Goal: Task Accomplishment & Management: Manage account settings

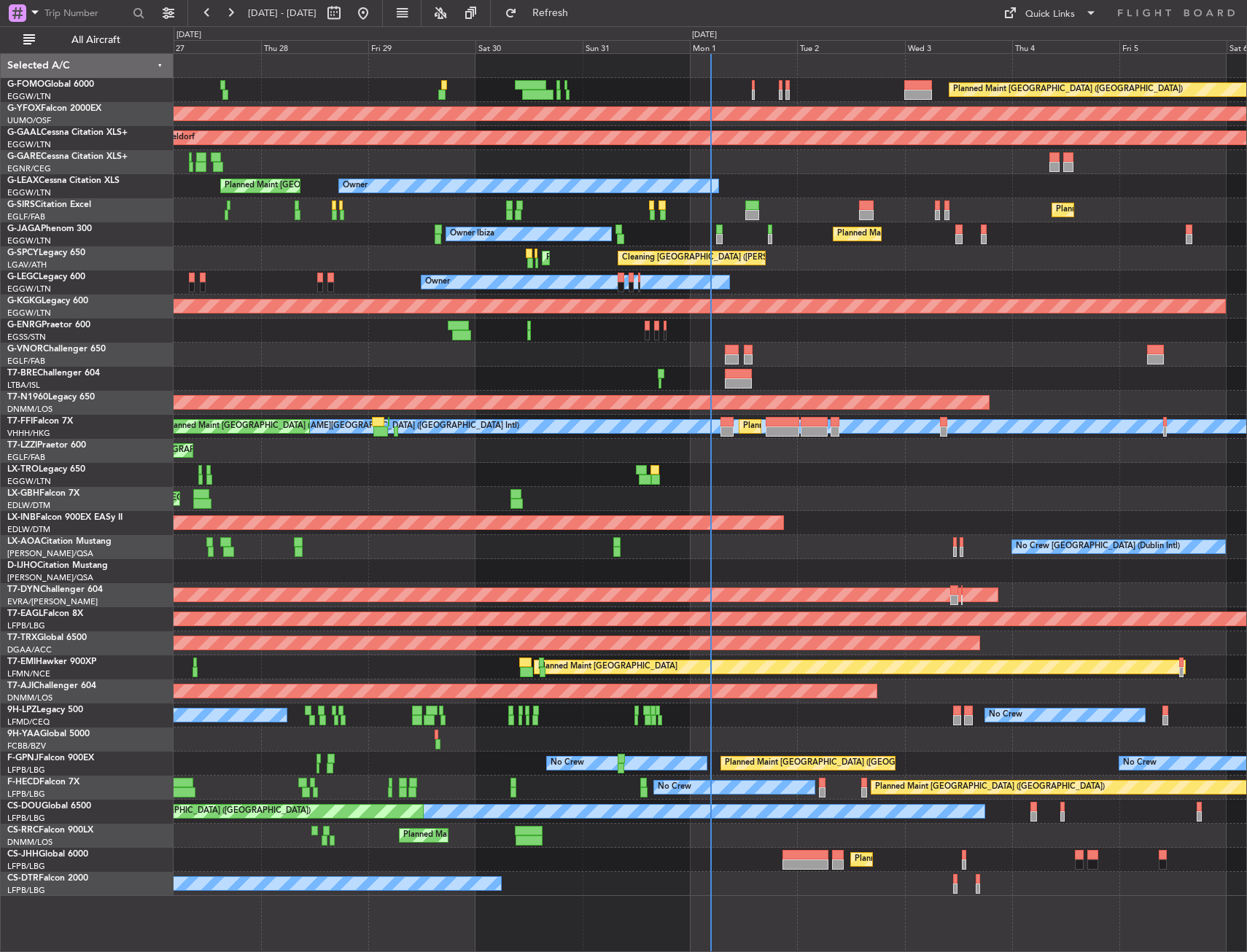
drag, startPoint x: 123, startPoint y: 41, endPoint x: 164, endPoint y: 70, distance: 50.2
click at [123, 41] on span "All Aircraft" at bounding box center [96, 40] width 116 height 10
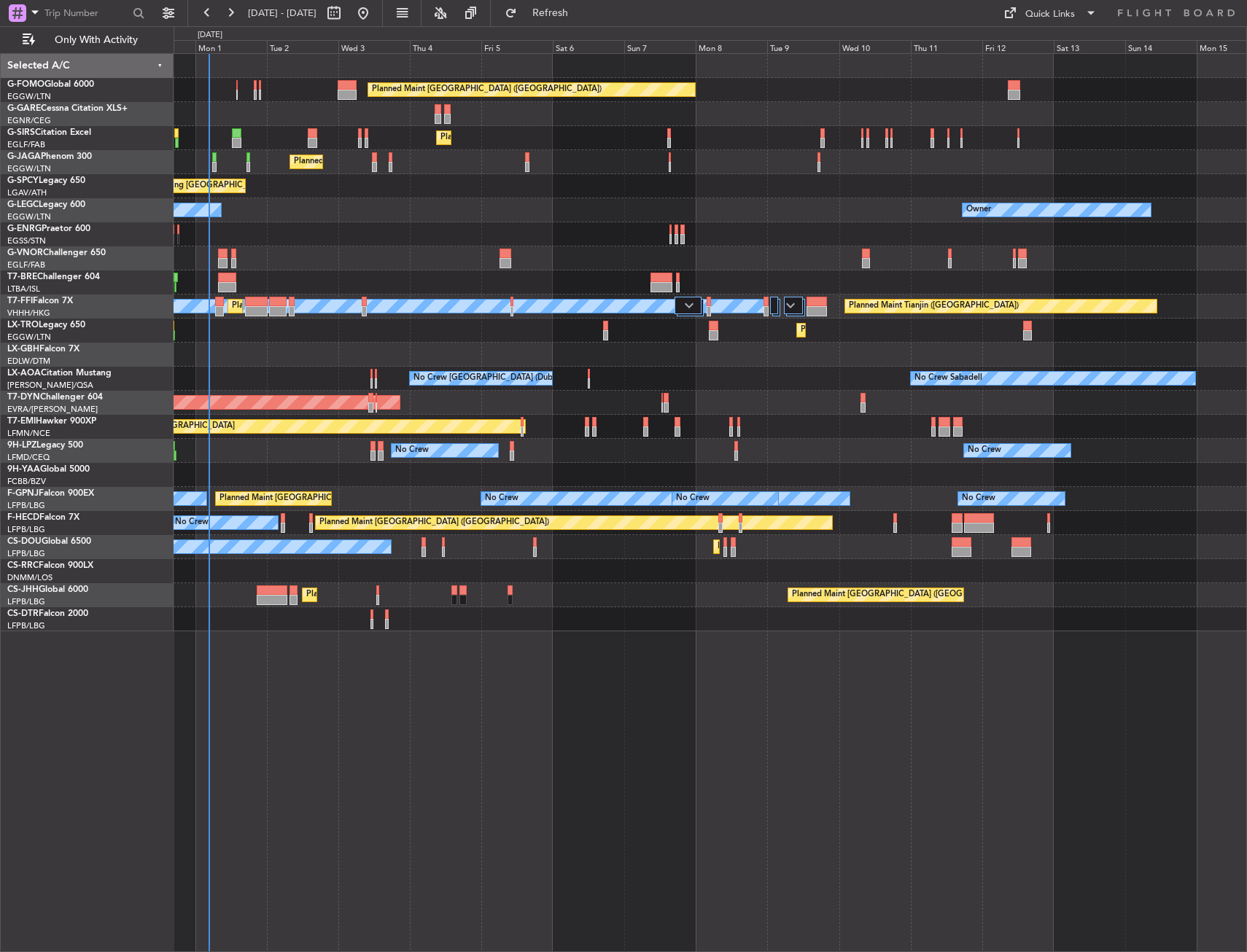
click at [283, 487] on div "Planned Maint London (Luton) Planned Maint London (Farnborough) Planned Maint L…" at bounding box center [710, 342] width 1073 height 577
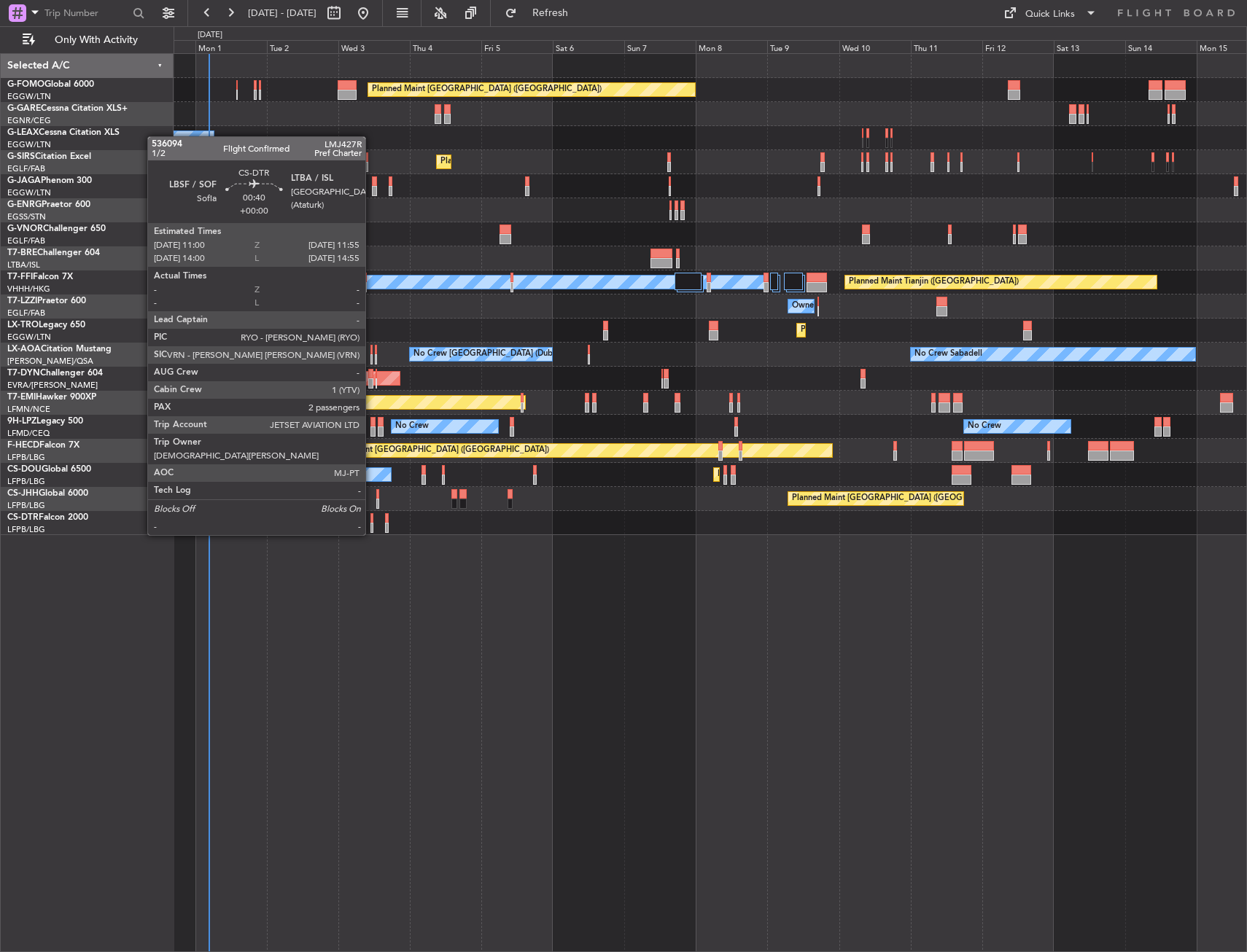
click at [372, 521] on div at bounding box center [371, 518] width 3 height 10
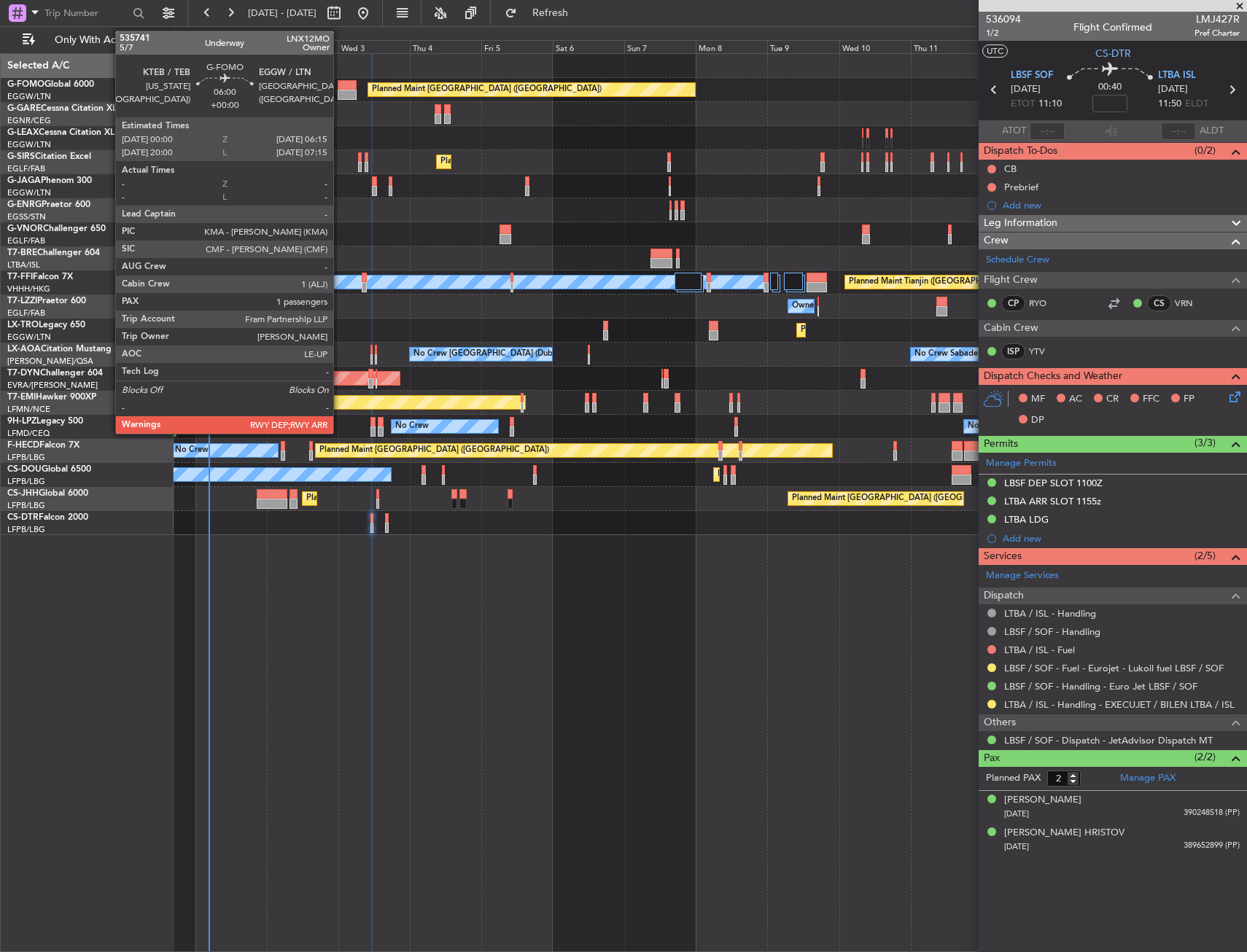
click at [340, 86] on div at bounding box center [347, 85] width 19 height 10
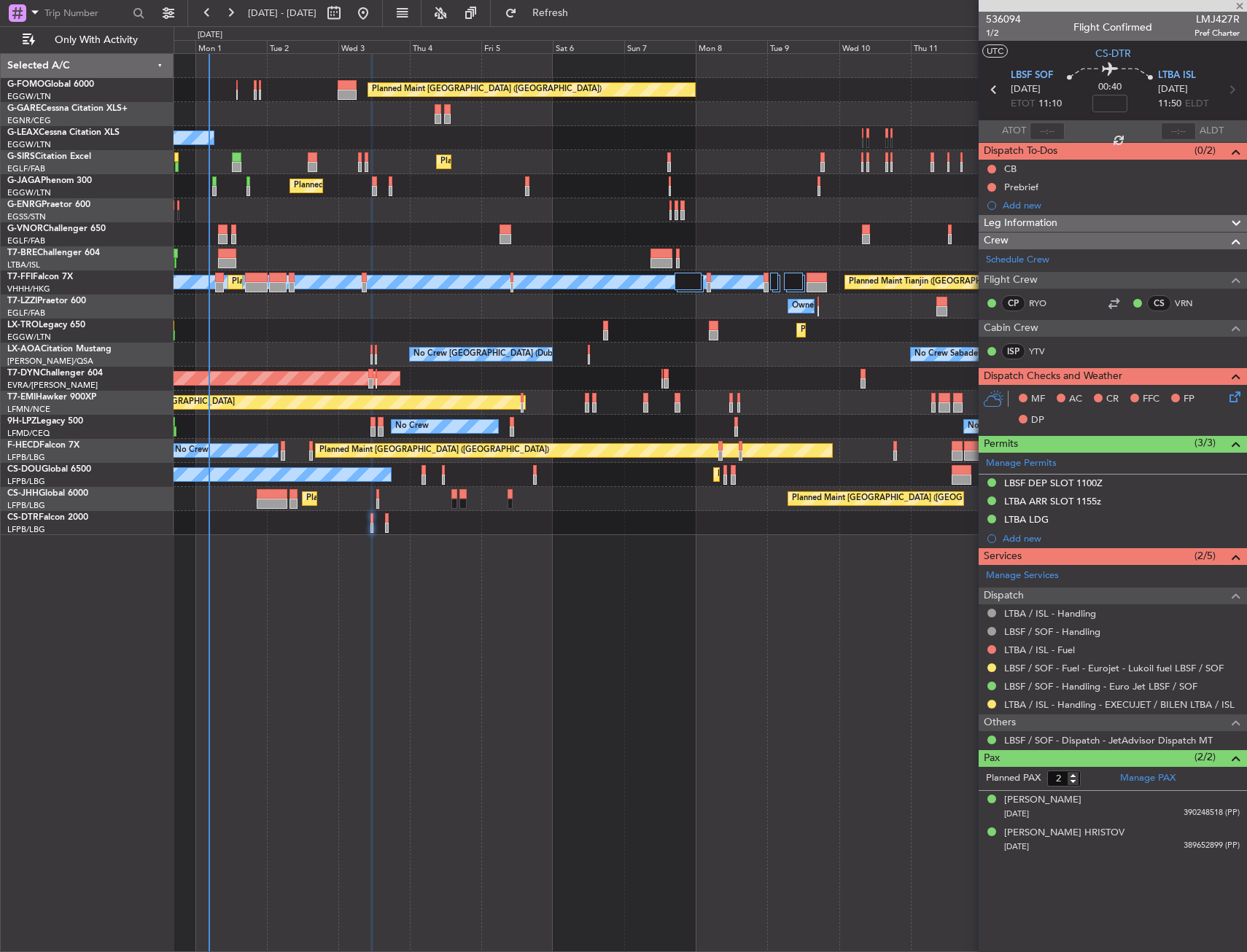
type input "1"
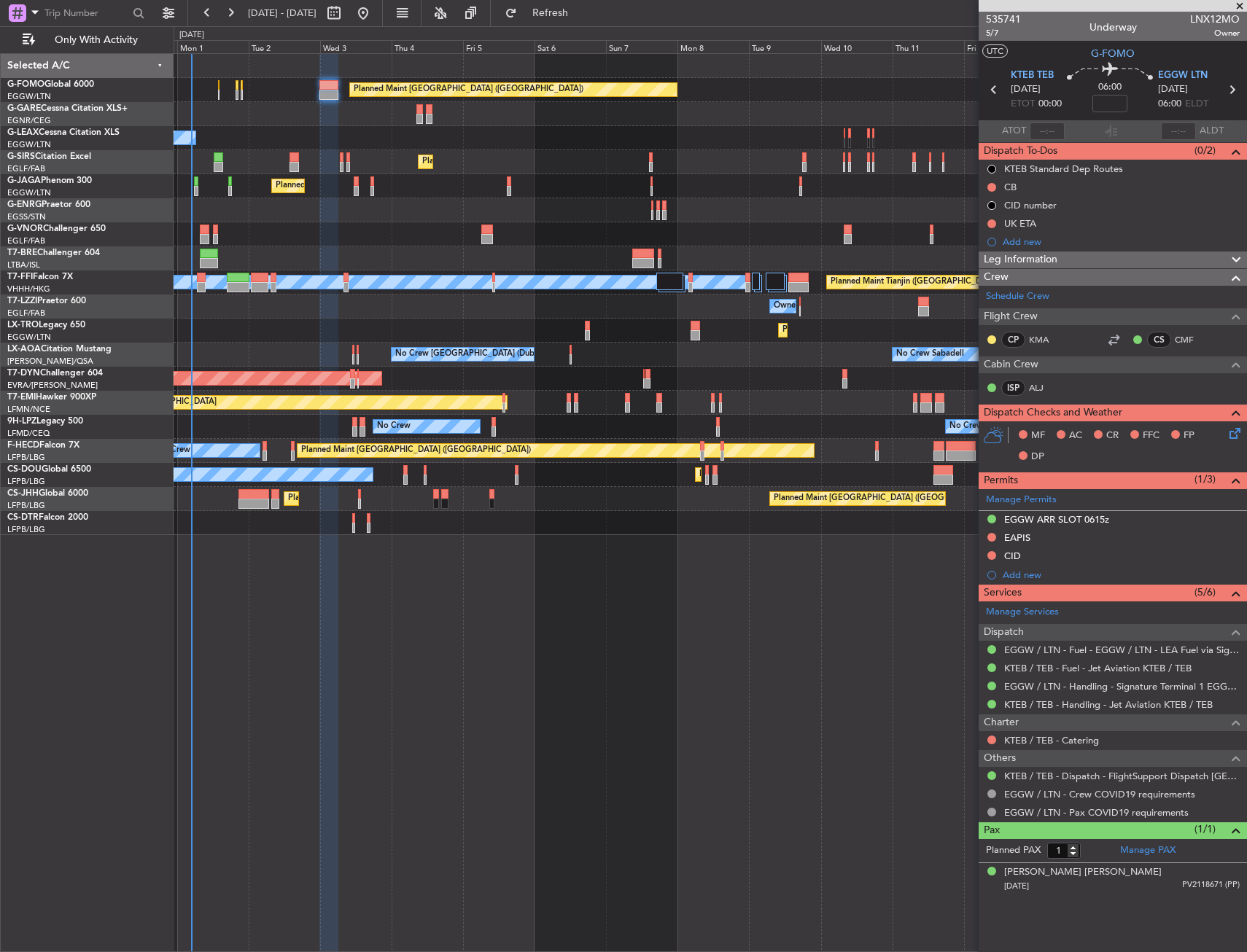
click at [283, 317] on div "Owner" at bounding box center [710, 307] width 1073 height 24
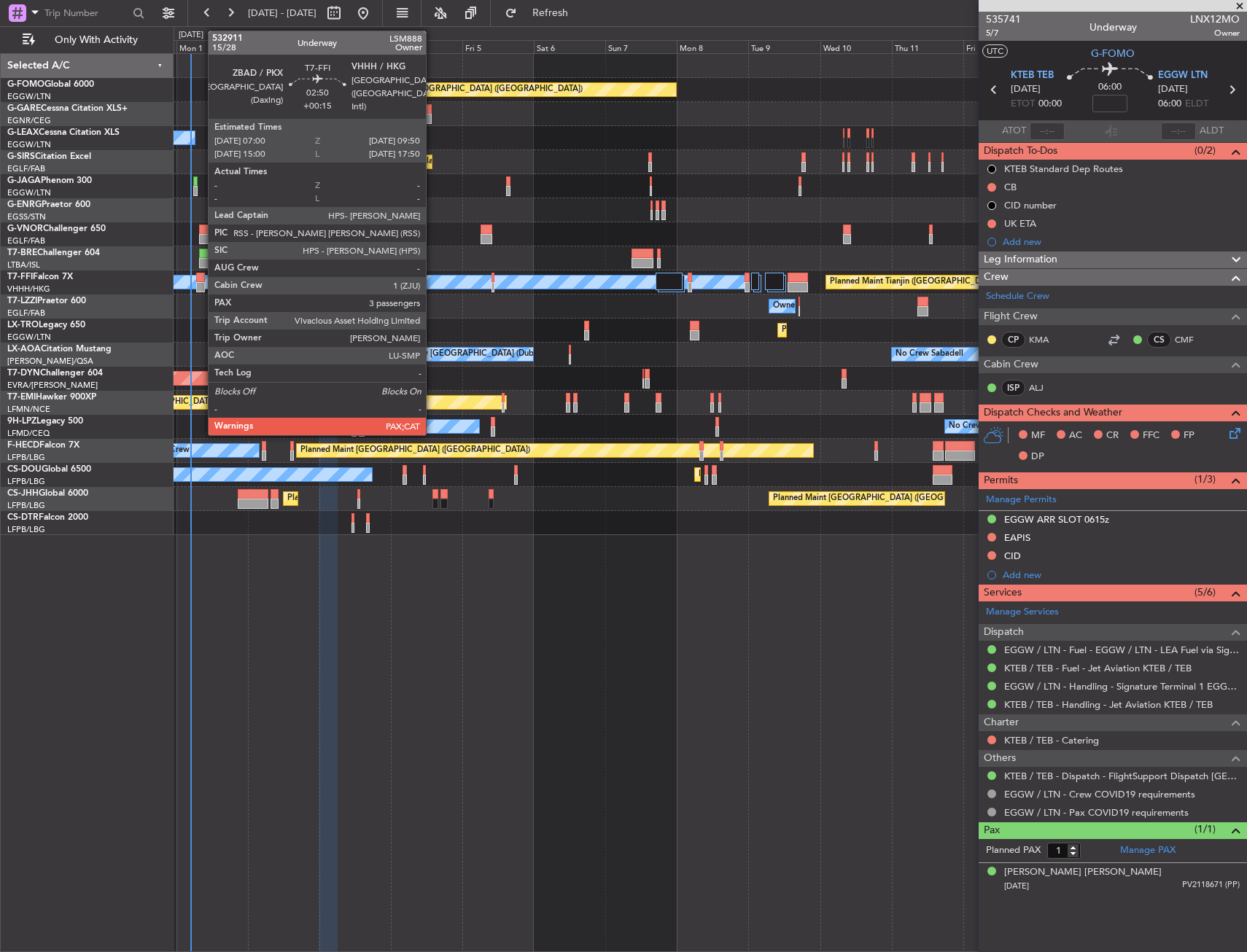
click at [200, 283] on div at bounding box center [200, 287] width 8 height 10
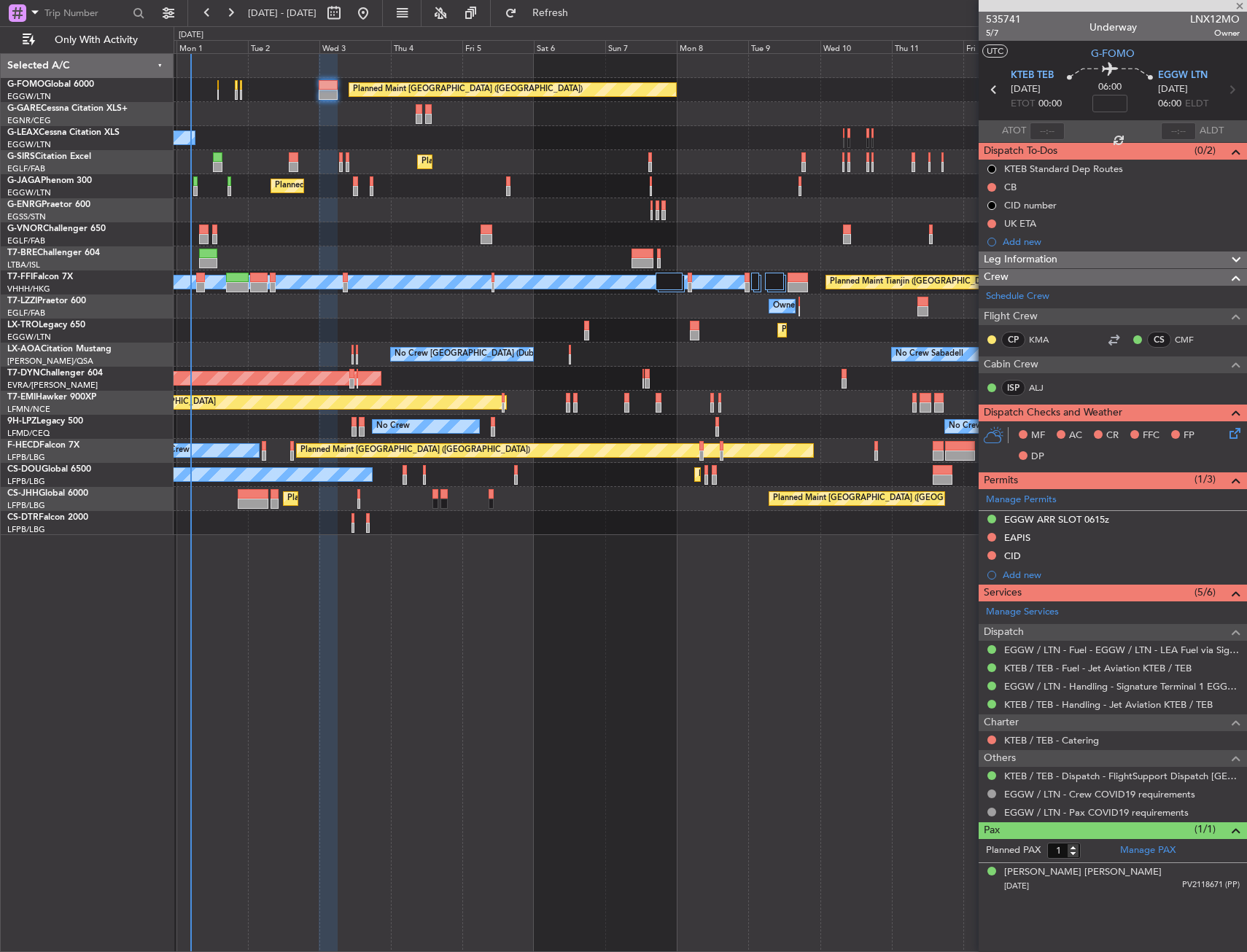
type input "+00:15"
type input "5"
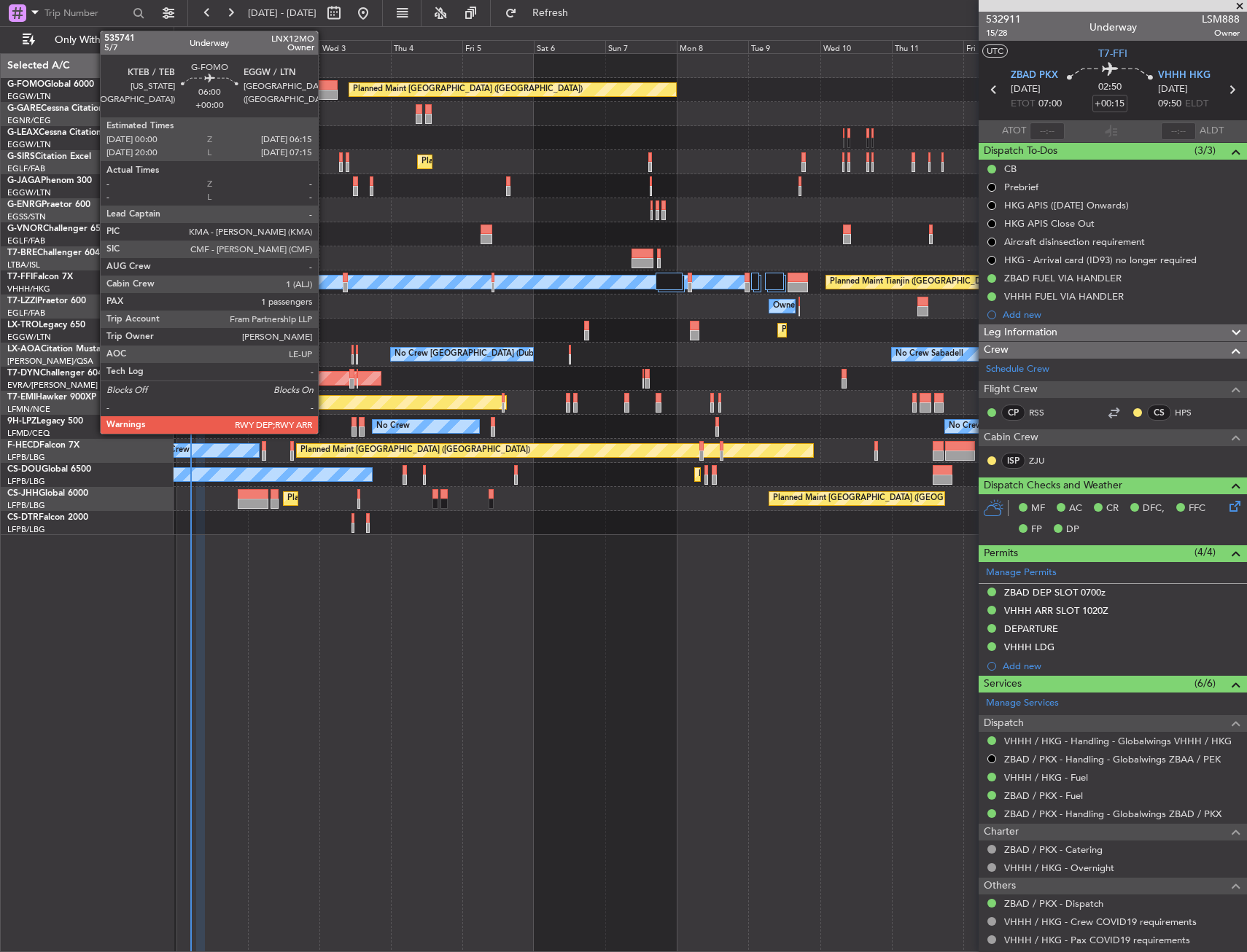
click at [324, 97] on div at bounding box center [328, 94] width 19 height 10
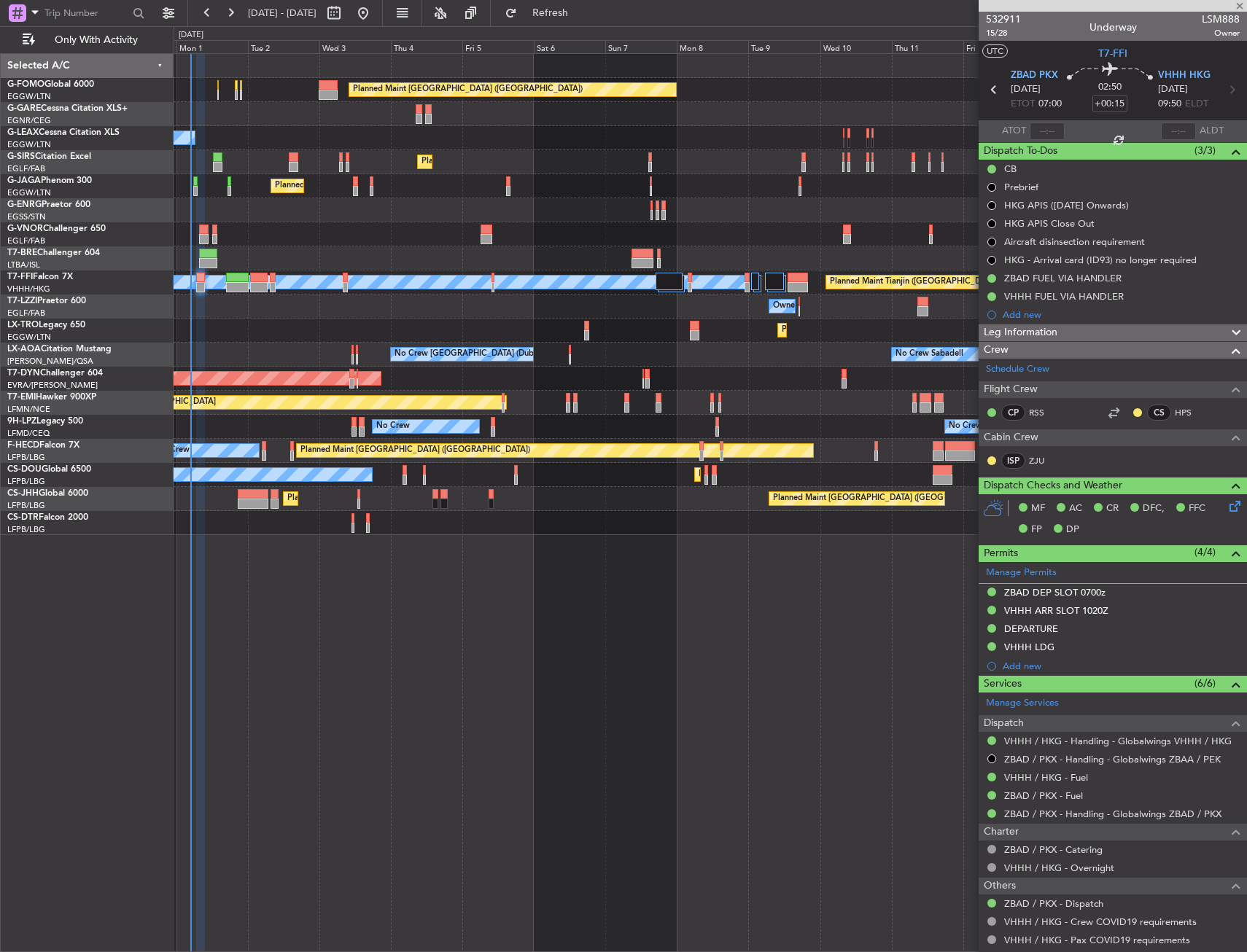
type input "1"
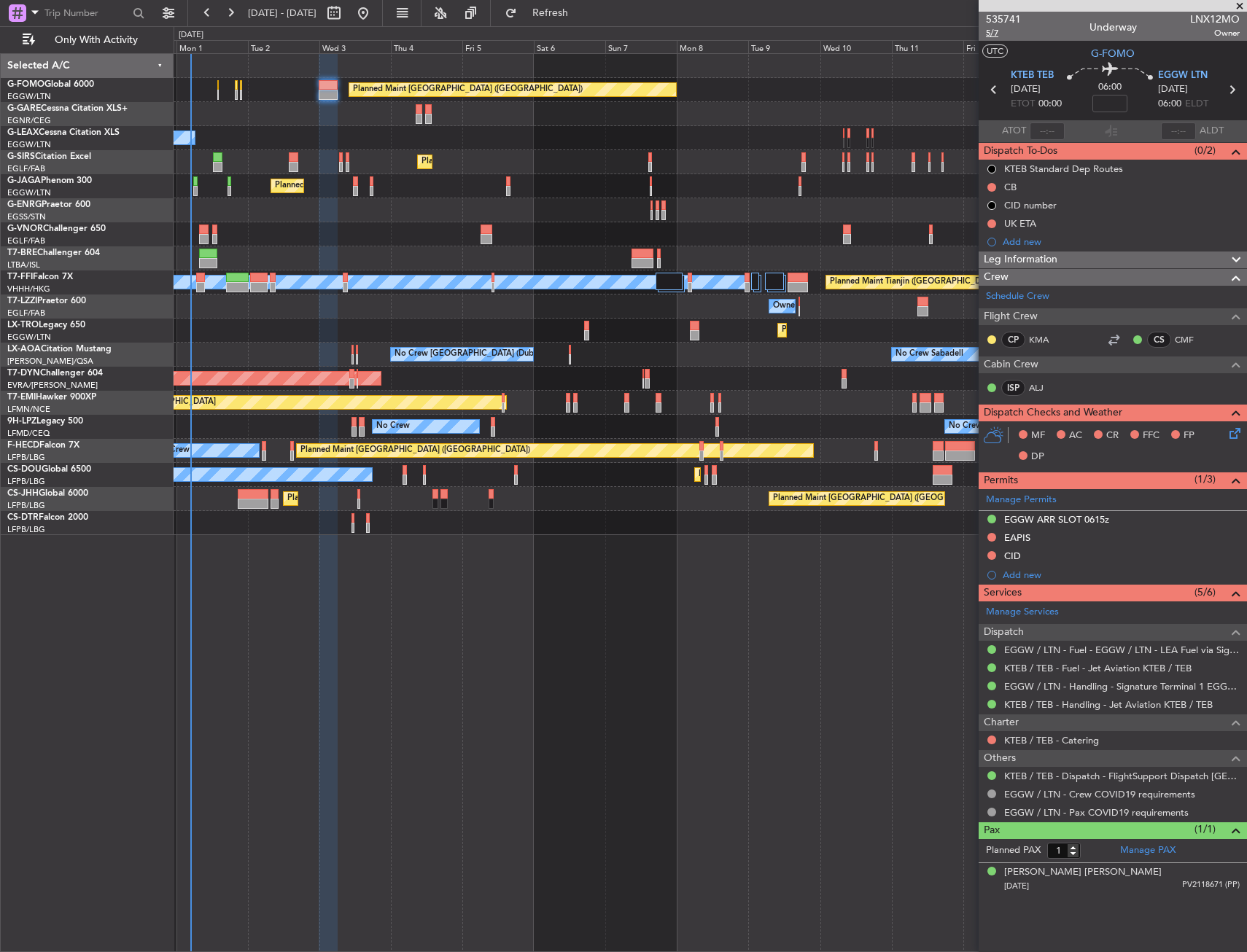
click at [990, 34] on span "5/7" at bounding box center [1004, 32] width 35 height 12
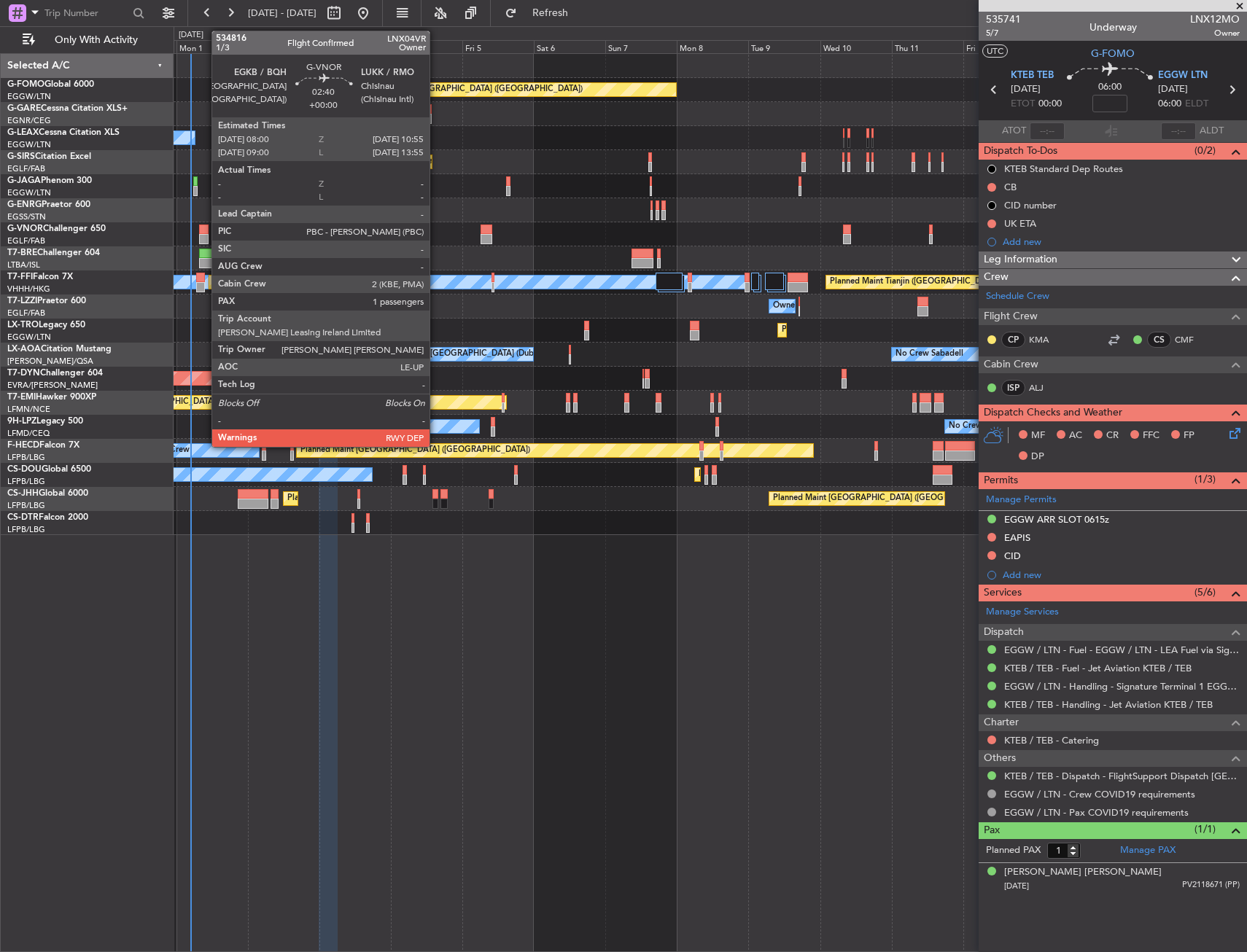
click at [204, 231] on div at bounding box center [203, 229] width 8 height 10
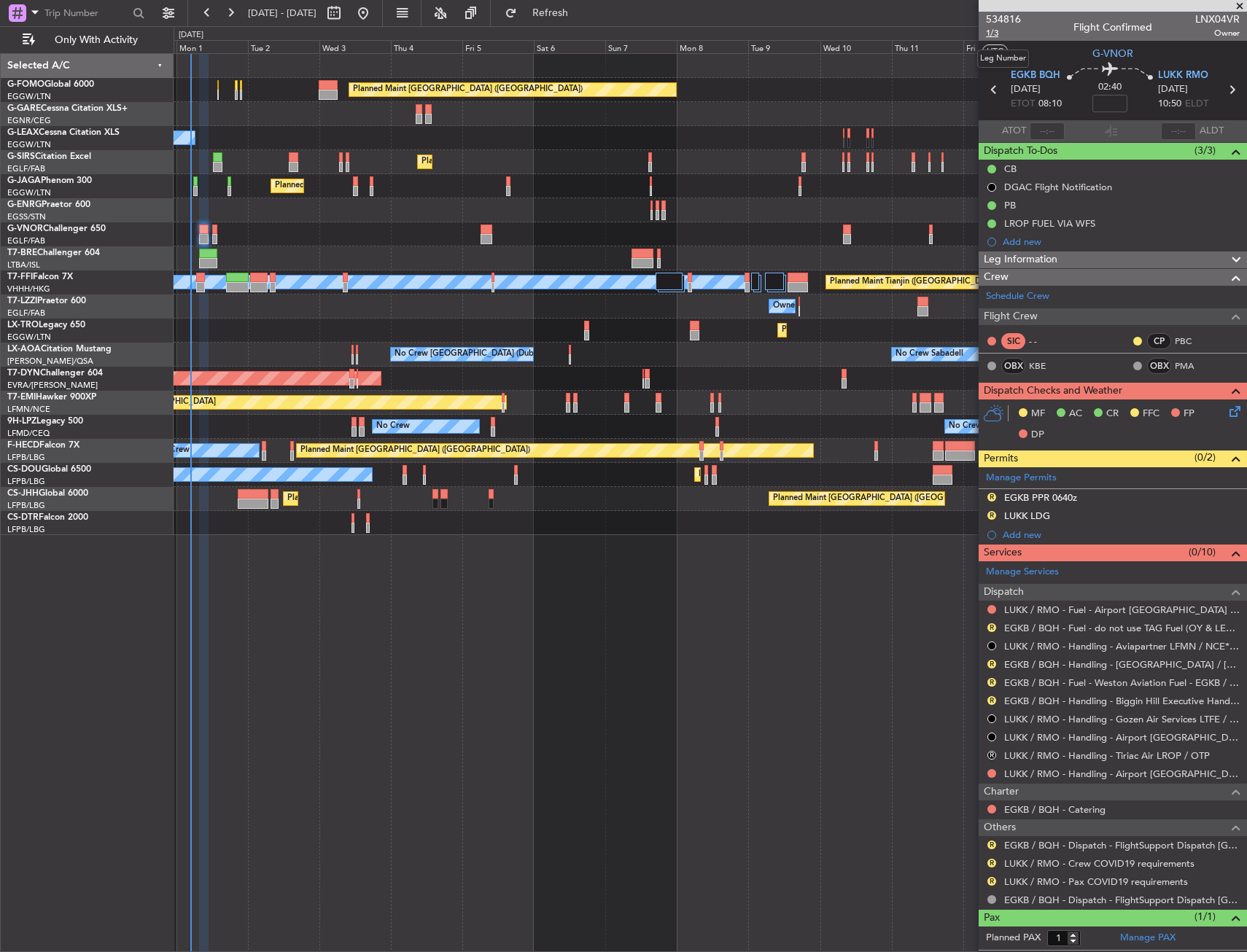
click at [989, 30] on span "1/3" at bounding box center [1004, 32] width 35 height 12
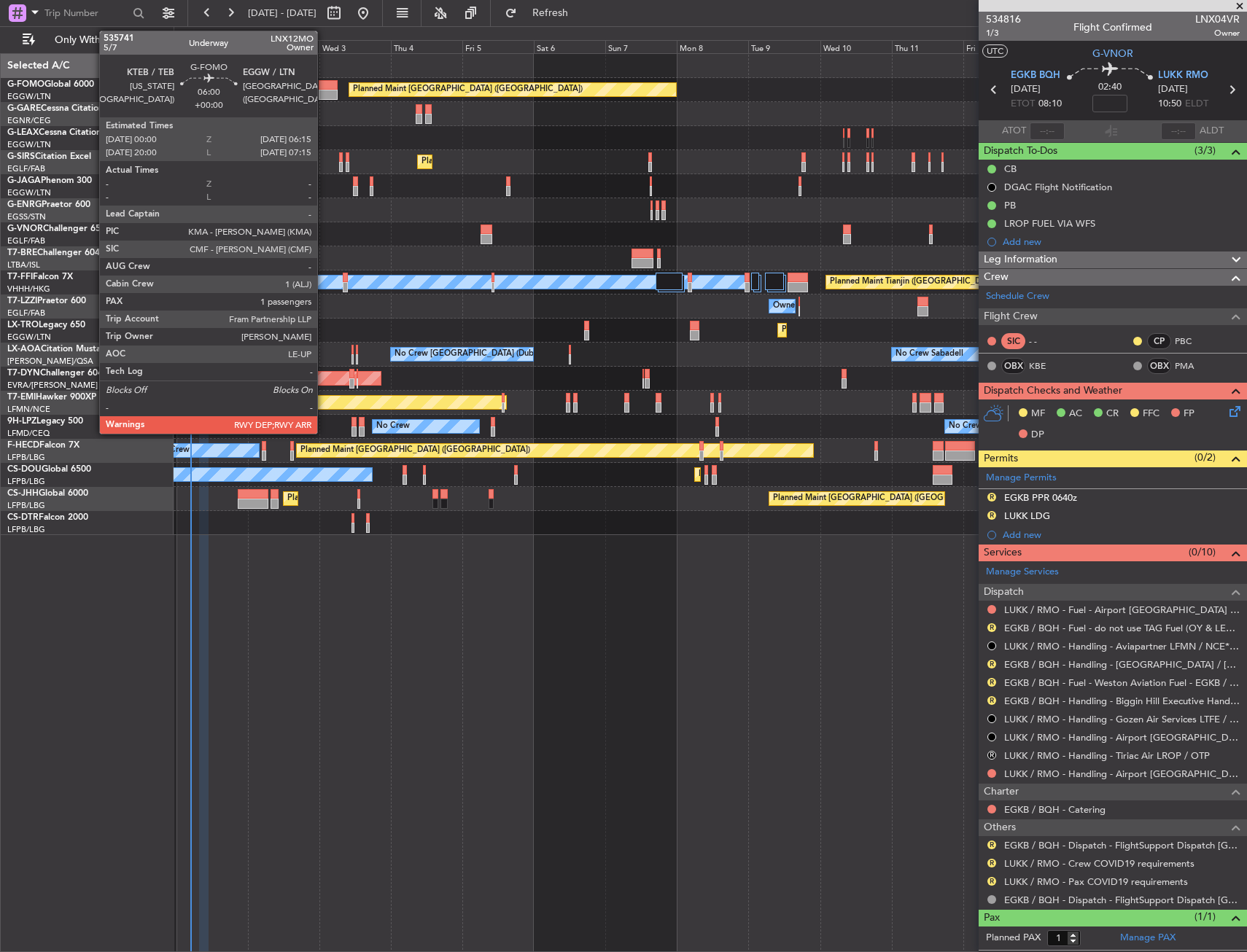
click at [324, 94] on div at bounding box center [328, 94] width 19 height 10
click at [331, 91] on div at bounding box center [328, 94] width 19 height 10
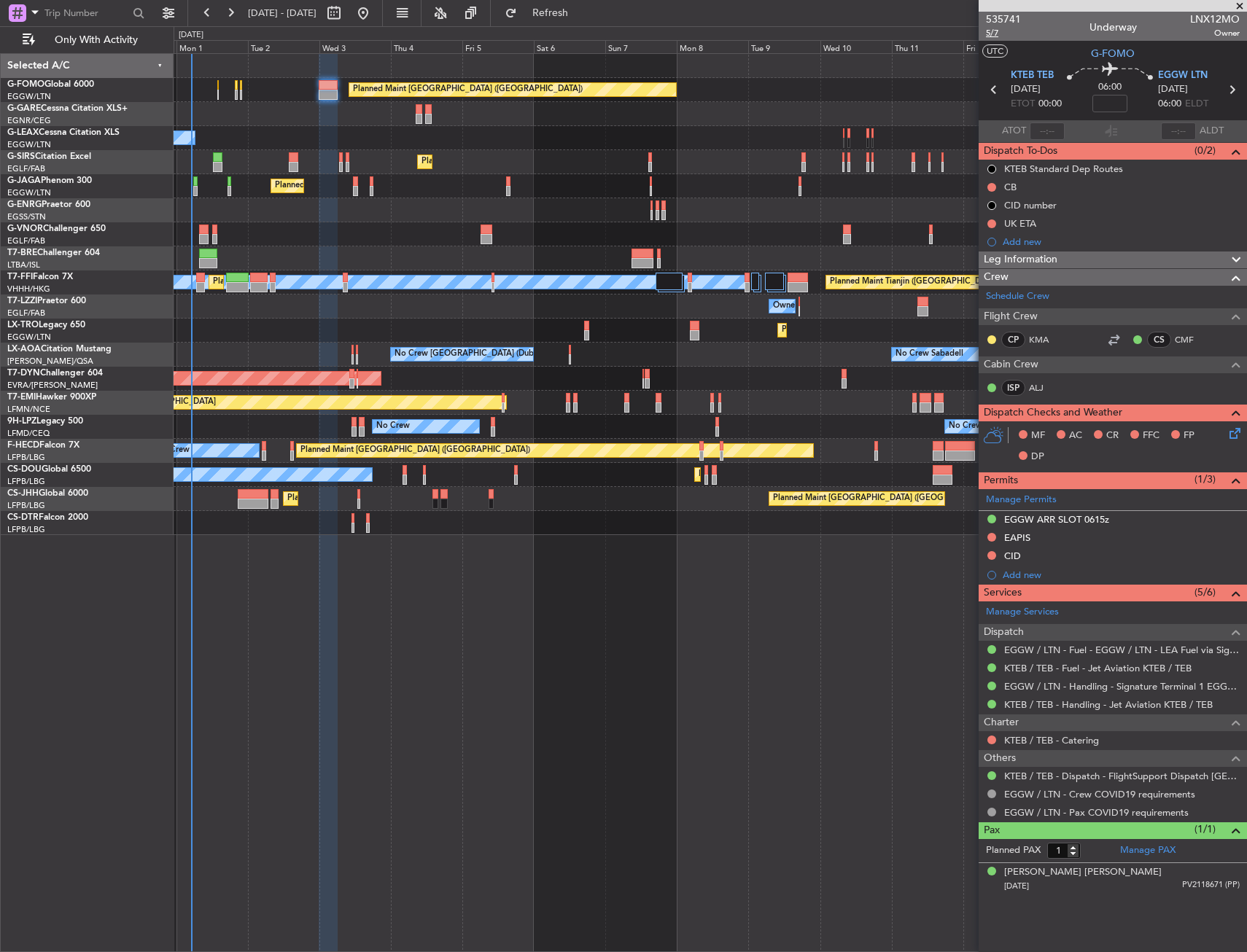
click at [993, 33] on span "5/7" at bounding box center [1004, 32] width 35 height 12
click at [1093, 59] on span "G-FOMO" at bounding box center [1112, 54] width 43 height 16
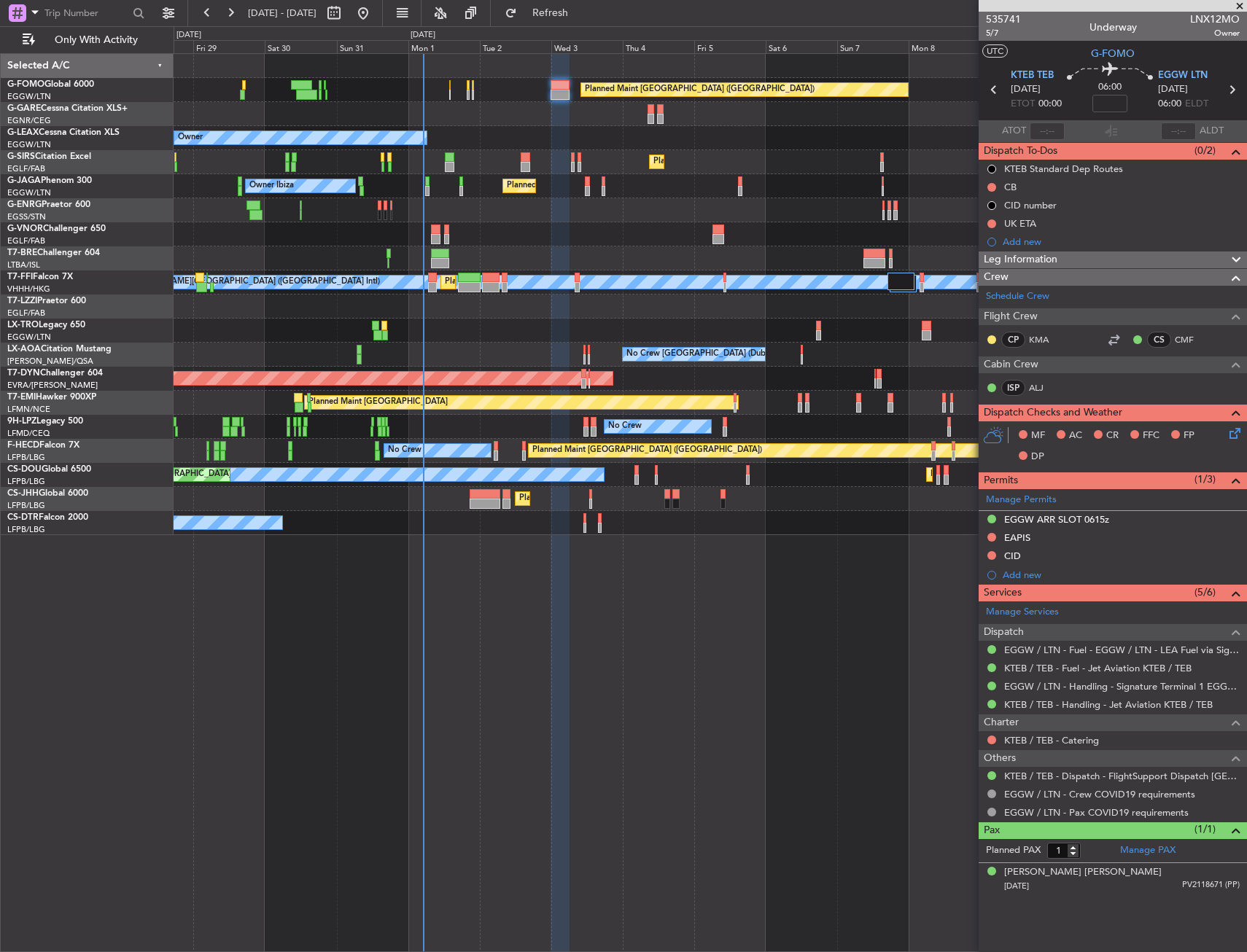
click at [447, 128] on div "Owner Planned Maint London (Luton) Owner" at bounding box center [710, 139] width 1073 height 24
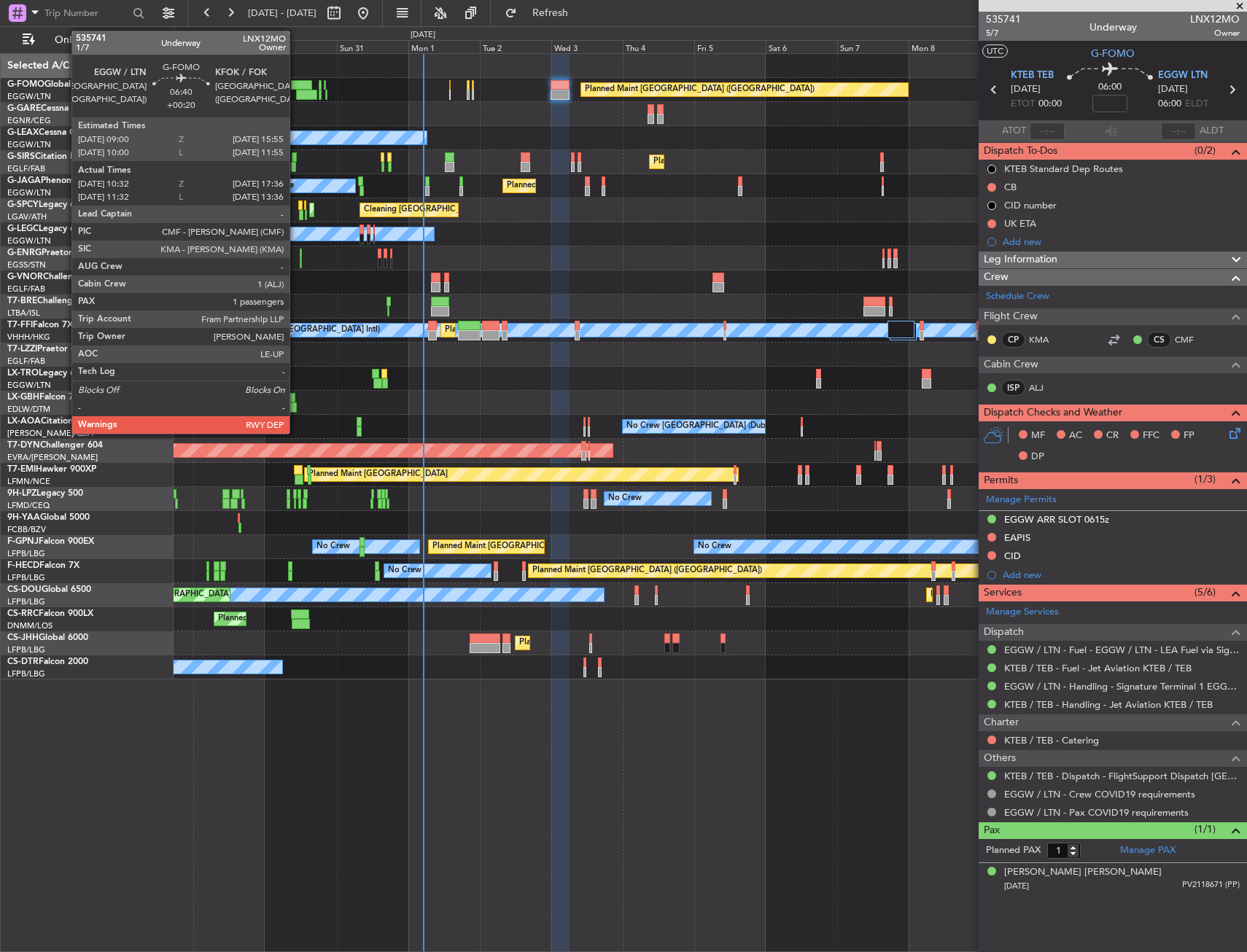
click at [297, 83] on div at bounding box center [301, 85] width 21 height 10
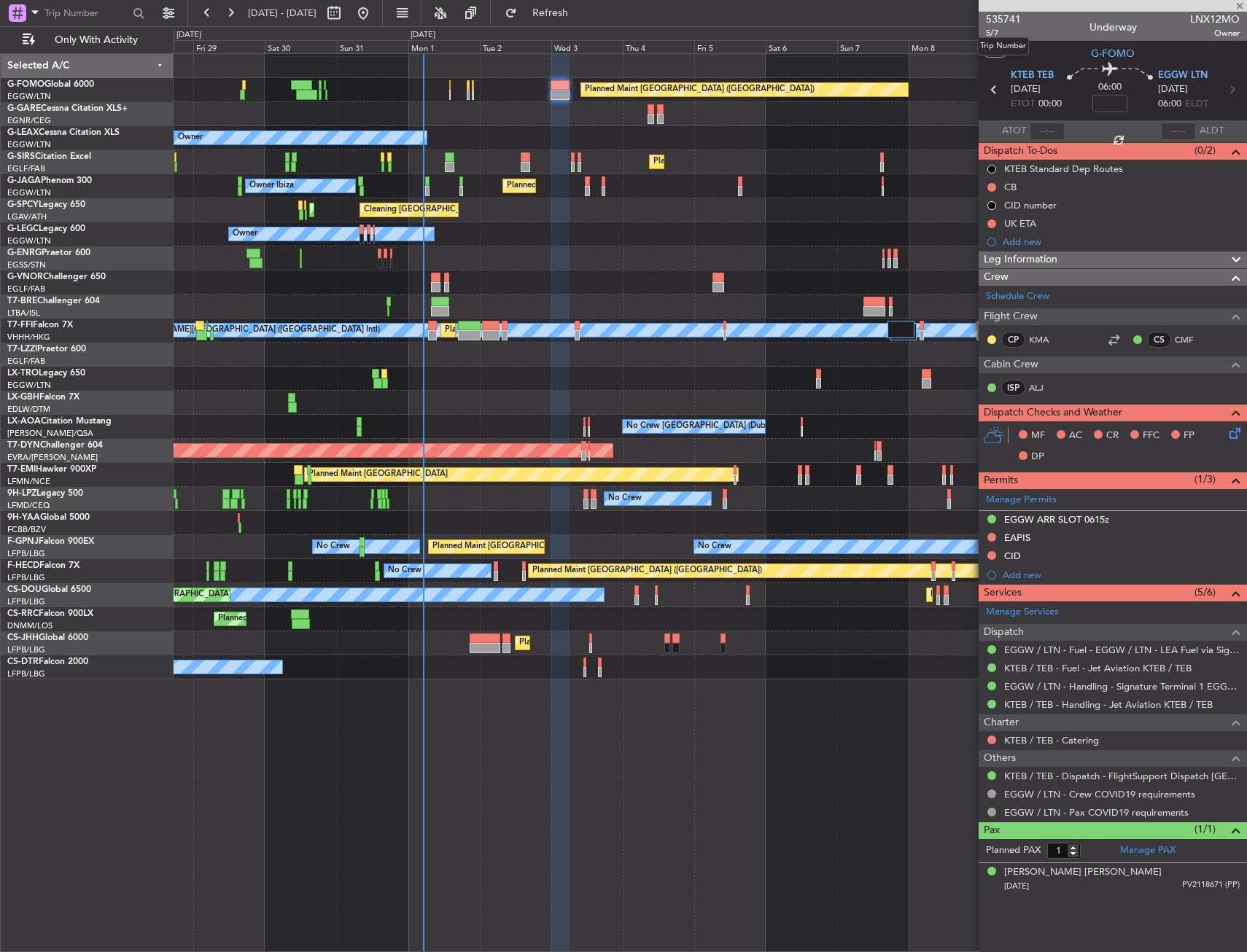
type input "+00:20"
type input "10:32"
type input "17:21"
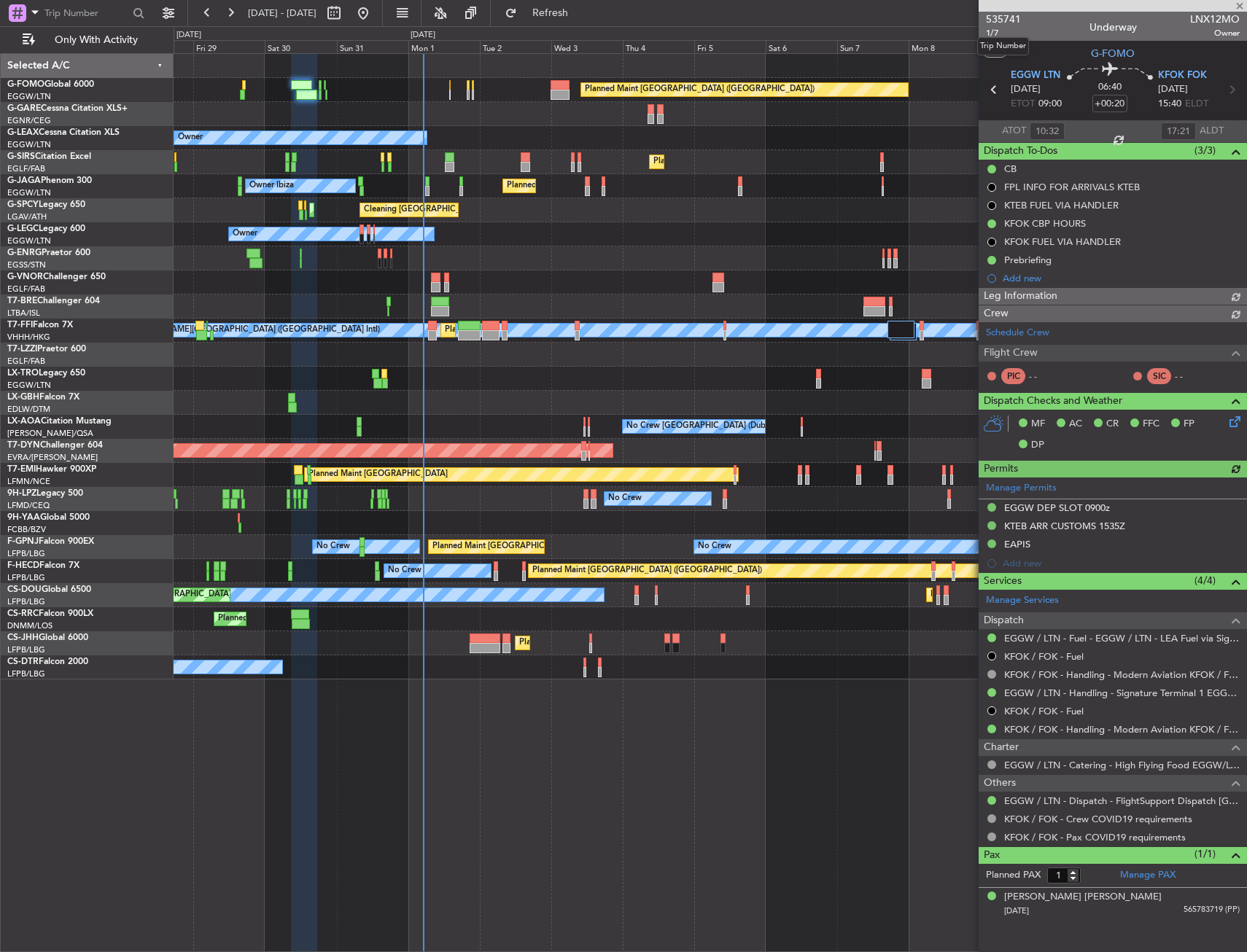
click at [993, 32] on mat-tooltip-component "Trip Number" at bounding box center [1003, 46] width 72 height 39
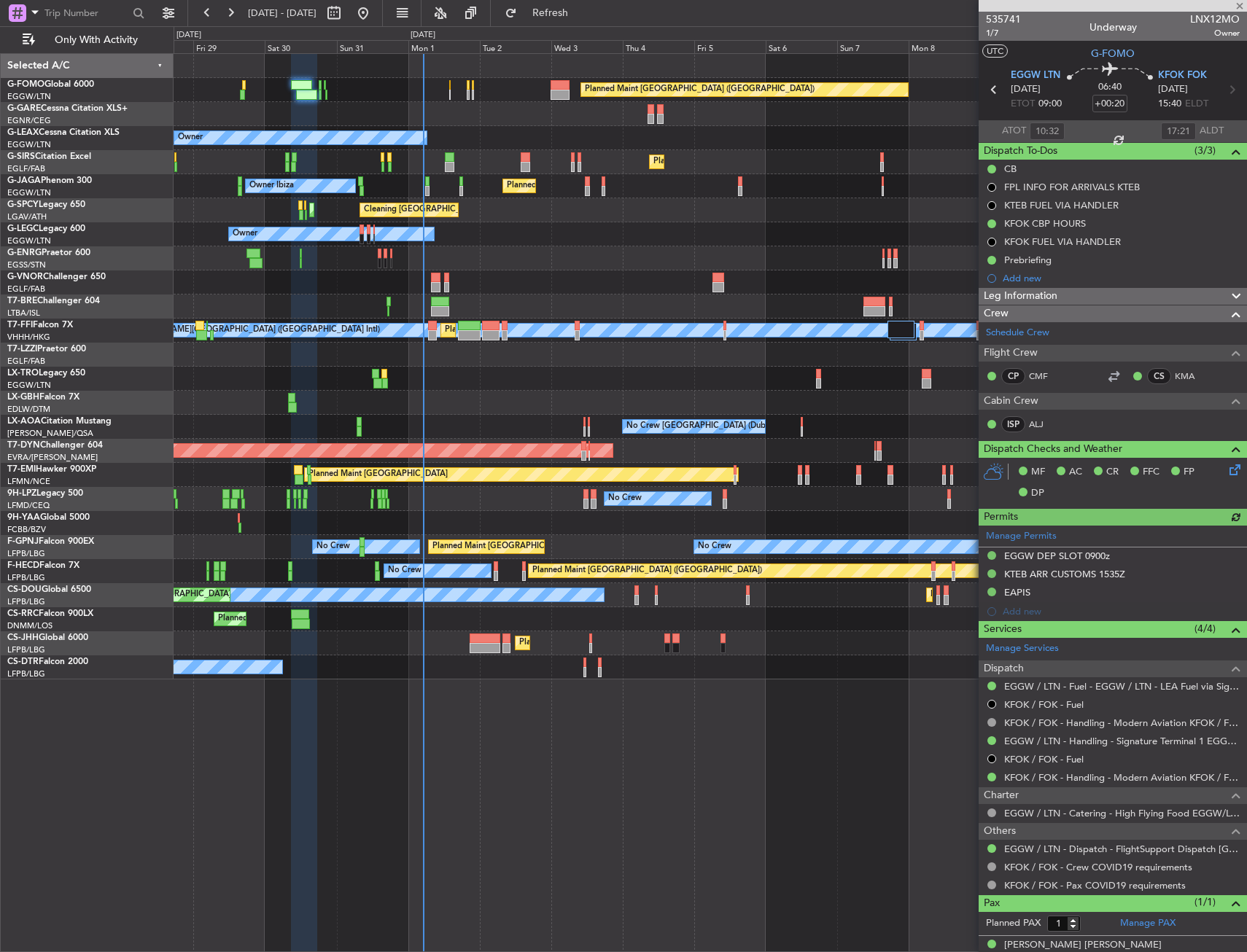
type input "11:32"
type input "13:21"
type input "10:32"
type input "17:21"
click at [997, 33] on span "1/7" at bounding box center [1004, 32] width 35 height 12
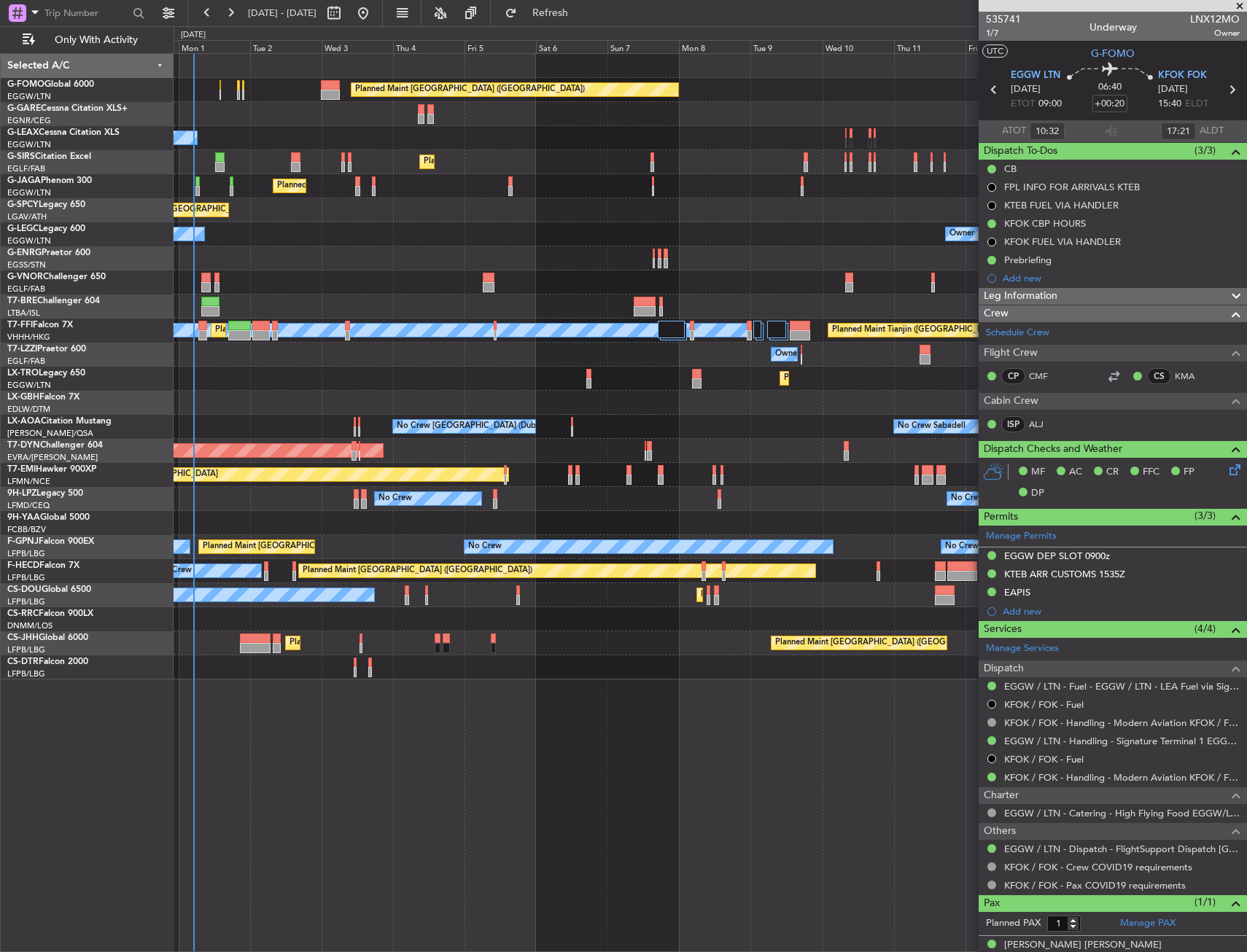
click at [308, 134] on div "Planned Maint London (Luton) Owner Planned Maint London (Luton) Planned Maint L…" at bounding box center [710, 366] width 1073 height 625
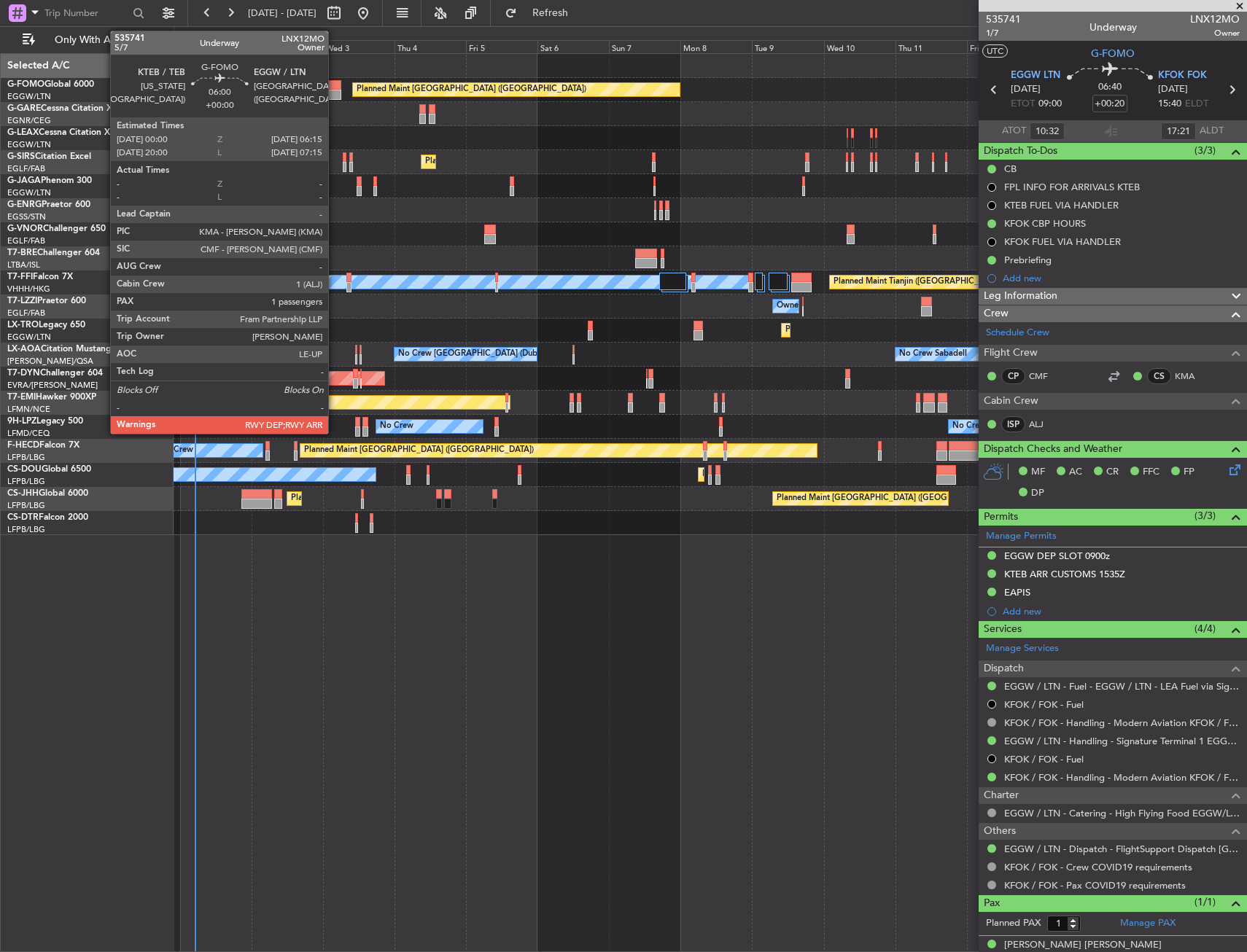
click at [334, 97] on div at bounding box center [332, 94] width 19 height 10
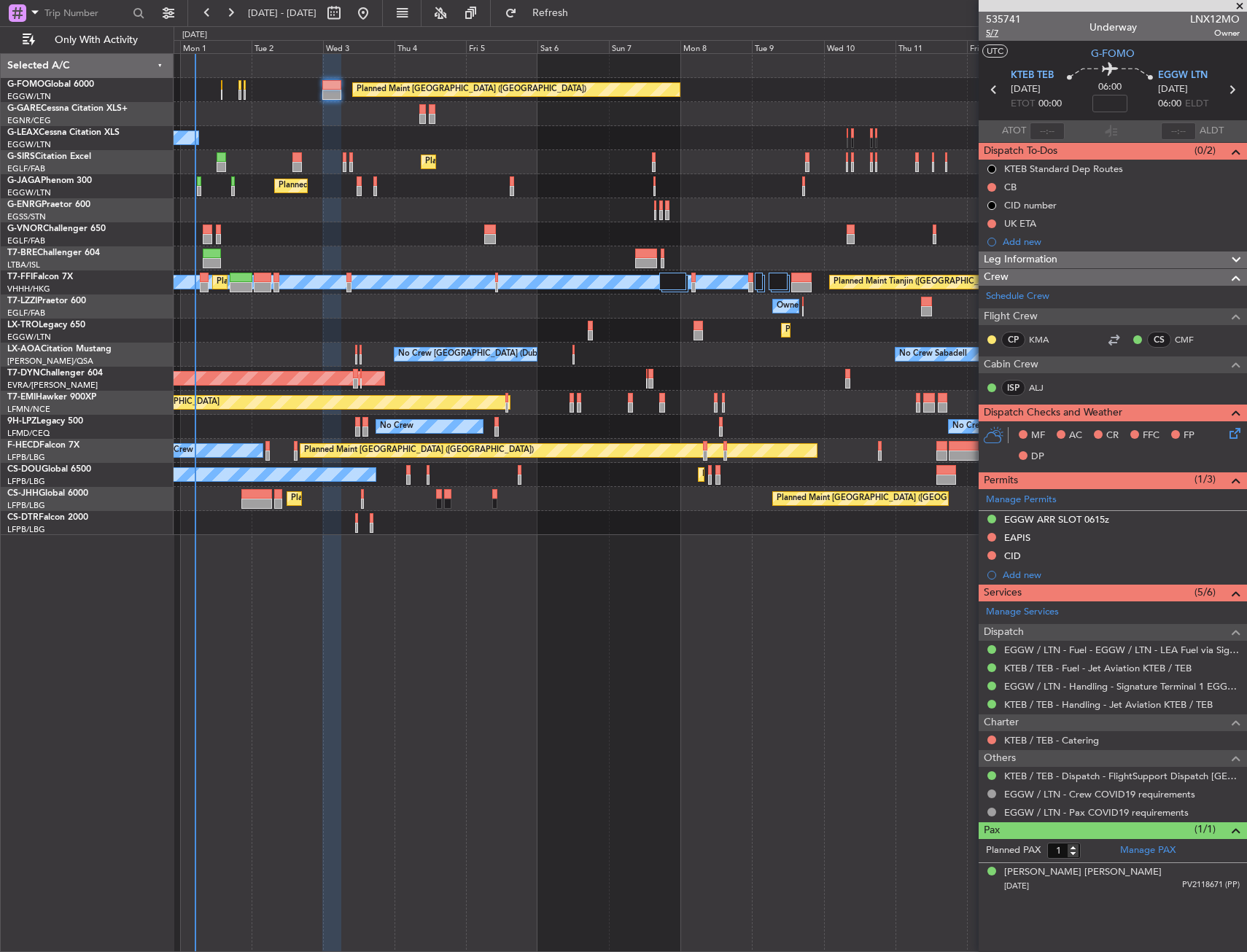
click at [999, 33] on span "5/7" at bounding box center [1004, 32] width 35 height 12
click at [993, 188] on button at bounding box center [991, 187] width 8 height 8
click at [986, 250] on span "Completed" at bounding box center [999, 252] width 48 height 15
click at [1238, 432] on icon at bounding box center [1232, 430] width 12 height 12
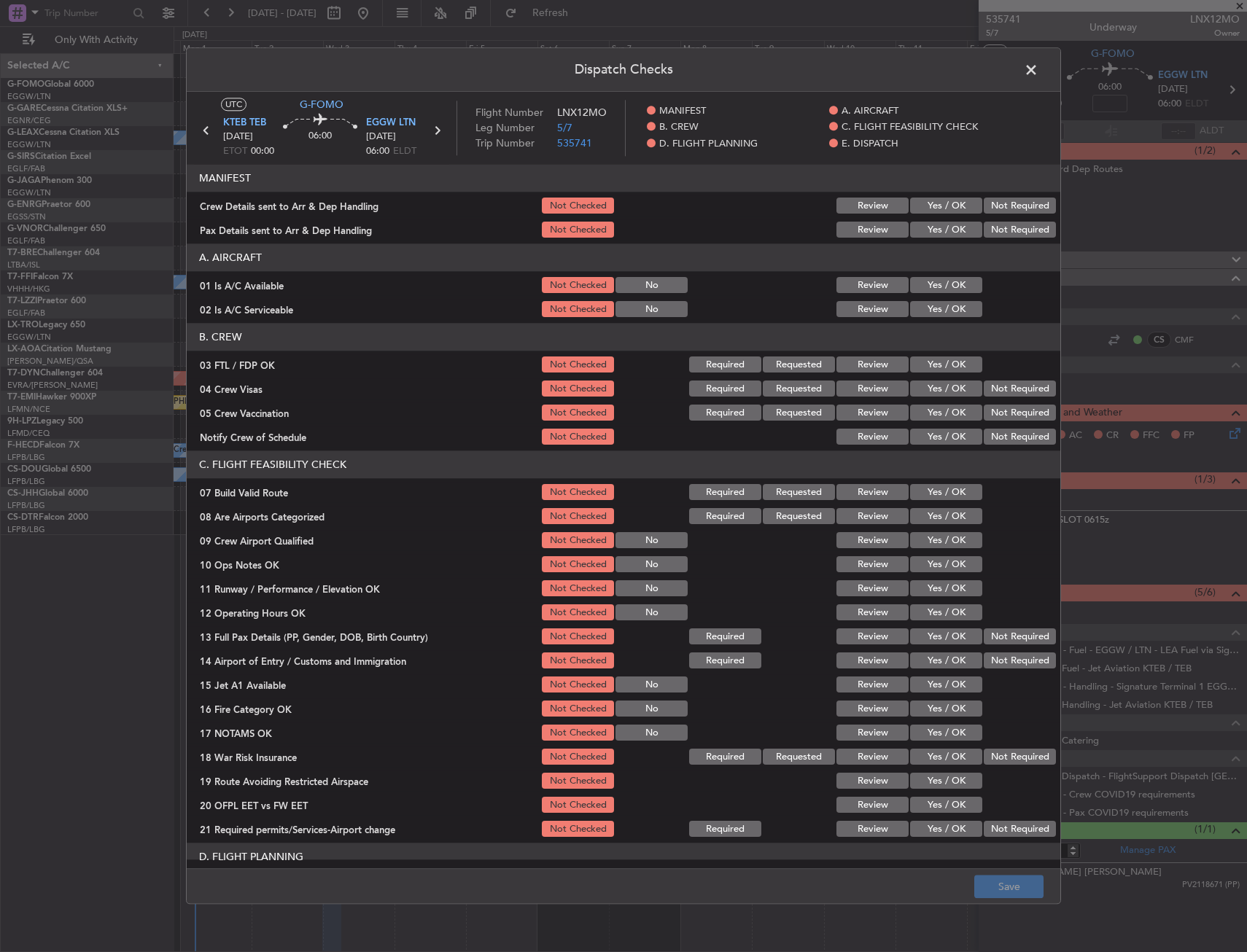
click at [936, 493] on button "Yes / OK" at bounding box center [946, 492] width 72 height 16
click at [937, 567] on button "Yes / OK" at bounding box center [946, 564] width 72 height 16
click at [938, 582] on button "Yes / OK" at bounding box center [946, 588] width 72 height 16
click at [940, 612] on button "Yes / OK" at bounding box center [946, 612] width 72 height 16
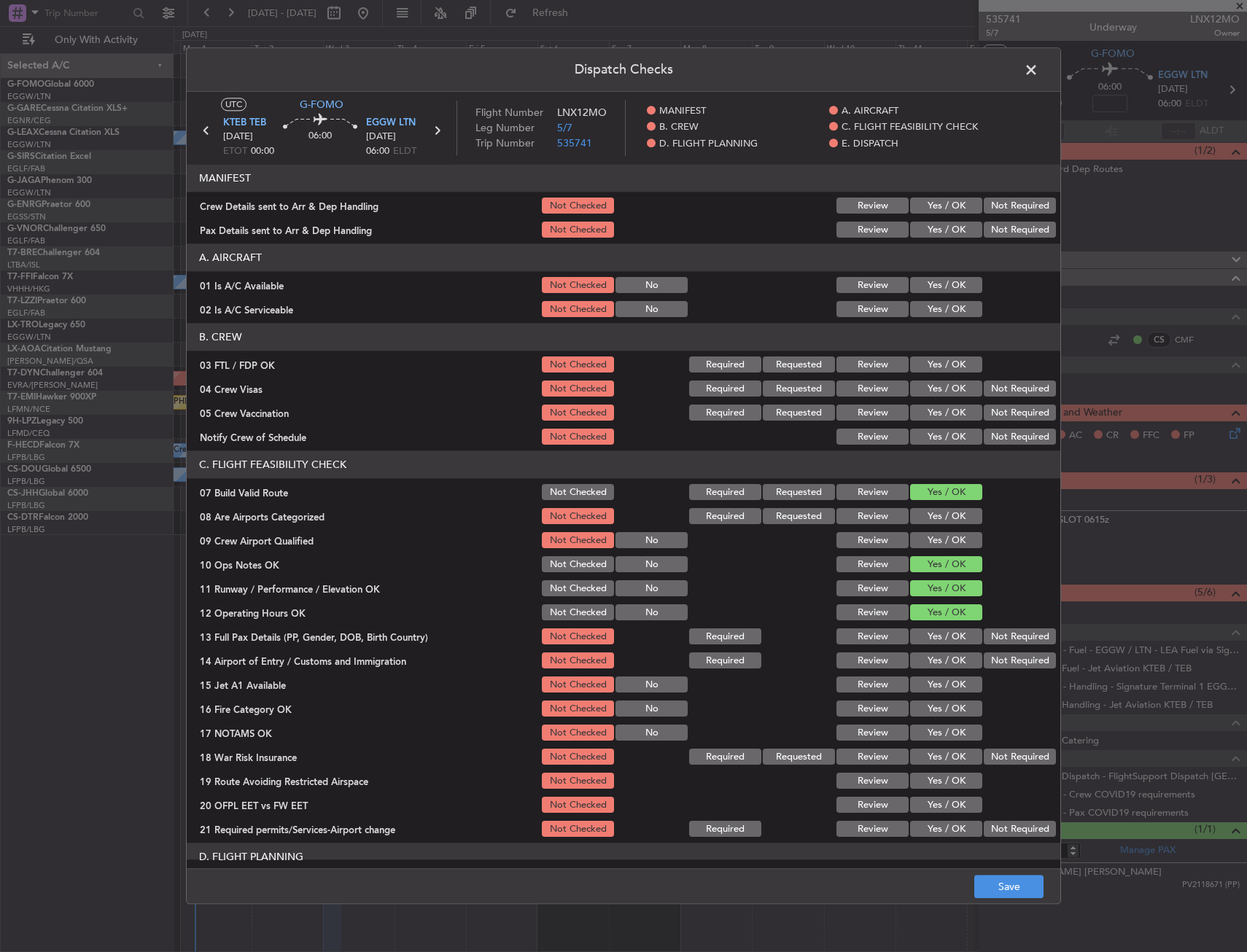
click at [941, 638] on button "Yes / OK" at bounding box center [946, 636] width 72 height 16
click at [938, 661] on button "Yes / OK" at bounding box center [946, 661] width 72 height 16
click at [938, 690] on button "Yes / OK" at bounding box center [946, 685] width 72 height 16
click at [934, 724] on div "Yes / OK" at bounding box center [945, 733] width 74 height 20
click at [938, 709] on button "Yes / OK" at bounding box center [946, 709] width 72 height 16
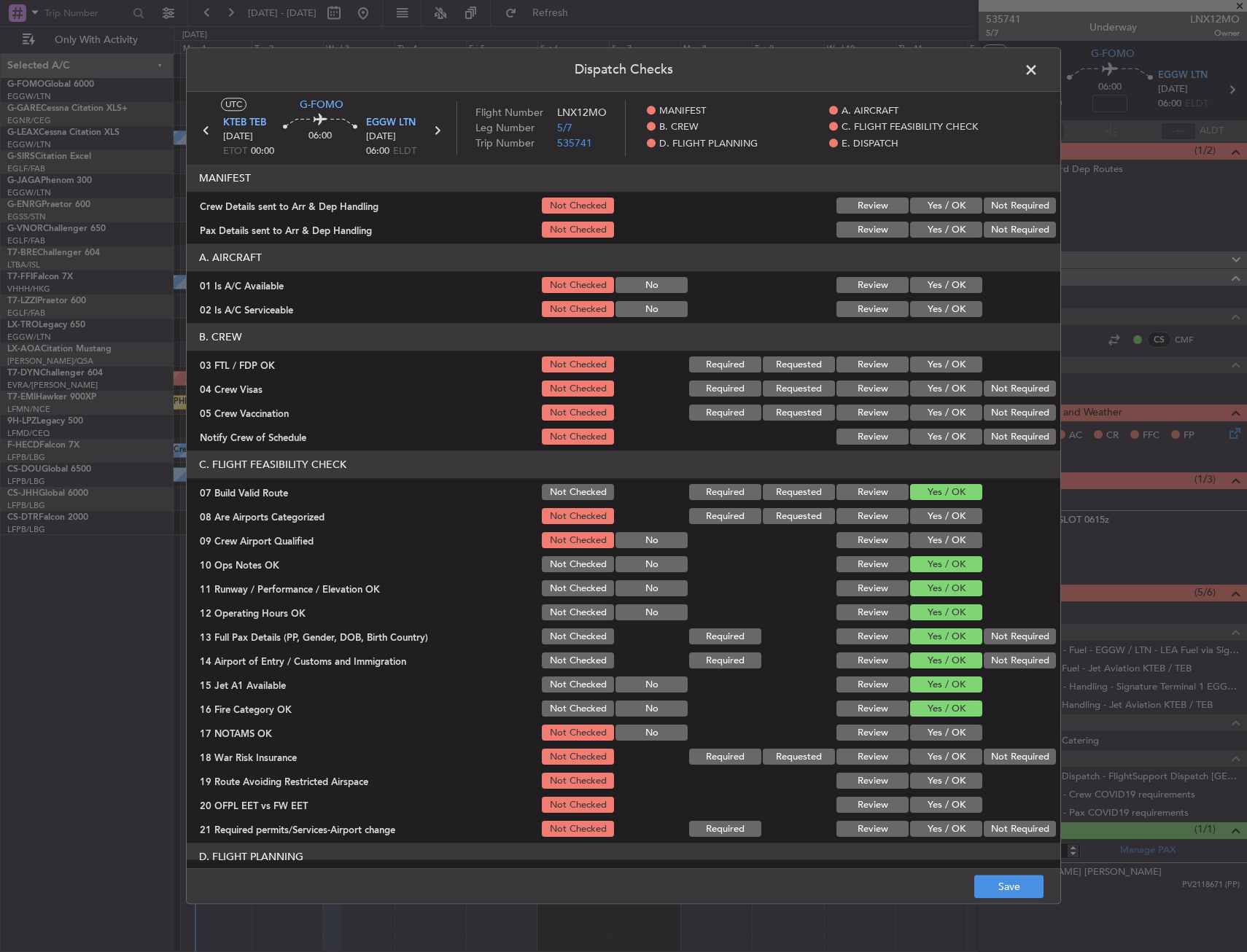
drag, startPoint x: 935, startPoint y: 735, endPoint x: 935, endPoint y: 759, distance: 24.0
click at [935, 737] on button "Yes / OK" at bounding box center [946, 733] width 72 height 16
click at [933, 763] on button "Yes / OK" at bounding box center [946, 757] width 72 height 16
click at [928, 788] on button "Yes / OK" at bounding box center [946, 781] width 72 height 16
click at [926, 804] on button "Yes / OK" at bounding box center [946, 805] width 72 height 16
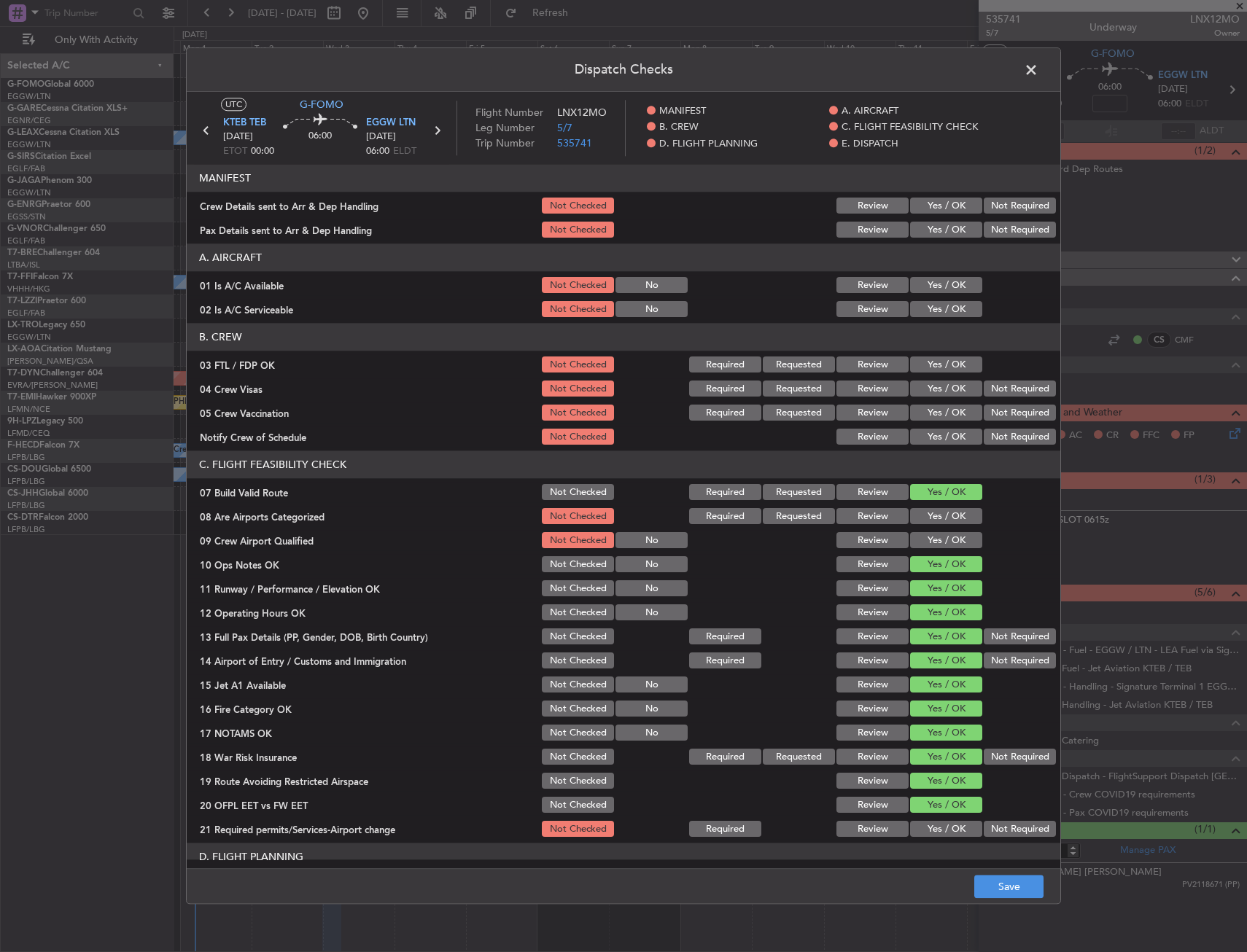
click at [924, 822] on button "Yes / OK" at bounding box center [946, 829] width 72 height 16
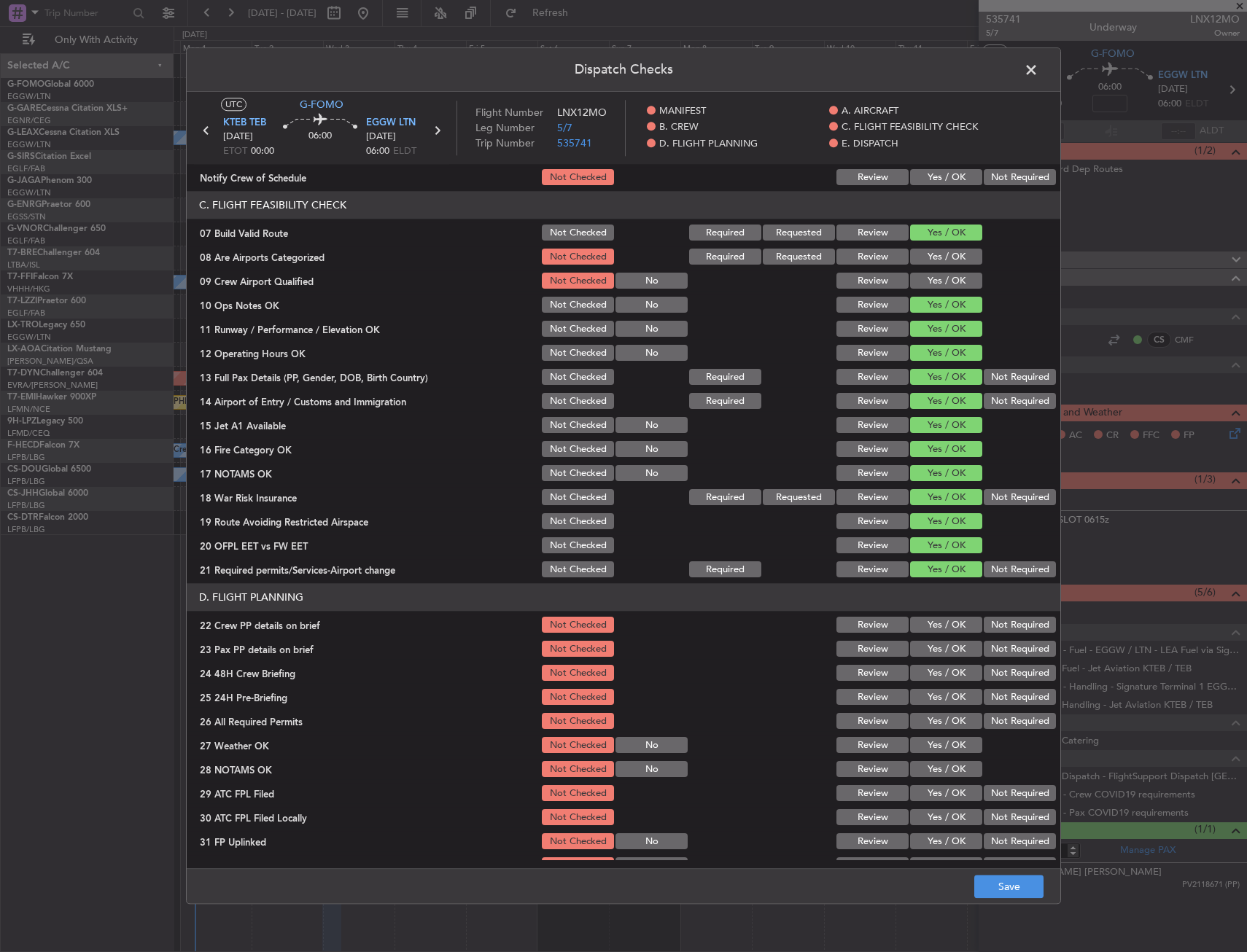
scroll to position [292, 0]
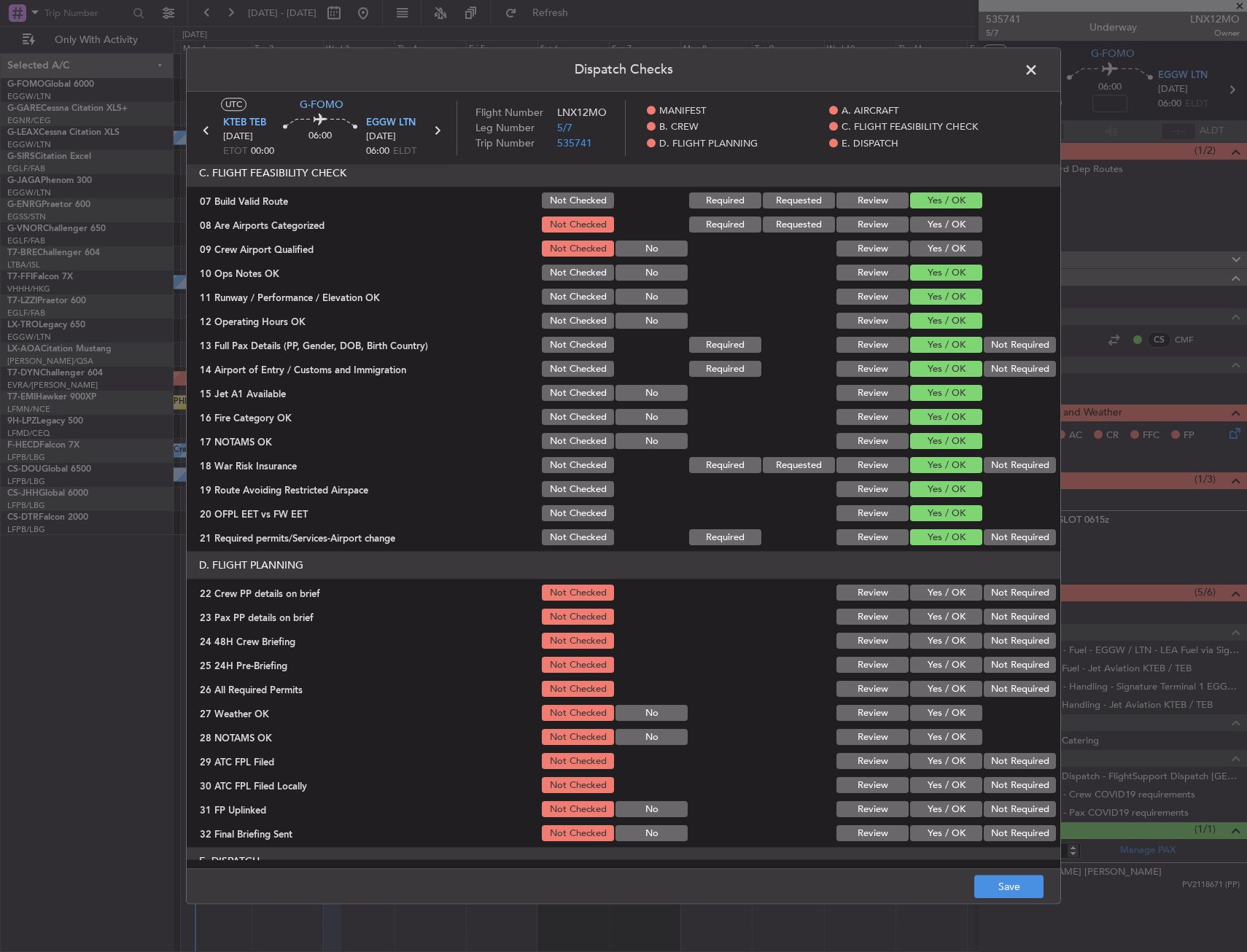
drag, startPoint x: 941, startPoint y: 591, endPoint x: 936, endPoint y: 619, distance: 28.4
click at [941, 592] on button "Yes / OK" at bounding box center [946, 593] width 72 height 16
click at [936, 621] on button "Yes / OK" at bounding box center [946, 617] width 72 height 16
click at [935, 643] on button "Yes / OK" at bounding box center [946, 641] width 72 height 16
drag, startPoint x: 990, startPoint y: 884, endPoint x: 989, endPoint y: 875, distance: 9.1
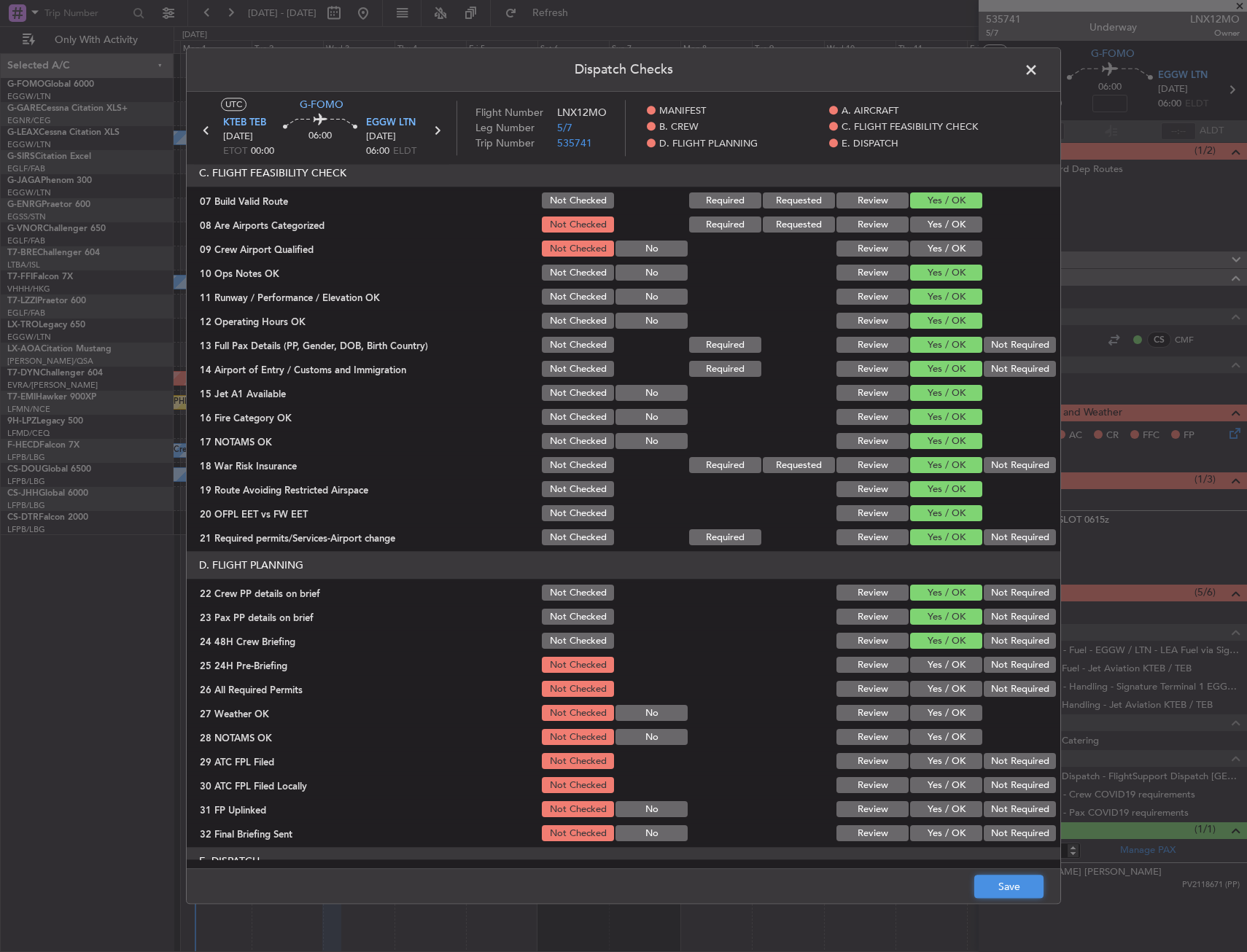
click at [992, 884] on button "Save" at bounding box center [1009, 886] width 69 height 23
click at [1038, 64] on span at bounding box center [1038, 74] width 0 height 30
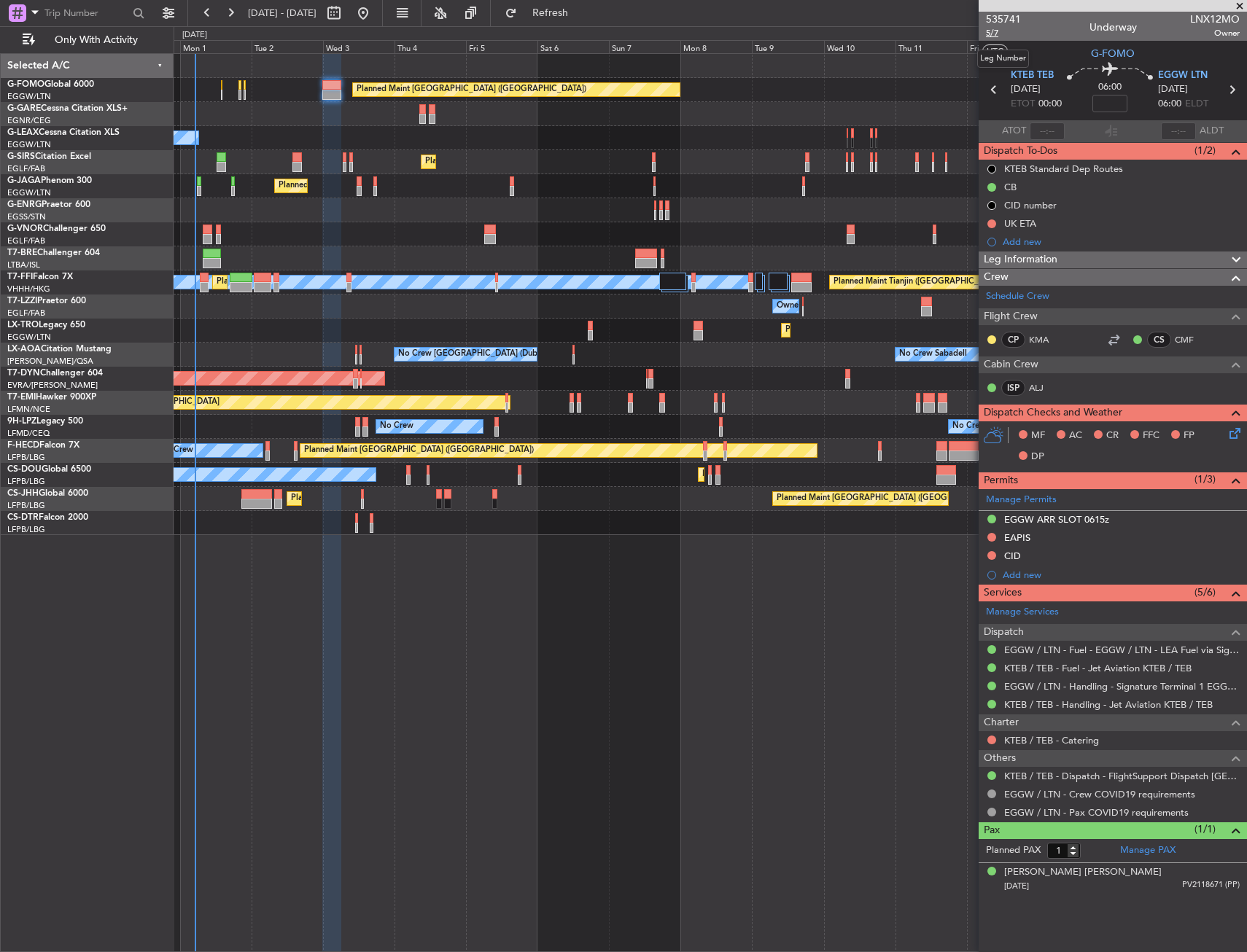
click at [1000, 30] on span "5/7" at bounding box center [1004, 32] width 35 height 12
click at [1102, 102] on input at bounding box center [1110, 103] width 35 height 18
click at [1070, 55] on section "UTC G-FOMO" at bounding box center [1113, 52] width 269 height 22
type input "+00:10"
click at [1001, 32] on span "5/7" at bounding box center [1004, 32] width 35 height 12
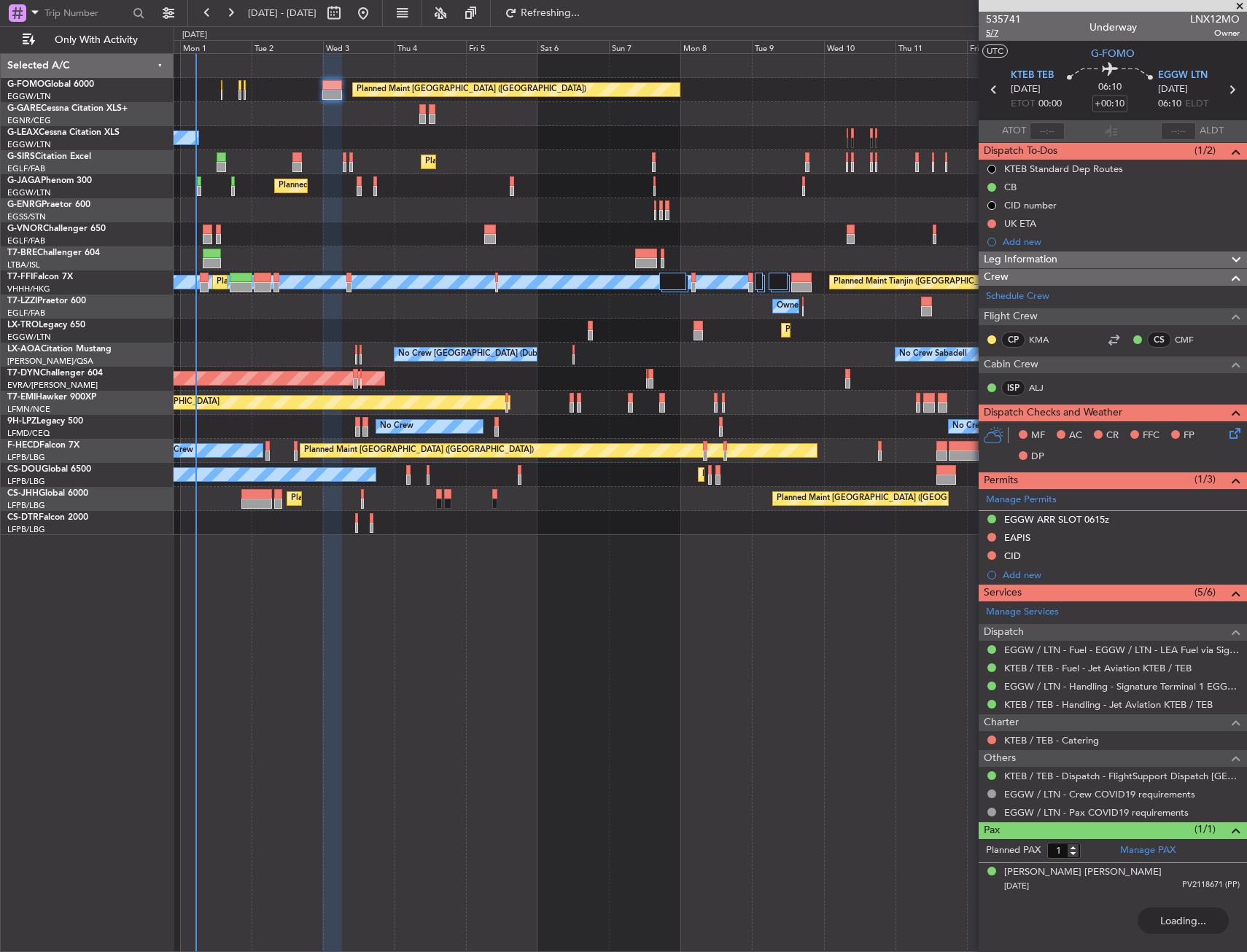
click at [990, 33] on span "5/7" at bounding box center [1004, 32] width 35 height 12
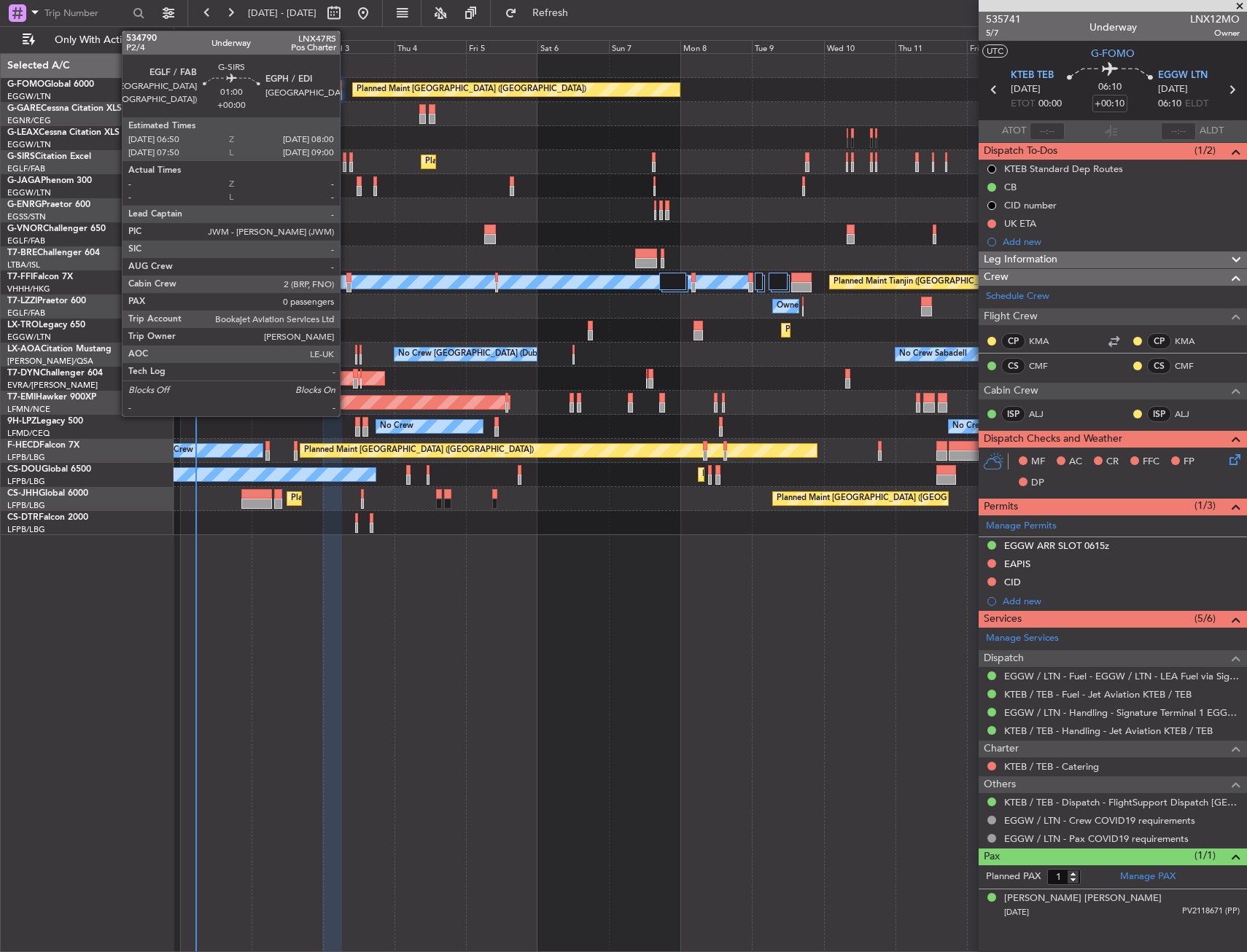
click at [346, 164] on div at bounding box center [345, 166] width 4 height 10
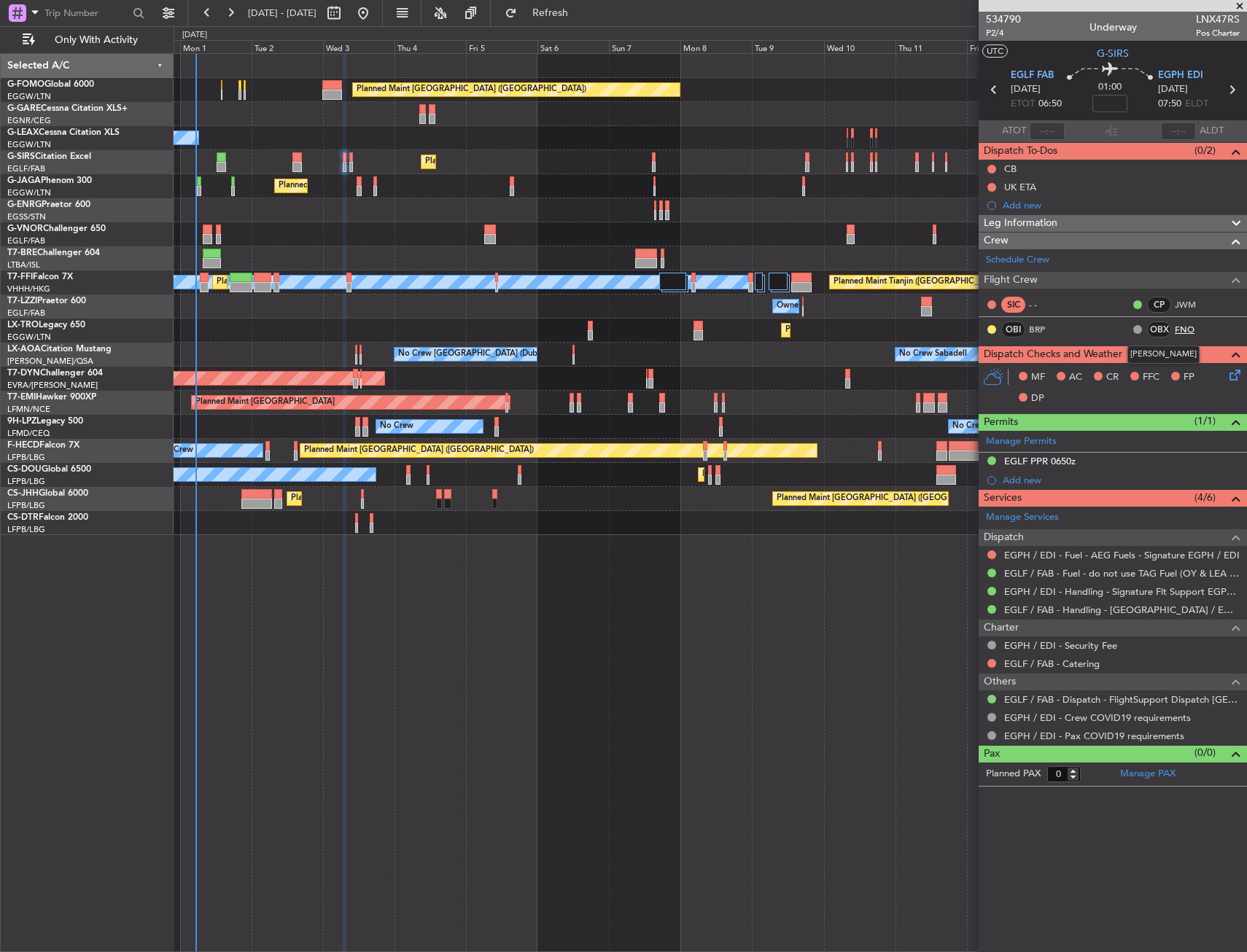
click at [1180, 333] on link "FNO" at bounding box center [1192, 330] width 33 height 13
click at [1100, 57] on span "G-SIRS" at bounding box center [1113, 54] width 32 height 16
click at [996, 33] on span "P2/4" at bounding box center [1004, 32] width 35 height 12
drag, startPoint x: 988, startPoint y: 165, endPoint x: 990, endPoint y: 174, distance: 9.2
click at [990, 165] on button at bounding box center [991, 168] width 8 height 8
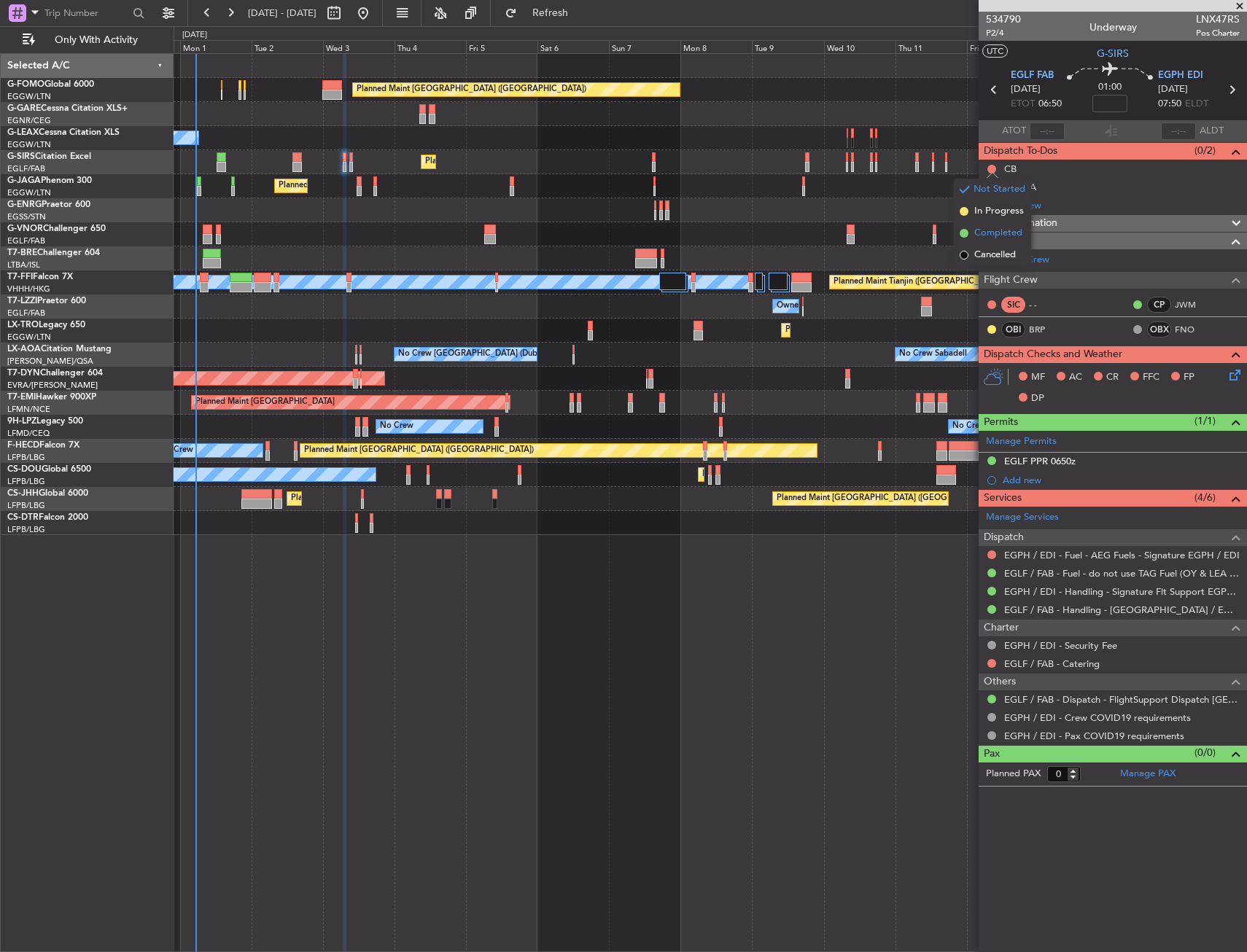
click at [991, 228] on span "Completed" at bounding box center [999, 234] width 48 height 15
click at [1239, 372] on icon at bounding box center [1232, 372] width 12 height 12
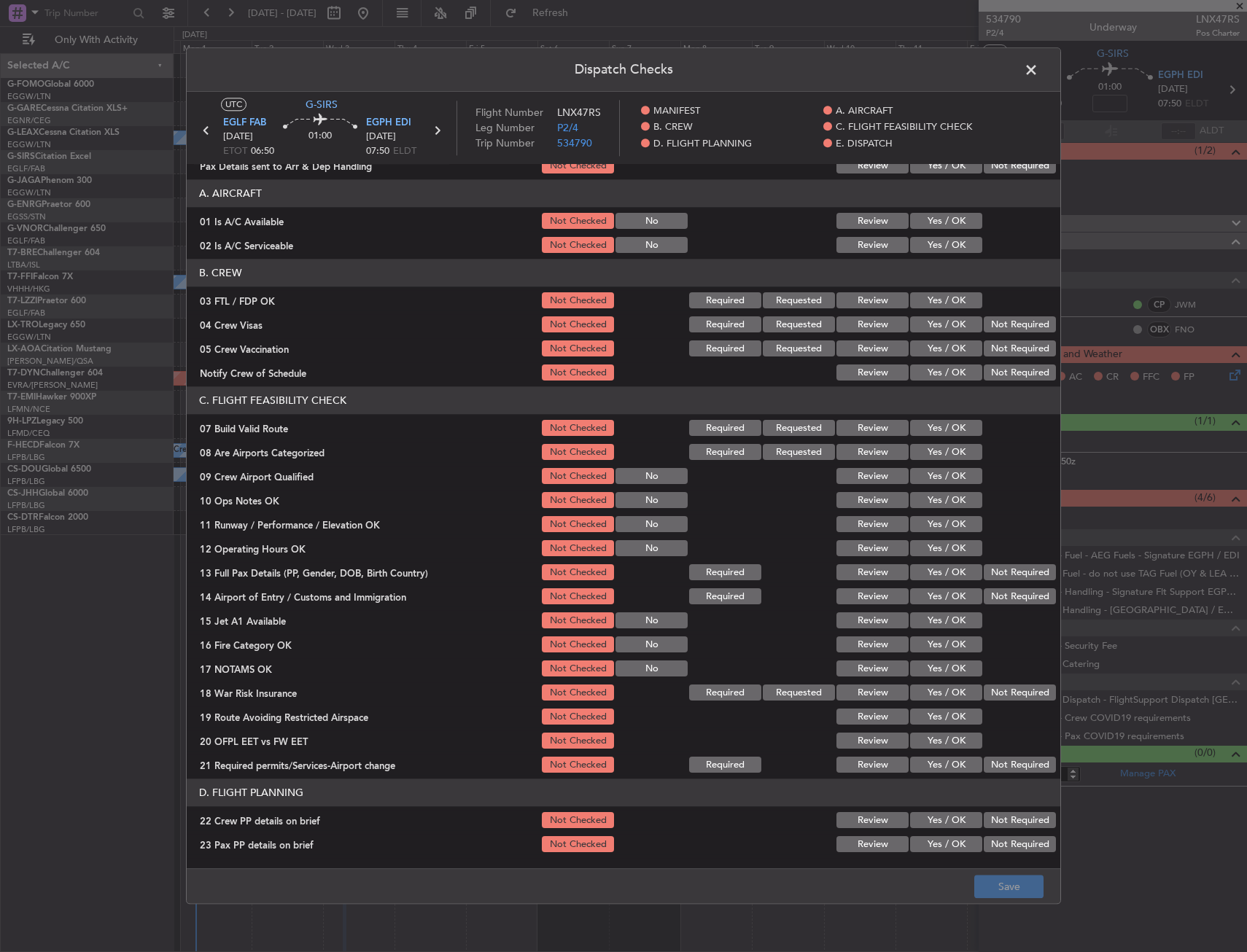
scroll to position [146, 0]
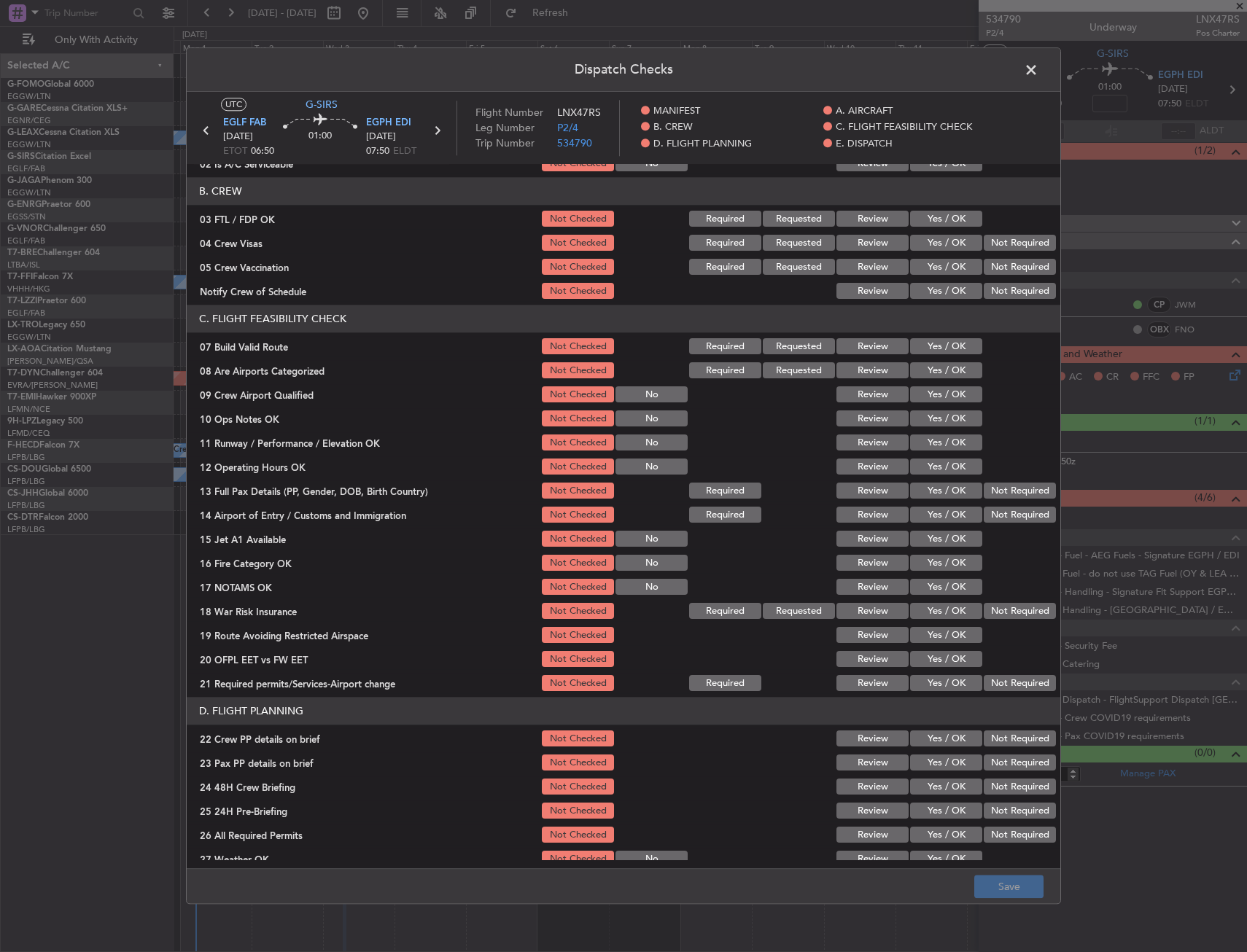
click at [942, 347] on button "Yes / OK" at bounding box center [946, 346] width 72 height 16
click at [944, 414] on button "Yes / OK" at bounding box center [946, 418] width 72 height 16
click at [948, 440] on button "Yes / OK" at bounding box center [946, 442] width 72 height 16
drag, startPoint x: 947, startPoint y: 459, endPoint x: 950, endPoint y: 475, distance: 16.3
click at [949, 461] on button "Yes / OK" at bounding box center [946, 466] width 72 height 16
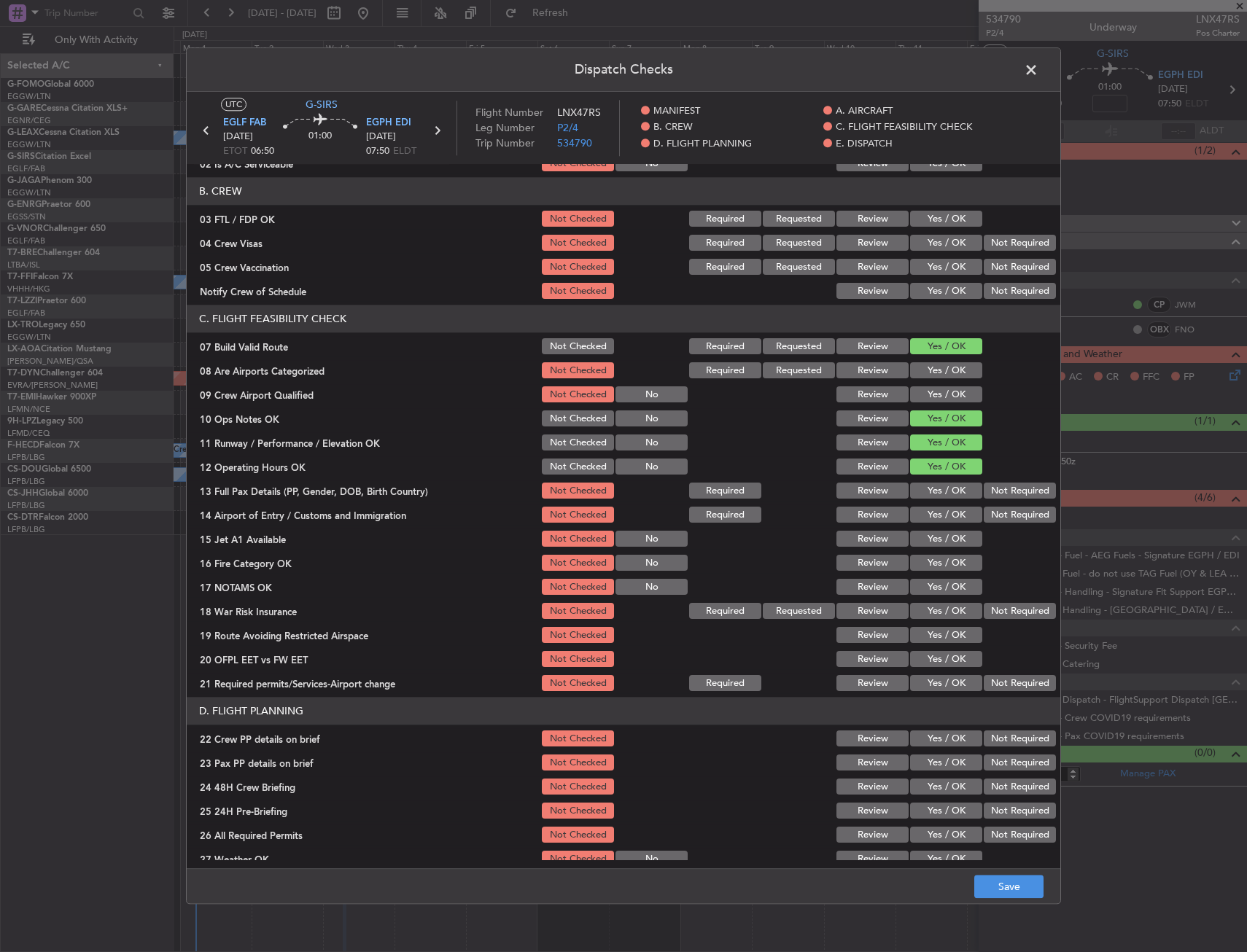
click at [959, 493] on button "Yes / OK" at bounding box center [946, 491] width 72 height 16
drag, startPoint x: 960, startPoint y: 515, endPoint x: 959, endPoint y: 529, distance: 14.0
click at [961, 515] on button "Yes / OK" at bounding box center [946, 515] width 72 height 16
click at [959, 537] on button "Yes / OK" at bounding box center [946, 539] width 72 height 16
click at [955, 556] on button "Yes / OK" at bounding box center [946, 563] width 72 height 16
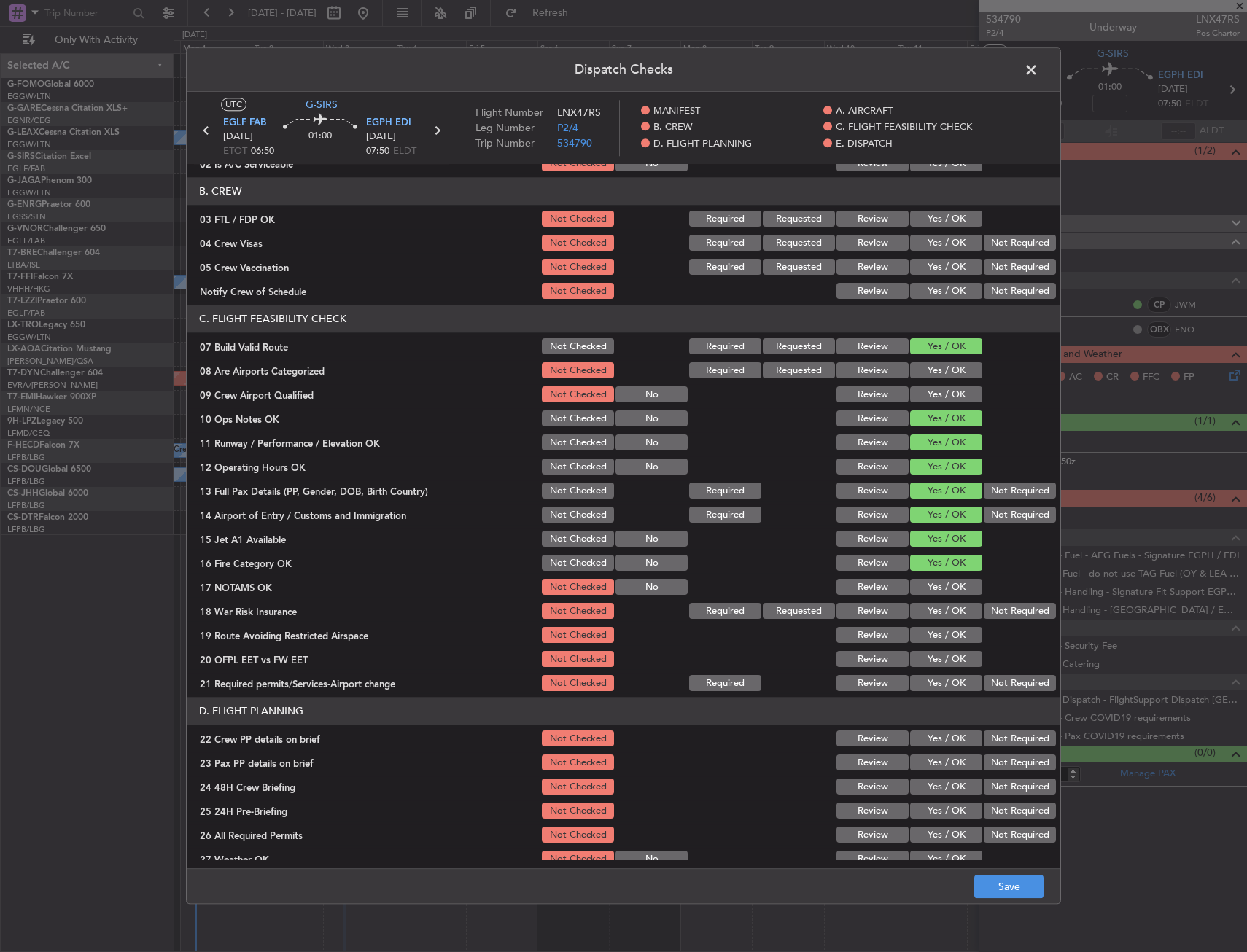
click at [954, 582] on button "Yes / OK" at bounding box center [946, 587] width 72 height 16
click at [950, 611] on button "Yes / OK" at bounding box center [946, 611] width 72 height 16
click at [947, 633] on button "Yes / OK" at bounding box center [946, 635] width 72 height 16
click at [945, 656] on button "Yes / OK" at bounding box center [946, 659] width 72 height 16
click at [942, 678] on button "Yes / OK" at bounding box center [946, 683] width 72 height 16
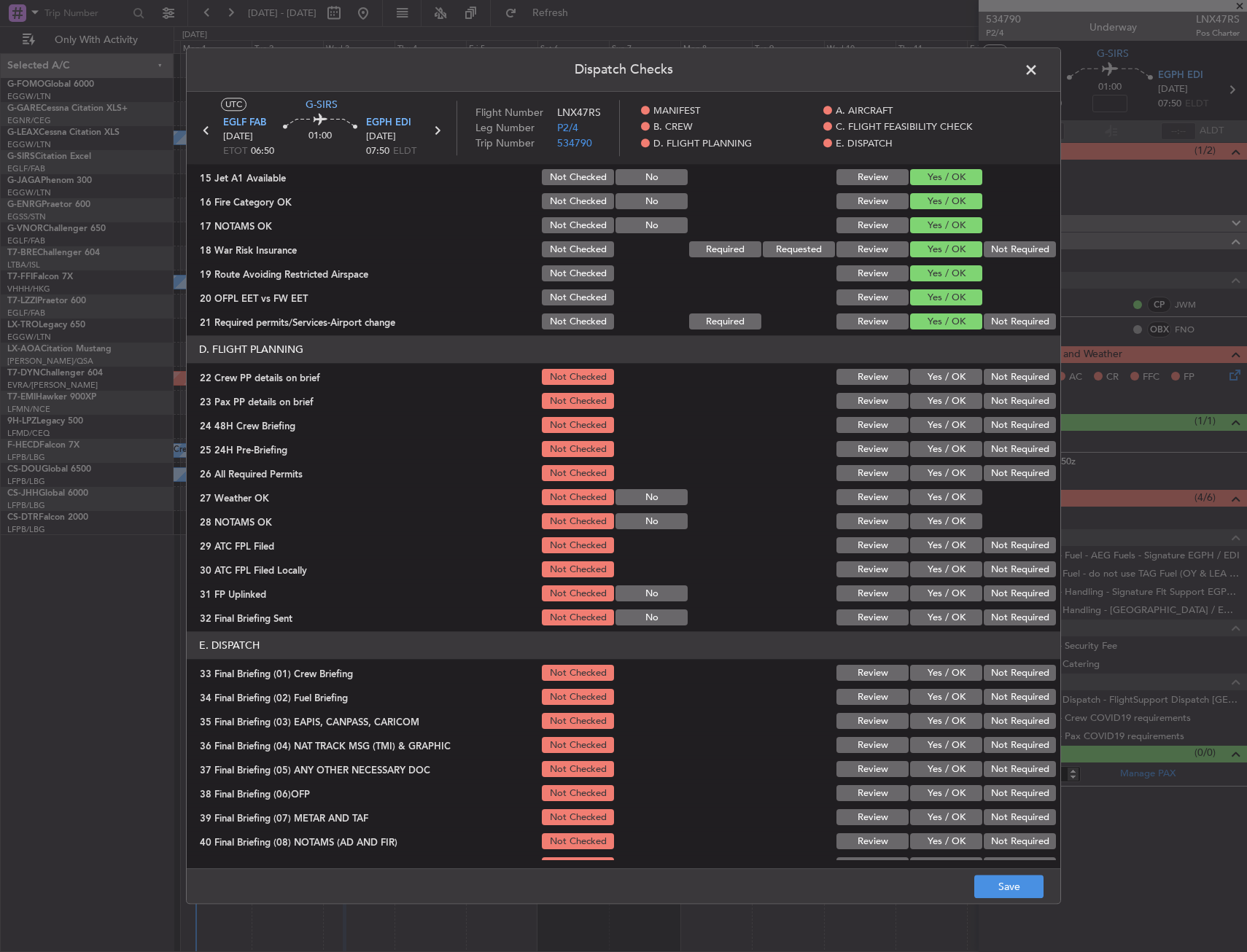
scroll to position [511, 0]
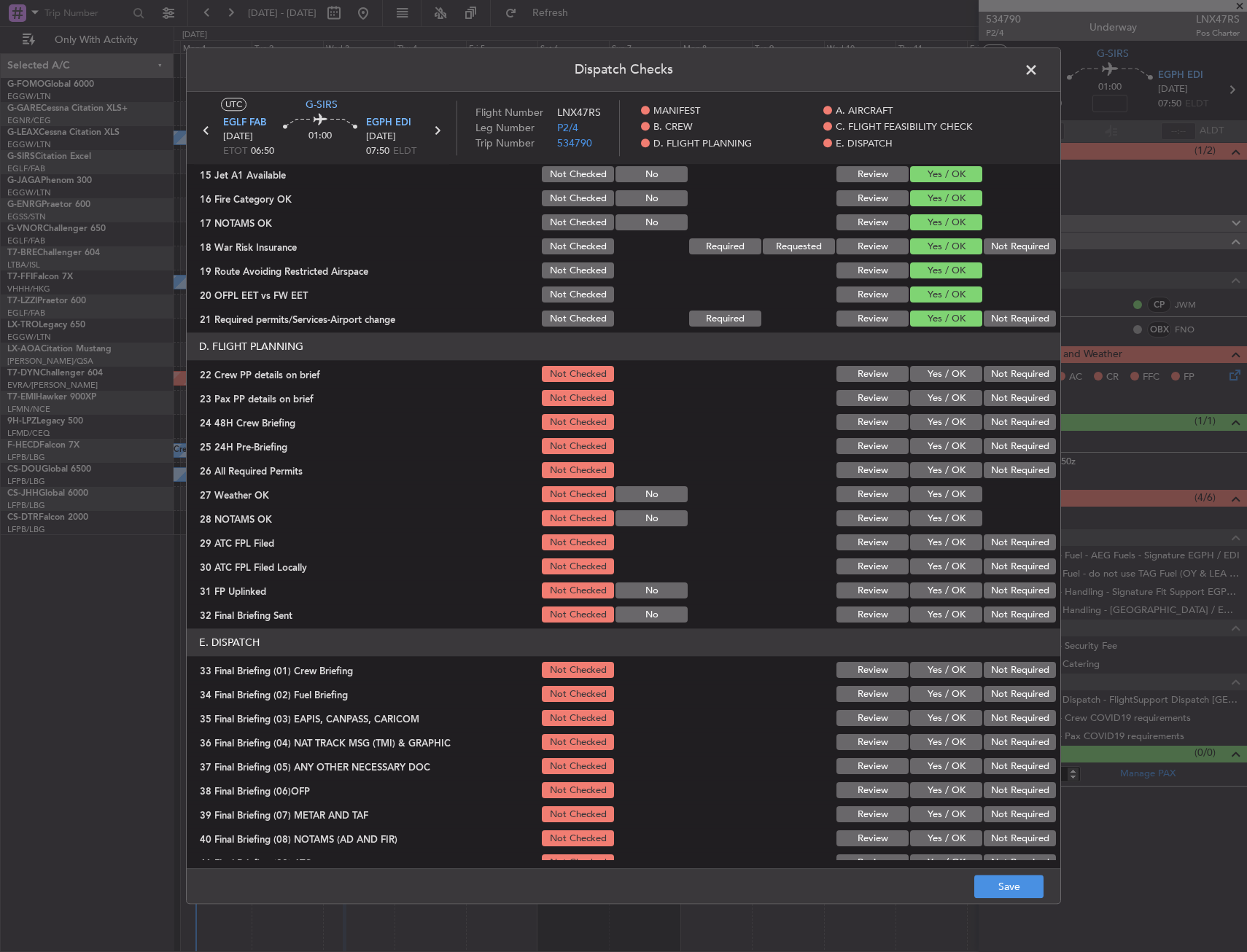
click at [945, 382] on button "Yes / OK" at bounding box center [946, 374] width 72 height 16
click at [945, 397] on button "Yes / OK" at bounding box center [946, 398] width 72 height 16
click at [941, 416] on button "Yes / OK" at bounding box center [946, 422] width 72 height 16
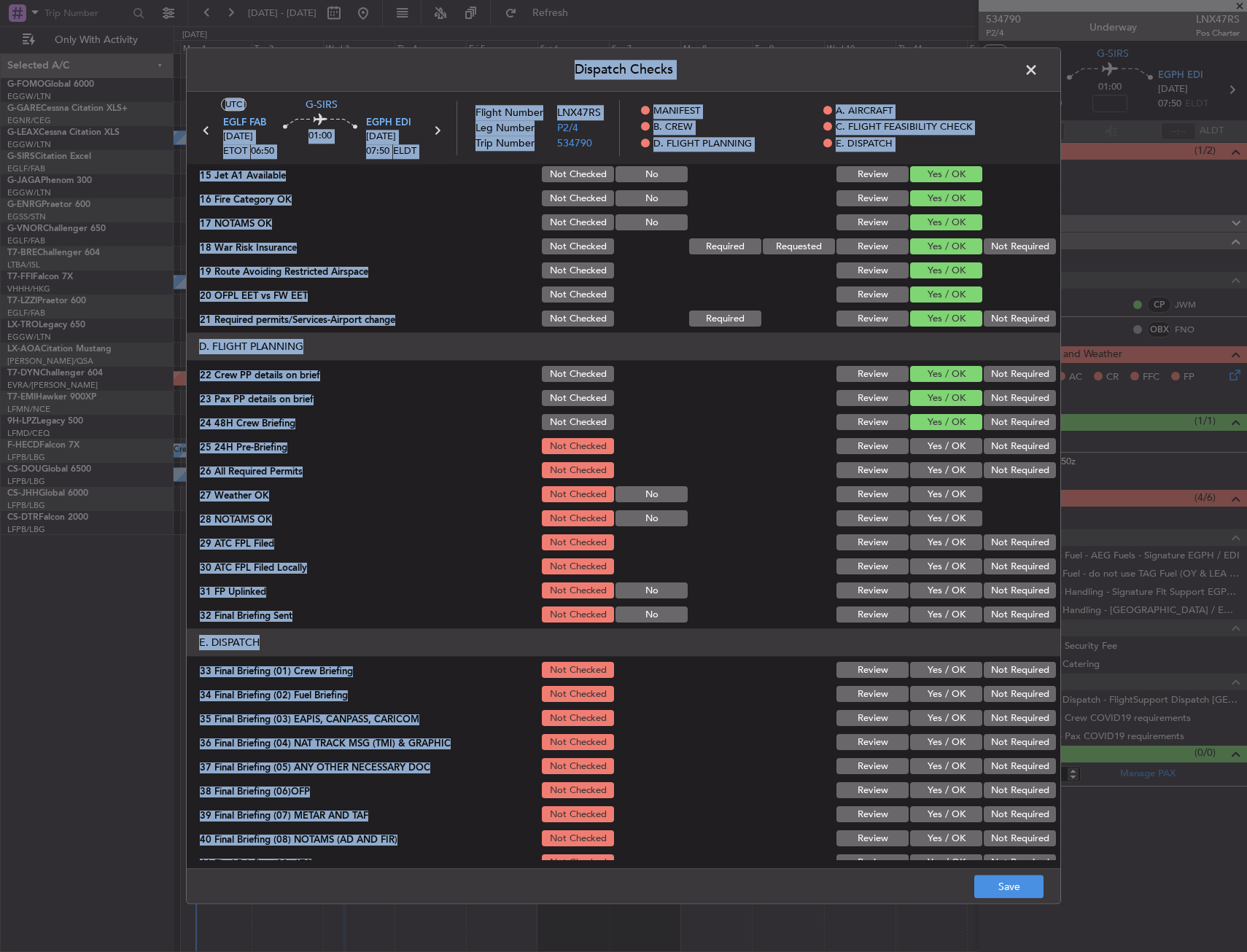
drag, startPoint x: 983, startPoint y: 850, endPoint x: 1011, endPoint y: 941, distance: 95.2
click at [1011, 941] on div "Dispatch Checks UTC G-SIRS EGLF FAB 03/09/2025 ETOT 06:50 01:00 EGPH EDI 03/09/…" at bounding box center [624, 476] width 1247 height 952
drag, startPoint x: 1011, startPoint y: 941, endPoint x: 1004, endPoint y: 888, distance: 53.5
click at [1004, 888] on button "Save" at bounding box center [1009, 886] width 69 height 23
click at [1038, 74] on span at bounding box center [1038, 74] width 0 height 30
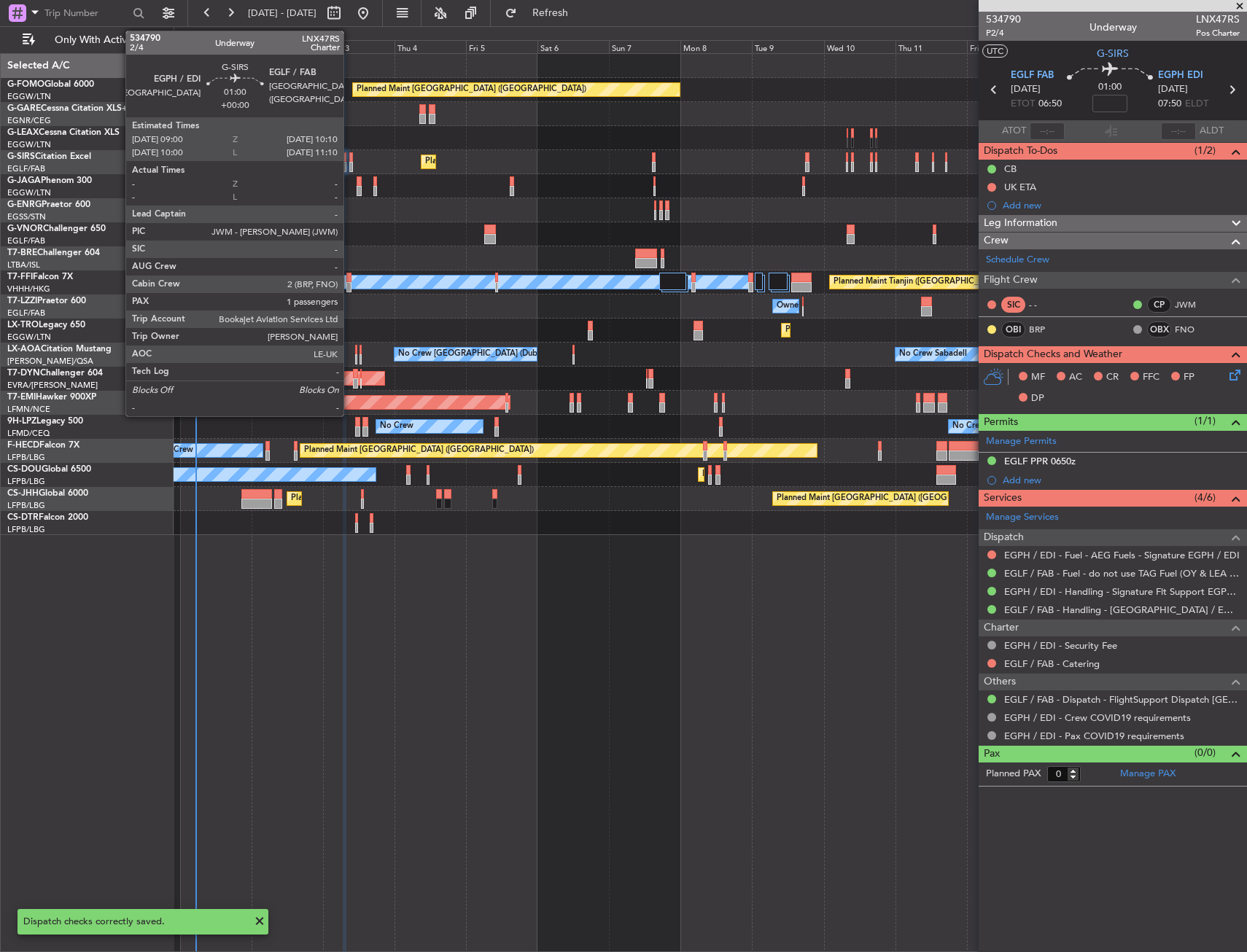
click at [350, 162] on div at bounding box center [351, 157] width 4 height 10
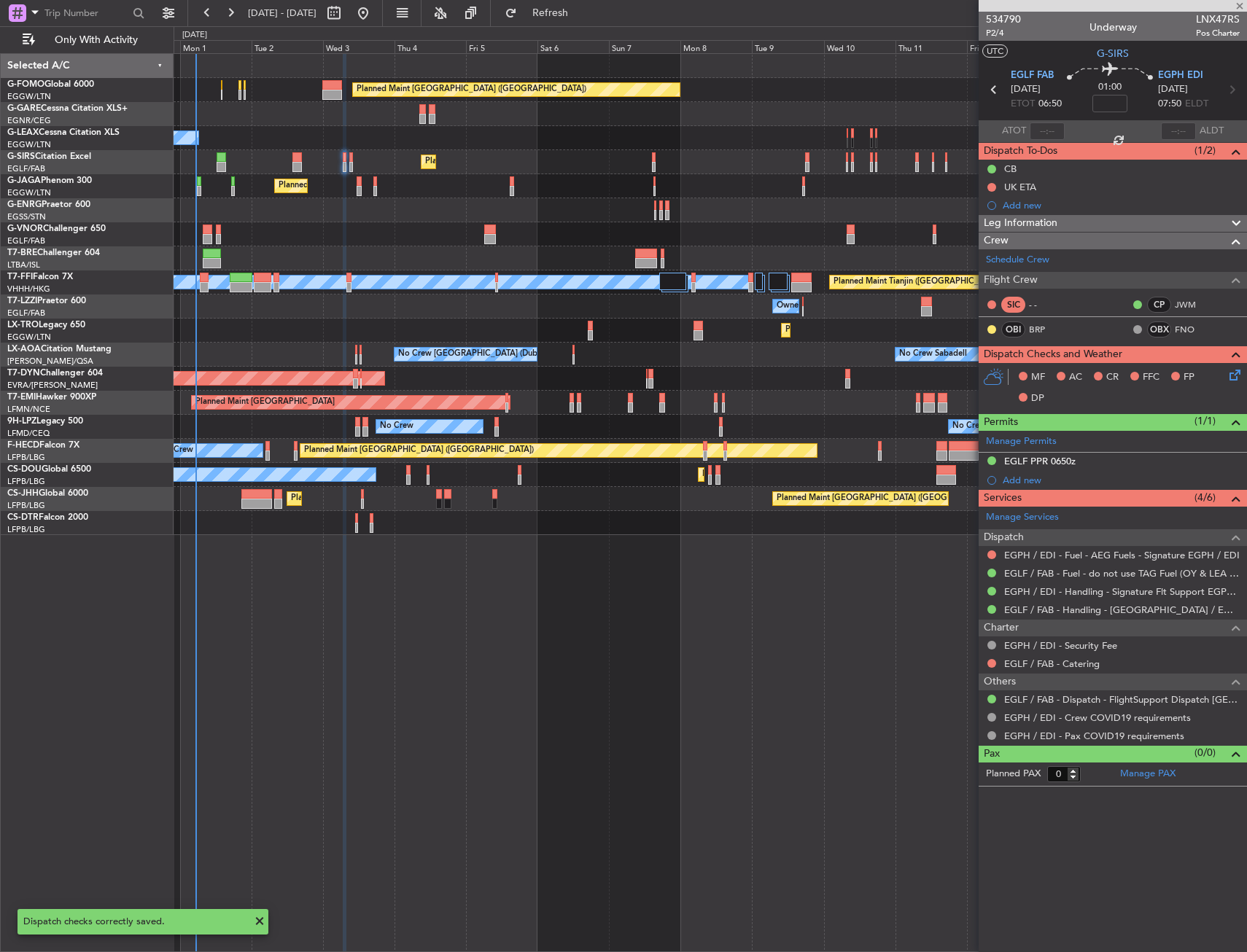
type input "1"
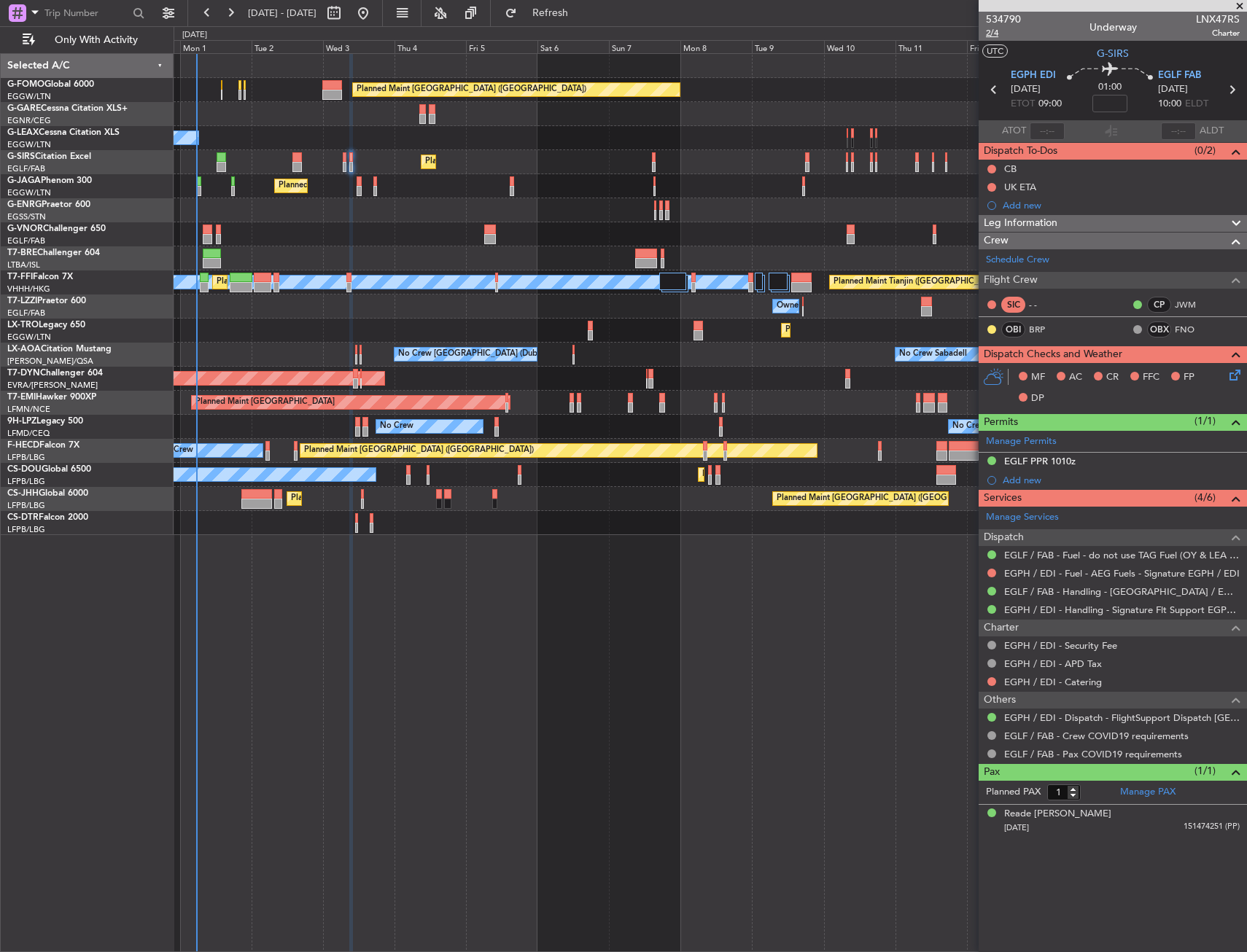
click at [997, 36] on span "2/4" at bounding box center [1004, 32] width 35 height 12
click at [1121, 102] on input at bounding box center [1110, 103] width 35 height 18
click at [1056, 54] on section "UTC G-SIRS" at bounding box center [1113, 52] width 269 height 22
type input "+00:10"
click at [991, 167] on button at bounding box center [991, 168] width 8 height 8
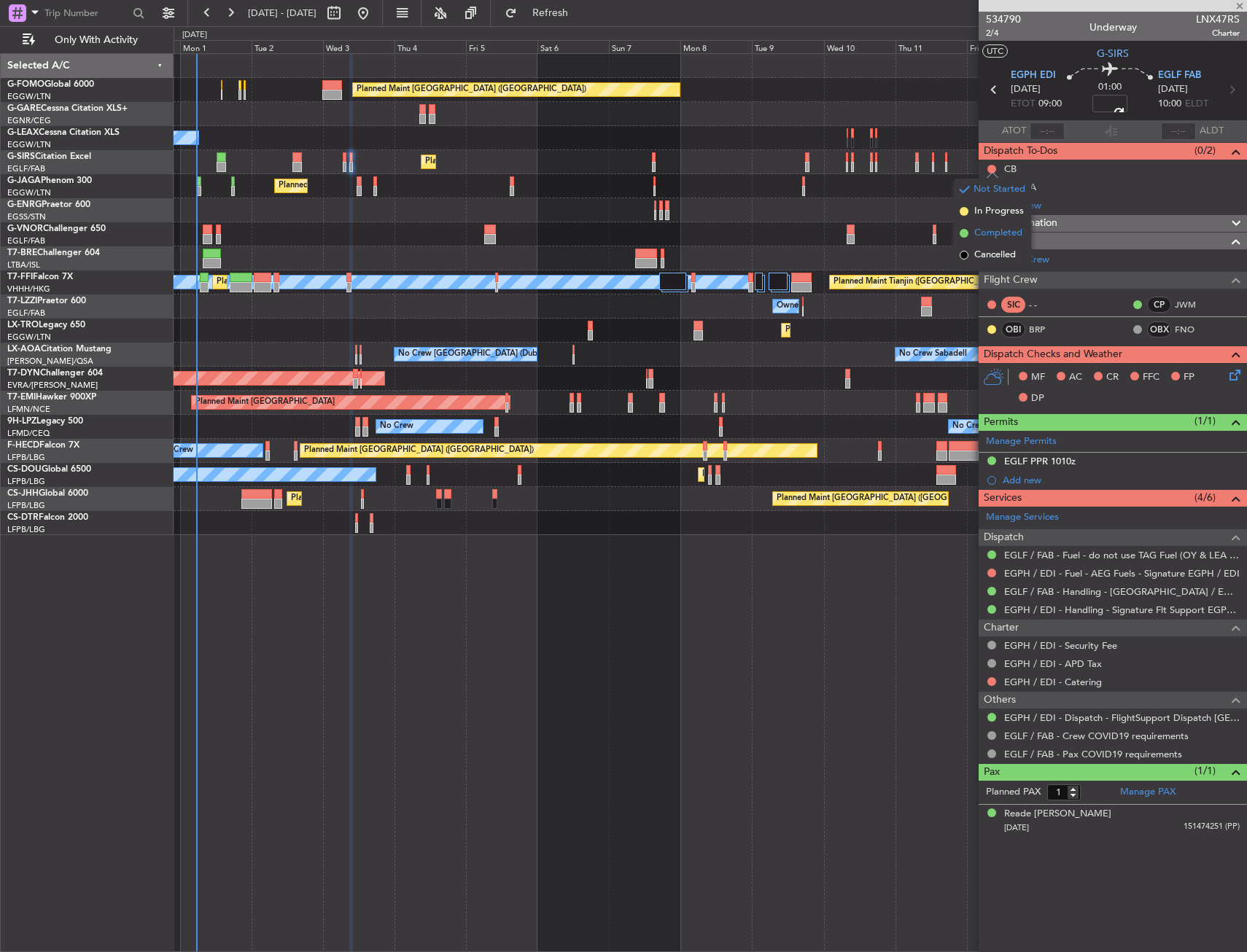
click at [985, 230] on span "Completed" at bounding box center [999, 234] width 48 height 15
click at [1235, 373] on icon at bounding box center [1232, 372] width 12 height 12
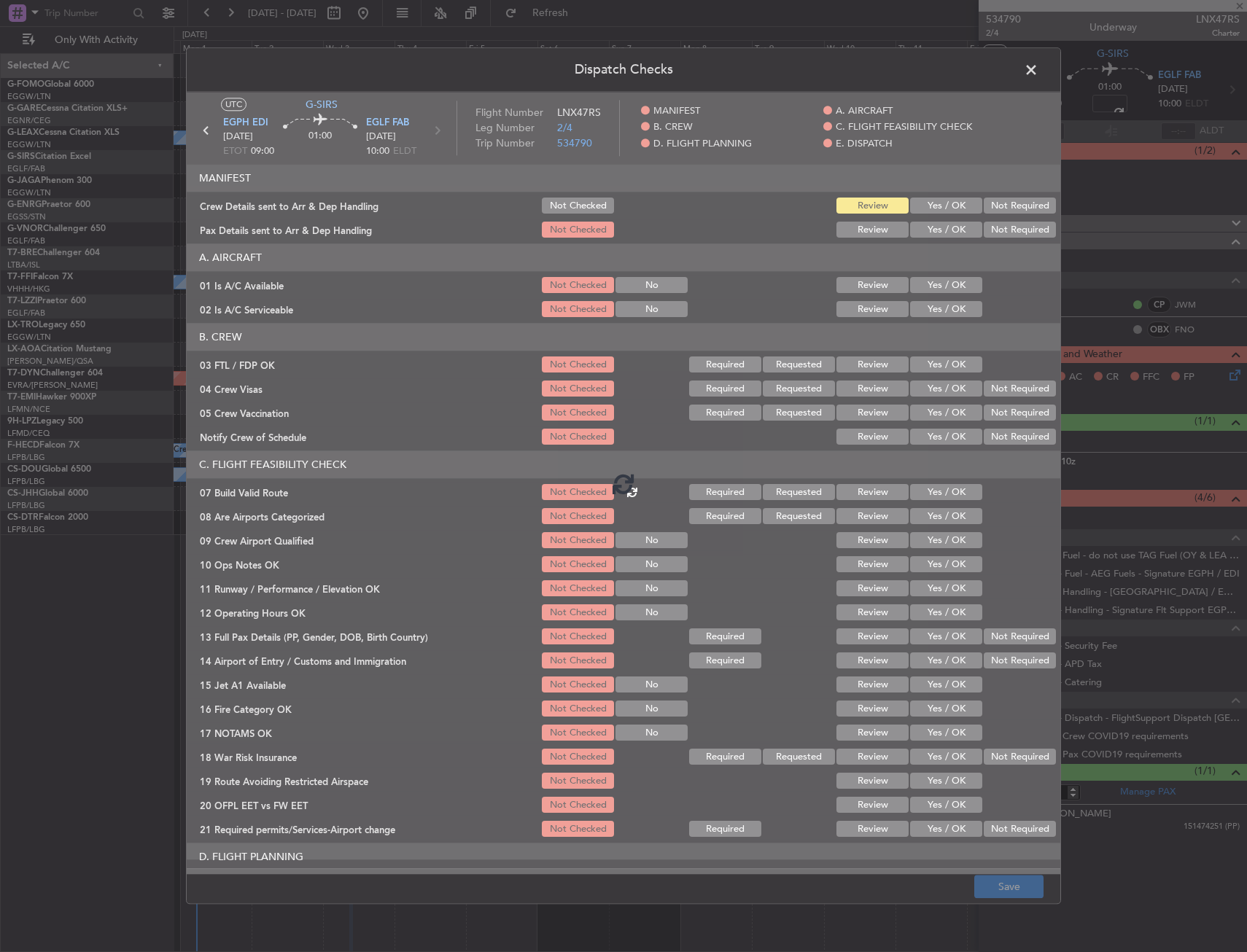
type input "+00:10"
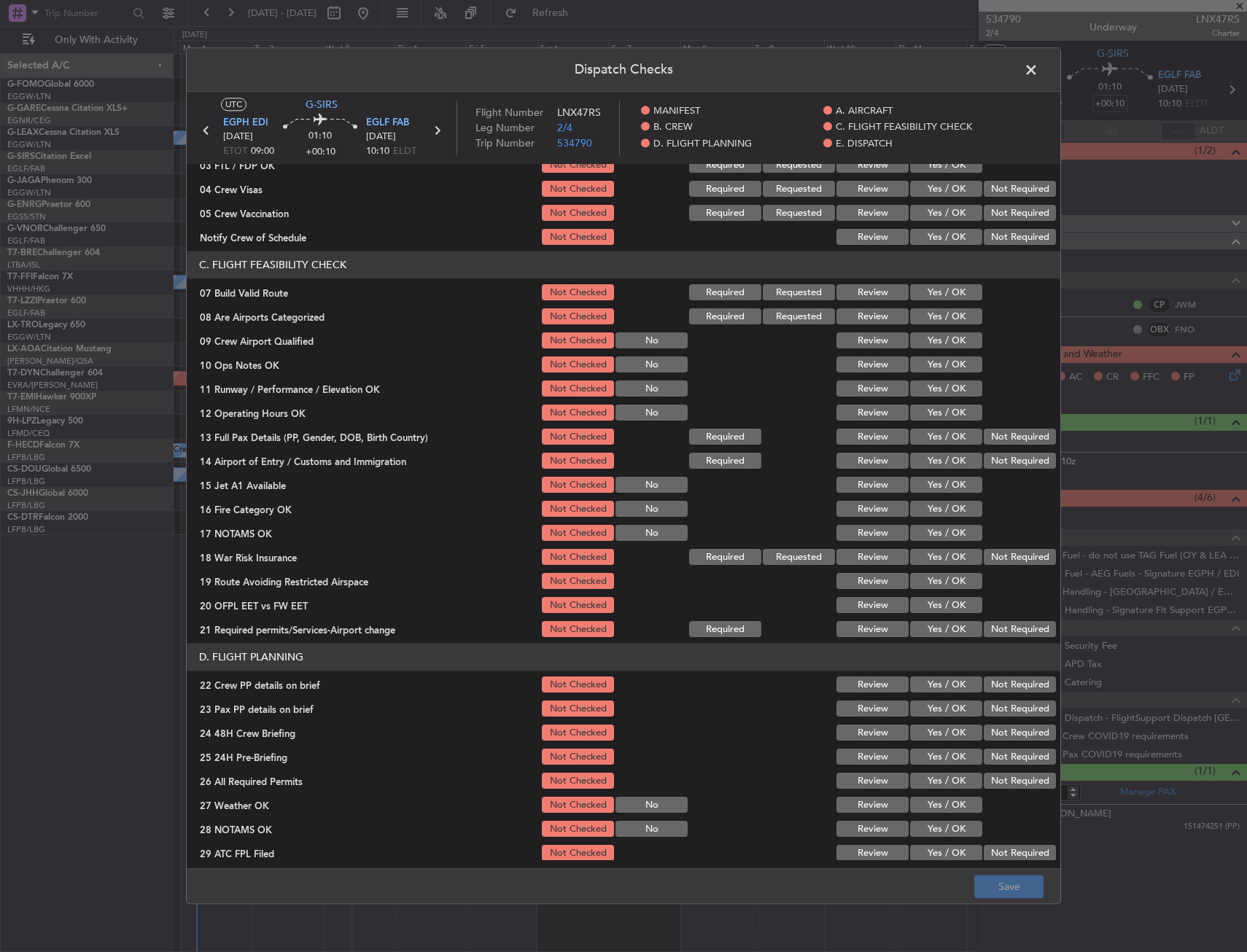
scroll to position [219, 0]
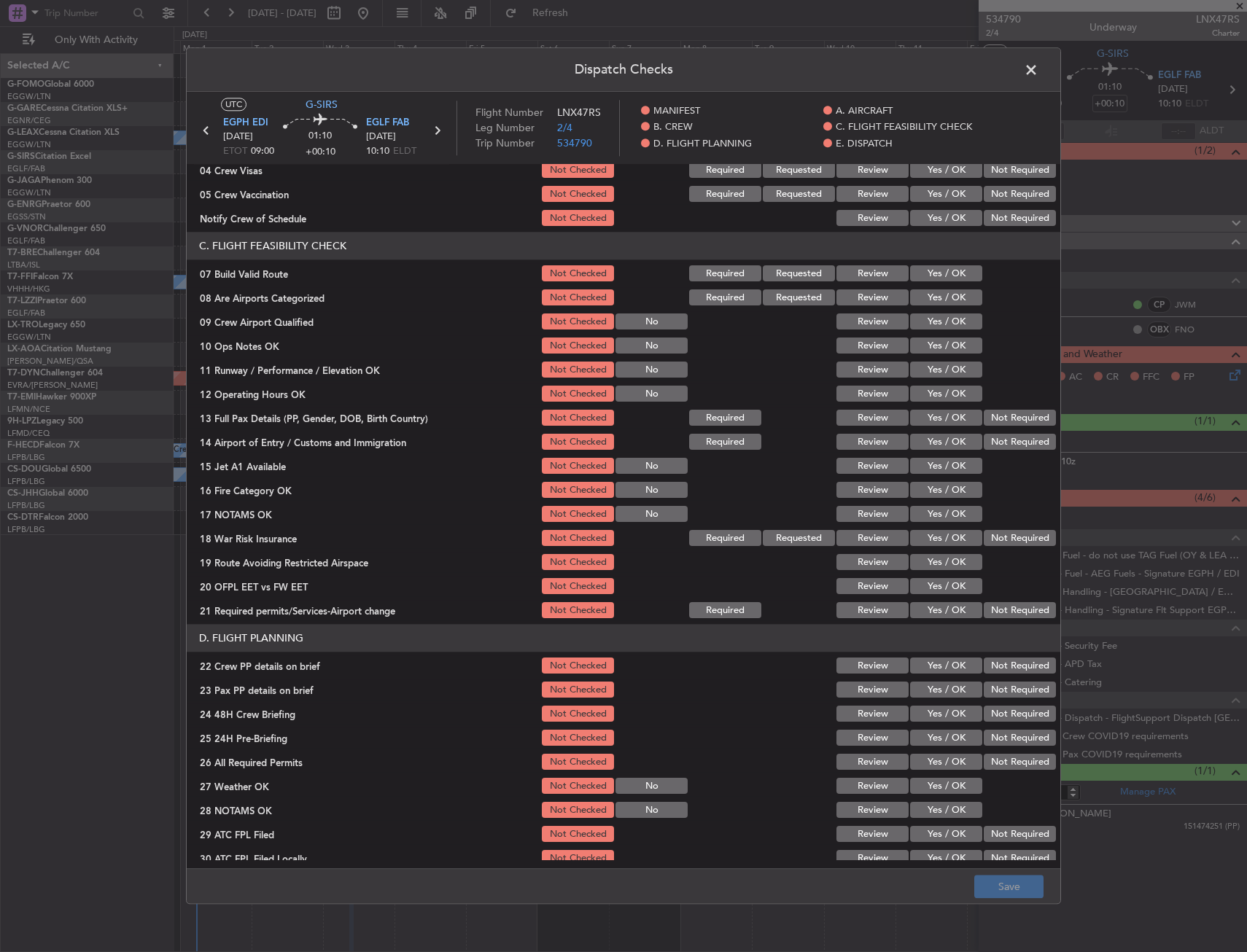
drag, startPoint x: 926, startPoint y: 277, endPoint x: 924, endPoint y: 289, distance: 12.2
click at [926, 277] on button "Yes / OK" at bounding box center [946, 273] width 72 height 16
click at [927, 340] on button "Yes / OK" at bounding box center [946, 345] width 72 height 16
click at [925, 369] on button "Yes / OK" at bounding box center [946, 369] width 72 height 16
click at [922, 391] on button "Yes / OK" at bounding box center [946, 394] width 72 height 16
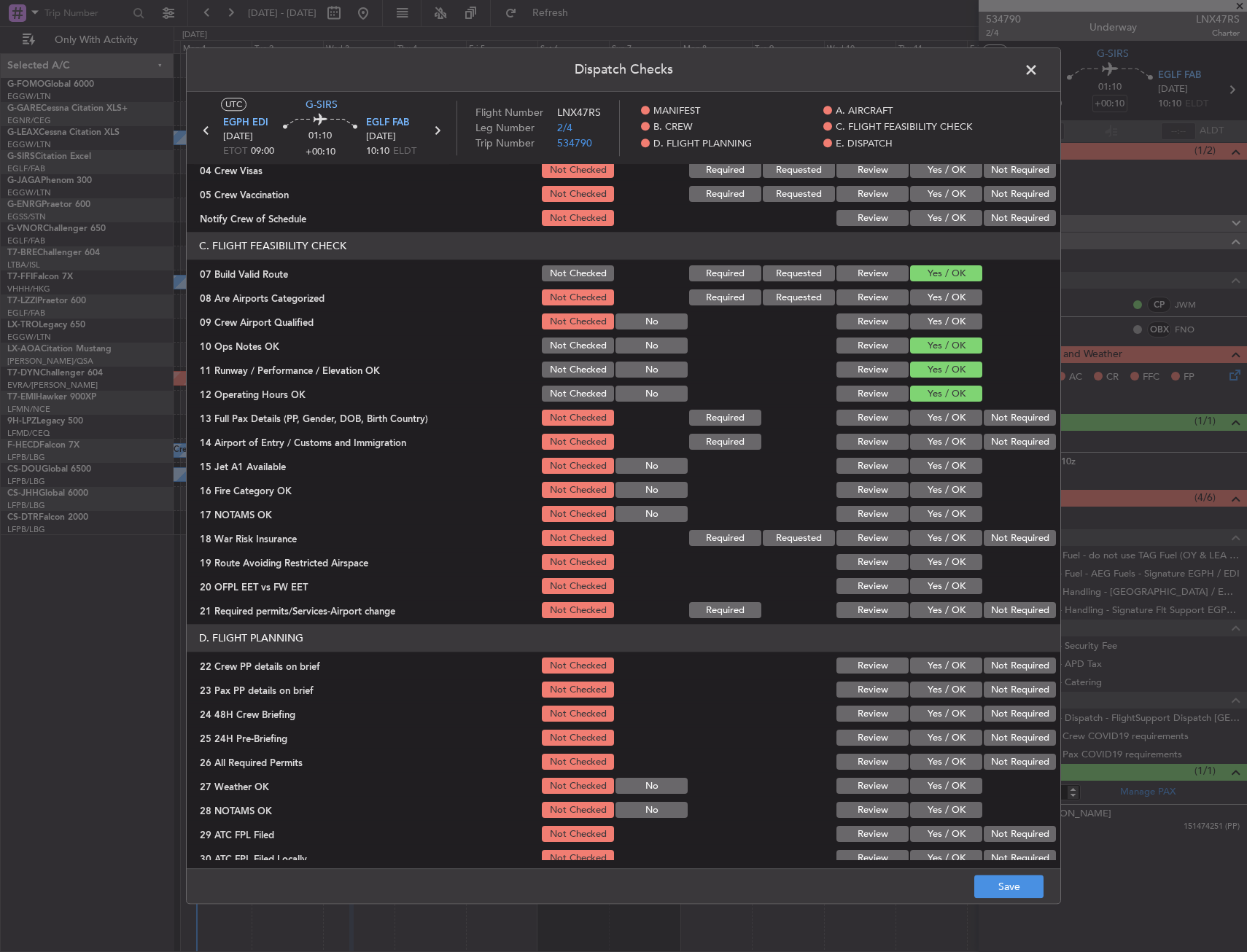
click at [917, 411] on button "Yes / OK" at bounding box center [946, 418] width 72 height 16
click at [917, 441] on button "Yes / OK" at bounding box center [946, 442] width 72 height 16
click at [924, 461] on button "Yes / OK" at bounding box center [946, 466] width 72 height 16
click at [928, 487] on button "Yes / OK" at bounding box center [946, 490] width 72 height 16
drag, startPoint x: 928, startPoint y: 509, endPoint x: 928, endPoint y: 532, distance: 23.0
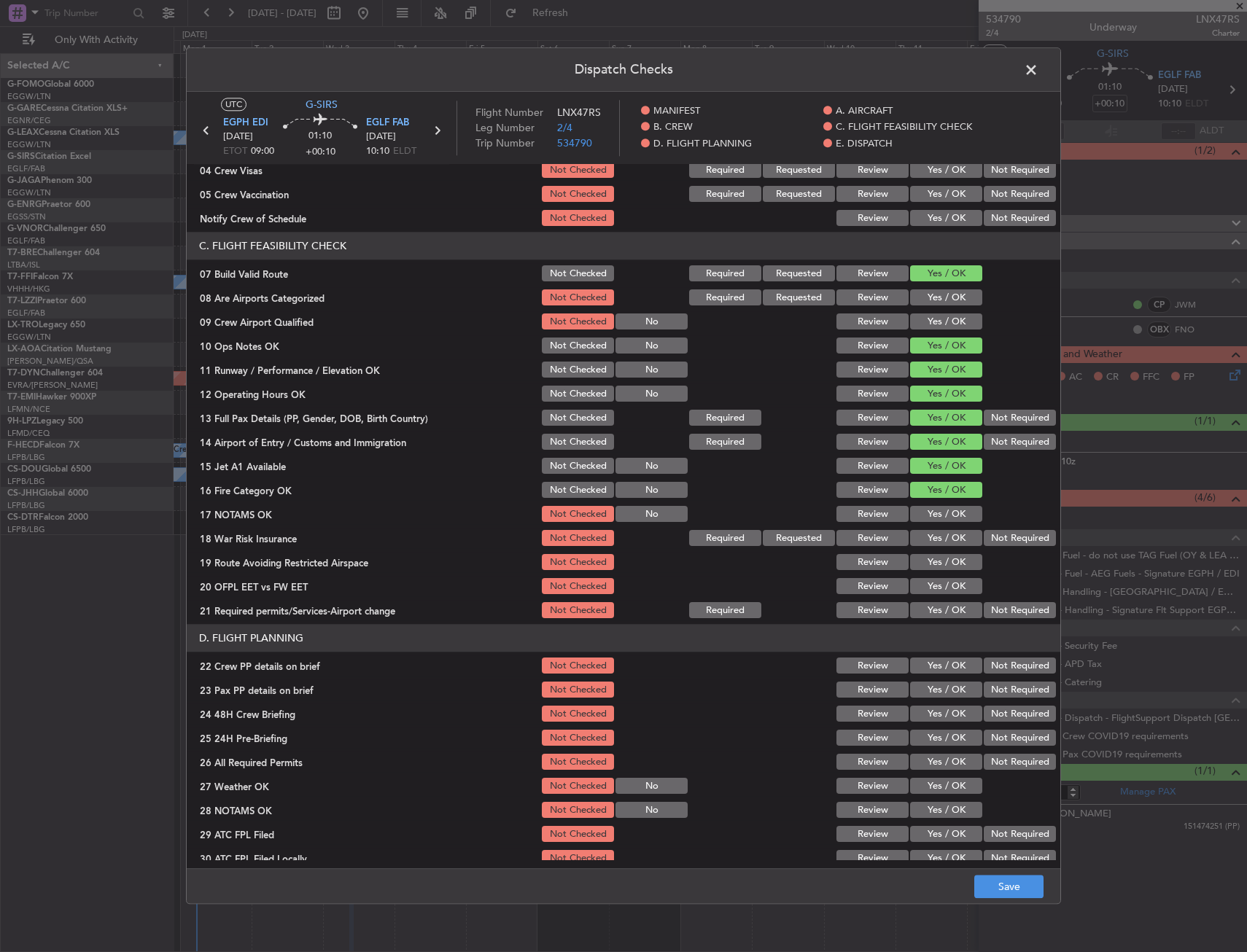
click at [928, 510] on button "Yes / OK" at bounding box center [946, 514] width 72 height 16
click at [928, 536] on button "Yes / OK" at bounding box center [946, 538] width 72 height 16
drag, startPoint x: 927, startPoint y: 560, endPoint x: 933, endPoint y: 586, distance: 26.7
click at [928, 560] on button "Yes / OK" at bounding box center [946, 562] width 72 height 16
click at [935, 589] on button "Yes / OK" at bounding box center [946, 586] width 72 height 16
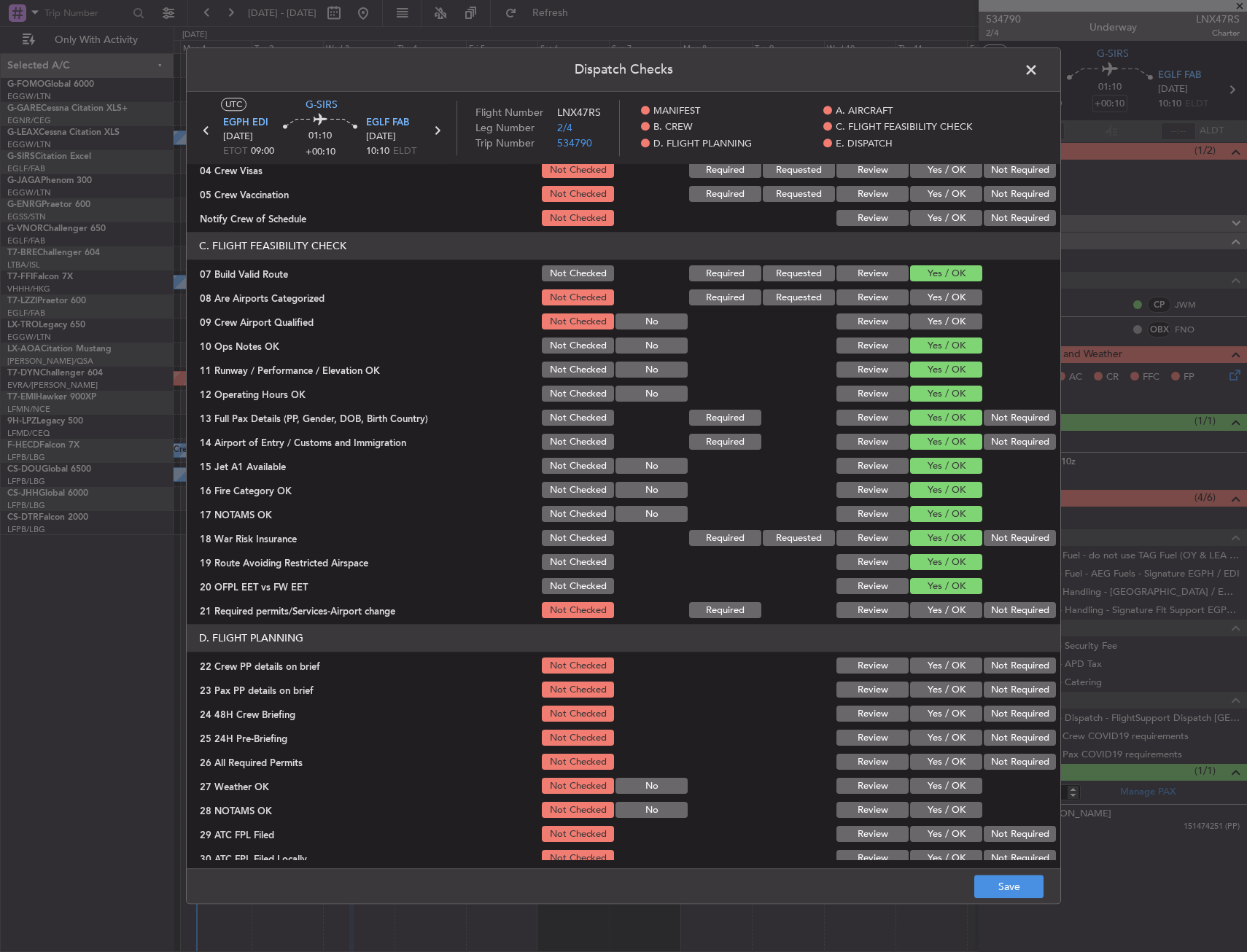
click at [935, 609] on button "Yes / OK" at bounding box center [946, 610] width 72 height 16
click at [935, 668] on button "Yes / OK" at bounding box center [946, 666] width 72 height 16
click at [927, 700] on div "Yes / OK" at bounding box center [945, 691] width 74 height 20
drag, startPoint x: 931, startPoint y: 690, endPoint x: 927, endPoint y: 709, distance: 19.4
click at [931, 693] on button "Yes / OK" at bounding box center [946, 690] width 72 height 16
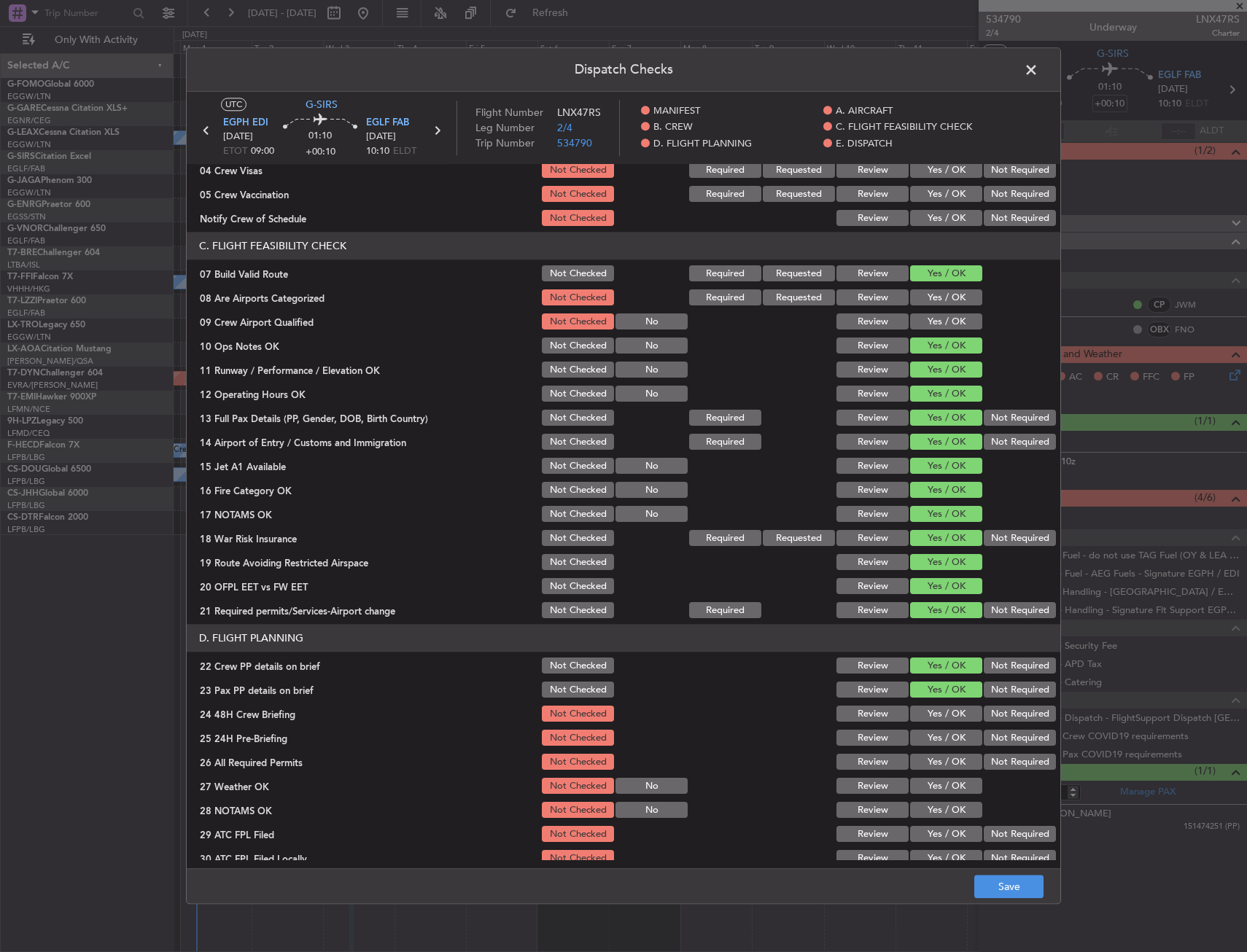
click at [927, 714] on button "Yes / OK" at bounding box center [946, 714] width 72 height 16
click at [1000, 884] on button "Save" at bounding box center [1009, 886] width 69 height 23
click at [1038, 70] on span at bounding box center [1038, 74] width 0 height 30
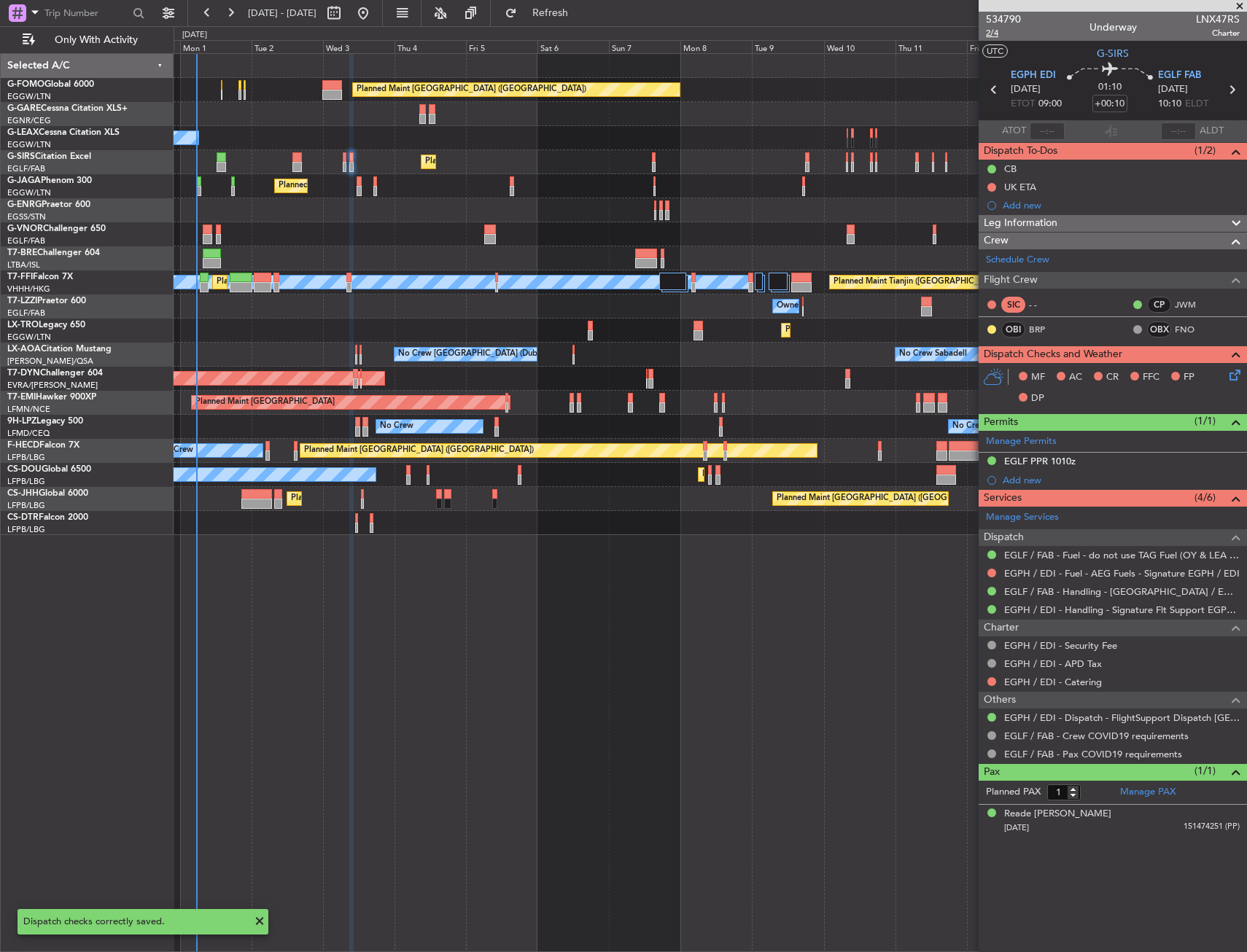
click at [996, 30] on span "2/4" at bounding box center [1004, 32] width 35 height 12
click at [1044, 331] on link "BRP" at bounding box center [1046, 330] width 33 height 13
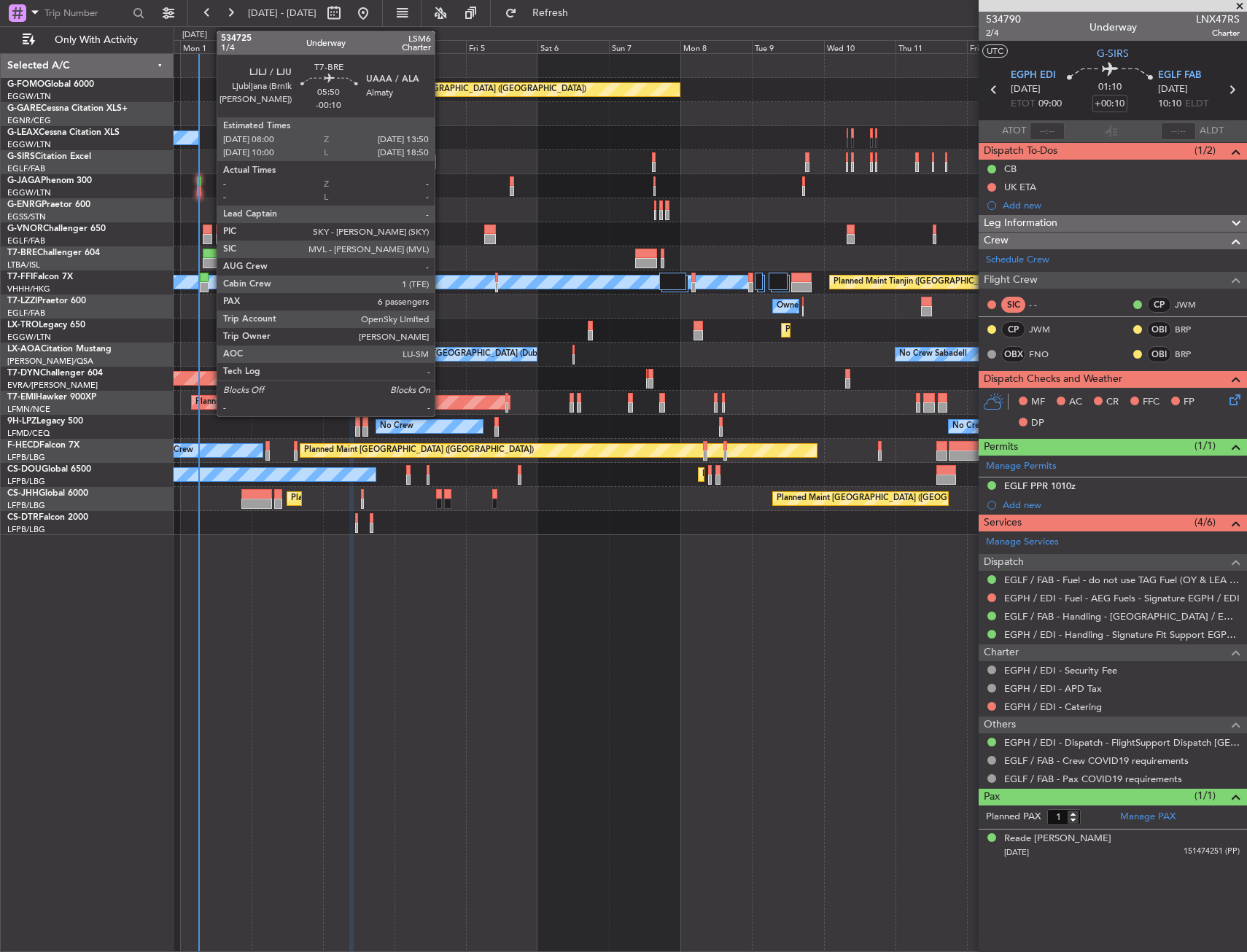
click at [210, 257] on div at bounding box center [212, 253] width 18 height 10
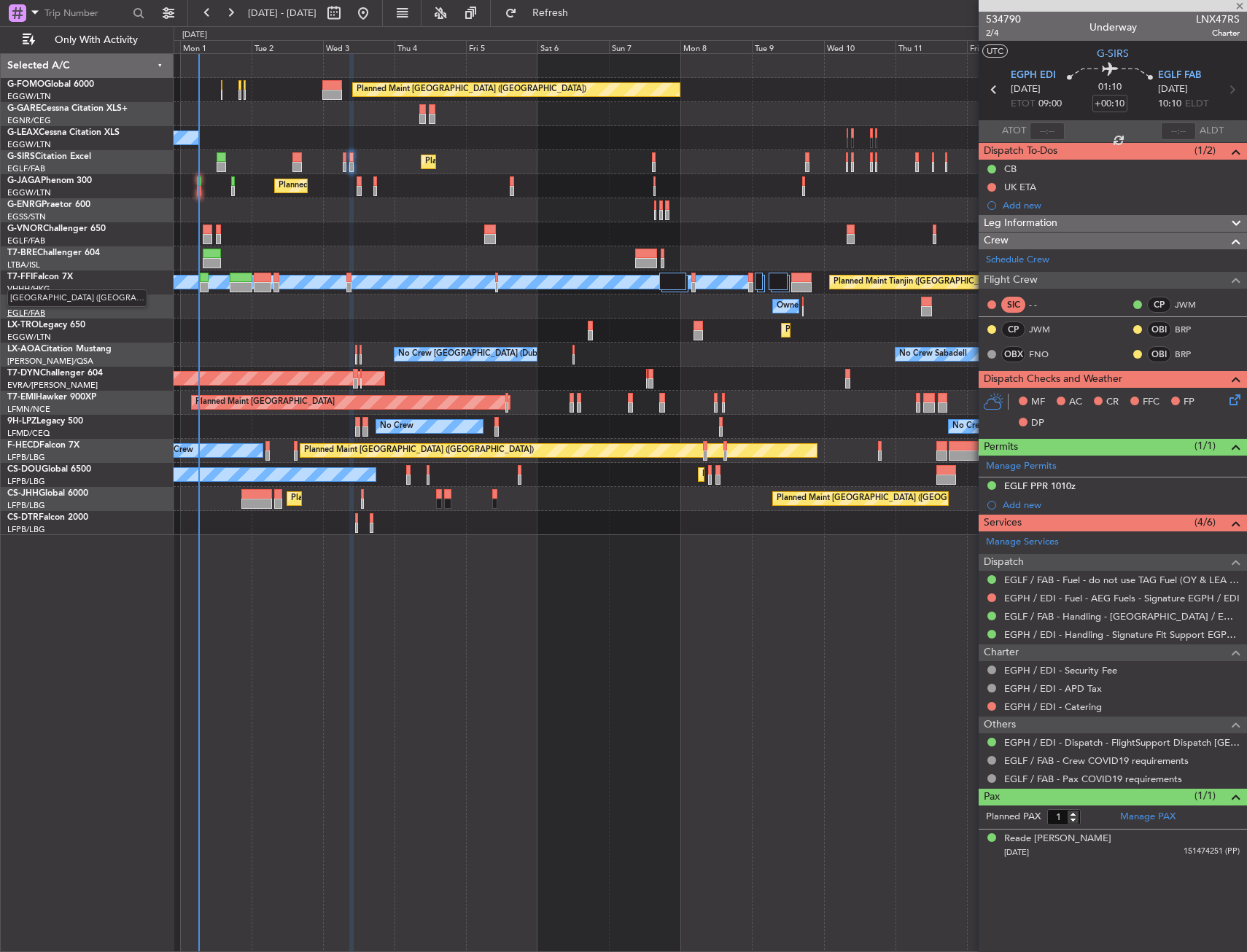
type input "-00:10"
type input "6"
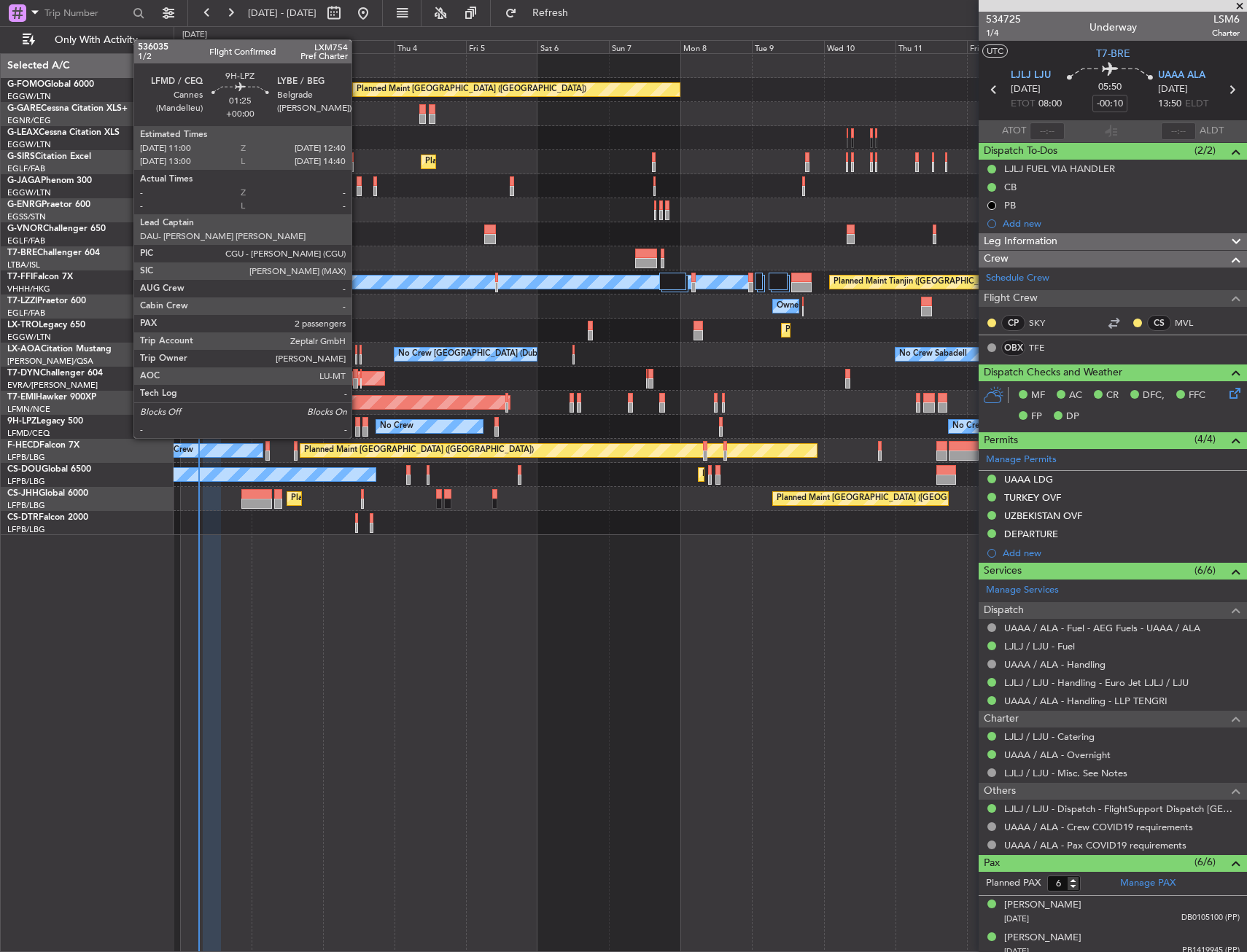
click at [358, 424] on div at bounding box center [358, 422] width 6 height 10
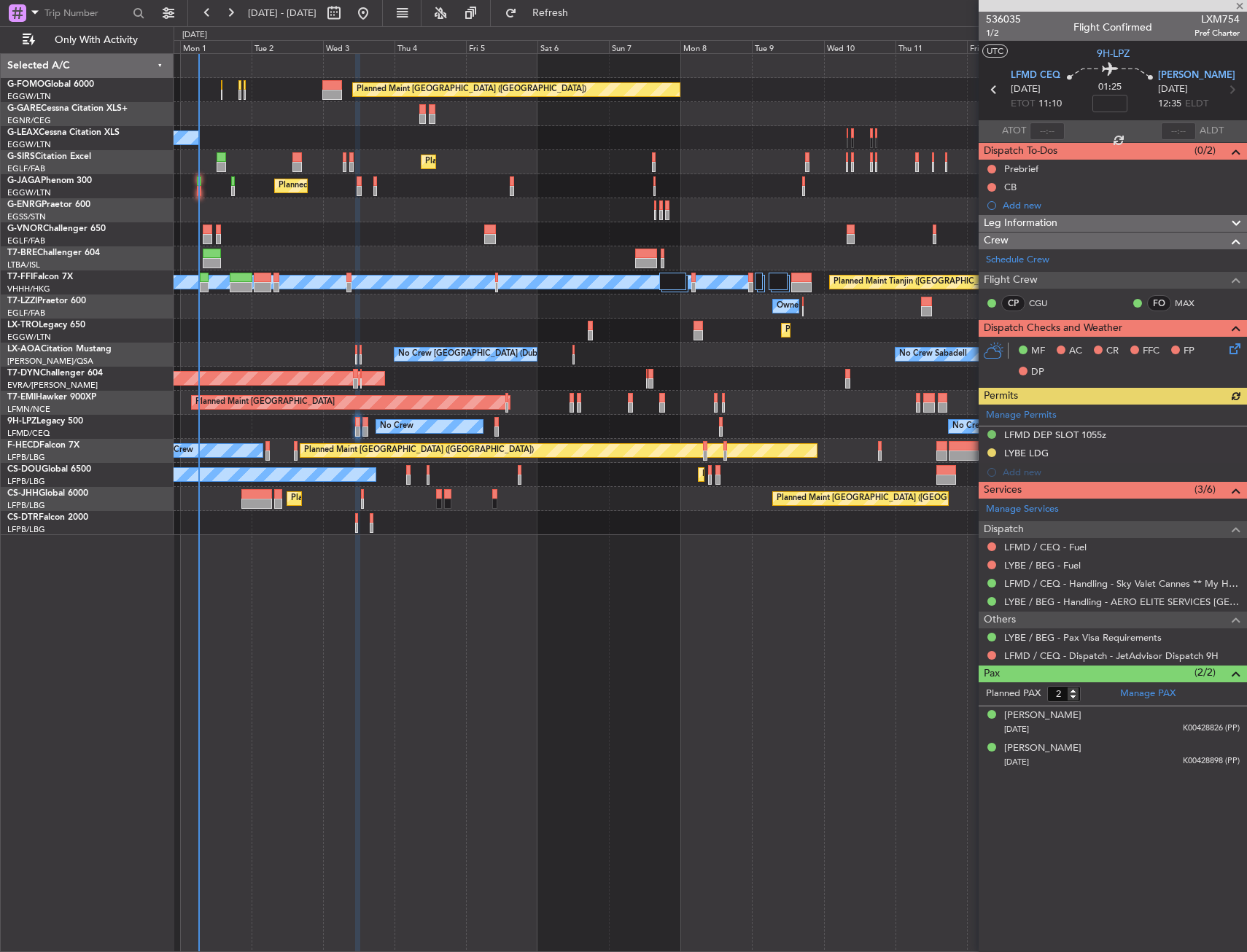
click at [989, 450] on div "Manage Permits LFMD DEP SLOT 1055z LYBE LDG Add new" at bounding box center [1113, 443] width 269 height 78
click at [990, 452] on button at bounding box center [991, 452] width 8 height 8
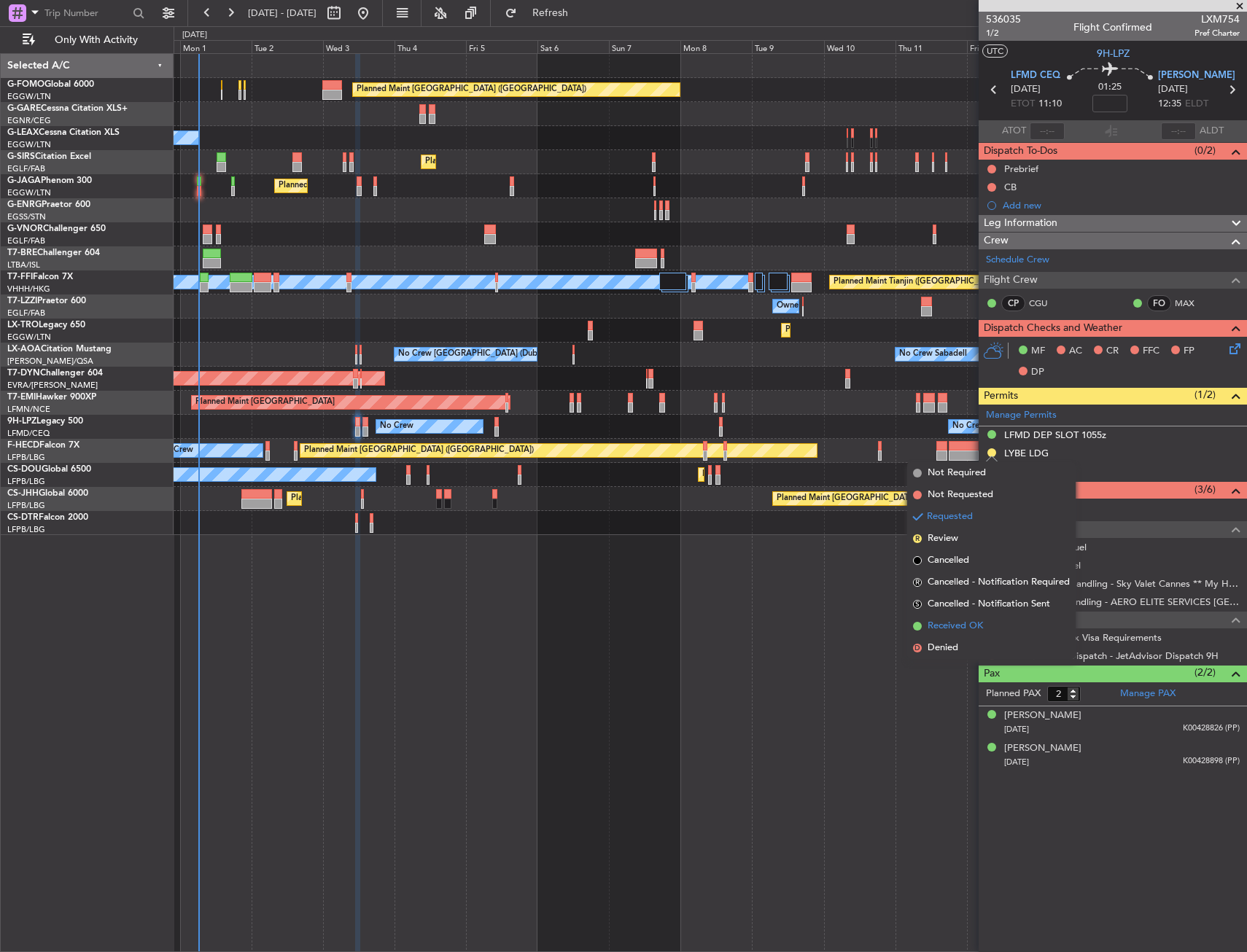
click at [949, 619] on li "Received OK" at bounding box center [991, 626] width 168 height 22
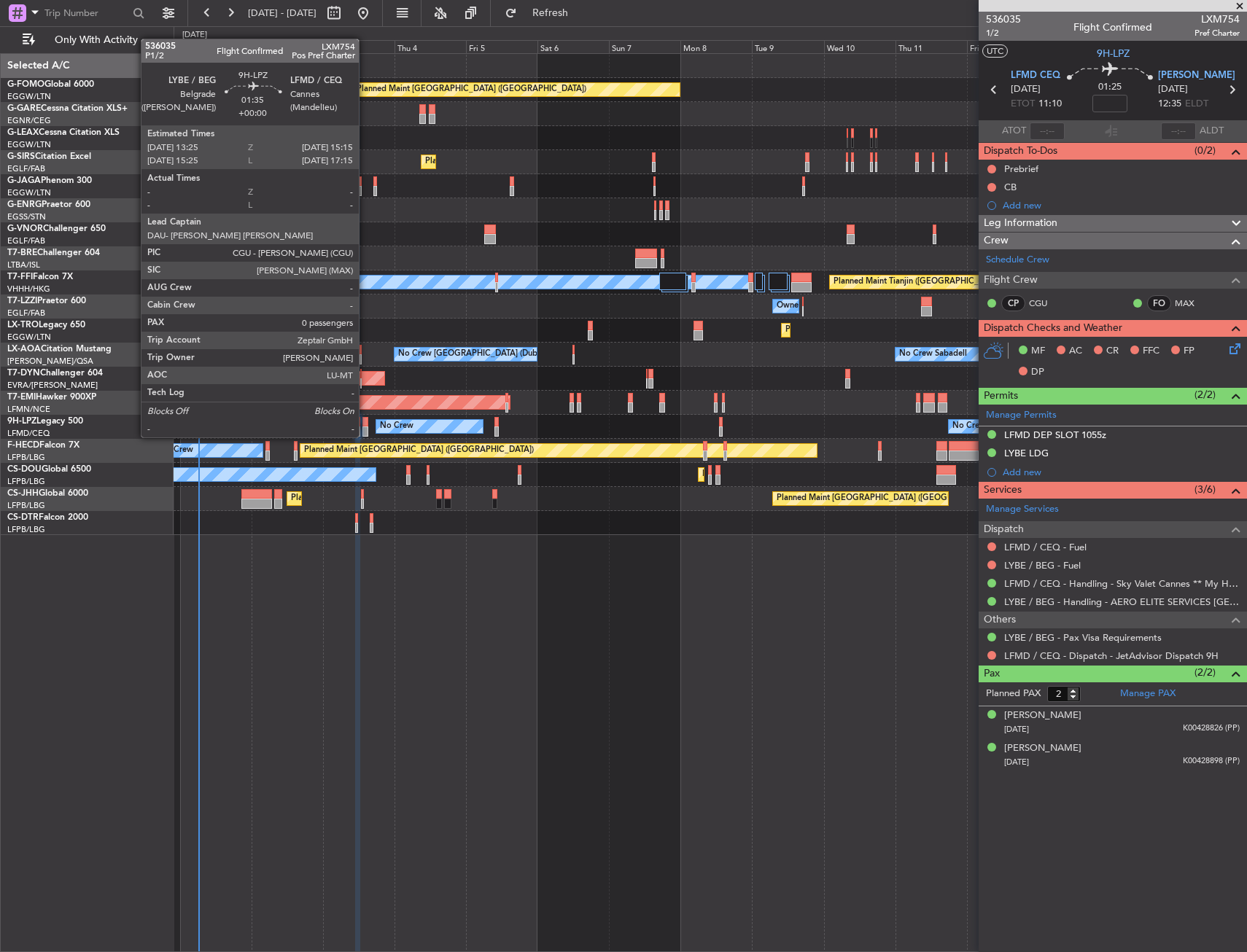
click at [366, 423] on div at bounding box center [365, 422] width 6 height 10
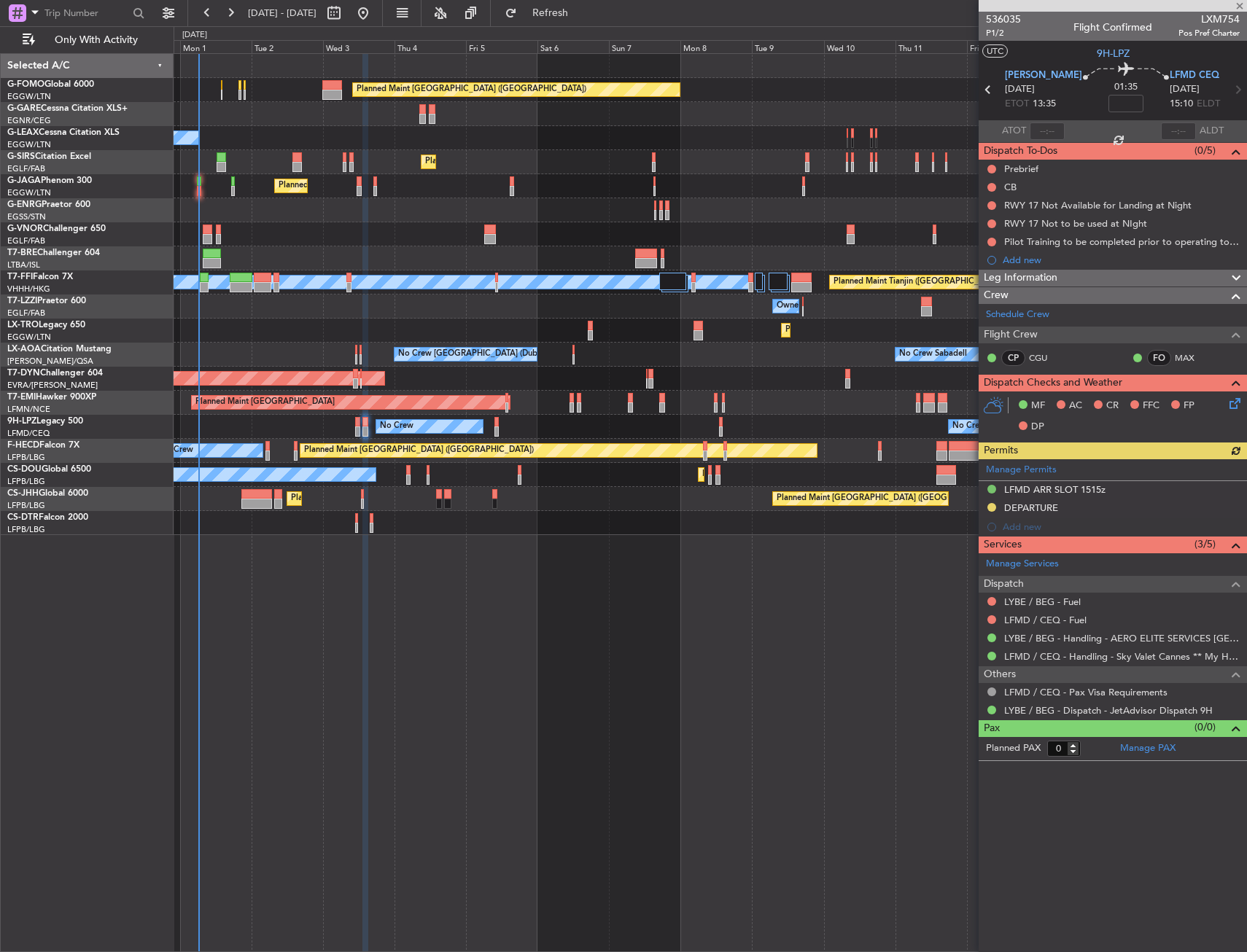
click at [993, 505] on div "Manage Permits LFMD ARR SLOT 1515z DEPARTURE Add new" at bounding box center [1113, 498] width 269 height 78
click at [992, 504] on div "Manage Permits LFMD ARR SLOT 1515z DEPARTURE Add new" at bounding box center [1113, 498] width 269 height 78
click at [991, 508] on button at bounding box center [991, 507] width 8 height 8
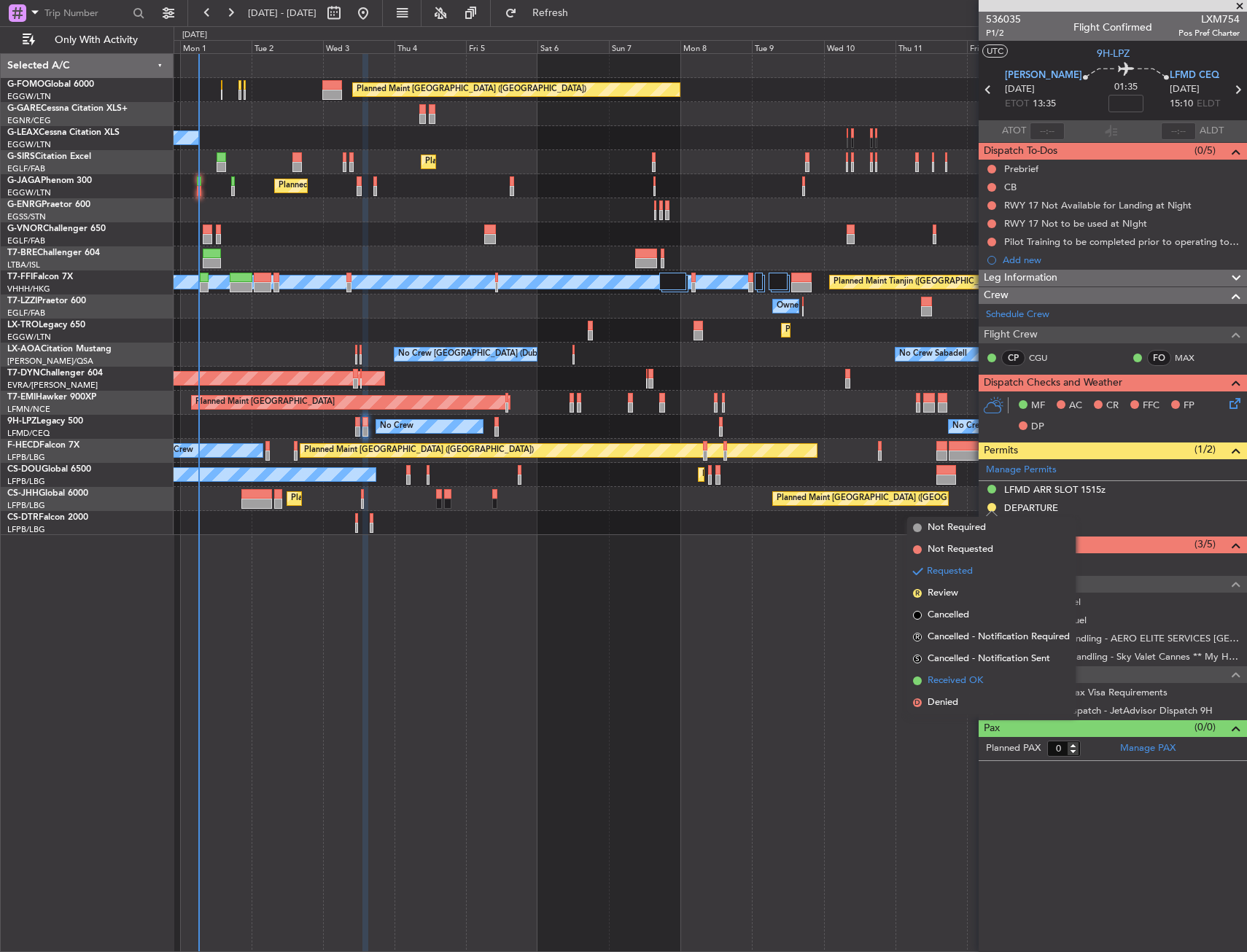
click at [955, 678] on span "Received OK" at bounding box center [955, 681] width 55 height 15
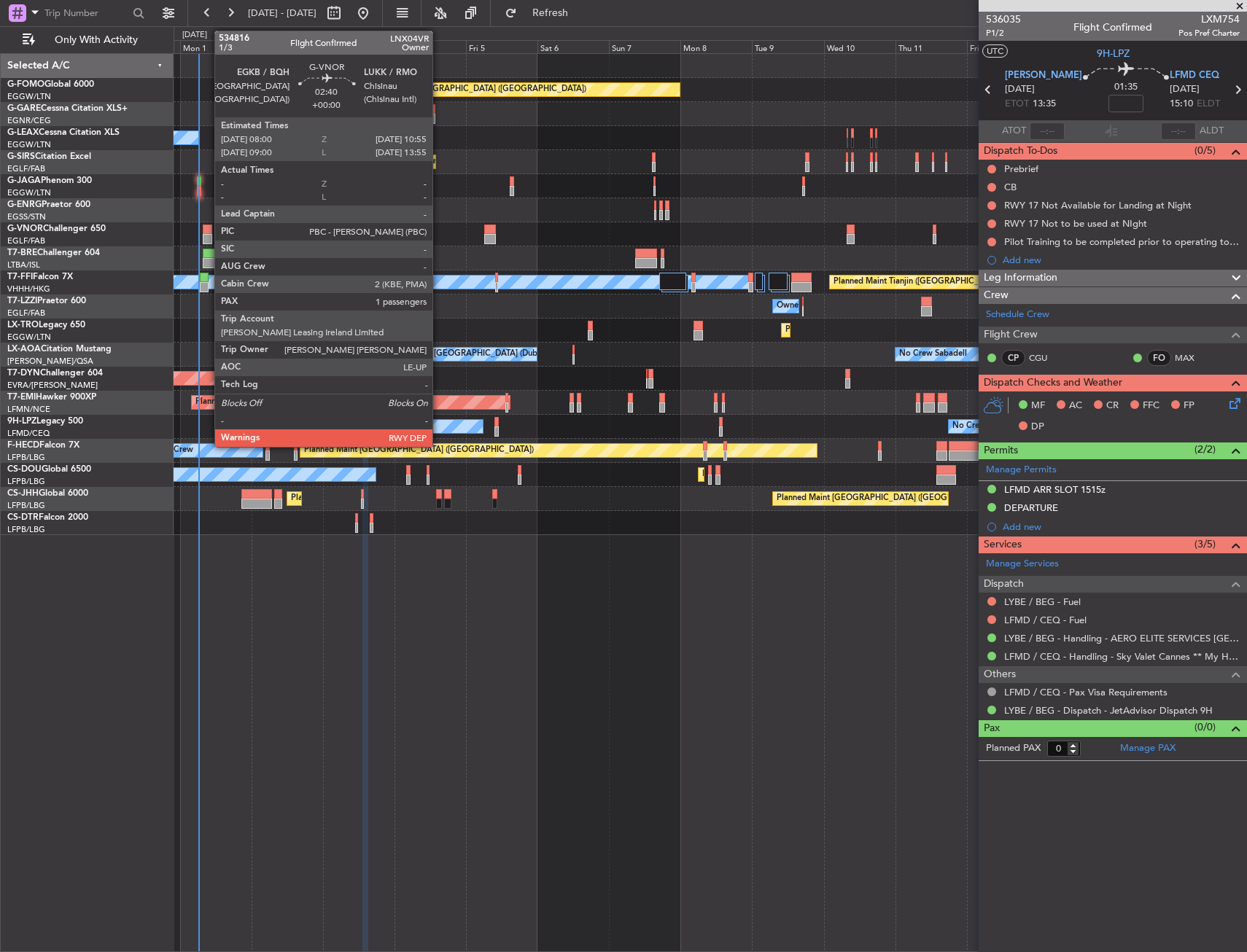
click at [207, 235] on div at bounding box center [207, 238] width 8 height 10
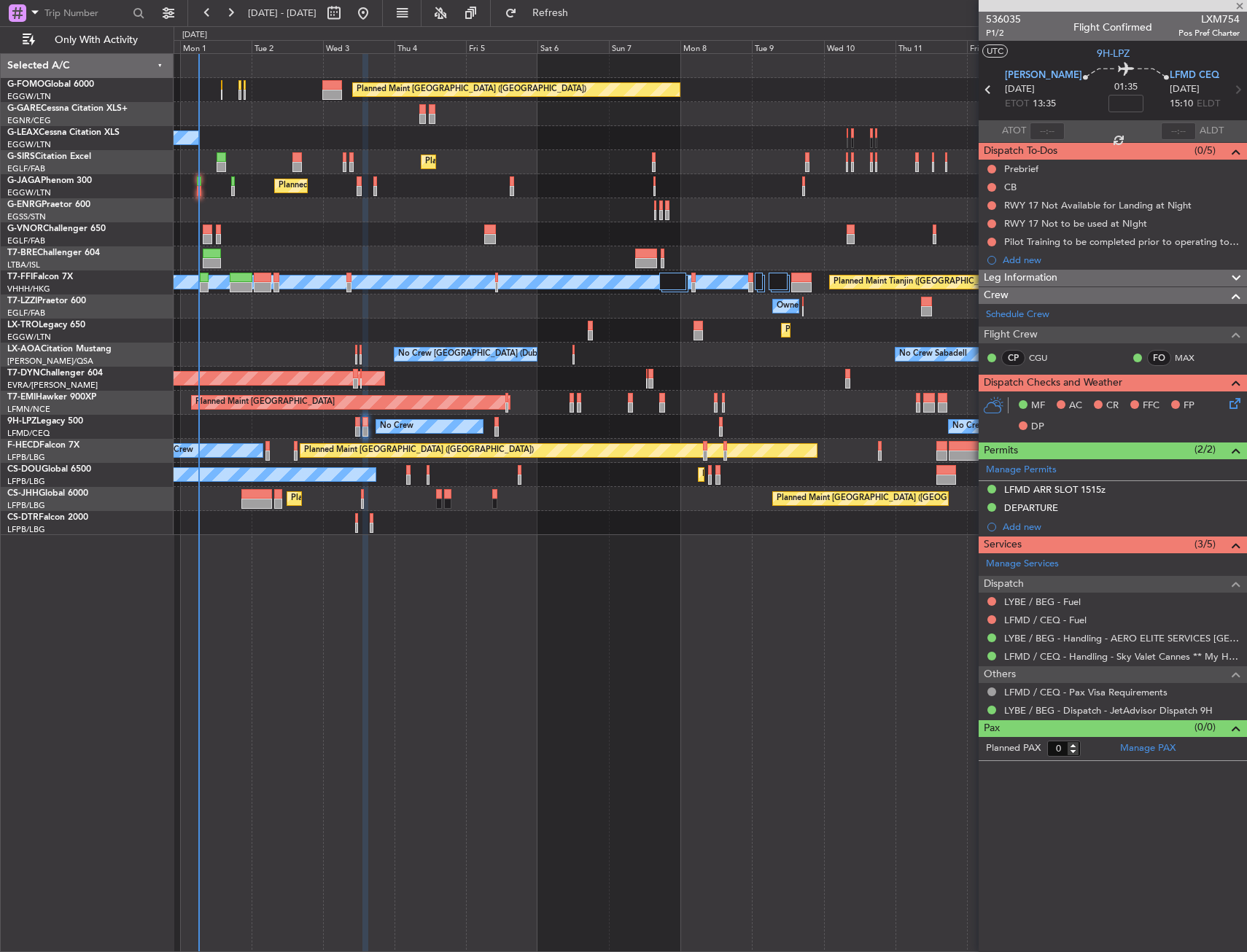
type input "1"
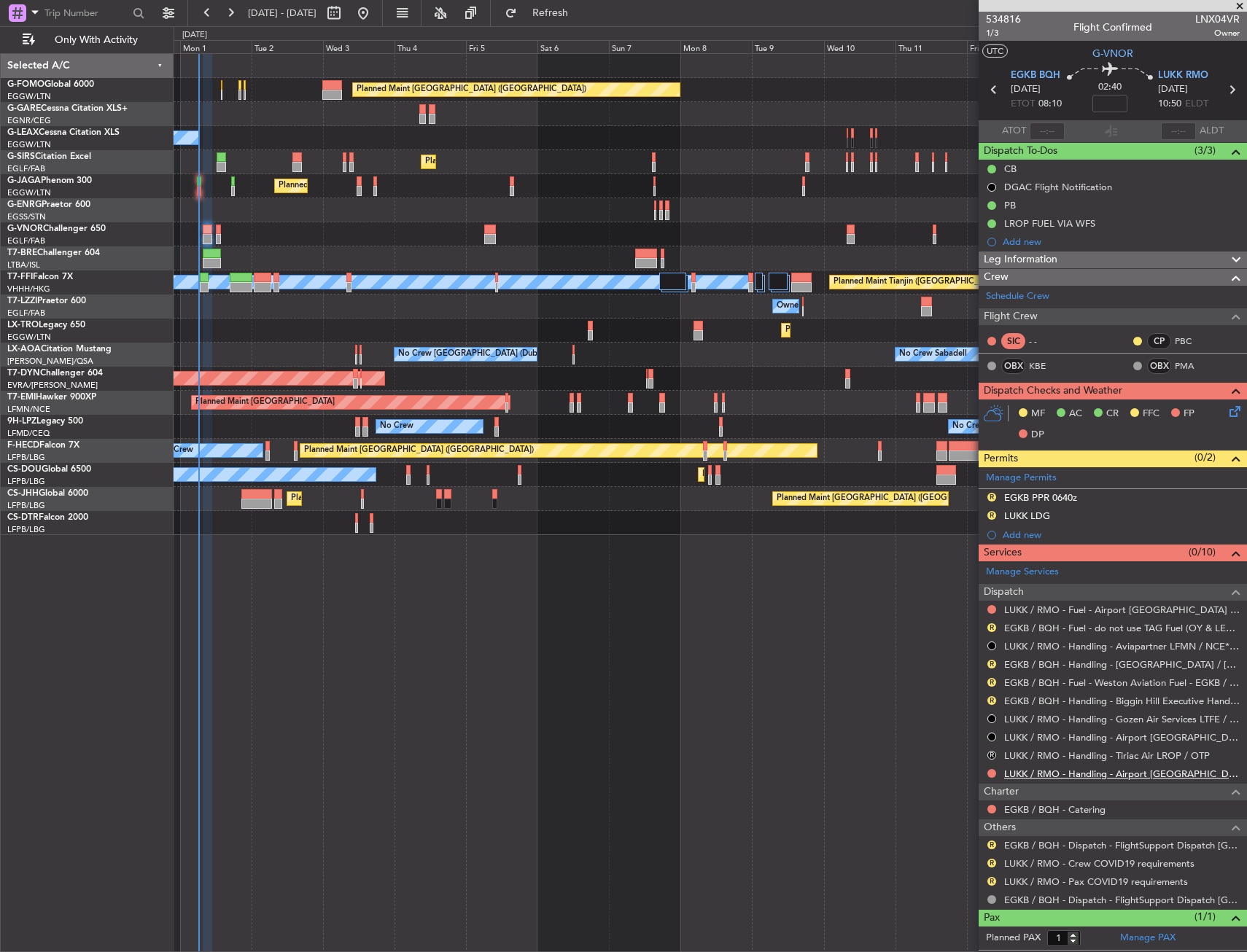
click at [1027, 771] on link "LUKK / RMO - Handling - Airport [GEOGRAPHIC_DATA] LUKK / KIV" at bounding box center [1121, 773] width 236 height 12
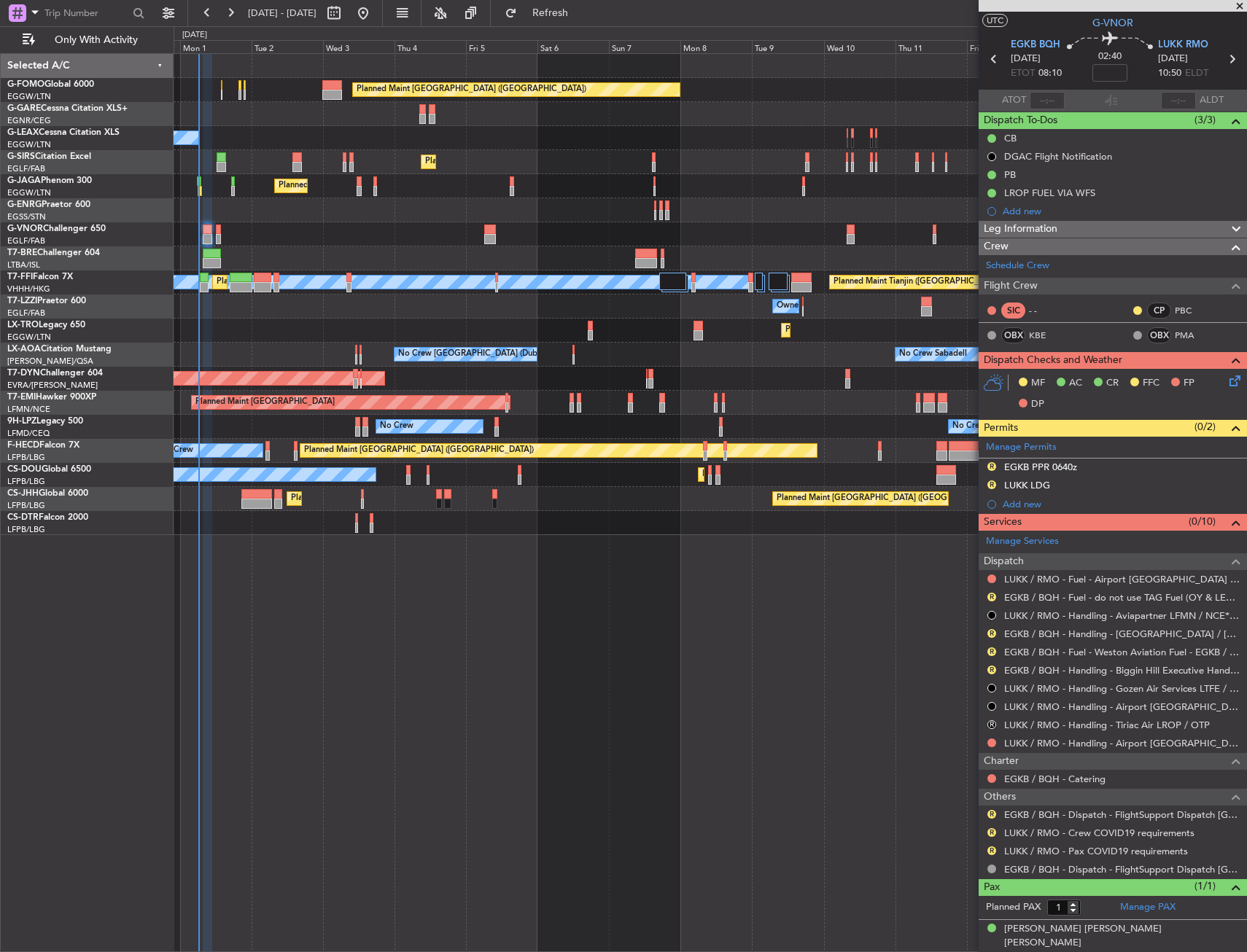
scroll to position [0, 0]
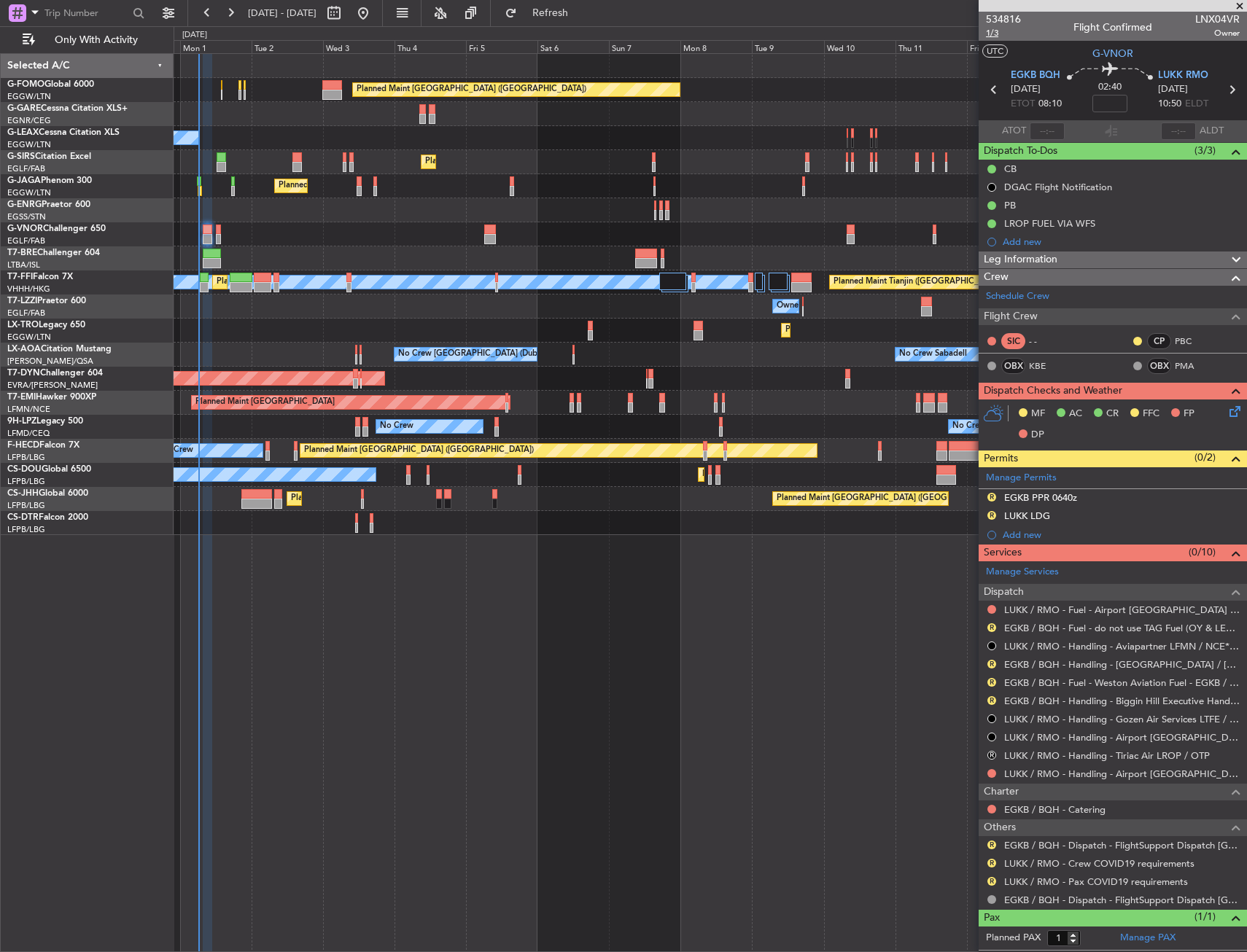
click at [994, 33] on span "1/3" at bounding box center [1004, 32] width 35 height 12
click at [1024, 777] on link "LUKK / RMO - Handling - Airport [GEOGRAPHIC_DATA] LUKK / KIV" at bounding box center [1121, 773] width 236 height 12
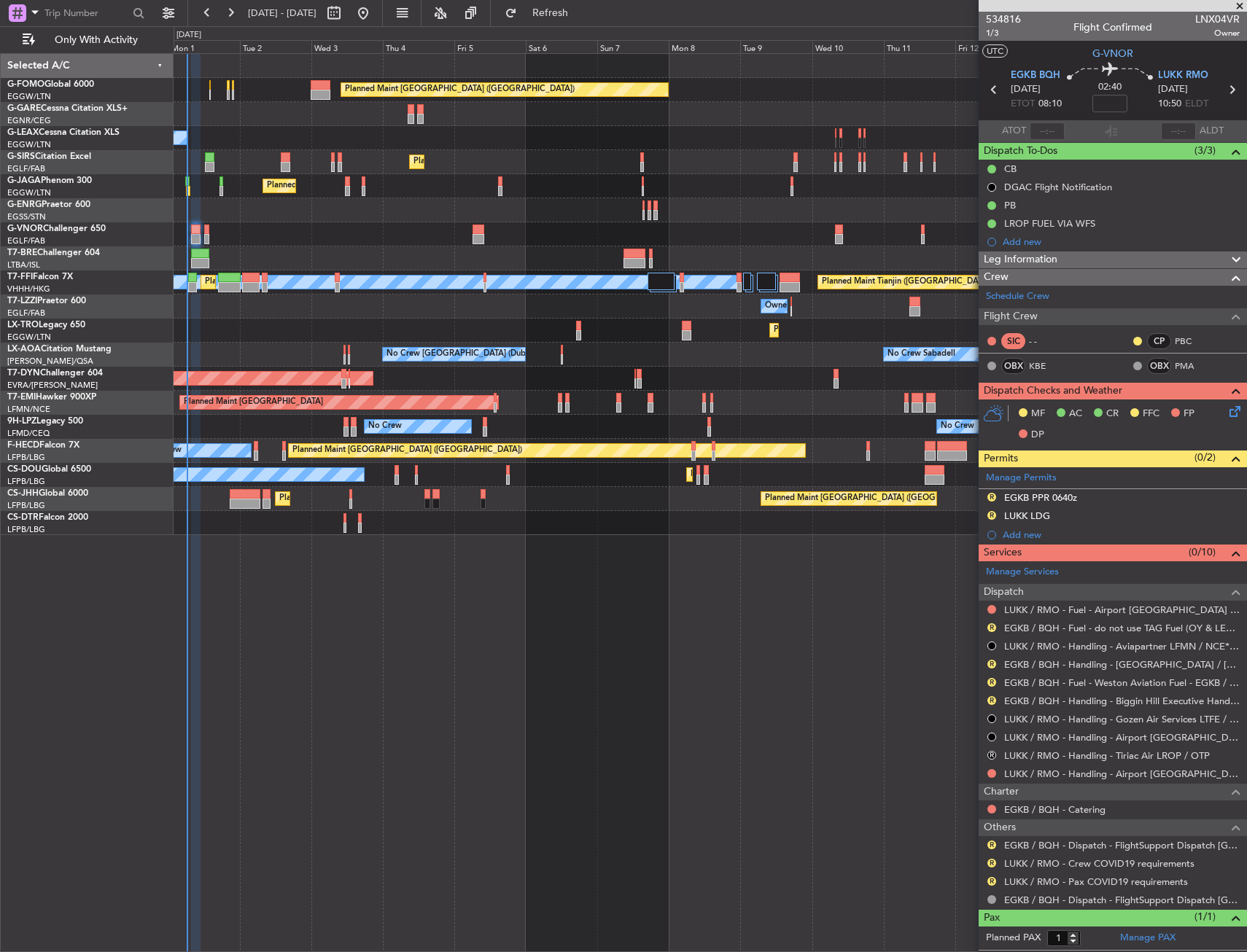
click at [348, 217] on div at bounding box center [710, 211] width 1073 height 24
drag, startPoint x: 1134, startPoint y: 492, endPoint x: 1132, endPoint y: 502, distance: 10.2
click at [1134, 492] on div "R EGKB PPR 0640z" at bounding box center [1113, 499] width 269 height 18
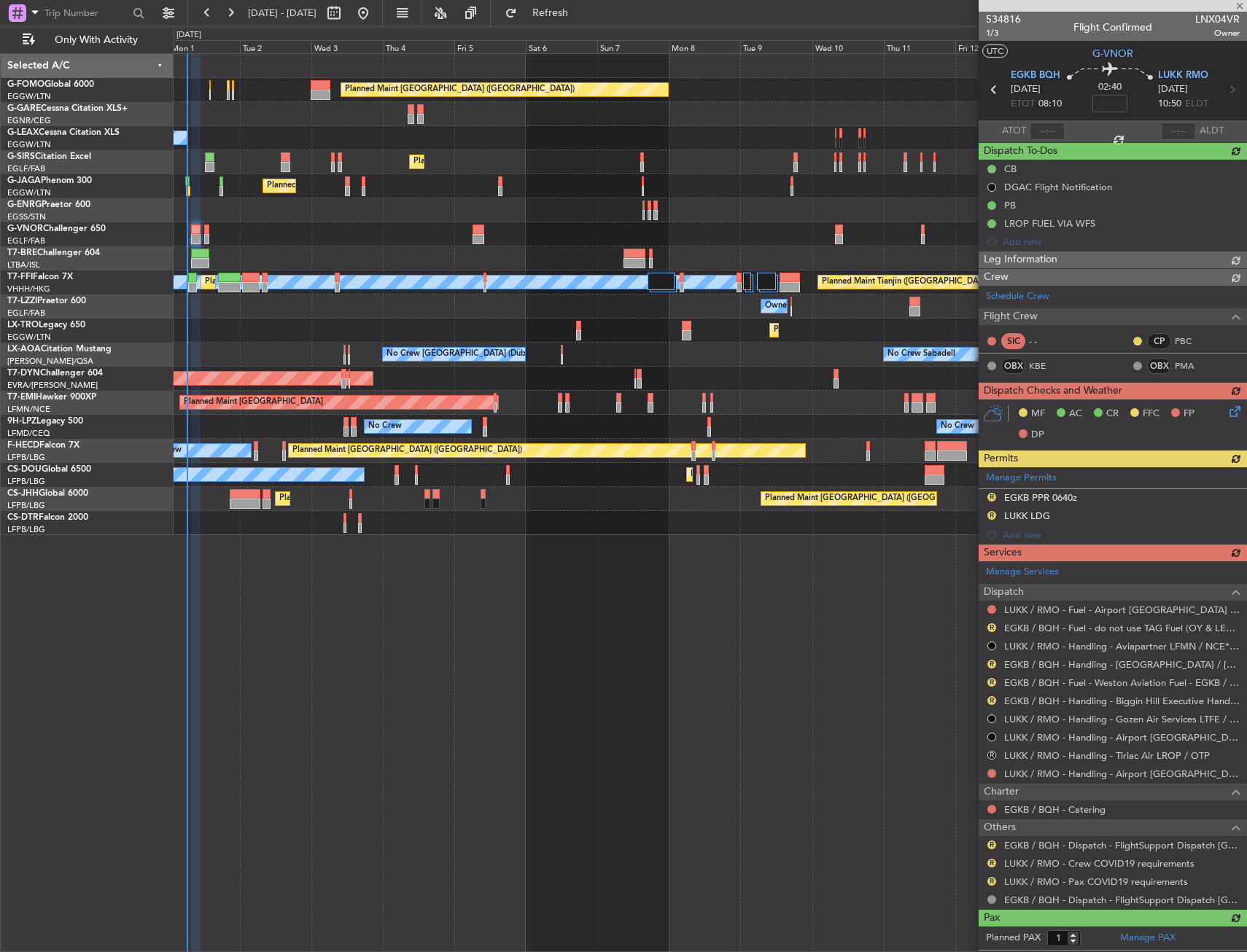
drag, startPoint x: 1144, startPoint y: 519, endPoint x: 1127, endPoint y: 522, distance: 17.3
drag, startPoint x: 1127, startPoint y: 522, endPoint x: 1094, endPoint y: 500, distance: 39.7
click at [1094, 500] on div "Manage Permits R EGKB PPR 0640z R LUKK LDG Add new" at bounding box center [1113, 506] width 269 height 78
click at [1094, 499] on div "Manage Permits R EGKB PPR 0640z R LUKK LDG Add new" at bounding box center [1113, 506] width 269 height 78
click at [1084, 493] on div "Manage Permits R EGKB PPR 0640z R LUKK LDG Add new" at bounding box center [1113, 506] width 269 height 78
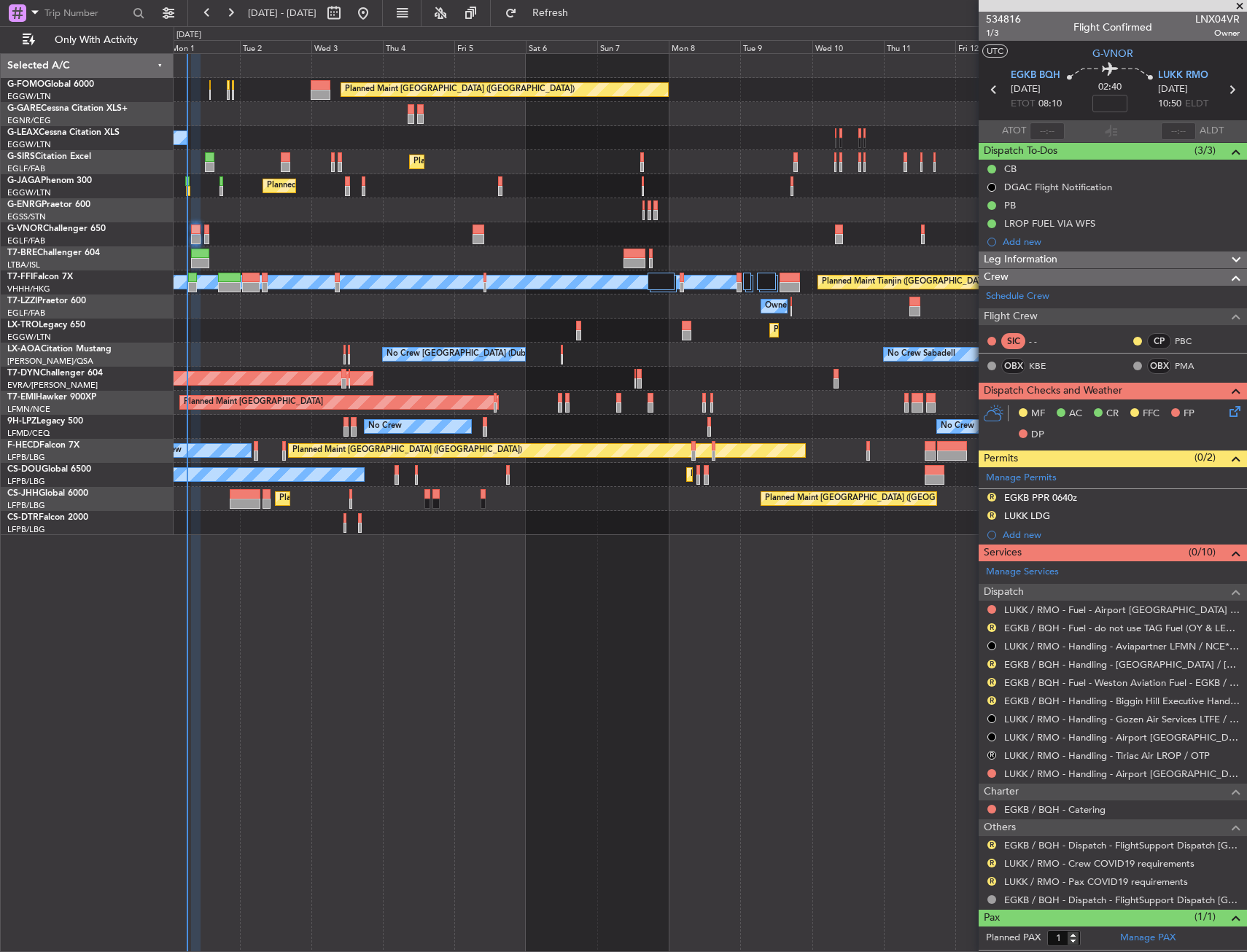
drag, startPoint x: 1084, startPoint y: 493, endPoint x: 1096, endPoint y: 499, distance: 13.4
click at [1085, 493] on div "R EGKB PPR 0640z" at bounding box center [1113, 499] width 269 height 18
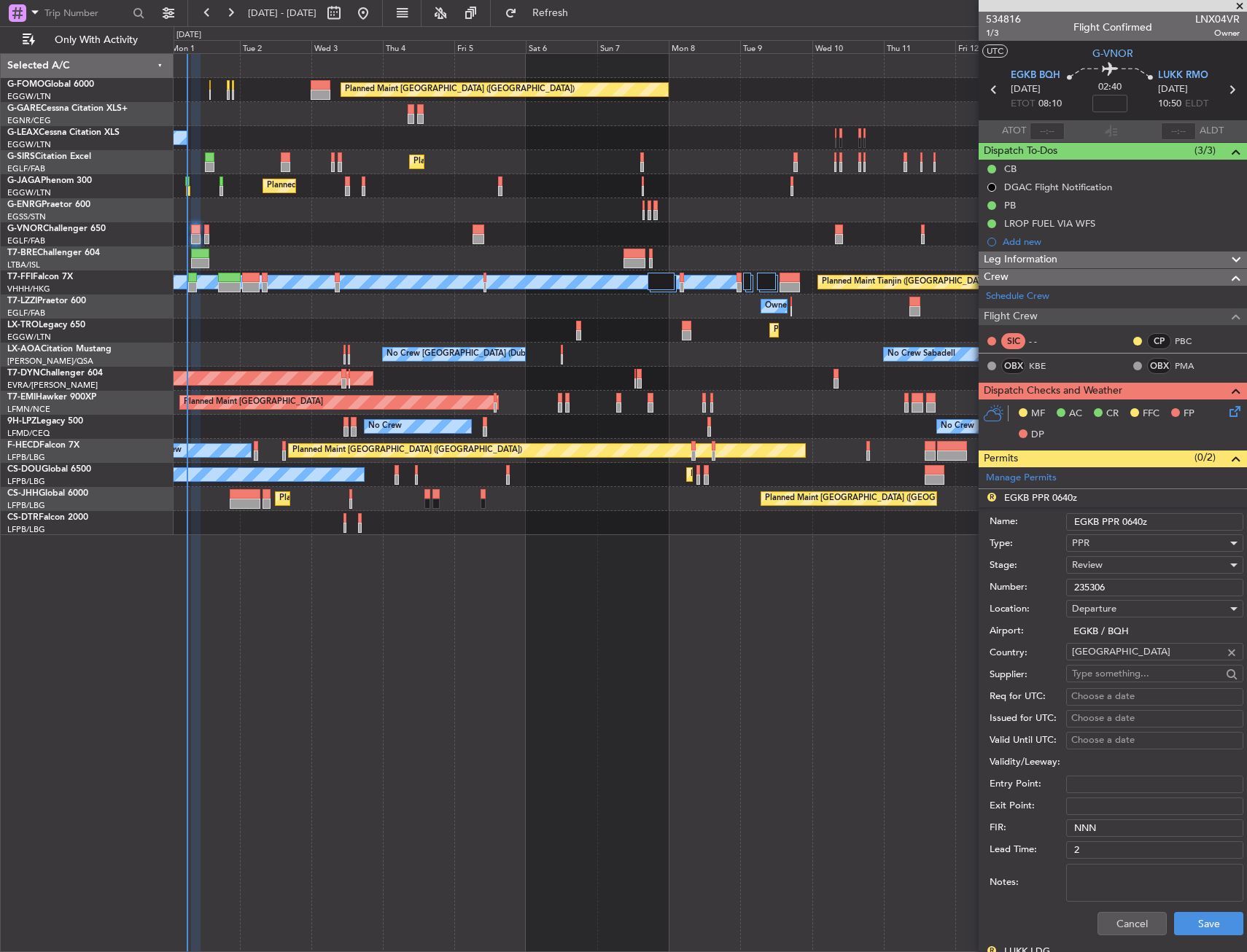
drag, startPoint x: 1142, startPoint y: 521, endPoint x: 1128, endPoint y: 519, distance: 14.1
click at [1128, 519] on input "EGKB PPR 0640z" at bounding box center [1155, 522] width 177 height 18
type input "EGKB PPR 0810z"
click at [1129, 567] on div "Review" at bounding box center [1150, 565] width 155 height 22
click at [1115, 652] on span "Requested" at bounding box center [1150, 661] width 153 height 22
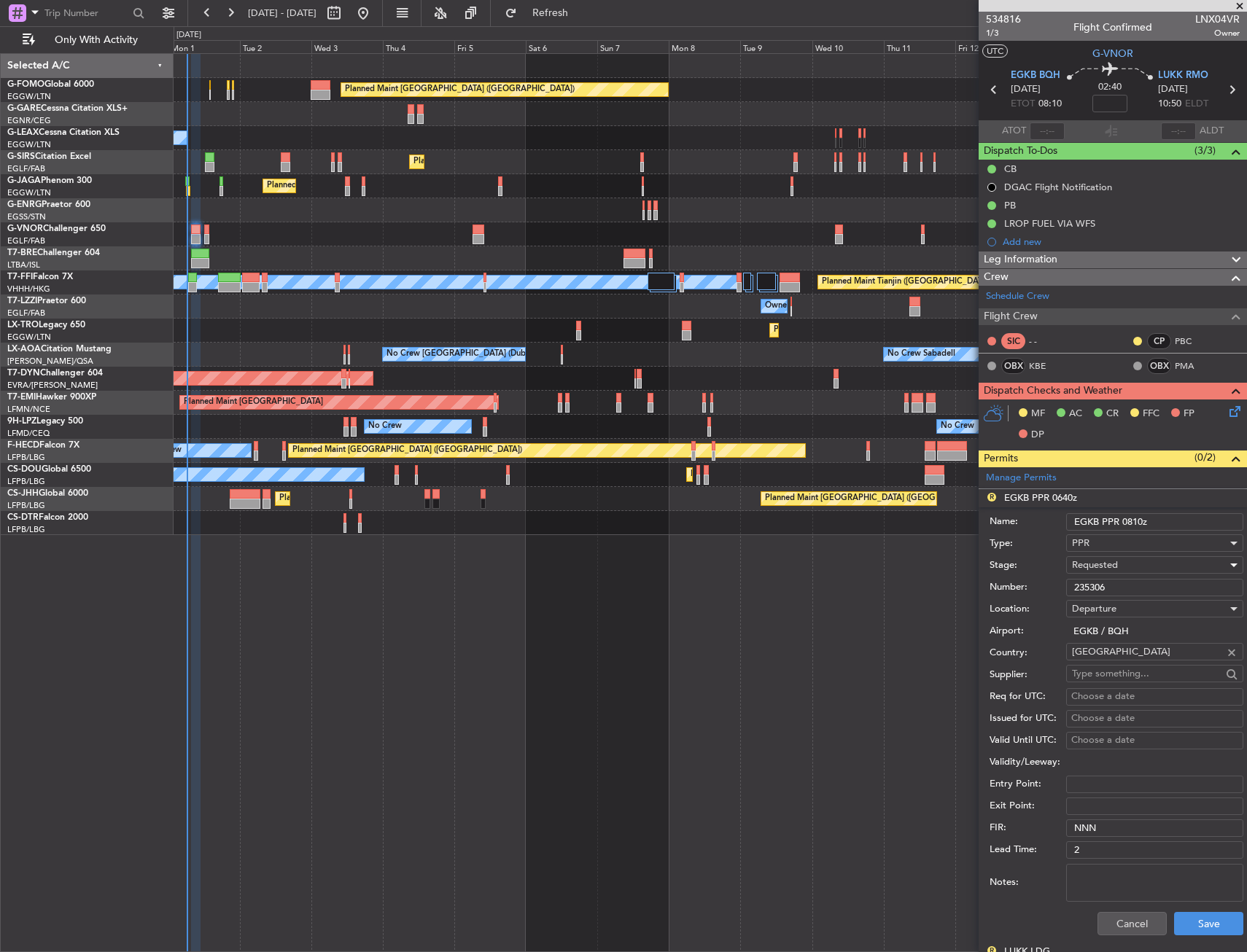
scroll to position [292, 0]
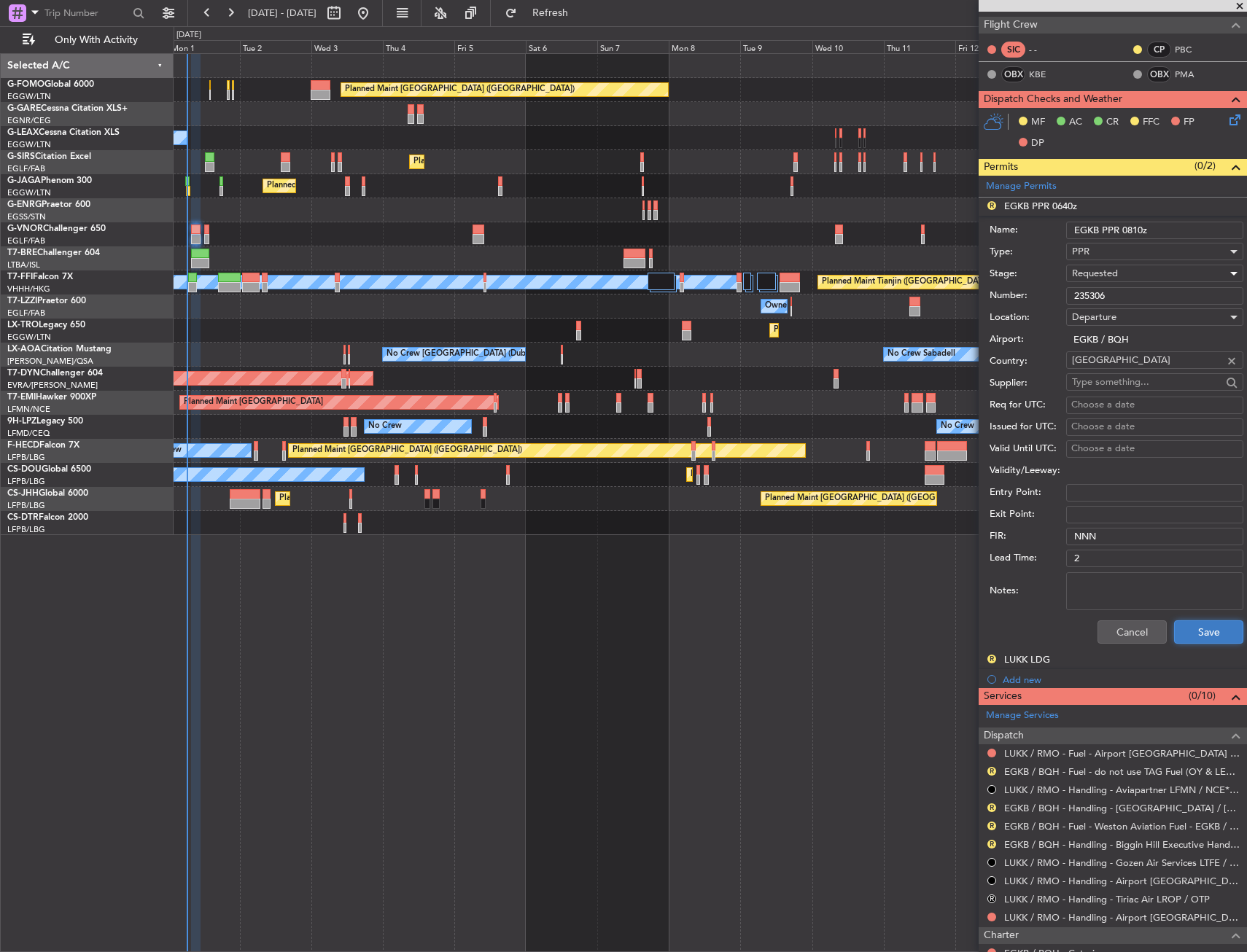
click at [1194, 625] on button "Save" at bounding box center [1208, 632] width 69 height 23
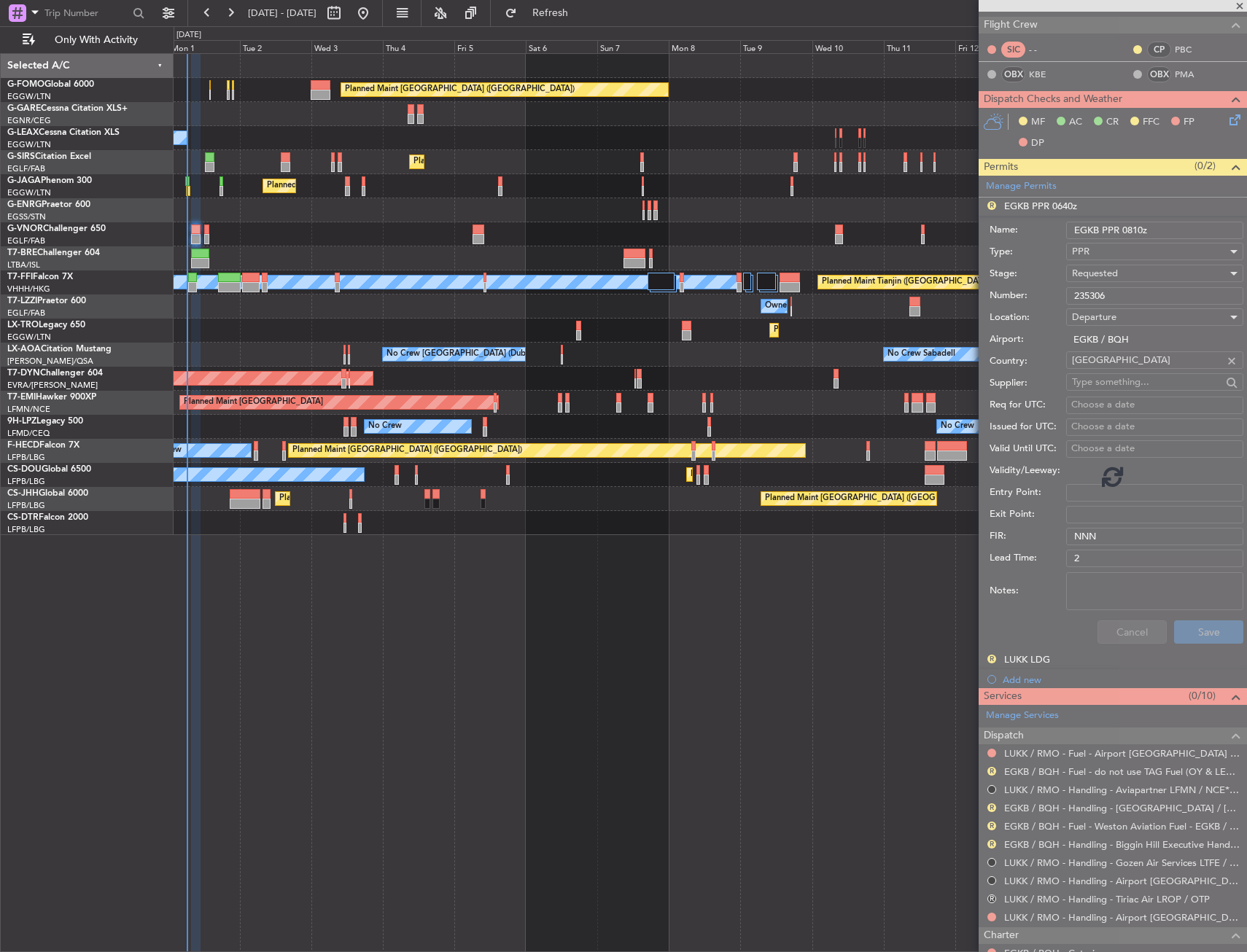
scroll to position [30, 0]
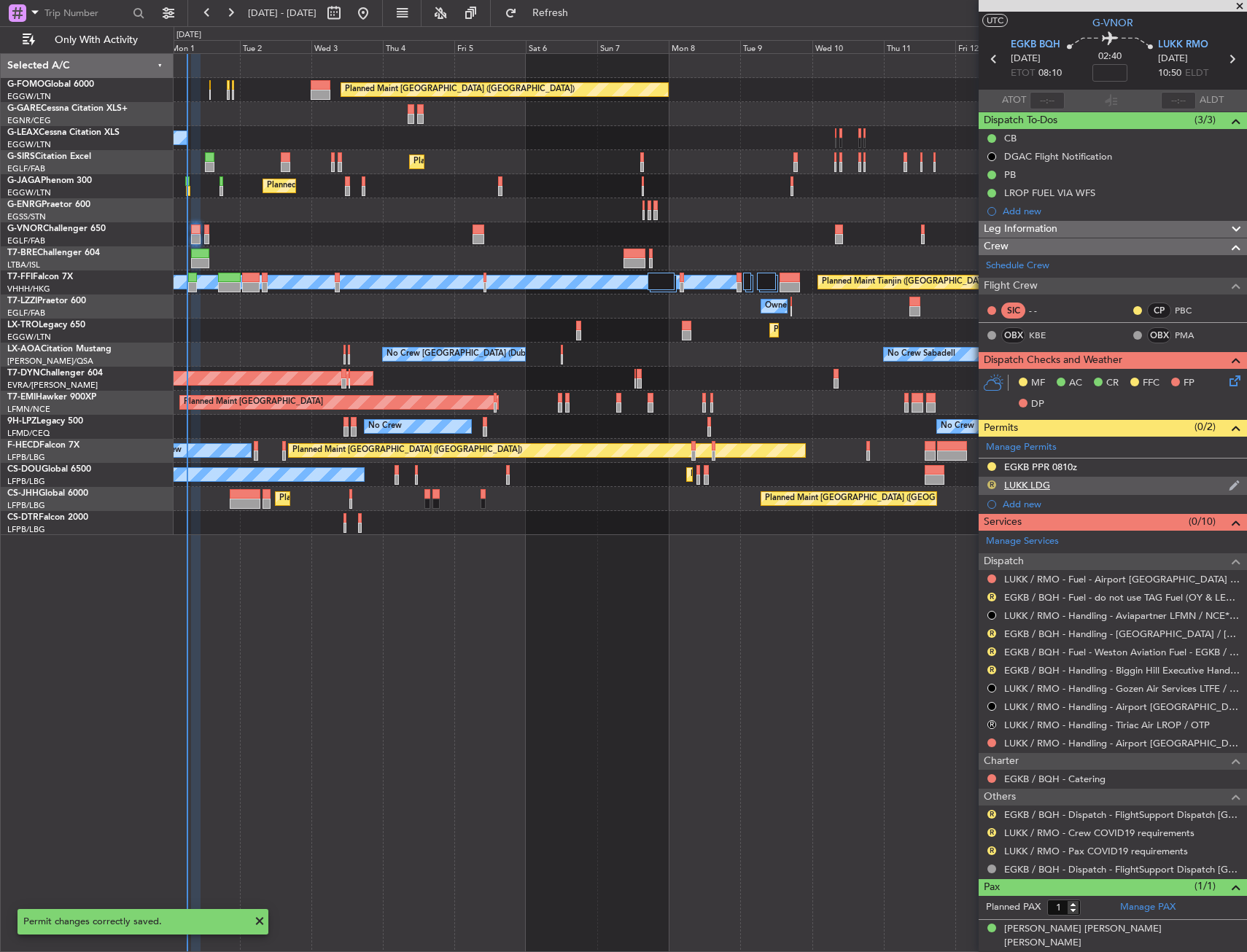
click at [992, 487] on button "R" at bounding box center [991, 484] width 8 height 8
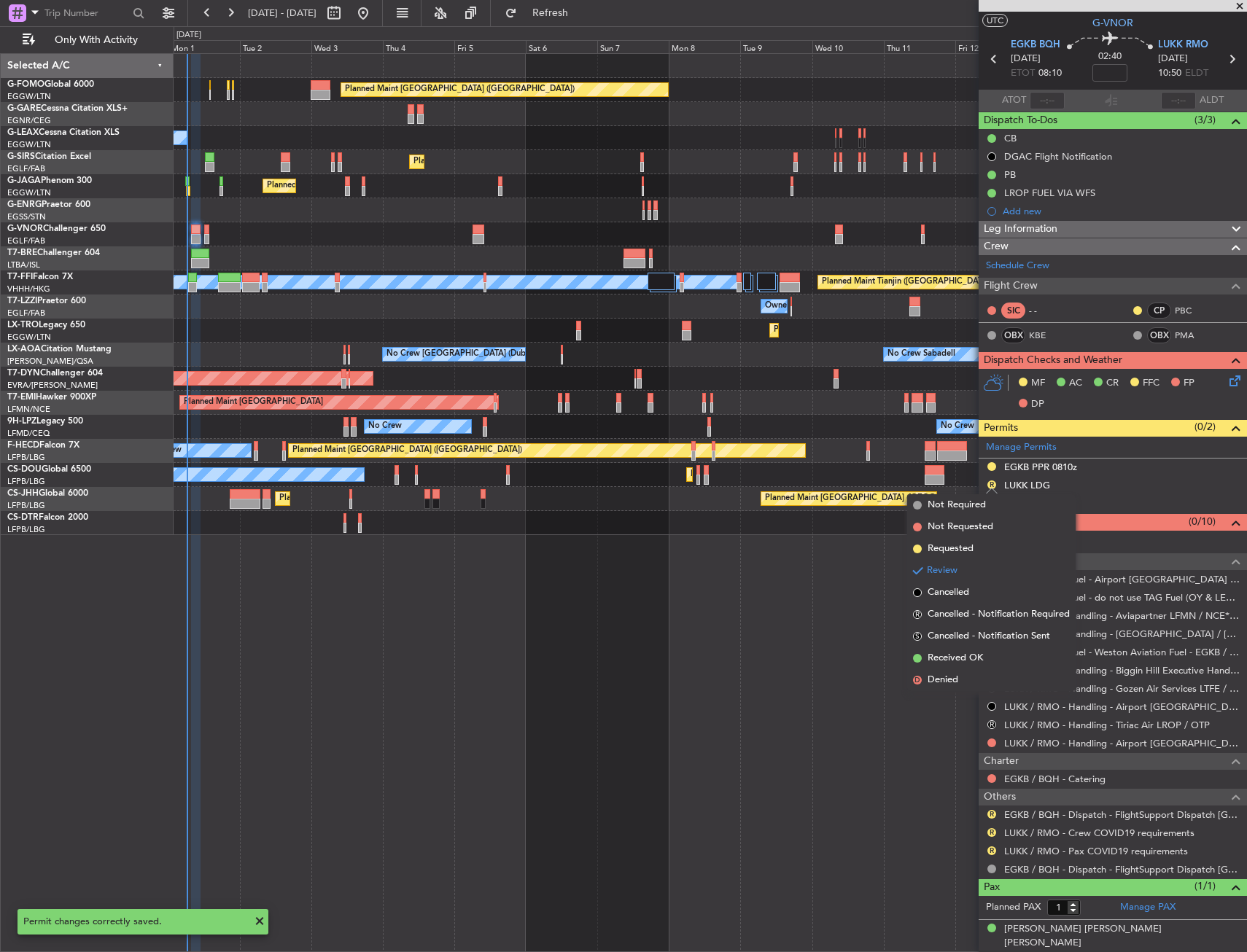
click at [949, 656] on span "Received OK" at bounding box center [955, 658] width 55 height 15
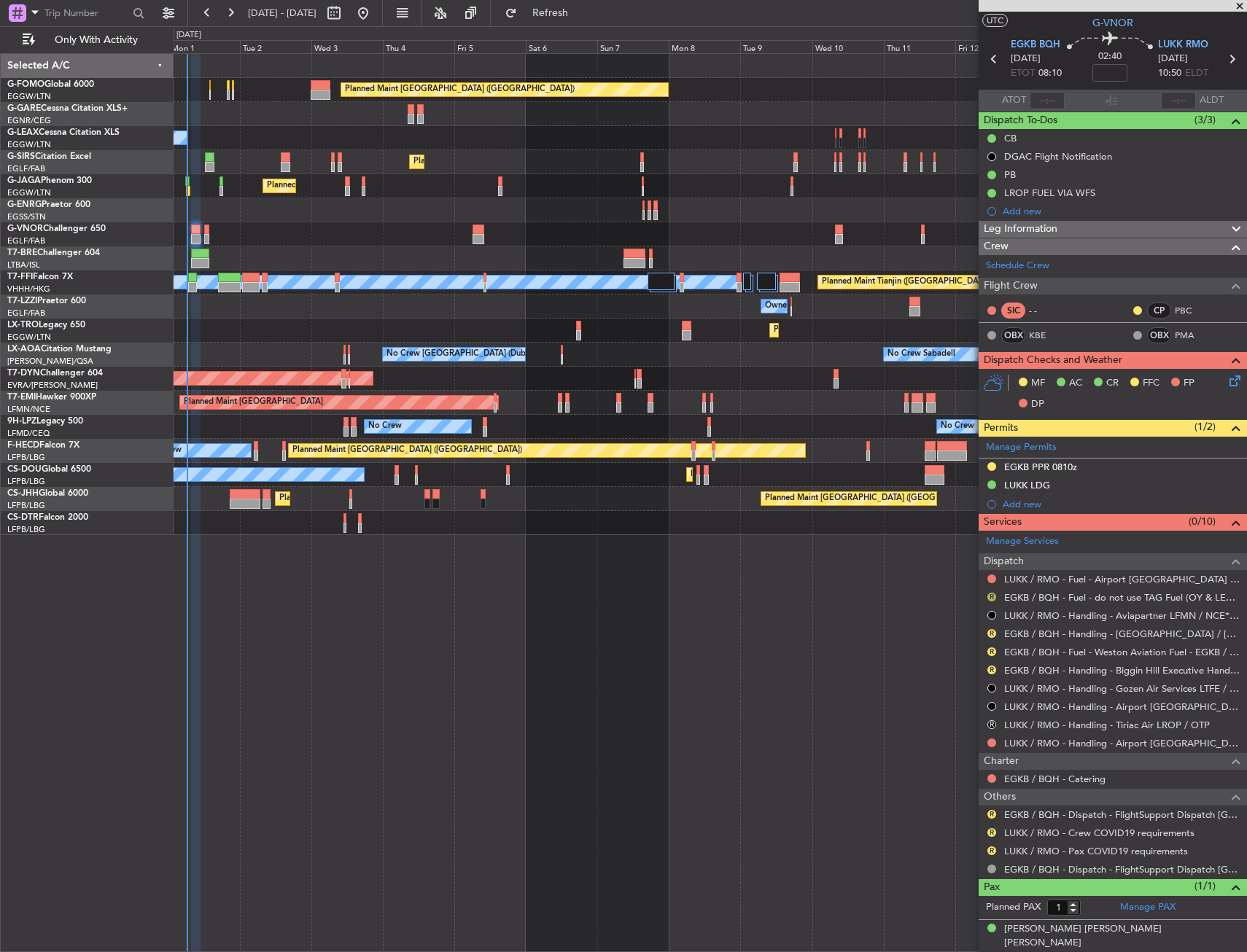
click at [990, 597] on button "R" at bounding box center [991, 597] width 8 height 8
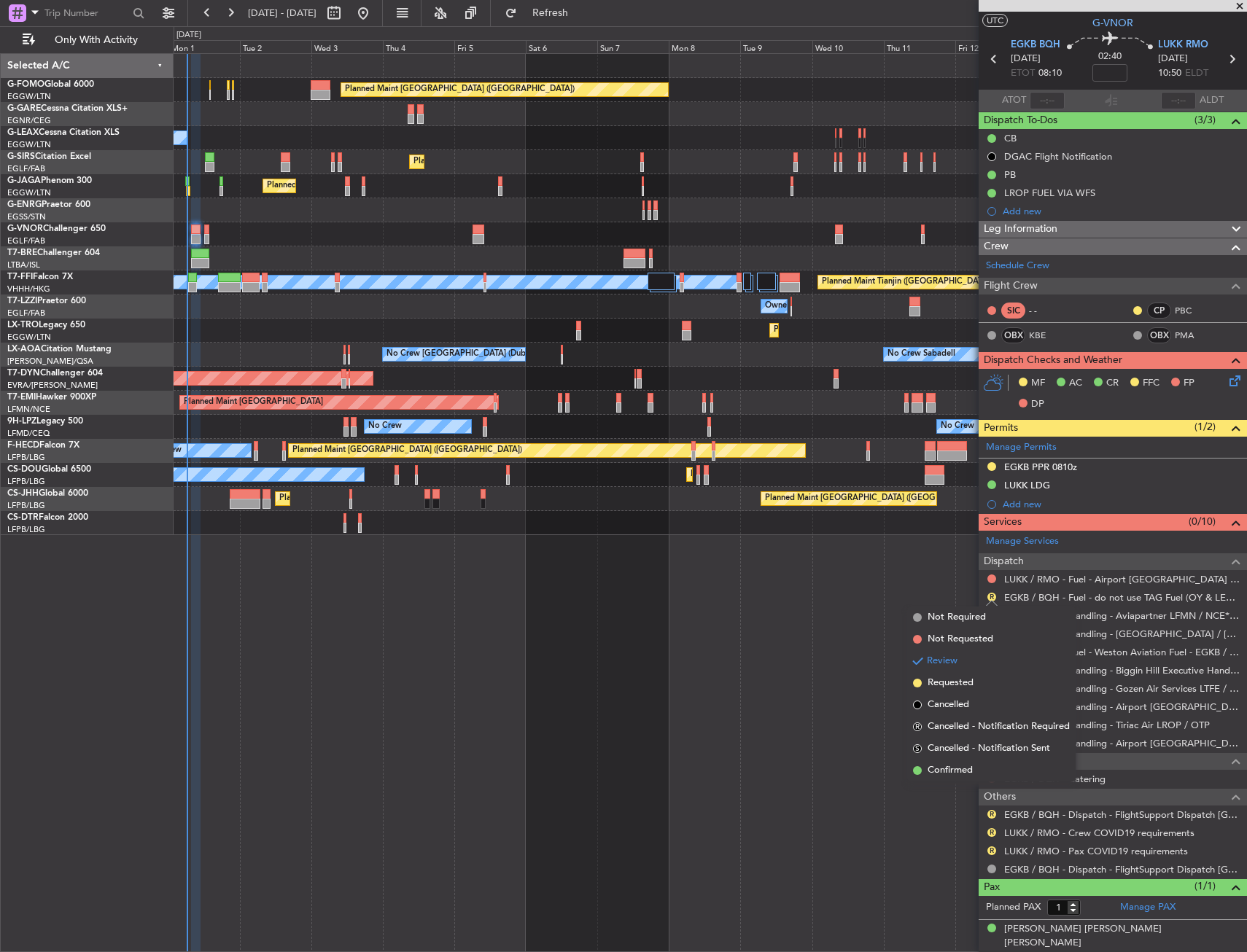
click at [908, 588] on div "Planned Maint London (Luton) Owner Planned Maint London (Luton) Planned Maint L…" at bounding box center [710, 503] width 1073 height 899
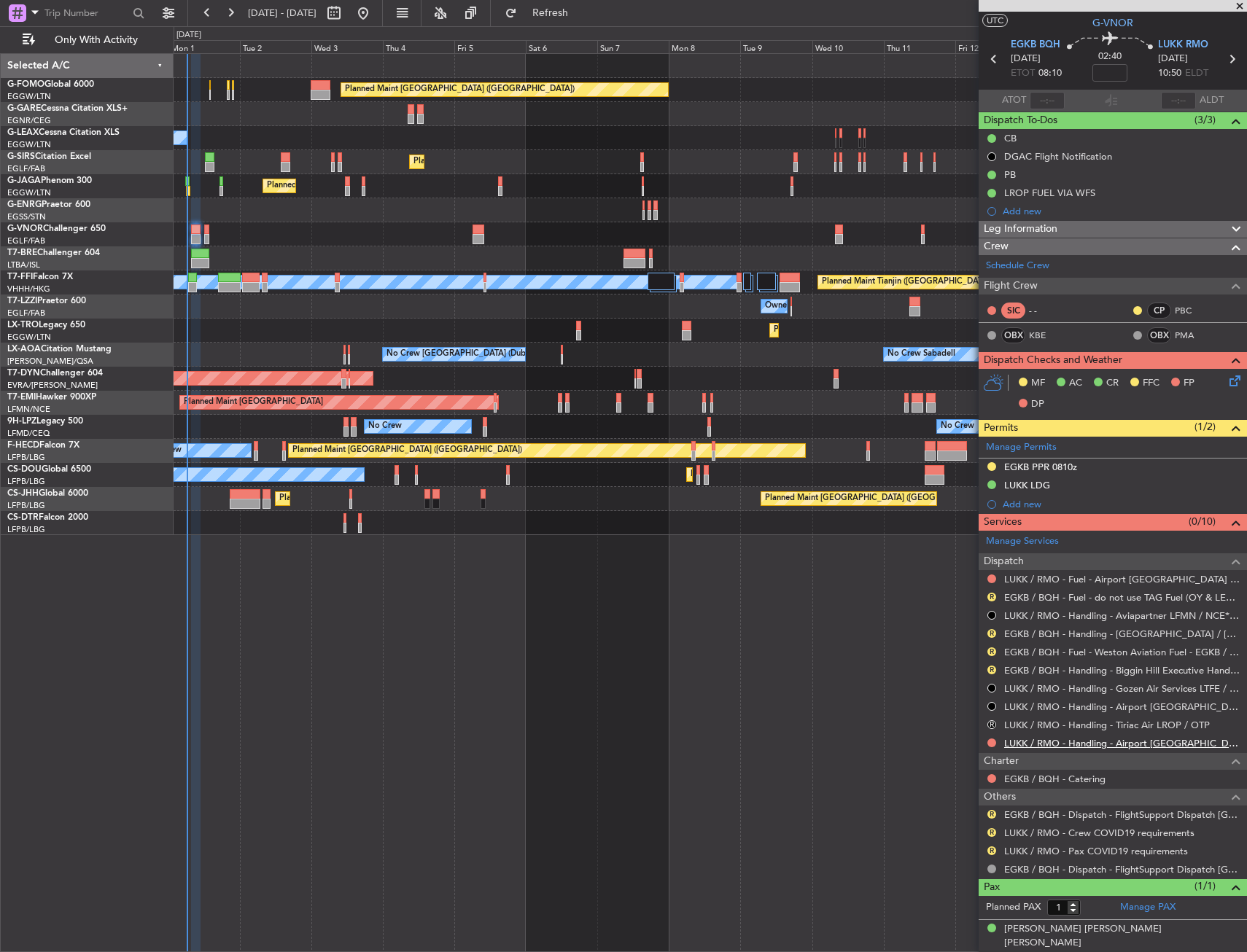
click at [1023, 743] on link "LUKK / RMO - Handling - Airport Chisinau LUKK / KIV" at bounding box center [1121, 742] width 236 height 12
click at [563, 16] on button "Refresh" at bounding box center [541, 13] width 88 height 23
click at [1038, 673] on link "EGKB / BQH - Handling - Biggin Hill Executive Handling EGKB / BQH" at bounding box center [1121, 669] width 236 height 12
click at [1045, 673] on link "EGKB / BQH - Handling - Biggin Hill Executive Handling EGKB / BQH" at bounding box center [1121, 669] width 236 height 12
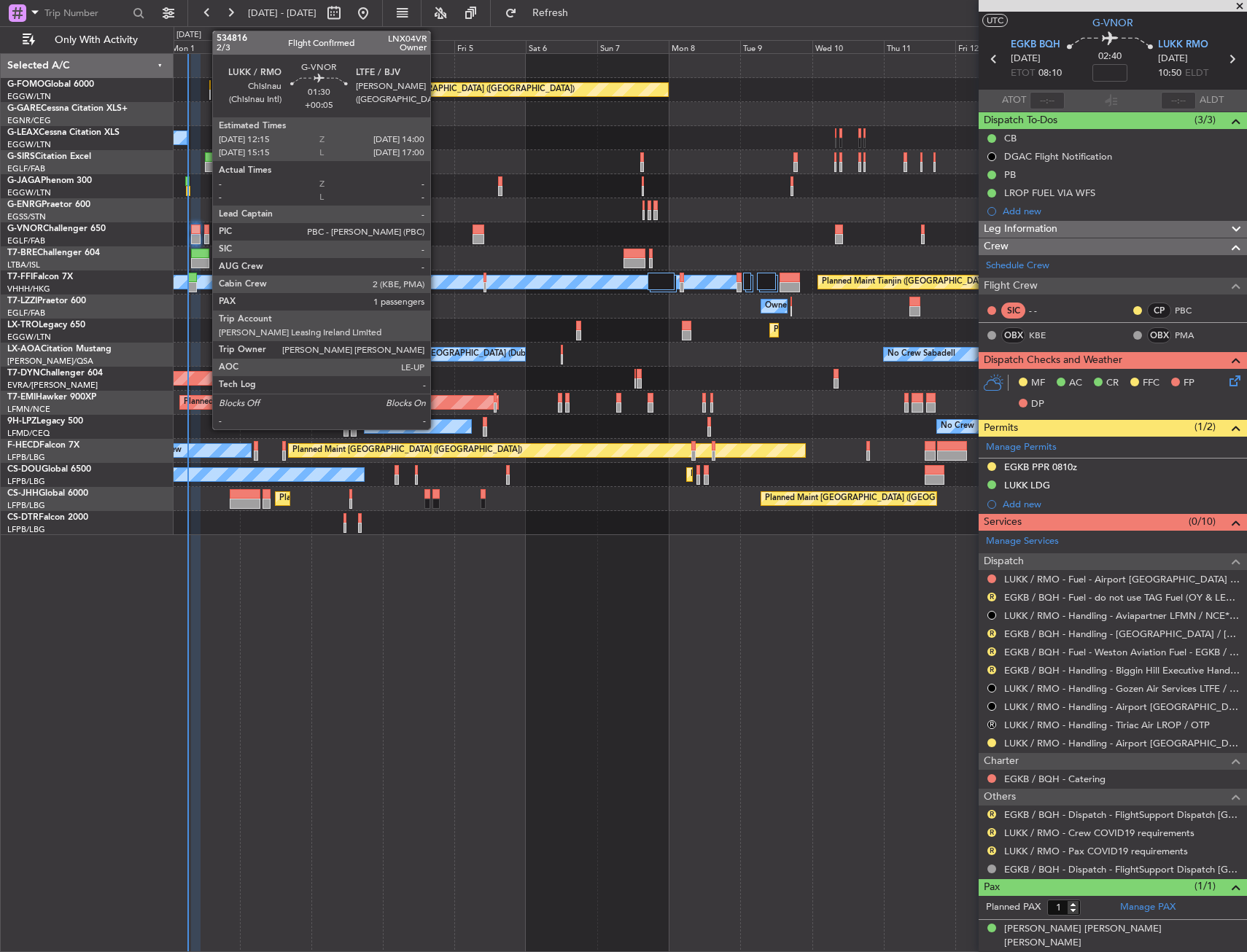
click at [205, 233] on div at bounding box center [207, 229] width 6 height 10
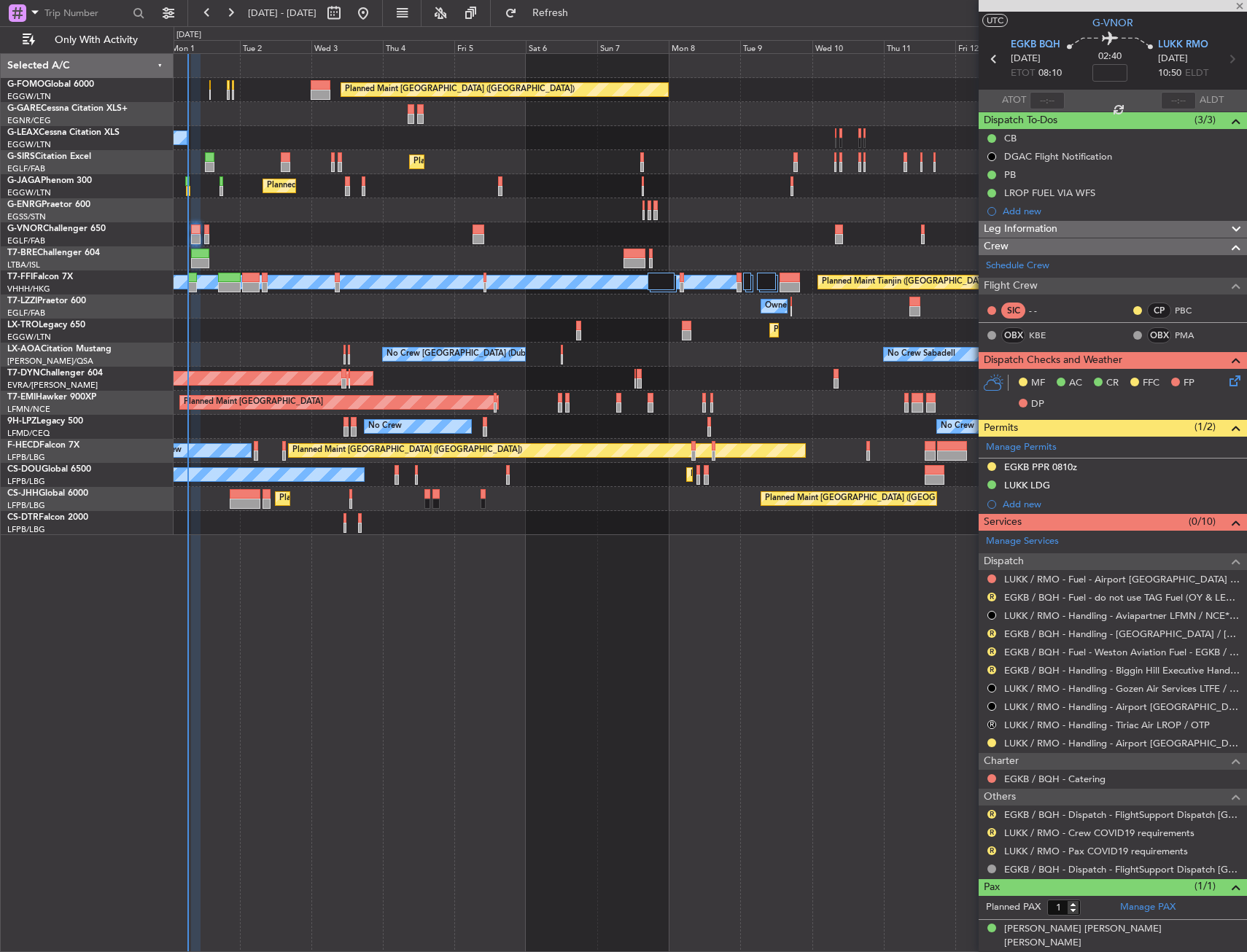
type input "+00:05"
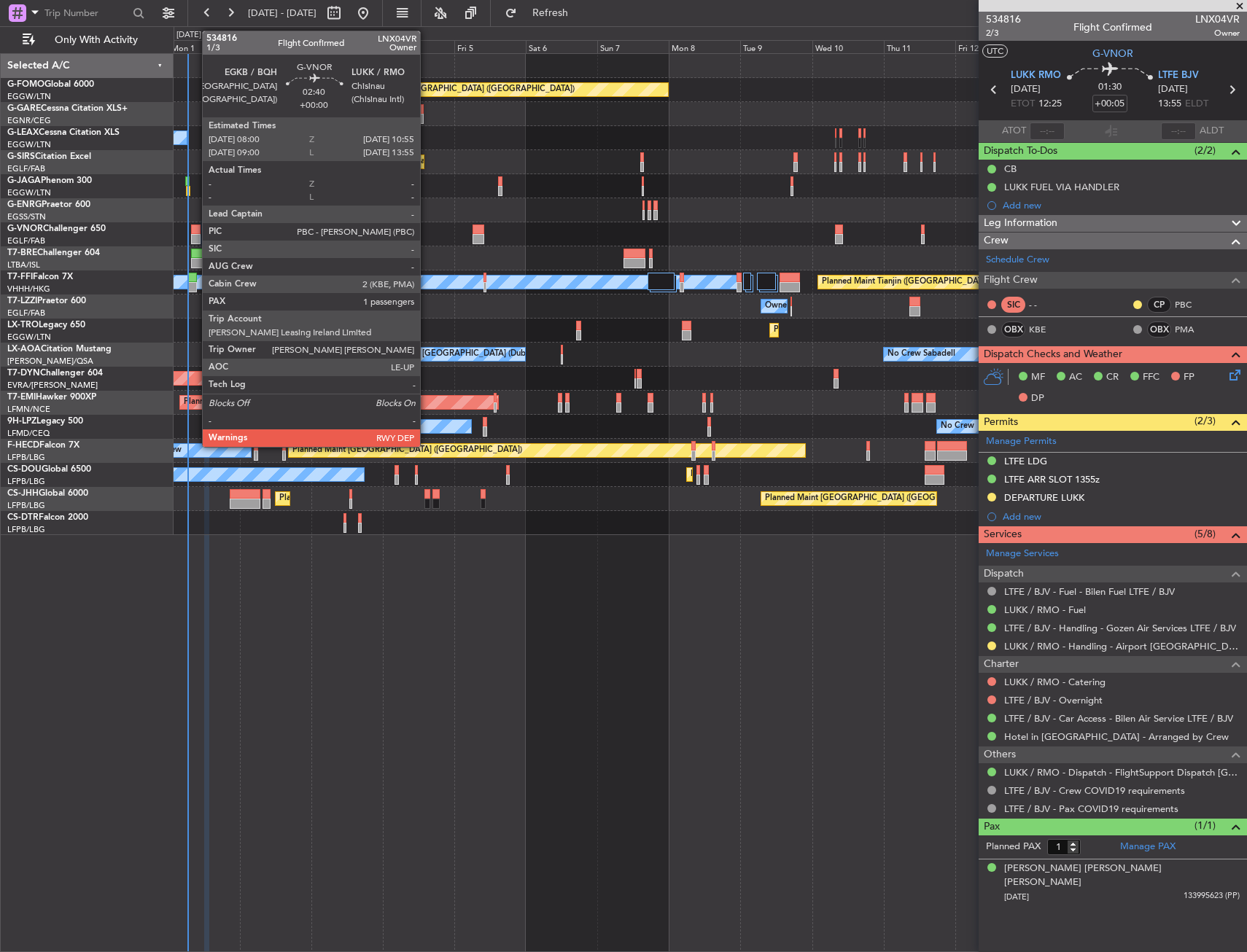
click at [195, 230] on div at bounding box center [195, 229] width 8 height 10
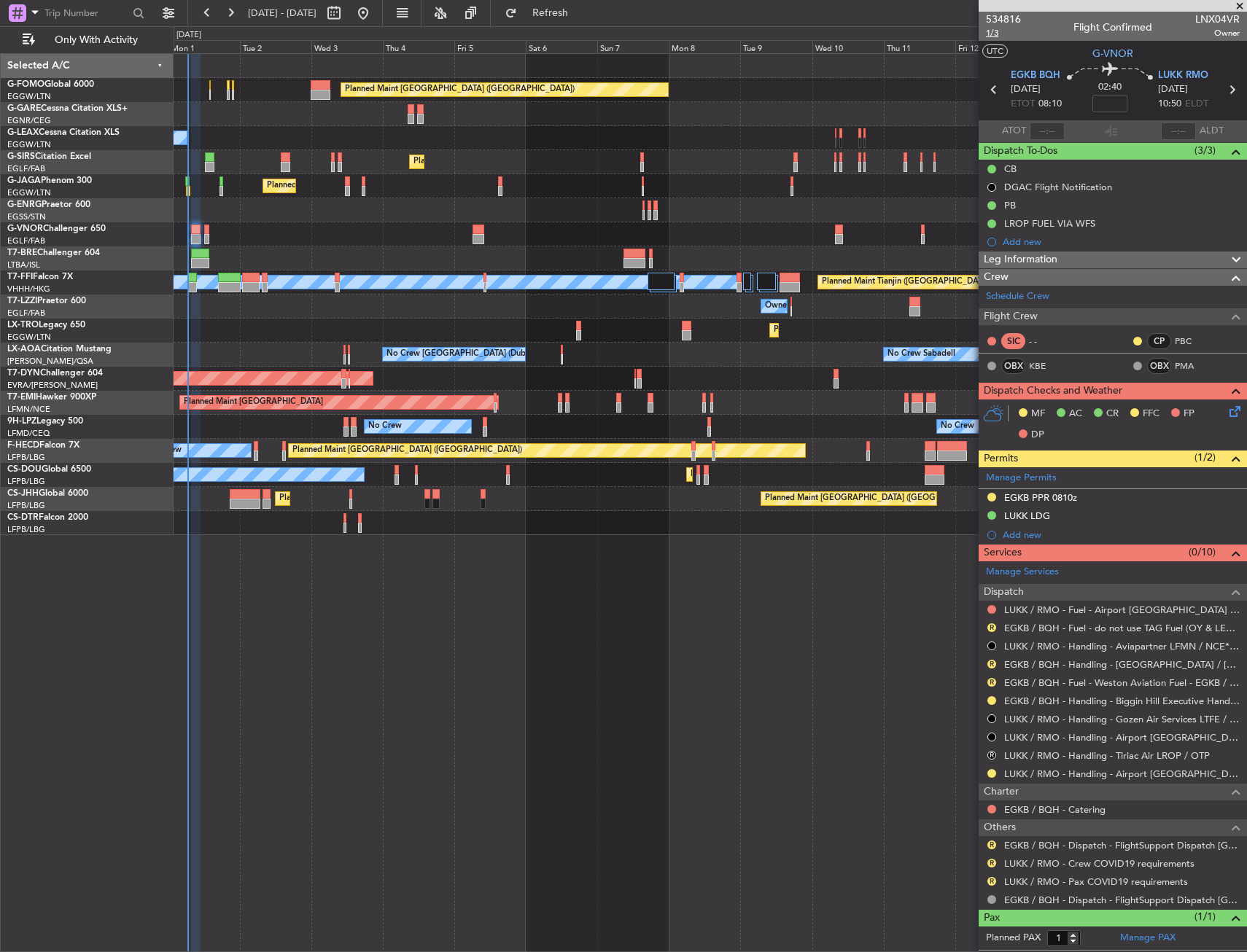
click at [987, 33] on span "1/3" at bounding box center [1004, 32] width 35 height 12
click at [1227, 411] on icon at bounding box center [1232, 409] width 12 height 12
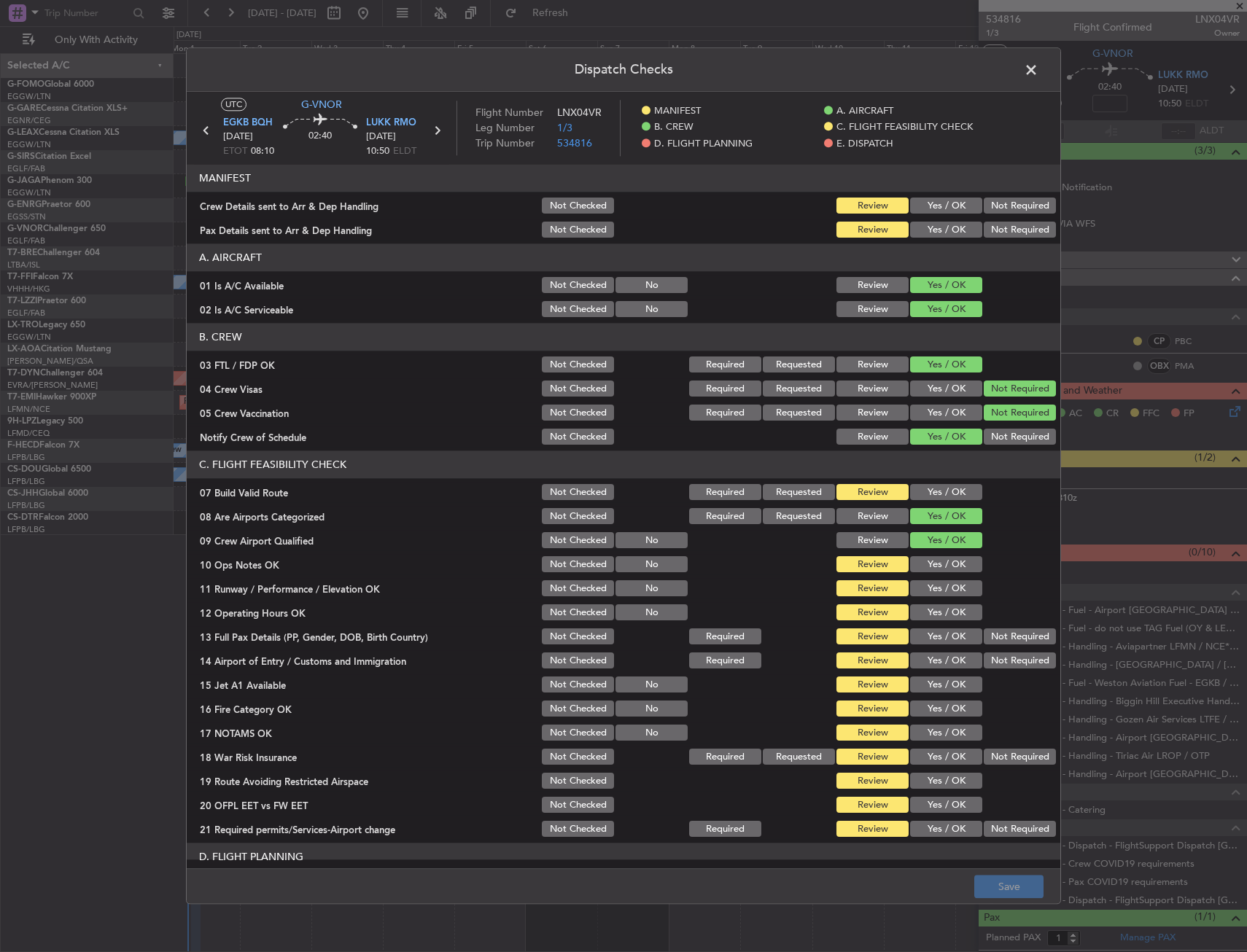
drag, startPoint x: 917, startPoint y: 203, endPoint x: 917, endPoint y: 219, distance: 16.0
click at [917, 203] on button "Yes / OK" at bounding box center [946, 206] width 72 height 16
click at [918, 225] on button "Yes / OK" at bounding box center [946, 230] width 72 height 16
drag, startPoint x: 1002, startPoint y: 892, endPoint x: 1002, endPoint y: 876, distance: 16.0
click at [1002, 888] on button "Save" at bounding box center [1009, 886] width 69 height 23
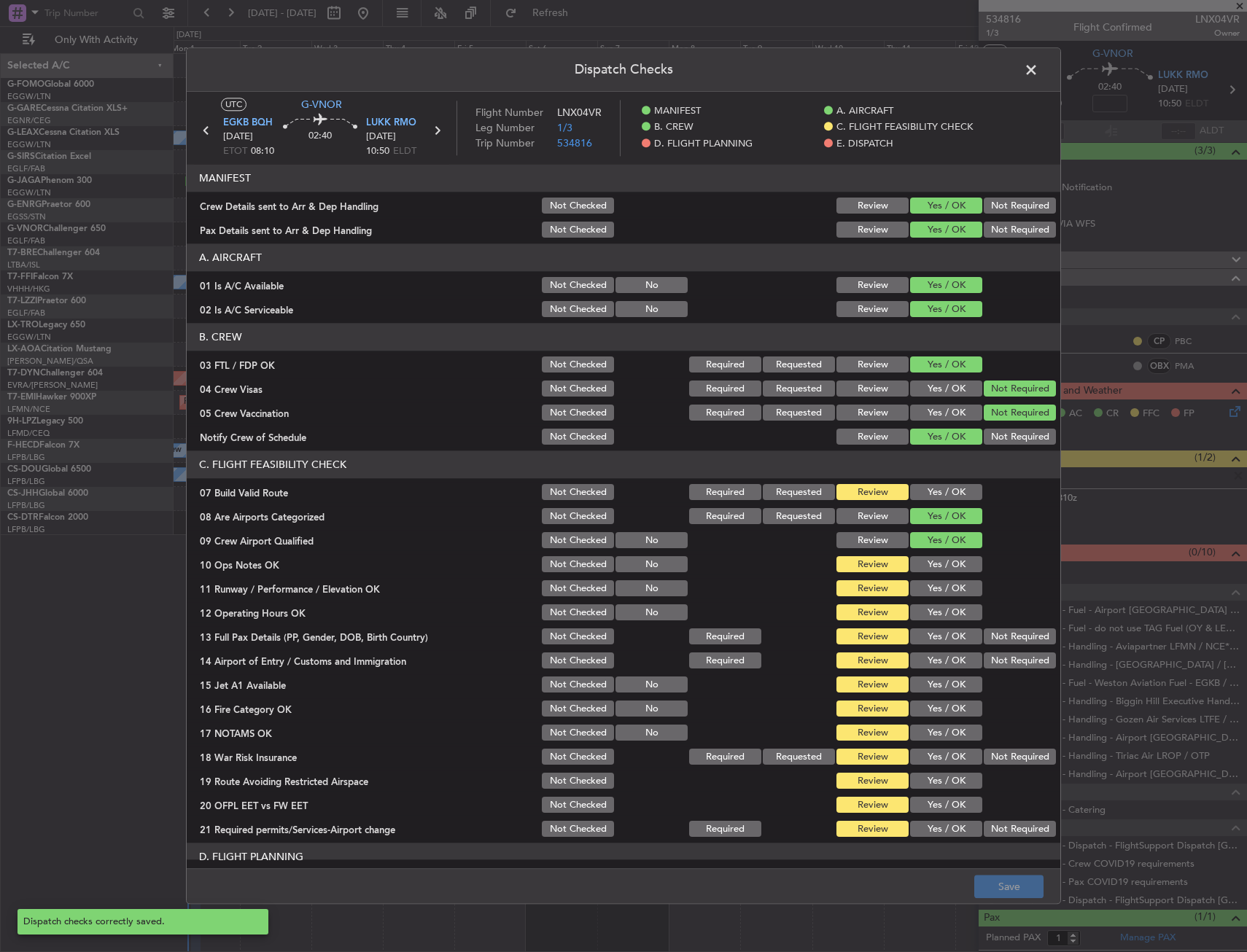
click at [1038, 67] on span at bounding box center [1038, 74] width 0 height 30
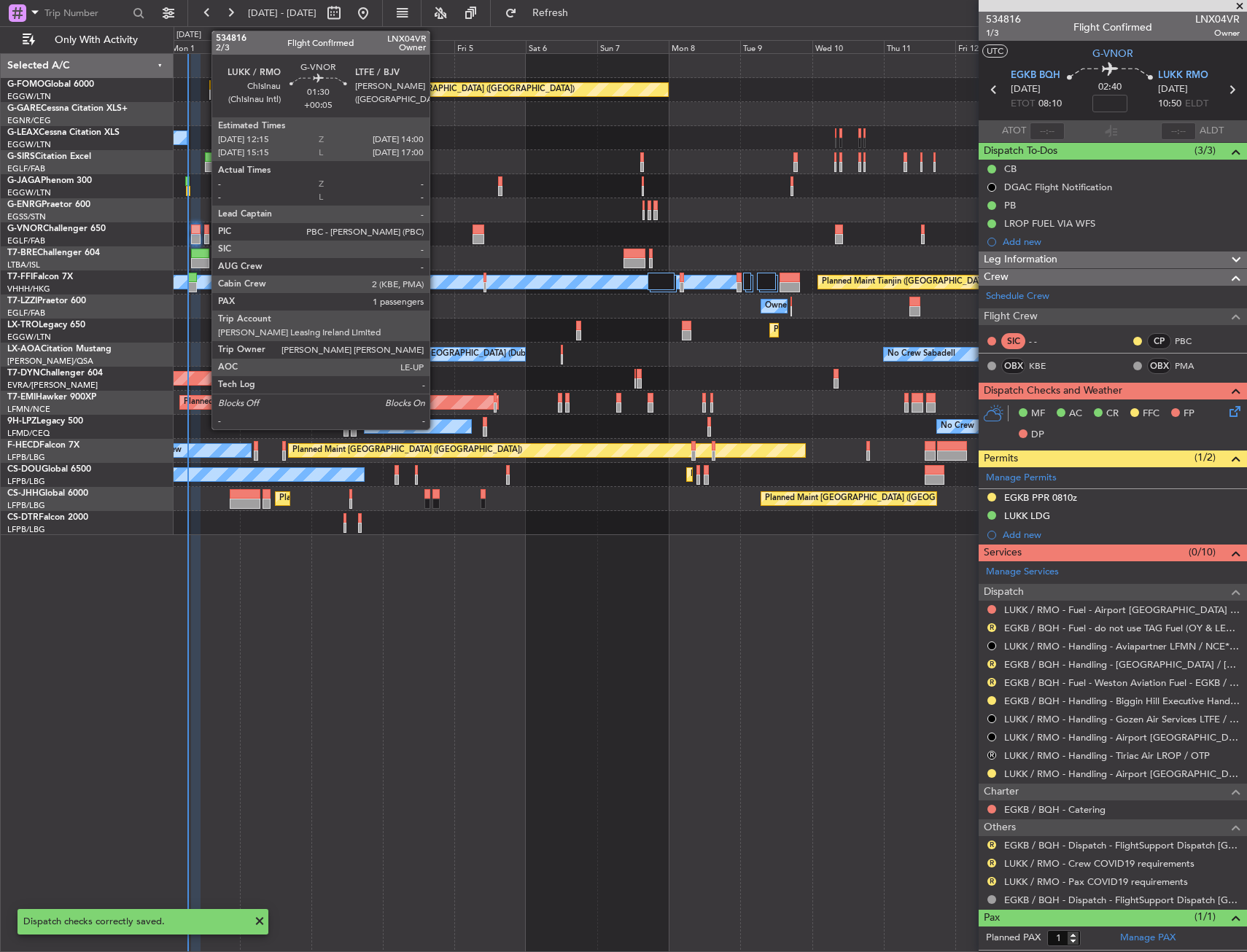
click at [204, 227] on div at bounding box center [207, 229] width 6 height 10
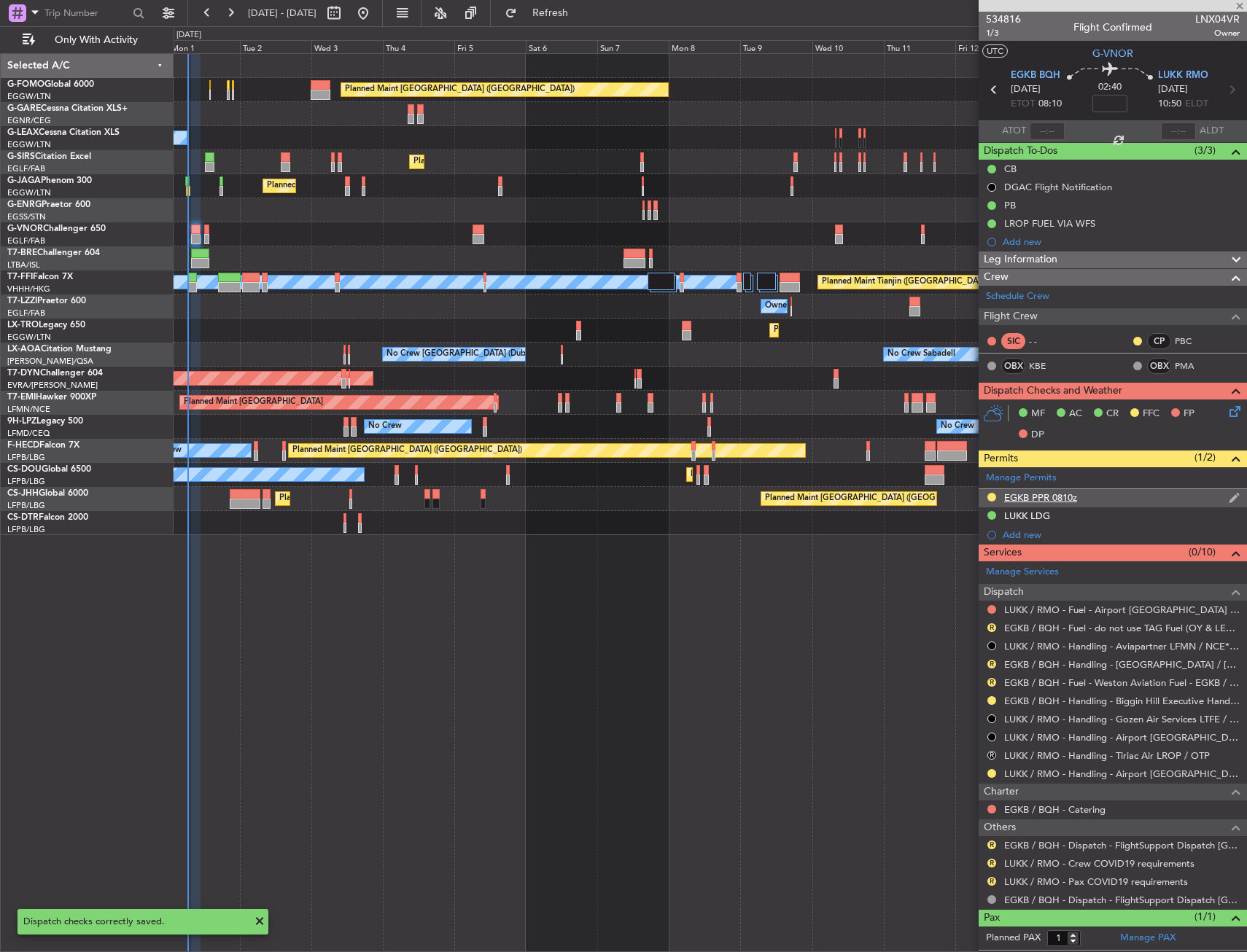
type input "+00:05"
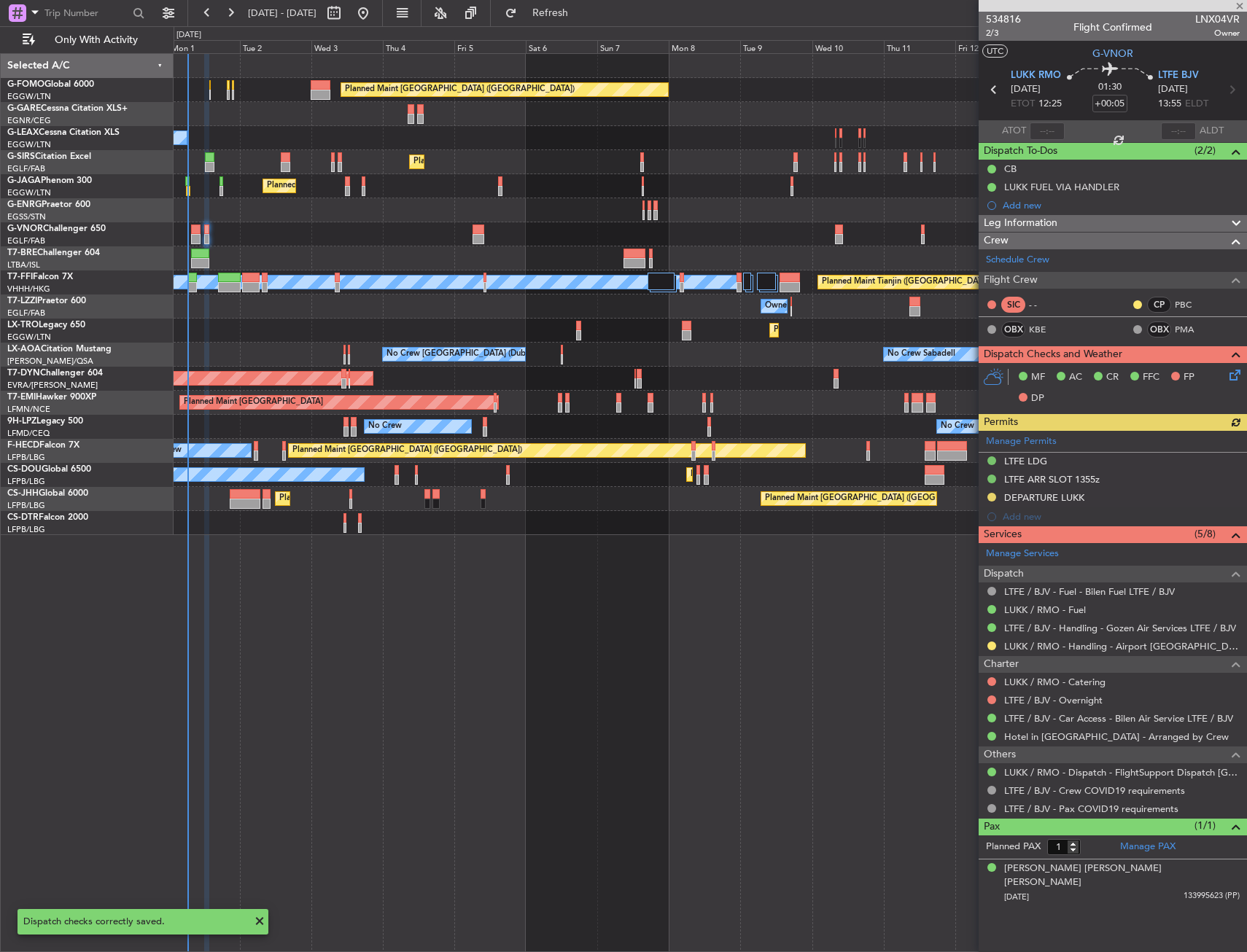
click at [1229, 373] on icon at bounding box center [1232, 372] width 12 height 12
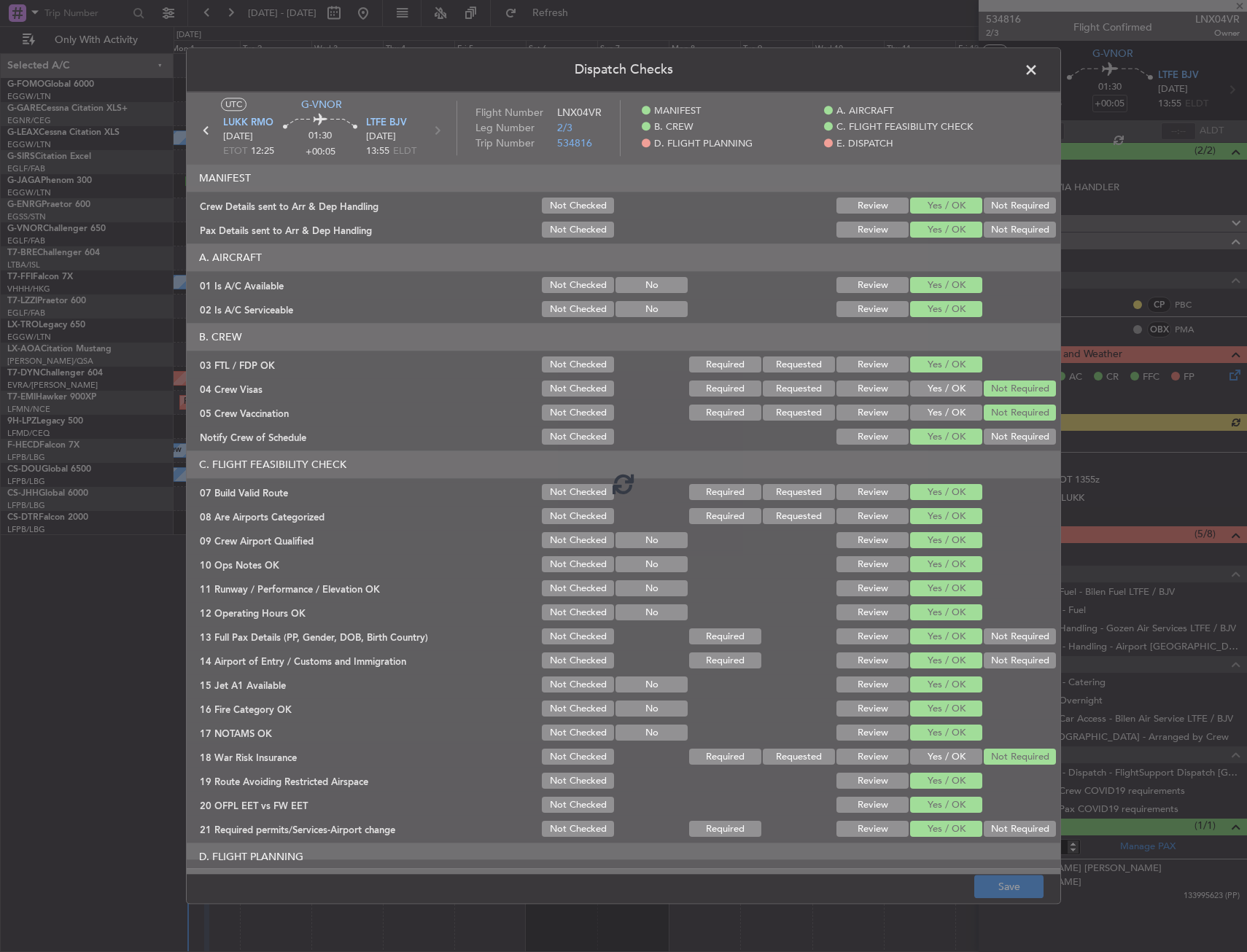
click at [1038, 74] on span at bounding box center [1038, 74] width 0 height 30
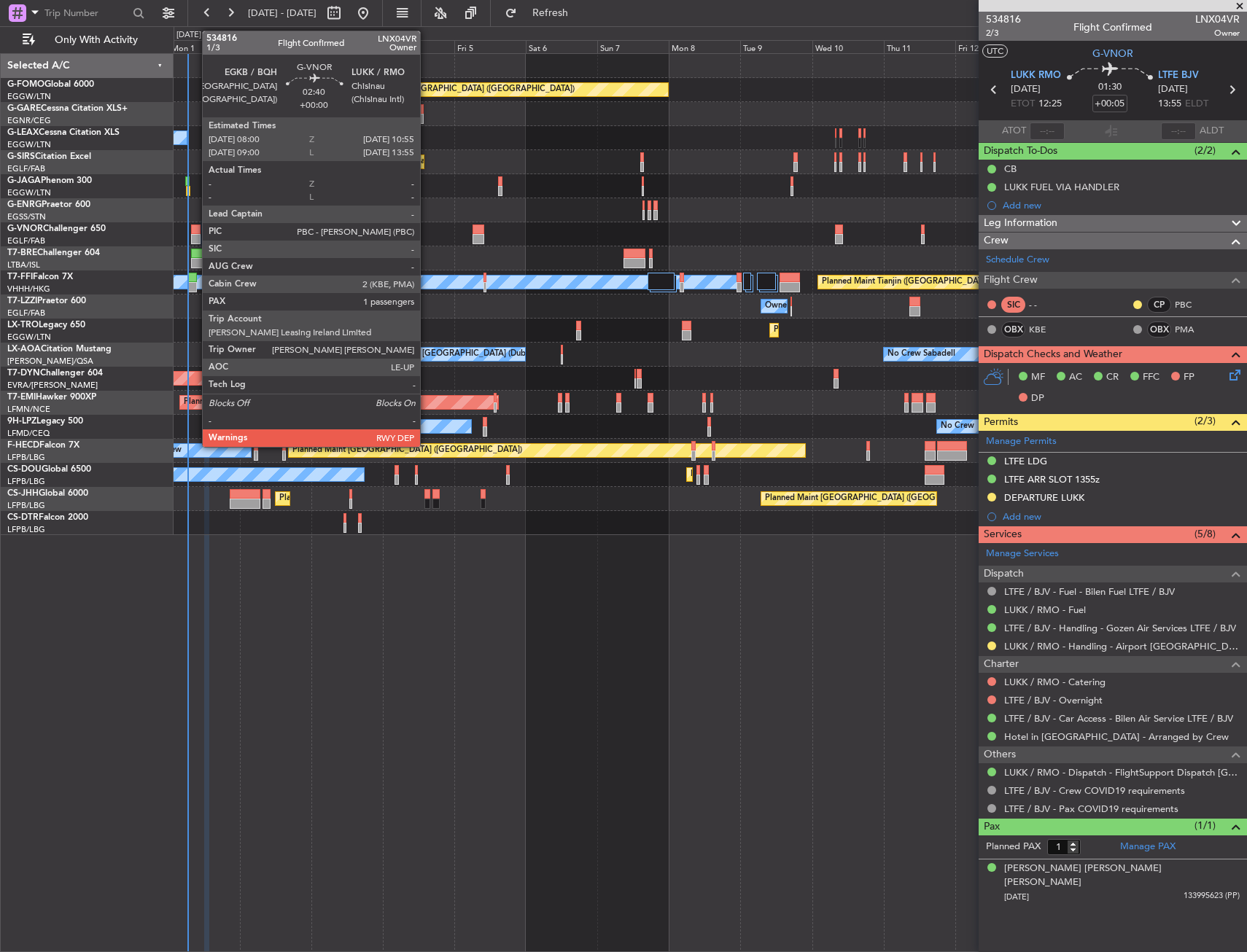
click at [196, 234] on div at bounding box center [195, 238] width 8 height 10
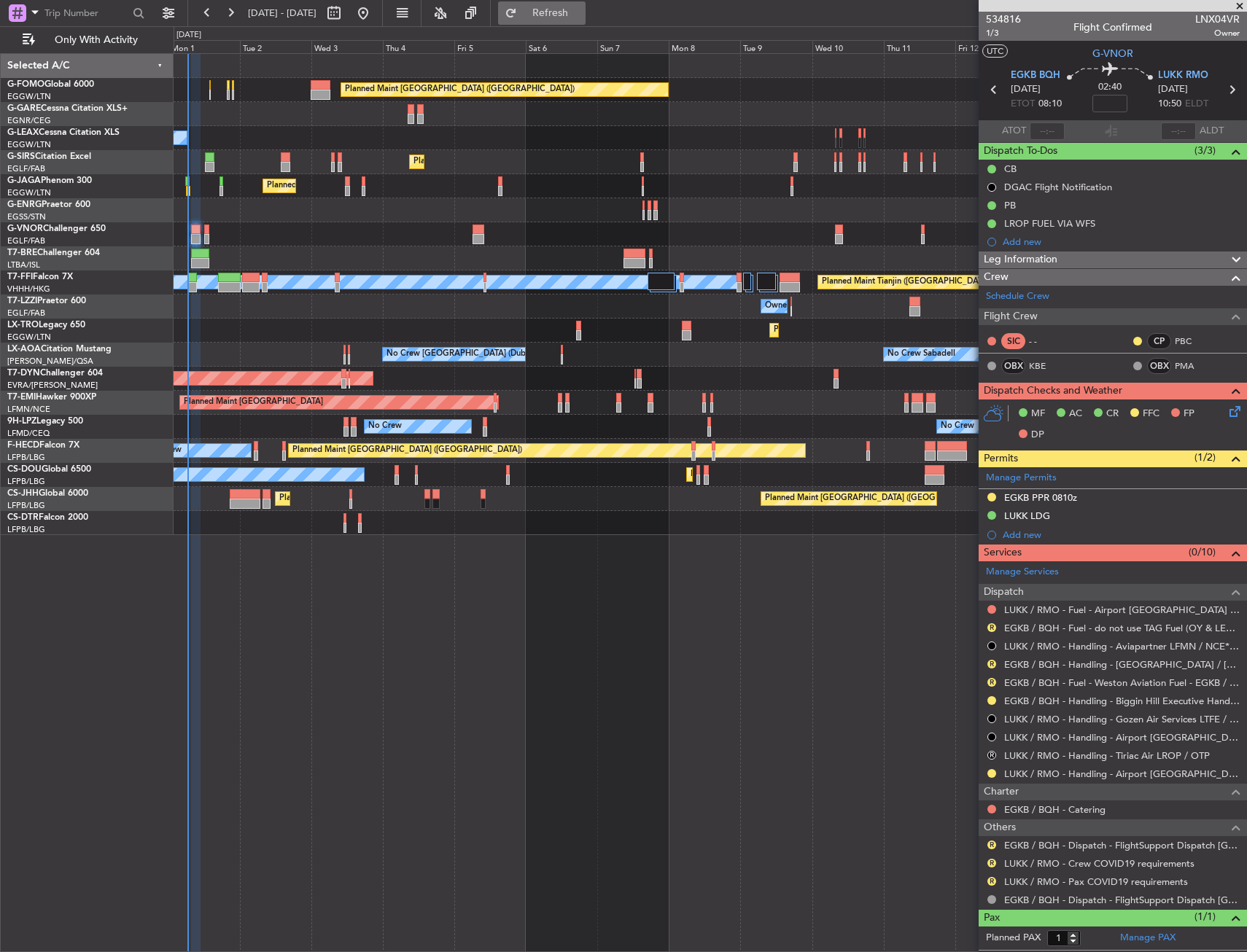
click at [586, 20] on button "Refresh" at bounding box center [541, 13] width 88 height 23
click at [993, 662] on button "R" at bounding box center [991, 664] width 8 height 8
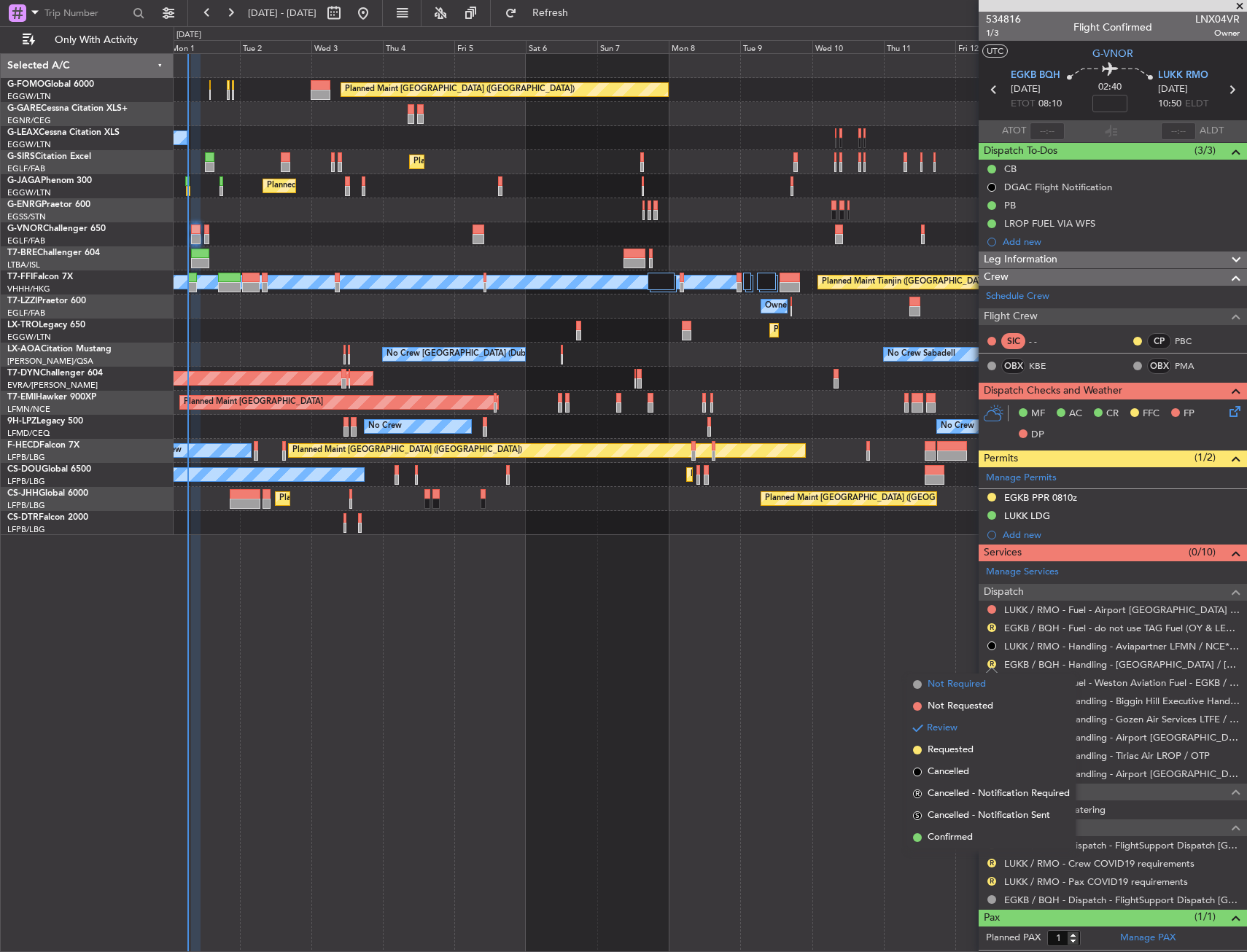
click at [941, 686] on span "Not Required" at bounding box center [956, 685] width 58 height 15
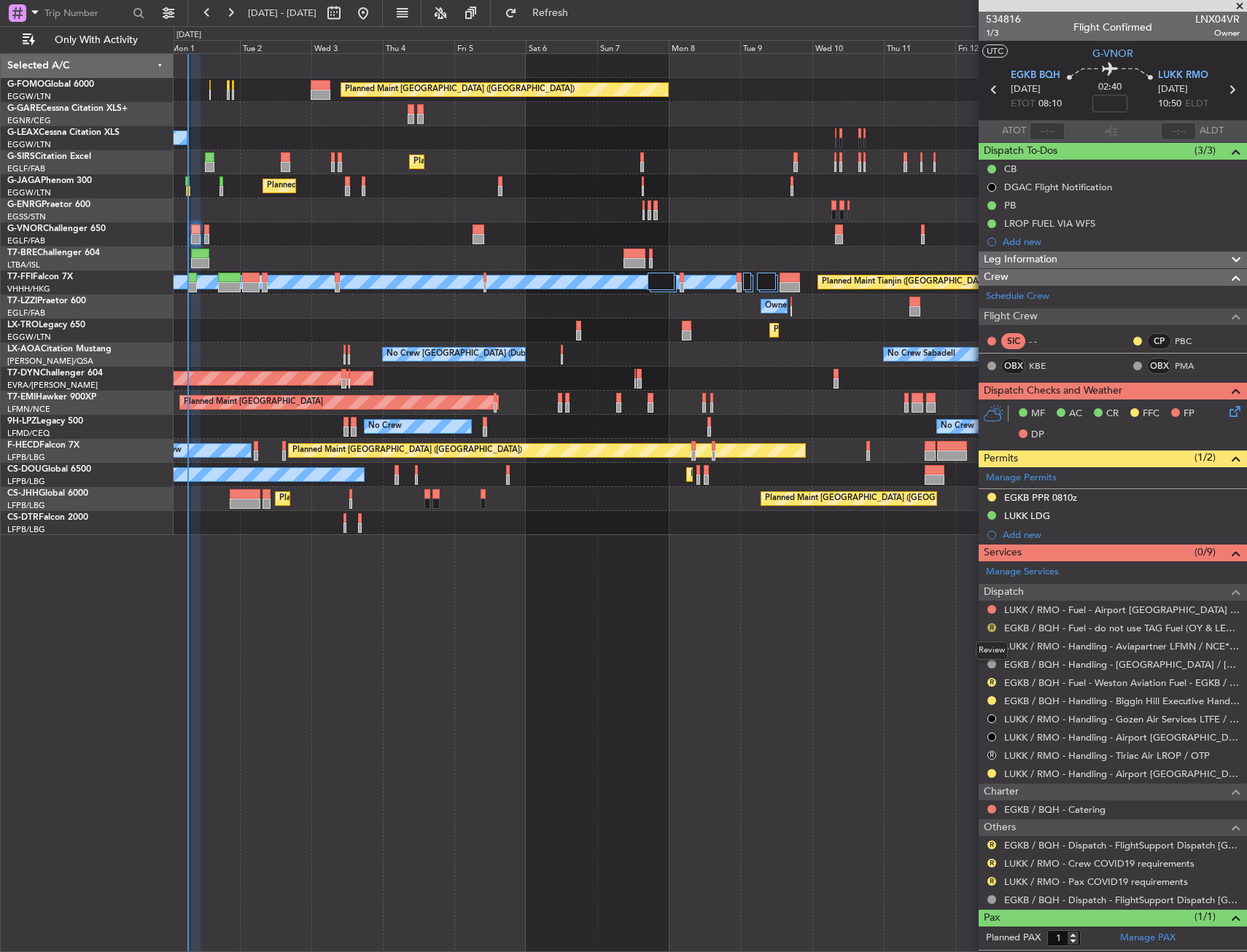
click at [990, 626] on button "R" at bounding box center [991, 627] width 8 height 8
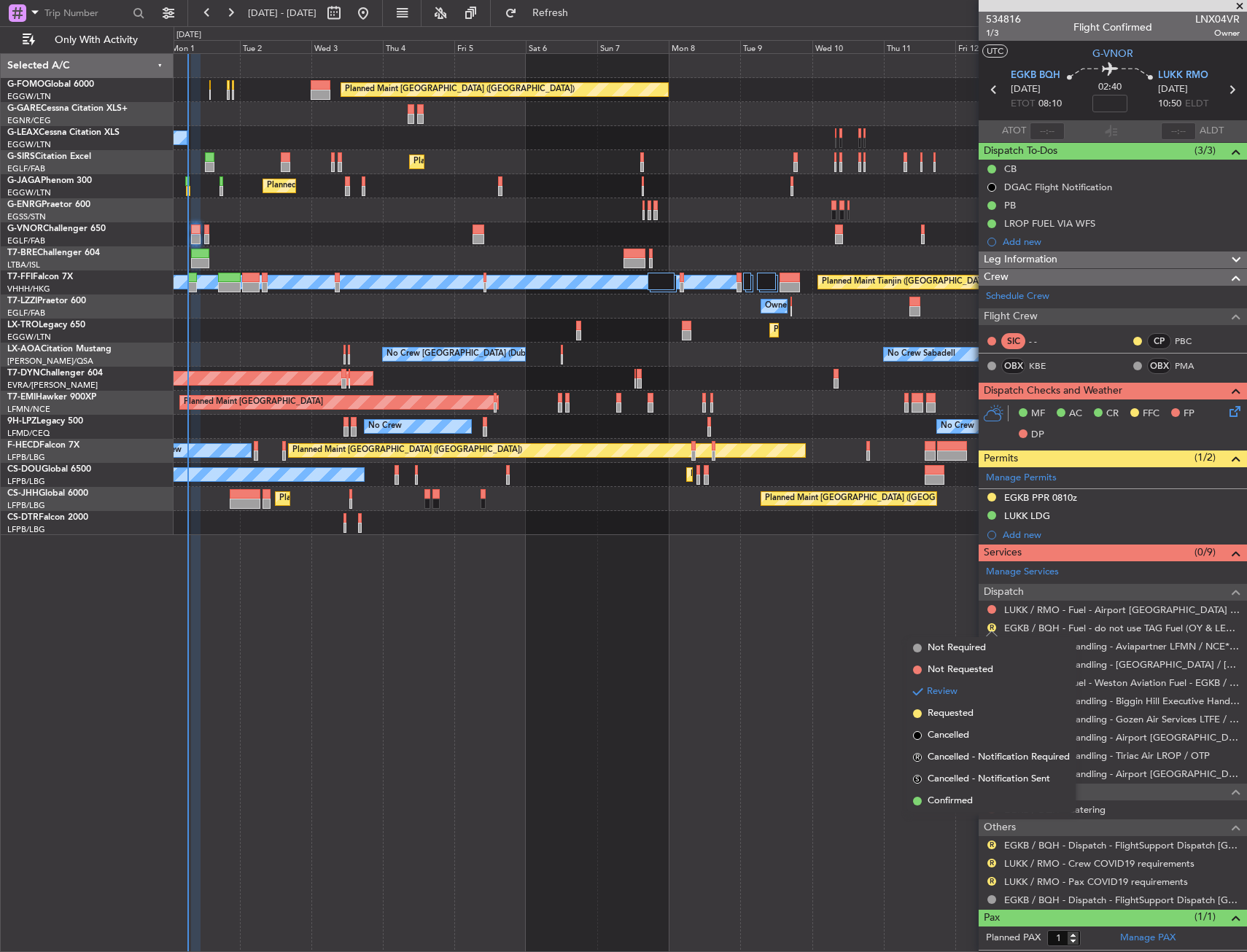
click at [921, 608] on div "Planned Maint London (Luton) Owner Planned Maint London (Luton) Planned Maint L…" at bounding box center [710, 503] width 1073 height 899
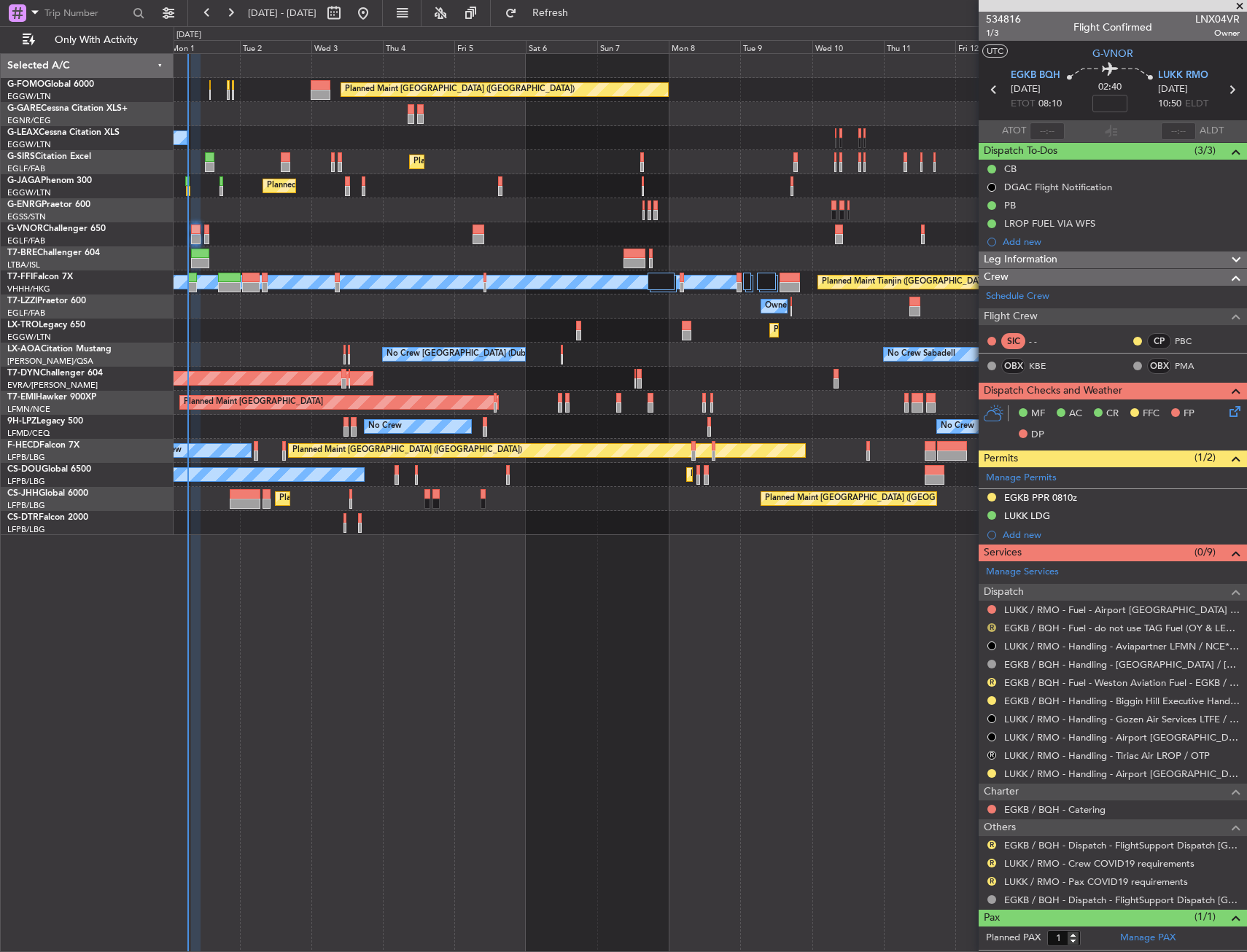
click at [991, 623] on button "R" at bounding box center [991, 627] width 8 height 8
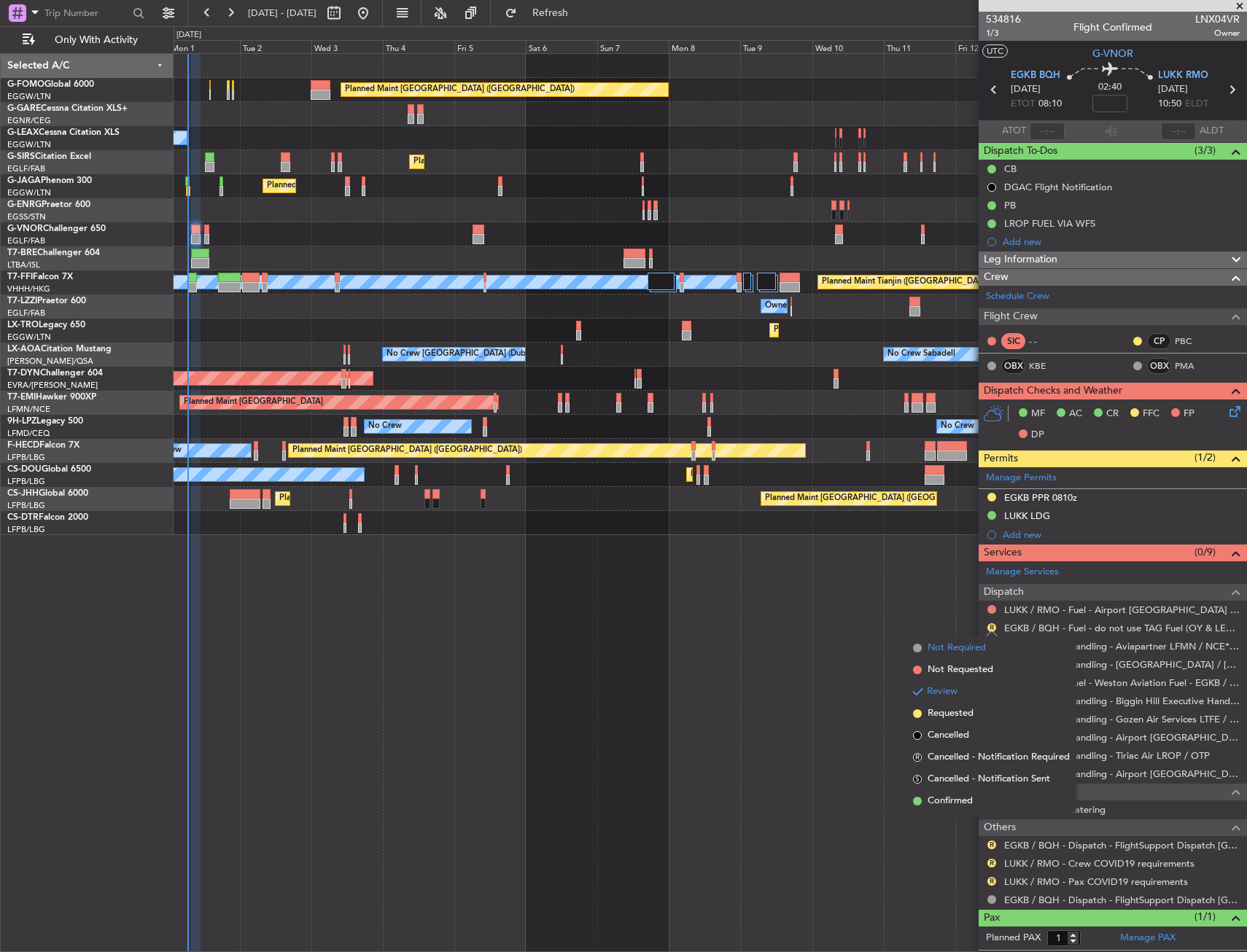
click at [943, 650] on span "Not Required" at bounding box center [956, 648] width 58 height 15
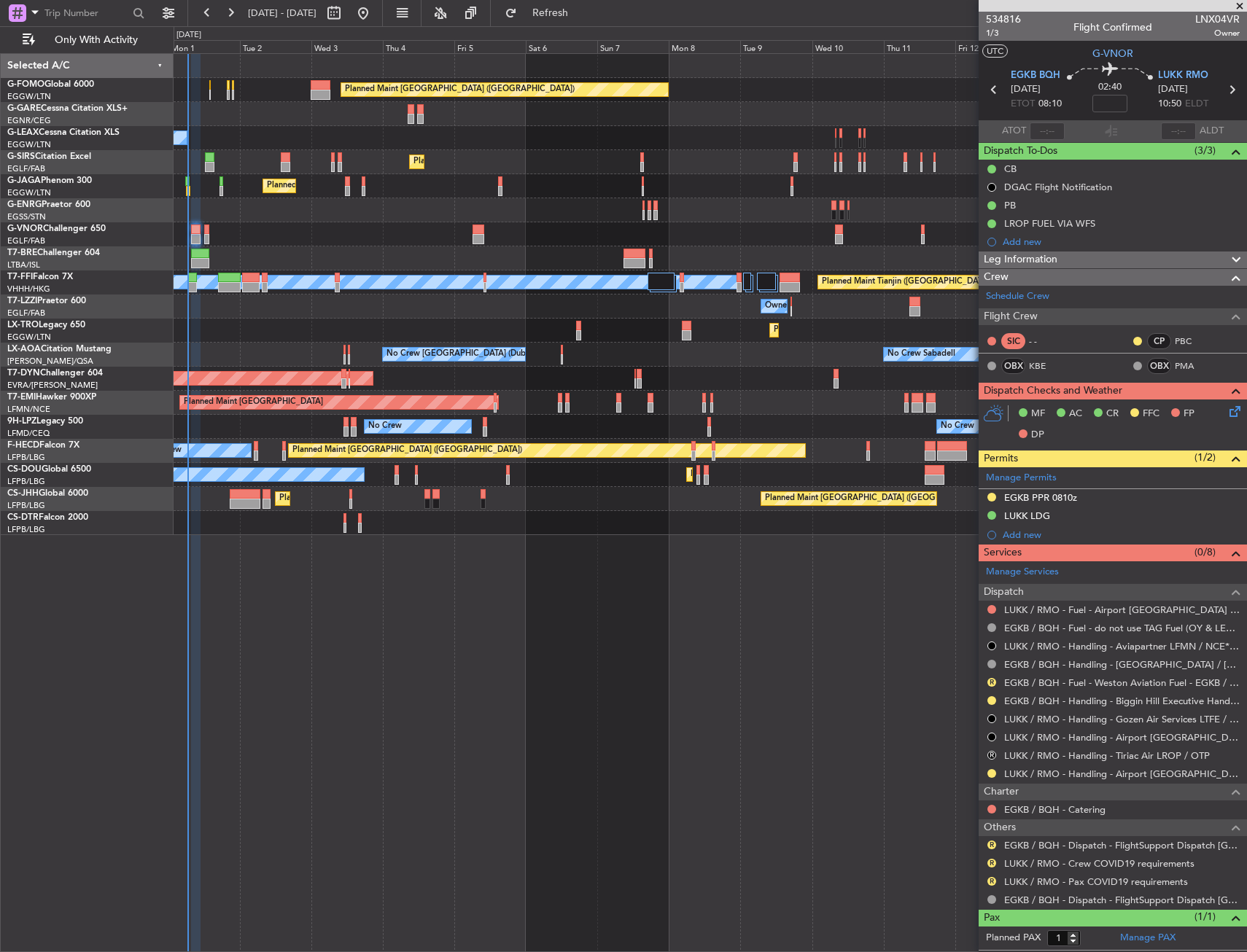
click at [694, 186] on div "Planned Maint London (Luton) Owner Planned Maint London (Luton) Planned Maint L…" at bounding box center [710, 294] width 1073 height 481
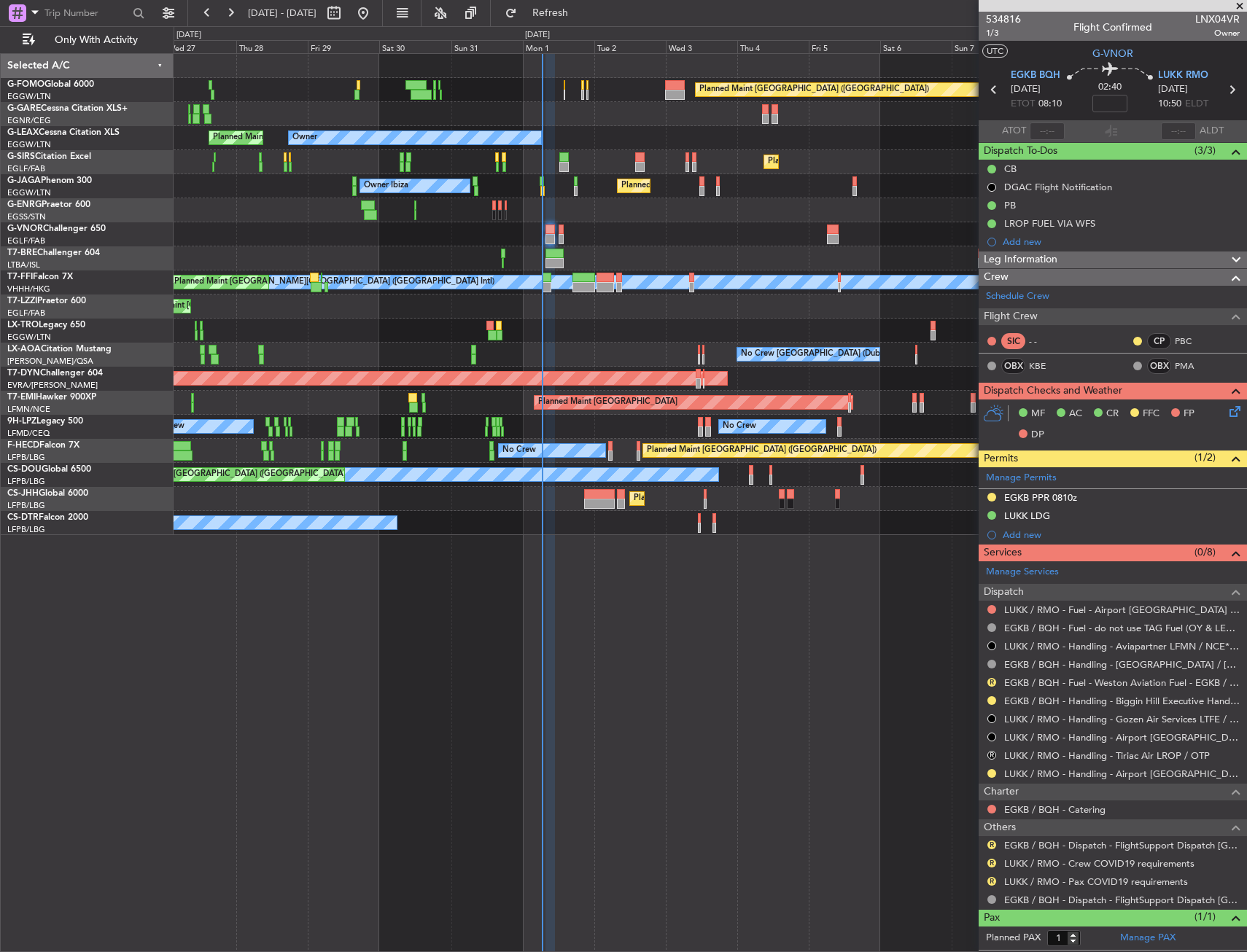
click at [793, 185] on div "Planned Maint London (Luton) Owner Planned Maint London (Luton) Owner Planned M…" at bounding box center [710, 294] width 1073 height 481
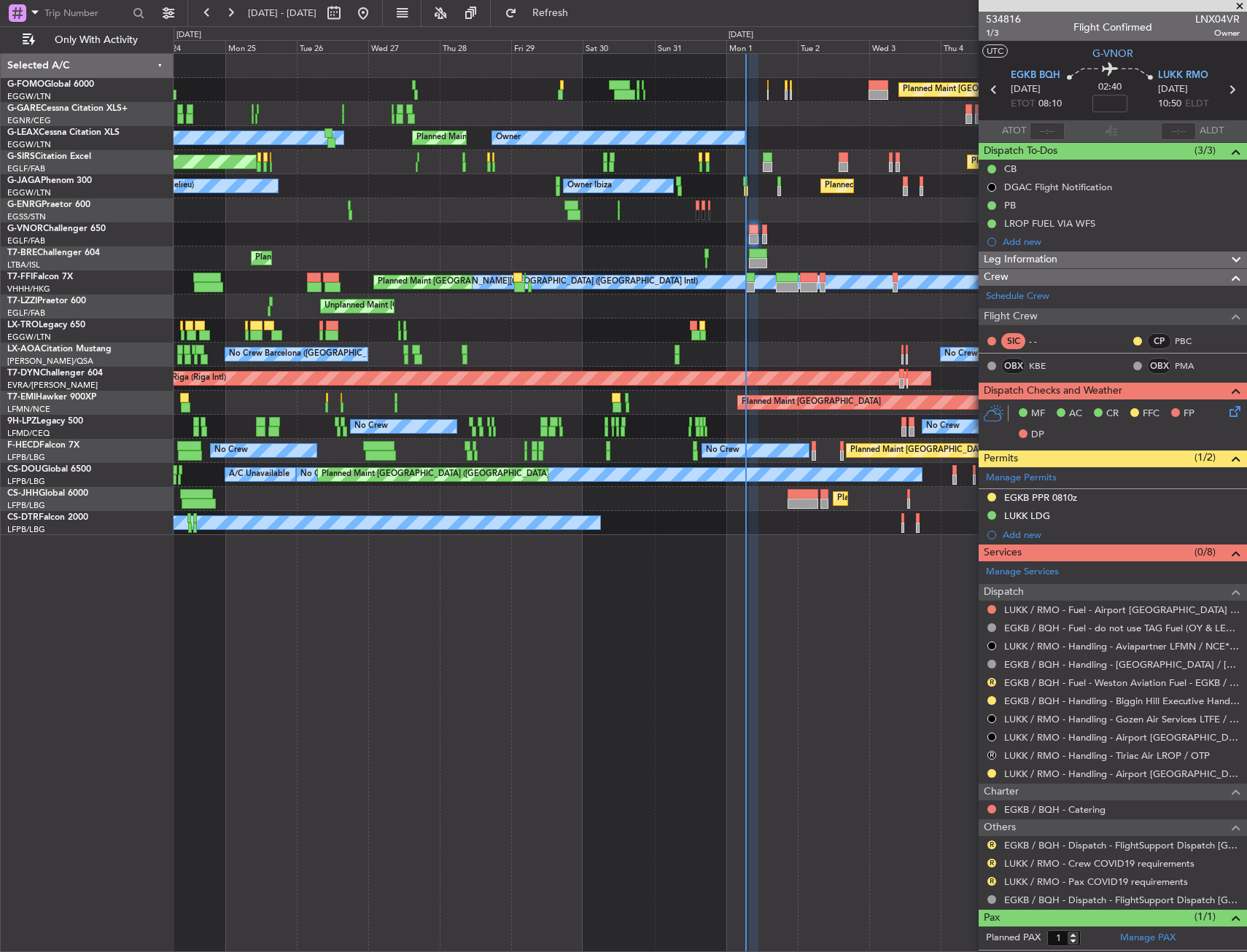
click at [910, 175] on div "Planned Maint London (Luton) Unplanned Maint Chester Owner Planned Maint London…" at bounding box center [710, 294] width 1073 height 481
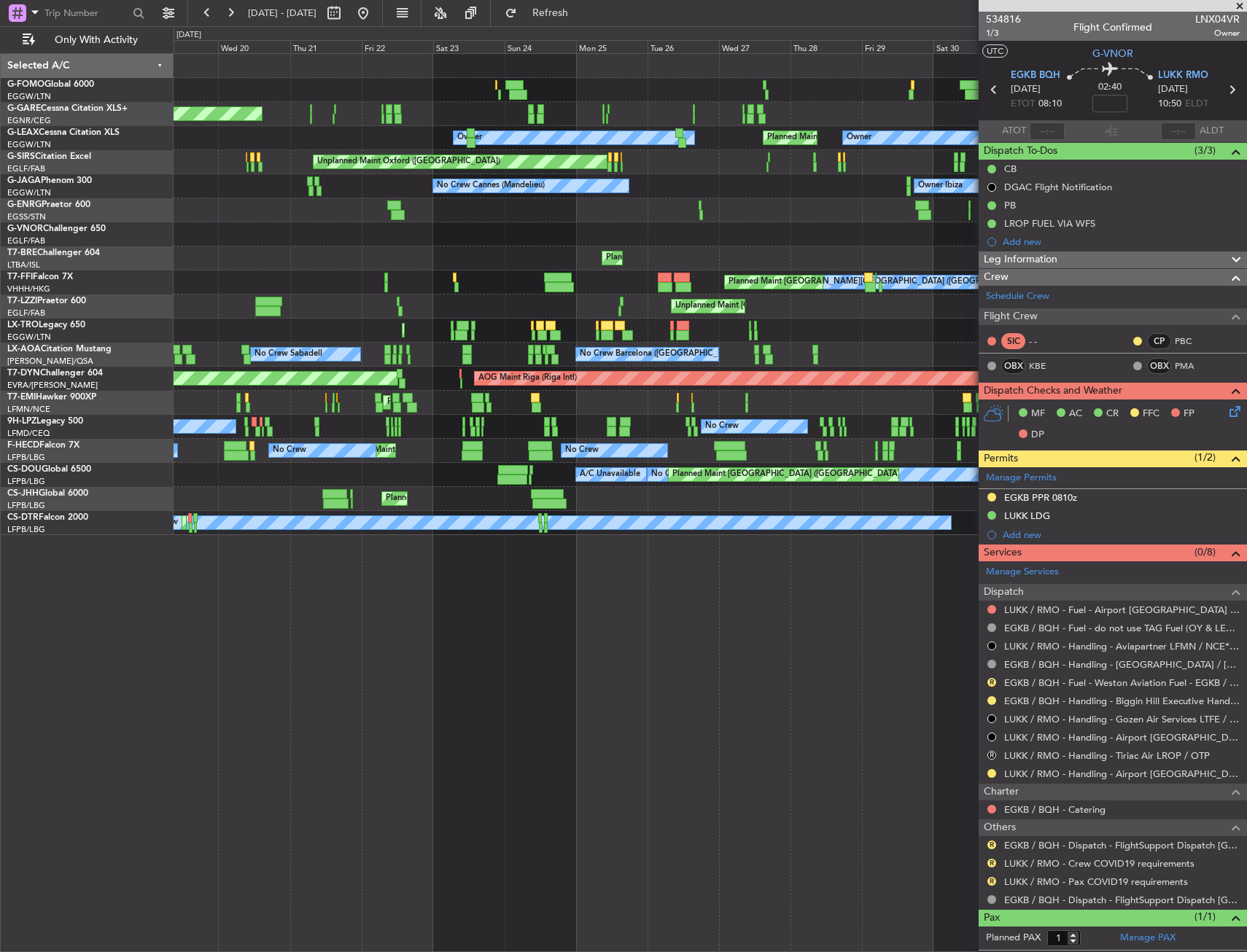
click at [895, 194] on div "Planned Maint London (Luton) Unplanned Maint Chester Owner Planned Maint London…" at bounding box center [710, 294] width 1073 height 481
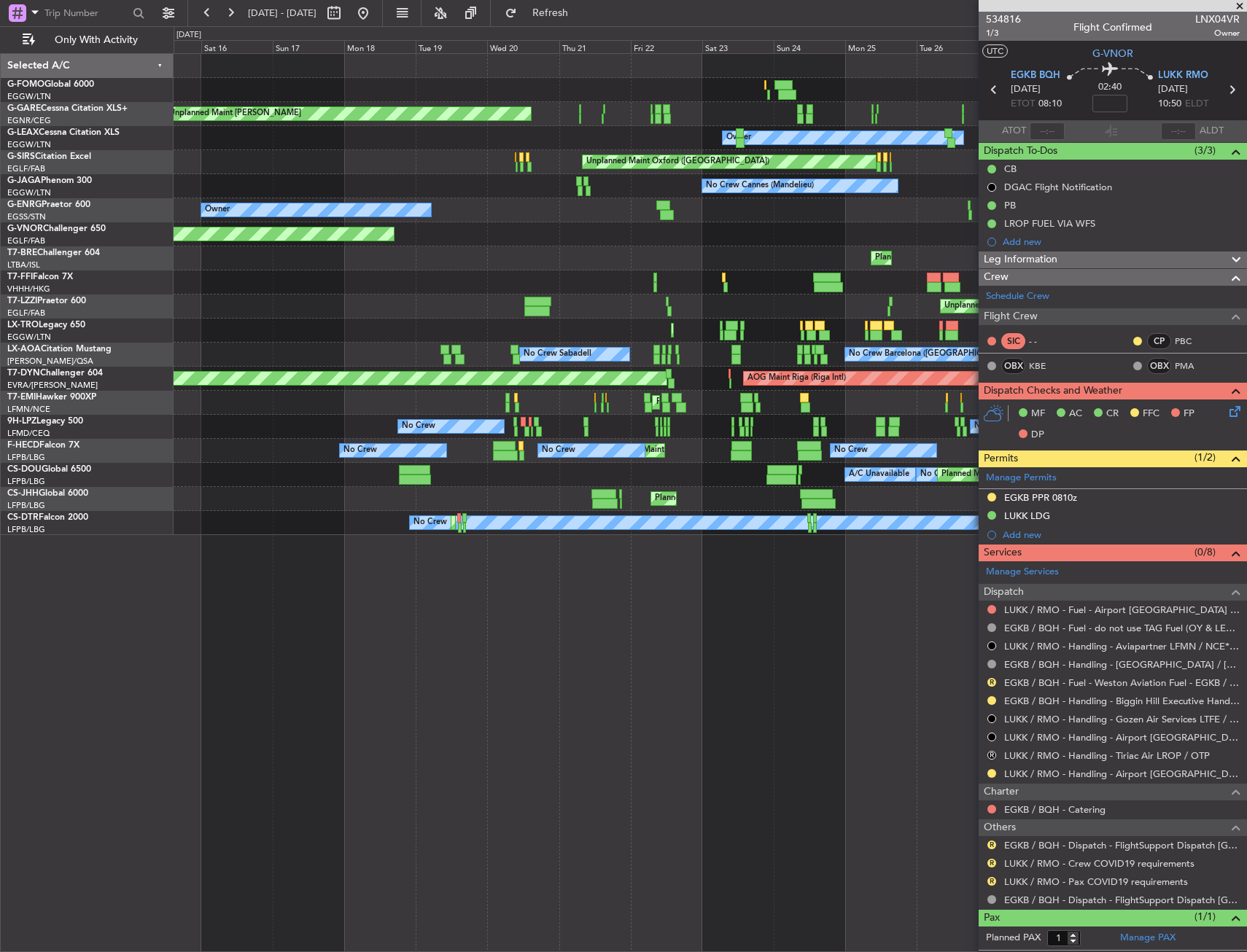
click at [887, 195] on div "Unplanned Maint Chester Owner Planned Maint London (Luton) Owner Unplanned Main…" at bounding box center [710, 294] width 1073 height 481
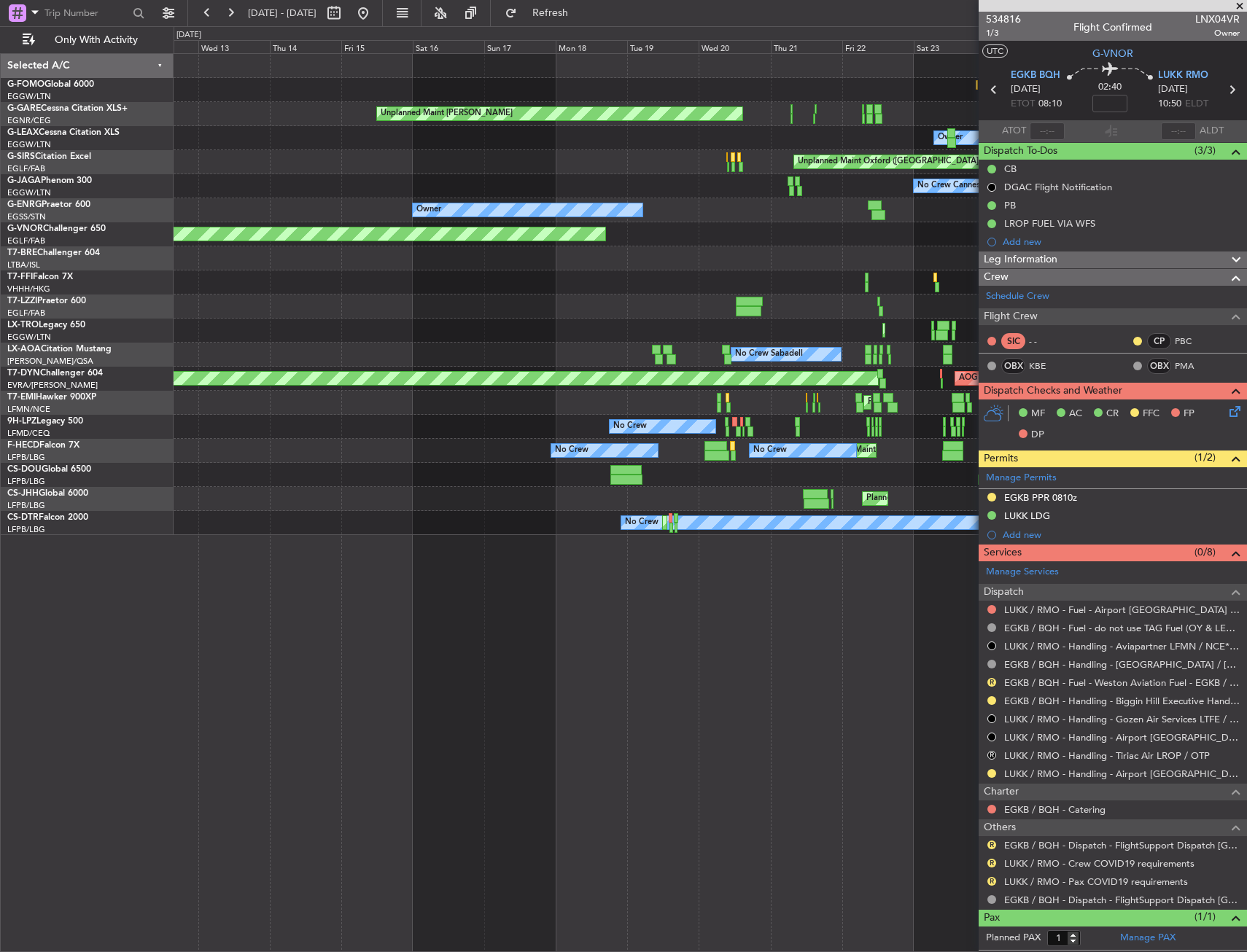
click at [960, 181] on div "No Crew Cannes (Mandelieu) Owner Ibiza" at bounding box center [710, 187] width 1073 height 24
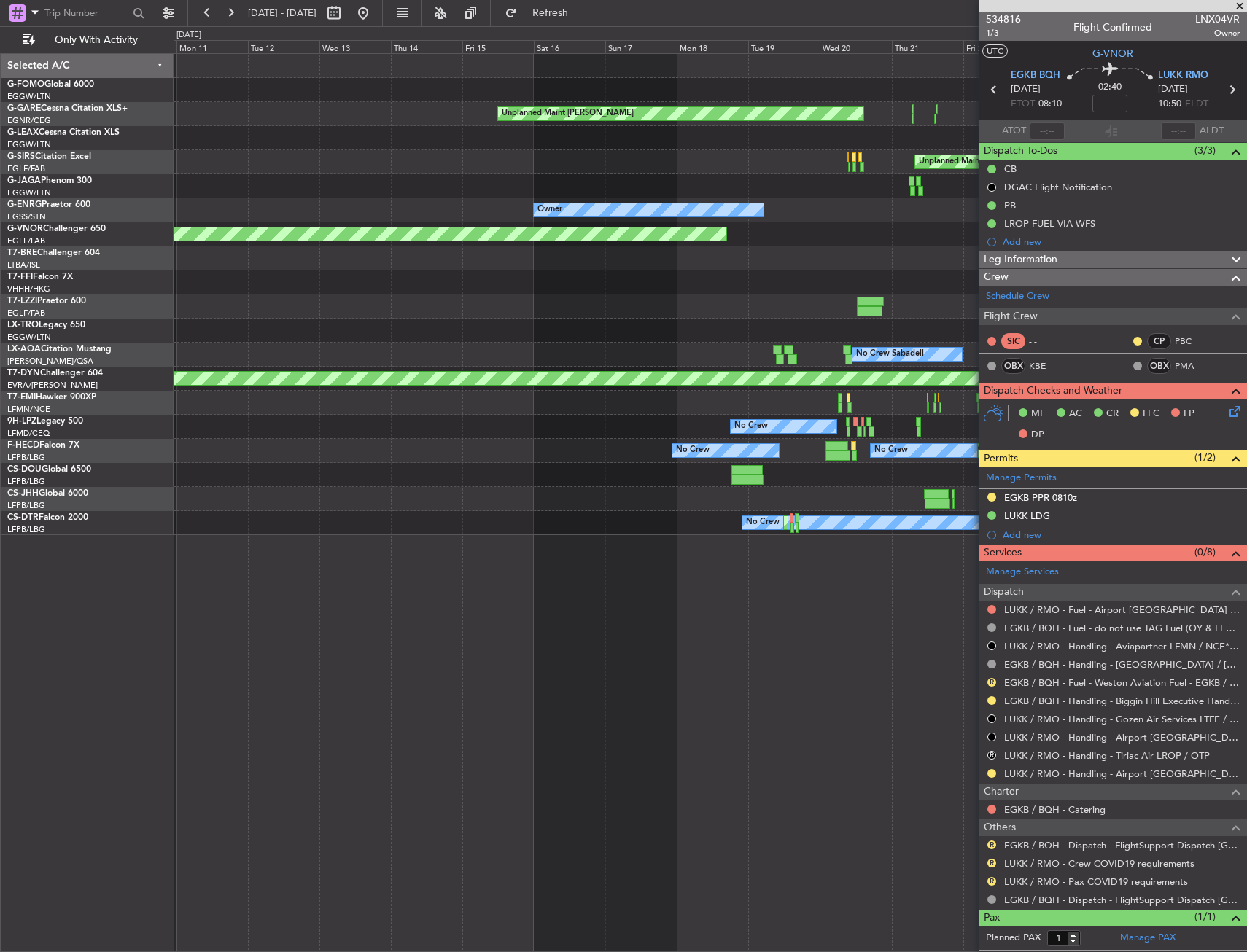
click at [883, 182] on div "Unplanned Maint Chester Owner Owner Planned Maint London (Luton) Unplanned Main…" at bounding box center [710, 294] width 1073 height 481
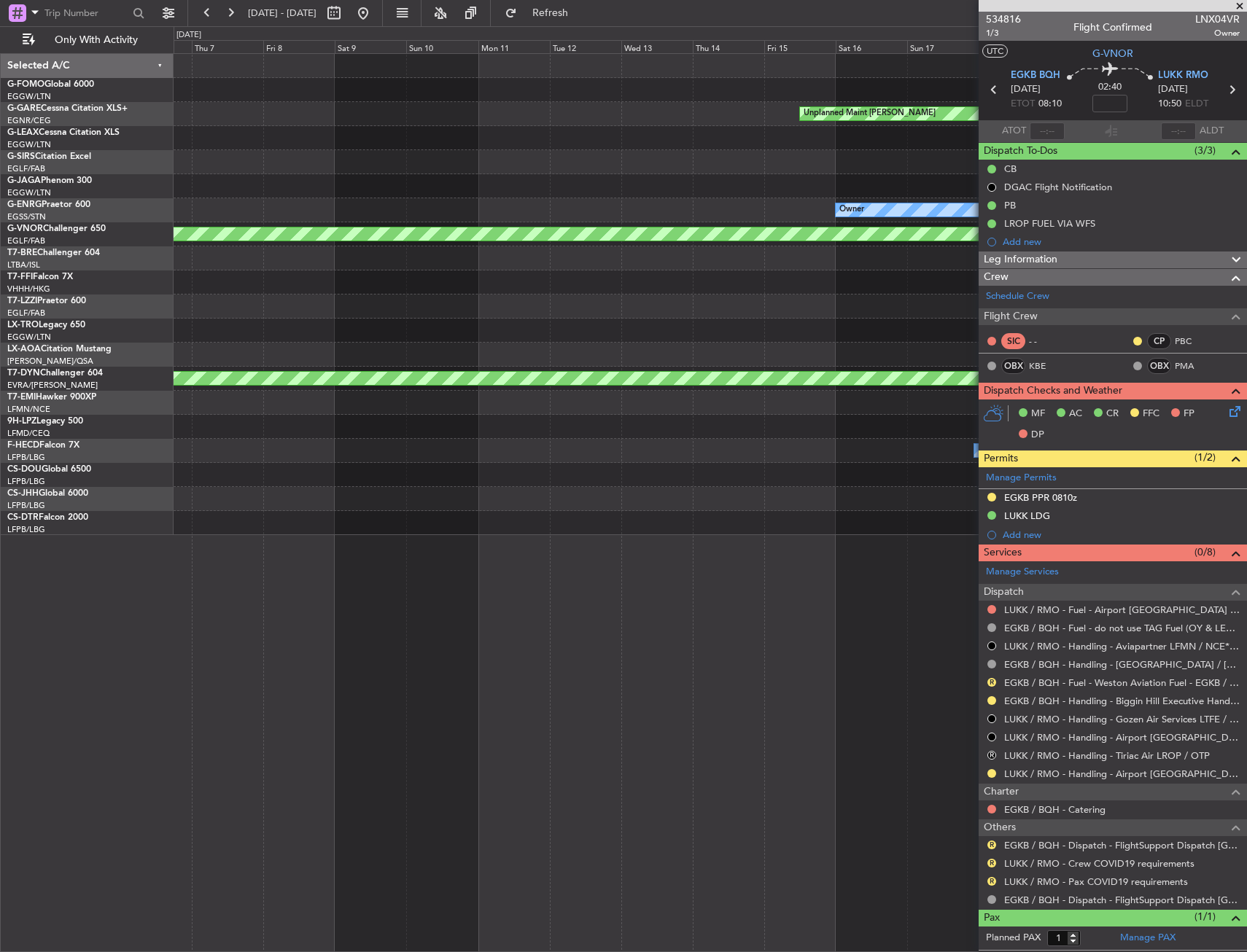
click at [848, 192] on div "Unplanned Maint Chester Owner Unplanned Maint Oxford (Kidlington) No Crew Canne…" at bounding box center [710, 294] width 1073 height 481
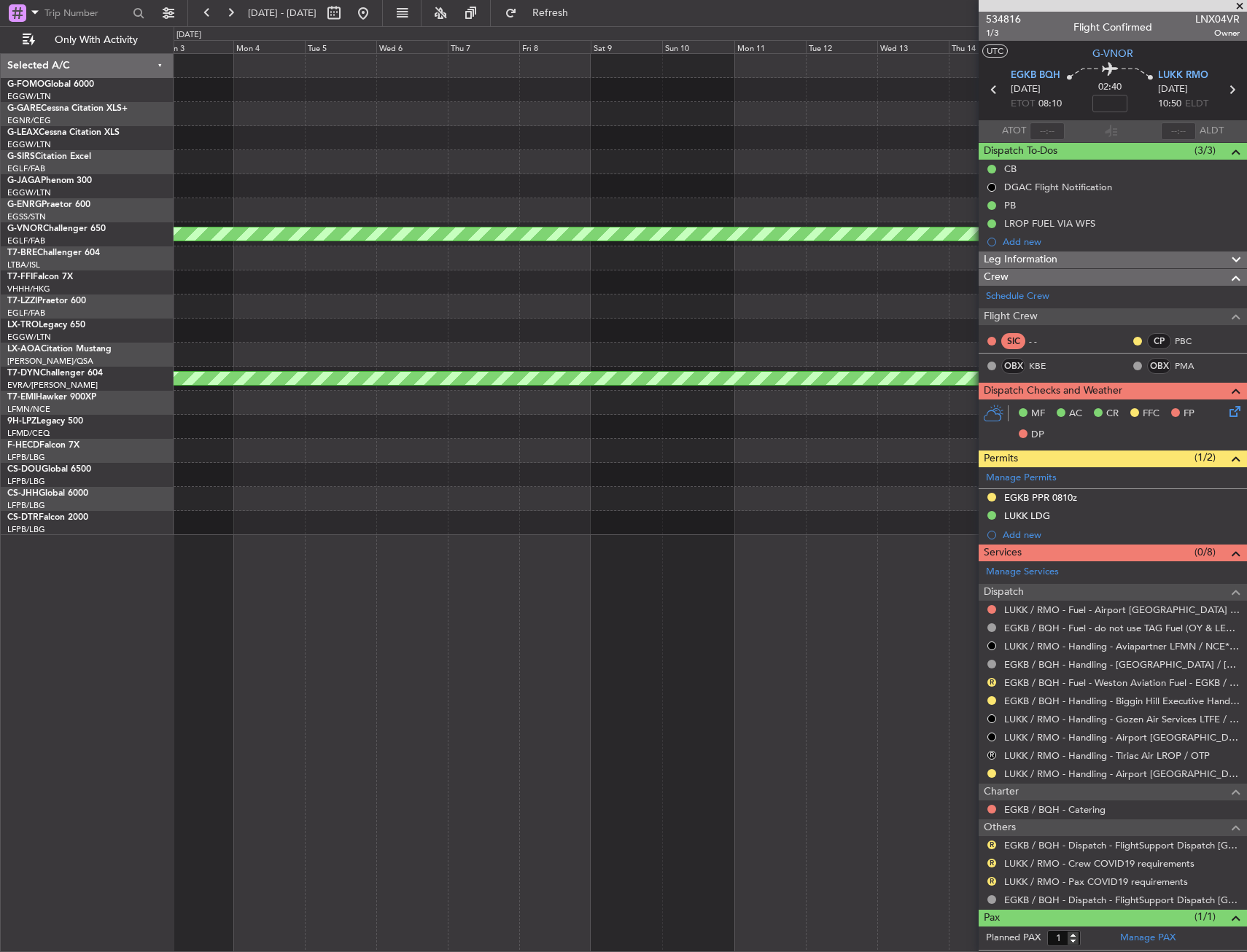
click at [793, 198] on div "Unplanned Maint Chester Unplanned Maint Oxford (Kidlington) Owner Planned Maint…" at bounding box center [710, 294] width 1073 height 481
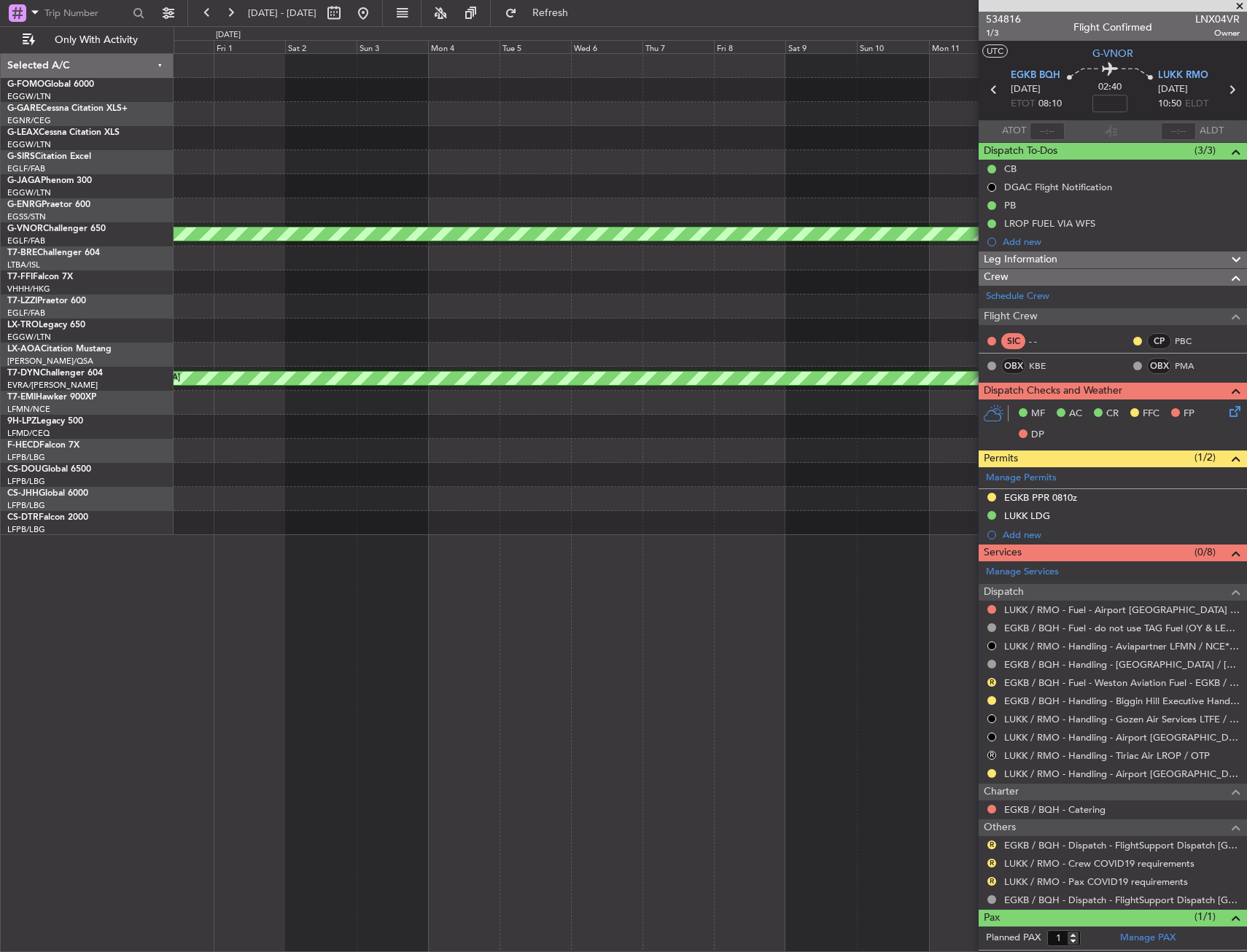
click at [819, 189] on div "Unplanned Maint Chester Owner Planned Maint London (Biggin Hill) Planned Maint …" at bounding box center [710, 294] width 1073 height 481
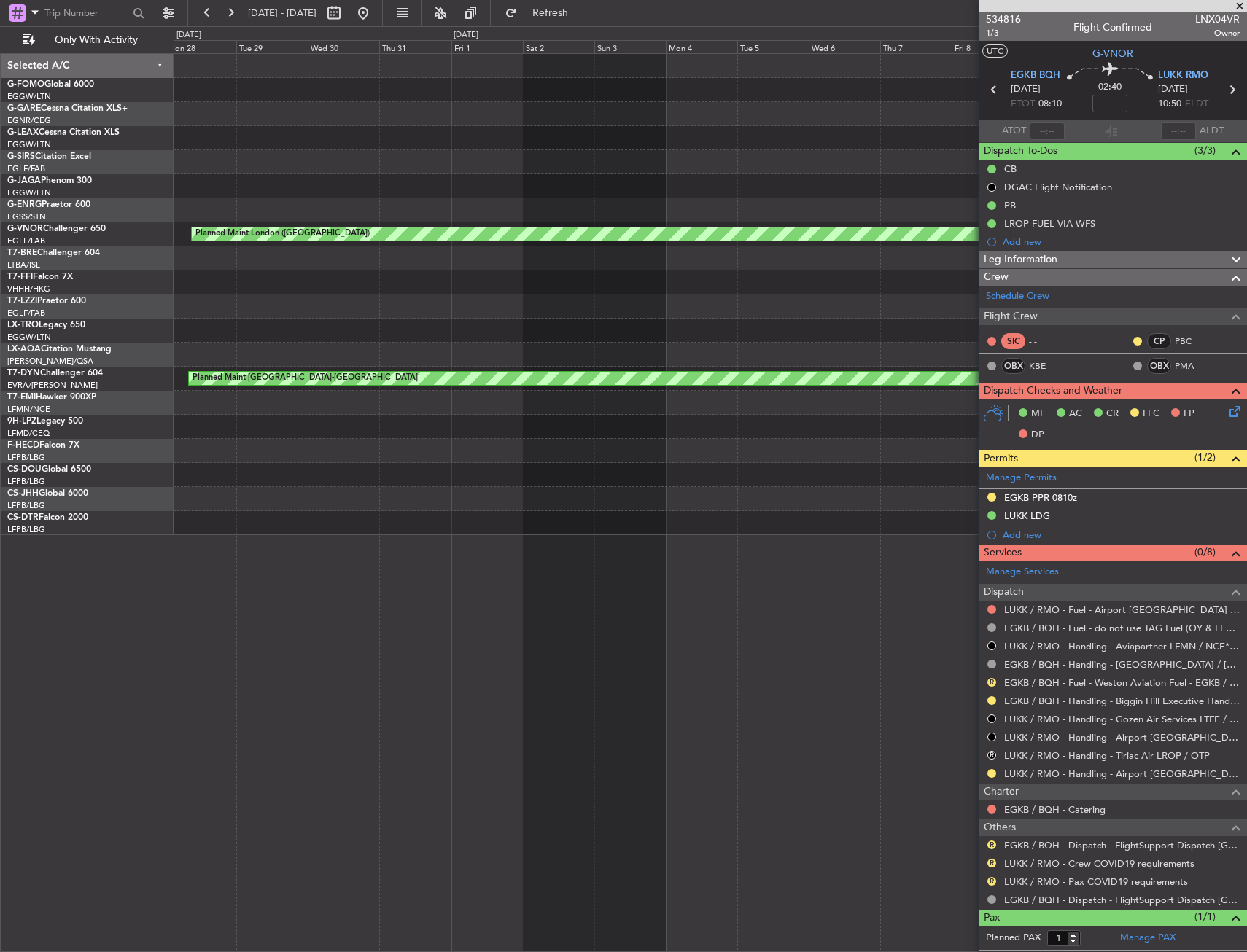
click at [712, 205] on div at bounding box center [710, 211] width 1073 height 24
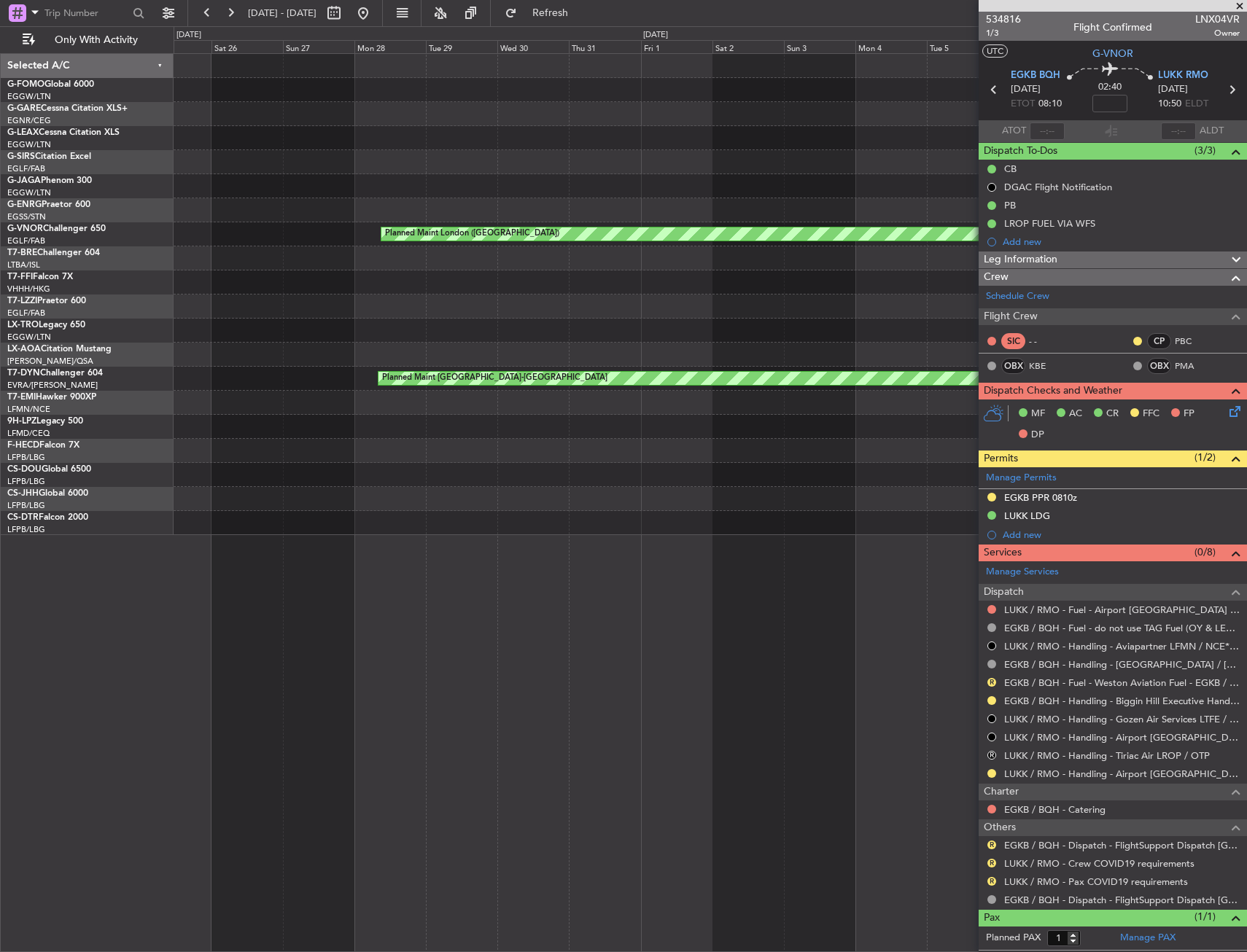
click at [788, 190] on div "Planned Maint London (Biggin Hill) Planned Maint Basel-Mulhouse" at bounding box center [710, 294] width 1073 height 481
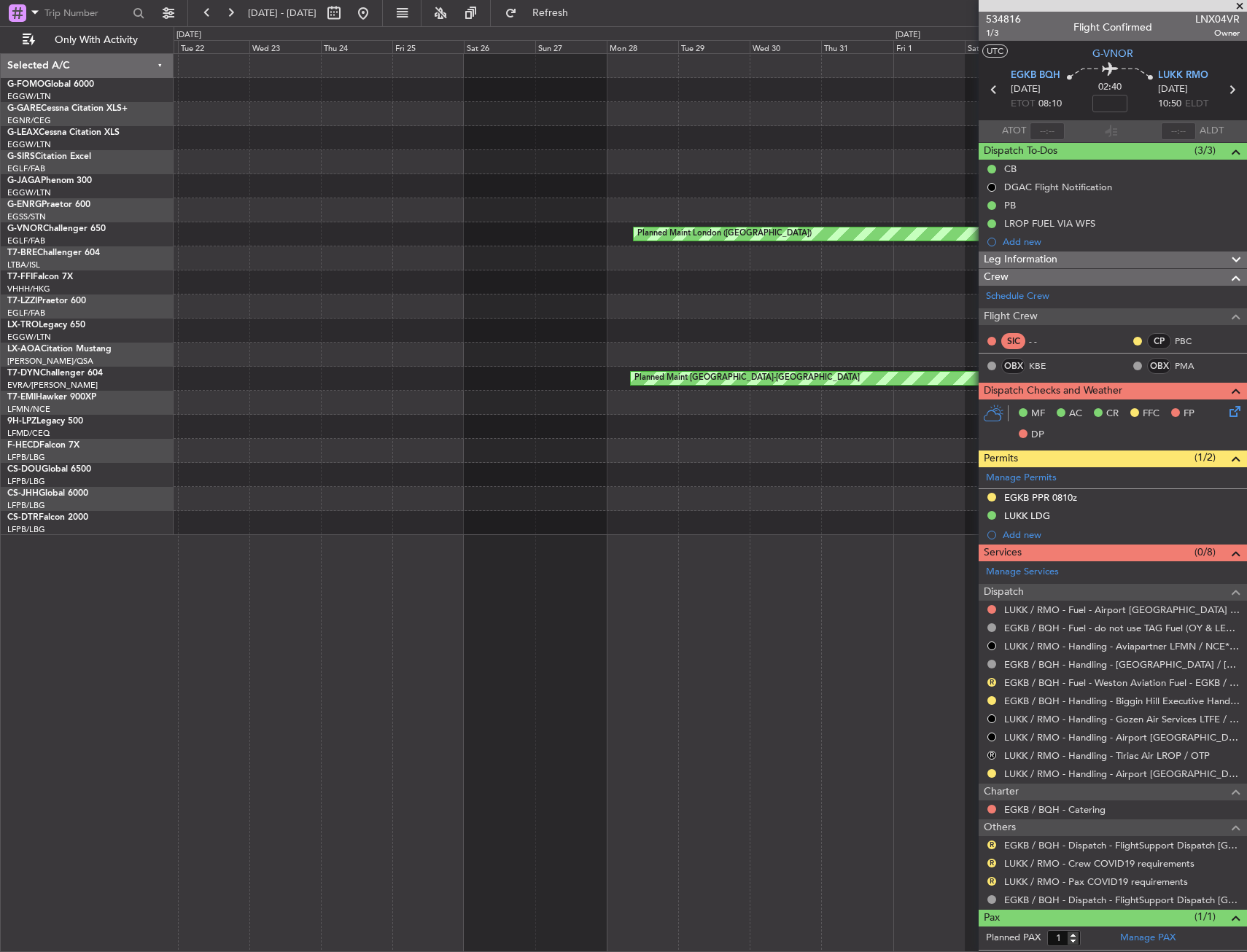
click at [801, 186] on div "Planned Maint London (Biggin Hill) Planned Maint Basel-Mulhouse" at bounding box center [710, 294] width 1073 height 481
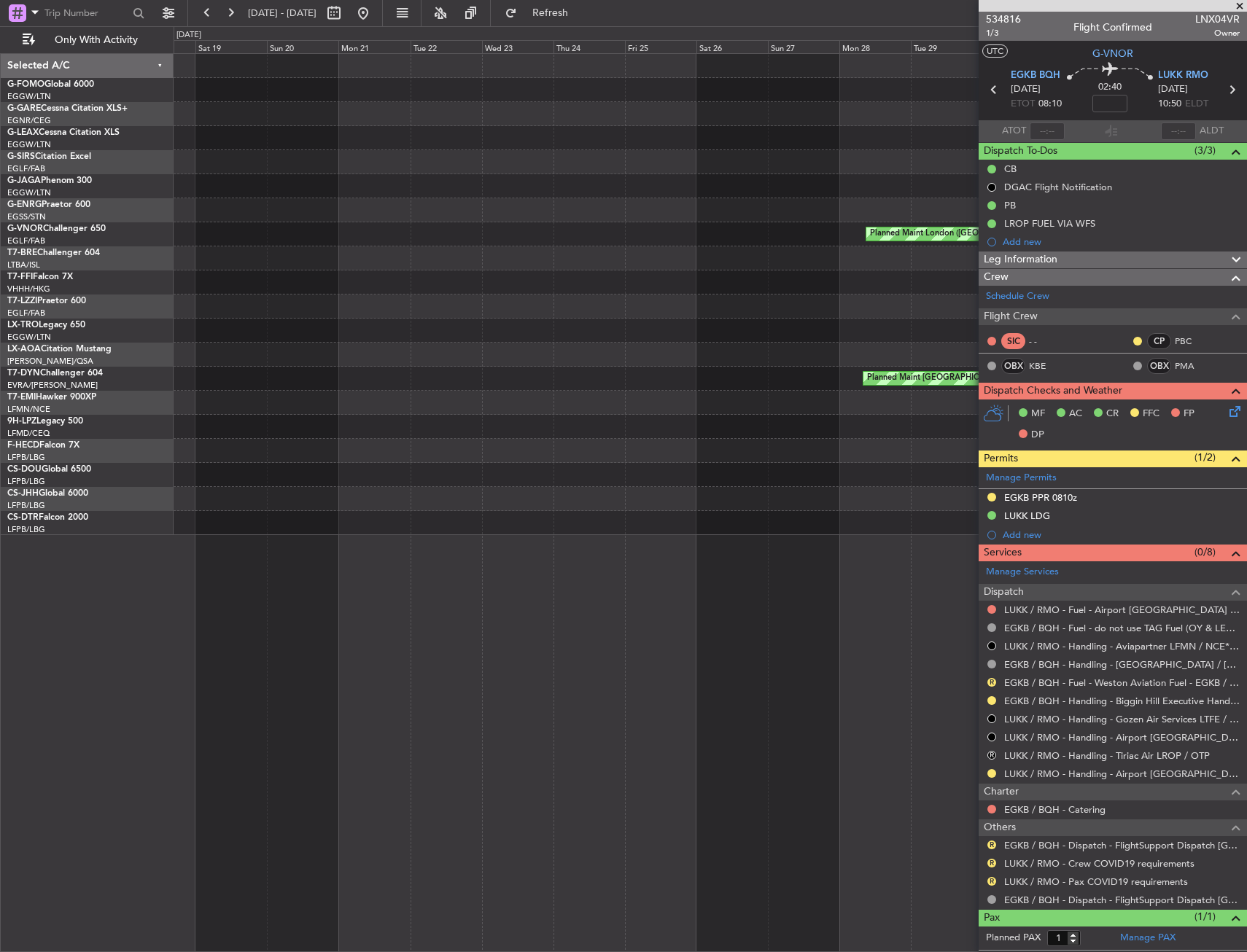
click at [736, 195] on div "Planned Maint London (Biggin Hill) Planned Maint Basel-Mulhouse" at bounding box center [710, 294] width 1073 height 481
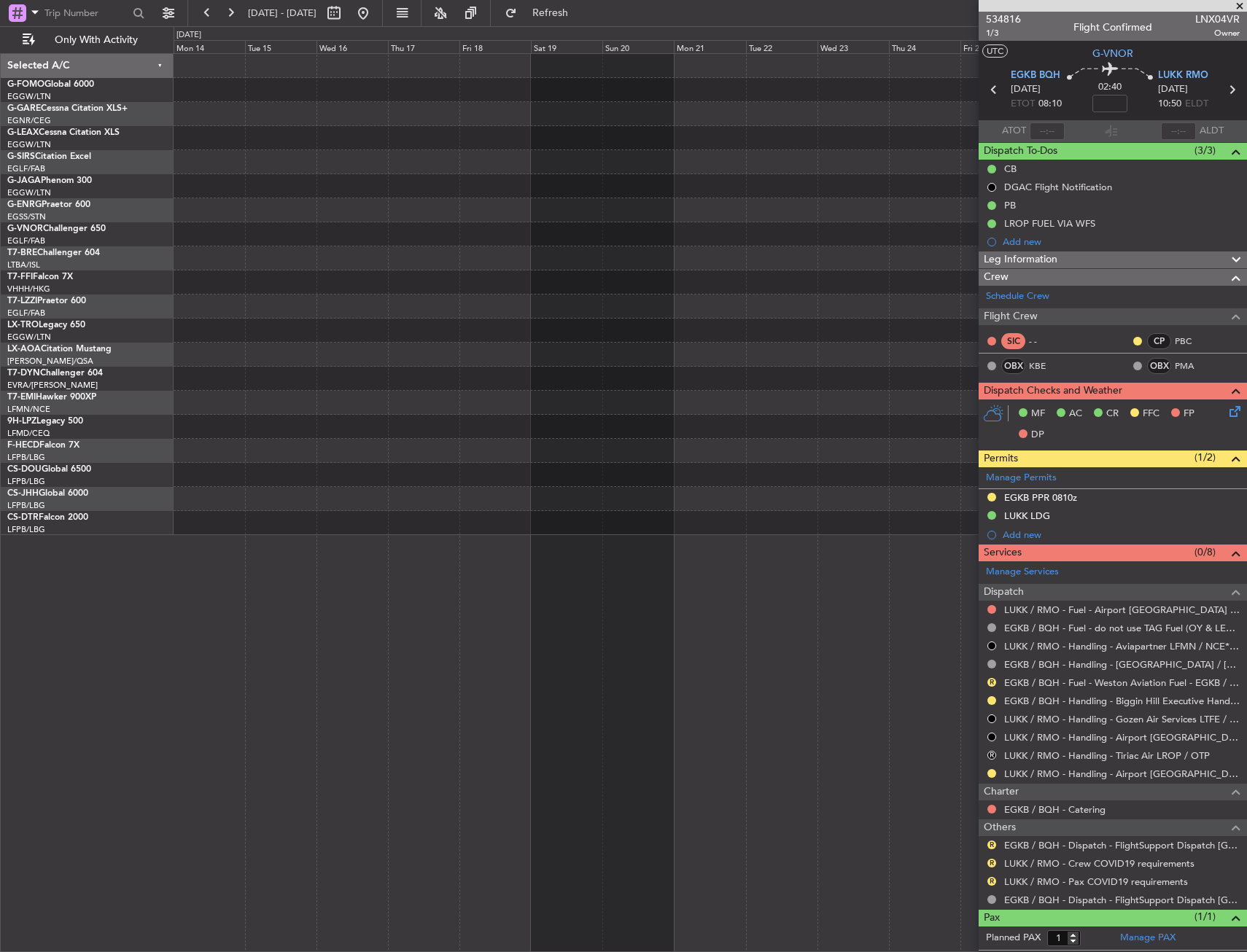
click at [783, 192] on div "Planned Maint London (Biggin Hill) Planned Maint Basel-Mulhouse" at bounding box center [710, 294] width 1073 height 481
click at [218, 266] on div "Planned Maint London (Biggin Hill) Planned Maint Basel-Mulhouse" at bounding box center [710, 294] width 1073 height 481
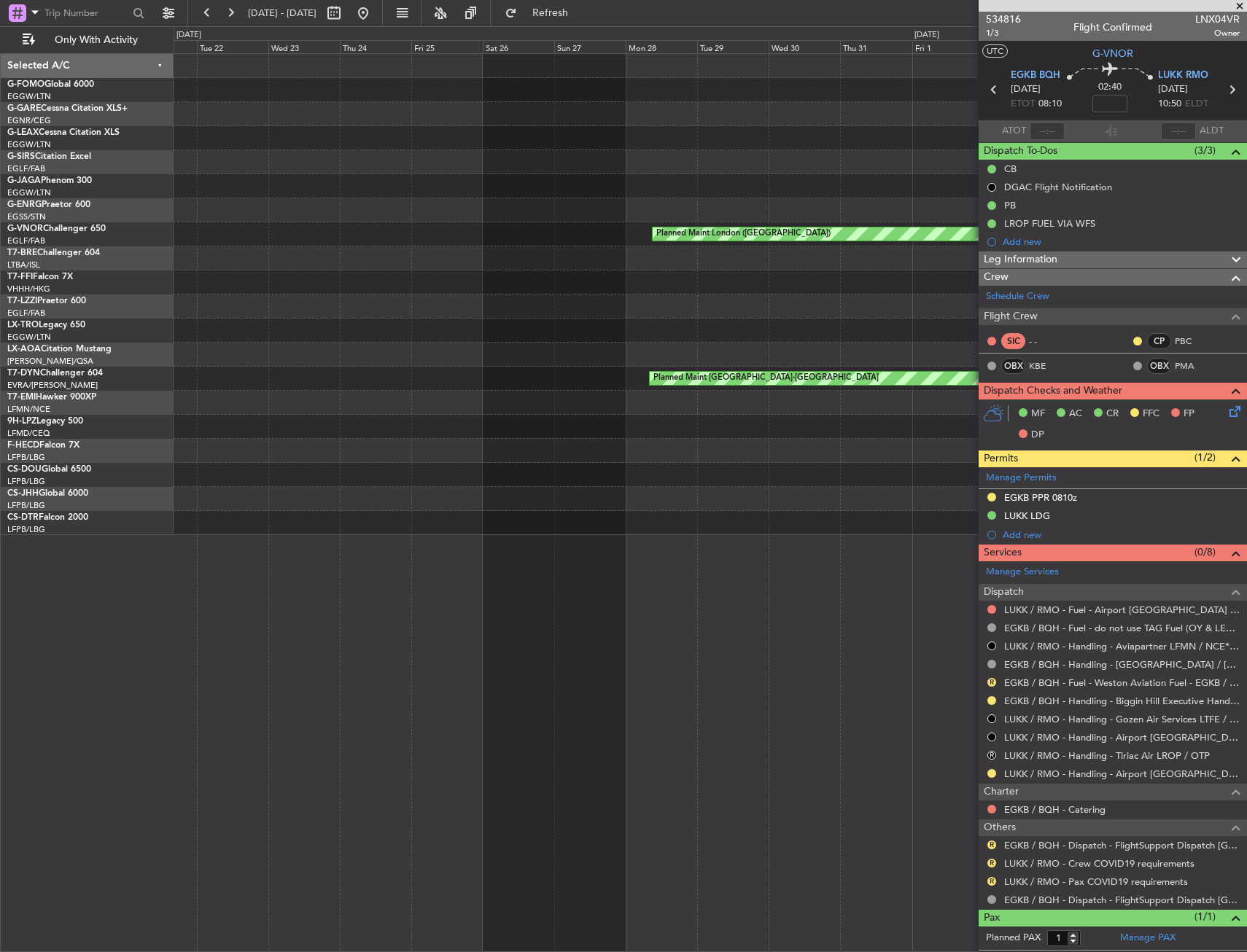
click at [88, 278] on div "Planned Maint London (Biggin Hill) Planned Maint Basel-Mulhouse Selected A/C G-…" at bounding box center [624, 488] width 1247 height 926
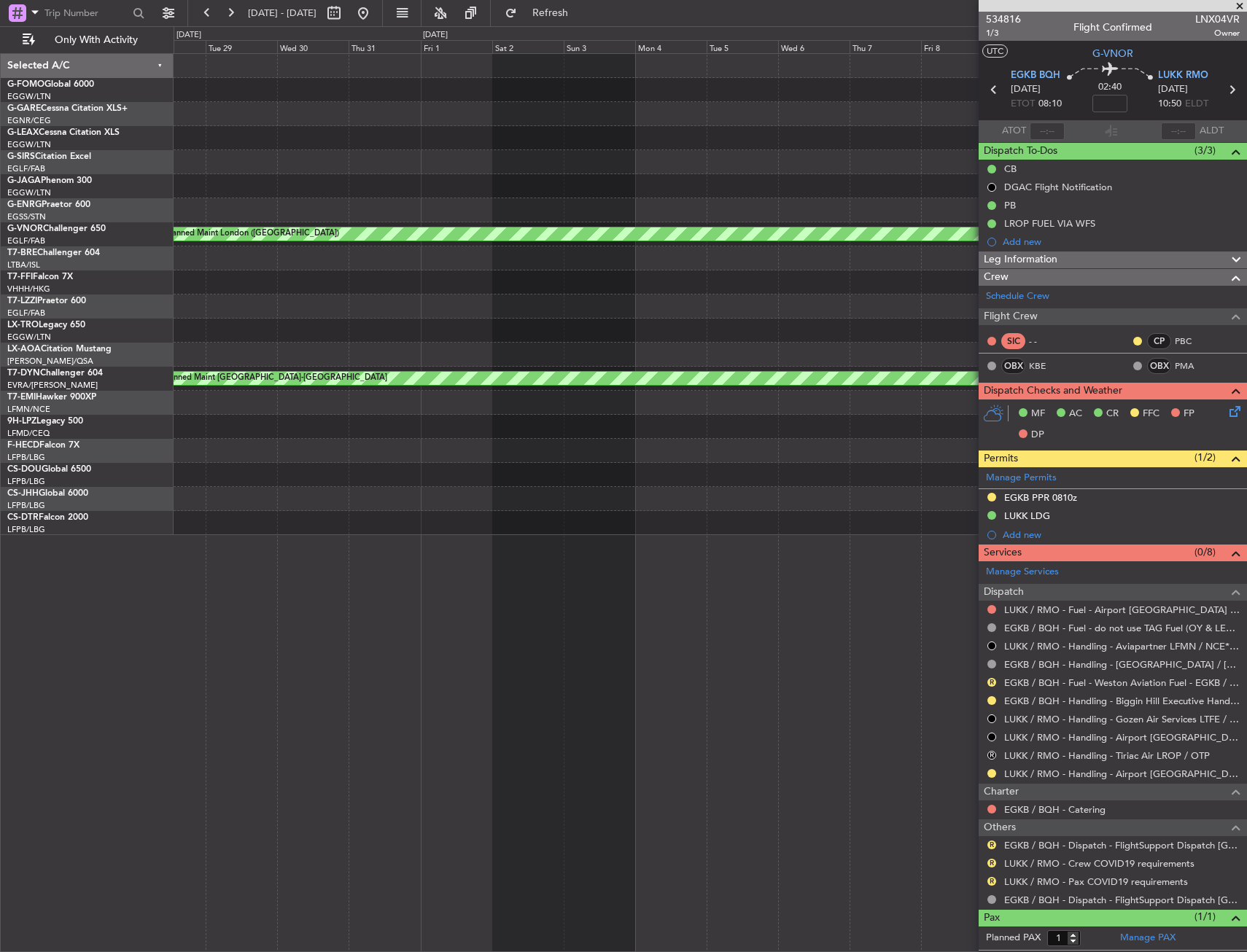
click at [75, 259] on div "Unplanned Maint Chester Owner Planned Maint London (Biggin Hill) Planned Maint …" at bounding box center [624, 488] width 1247 height 926
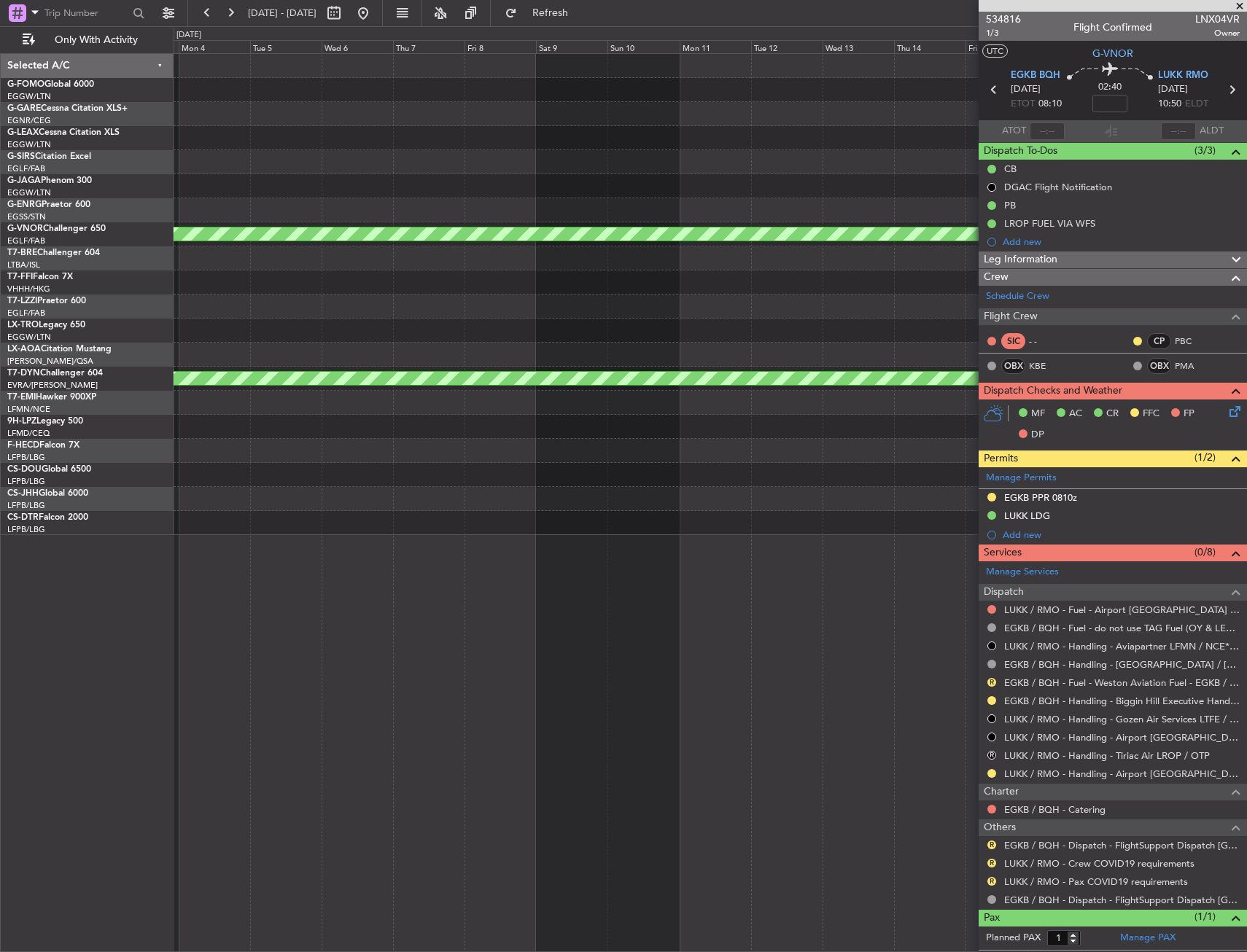
click at [12, 265] on div "Unplanned Maint Chester Unplanned Maint Oxford (Kidlington) Owner Planned Maint…" at bounding box center [624, 488] width 1247 height 926
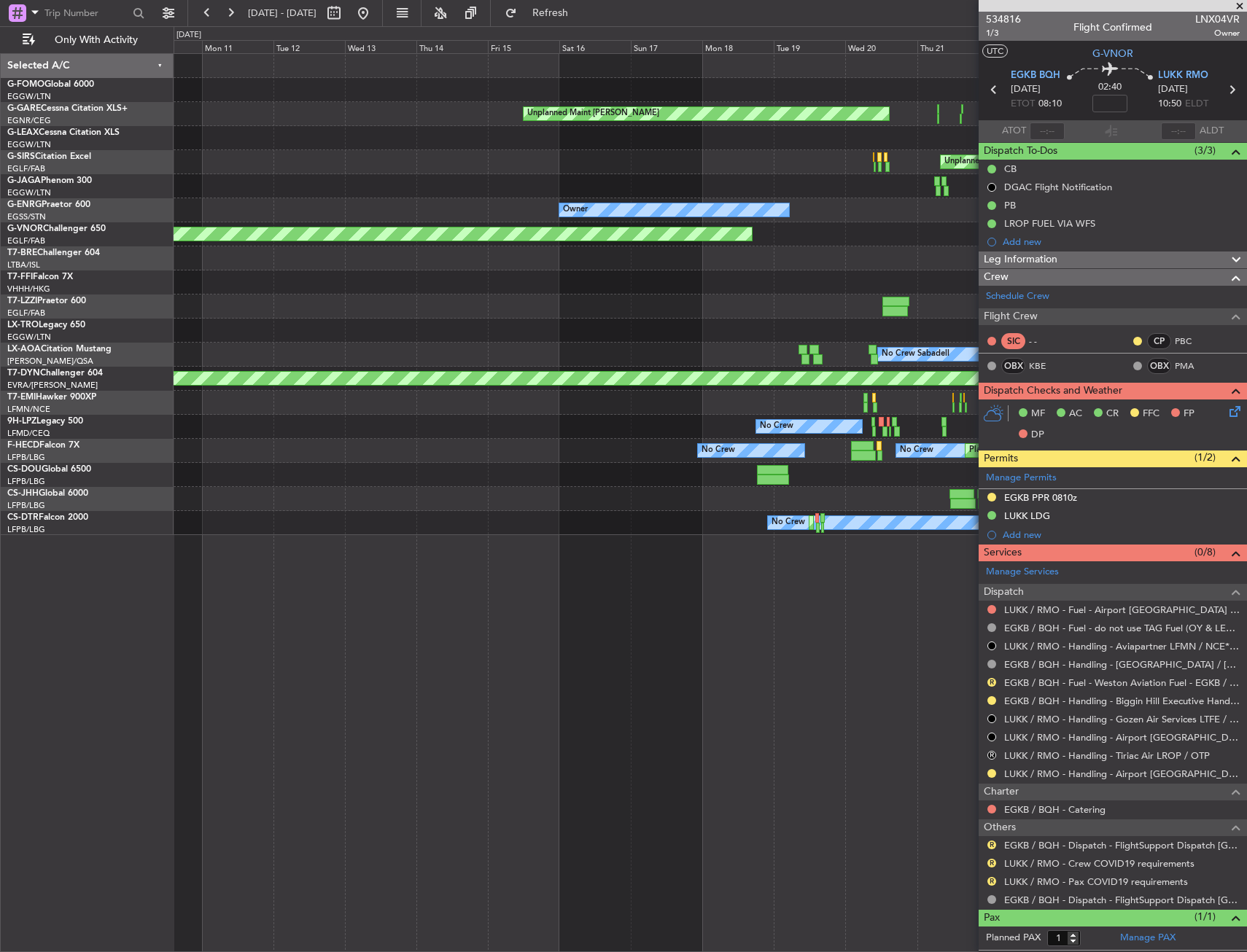
click at [0, 265] on html "01 Sep 2025 - 16 Sep 2025 Refresh Quick Links Only With Activity Unplanned Main…" at bounding box center [624, 476] width 1247 height 952
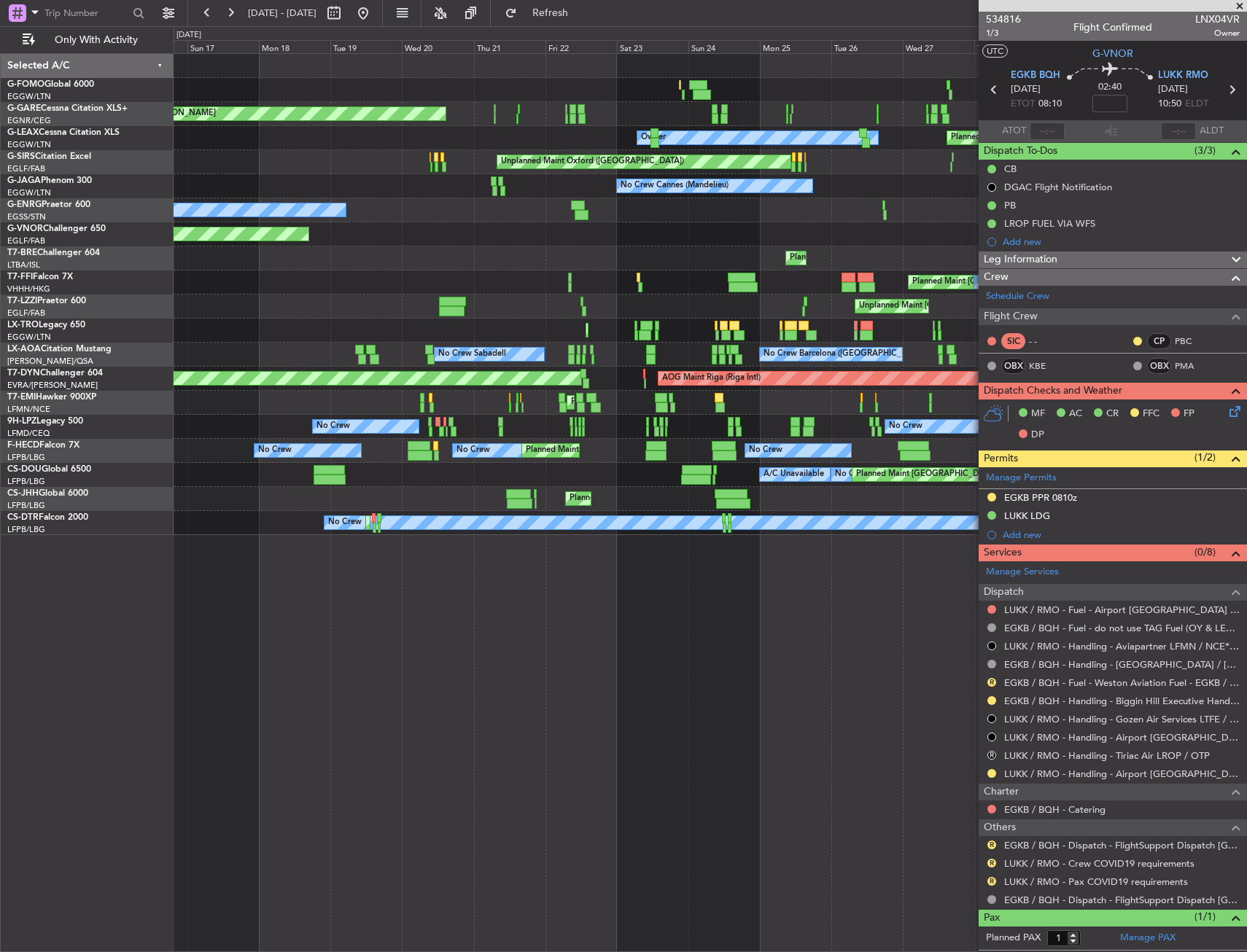
click at [67, 251] on div "Planned Maint London (Luton) Unplanned Maint Chester Owner Planned Maint London…" at bounding box center [624, 488] width 1247 height 926
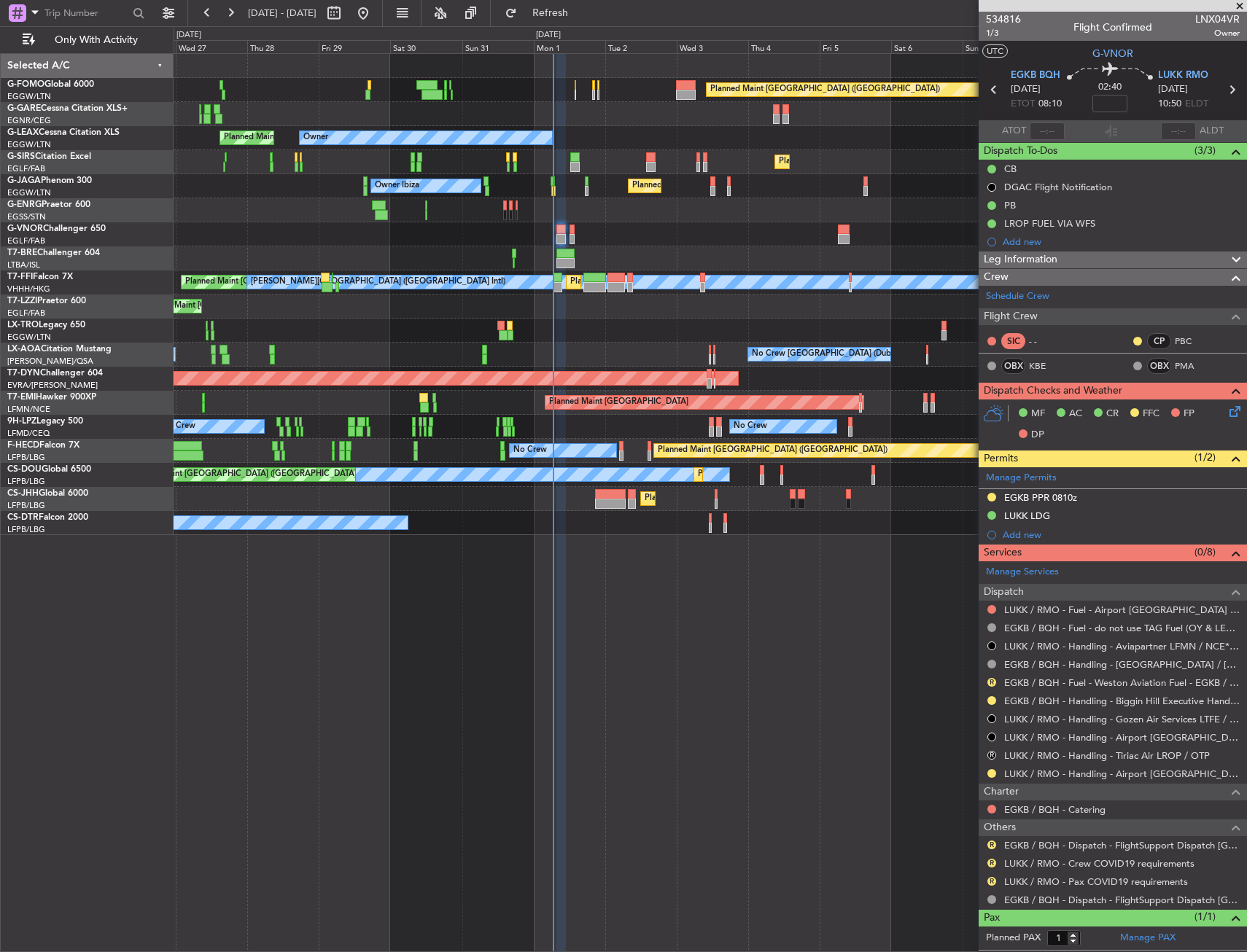
click at [186, 224] on div "Planned Maint London (Luton) Planned Maint London (Luton) Owner Owner Planned M…" at bounding box center [710, 294] width 1073 height 481
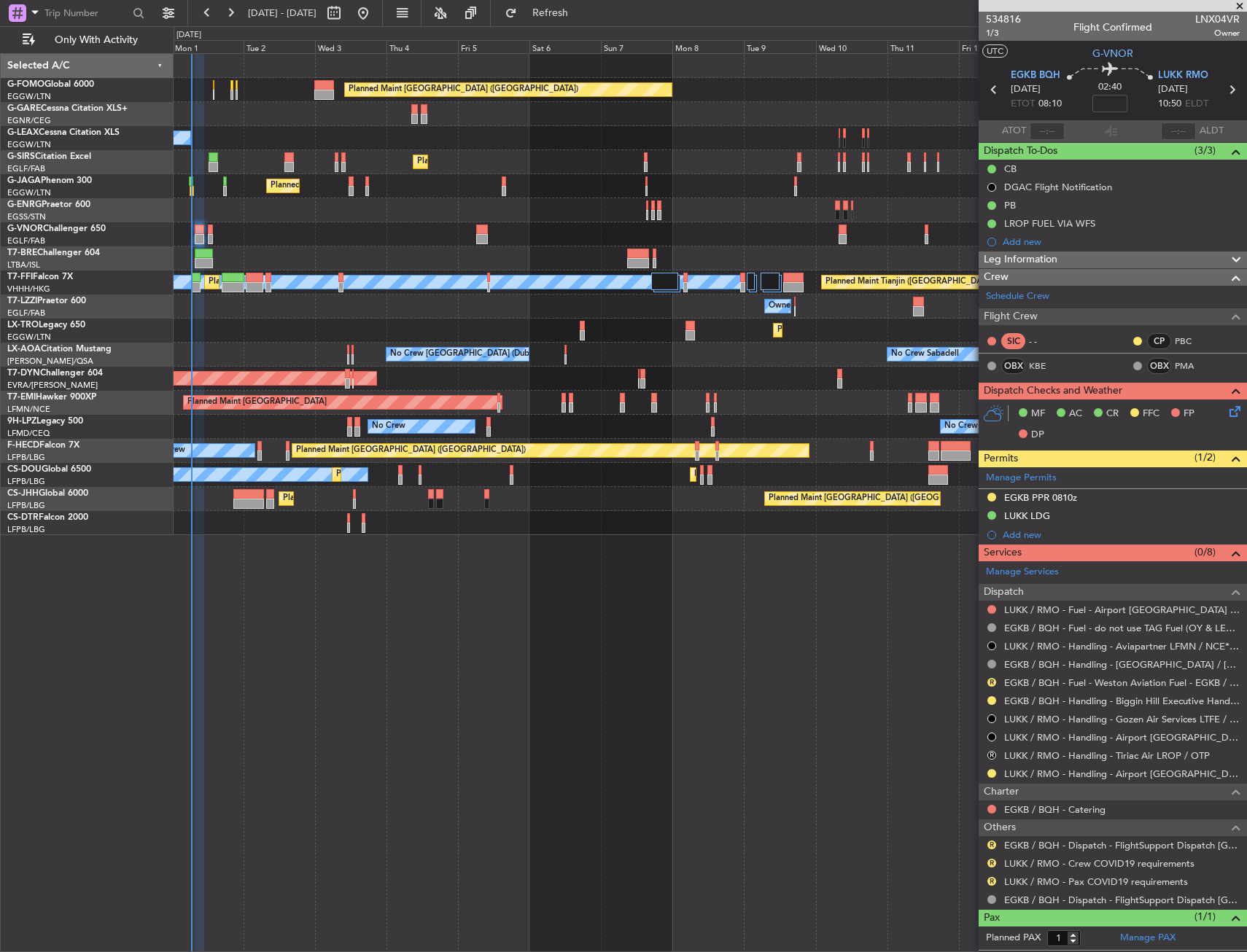
click at [315, 205] on div "Planned Maint London (Luton) Owner Planned Maint London (Luton) Planned Maint L…" at bounding box center [710, 294] width 1073 height 481
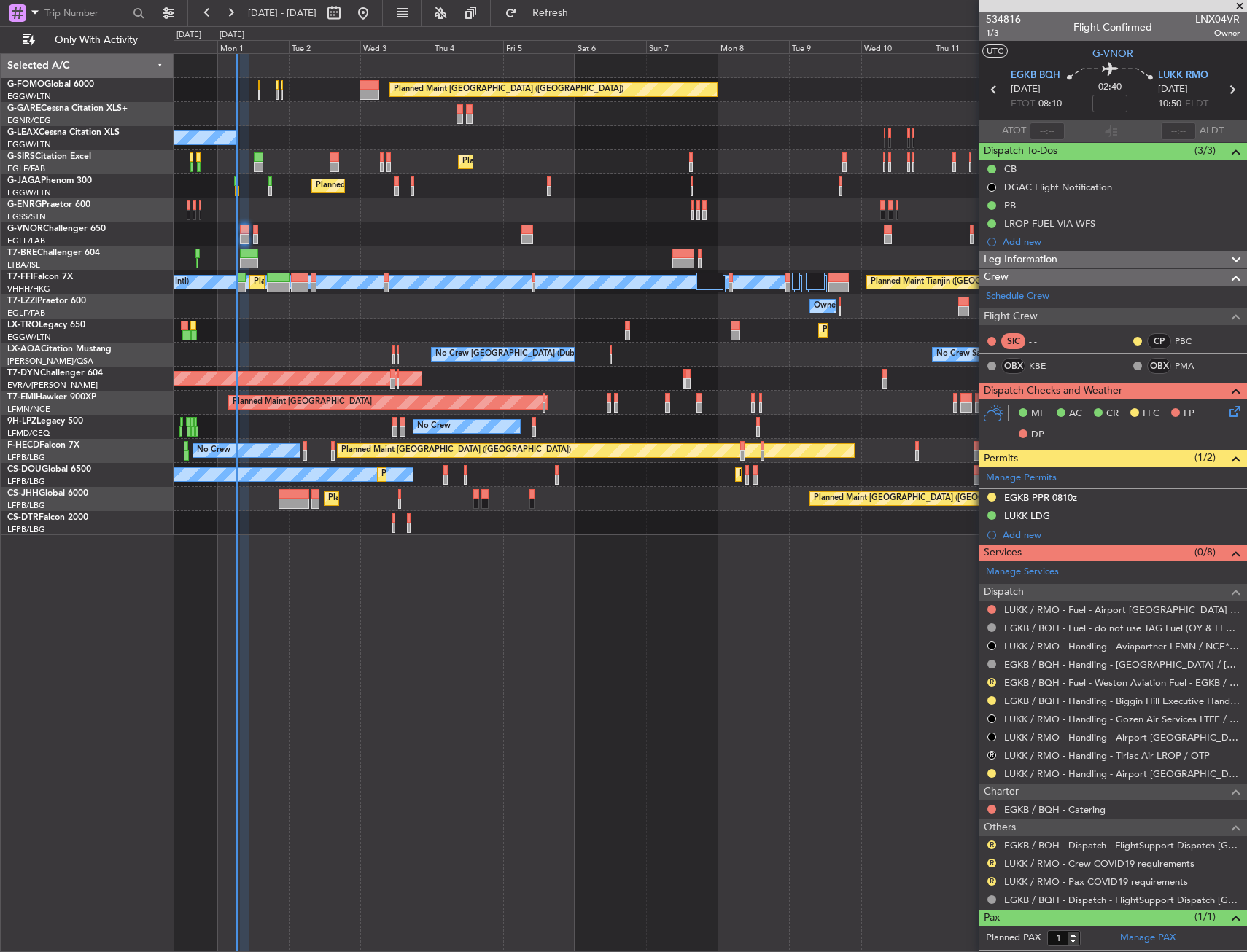
click at [440, 165] on div "Planned Maint [GEOGRAPHIC_DATA] ([GEOGRAPHIC_DATA])" at bounding box center [710, 163] width 1073 height 24
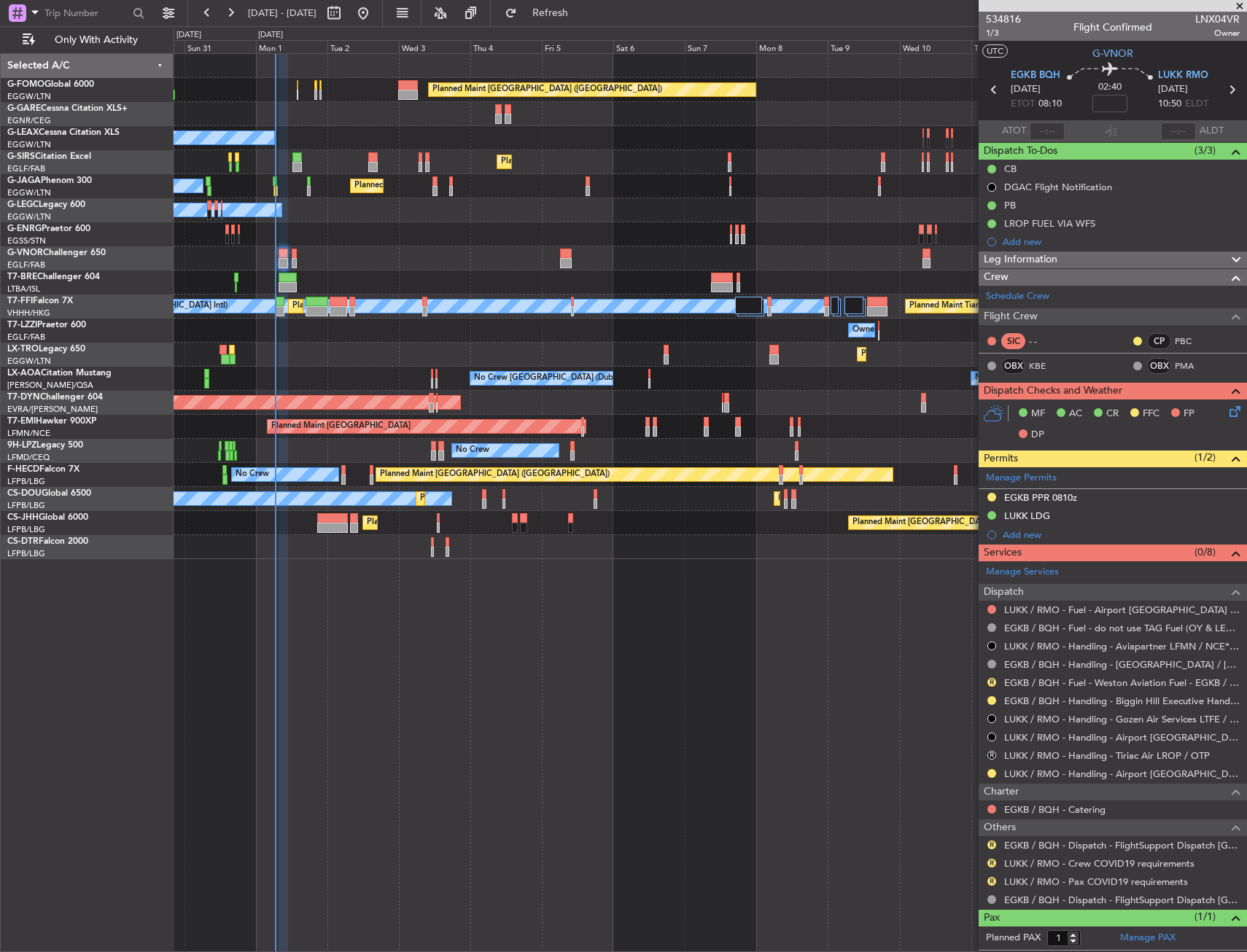
click at [480, 215] on div "Owner Owner" at bounding box center [710, 211] width 1073 height 24
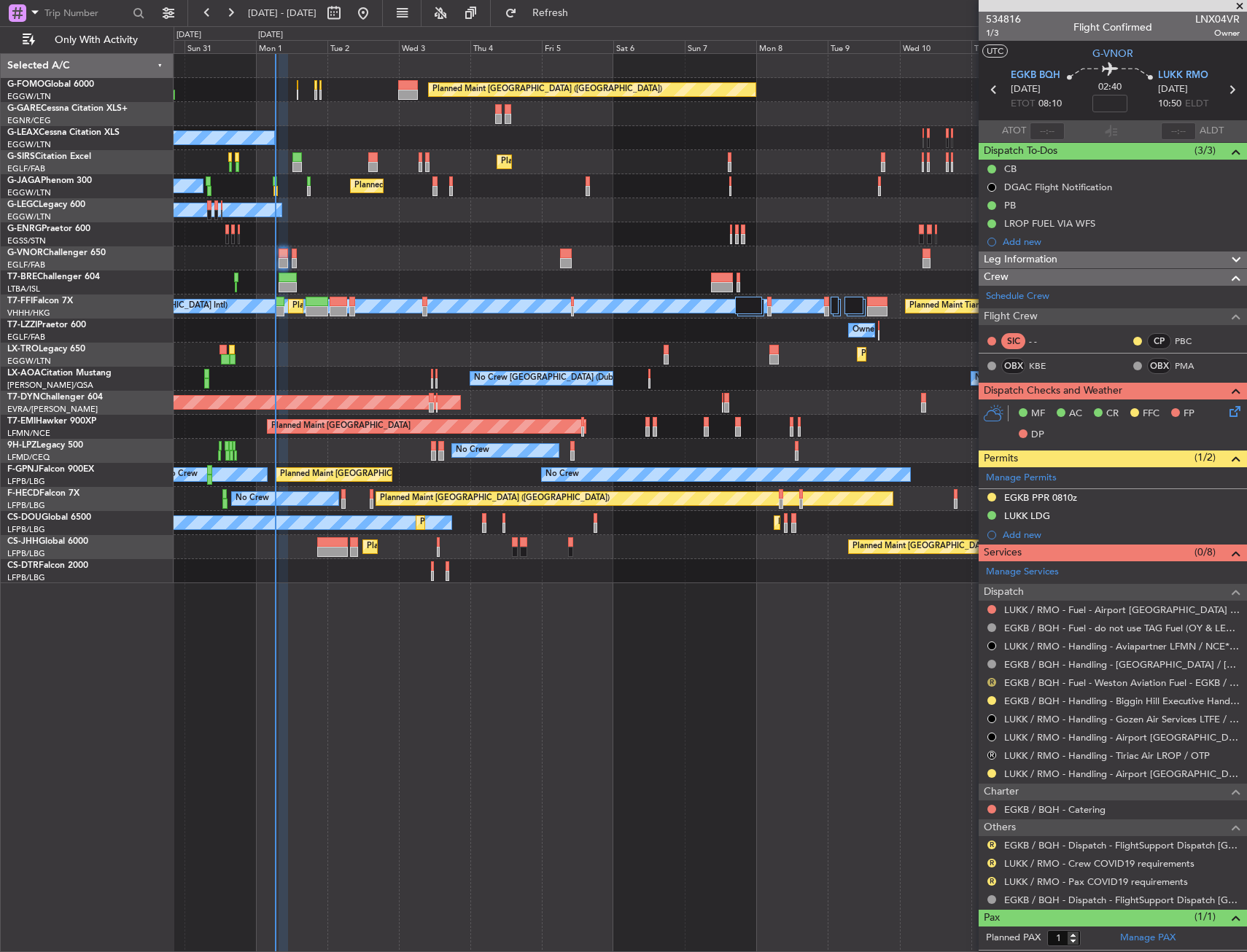
click at [993, 681] on button "R" at bounding box center [991, 681] width 8 height 8
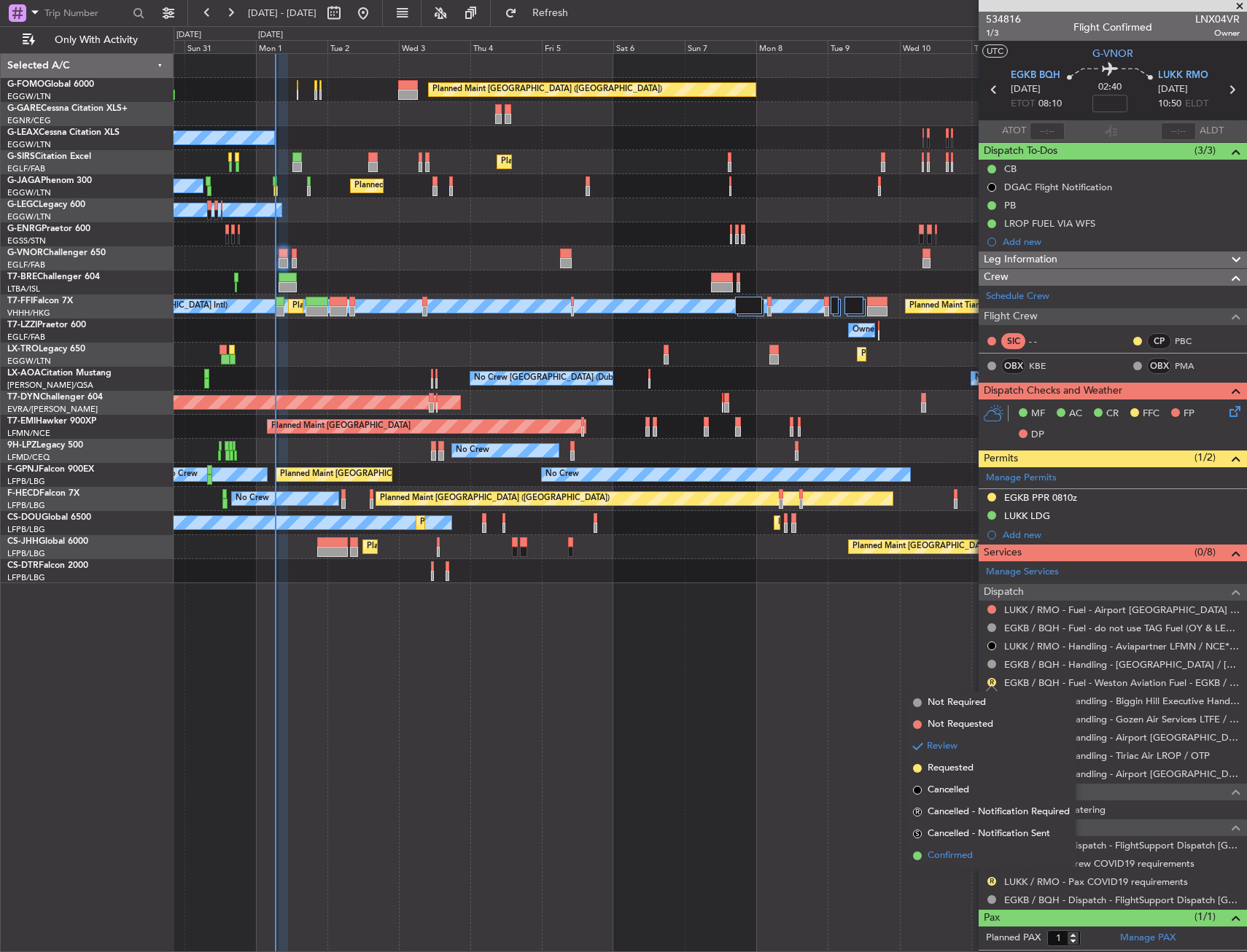
click at [944, 850] on span "Confirmed" at bounding box center [950, 856] width 45 height 15
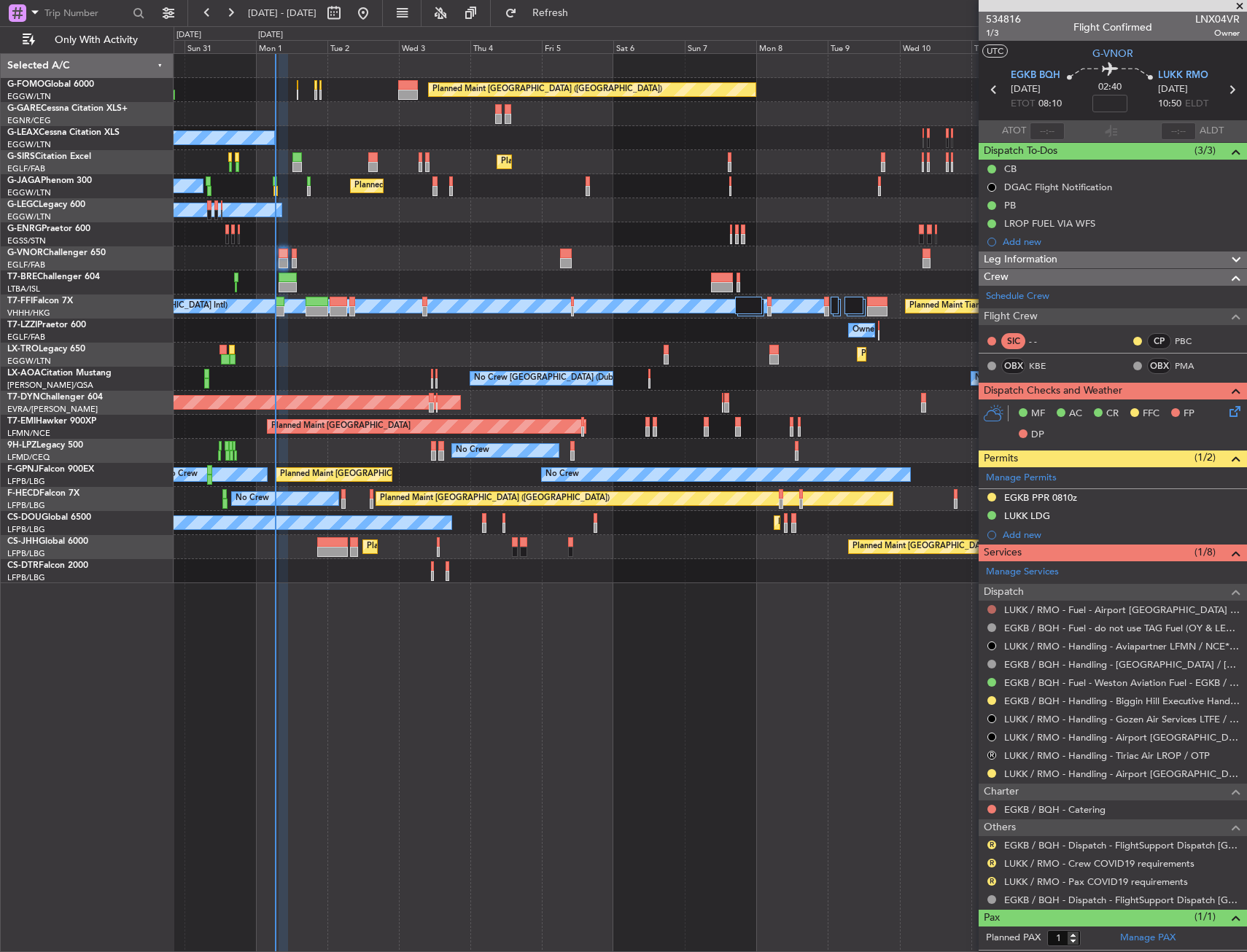
click at [992, 612] on button at bounding box center [991, 609] width 8 height 8
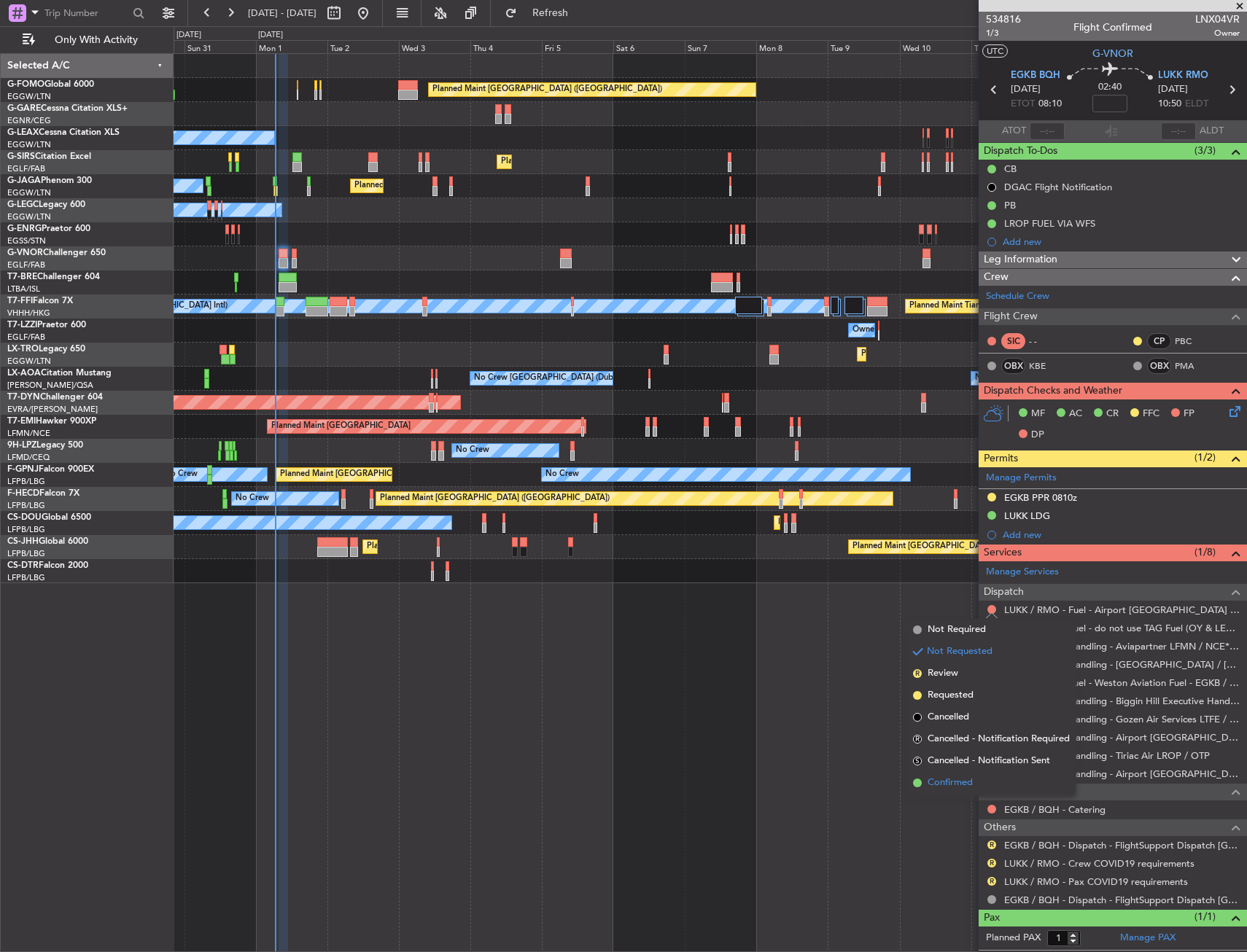
click at [949, 777] on span "Confirmed" at bounding box center [950, 783] width 45 height 15
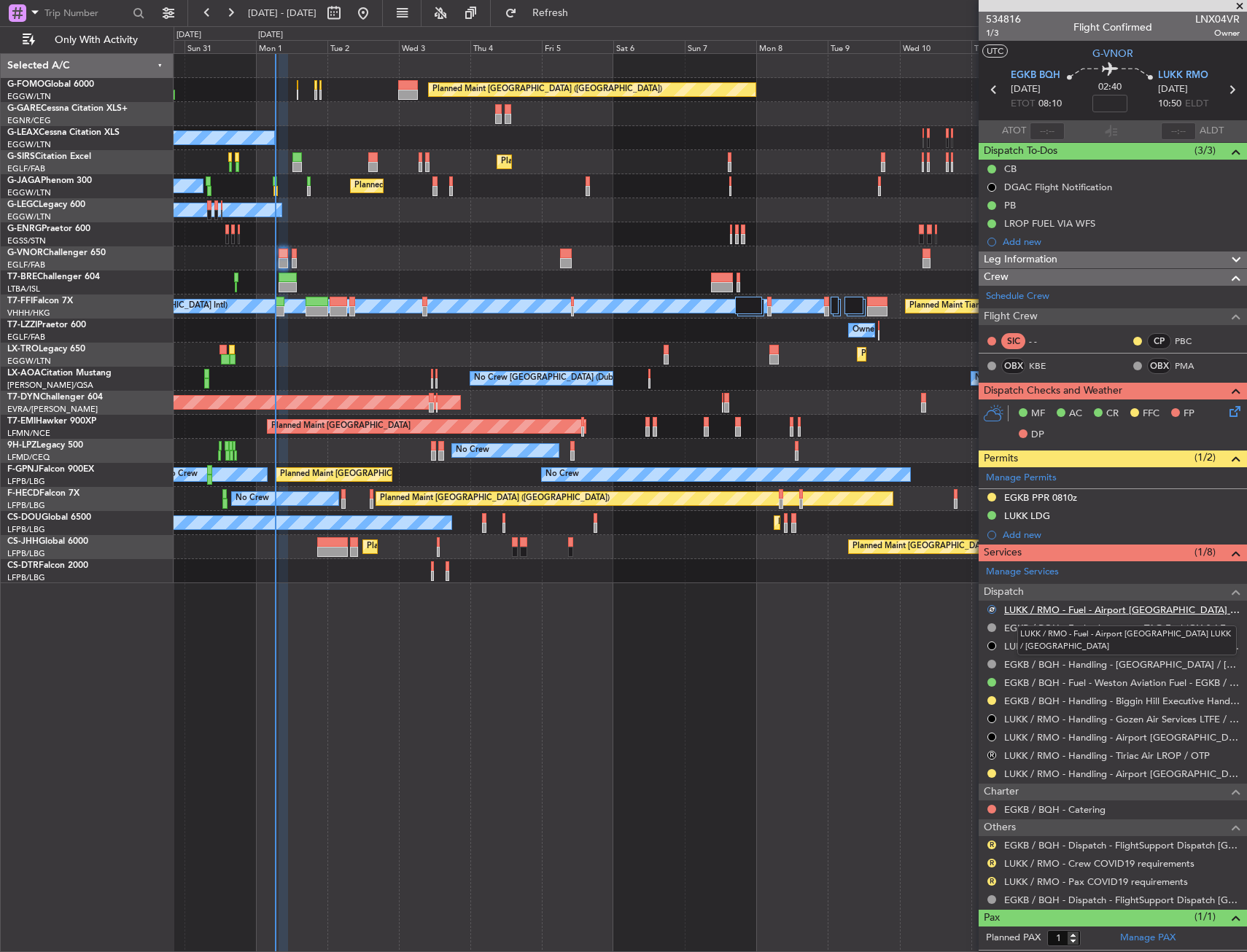
click at [1091, 611] on link "LUKK / RMO - Fuel - Airport Chisinau LUKK / KIV" at bounding box center [1121, 609] width 236 height 12
click at [995, 223] on button at bounding box center [991, 223] width 8 height 8
click at [976, 307] on span "Cancelled" at bounding box center [994, 310] width 42 height 15
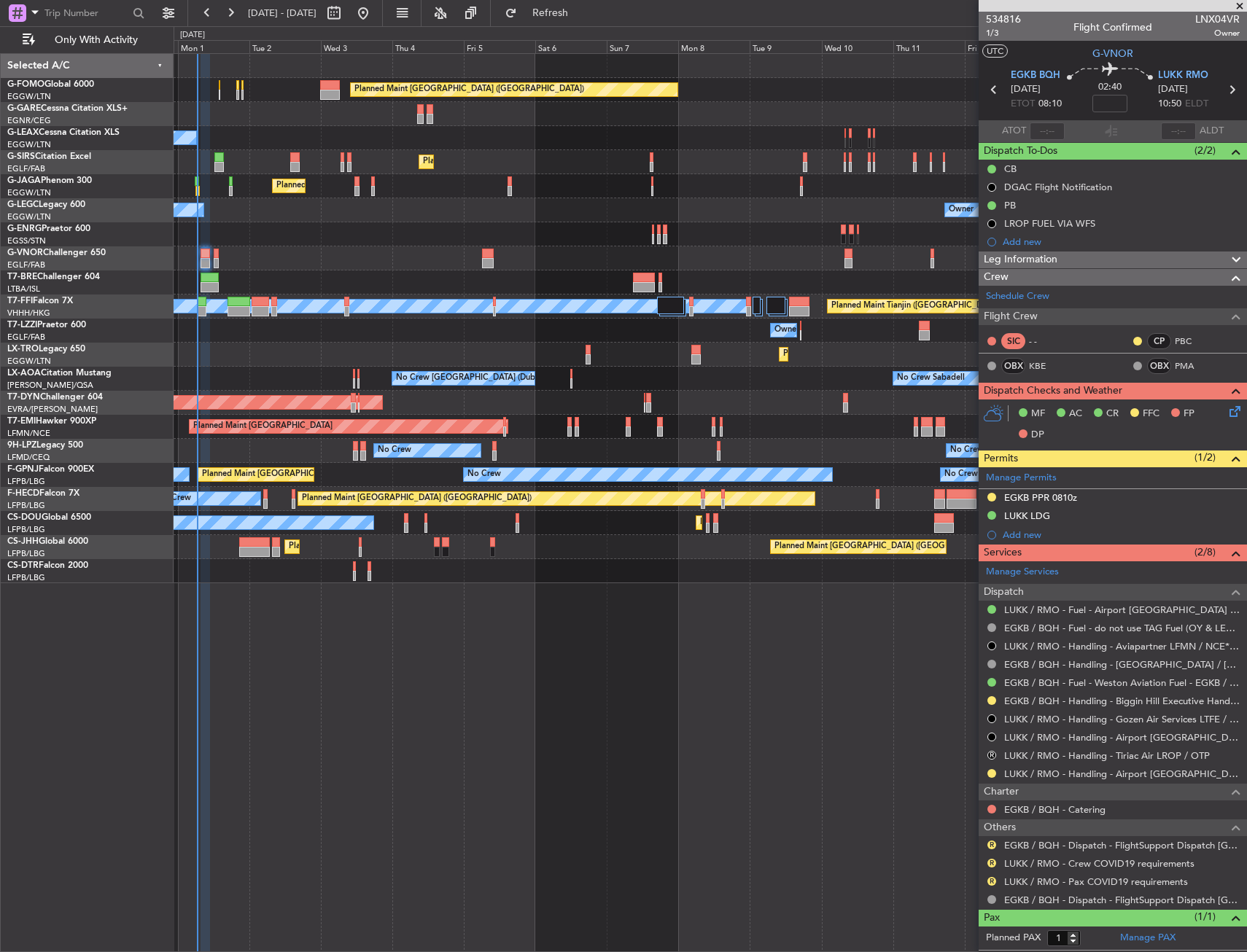
click at [326, 358] on div "Planned Maint London (Luton) Owner Planned Maint London (Luton) Planned Maint L…" at bounding box center [710, 318] width 1073 height 529
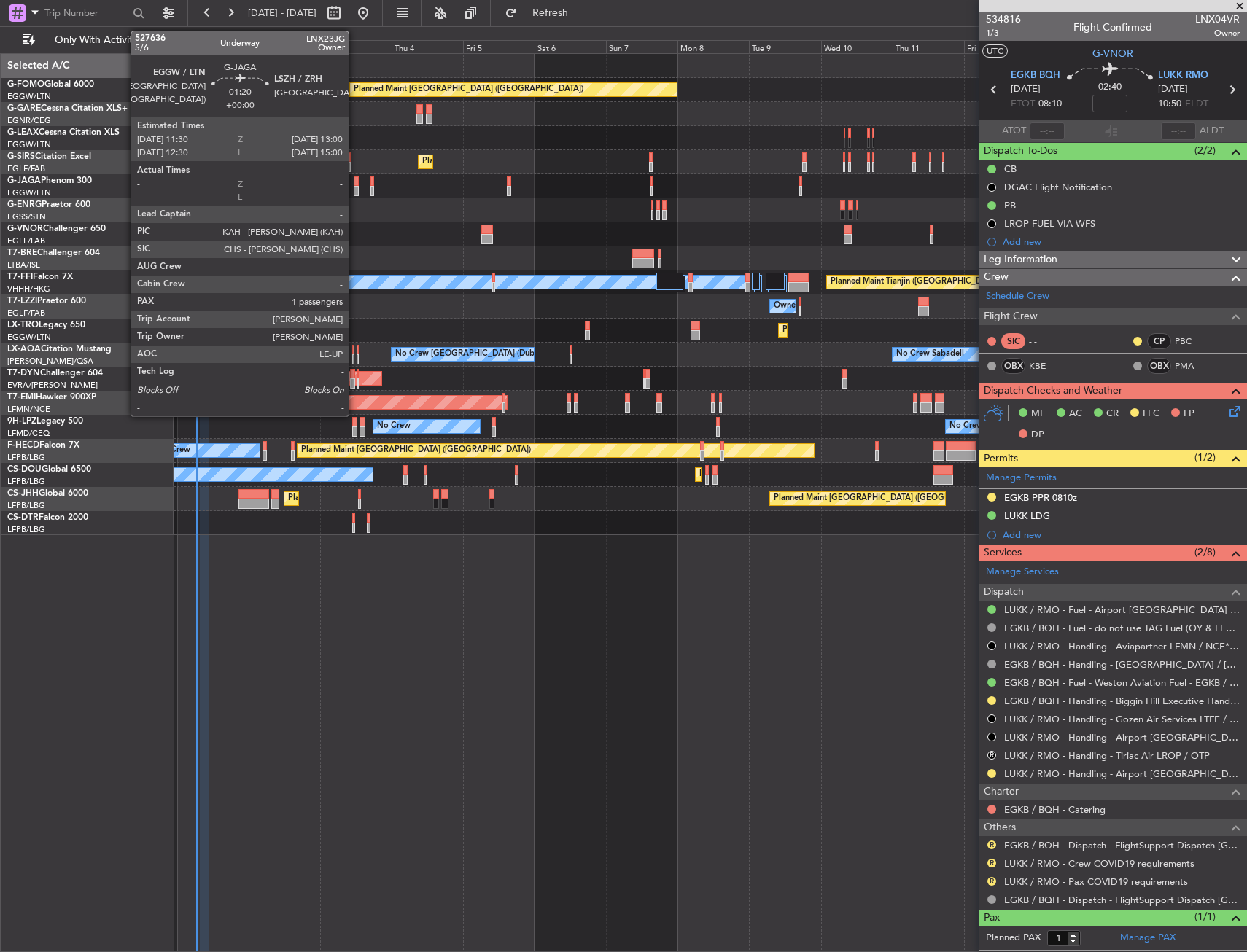
click at [356, 182] on div at bounding box center [357, 181] width 6 height 10
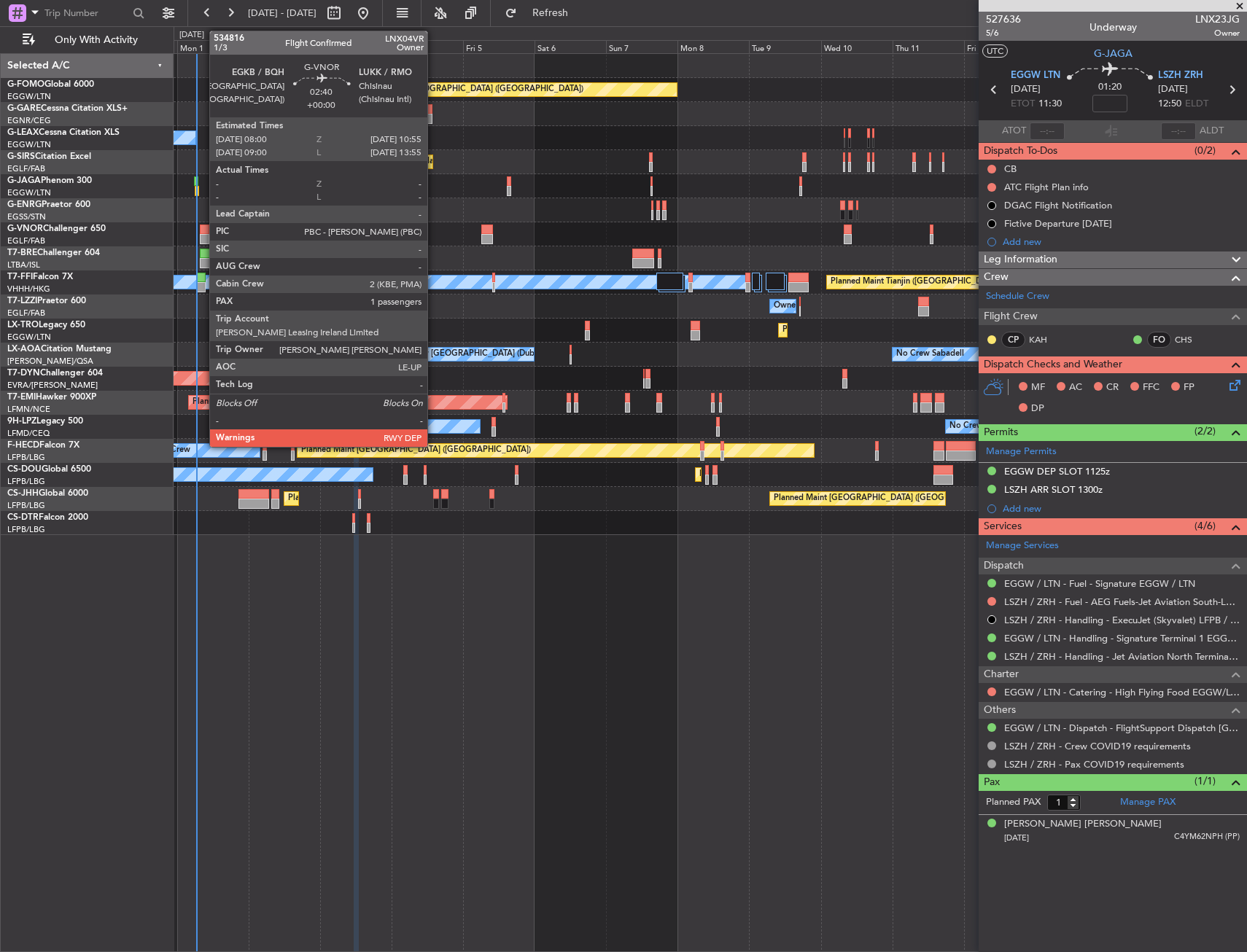
click at [202, 229] on div at bounding box center [203, 229] width 8 height 10
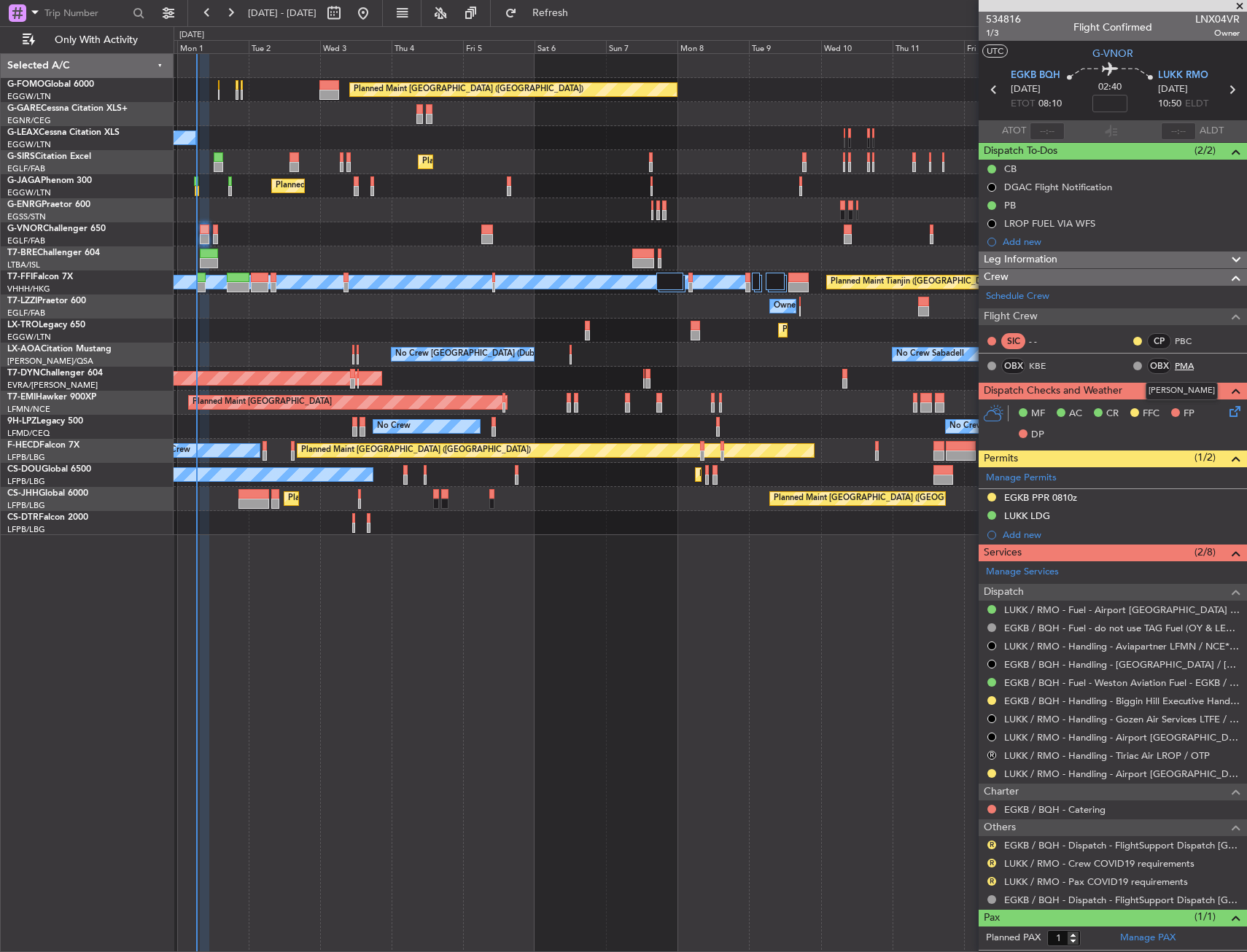
click at [1175, 365] on link "PMA" at bounding box center [1192, 366] width 33 height 13
click at [1033, 364] on link "KBE" at bounding box center [1046, 366] width 33 height 13
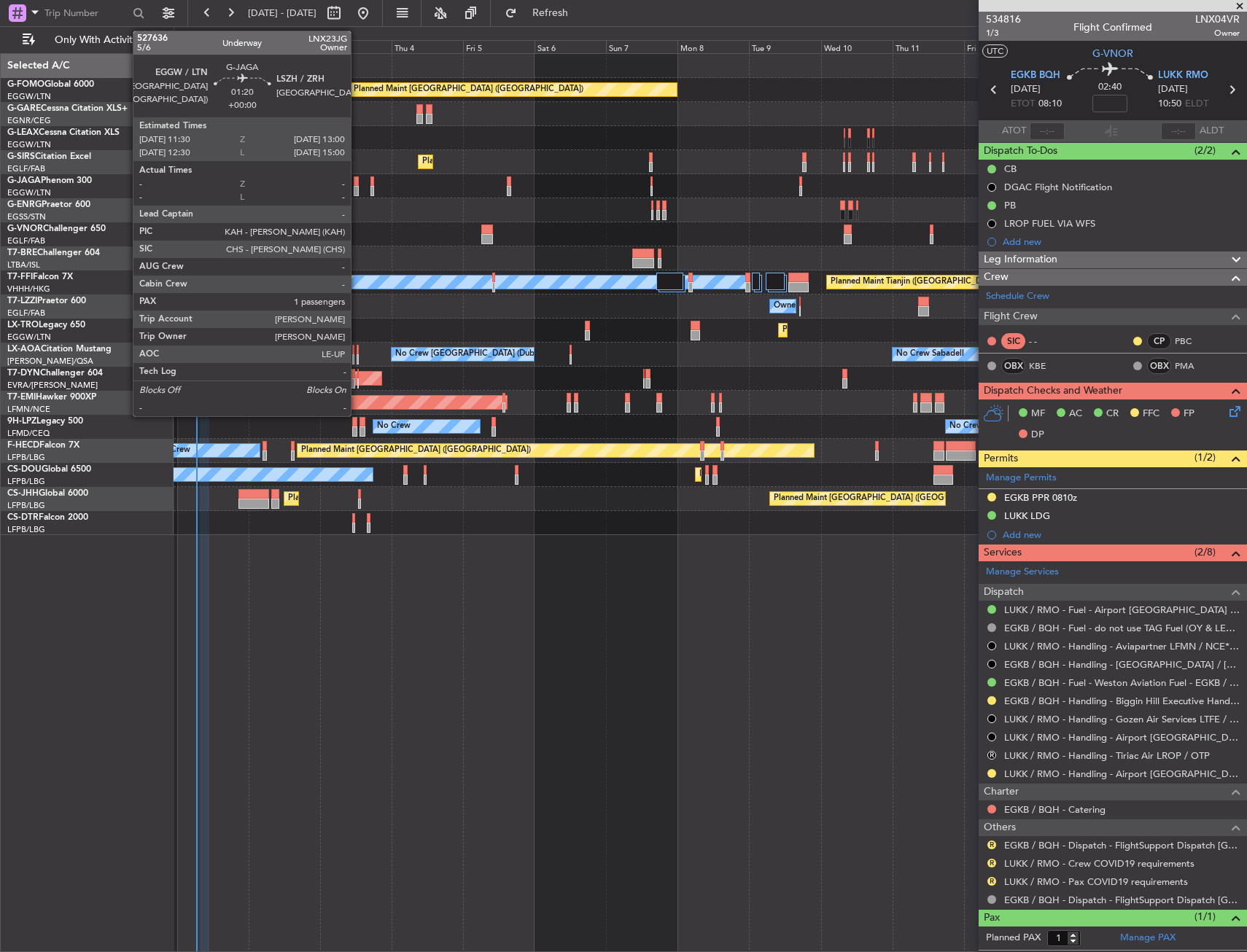
click at [357, 186] on div at bounding box center [357, 181] width 6 height 10
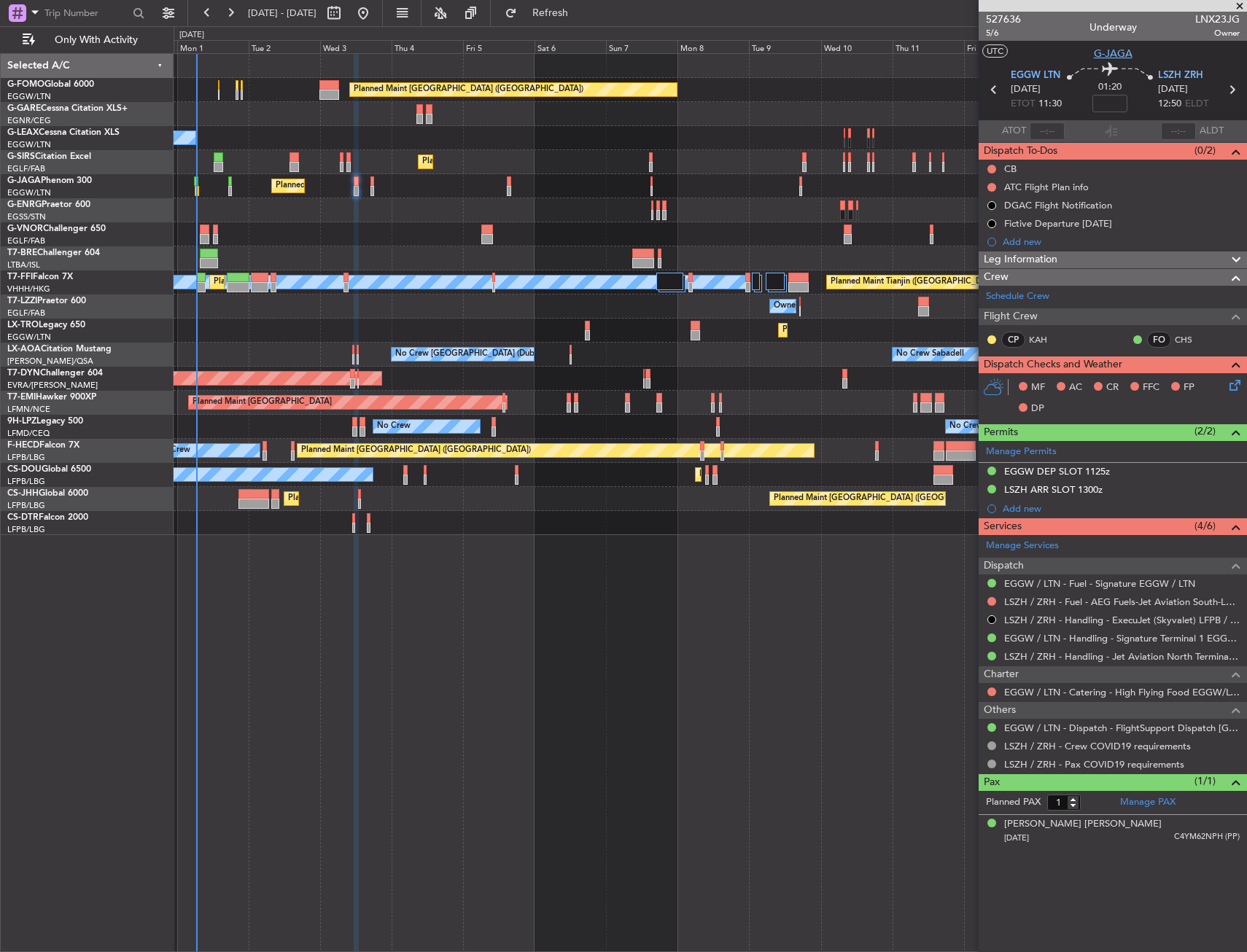
click at [1108, 54] on span "G-JAGA" at bounding box center [1113, 54] width 39 height 16
click at [993, 34] on span "5/6" at bounding box center [1004, 32] width 35 height 12
click at [991, 165] on button at bounding box center [991, 168] width 8 height 8
drag, startPoint x: 980, startPoint y: 240, endPoint x: 1084, endPoint y: 209, distance: 108.5
click at [981, 240] on span "Completed" at bounding box center [999, 234] width 48 height 15
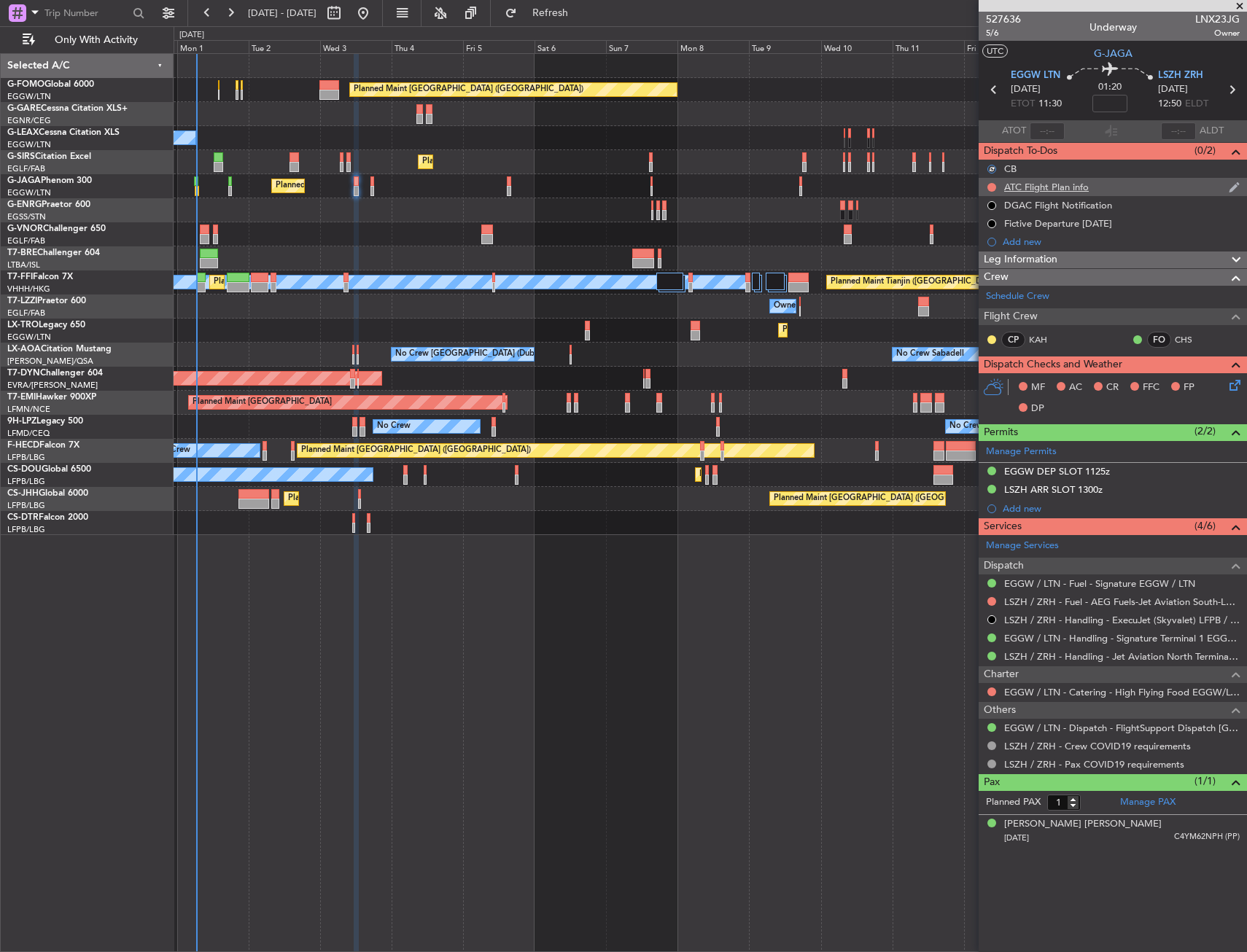
click at [1120, 186] on div "ATC Flight Plan info" at bounding box center [1113, 187] width 269 height 18
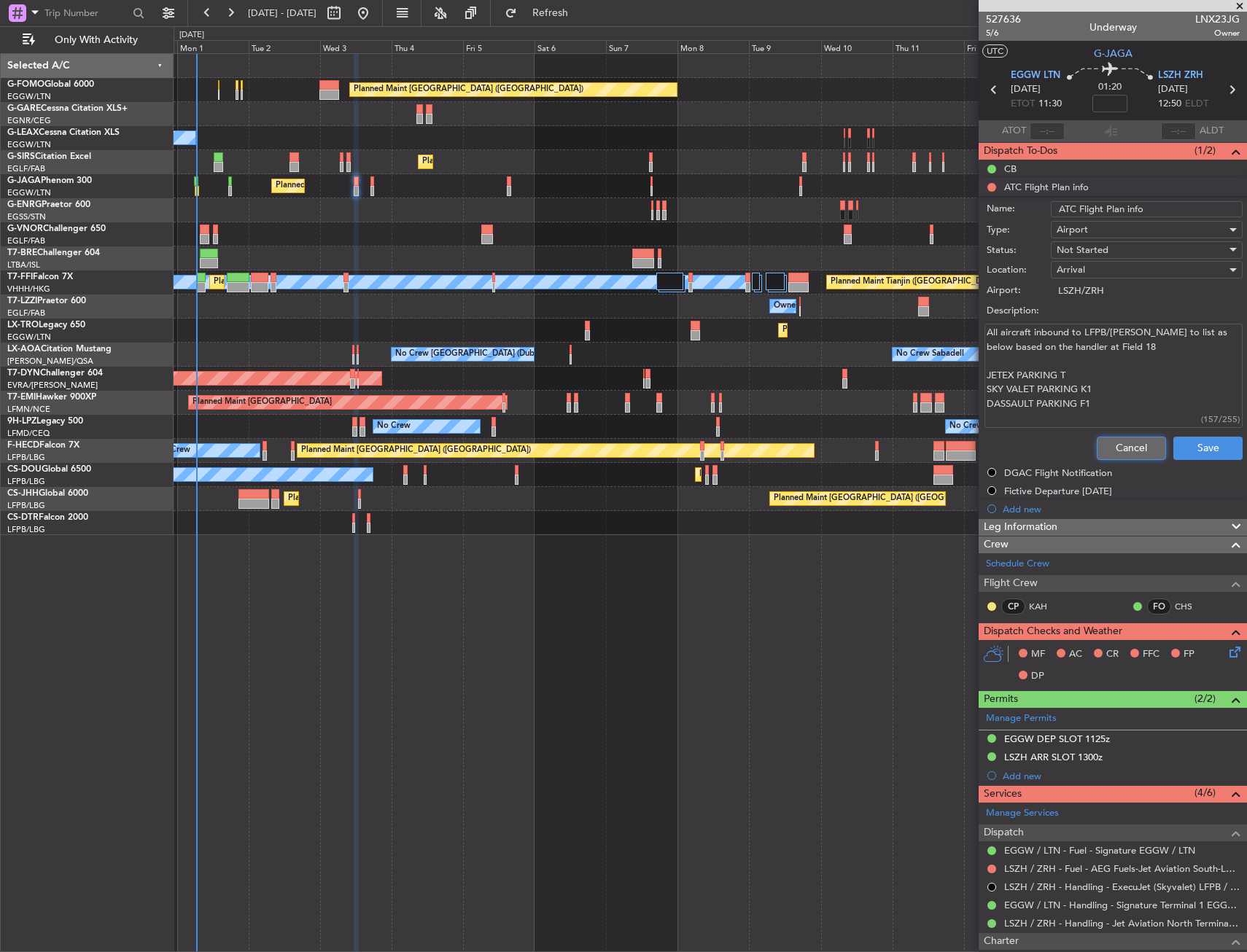
click at [1120, 437] on button "Cancel" at bounding box center [1132, 448] width 69 height 23
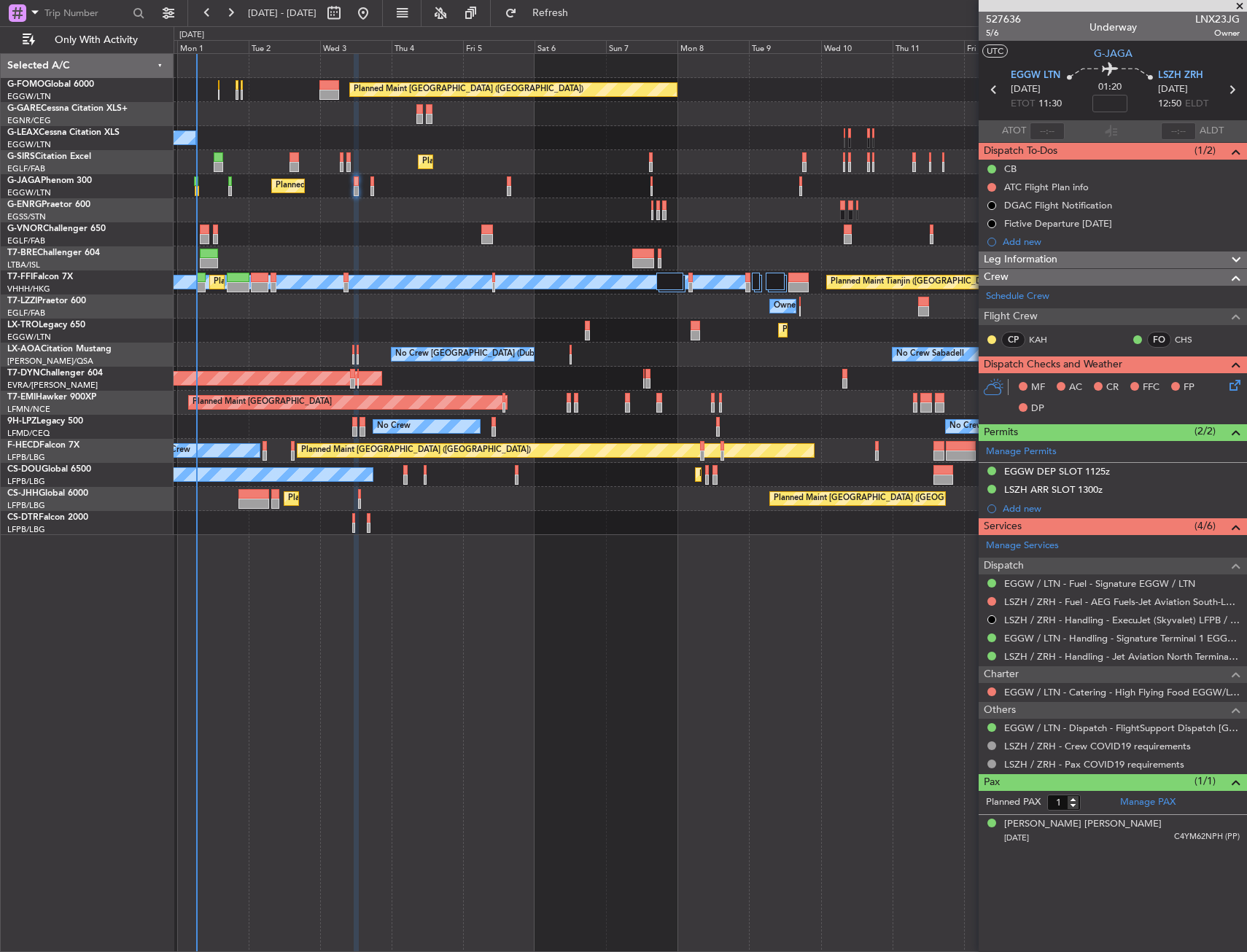
click at [1233, 384] on icon at bounding box center [1232, 382] width 12 height 12
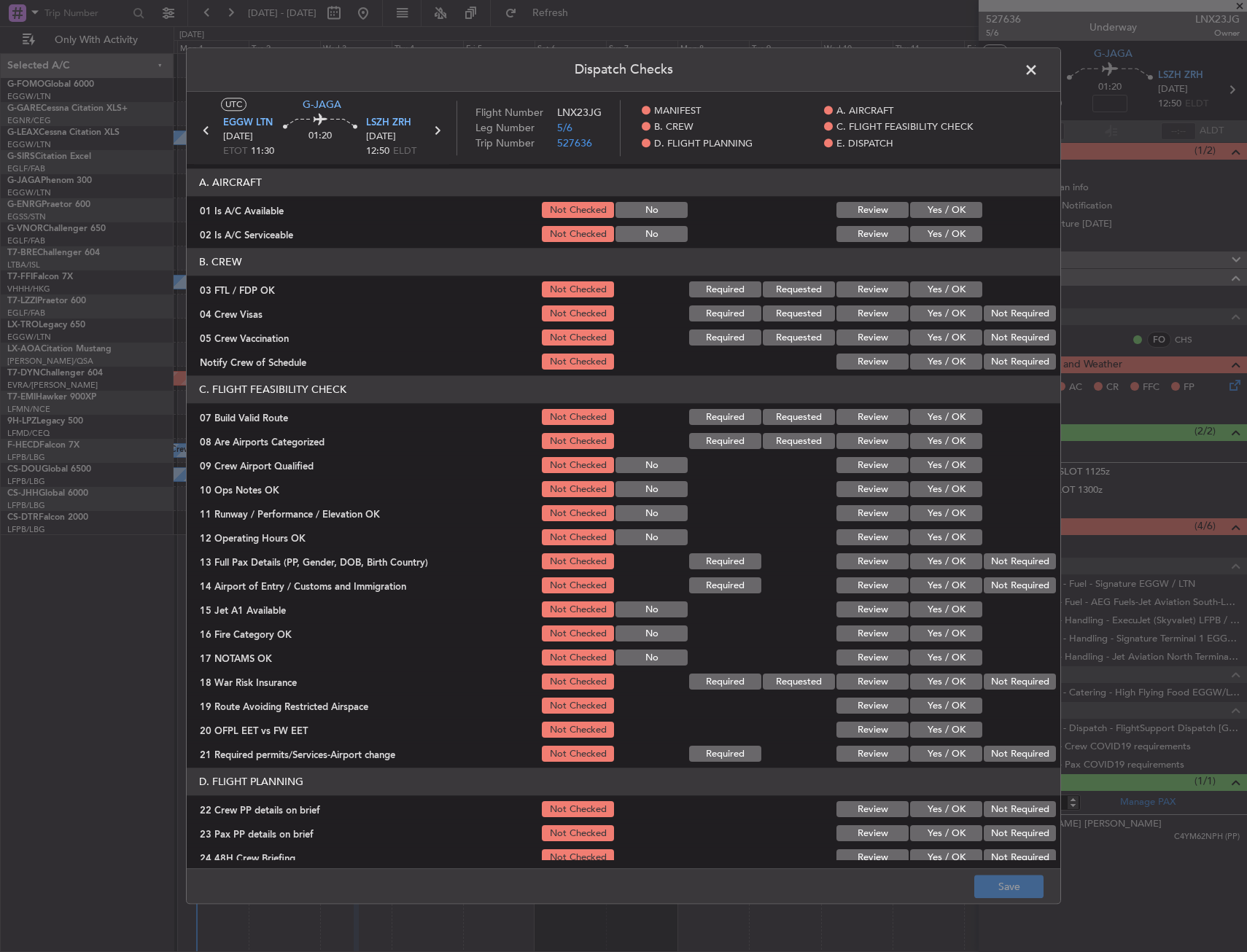
scroll to position [146, 0]
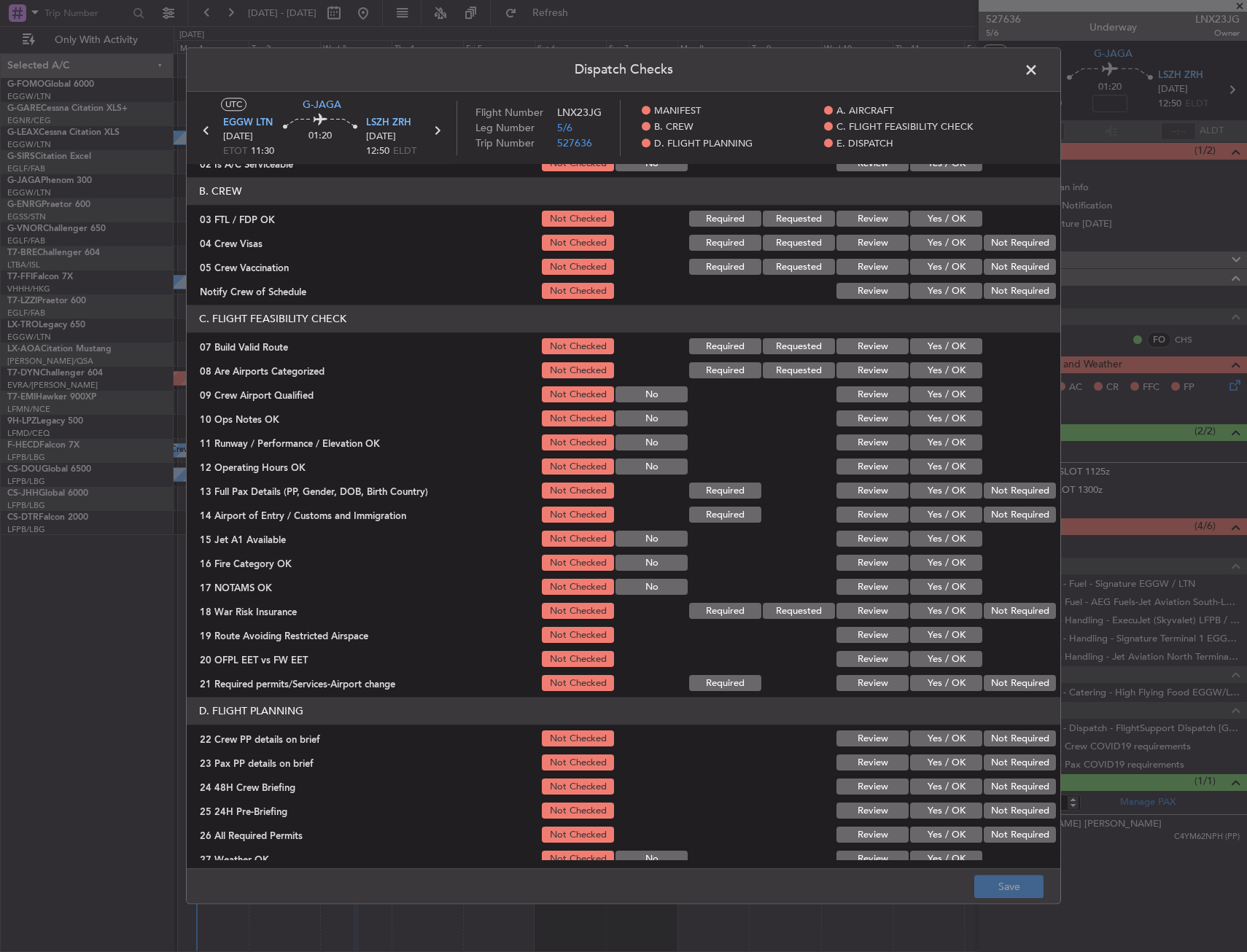
click at [935, 344] on button "Yes / OK" at bounding box center [946, 346] width 72 height 16
click at [931, 423] on button "Yes / OK" at bounding box center [946, 418] width 72 height 16
click at [923, 446] on button "Yes / OK" at bounding box center [946, 442] width 72 height 16
click at [923, 463] on button "Yes / OK" at bounding box center [946, 466] width 72 height 16
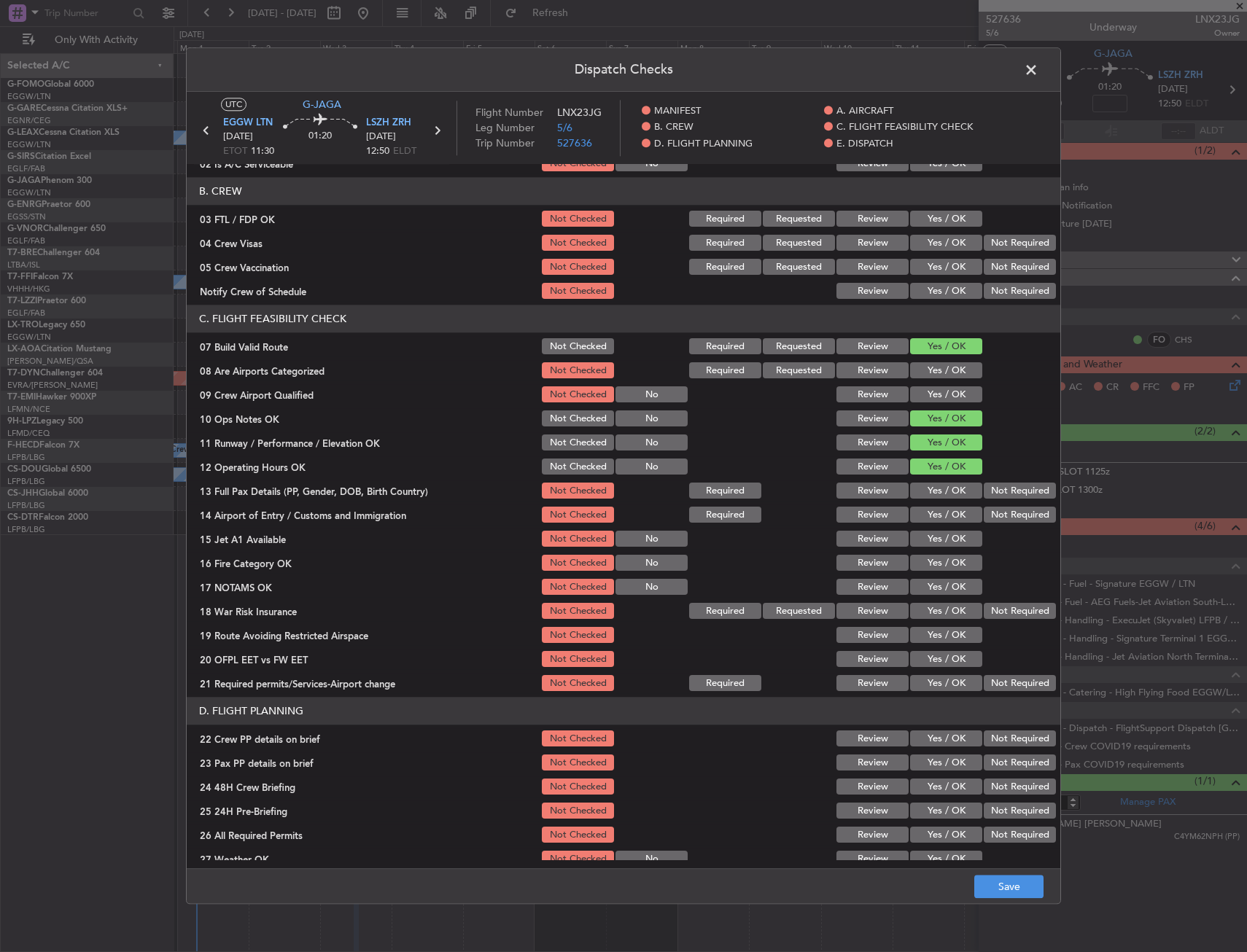
click at [925, 490] on button "Yes / OK" at bounding box center [946, 491] width 72 height 16
click at [928, 512] on button "Yes / OK" at bounding box center [946, 515] width 72 height 16
click at [927, 532] on button "Yes / OK" at bounding box center [946, 539] width 72 height 16
click at [925, 556] on button "Yes / OK" at bounding box center [946, 563] width 72 height 16
click at [926, 581] on button "Yes / OK" at bounding box center [946, 587] width 72 height 16
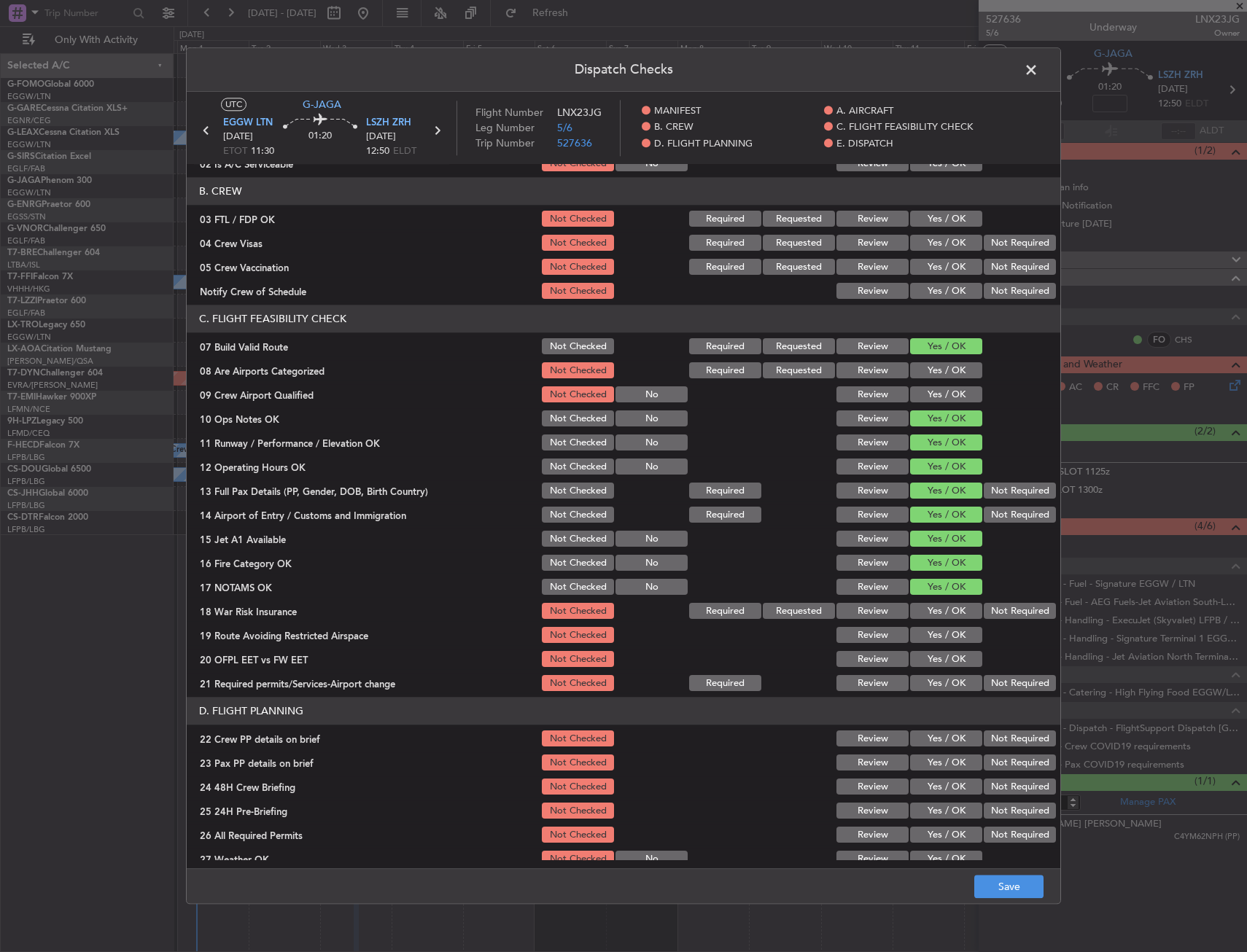
click at [933, 616] on button "Yes / OK" at bounding box center [946, 611] width 72 height 16
click at [933, 632] on button "Yes / OK" at bounding box center [946, 635] width 72 height 16
click at [932, 657] on button "Yes / OK" at bounding box center [946, 659] width 72 height 16
click at [933, 677] on button "Yes / OK" at bounding box center [946, 683] width 72 height 16
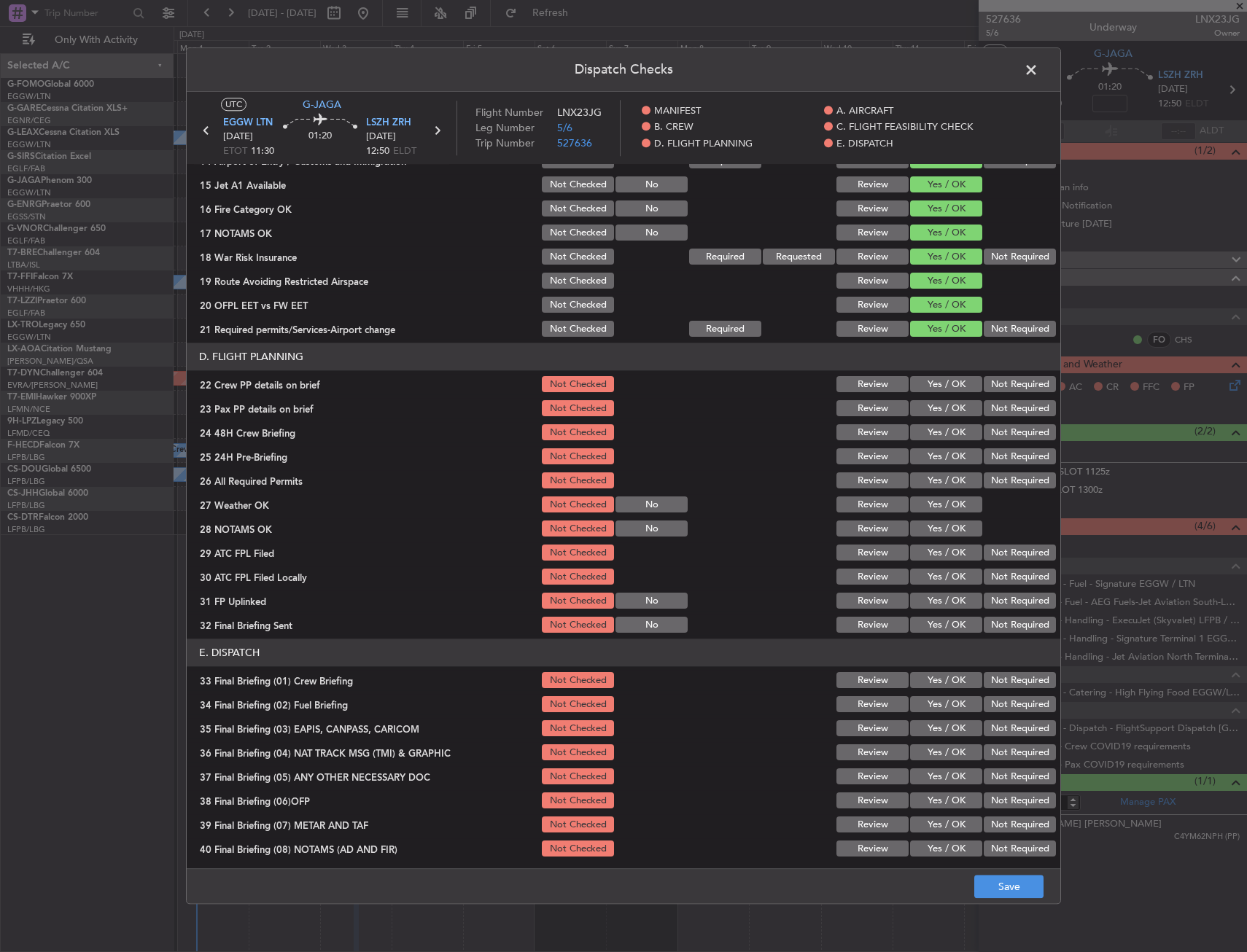
scroll to position [511, 0]
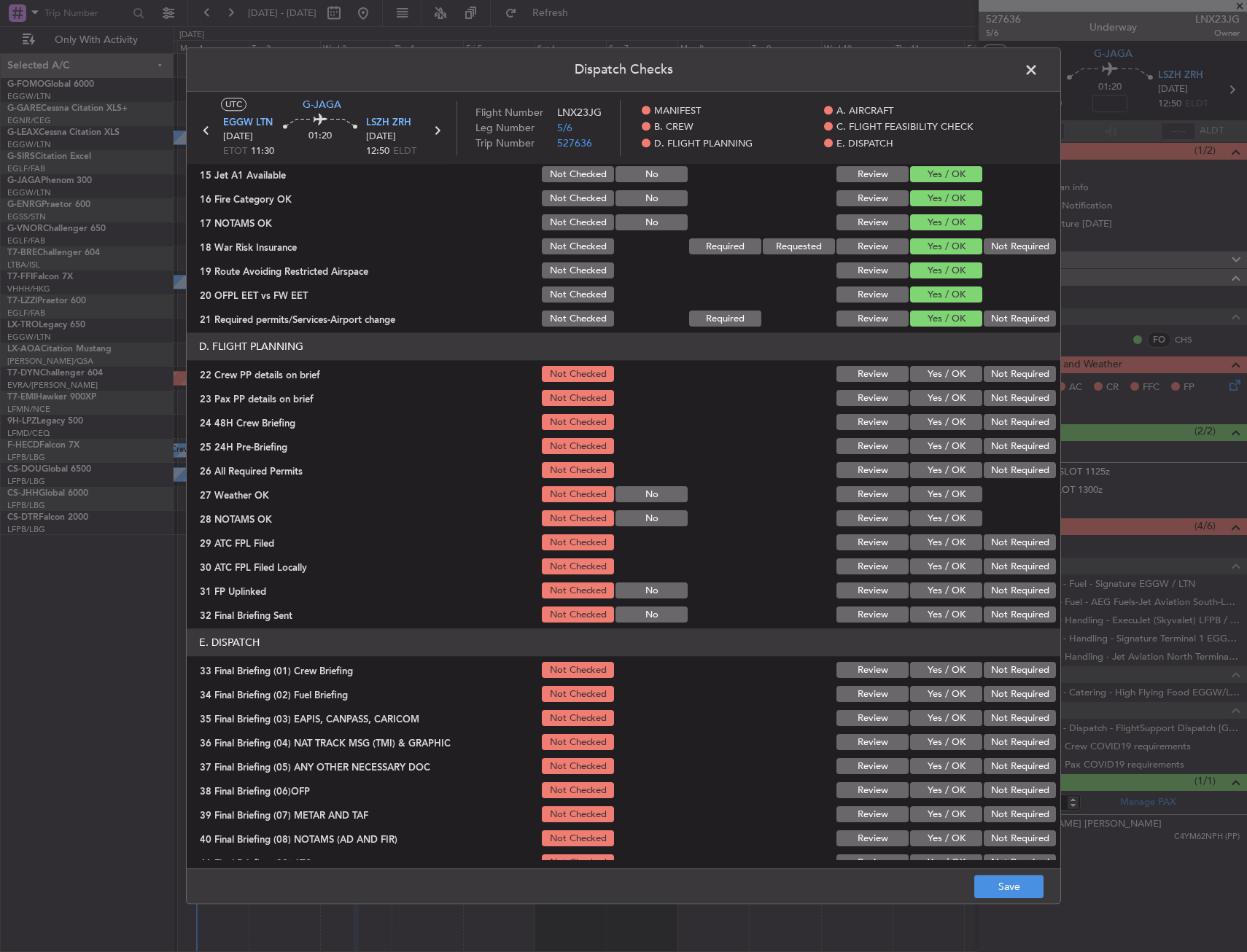
click at [931, 376] on button "Yes / OK" at bounding box center [946, 374] width 72 height 16
click at [927, 401] on button "Yes / OK" at bounding box center [946, 398] width 72 height 16
click at [927, 426] on button "Yes / OK" at bounding box center [946, 422] width 72 height 16
click at [1000, 875] on button "Save" at bounding box center [1009, 886] width 69 height 23
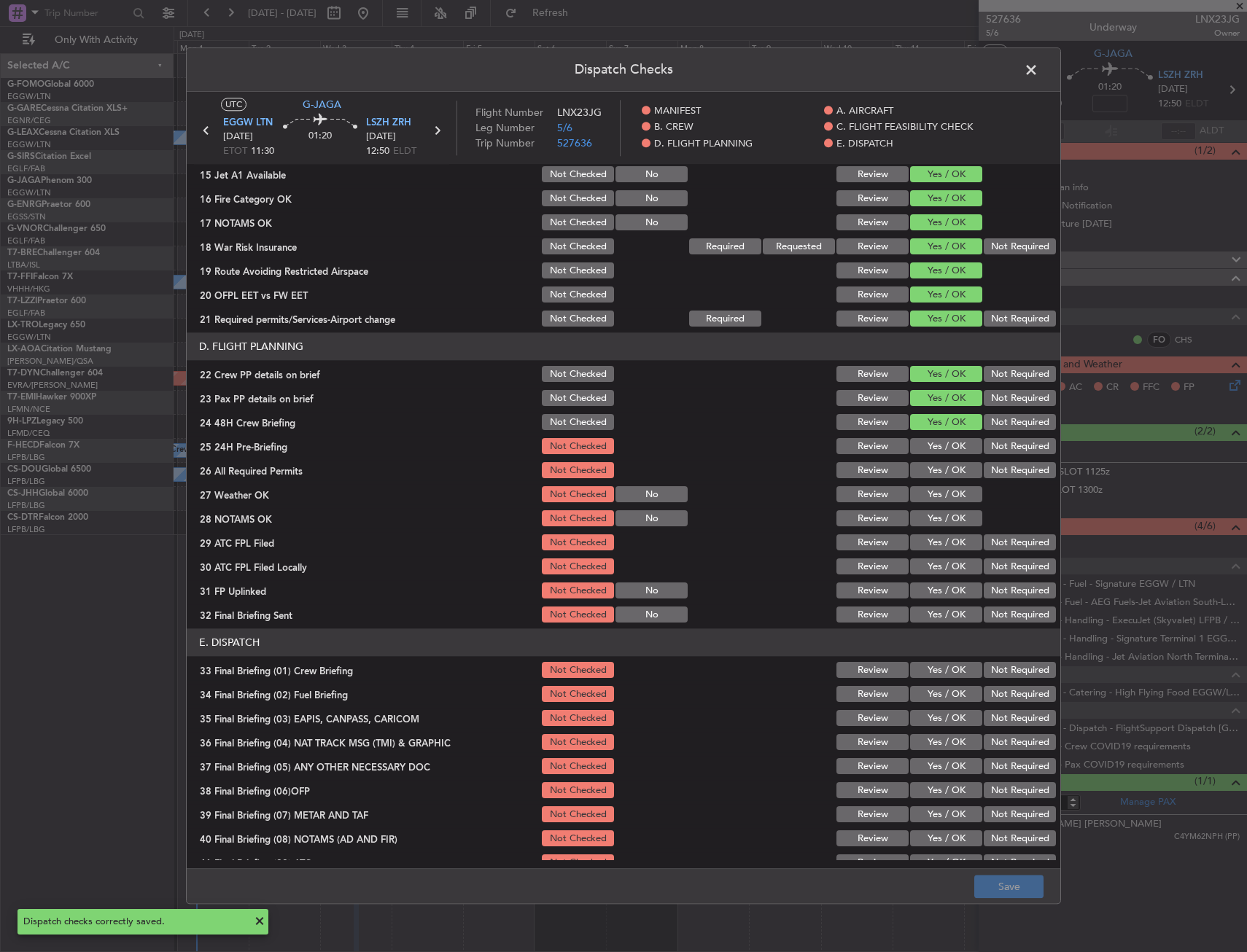
click at [1038, 64] on span at bounding box center [1038, 74] width 0 height 30
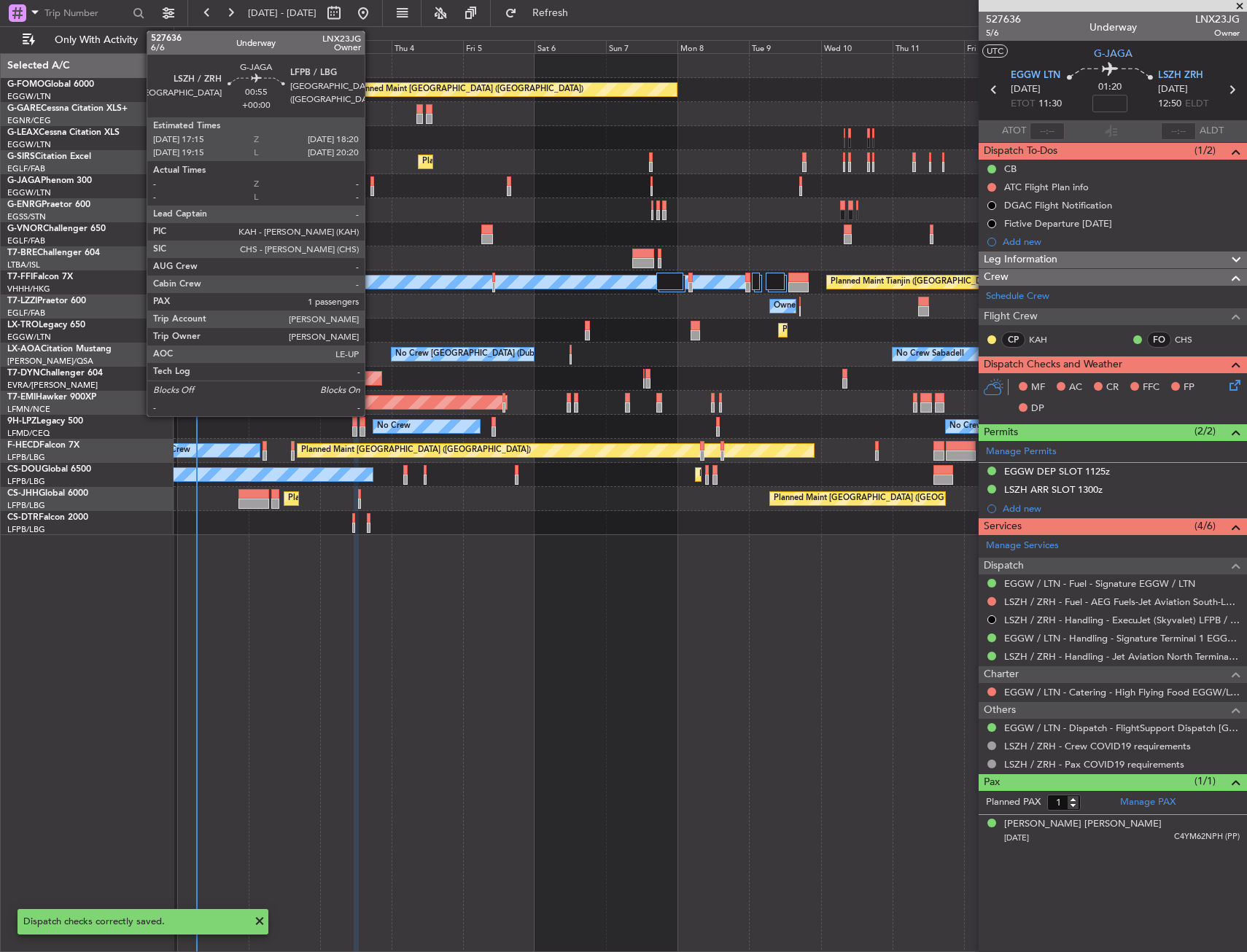
click at [372, 184] on div at bounding box center [372, 181] width 4 height 10
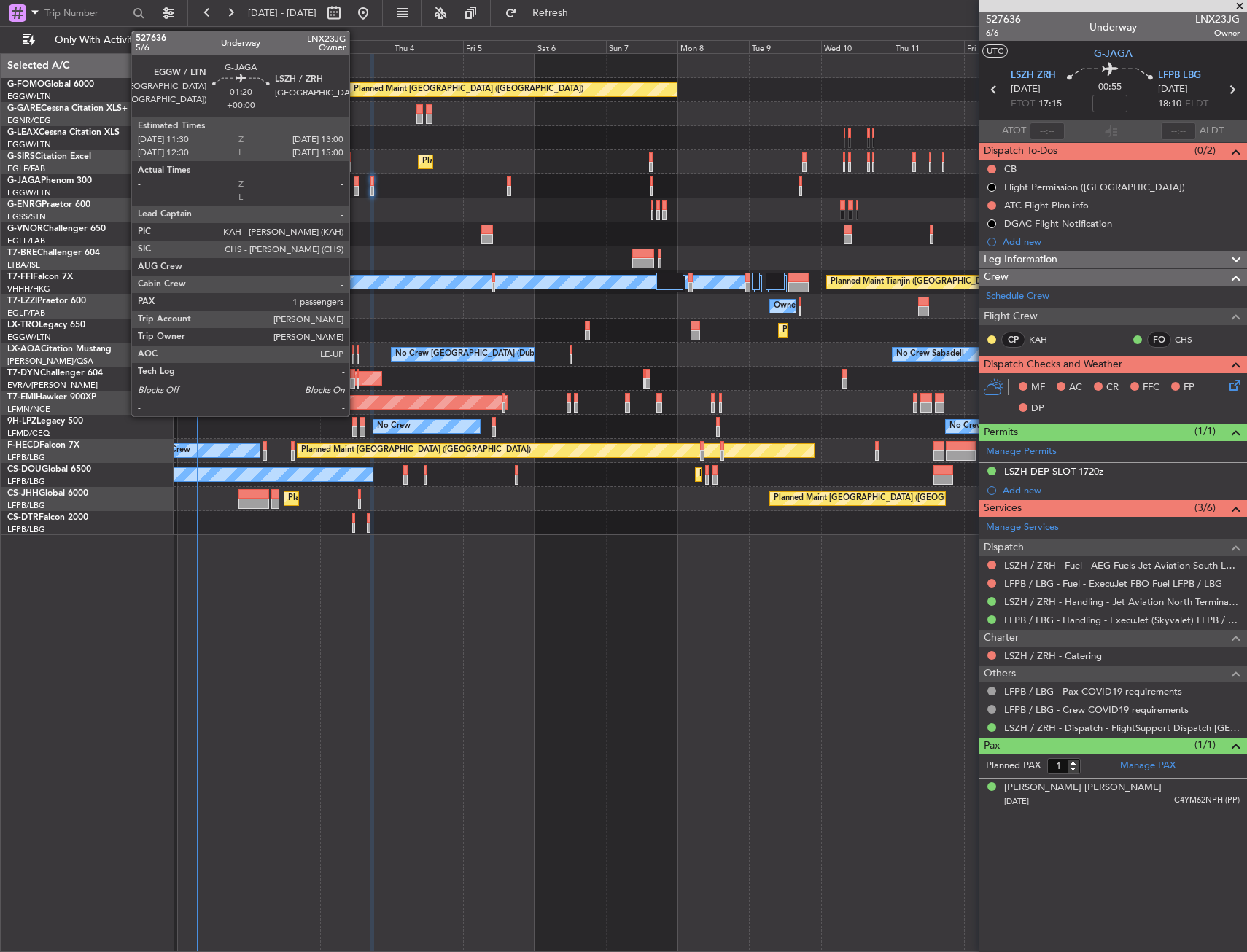
click at [356, 190] on div at bounding box center [357, 190] width 6 height 10
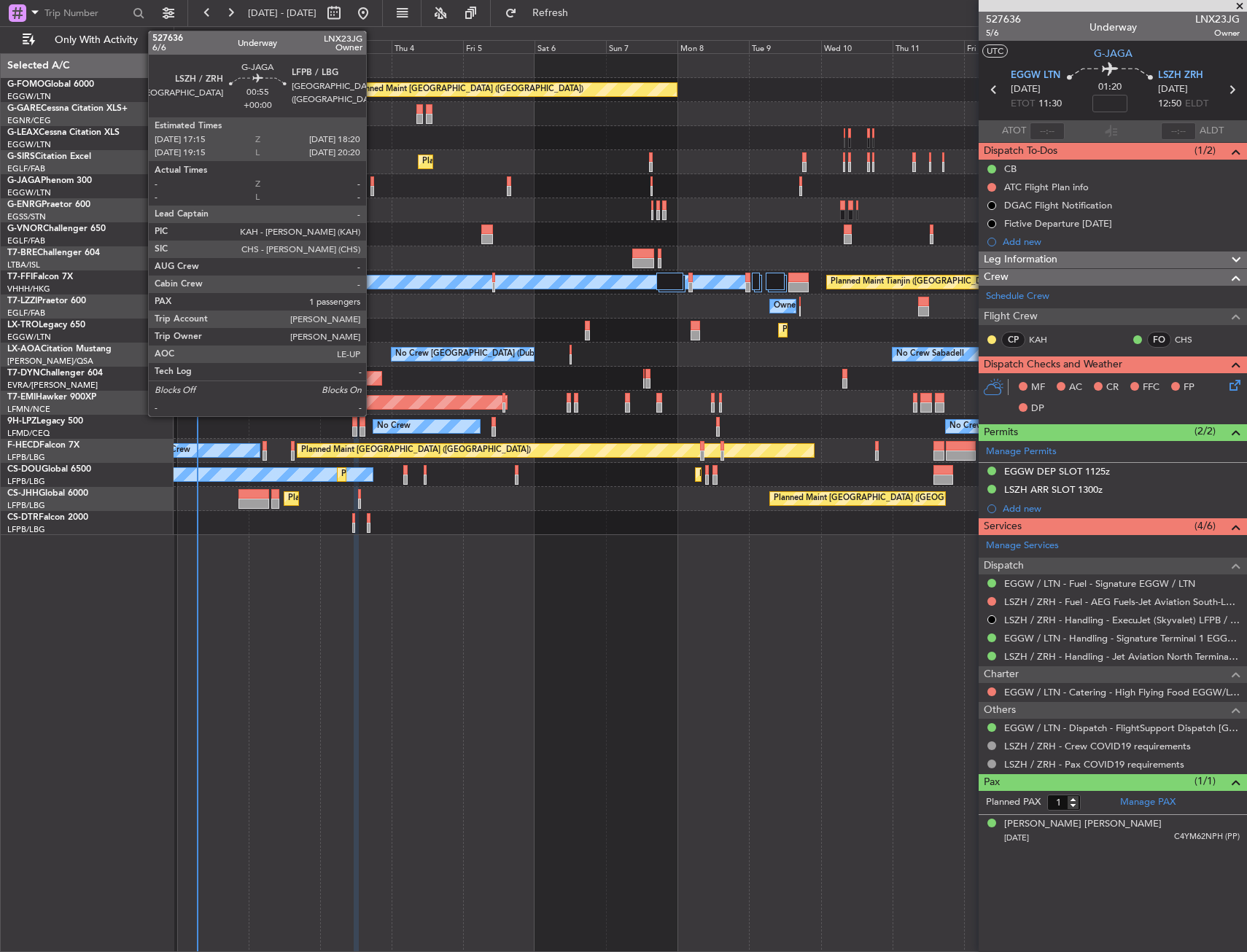
click at [372, 186] on div at bounding box center [372, 190] width 4 height 10
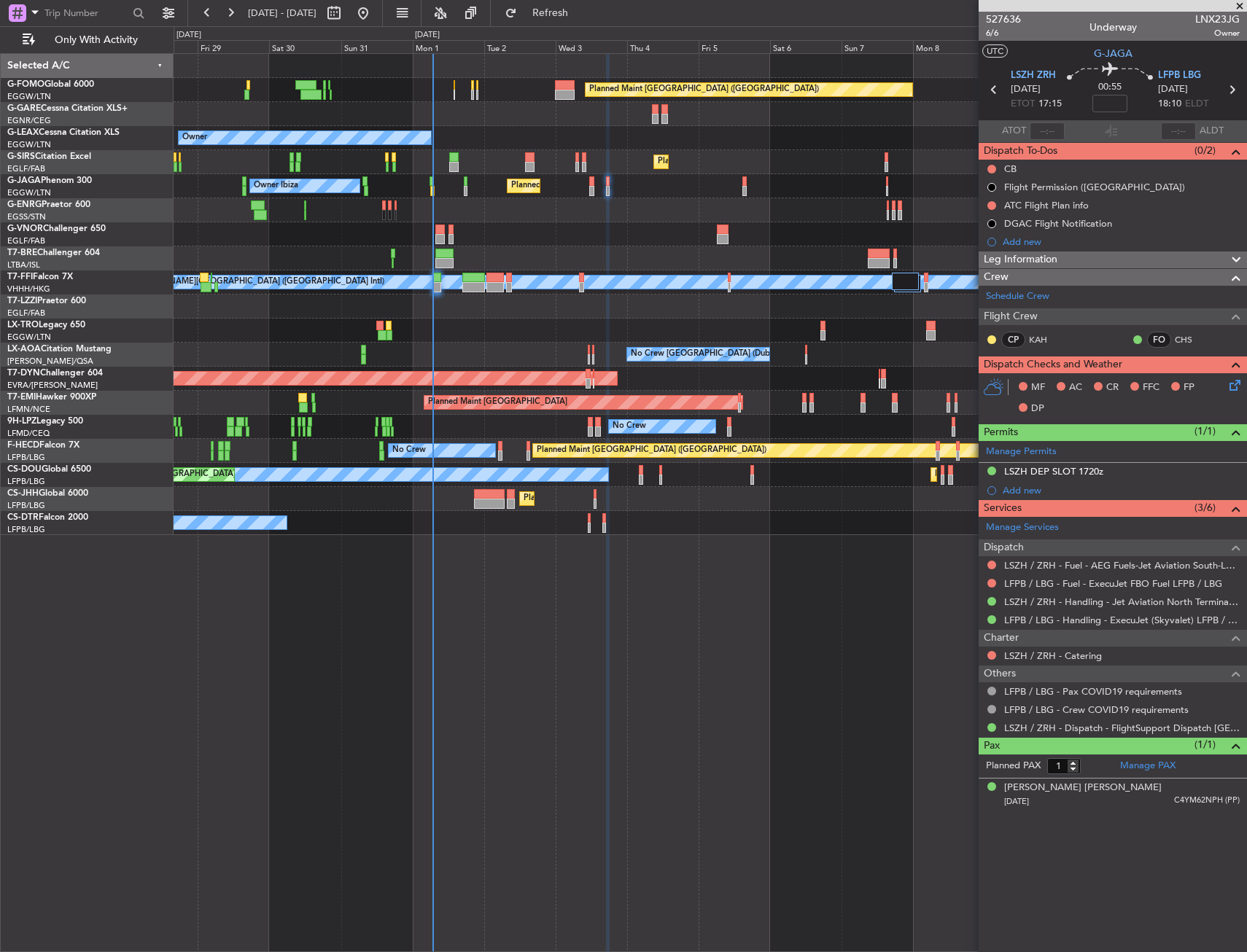
click at [552, 525] on div "Planned Maint London (Luton) Owner Planned Maint London (Luton) Owner Planned M…" at bounding box center [710, 503] width 1073 height 899
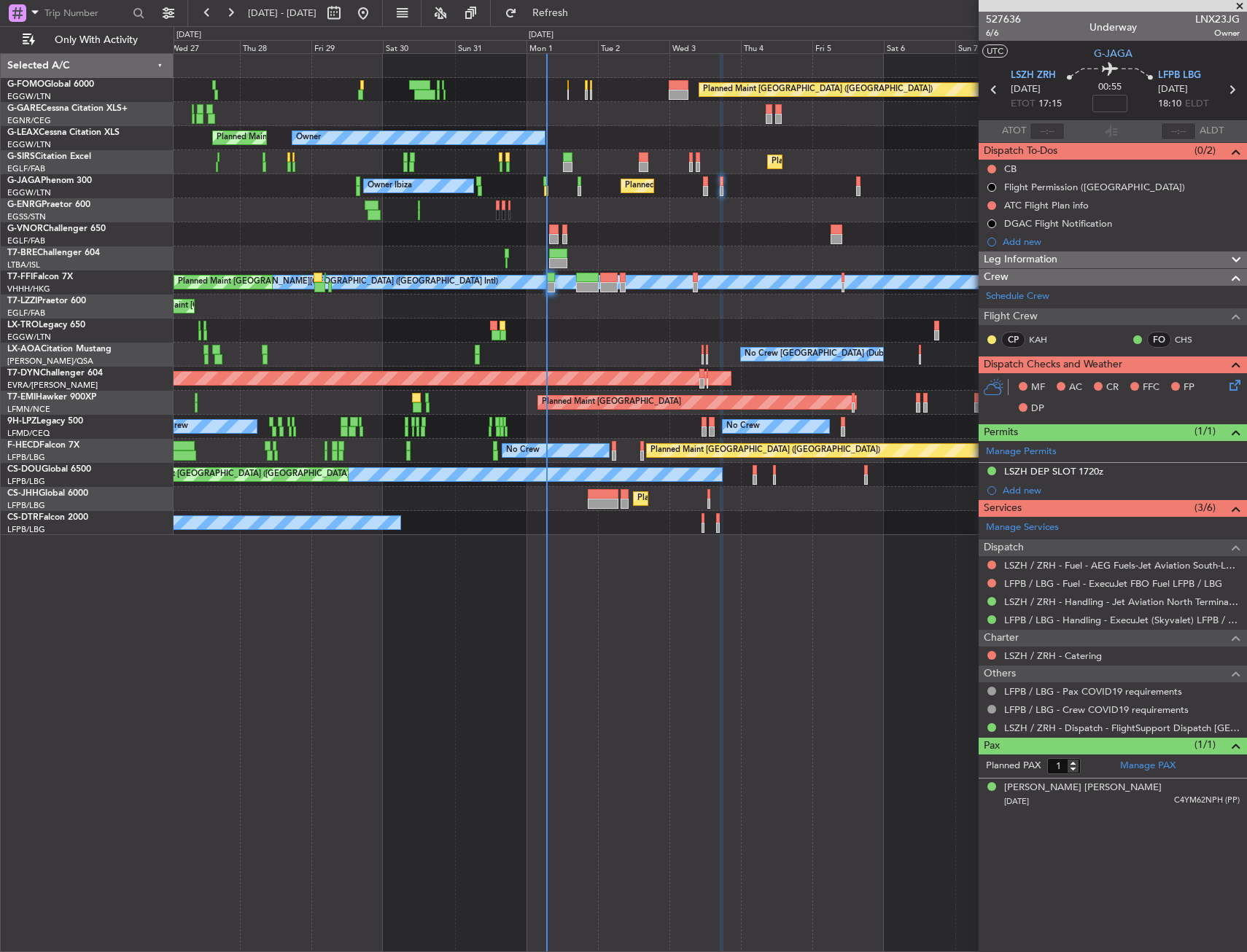
click at [575, 523] on div "No Crew" at bounding box center [710, 524] width 1073 height 24
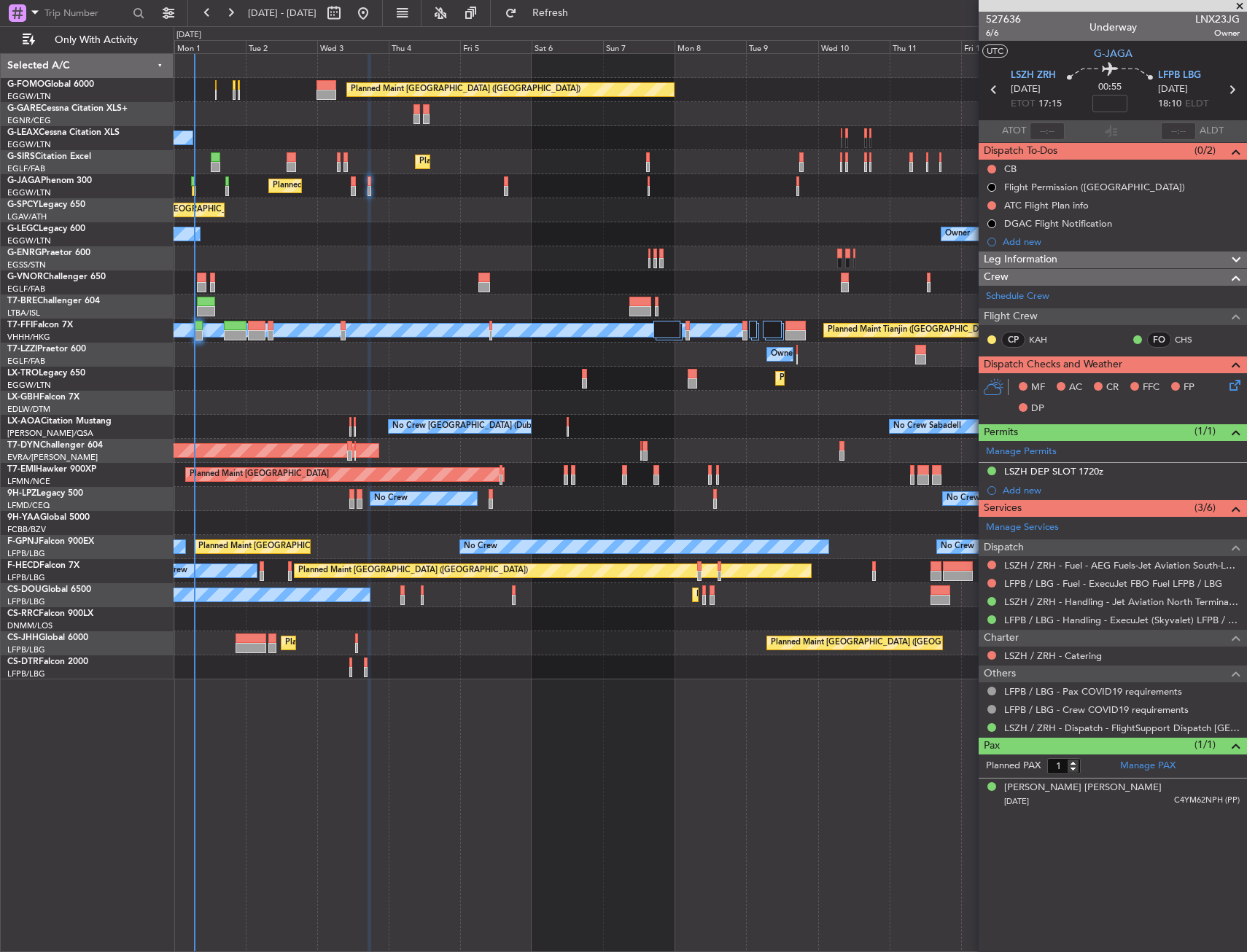
click at [113, 524] on div "Planned Maint London (Luton) Owner Planned Maint London (Luton) Planned Maint L…" at bounding box center [624, 488] width 1247 height 926
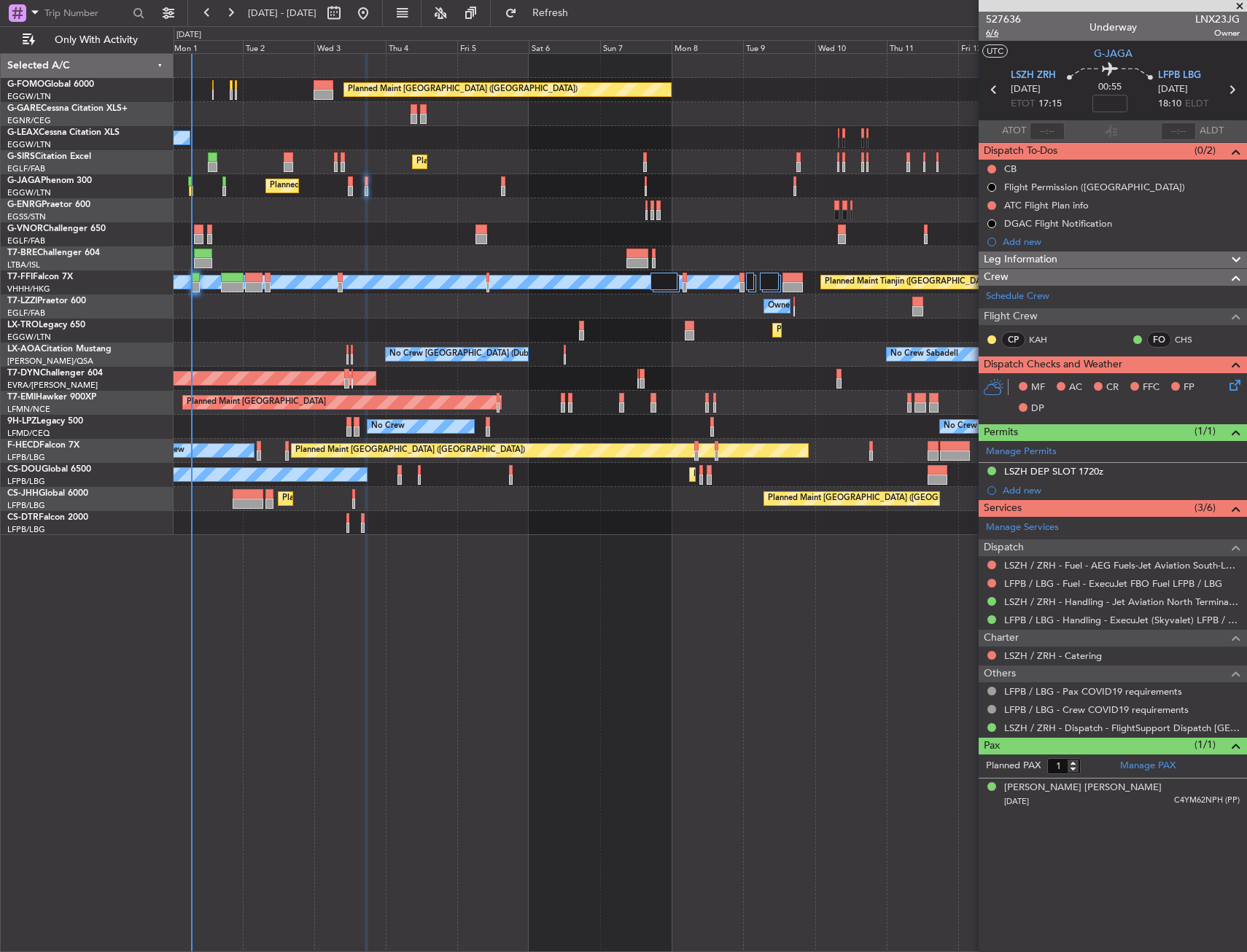
click at [992, 32] on span "6/6" at bounding box center [1004, 32] width 35 height 12
click at [1112, 109] on input at bounding box center [1110, 103] width 35 height 18
click at [1078, 62] on section "UTC G-JAGA" at bounding box center [1113, 52] width 269 height 22
type input "+00:05"
click at [997, 30] on span "6/6" at bounding box center [1004, 32] width 35 height 12
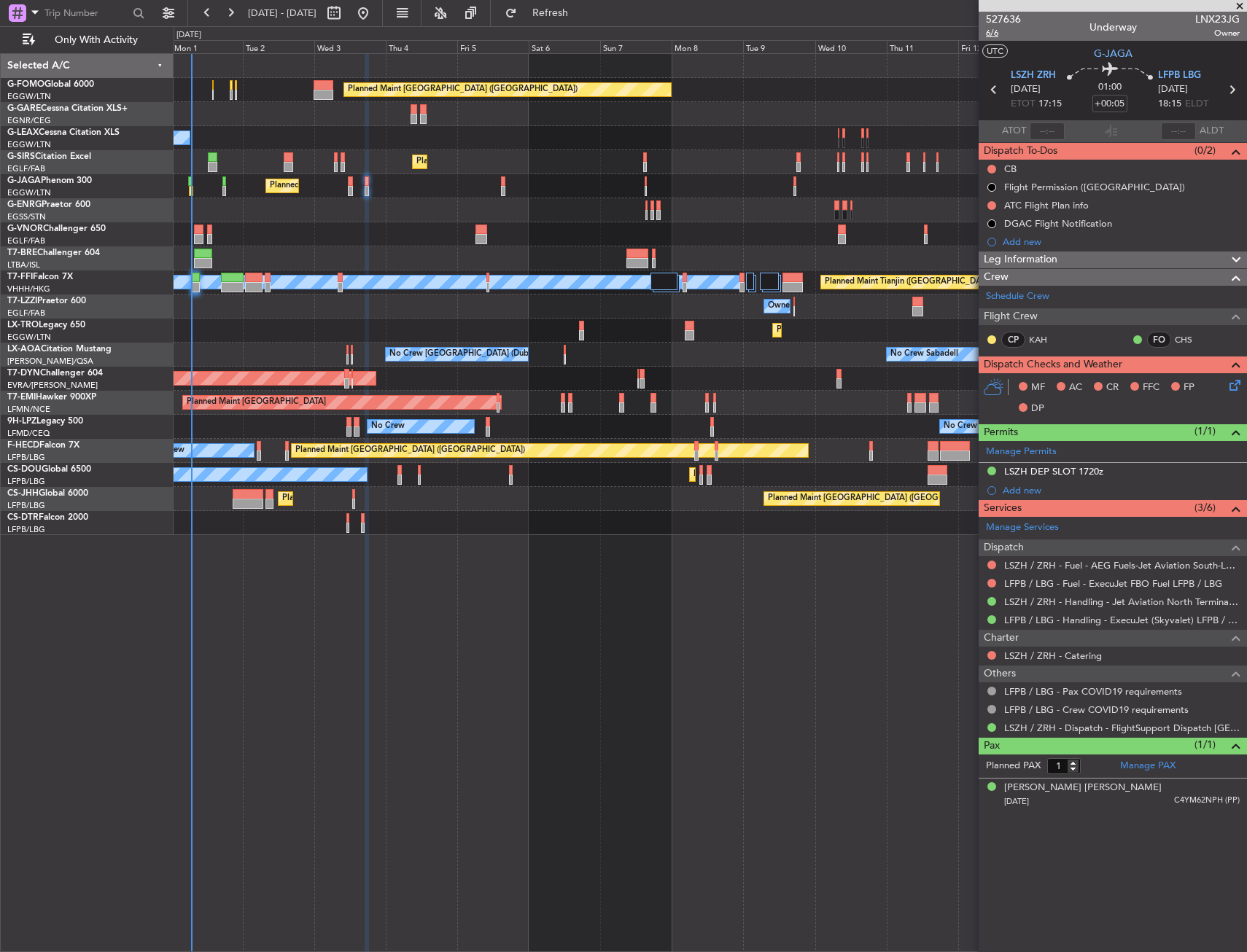
click at [998, 33] on span "6/6" at bounding box center [1004, 32] width 35 height 12
click at [993, 169] on button at bounding box center [991, 168] width 8 height 8
click at [988, 234] on span "Completed" at bounding box center [999, 234] width 48 height 15
click at [1239, 380] on icon at bounding box center [1232, 382] width 12 height 12
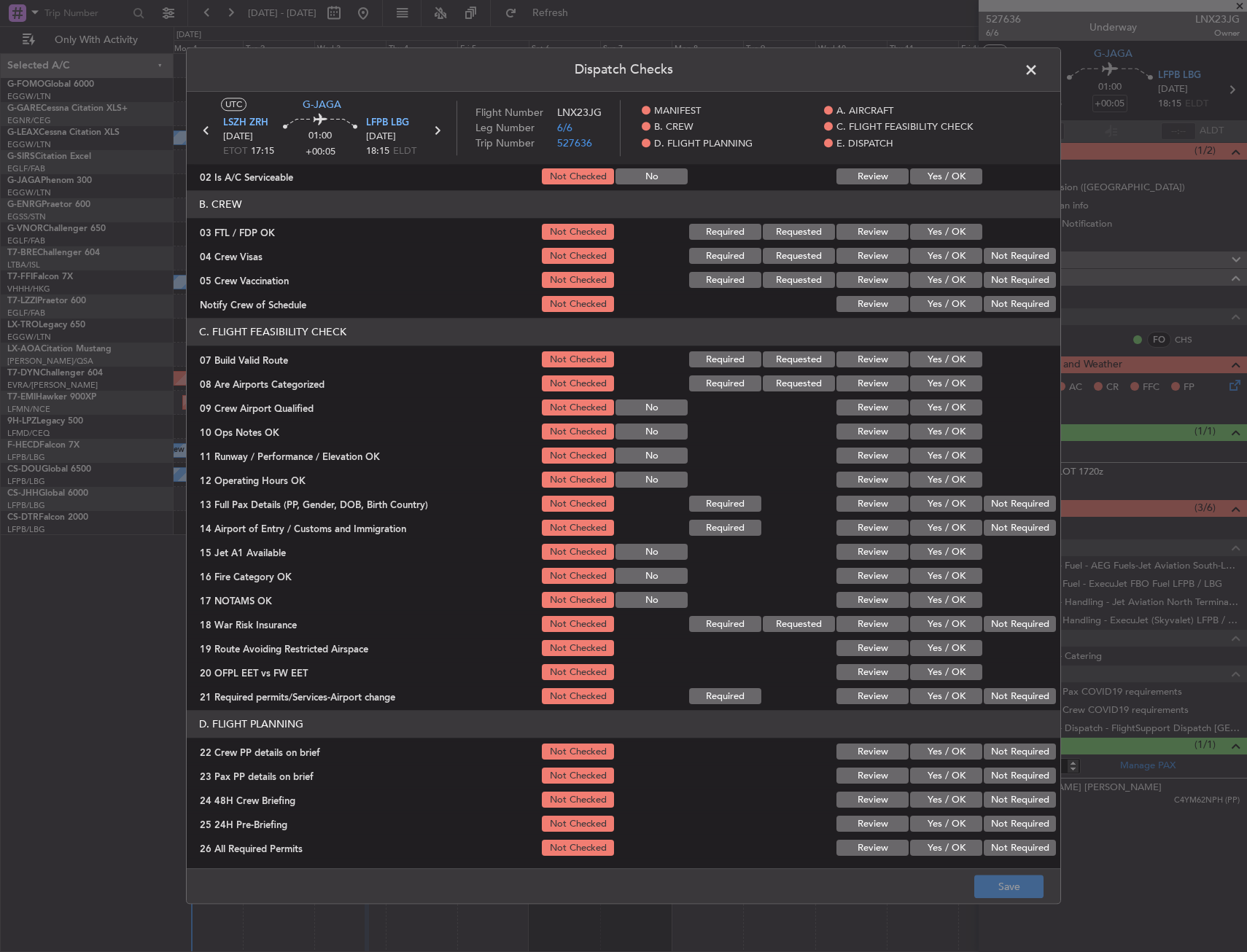
scroll to position [146, 0]
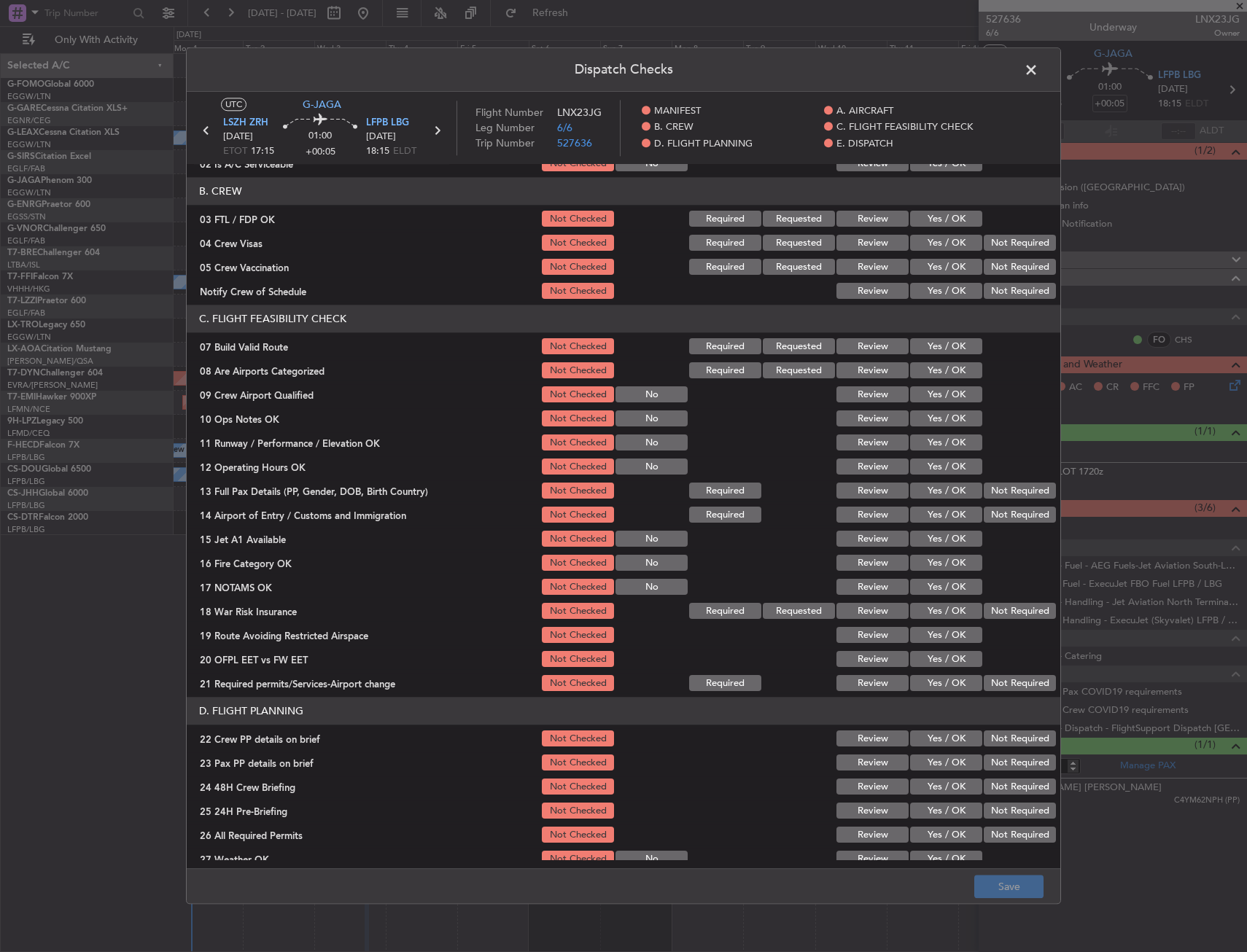
click at [962, 350] on button "Yes / OK" at bounding box center [946, 346] width 72 height 16
drag, startPoint x: 955, startPoint y: 418, endPoint x: 952, endPoint y: 431, distance: 13.3
click at [954, 418] on button "Yes / OK" at bounding box center [946, 418] width 72 height 16
click at [952, 440] on button "Yes / OK" at bounding box center [946, 442] width 72 height 16
click at [945, 457] on div "Yes / OK" at bounding box center [945, 467] width 74 height 20
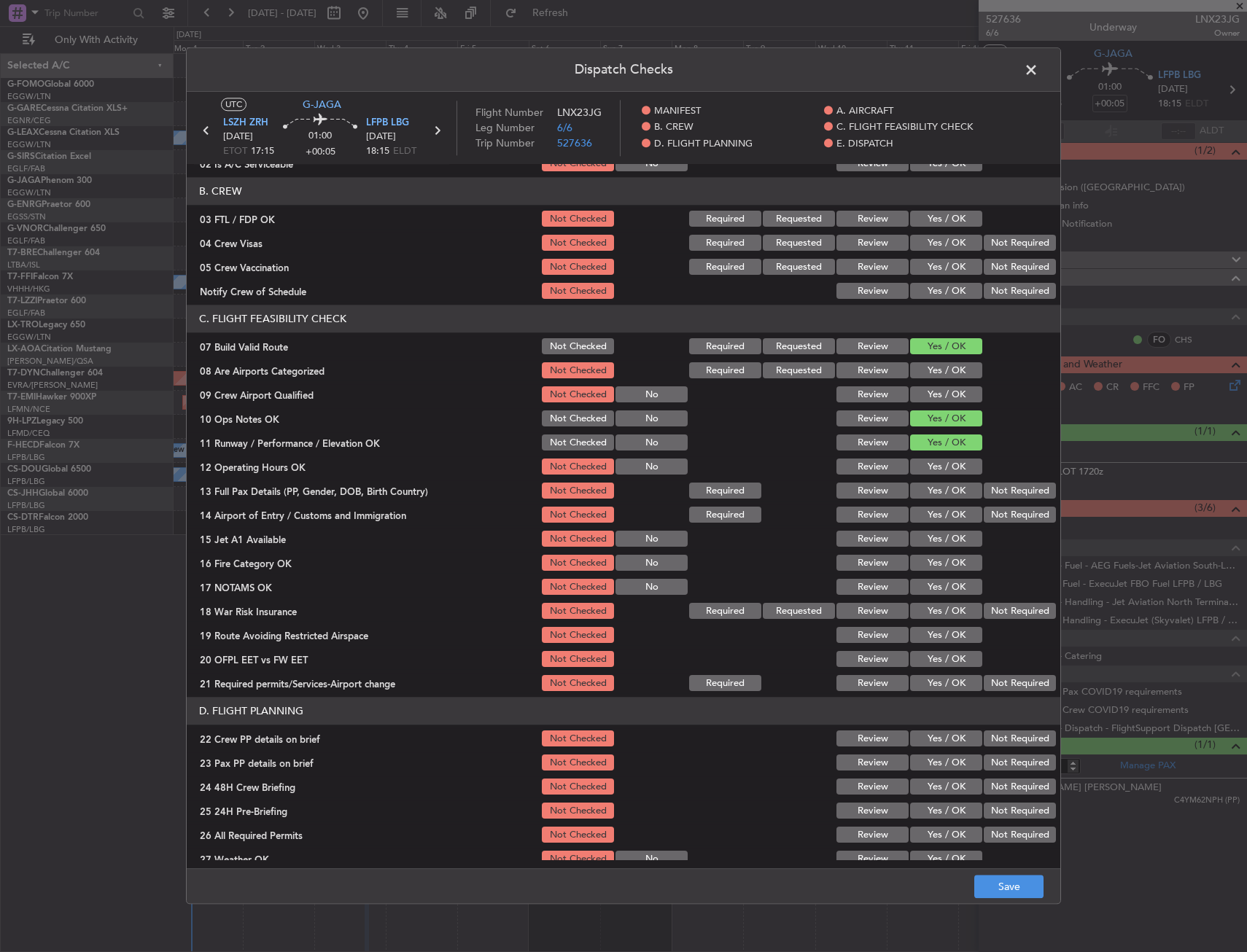
click at [948, 466] on button "Yes / OK" at bounding box center [946, 466] width 72 height 16
click at [948, 485] on button "Yes / OK" at bounding box center [946, 491] width 72 height 16
click at [946, 508] on button "Yes / OK" at bounding box center [946, 515] width 72 height 16
click at [947, 538] on button "Yes / OK" at bounding box center [946, 539] width 72 height 16
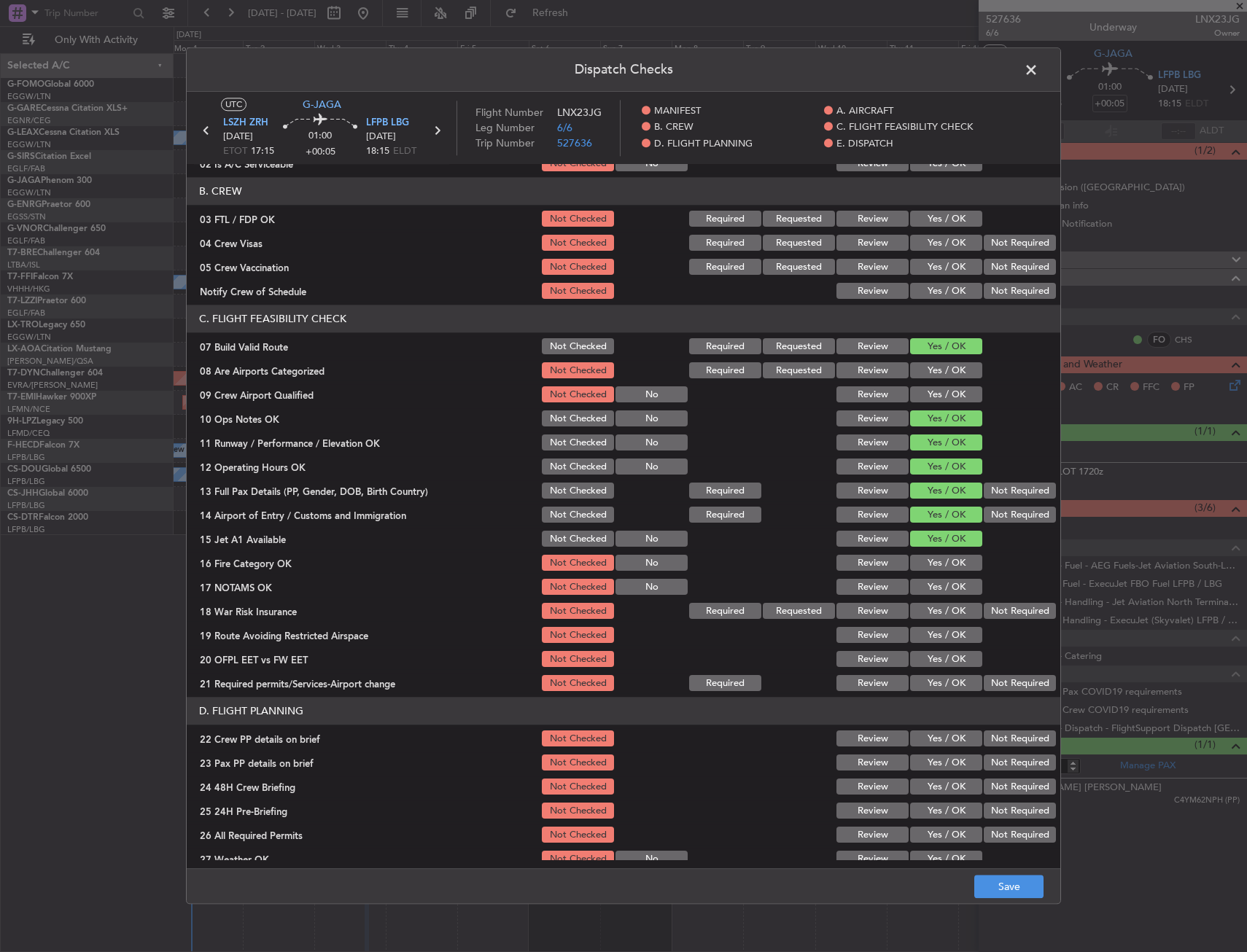
drag, startPoint x: 950, startPoint y: 566, endPoint x: 950, endPoint y: 585, distance: 19.0
click at [950, 567] on button "Yes / OK" at bounding box center [946, 563] width 72 height 16
click at [948, 591] on button "Yes / OK" at bounding box center [946, 587] width 72 height 16
click at [949, 611] on button "Yes / OK" at bounding box center [946, 611] width 72 height 16
click at [949, 639] on button "Yes / OK" at bounding box center [946, 635] width 72 height 16
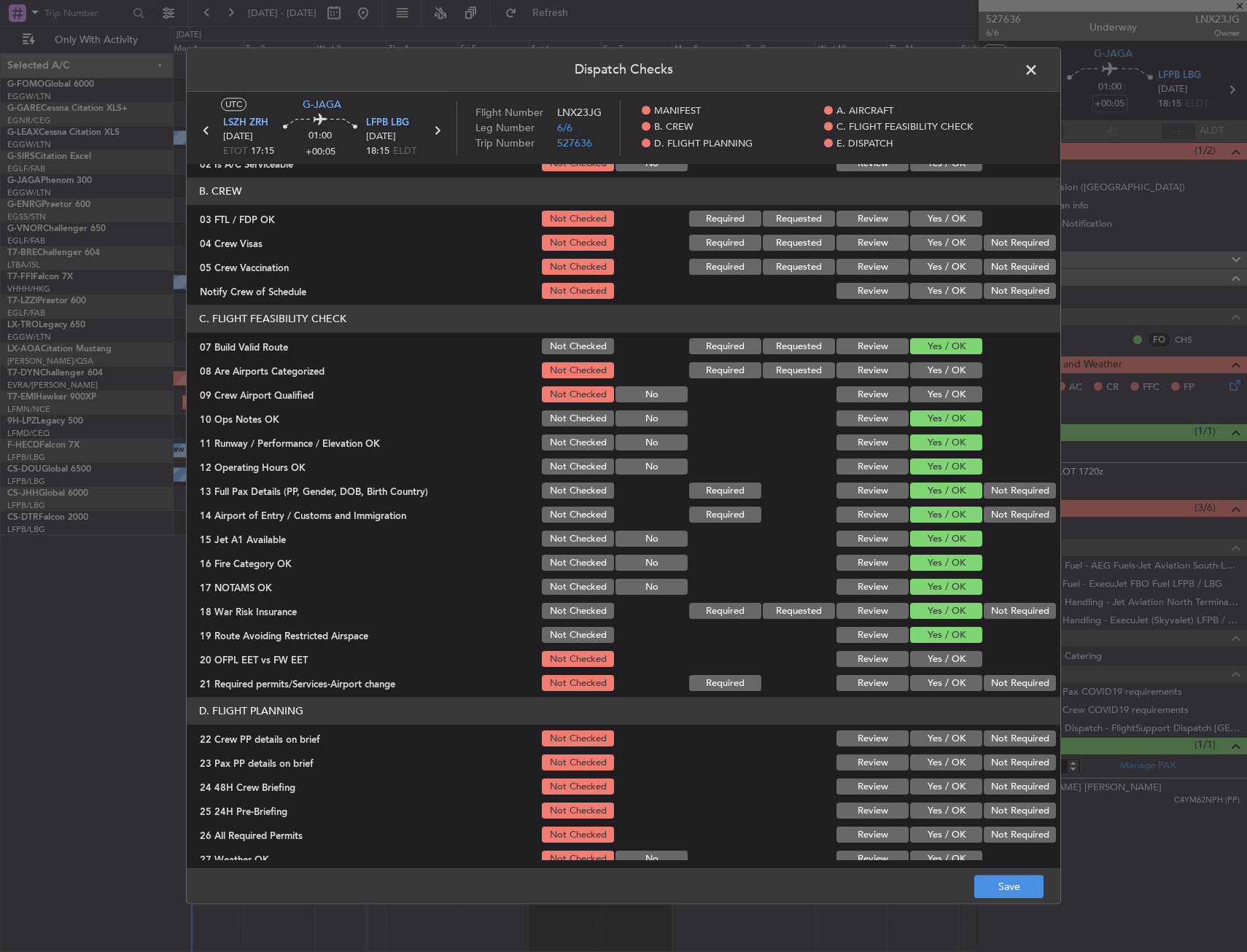
drag, startPoint x: 960, startPoint y: 662, endPoint x: 954, endPoint y: 674, distance: 13.4
click at [960, 663] on button "Yes / OK" at bounding box center [946, 659] width 72 height 16
click at [954, 680] on button "Yes / OK" at bounding box center [946, 683] width 72 height 16
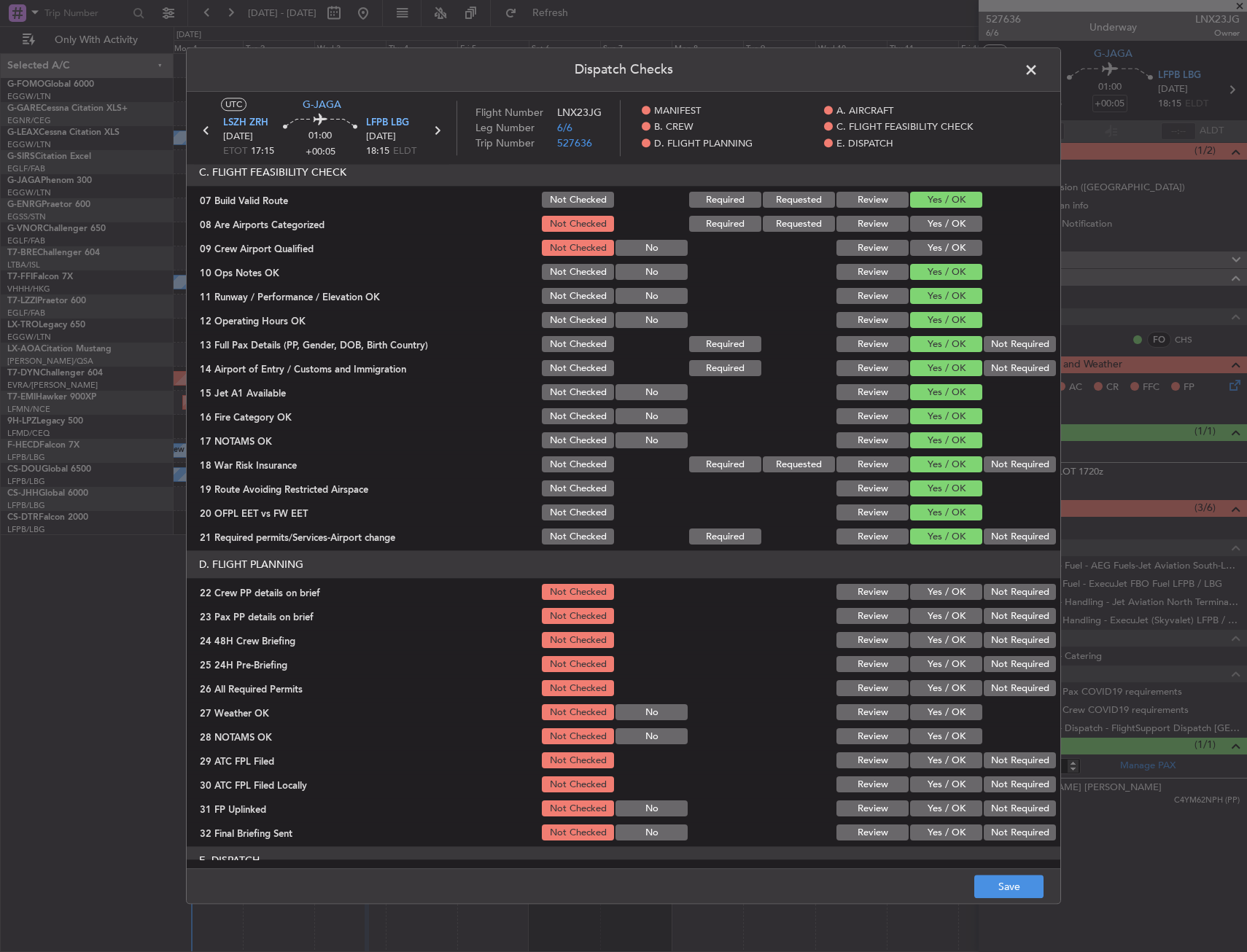
scroll to position [511, 0]
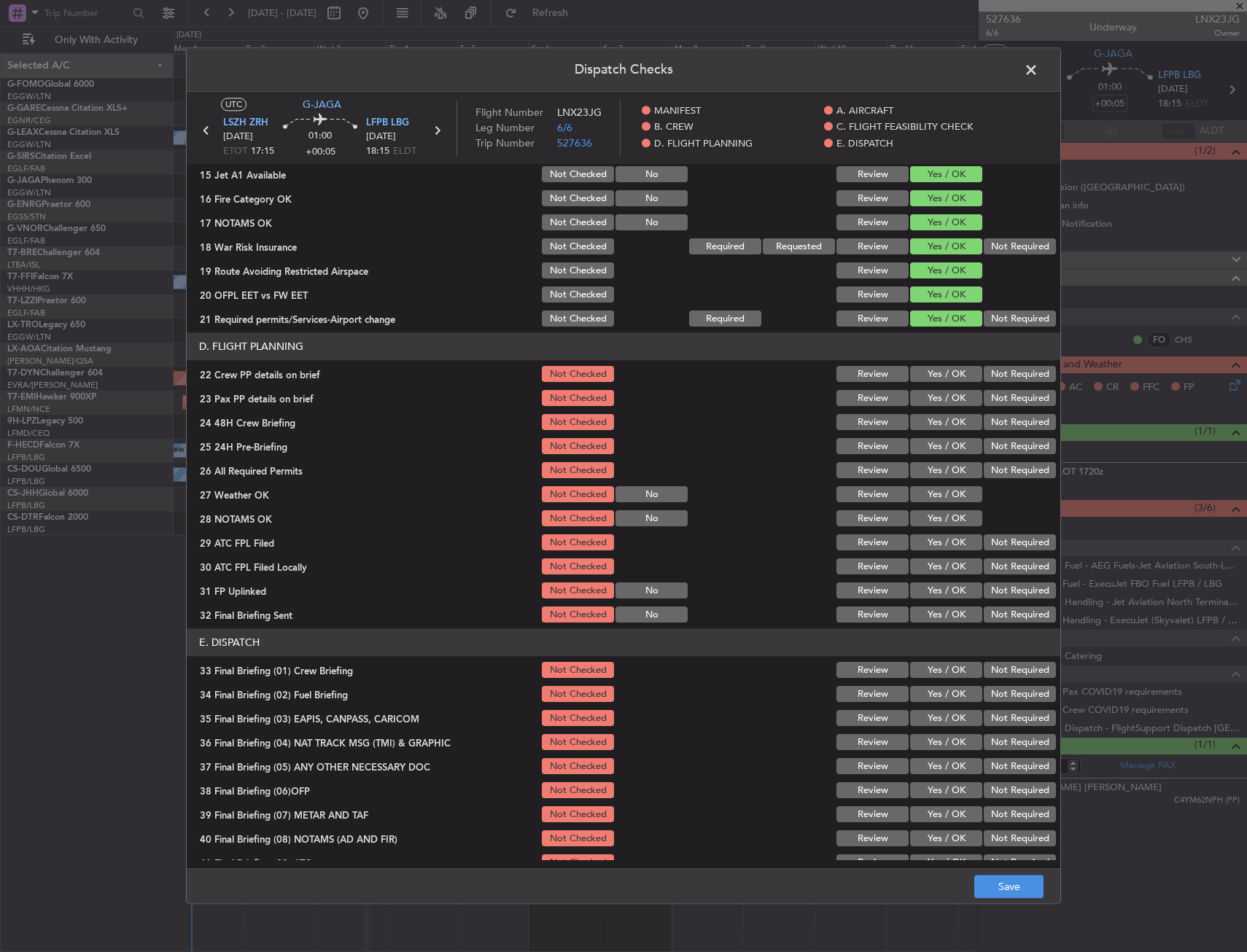
click at [924, 375] on button "Yes / OK" at bounding box center [946, 374] width 72 height 16
drag, startPoint x: 921, startPoint y: 397, endPoint x: 920, endPoint y: 413, distance: 16.0
click at [921, 398] on button "Yes / OK" at bounding box center [946, 398] width 72 height 16
click at [922, 424] on button "Yes / OK" at bounding box center [946, 422] width 72 height 16
click at [1007, 883] on button "Save" at bounding box center [1009, 886] width 69 height 23
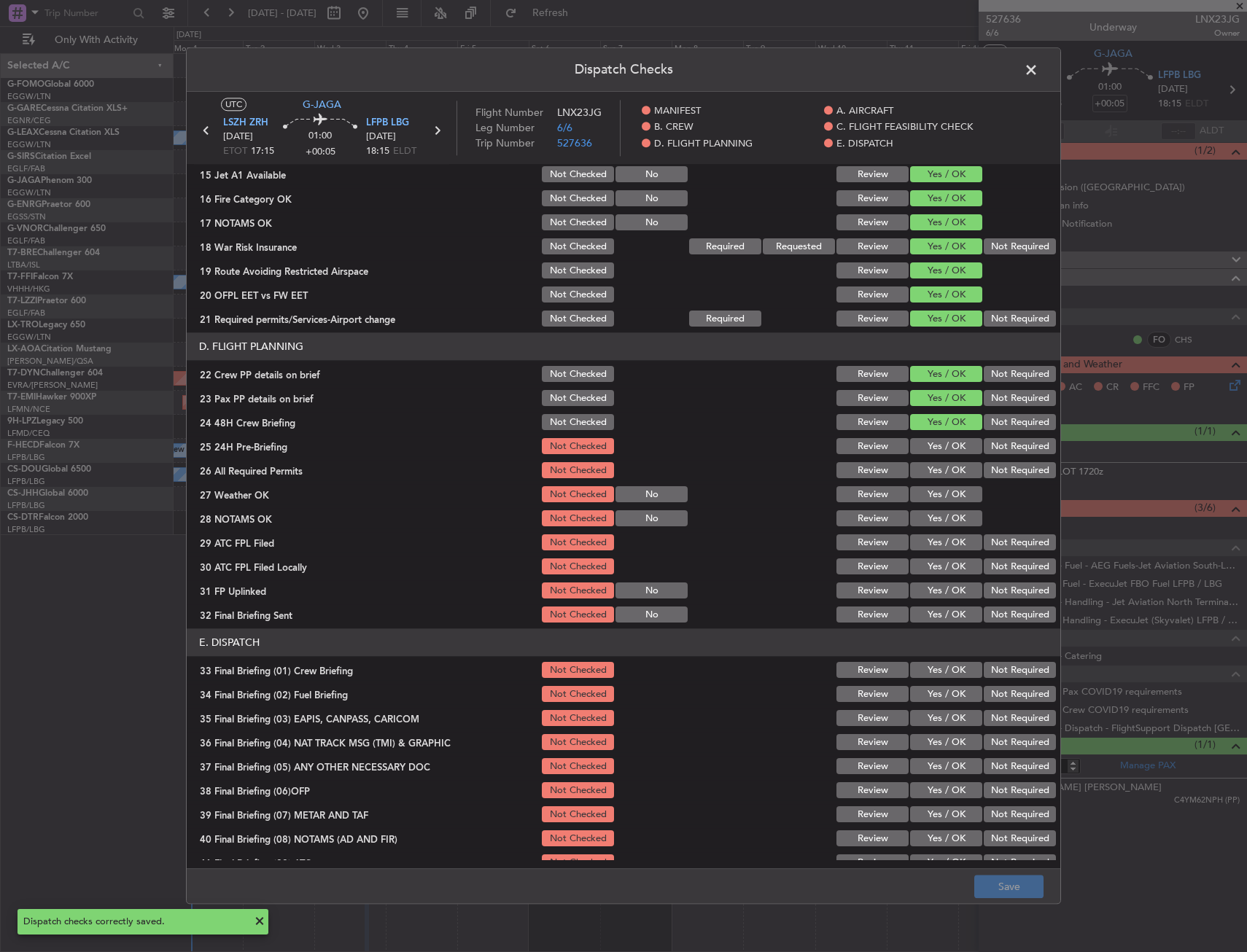
click at [1038, 68] on span at bounding box center [1038, 74] width 0 height 30
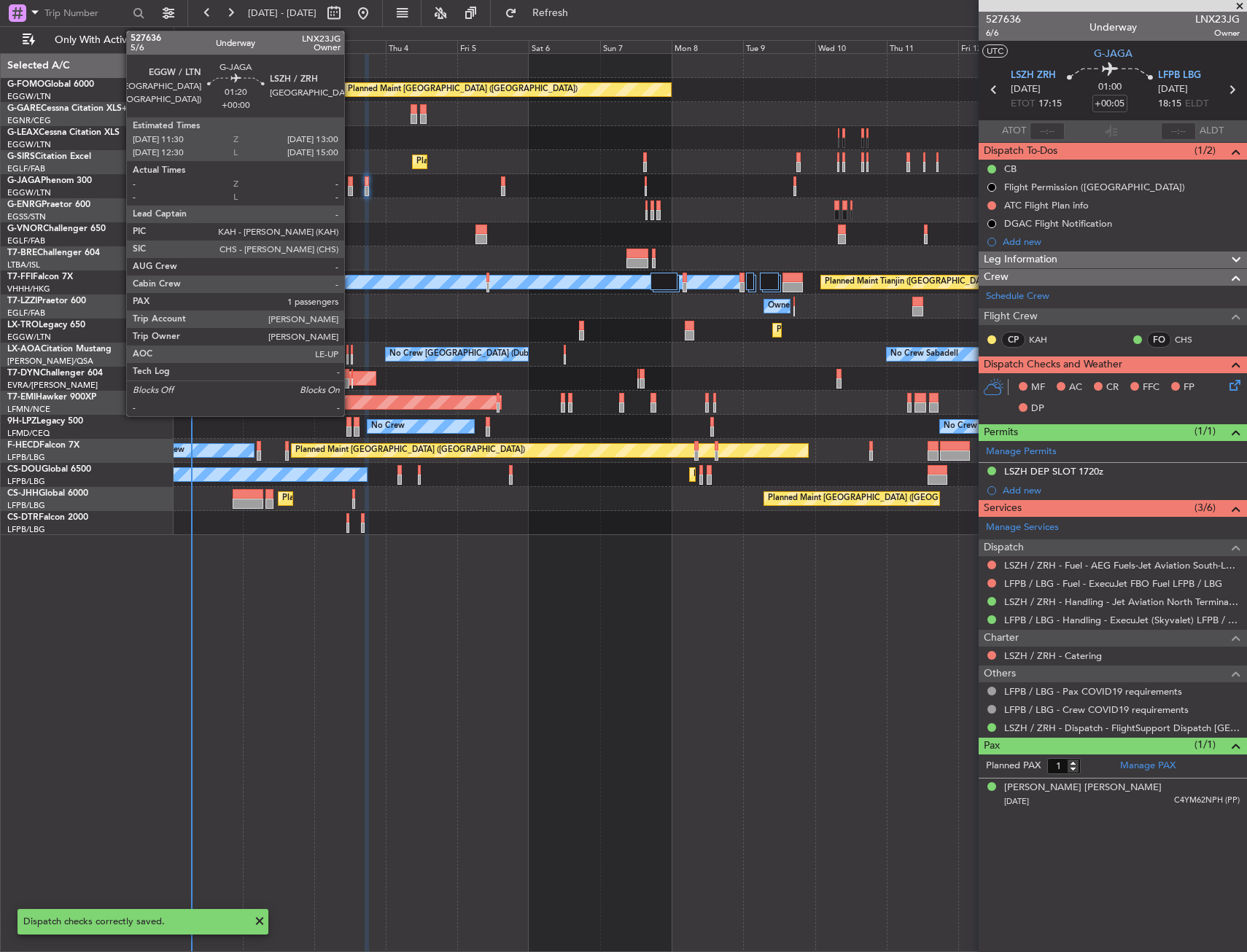
click at [351, 189] on div at bounding box center [351, 190] width 6 height 10
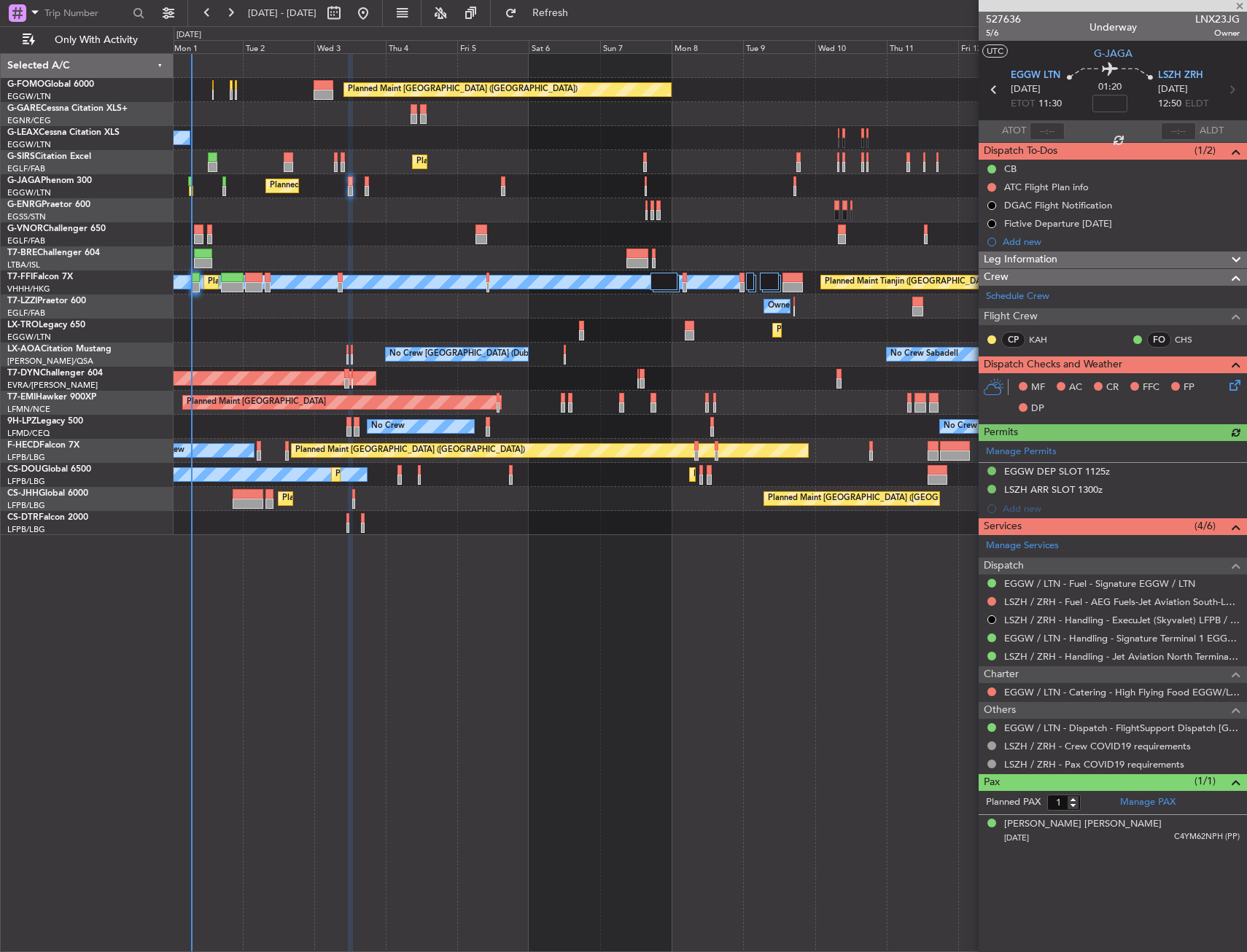
click at [1236, 380] on icon at bounding box center [1232, 382] width 12 height 12
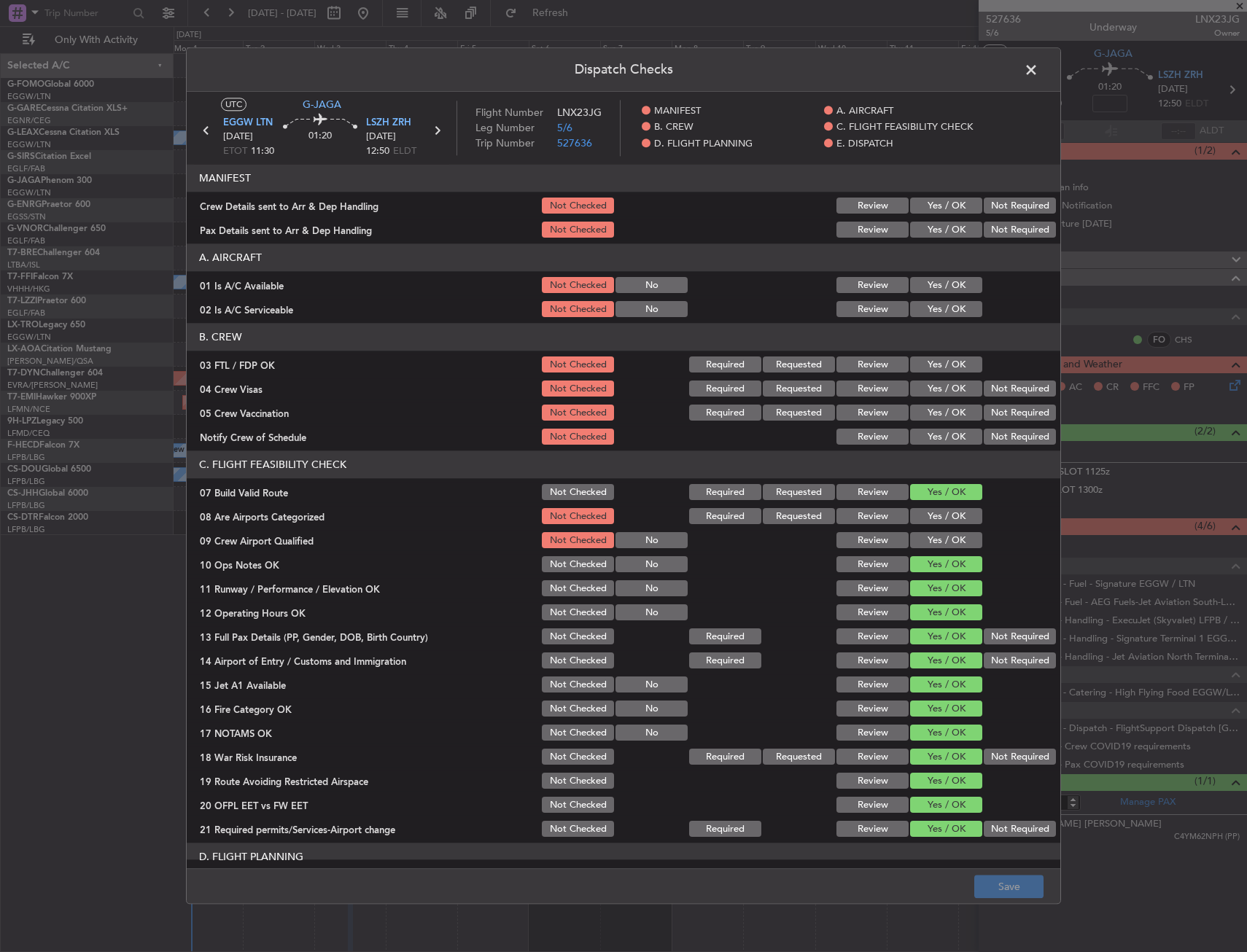
click at [1038, 69] on span at bounding box center [1038, 74] width 0 height 30
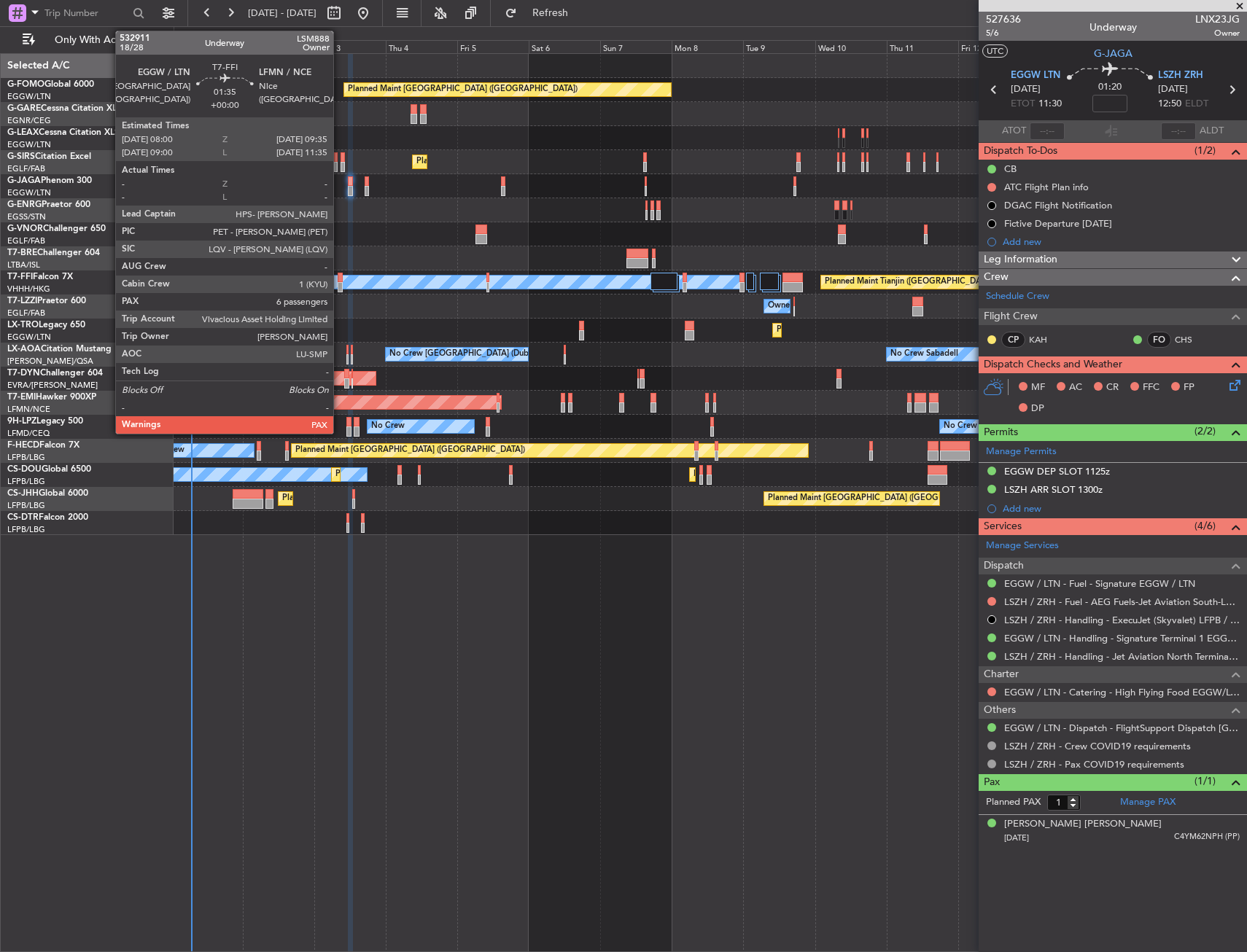
click at [340, 277] on div at bounding box center [341, 277] width 6 height 10
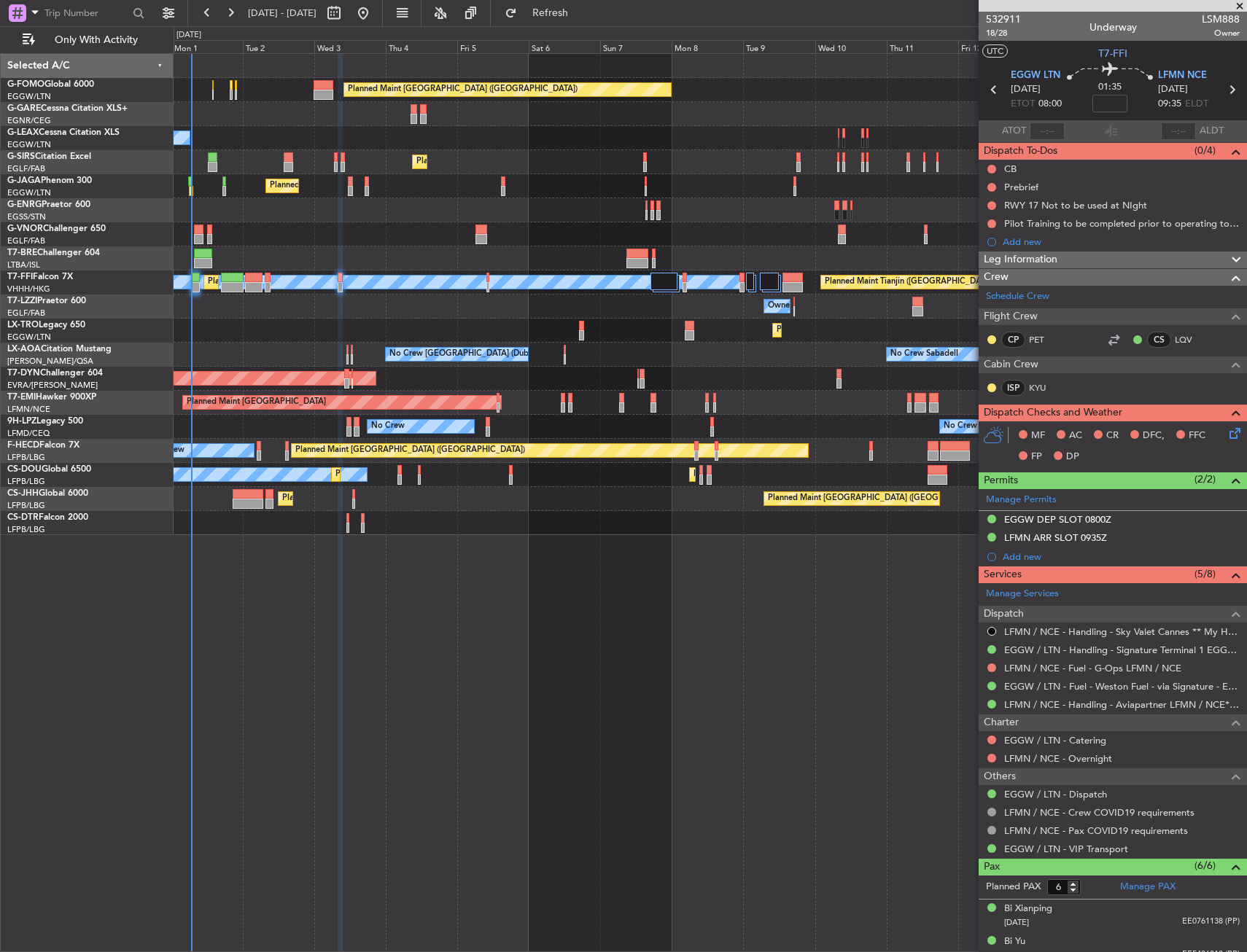
click at [1028, 395] on mat-tooltip-component "Lai Fan Yu (KYU)" at bounding box center [1125, 418] width 245 height 50
click at [1032, 392] on link "KYU" at bounding box center [1046, 388] width 33 height 13
click at [1036, 387] on link "KYU" at bounding box center [1046, 388] width 33 height 13
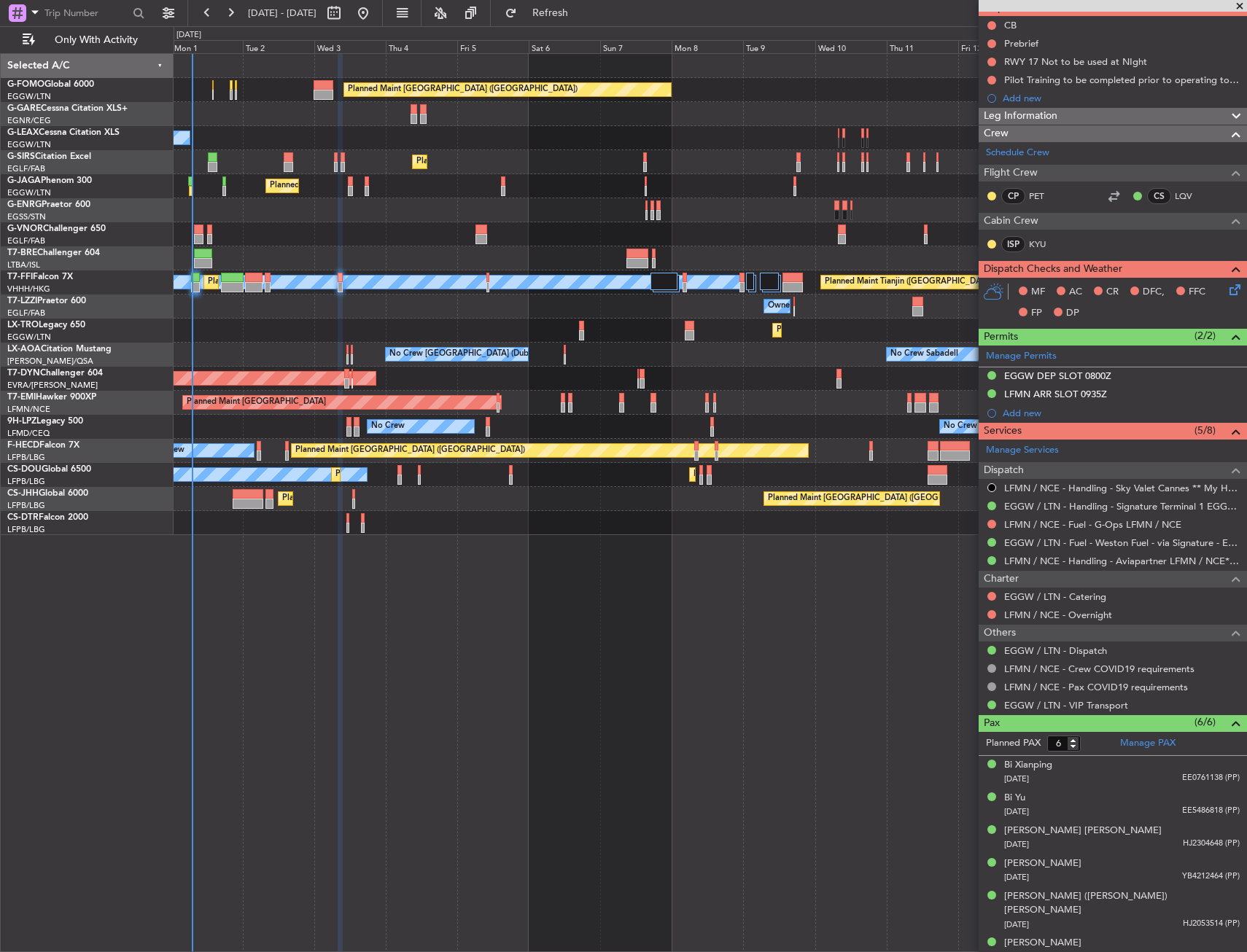
scroll to position [0, 0]
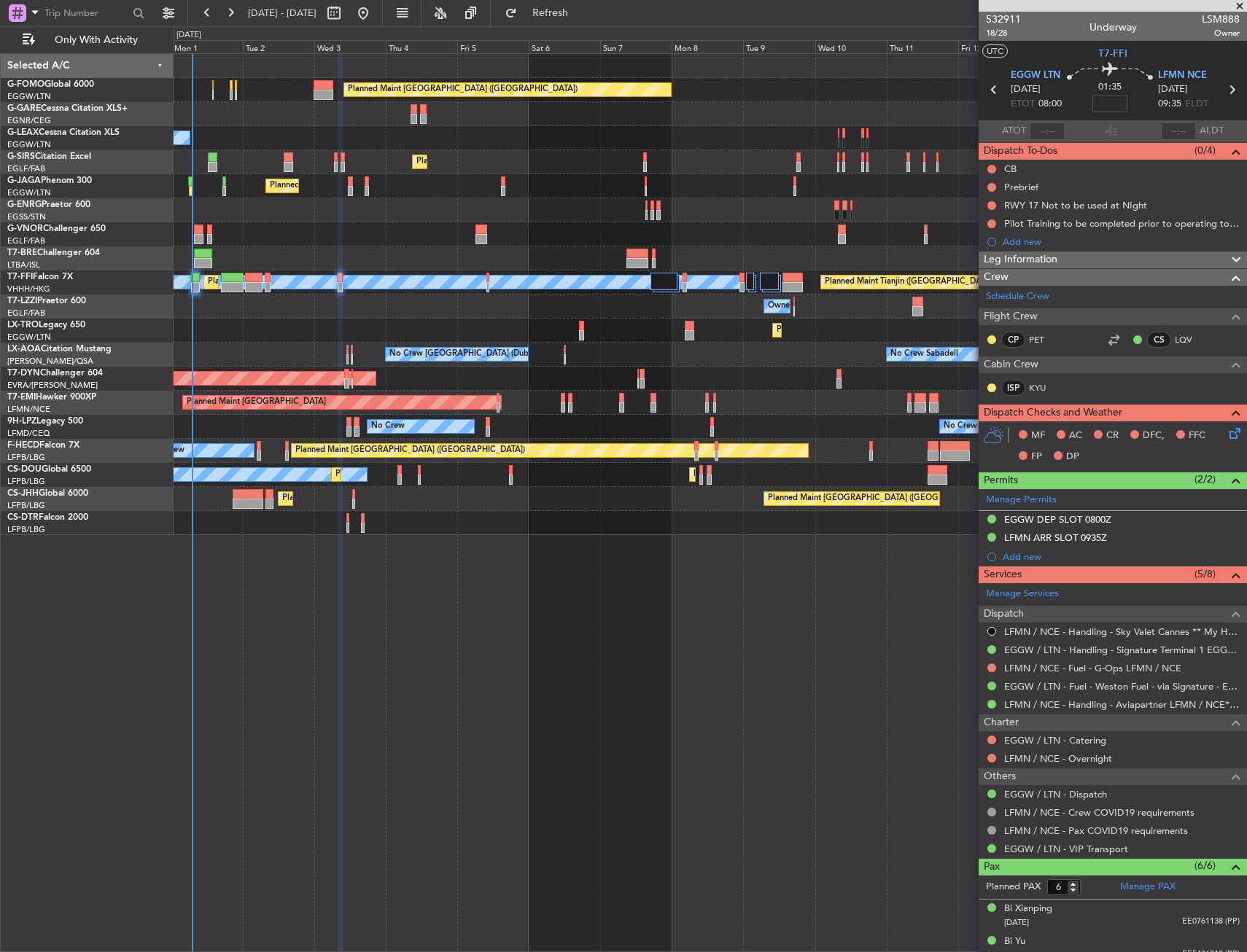
click at [985, 33] on div "532911 18/28 Underway LSM888 Owner" at bounding box center [1113, 27] width 269 height 30
click at [993, 33] on span "18/28" at bounding box center [1004, 32] width 35 height 12
click at [1011, 33] on span "18/28" at bounding box center [1004, 32] width 35 height 12
click at [995, 164] on div at bounding box center [992, 169] width 12 height 12
click at [989, 166] on button at bounding box center [991, 168] width 8 height 8
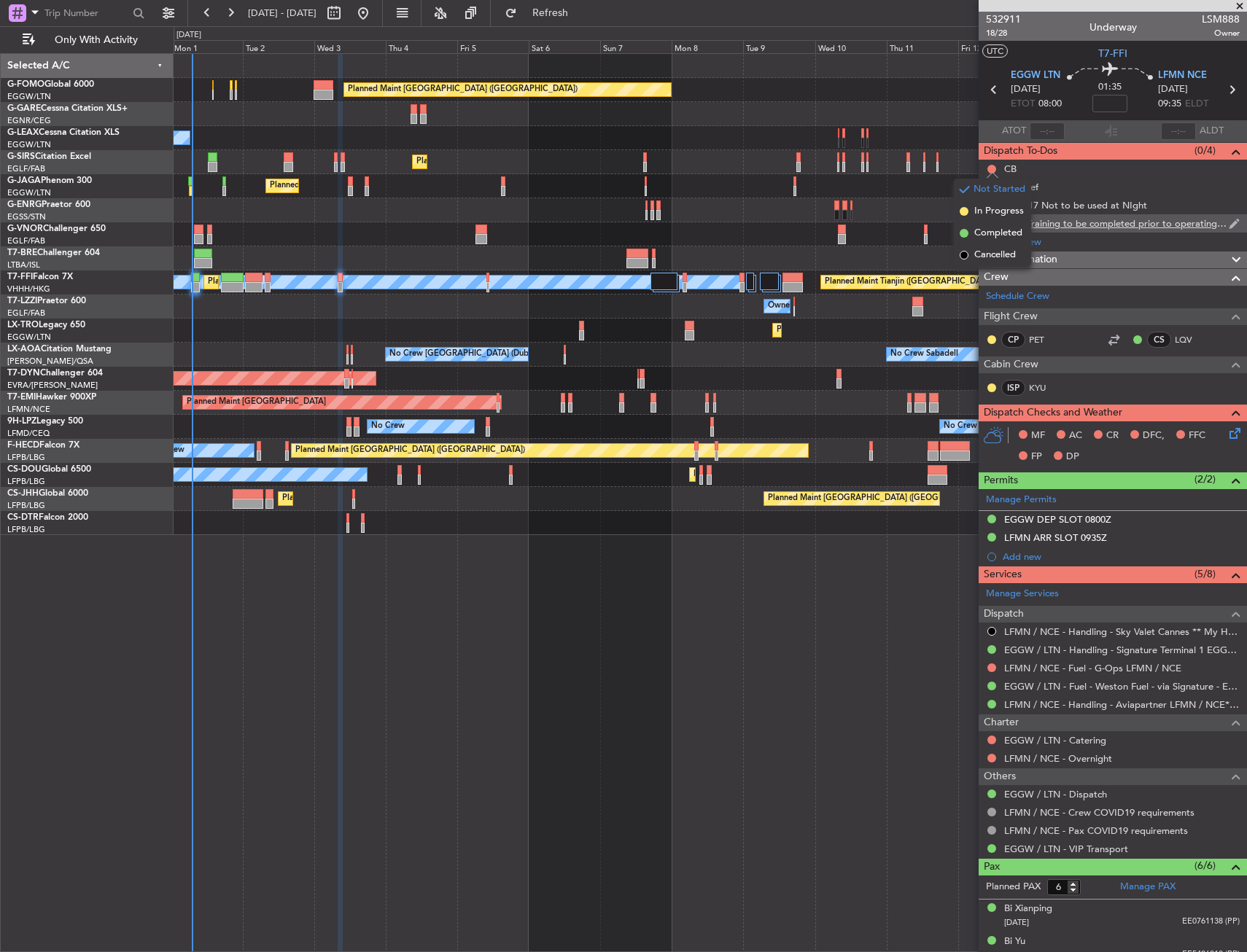
click at [998, 227] on span "Completed" at bounding box center [999, 234] width 48 height 15
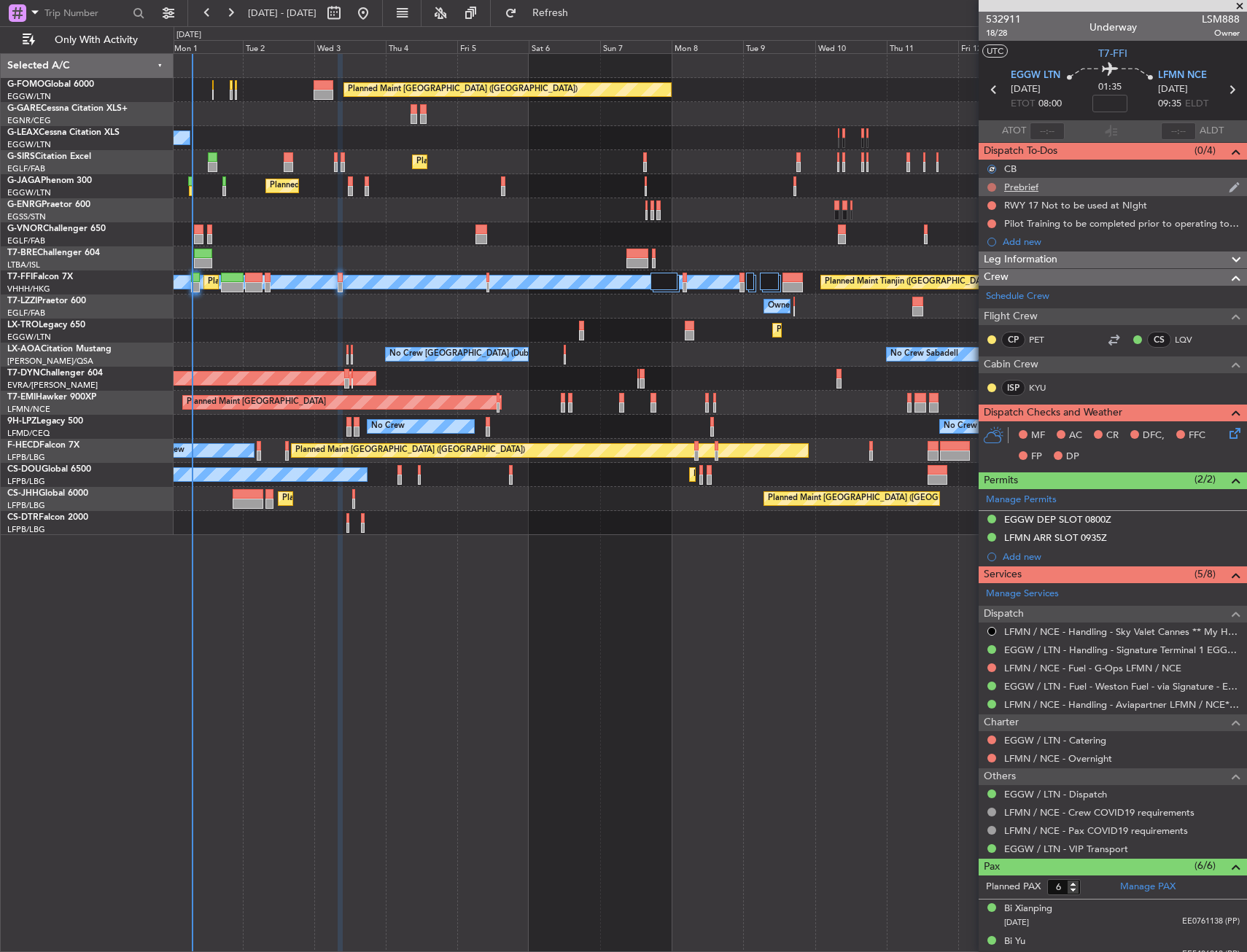
click at [990, 185] on button at bounding box center [991, 187] width 8 height 8
click at [987, 231] on span "In Progress" at bounding box center [999, 230] width 50 height 15
click at [1227, 431] on icon at bounding box center [1232, 430] width 12 height 12
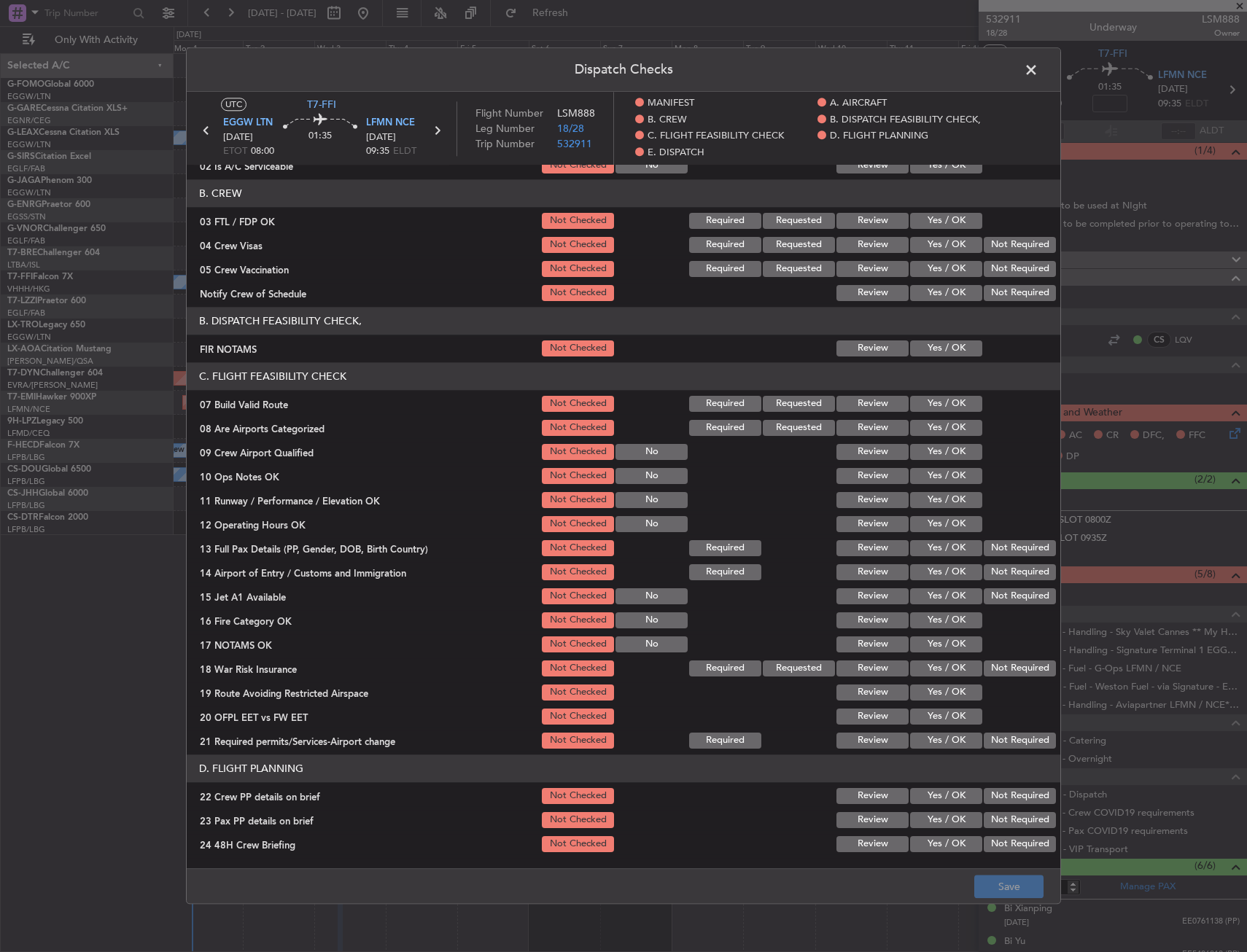
scroll to position [146, 0]
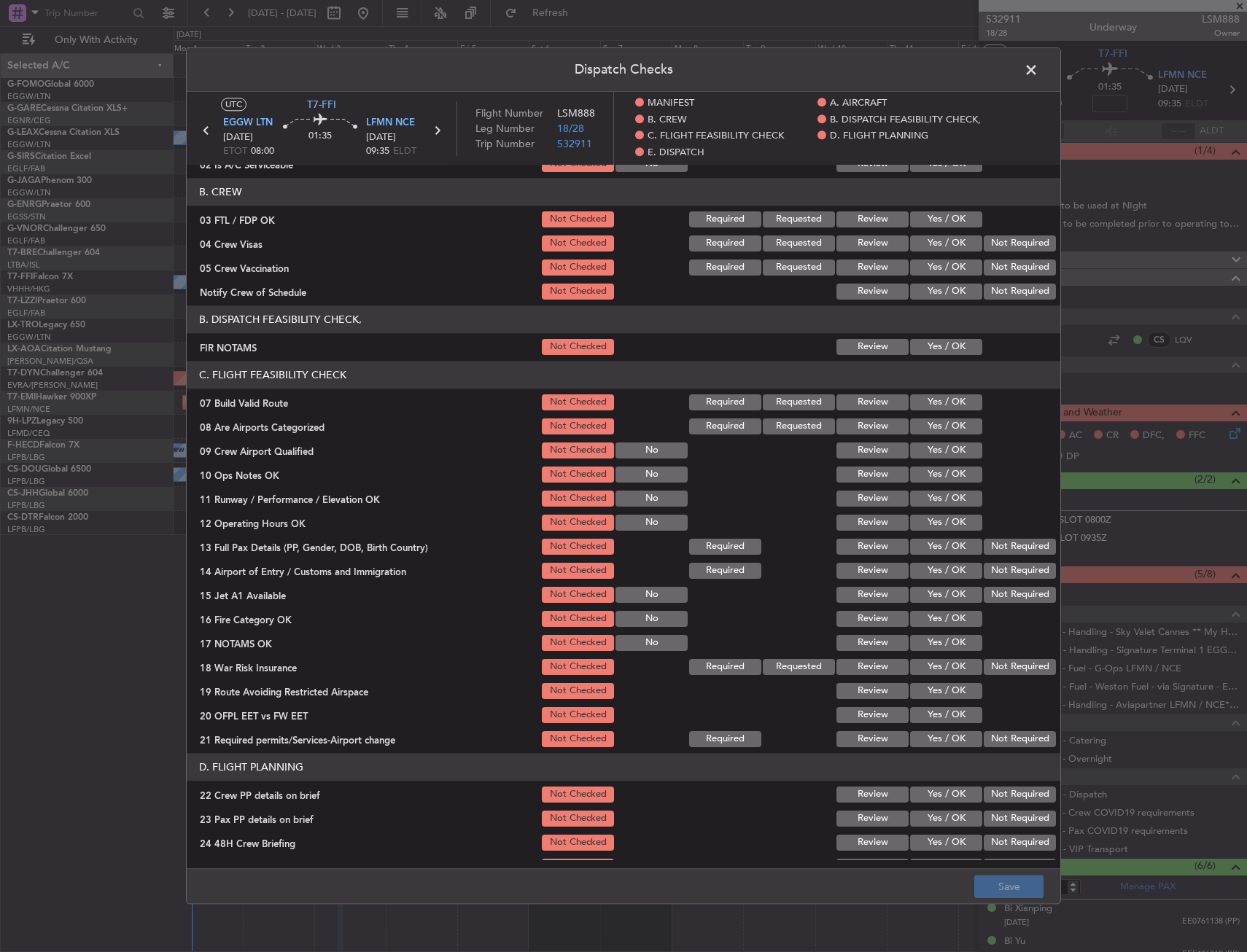
click at [924, 346] on button "Yes / OK" at bounding box center [946, 346] width 72 height 16
click at [923, 407] on button "Yes / OK" at bounding box center [946, 402] width 72 height 16
click at [922, 473] on button "Yes / OK" at bounding box center [946, 474] width 72 height 16
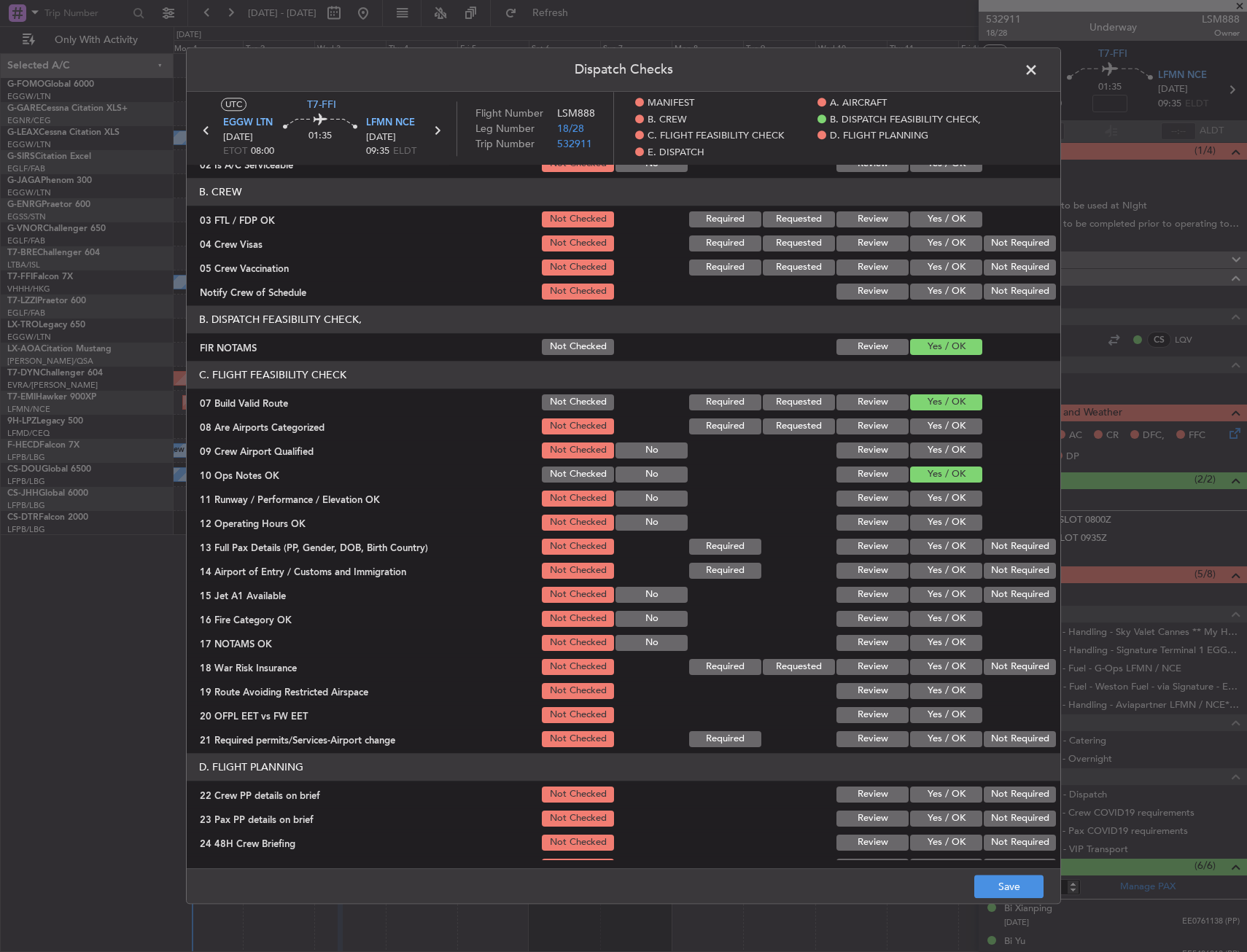
click at [926, 505] on button "Yes / OK" at bounding box center [946, 498] width 72 height 16
click at [926, 525] on button "Yes / OK" at bounding box center [946, 522] width 72 height 16
click at [929, 548] on button "Yes / OK" at bounding box center [946, 547] width 72 height 16
click at [934, 570] on button "Yes / OK" at bounding box center [946, 571] width 72 height 16
click at [935, 591] on button "Yes / OK" at bounding box center [946, 595] width 72 height 16
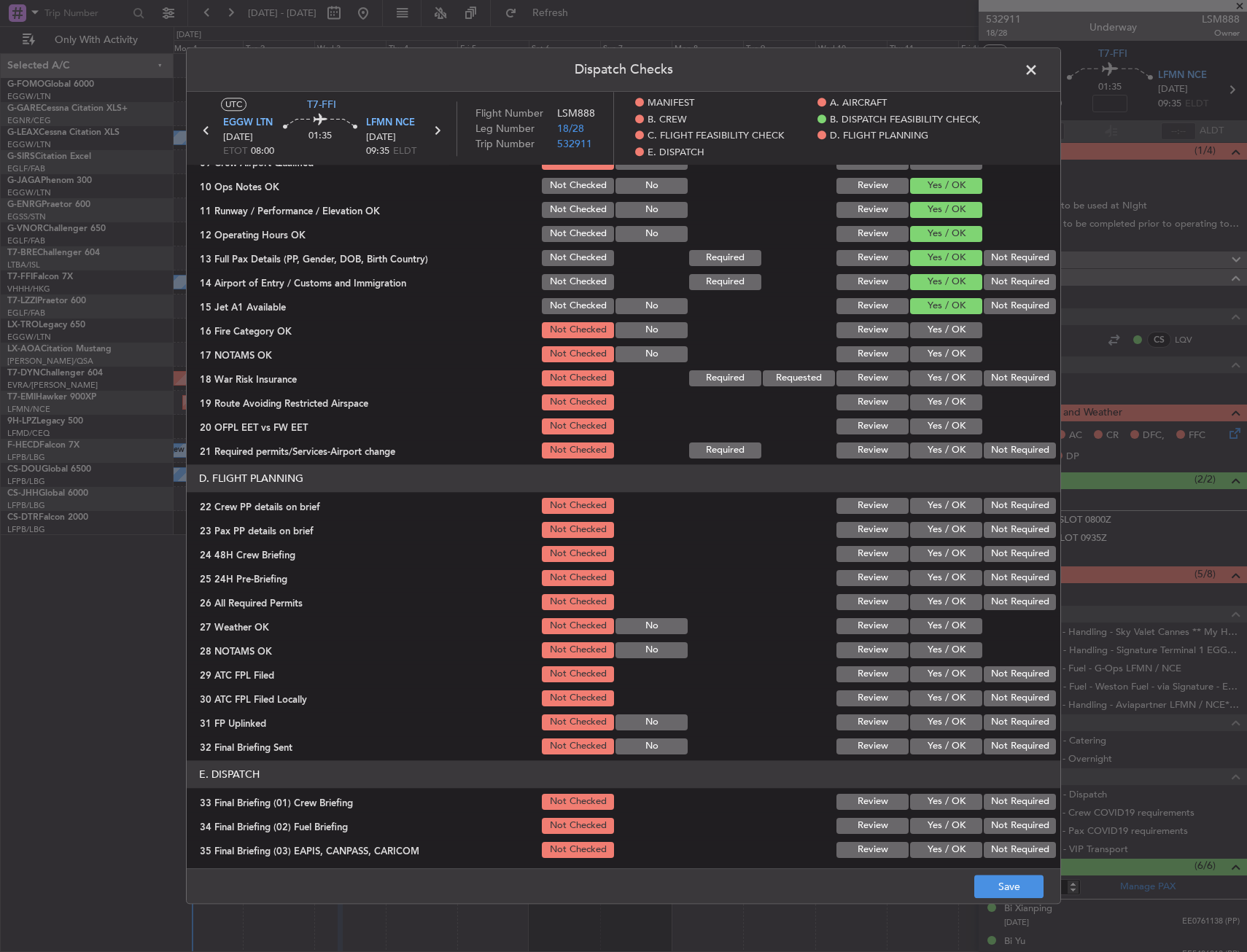
scroll to position [438, 0]
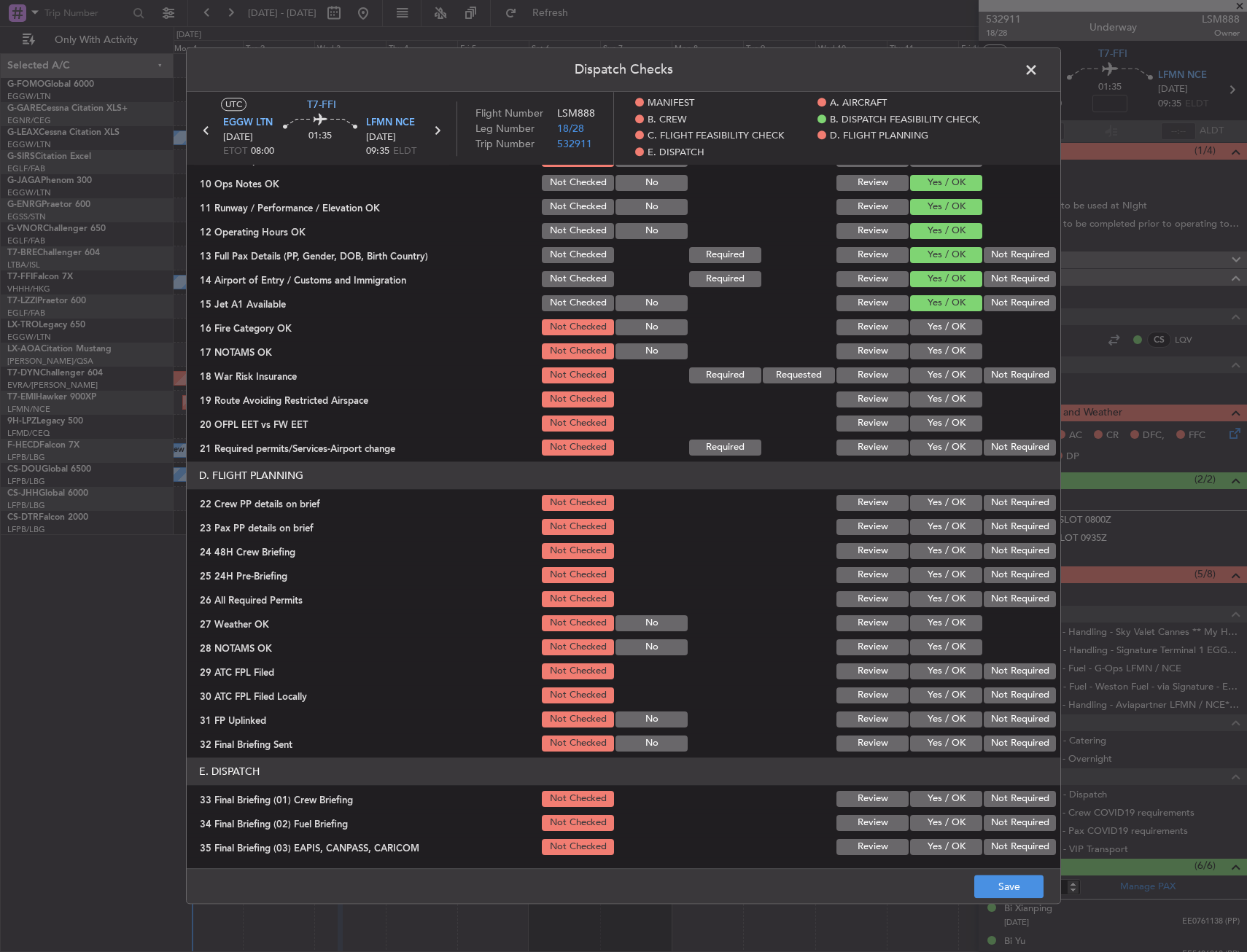
click at [924, 330] on button "Yes / OK" at bounding box center [946, 327] width 72 height 16
click at [926, 354] on button "Yes / OK" at bounding box center [946, 351] width 72 height 16
click at [927, 371] on button "Yes / OK" at bounding box center [946, 375] width 72 height 16
click at [925, 400] on button "Yes / OK" at bounding box center [946, 399] width 72 height 16
drag, startPoint x: 921, startPoint y: 421, endPoint x: 919, endPoint y: 432, distance: 11.2
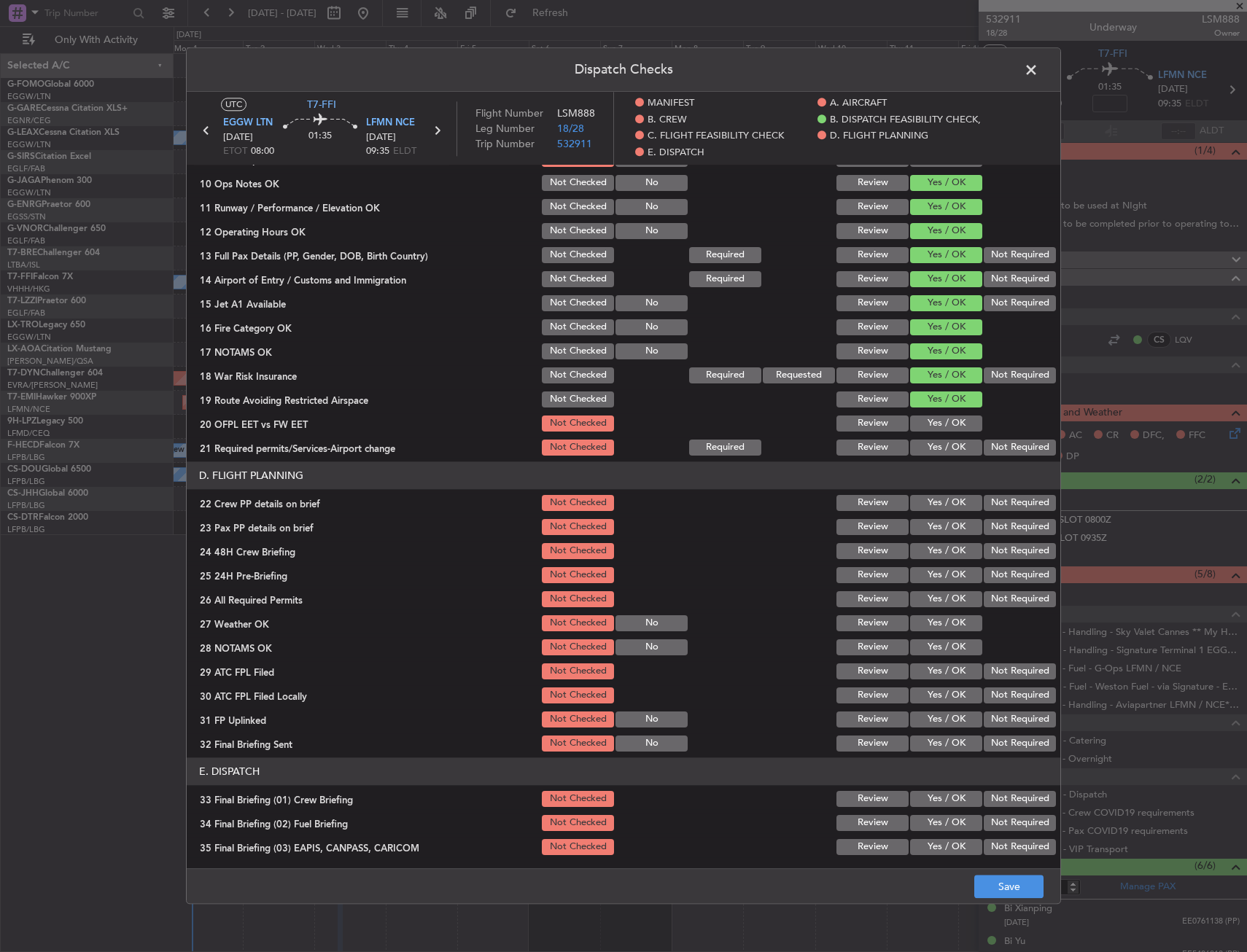
click at [921, 421] on button "Yes / OK" at bounding box center [946, 423] width 72 height 16
click at [923, 442] on button "Yes / OK" at bounding box center [946, 447] width 72 height 16
click at [930, 503] on button "Yes / OK" at bounding box center [946, 502] width 72 height 16
click at [931, 523] on button "Yes / OK" at bounding box center [946, 526] width 72 height 16
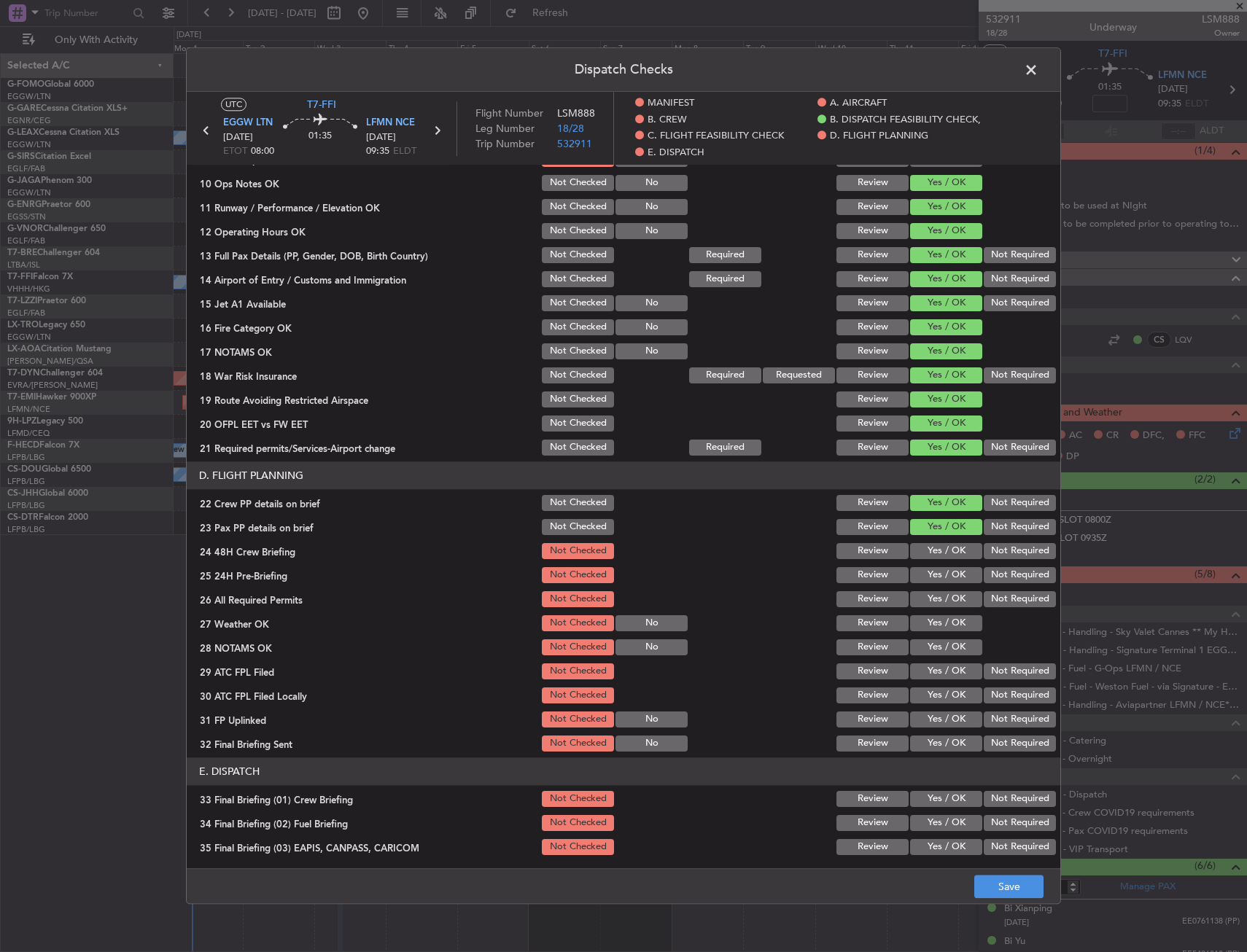
click at [927, 541] on section "D. FLIGHT PLANNING 22 Crew PP details on brief Not Checked Review Yes / OK Not …" at bounding box center [624, 608] width 874 height 293
click at [929, 546] on button "Yes / OK" at bounding box center [946, 550] width 72 height 16
click at [1006, 880] on button "Save" at bounding box center [1009, 886] width 69 height 23
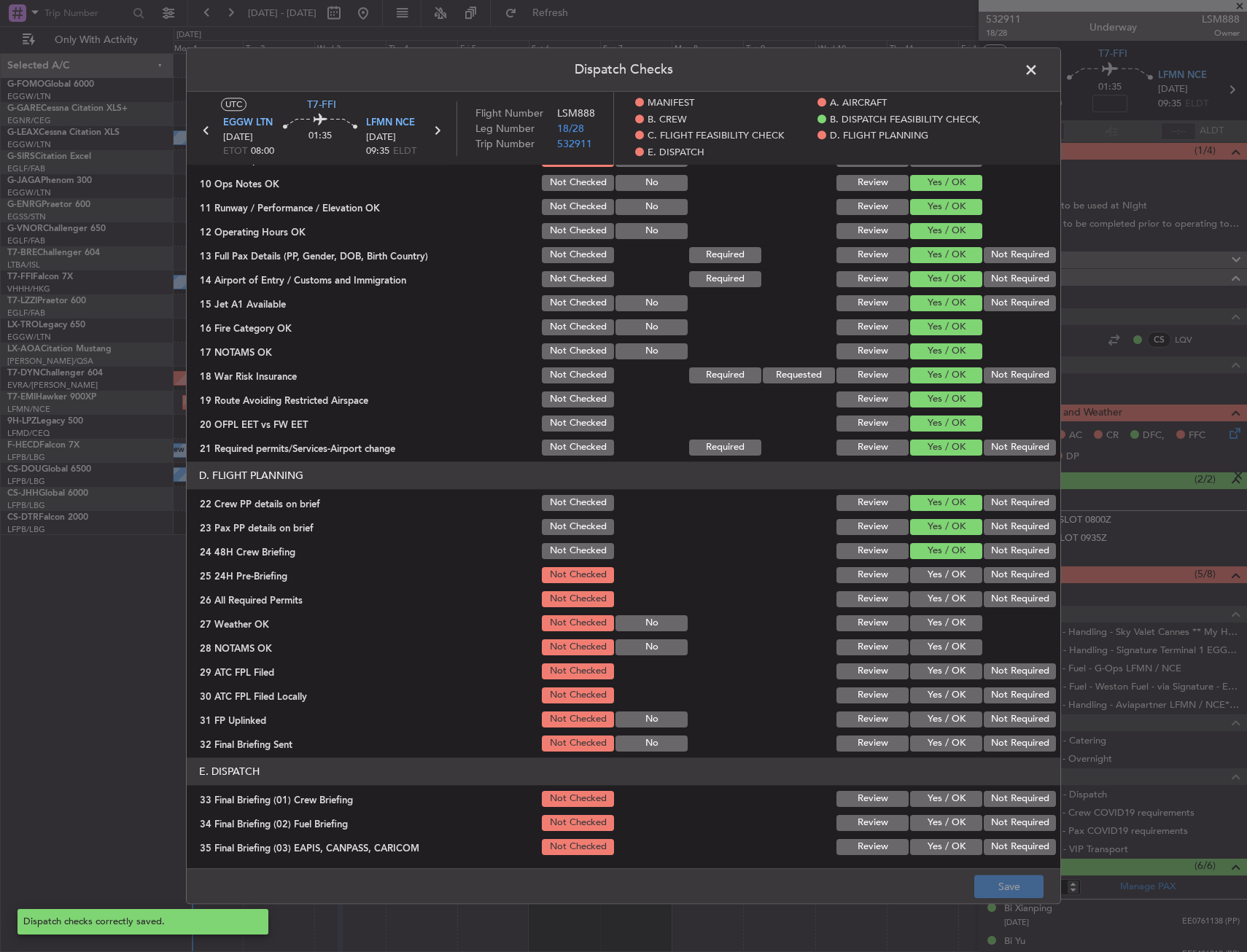
click at [1038, 71] on span at bounding box center [1038, 74] width 0 height 30
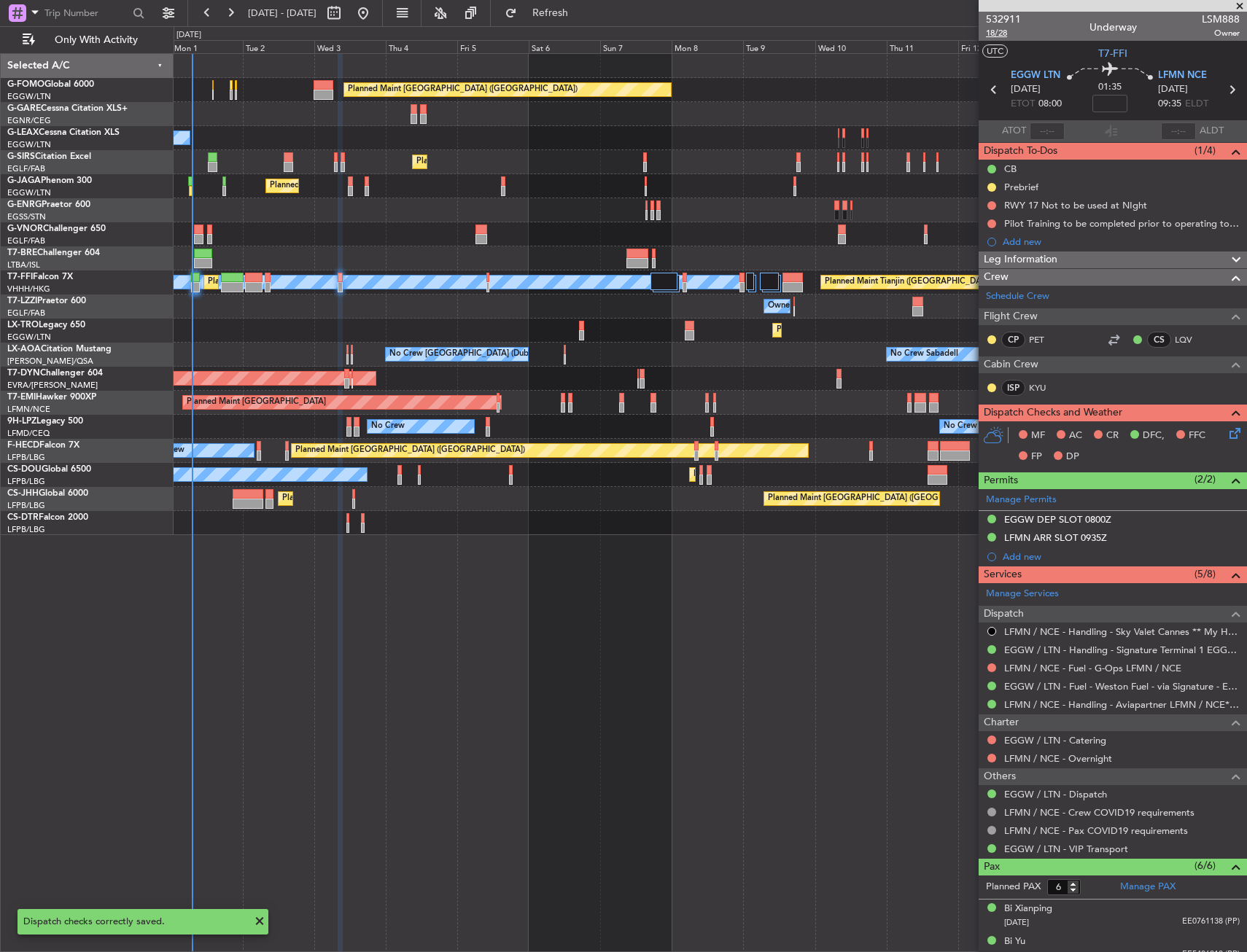
click at [997, 33] on span "18/28" at bounding box center [1004, 32] width 35 height 12
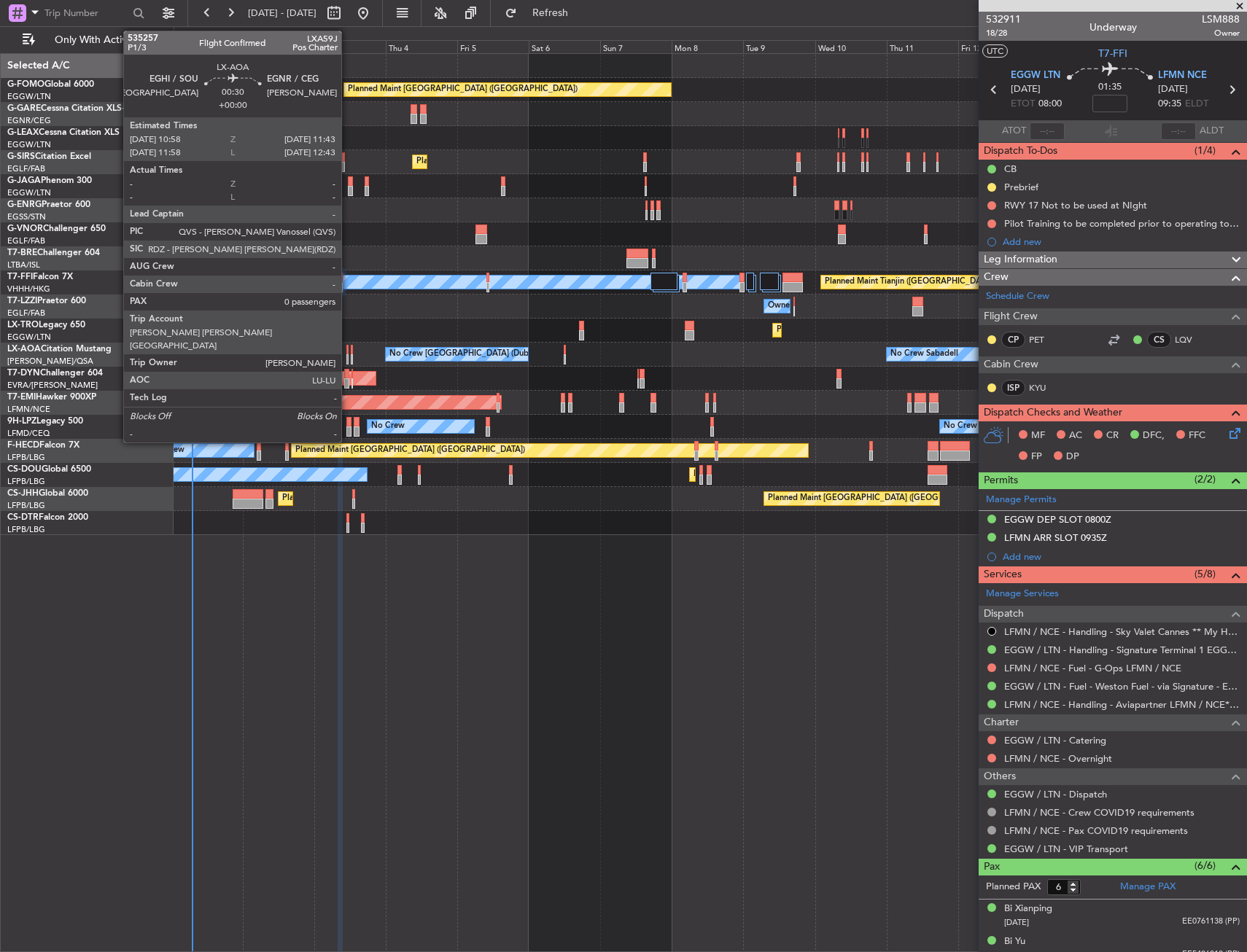
click at [348, 352] on div at bounding box center [347, 349] width 3 height 10
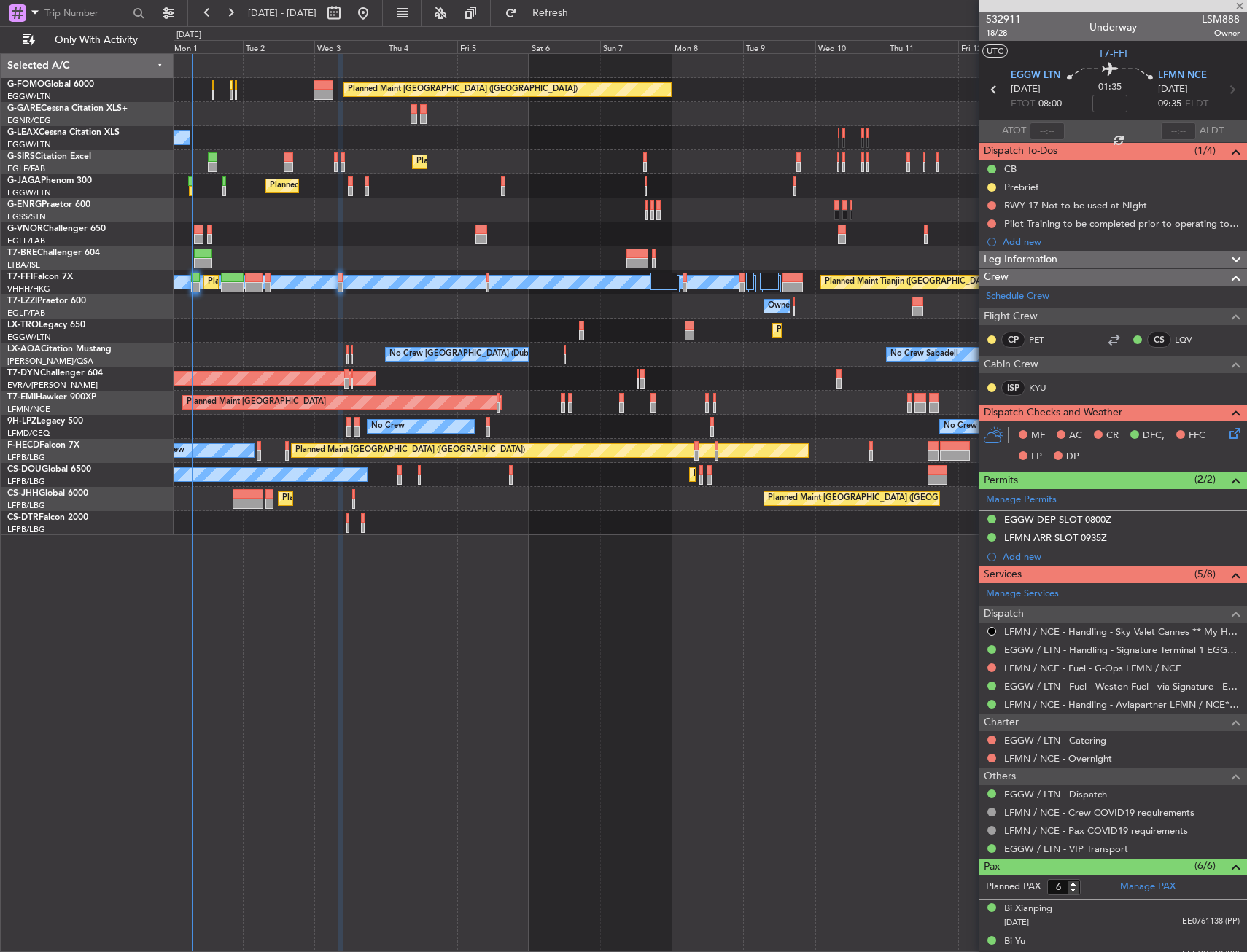
type input "0"
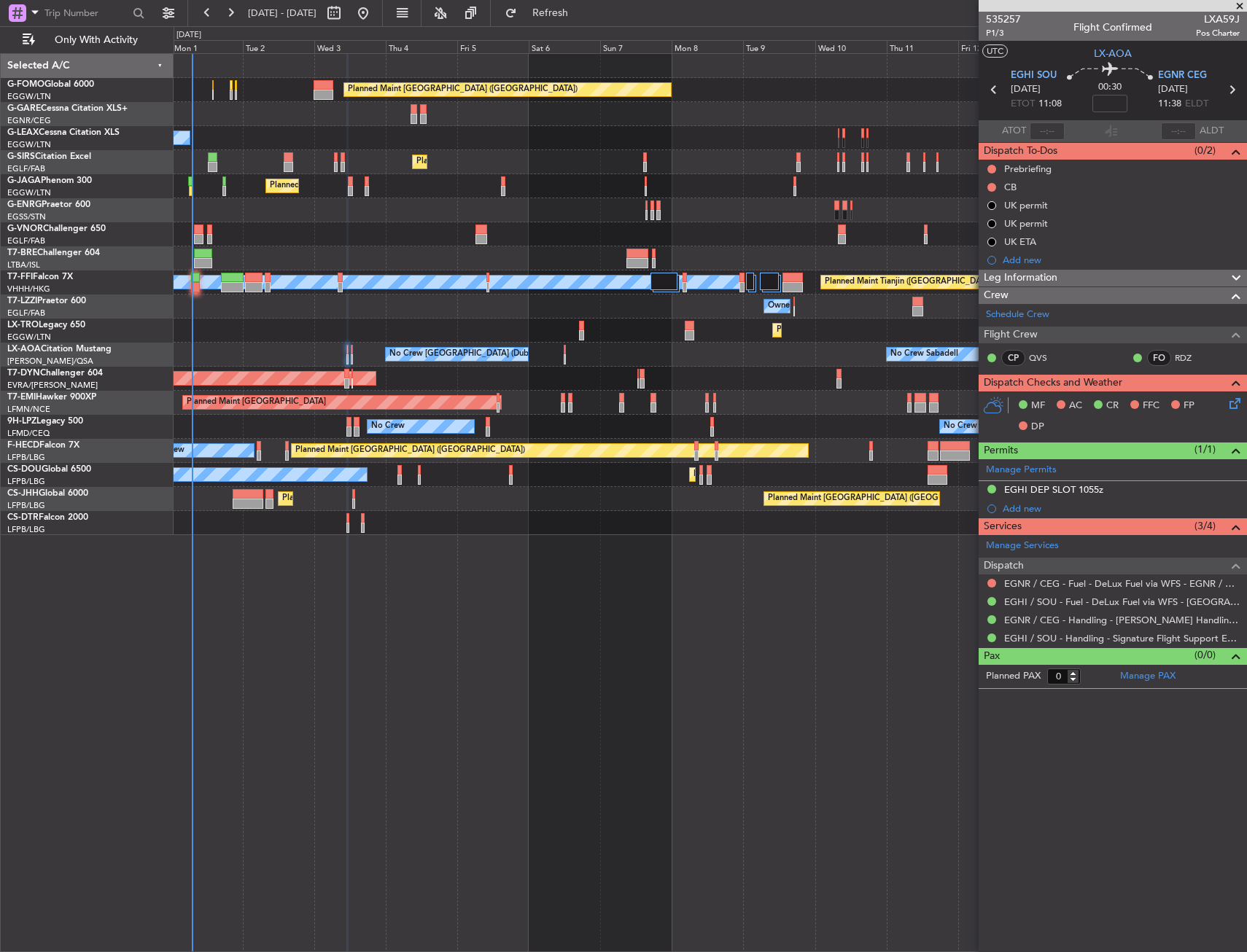
click at [985, 38] on div "535257 P1/3 Flight Confirmed LXA59J Pos Charter" at bounding box center [1113, 27] width 269 height 30
click at [987, 35] on span "P1/3" at bounding box center [1004, 32] width 35 height 12
click at [1107, 105] on input at bounding box center [1110, 103] width 35 height 18
click at [1068, 60] on section "UTC LX-AOA" at bounding box center [1113, 52] width 269 height 22
type input "+00:10"
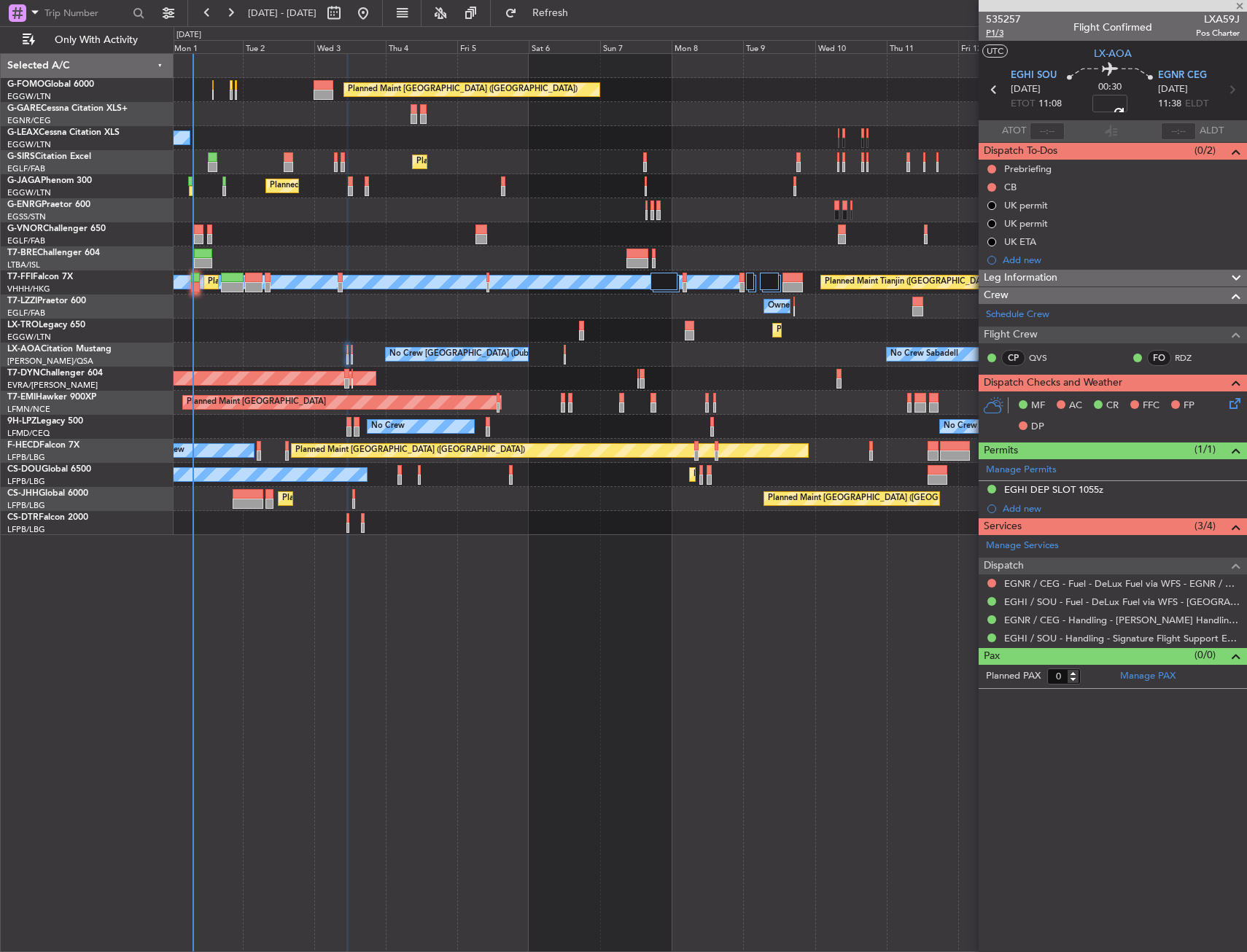
click at [993, 37] on span "P1/3" at bounding box center [1004, 32] width 35 height 12
click at [992, 169] on button at bounding box center [991, 168] width 8 height 8
click at [972, 214] on li "In Progress" at bounding box center [993, 211] width 78 height 22
click at [993, 187] on button at bounding box center [991, 187] width 8 height 8
click at [979, 254] on span "Completed" at bounding box center [999, 252] width 48 height 15
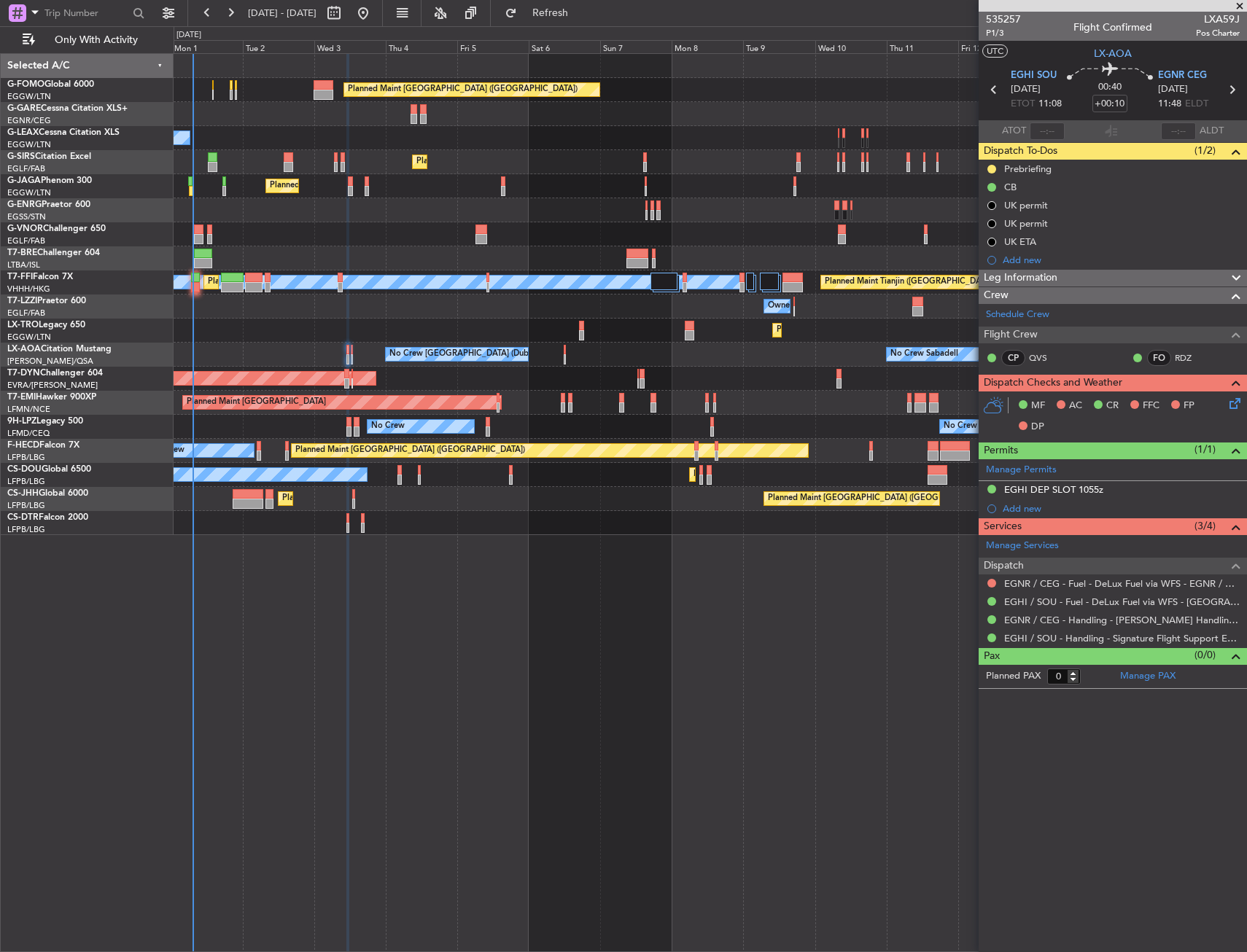
click at [1233, 404] on icon at bounding box center [1232, 401] width 12 height 12
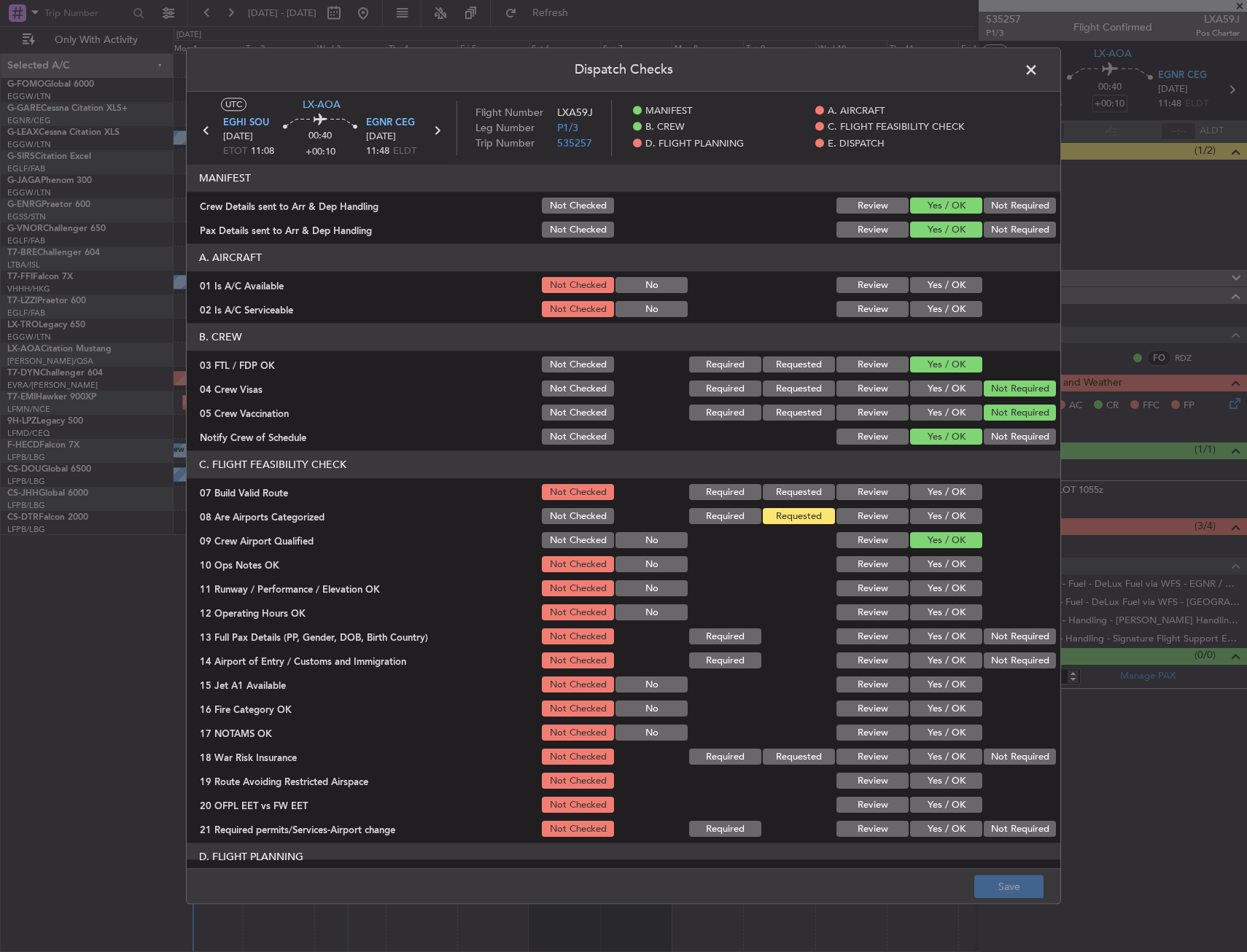
scroll to position [73, 0]
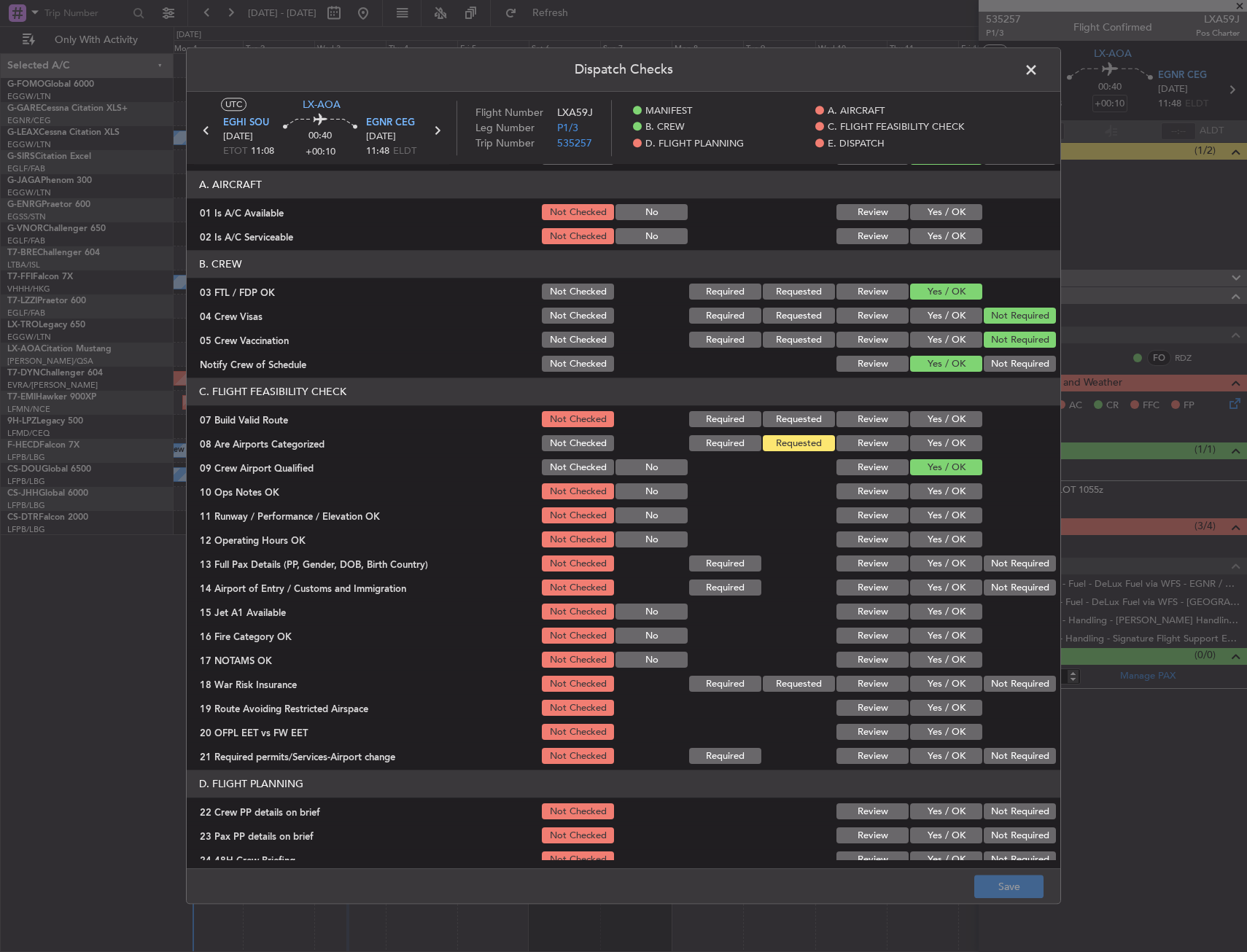
click at [943, 416] on button "Yes / OK" at bounding box center [946, 419] width 72 height 16
click at [949, 442] on button "Yes / OK" at bounding box center [946, 443] width 72 height 16
click at [783, 447] on button "Requested" at bounding box center [799, 443] width 72 height 16
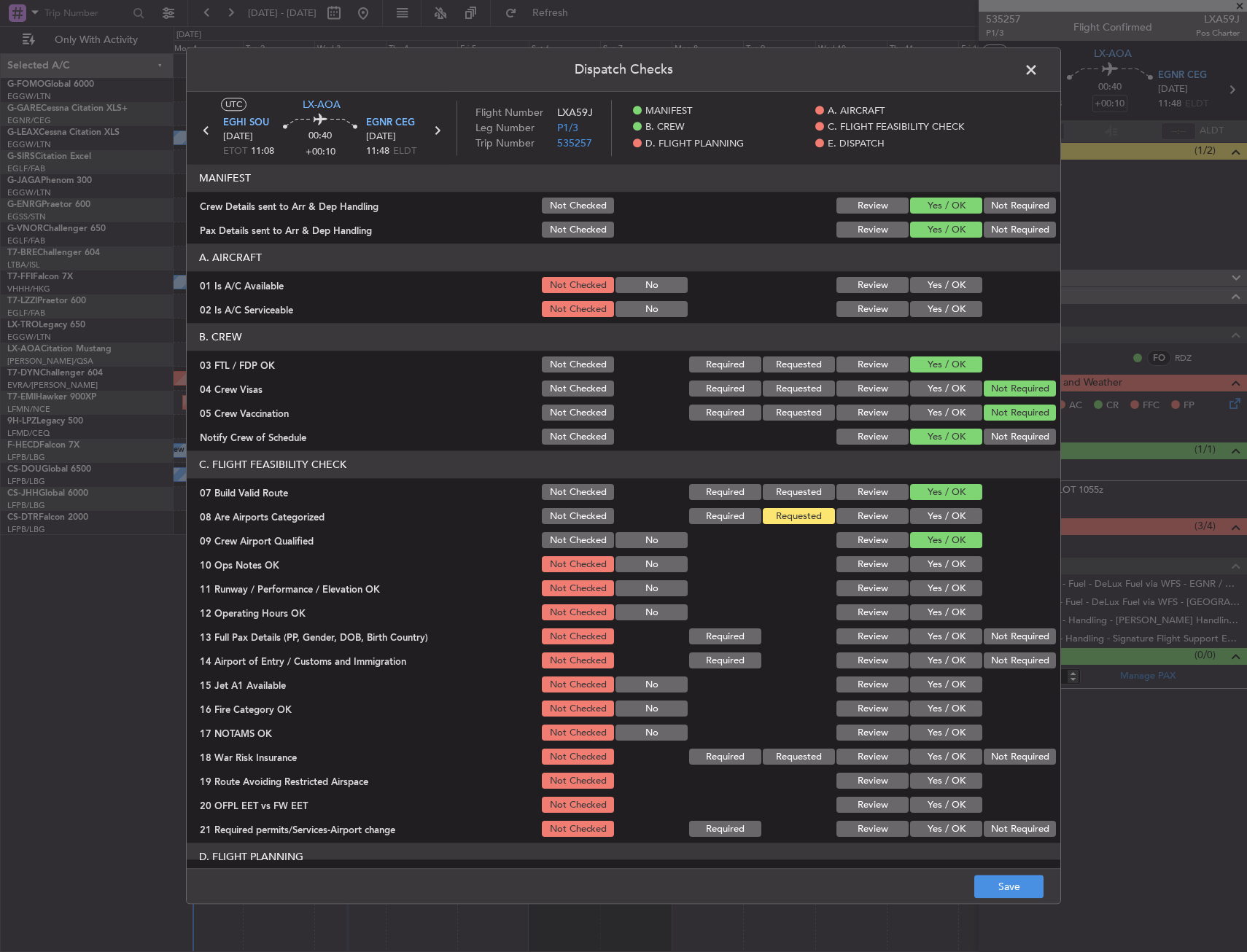
scroll to position [292, 0]
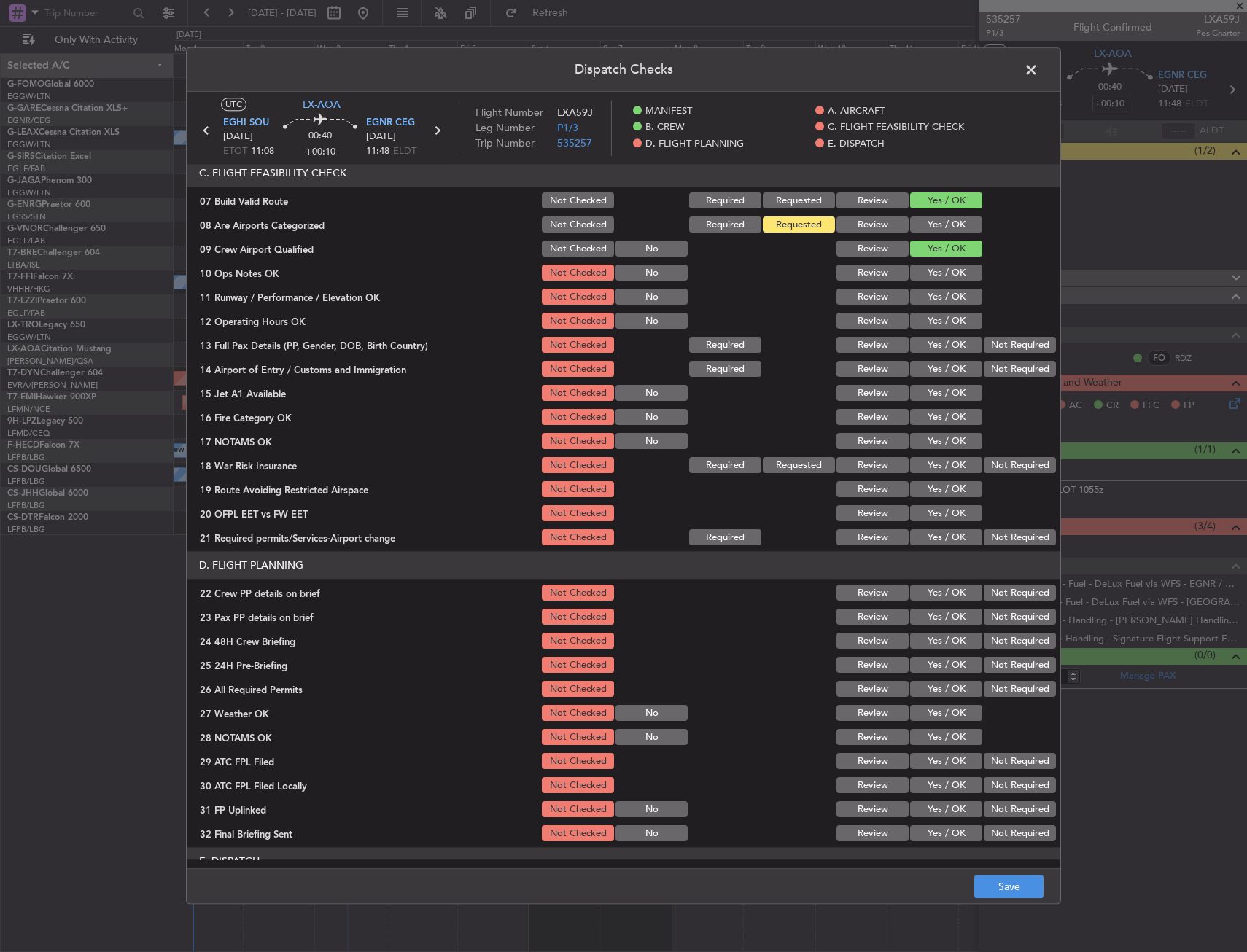
drag, startPoint x: 927, startPoint y: 272, endPoint x: 935, endPoint y: 289, distance: 18.8
click at [928, 272] on button "Yes / OK" at bounding box center [946, 272] width 72 height 16
click at [935, 298] on button "Yes / OK" at bounding box center [946, 296] width 72 height 16
drag, startPoint x: 937, startPoint y: 325, endPoint x: 937, endPoint y: 351, distance: 26.0
click at [937, 326] on button "Yes / OK" at bounding box center [946, 321] width 72 height 16
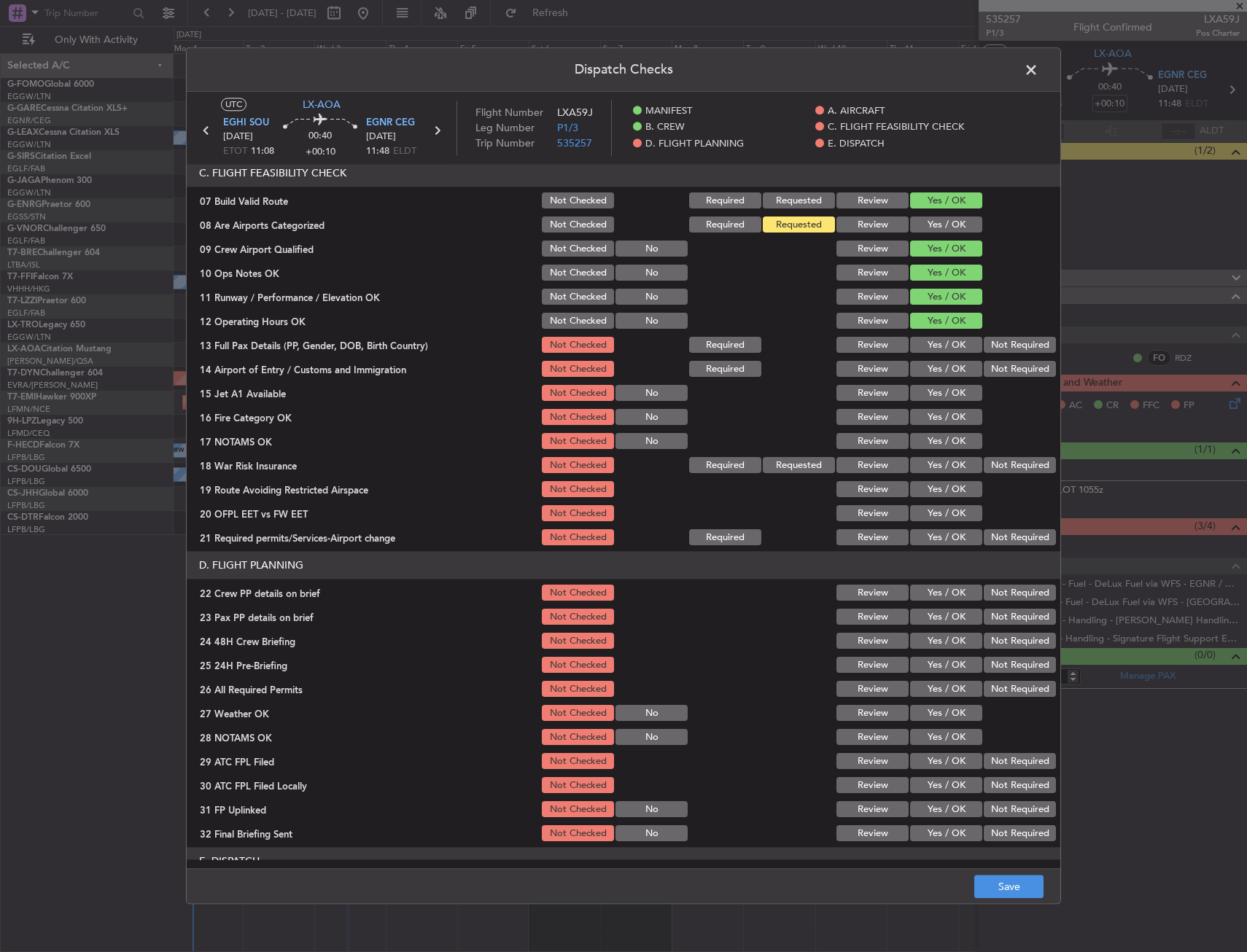
click at [937, 352] on button "Yes / OK" at bounding box center [946, 345] width 72 height 16
click at [937, 370] on button "Yes / OK" at bounding box center [946, 369] width 72 height 16
click at [930, 394] on button "Yes / OK" at bounding box center [946, 393] width 72 height 16
drag, startPoint x: 930, startPoint y: 413, endPoint x: 927, endPoint y: 438, distance: 25.2
click at [930, 414] on button "Yes / OK" at bounding box center [946, 417] width 72 height 16
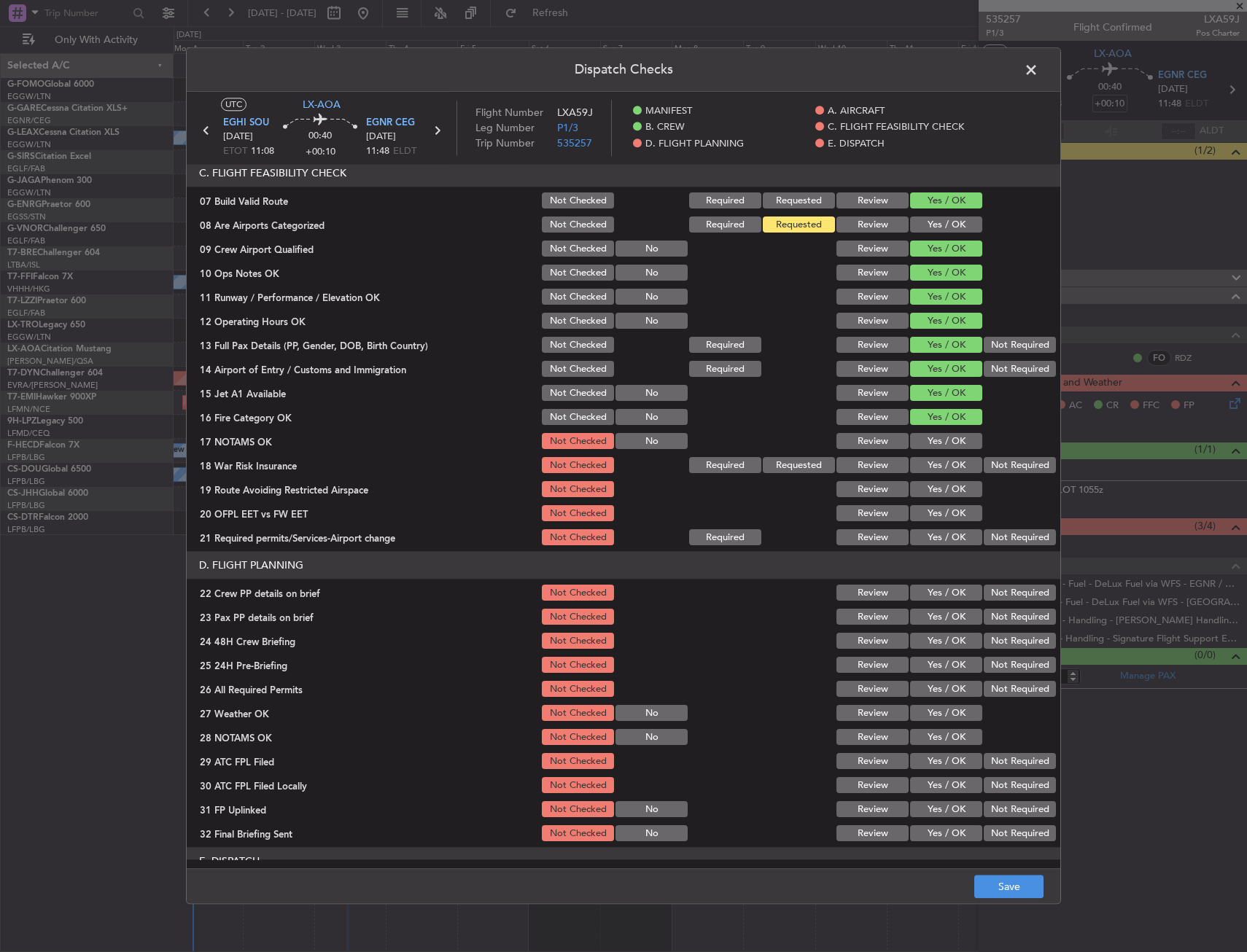
click at [927, 440] on button "Yes / OK" at bounding box center [946, 441] width 72 height 16
click at [931, 462] on button "Yes / OK" at bounding box center [946, 465] width 72 height 16
click at [938, 485] on button "Yes / OK" at bounding box center [946, 489] width 72 height 16
click at [926, 515] on button "Yes / OK" at bounding box center [946, 513] width 72 height 16
click at [935, 543] on button "Yes / OK" at bounding box center [946, 537] width 72 height 16
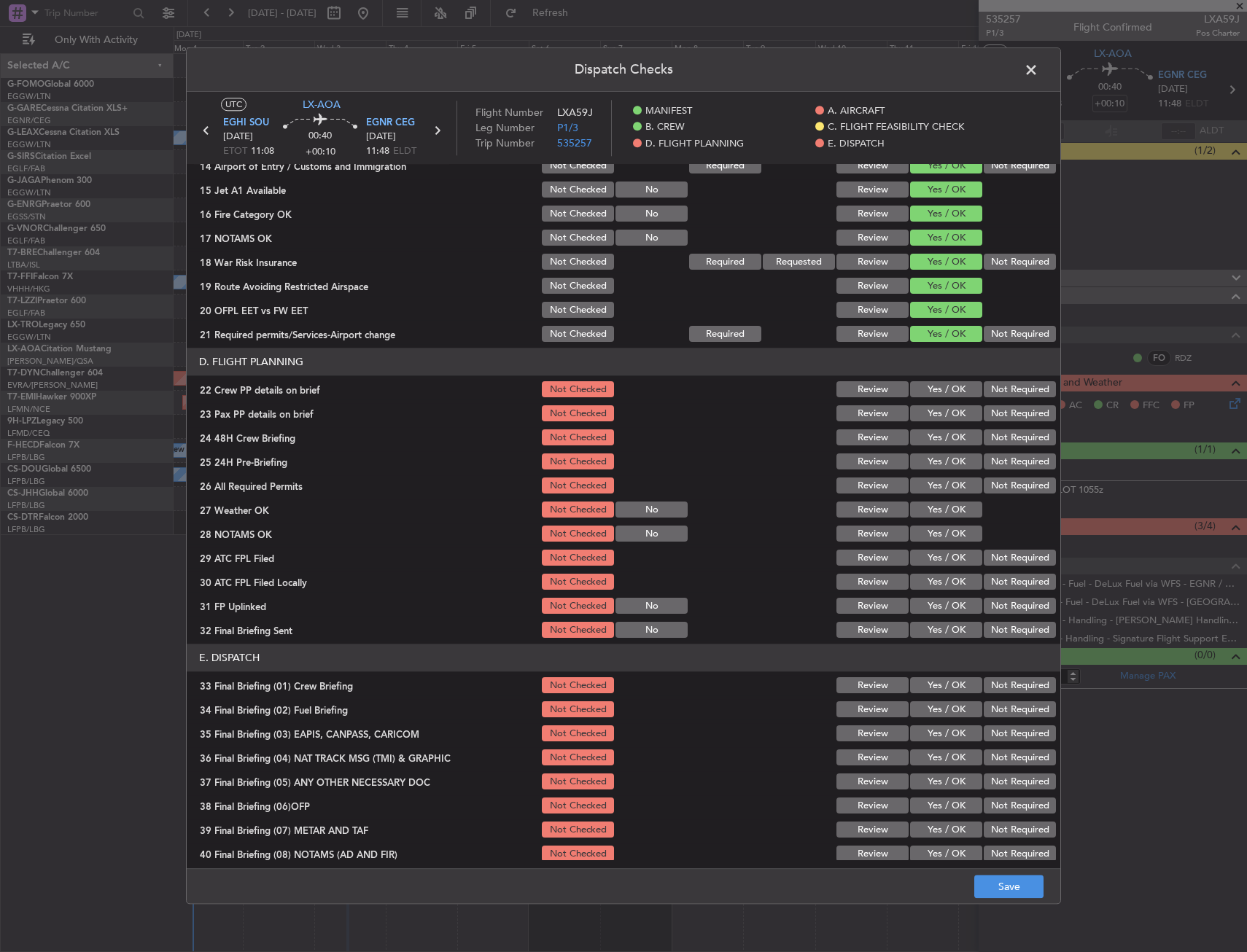
scroll to position [511, 0]
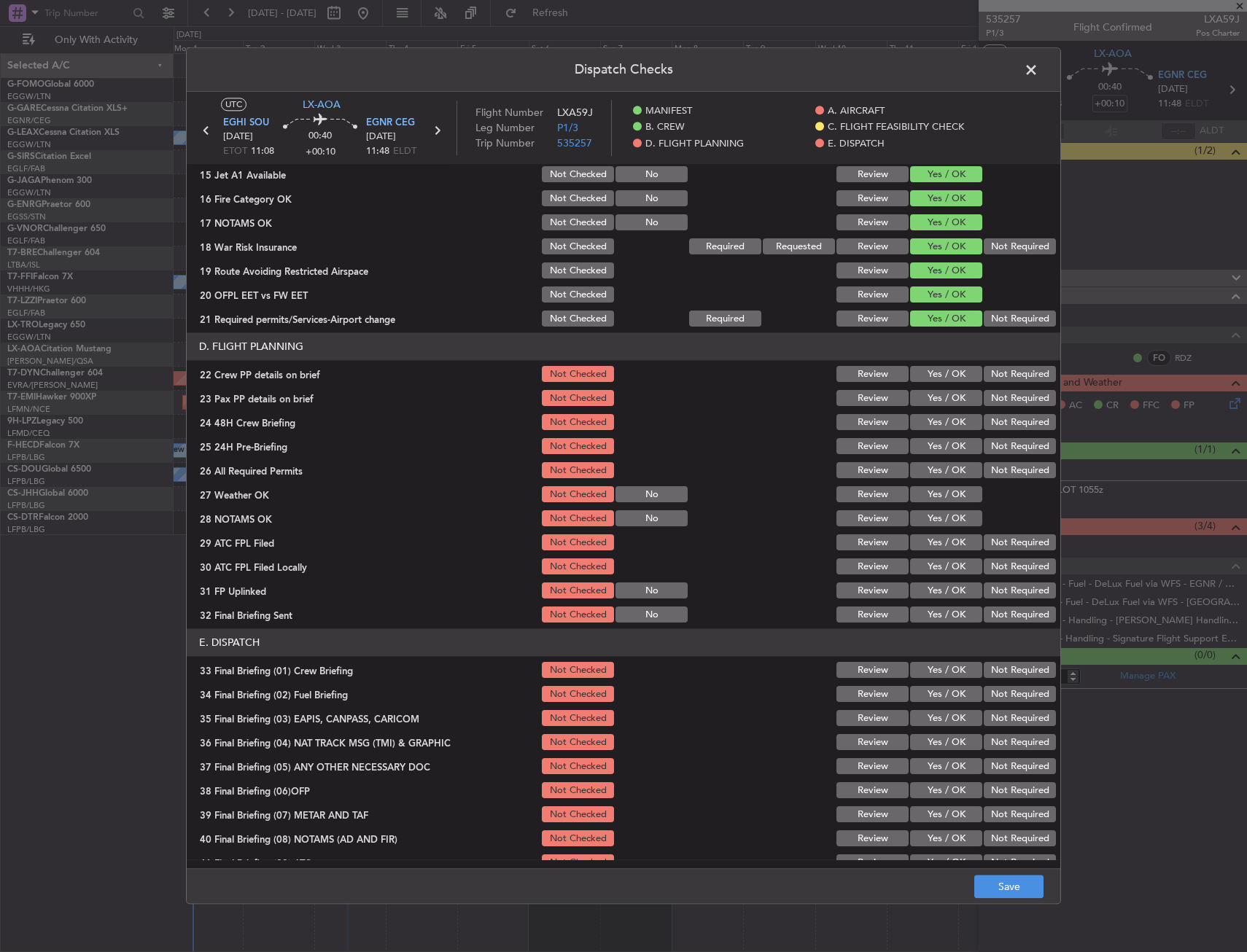
click at [934, 374] on button "Yes / OK" at bounding box center [946, 374] width 72 height 16
click at [934, 395] on button "Yes / OK" at bounding box center [946, 398] width 72 height 16
click at [933, 420] on button "Yes / OK" at bounding box center [946, 422] width 72 height 16
click at [999, 884] on button "Save" at bounding box center [1009, 886] width 69 height 23
click at [1038, 71] on span at bounding box center [1038, 74] width 0 height 30
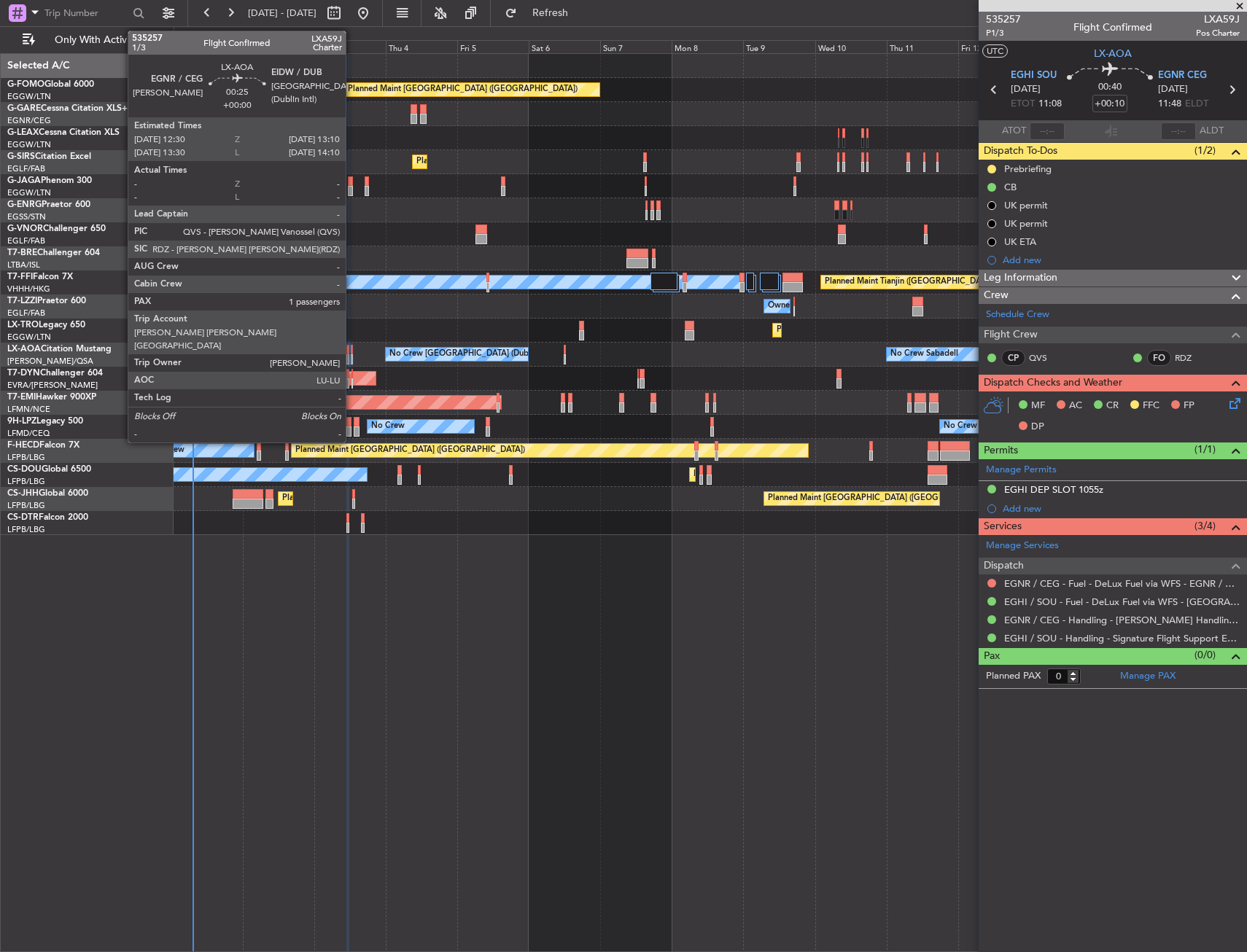
click at [352, 362] on div at bounding box center [352, 359] width 2 height 10
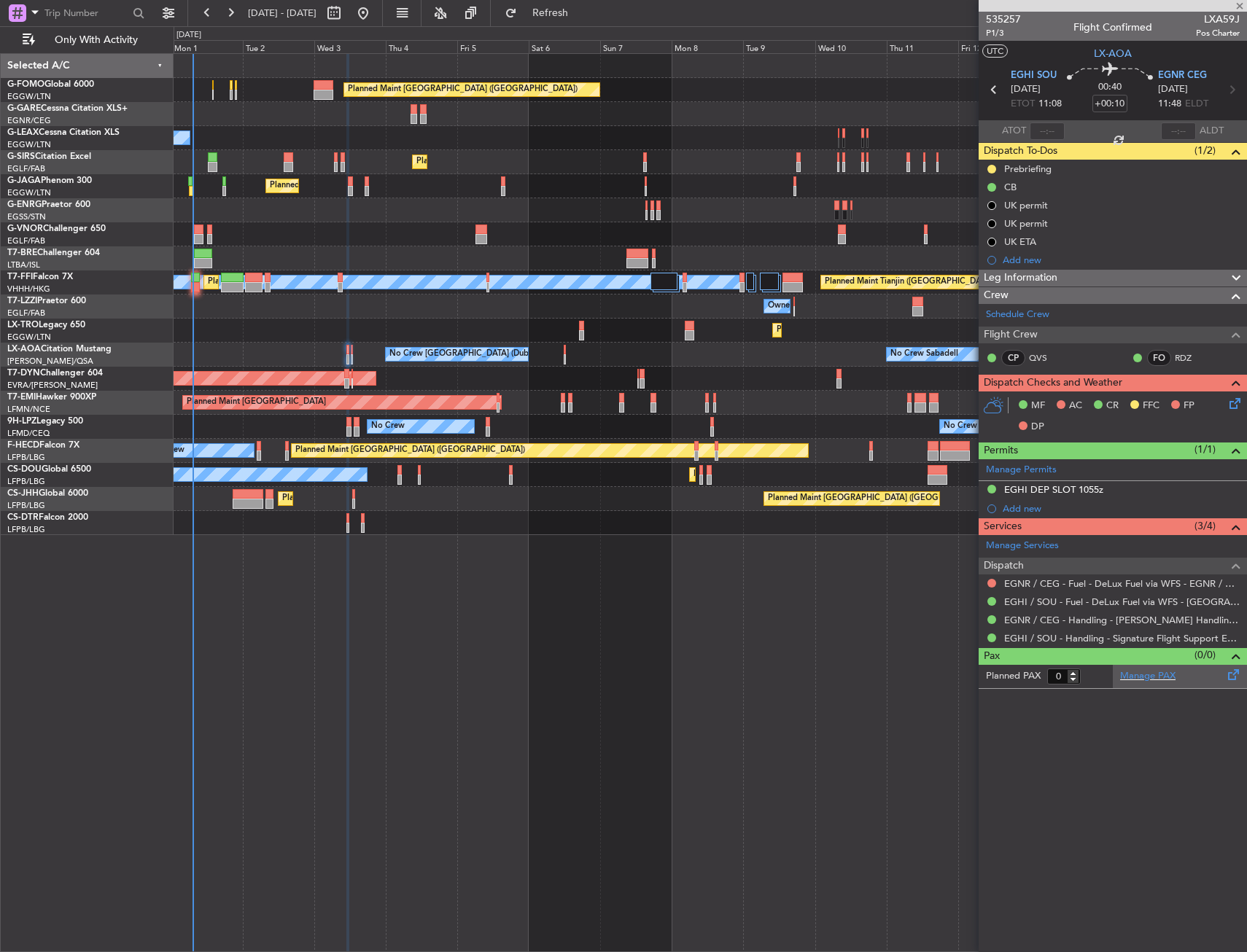
type input "1"
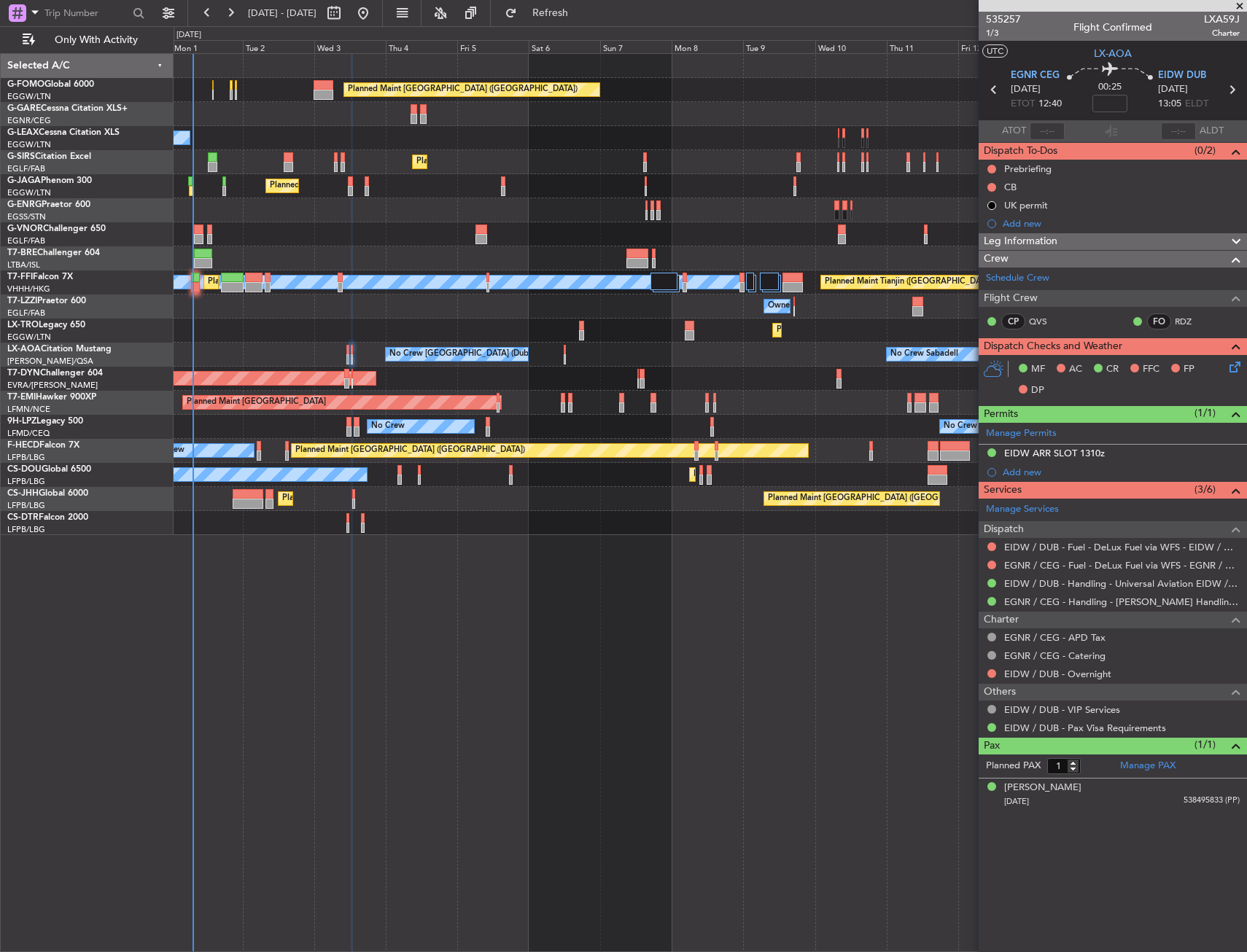
click at [1182, 83] on span "[DATE]" at bounding box center [1173, 90] width 30 height 15
click at [1183, 76] on span "EIDW DUB" at bounding box center [1182, 76] width 48 height 15
click at [1098, 54] on span "LX-AOA" at bounding box center [1112, 54] width 38 height 16
click at [998, 32] on span "1/3" at bounding box center [1004, 32] width 35 height 12
click at [1108, 99] on input at bounding box center [1110, 103] width 35 height 18
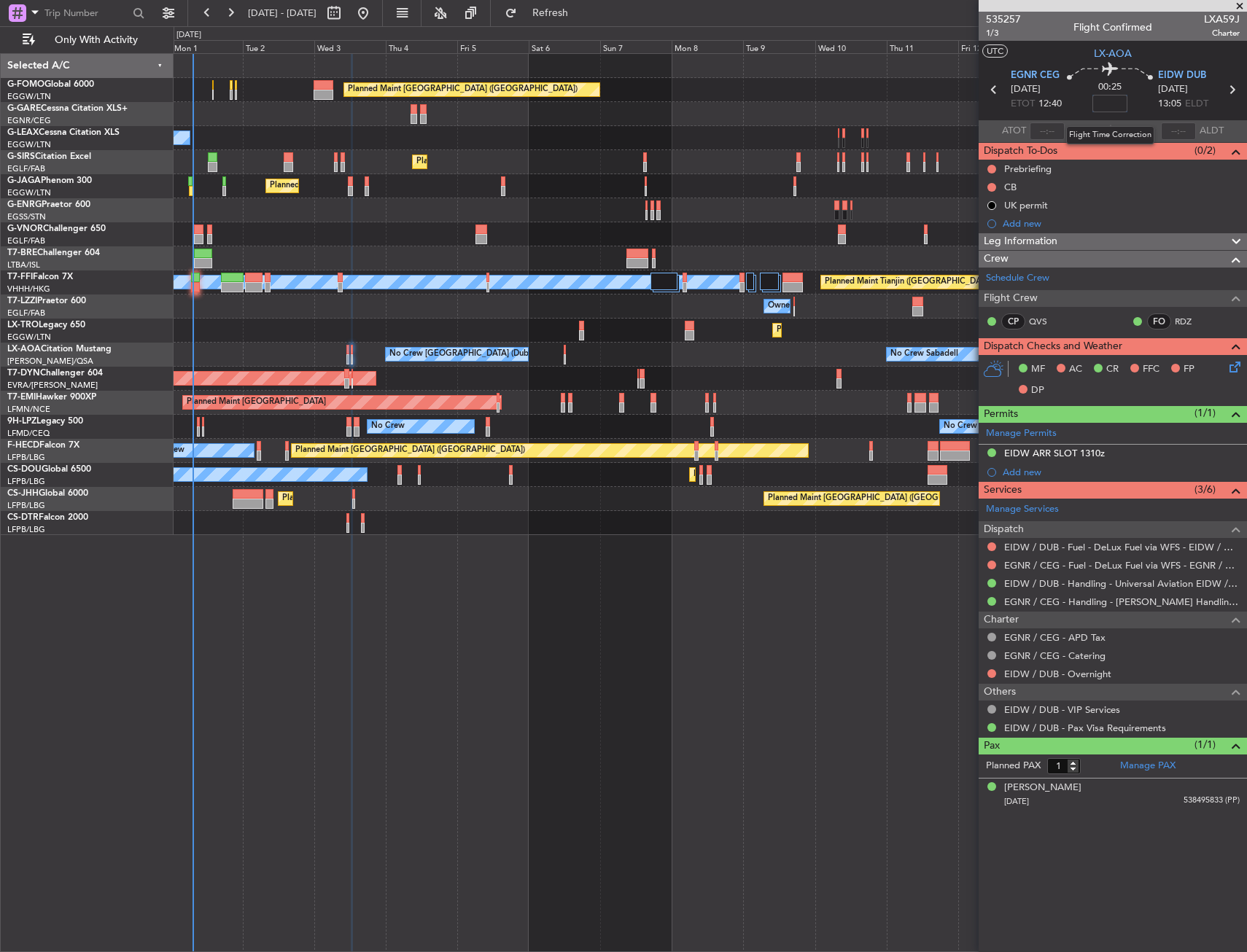
type input "_"
type input "+00:20"
click at [1046, 51] on section "UTC LX-AOA" at bounding box center [1113, 52] width 269 height 22
click at [987, 168] on div at bounding box center [992, 169] width 12 height 12
click at [995, 166] on button at bounding box center [991, 168] width 8 height 8
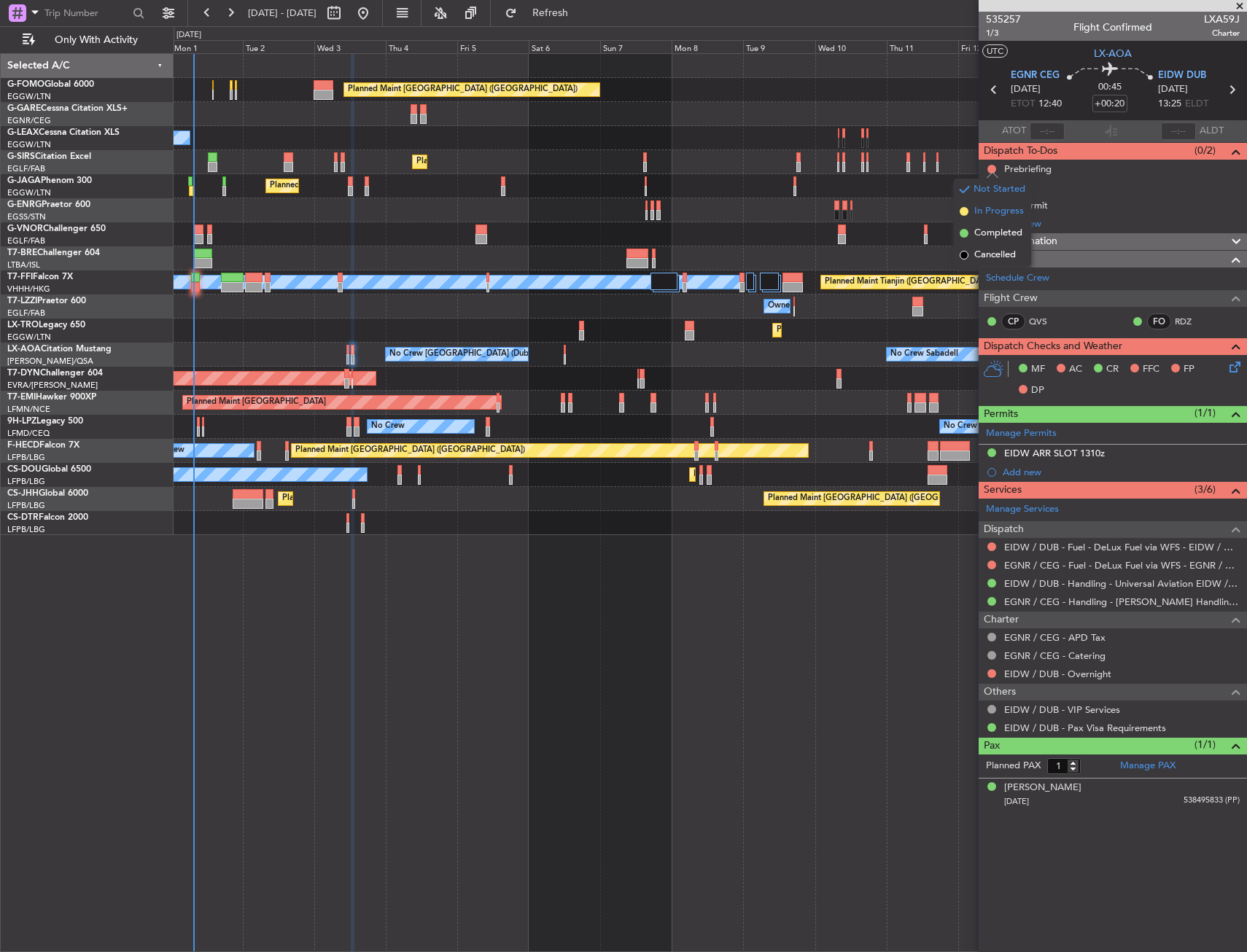
click at [975, 210] on span "In Progress" at bounding box center [999, 211] width 50 height 15
click at [990, 187] on button at bounding box center [991, 187] width 8 height 8
click at [983, 258] on span "Completed" at bounding box center [999, 252] width 48 height 15
click at [1231, 369] on icon at bounding box center [1232, 364] width 12 height 12
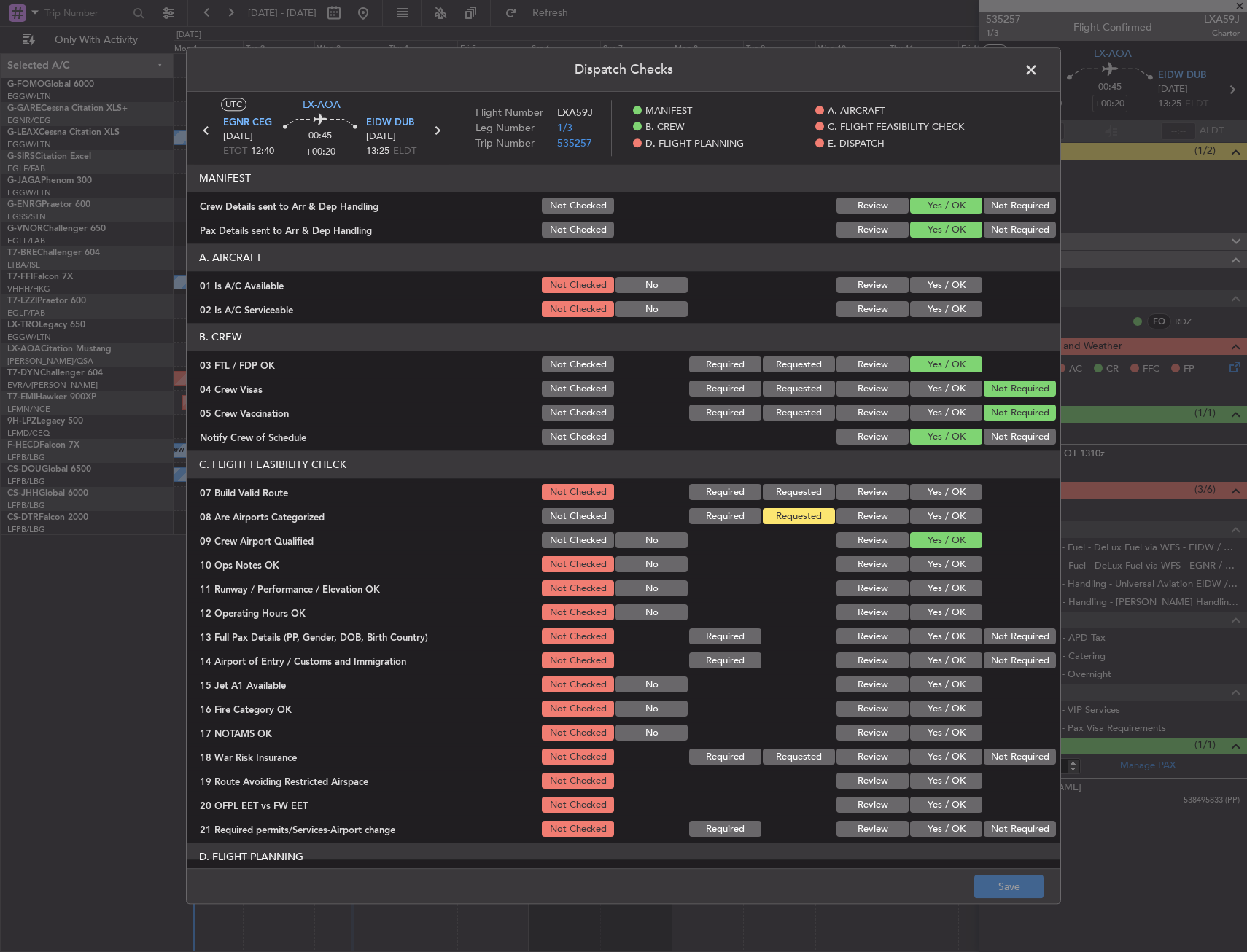
click at [959, 492] on button "Yes / OK" at bounding box center [946, 492] width 72 height 16
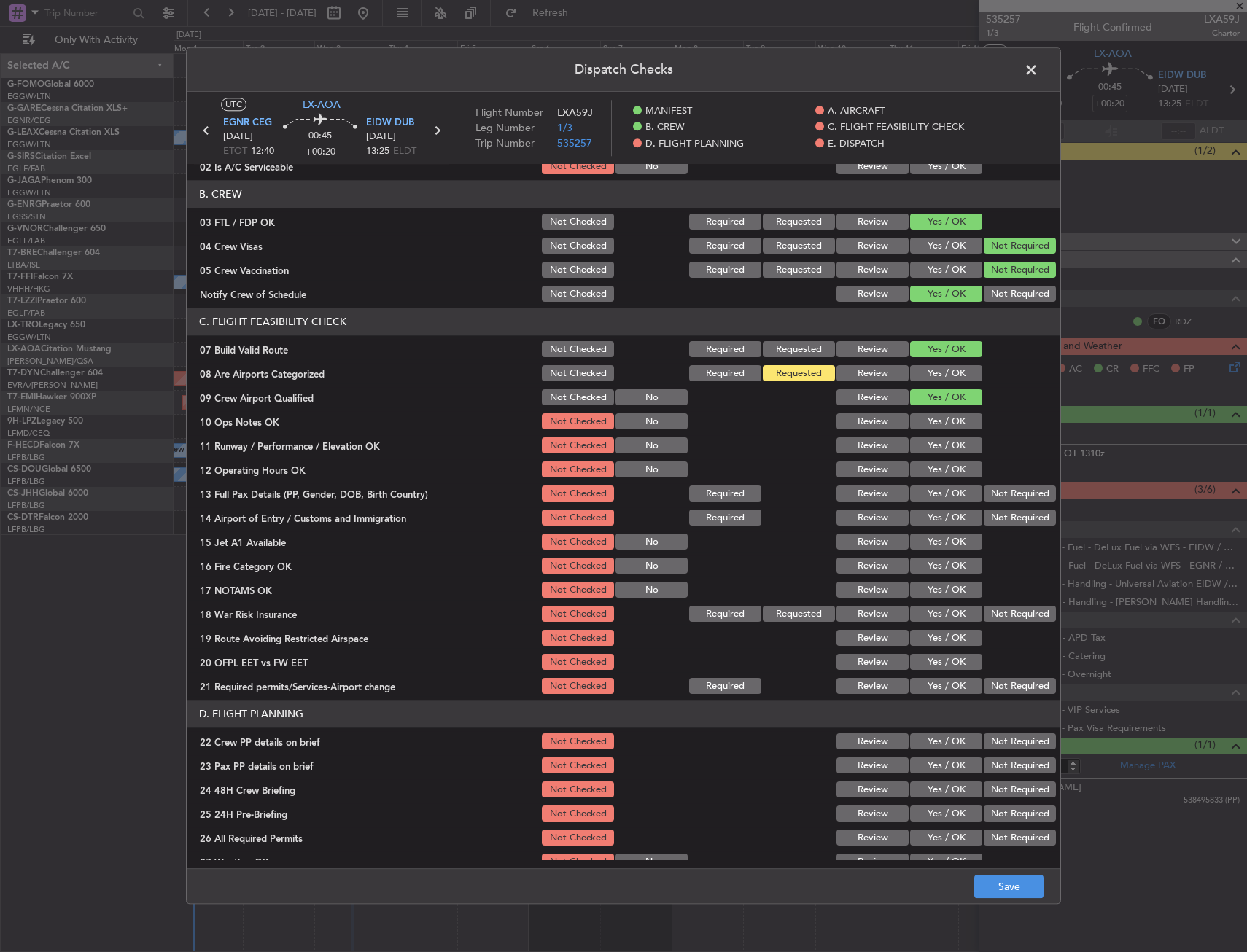
scroll to position [146, 0]
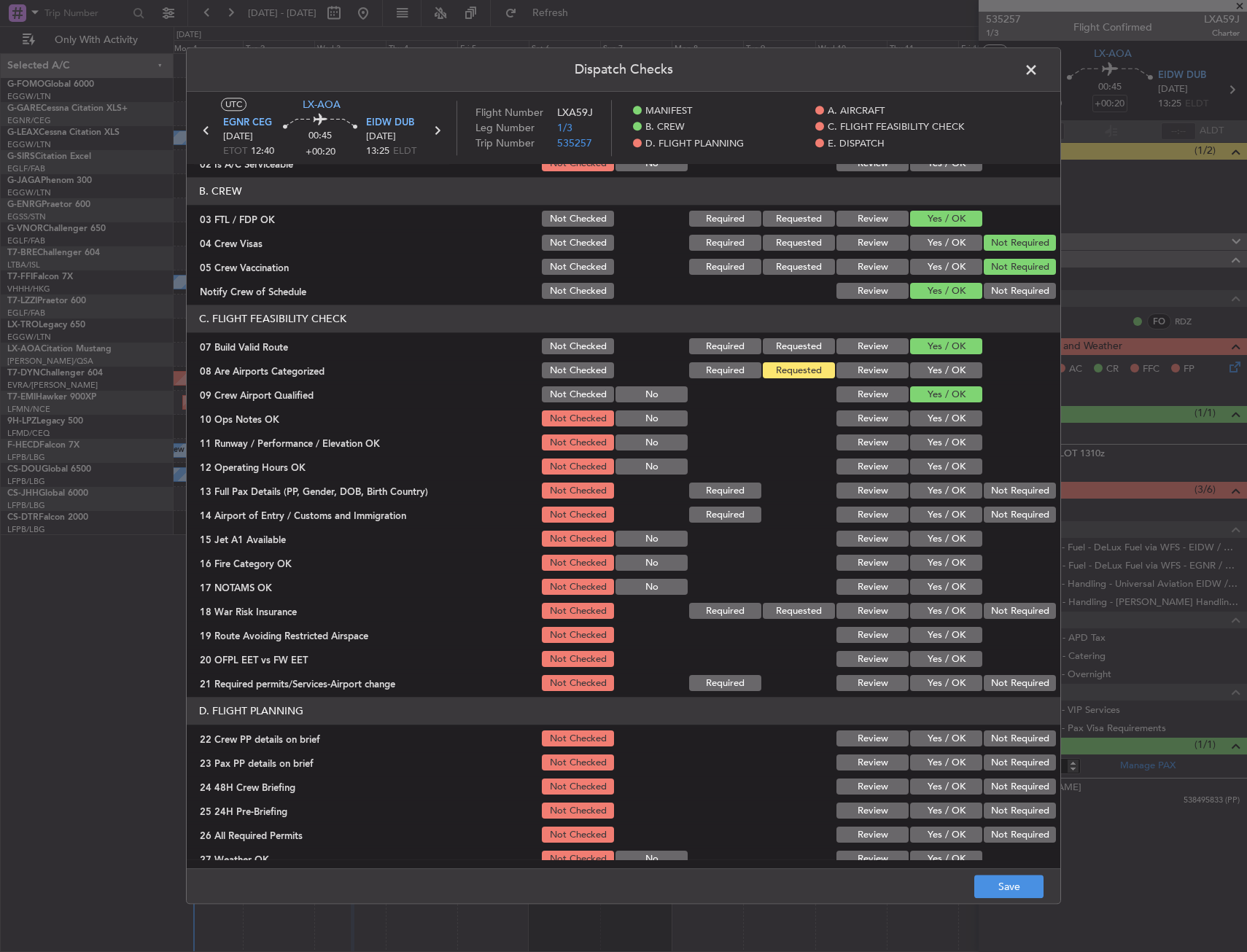
click at [927, 416] on button "Yes / OK" at bounding box center [946, 418] width 72 height 16
click at [938, 447] on button "Yes / OK" at bounding box center [946, 442] width 72 height 16
click at [940, 466] on button "Yes / OK" at bounding box center [946, 466] width 72 height 16
click at [939, 486] on button "Yes / OK" at bounding box center [946, 491] width 72 height 16
click at [938, 511] on button "Yes / OK" at bounding box center [946, 515] width 72 height 16
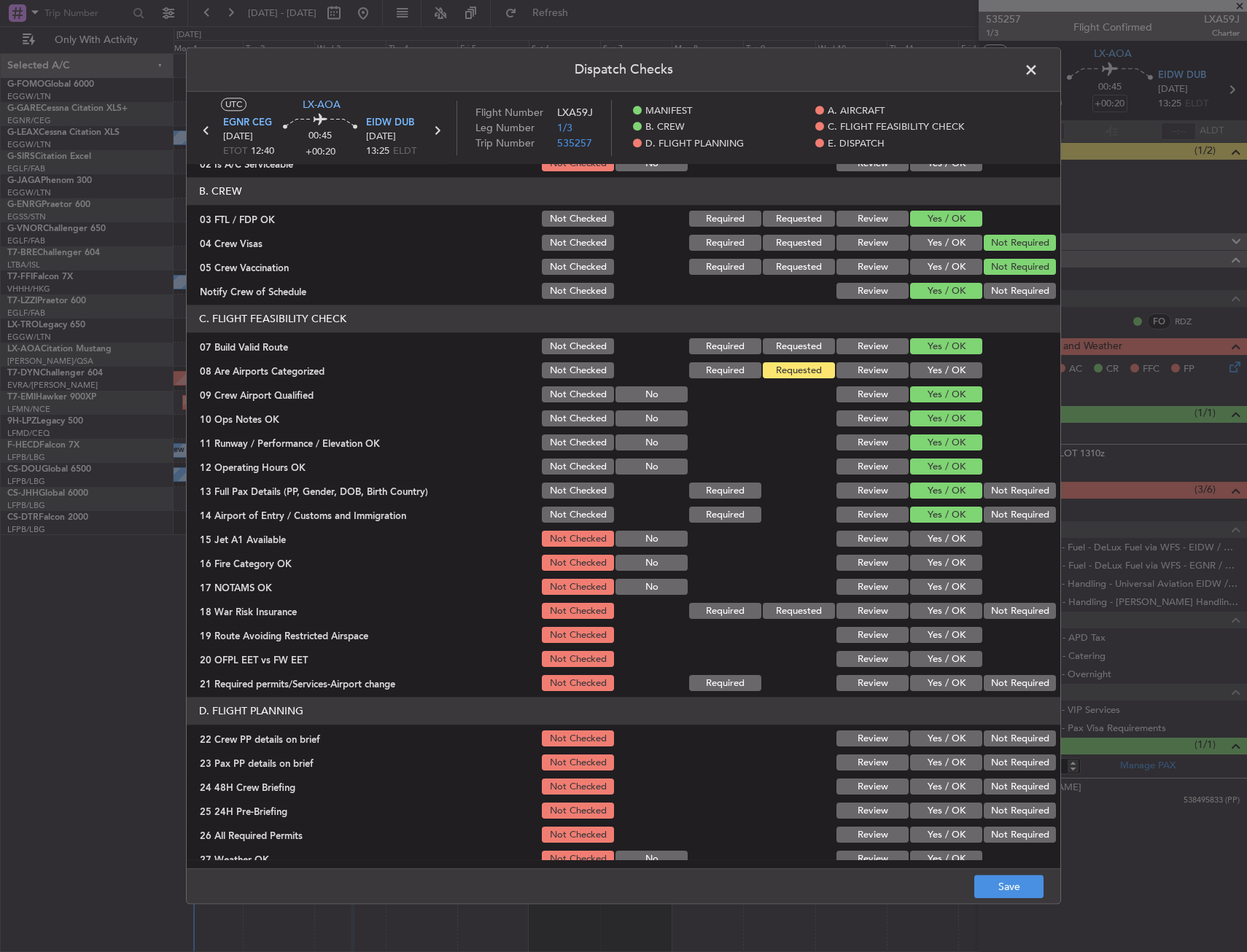
click at [938, 535] on button "Yes / OK" at bounding box center [946, 539] width 72 height 16
click at [931, 564] on button "Yes / OK" at bounding box center [946, 563] width 72 height 16
click at [934, 584] on button "Yes / OK" at bounding box center [946, 587] width 72 height 16
click at [931, 604] on button "Yes / OK" at bounding box center [946, 611] width 72 height 16
click at [931, 634] on button "Yes / OK" at bounding box center [946, 635] width 72 height 16
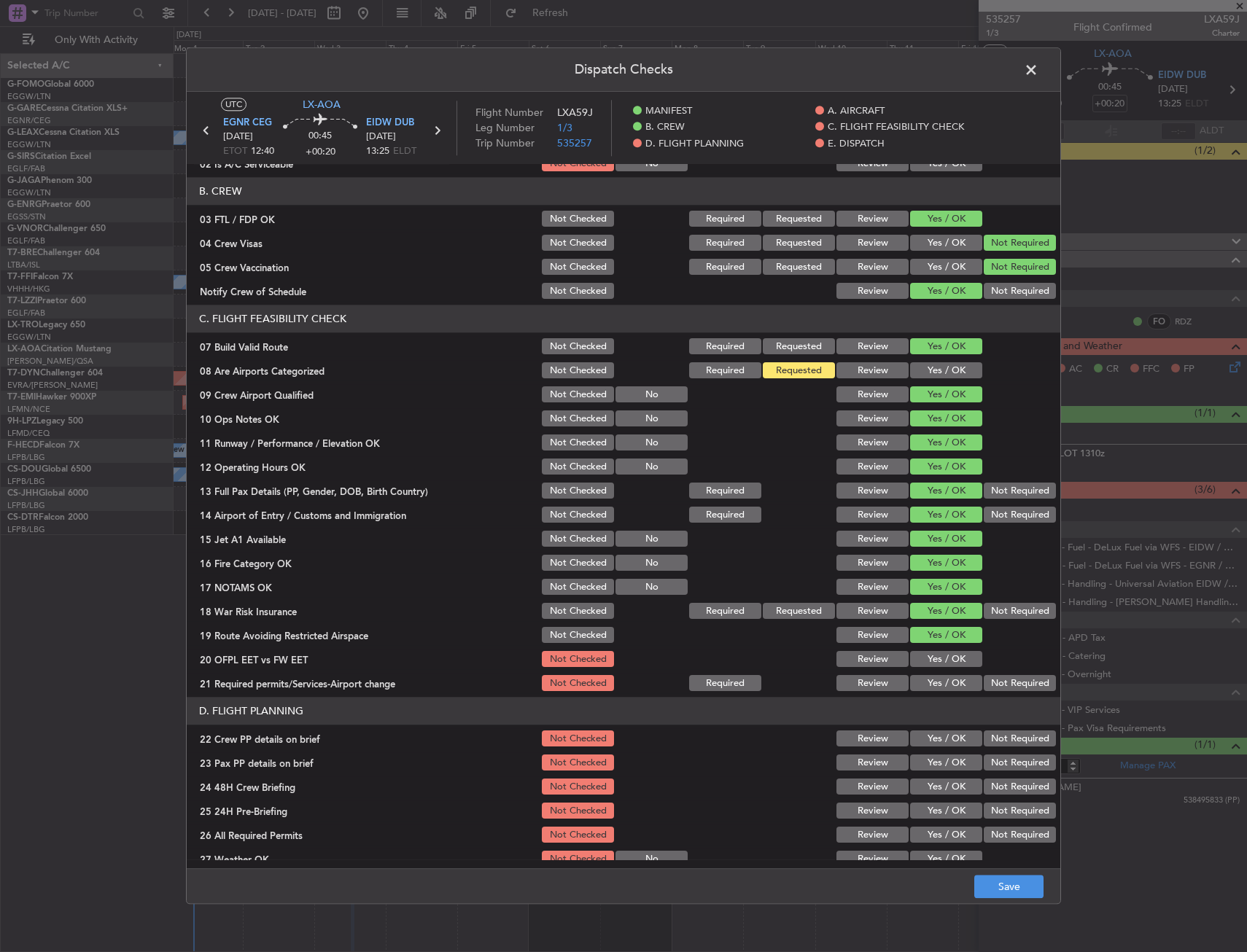
click at [932, 658] on button "Yes / OK" at bounding box center [946, 659] width 72 height 16
click at [932, 684] on button "Yes / OK" at bounding box center [946, 683] width 72 height 16
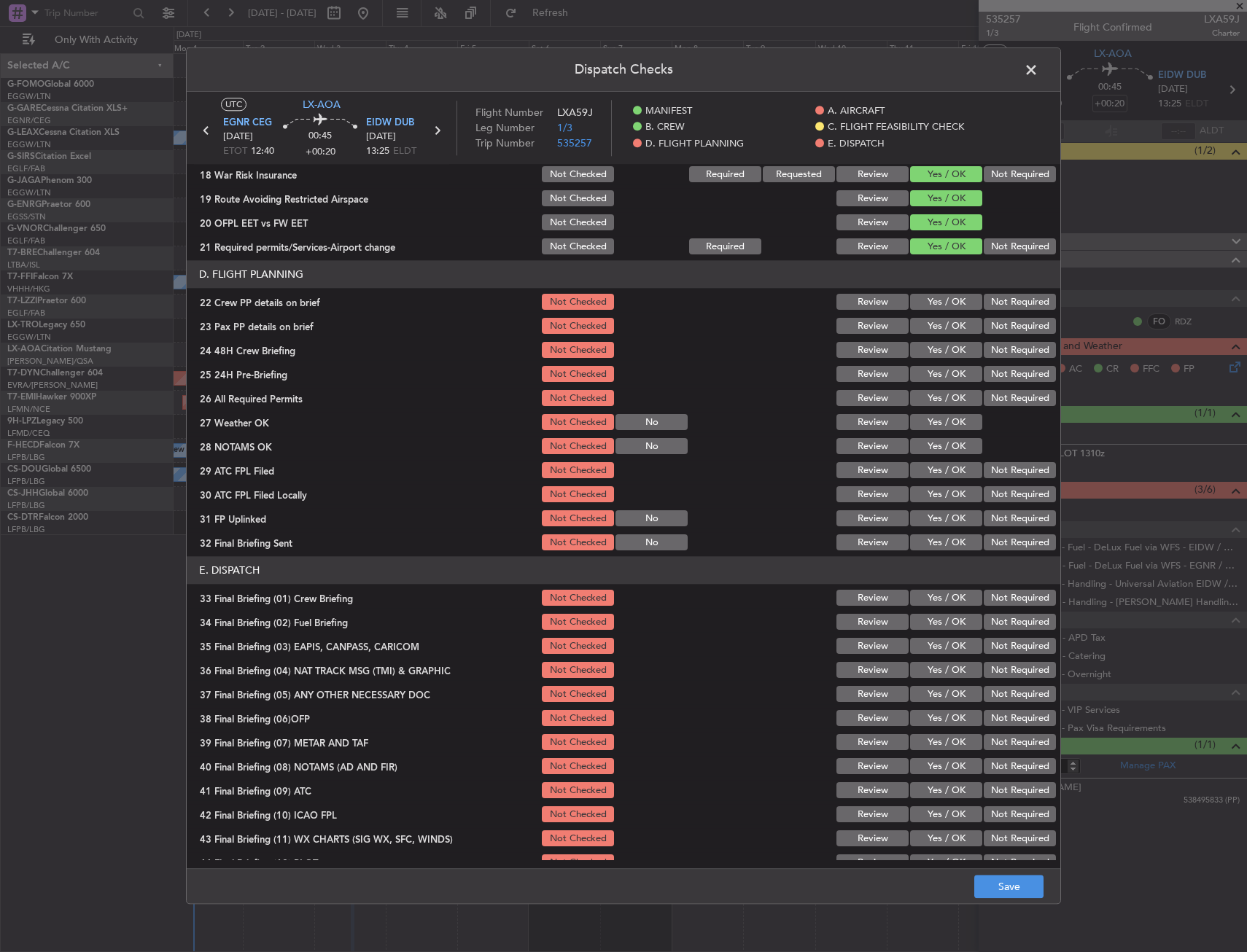
scroll to position [584, 0]
drag, startPoint x: 944, startPoint y: 303, endPoint x: 939, endPoint y: 318, distance: 15.8
click at [943, 303] on button "Yes / OK" at bounding box center [946, 301] width 72 height 16
drag, startPoint x: 939, startPoint y: 320, endPoint x: 938, endPoint y: 342, distance: 22.0
click at [939, 321] on button "Yes / OK" at bounding box center [946, 325] width 72 height 16
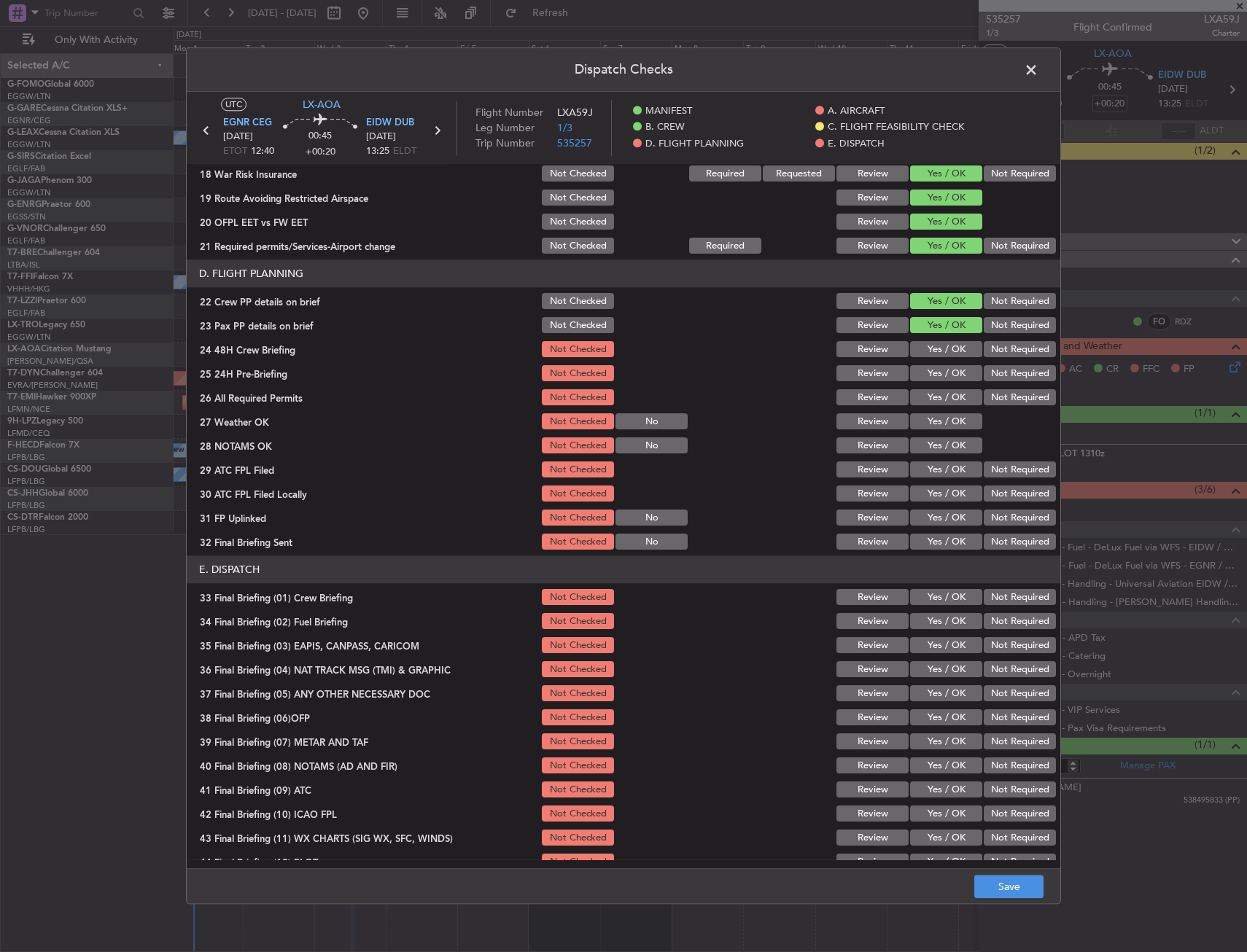
click at [938, 342] on button "Yes / OK" at bounding box center [946, 349] width 72 height 16
click at [997, 880] on button "Save" at bounding box center [1009, 886] width 69 height 23
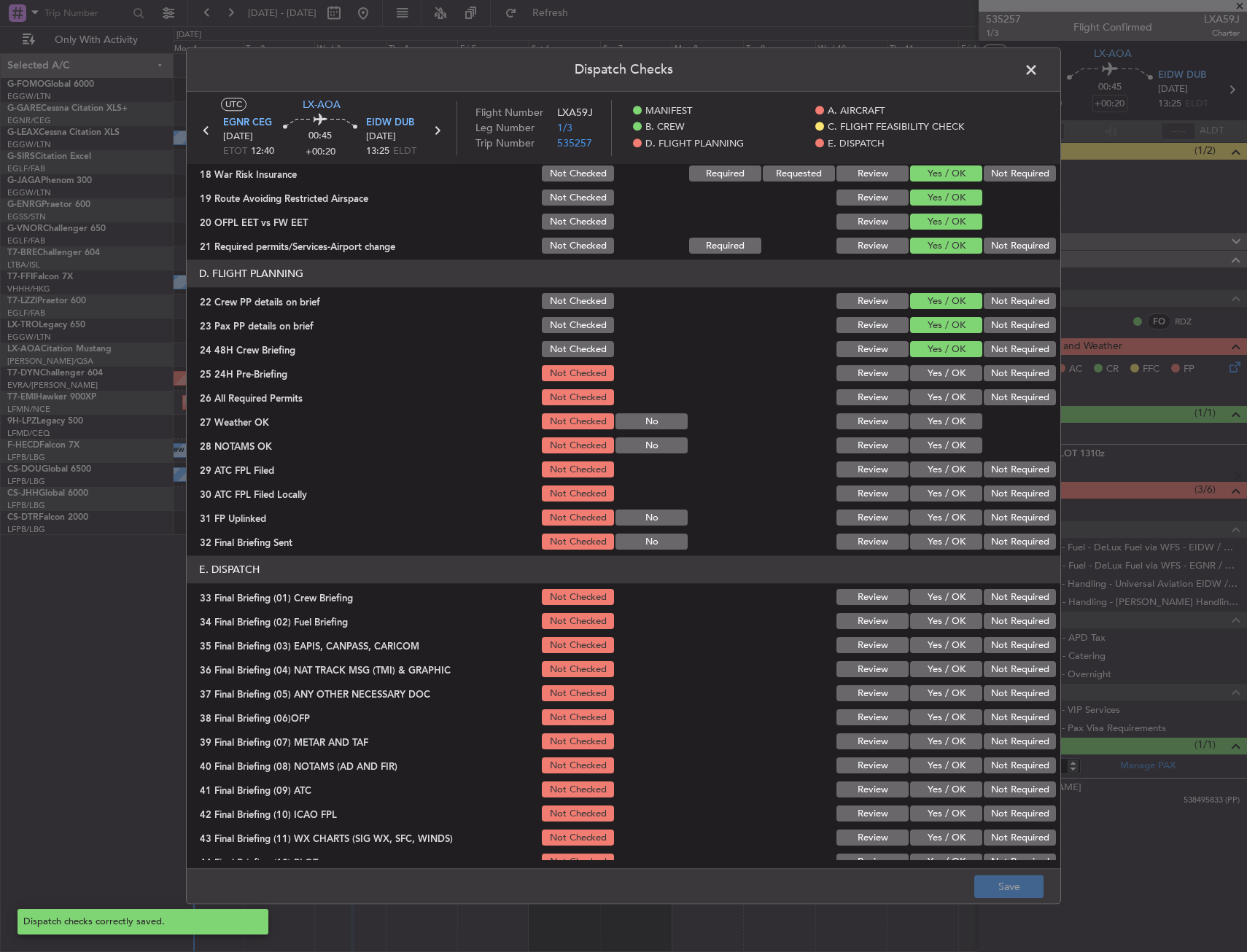
click at [1038, 71] on span at bounding box center [1038, 74] width 0 height 30
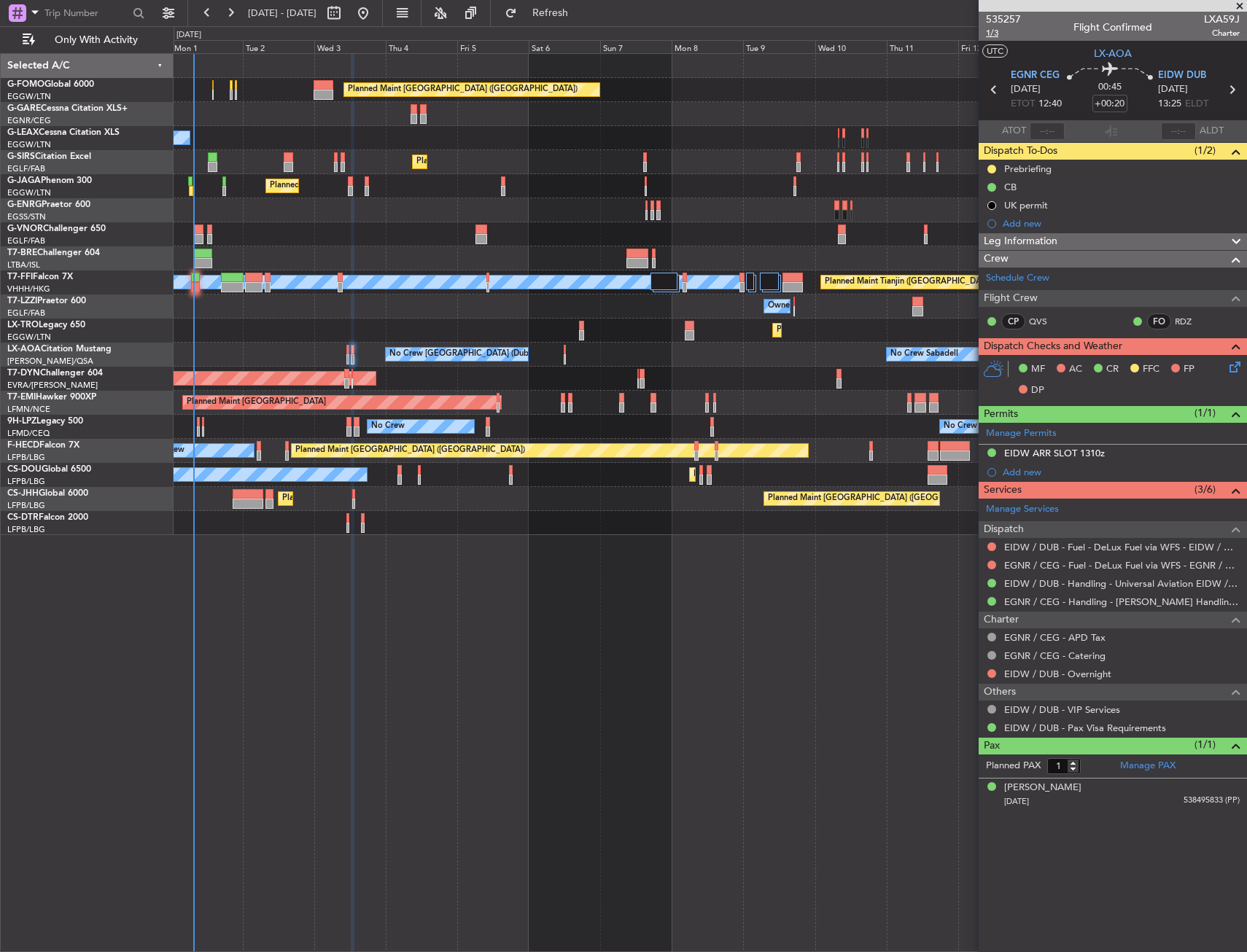
click at [994, 33] on span "1/3" at bounding box center [1004, 32] width 35 height 12
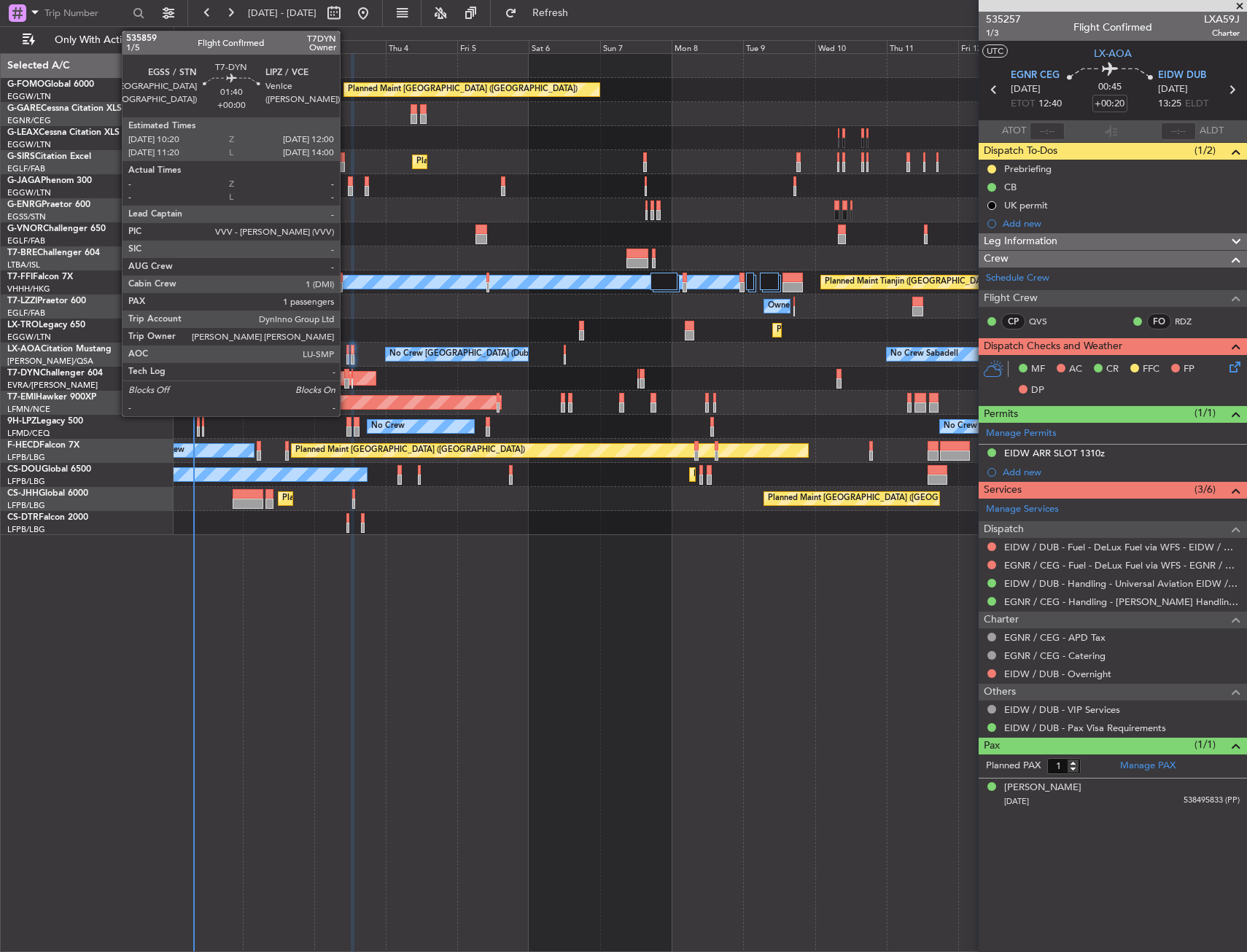
click at [346, 378] on div at bounding box center [347, 374] width 6 height 10
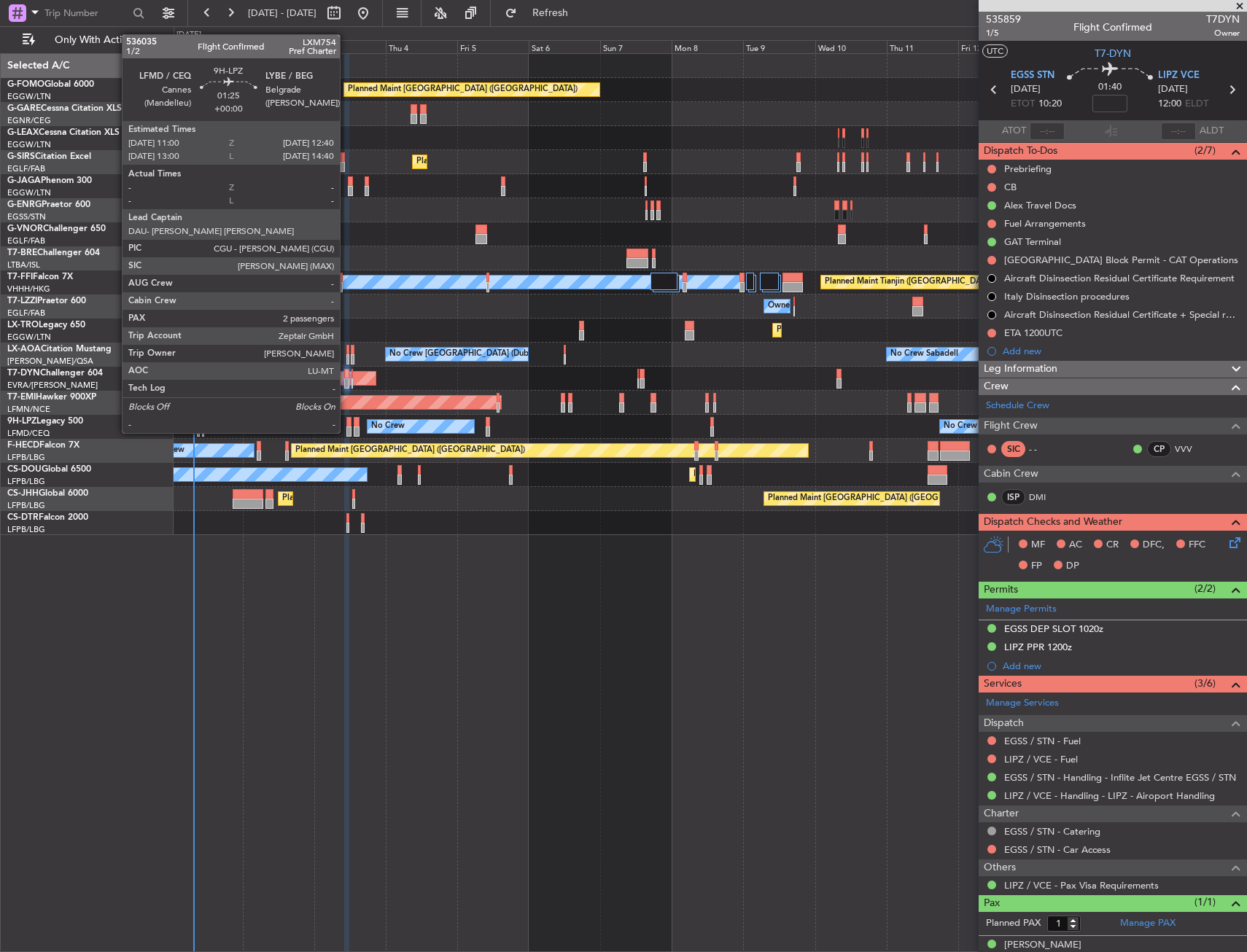
click at [348, 420] on div at bounding box center [349, 422] width 6 height 10
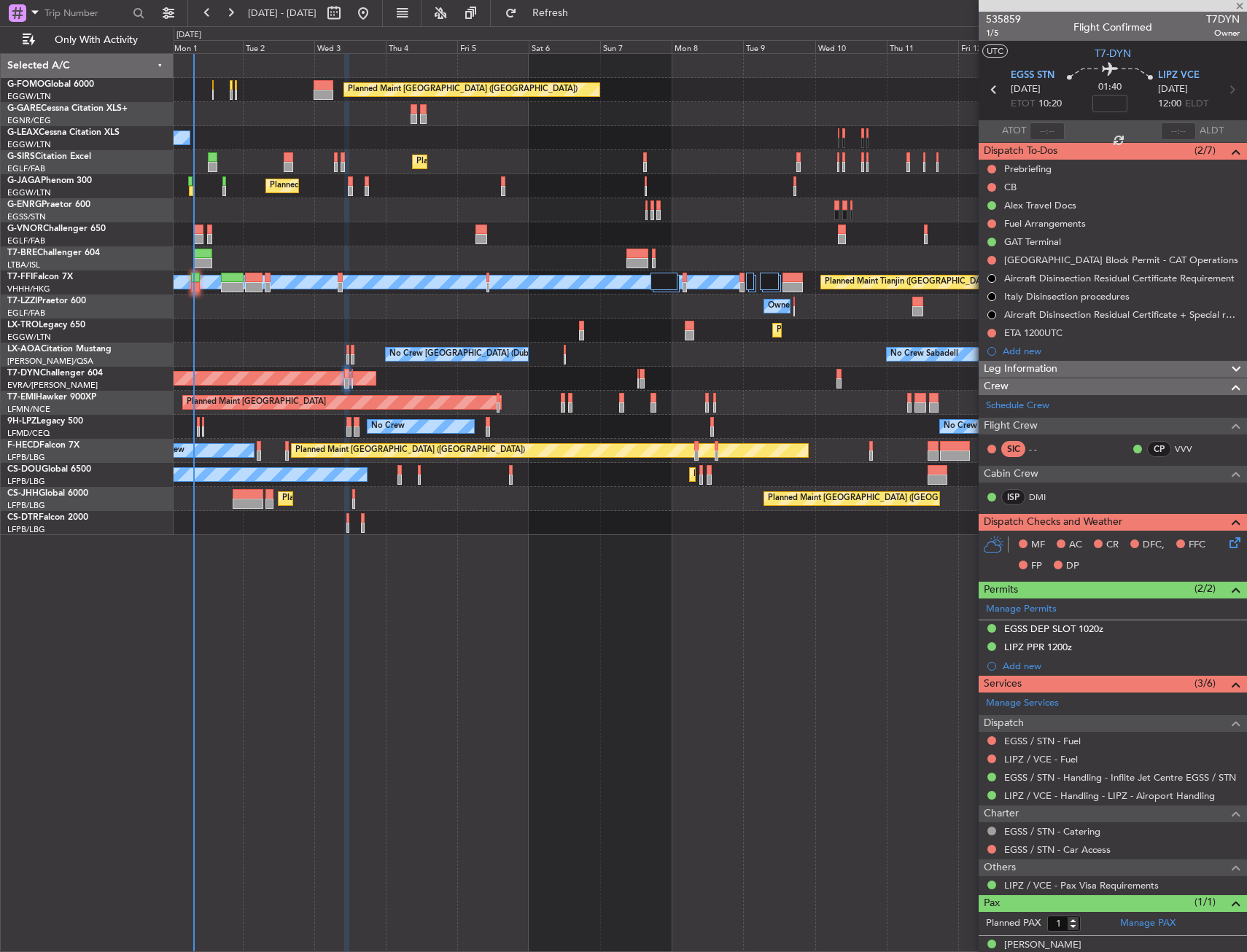
type input "2"
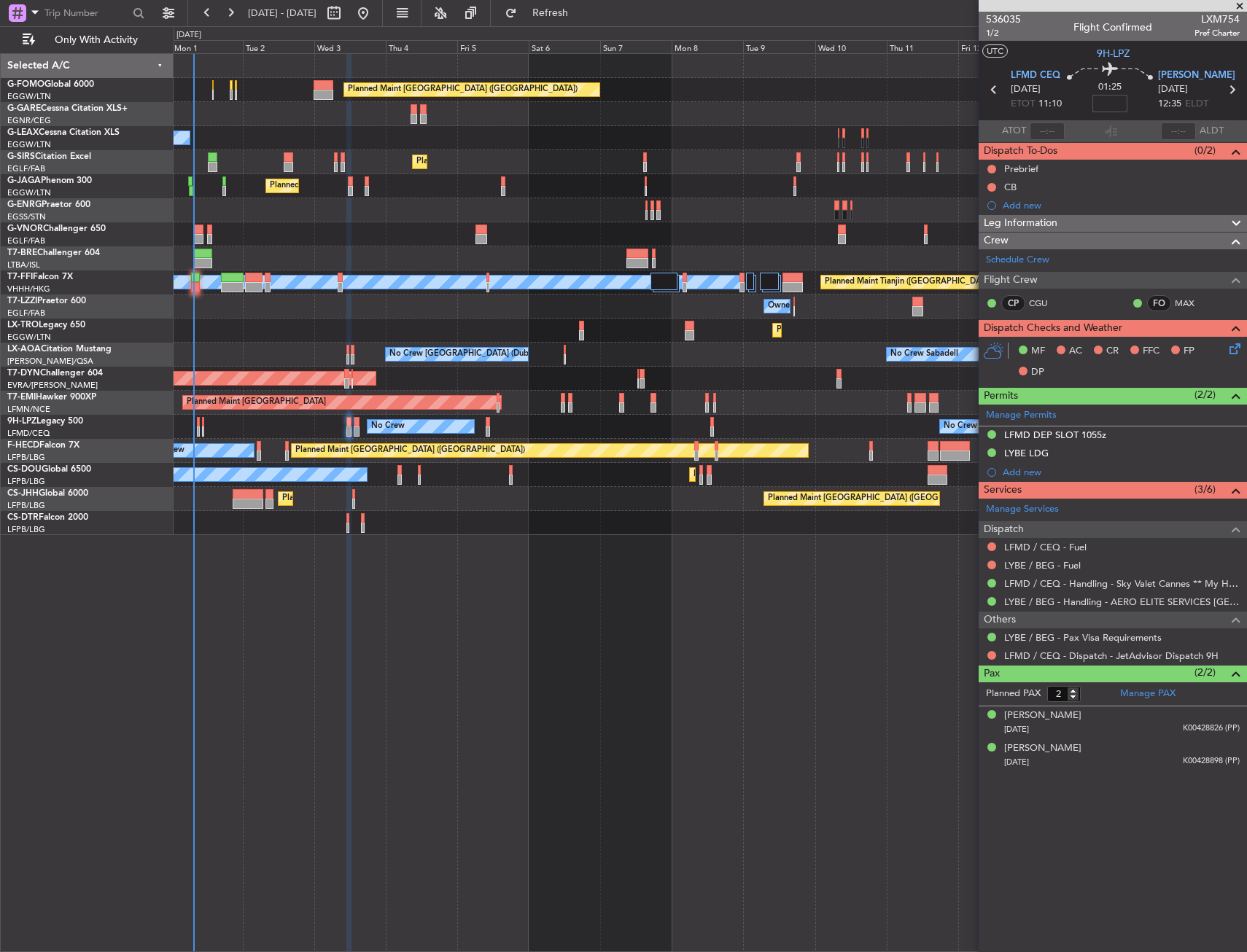
click at [1095, 106] on input at bounding box center [1110, 103] width 35 height 18
click at [1075, 67] on icon at bounding box center [1109, 71] width 86 height 18
type input "+00:10"
click at [990, 33] on span "1/2" at bounding box center [1004, 32] width 35 height 12
click at [993, 170] on mat-tooltip-component "Actual Take-Off Time" at bounding box center [1013, 157] width 103 height 39
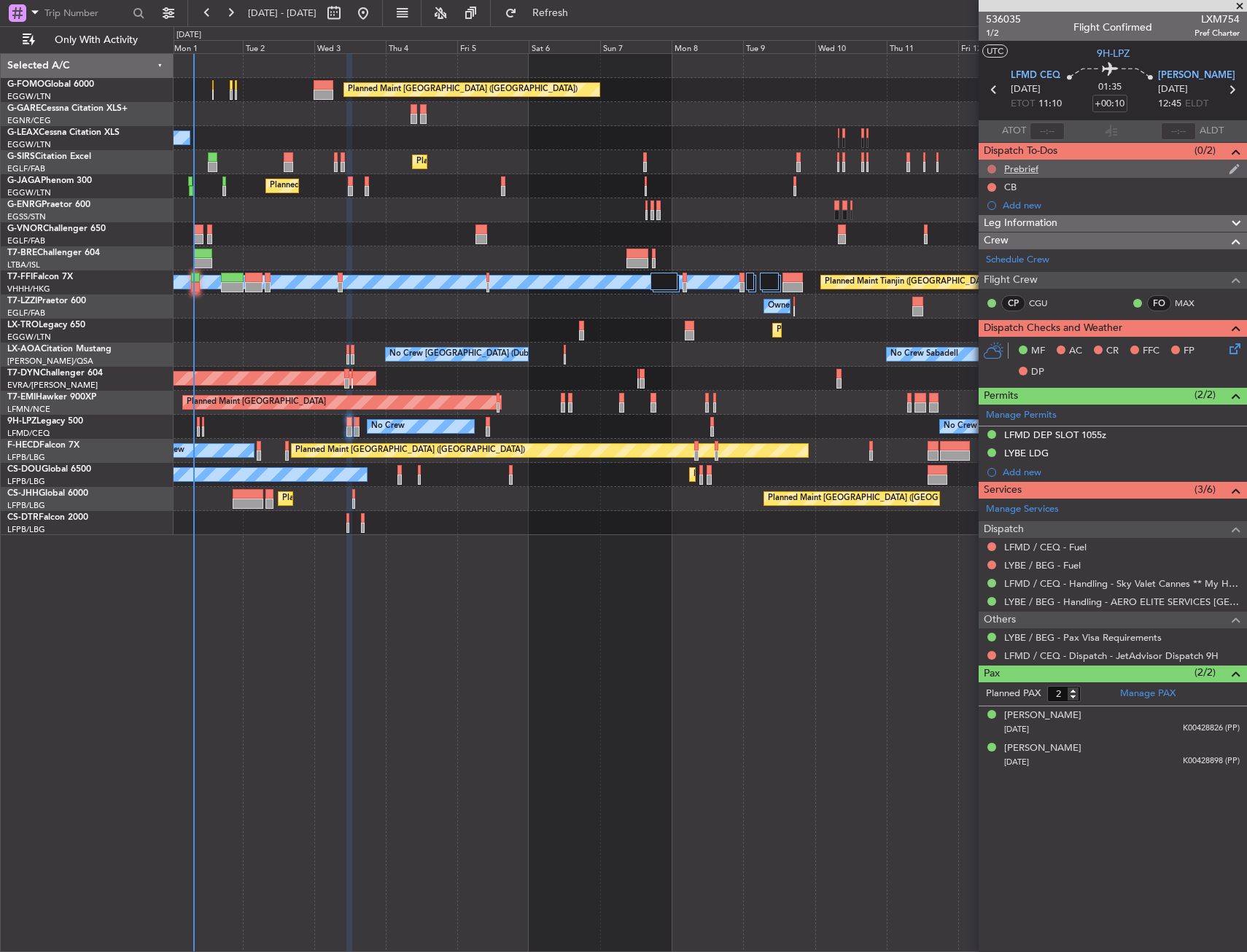
click at [990, 168] on button at bounding box center [991, 168] width 8 height 8
click at [977, 209] on mat-tooltip-component "Not Started" at bounding box center [992, 192] width 70 height 39
click at [979, 211] on span "In Progress" at bounding box center [999, 211] width 50 height 15
click at [991, 183] on button at bounding box center [991, 187] width 8 height 8
click at [992, 248] on span "Completed" at bounding box center [999, 252] width 48 height 15
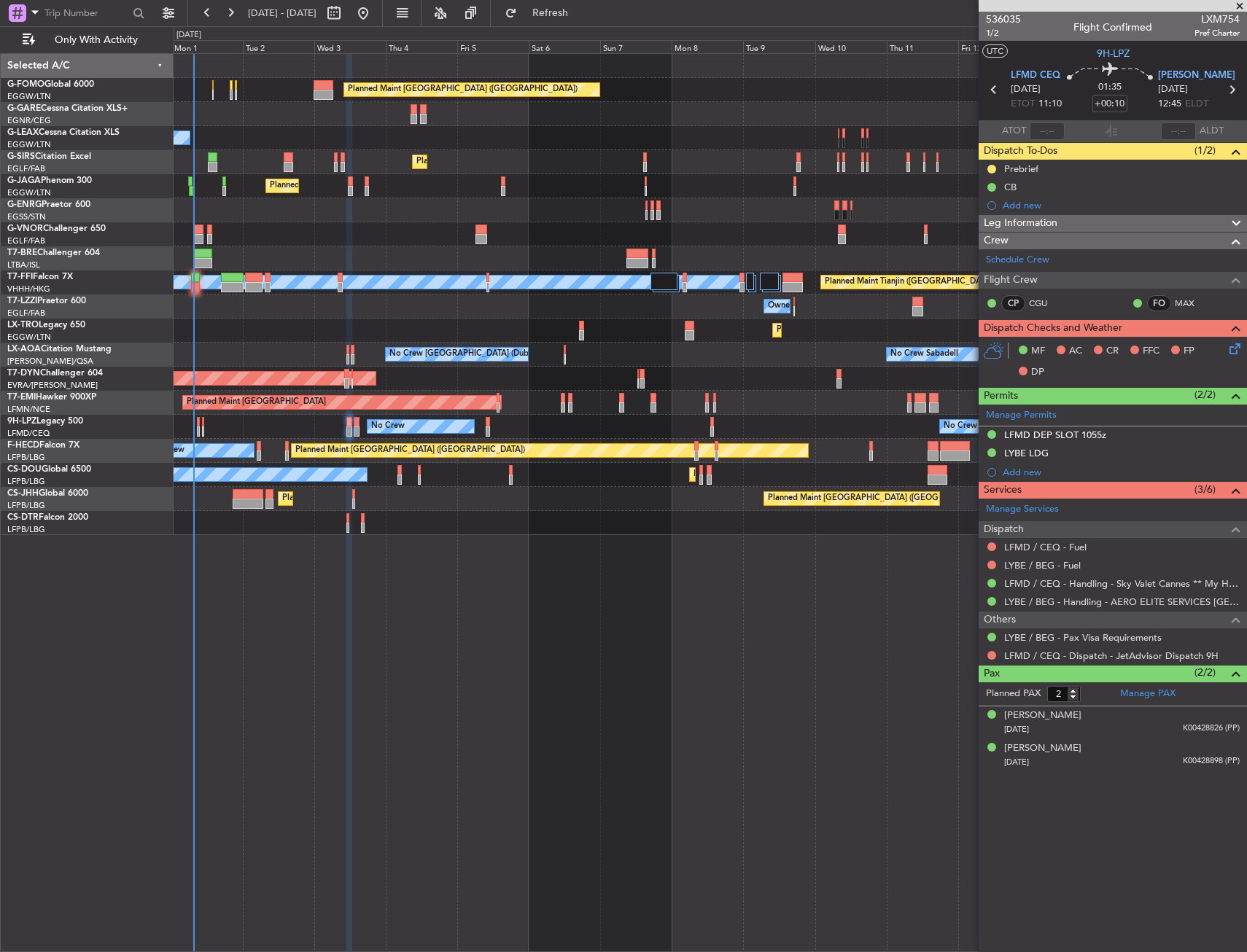
click at [1230, 349] on icon at bounding box center [1232, 346] width 12 height 12
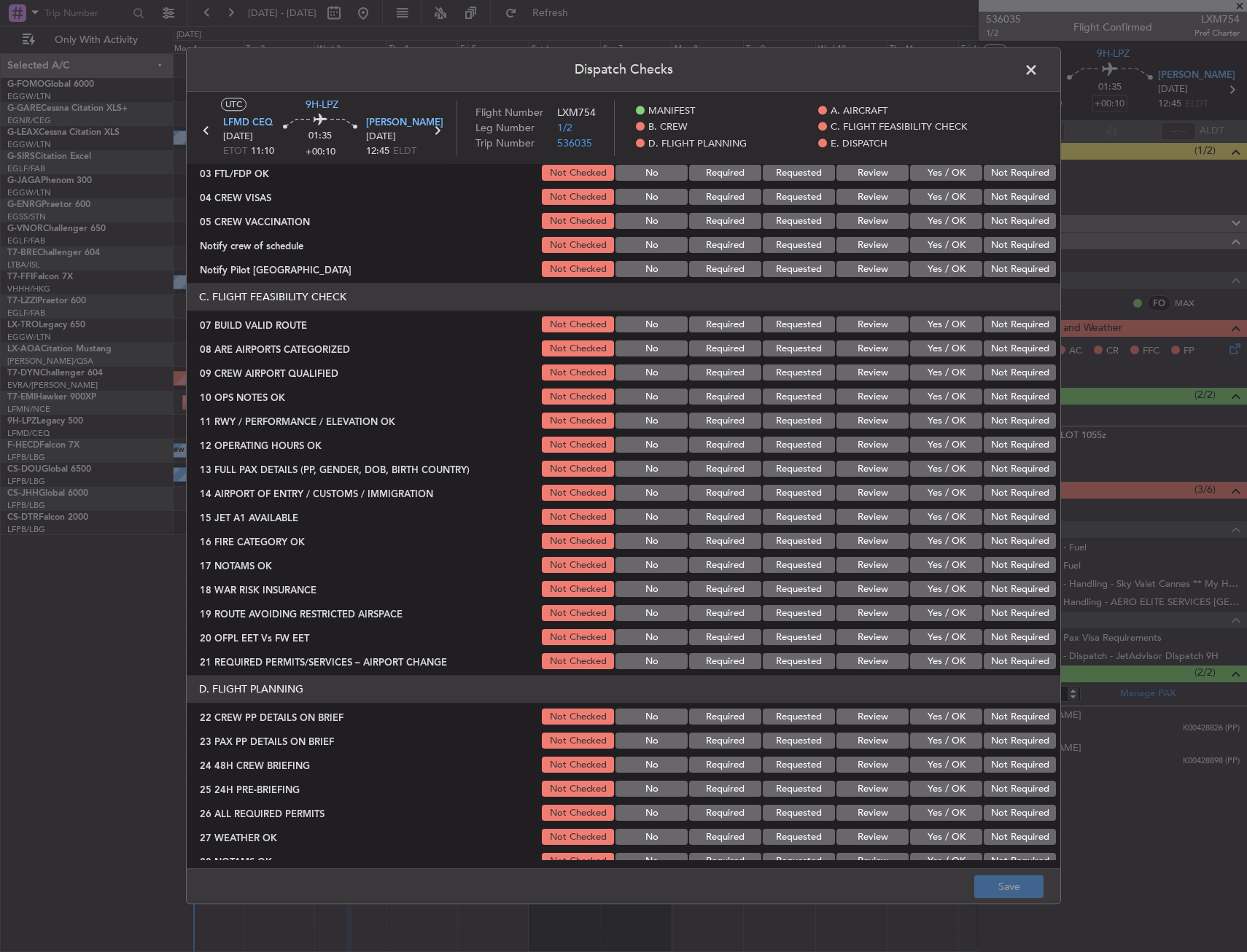
scroll to position [219, 0]
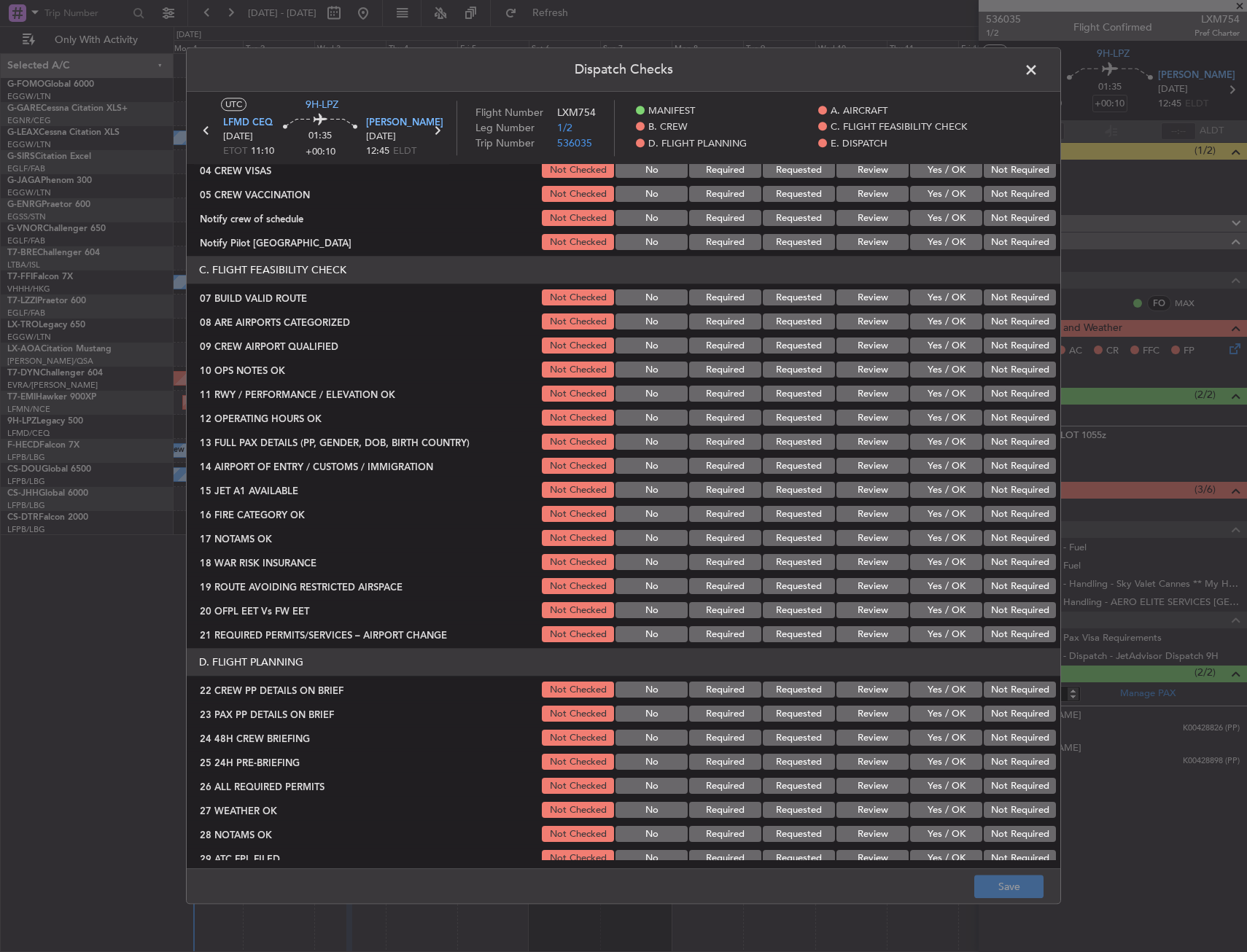
click at [926, 298] on button "Yes / OK" at bounding box center [946, 297] width 72 height 16
drag, startPoint x: 926, startPoint y: 368, endPoint x: 927, endPoint y: 382, distance: 14.0
click at [927, 369] on button "Yes / OK" at bounding box center [946, 369] width 72 height 16
click at [930, 387] on button "Yes / OK" at bounding box center [946, 394] width 72 height 16
drag, startPoint x: 927, startPoint y: 415, endPoint x: 926, endPoint y: 422, distance: 7.1
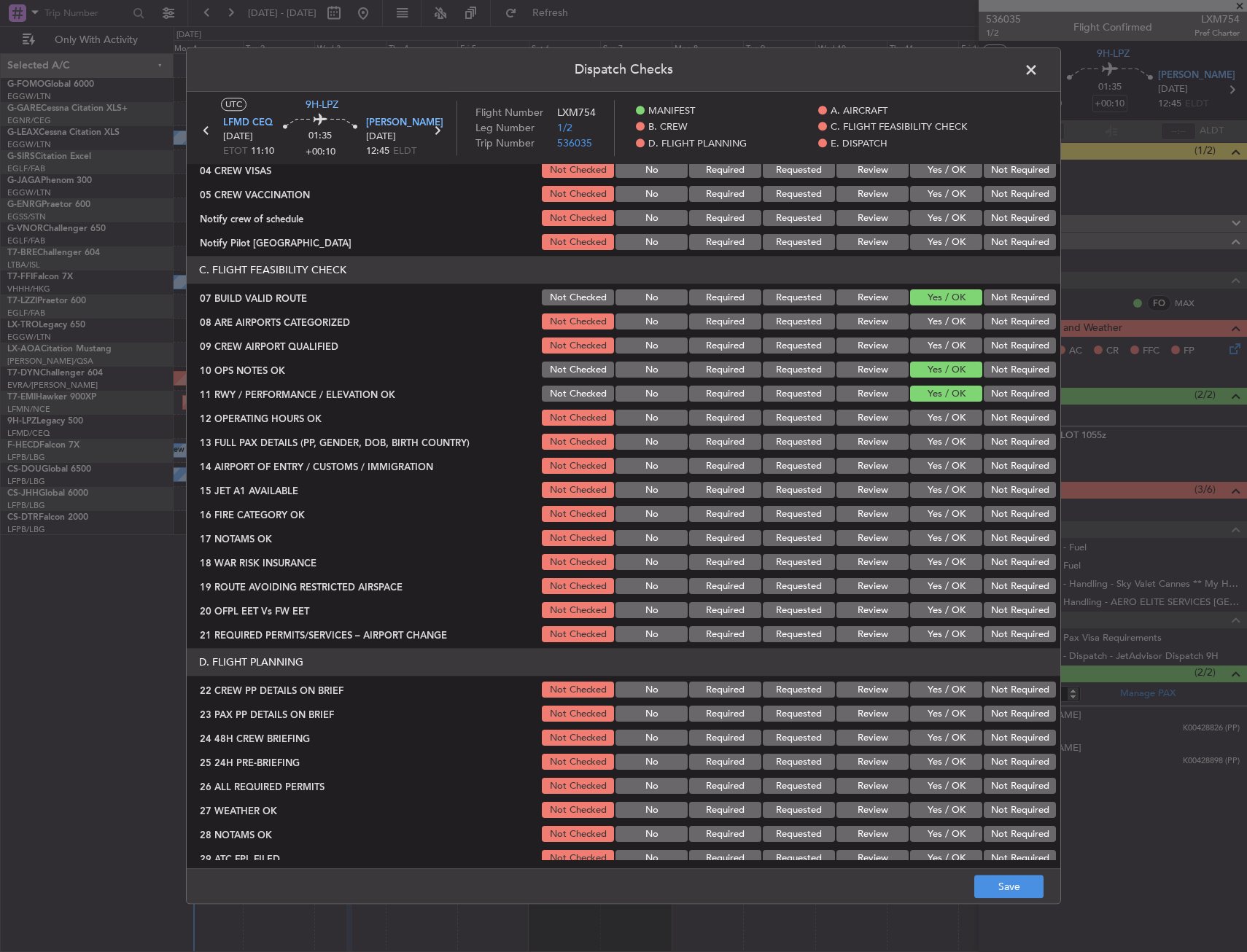
click at [927, 415] on button "Yes / OK" at bounding box center [946, 418] width 72 height 16
click at [926, 435] on button "Yes / OK" at bounding box center [946, 442] width 72 height 16
click at [926, 459] on button "Yes / OK" at bounding box center [946, 466] width 72 height 16
drag, startPoint x: 927, startPoint y: 486, endPoint x: 928, endPoint y: 508, distance: 22.0
click at [928, 487] on button "Yes / OK" at bounding box center [946, 490] width 72 height 16
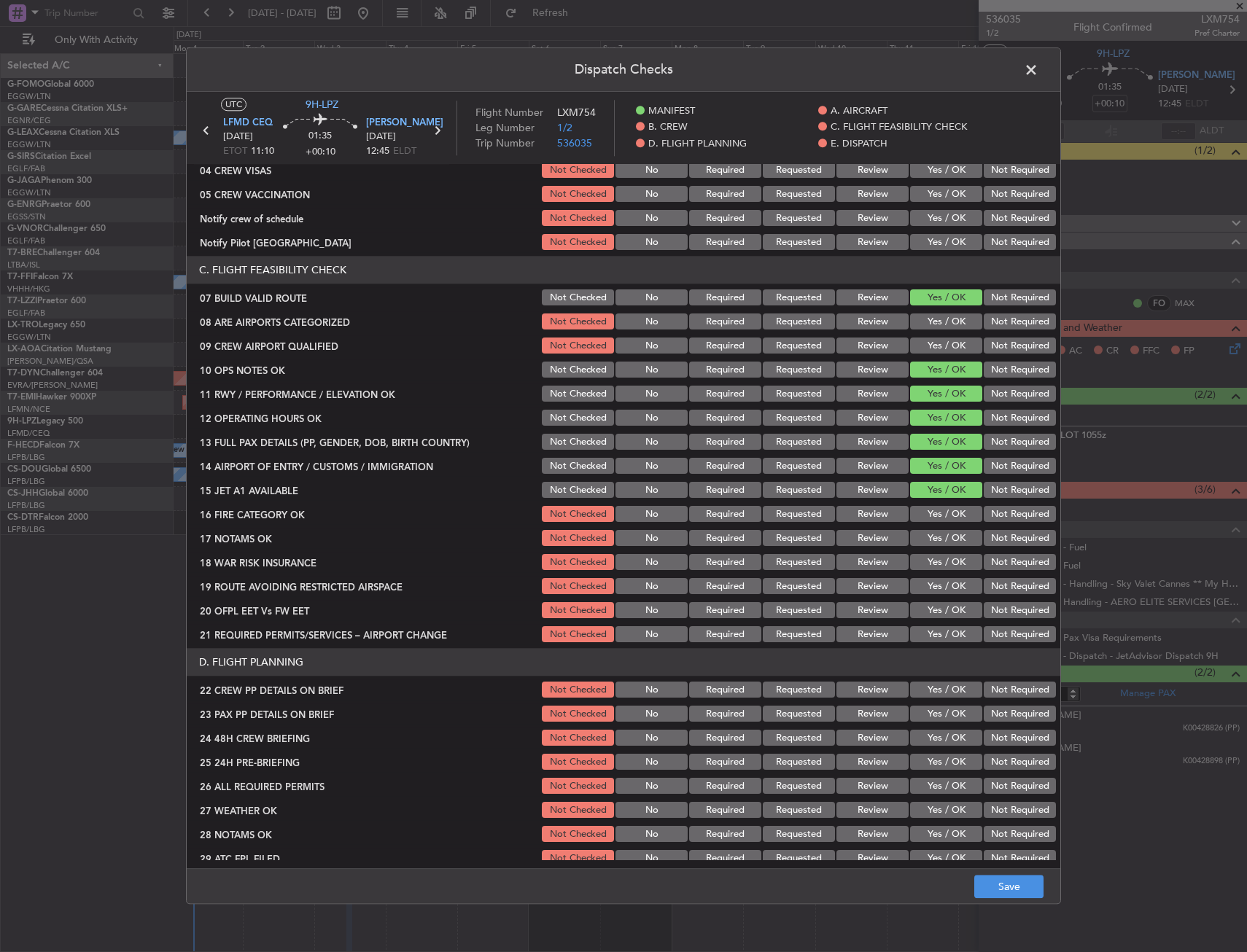
click at [928, 509] on button "Yes / OK" at bounding box center [946, 514] width 72 height 16
click at [928, 537] on button "Yes / OK" at bounding box center [946, 538] width 72 height 16
drag, startPoint x: 926, startPoint y: 553, endPoint x: 926, endPoint y: 570, distance: 17.0
click at [926, 553] on div "Yes / OK" at bounding box center [945, 563] width 74 height 20
click at [926, 566] on button "Yes / OK" at bounding box center [946, 562] width 72 height 16
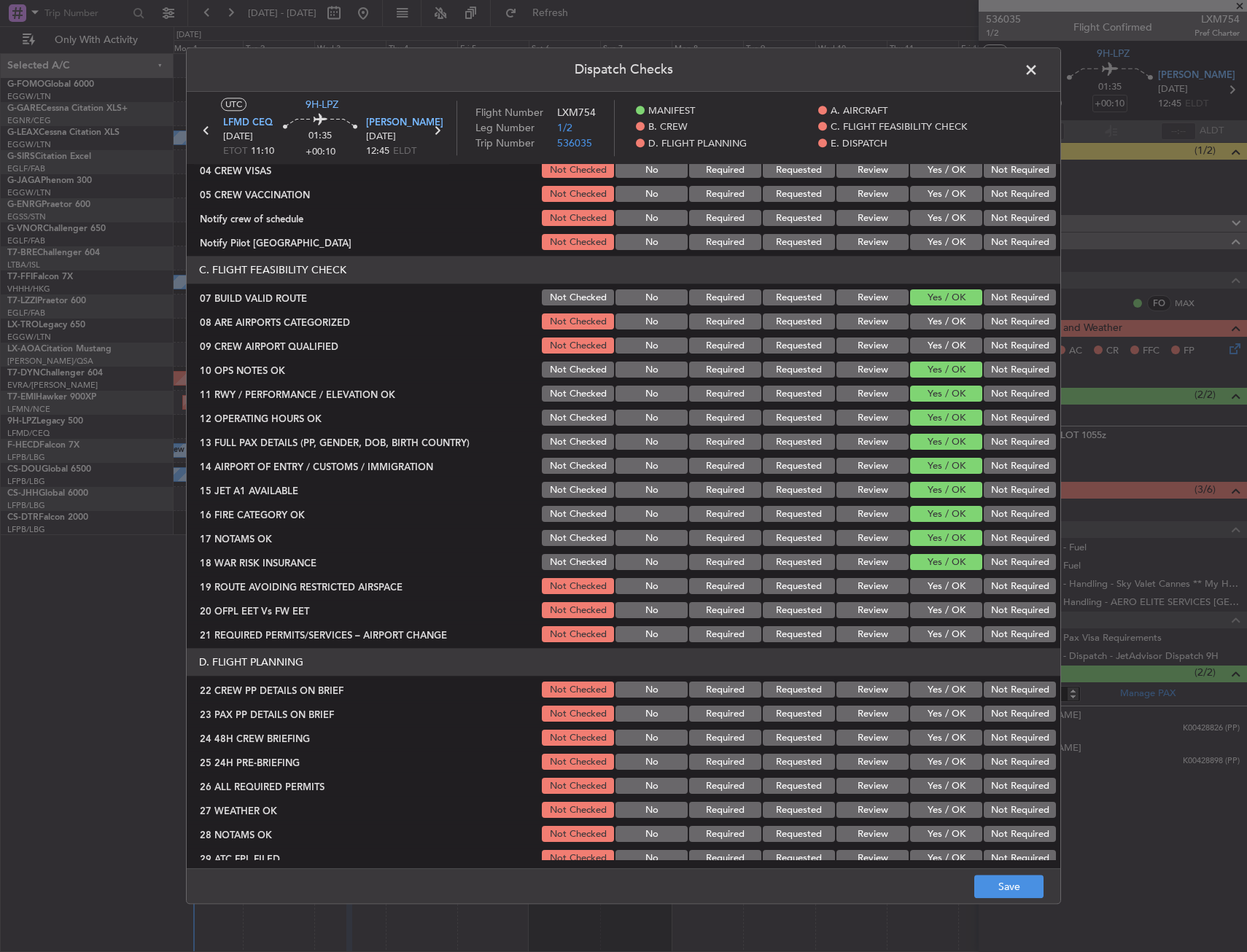
click at [926, 586] on button "Yes / OK" at bounding box center [946, 586] width 72 height 16
click at [927, 613] on button "Yes / OK" at bounding box center [946, 610] width 72 height 16
click at [928, 627] on button "Yes / OK" at bounding box center [946, 634] width 72 height 16
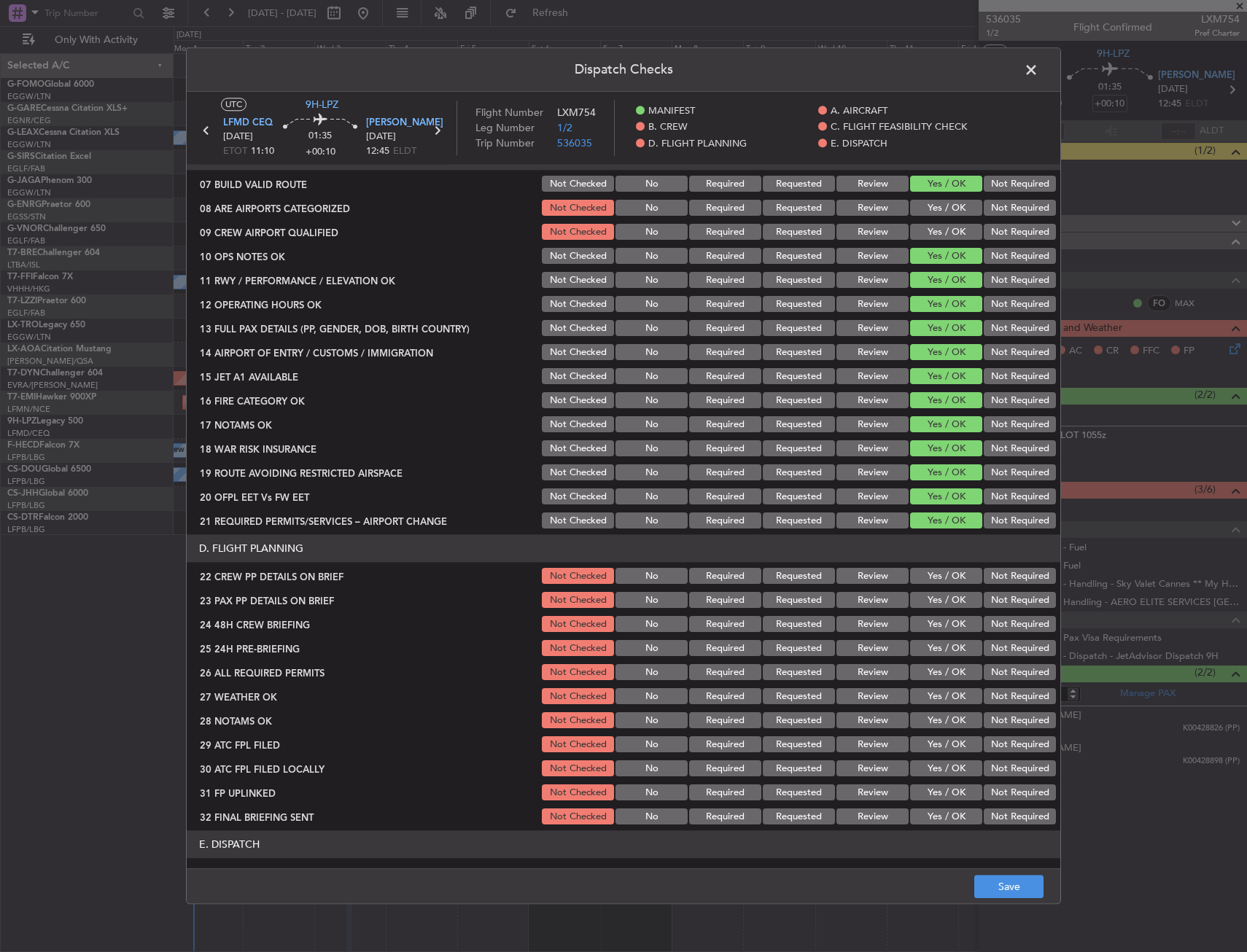
scroll to position [438, 0]
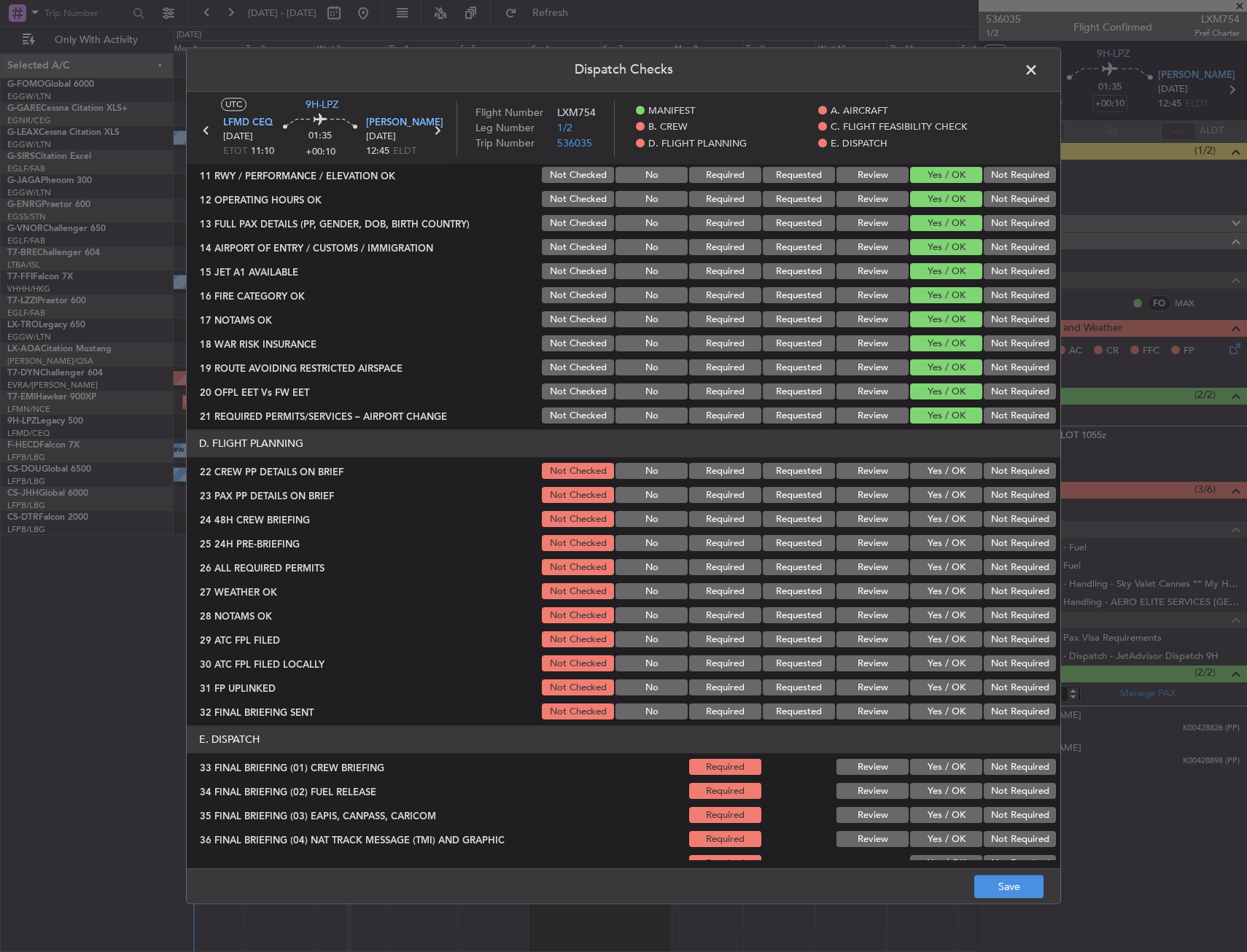
click at [938, 473] on button "Yes / OK" at bounding box center [946, 471] width 72 height 16
click at [939, 498] on button "Yes / OK" at bounding box center [946, 495] width 72 height 16
click at [938, 518] on button "Yes / OK" at bounding box center [946, 519] width 72 height 16
click at [993, 879] on button "Save" at bounding box center [1009, 886] width 69 height 23
click at [1038, 65] on span at bounding box center [1038, 74] width 0 height 30
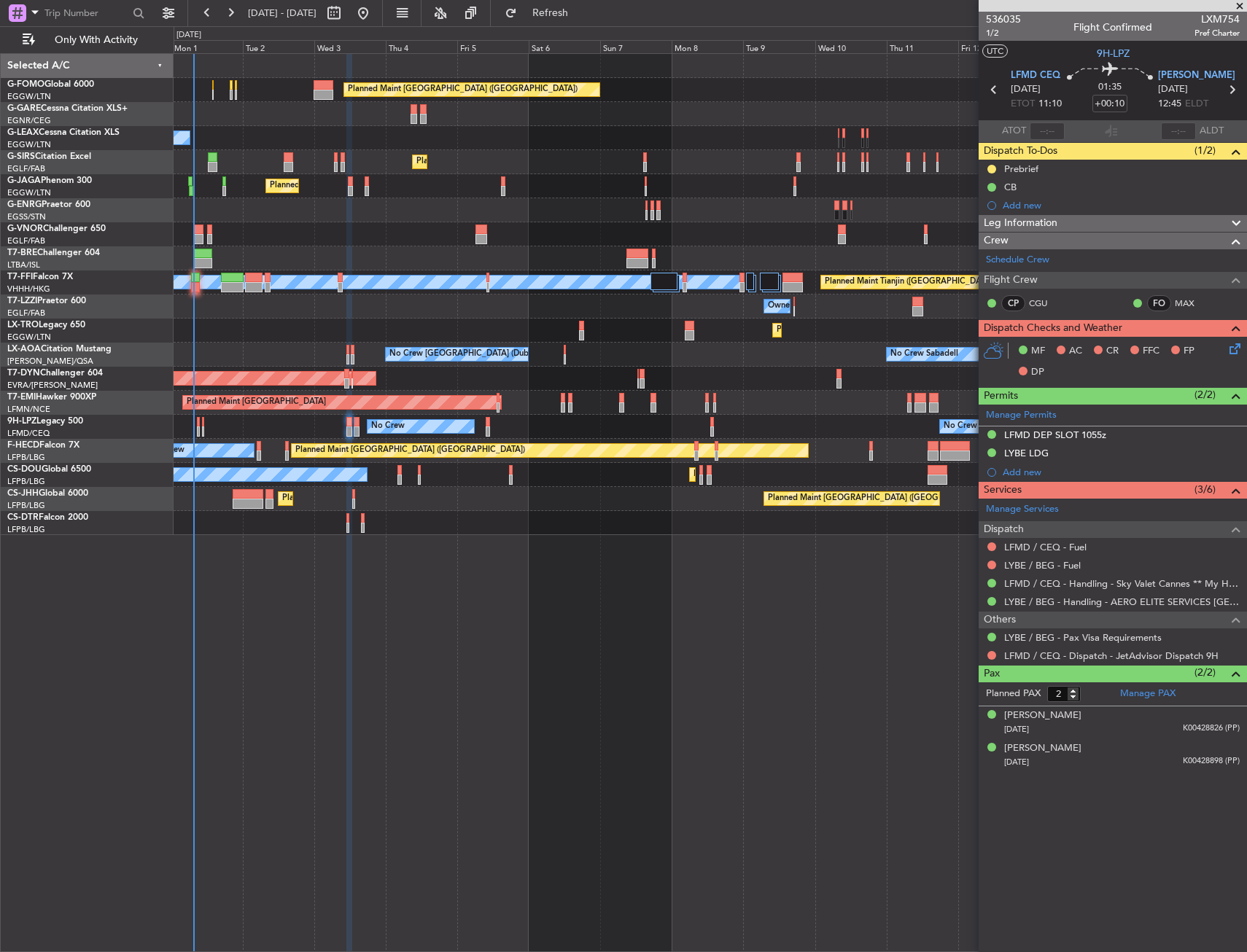
click at [1074, 62] on section "UTC 9H-LPZ" at bounding box center [1113, 52] width 269 height 22
click at [1229, 348] on icon at bounding box center [1232, 346] width 12 height 12
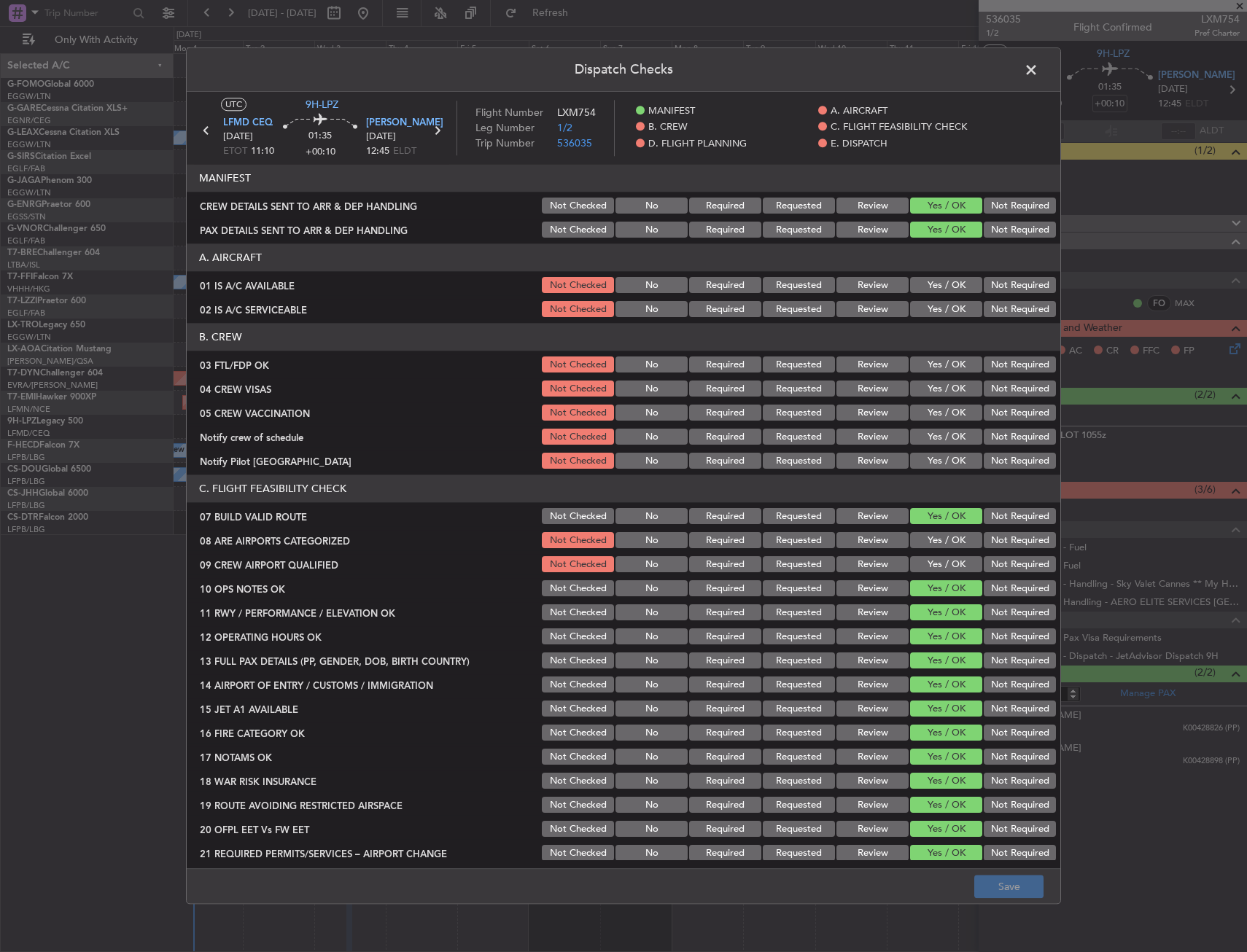
click at [1038, 70] on span at bounding box center [1038, 74] width 0 height 30
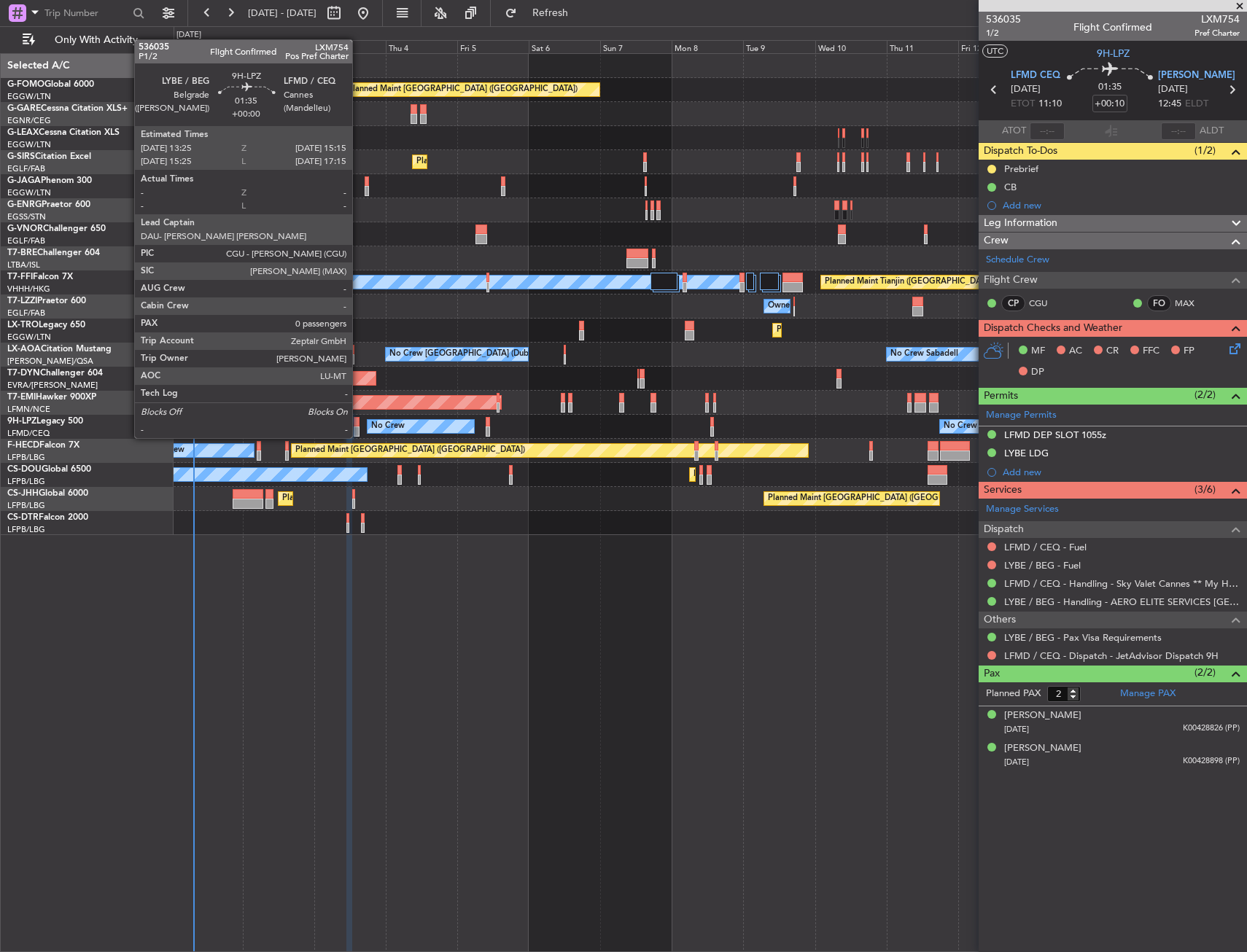
click at [358, 424] on div at bounding box center [357, 422] width 6 height 10
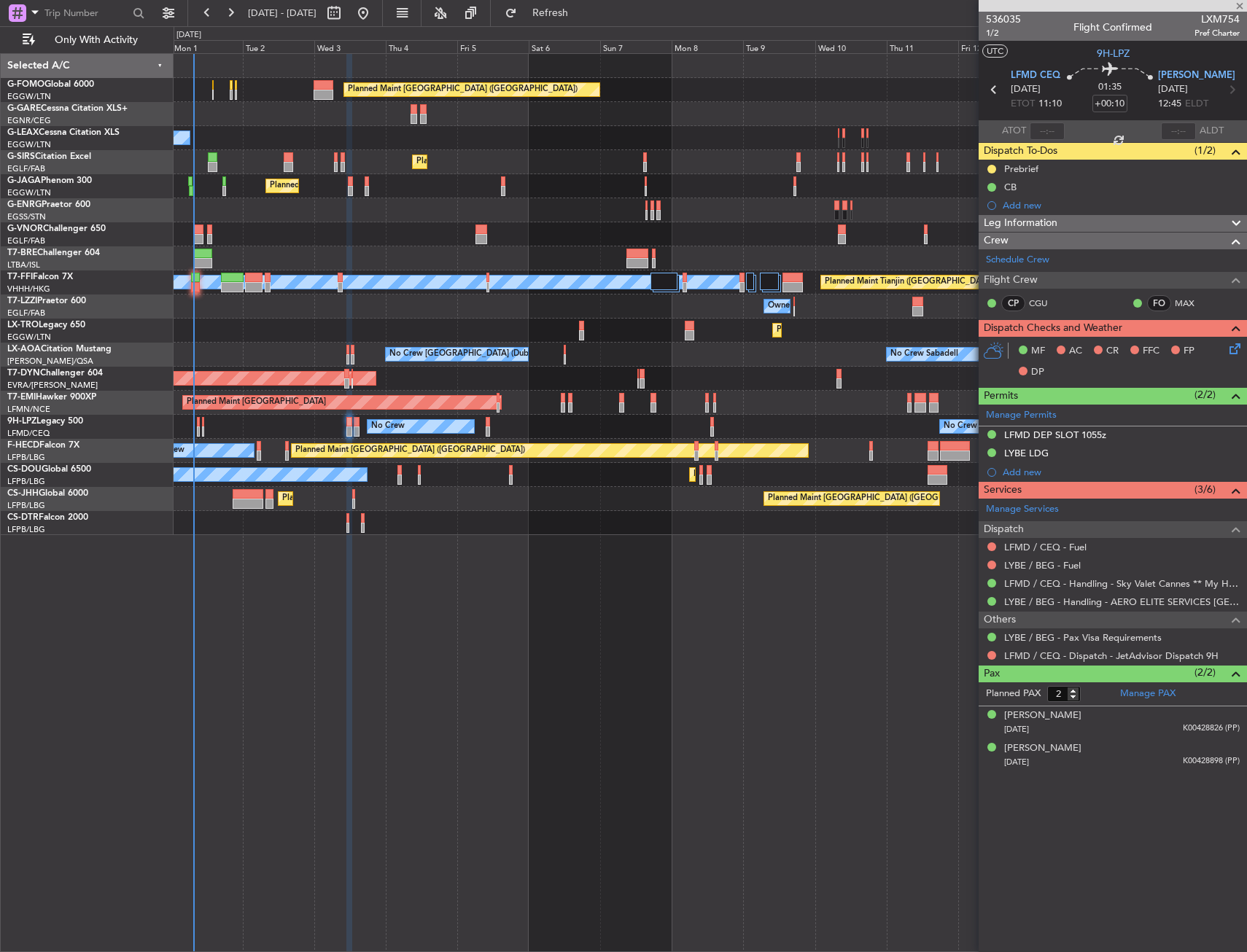
type input "0"
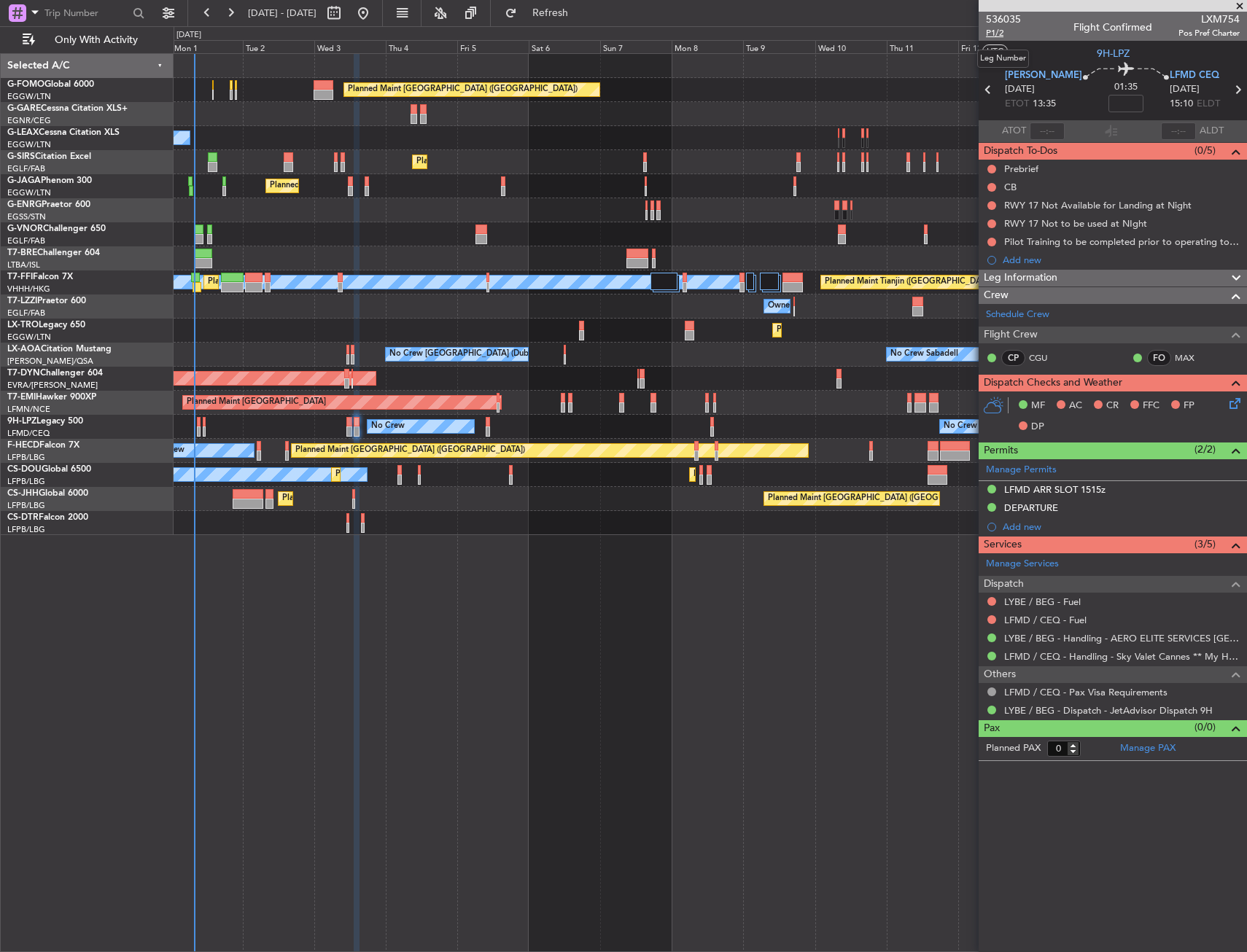
click at [989, 32] on span "P1/2" at bounding box center [1004, 32] width 35 height 12
click at [1008, 314] on link "Schedule Crew" at bounding box center [1018, 315] width 64 height 15
click at [586, 23] on button "Refresh" at bounding box center [541, 13] width 88 height 23
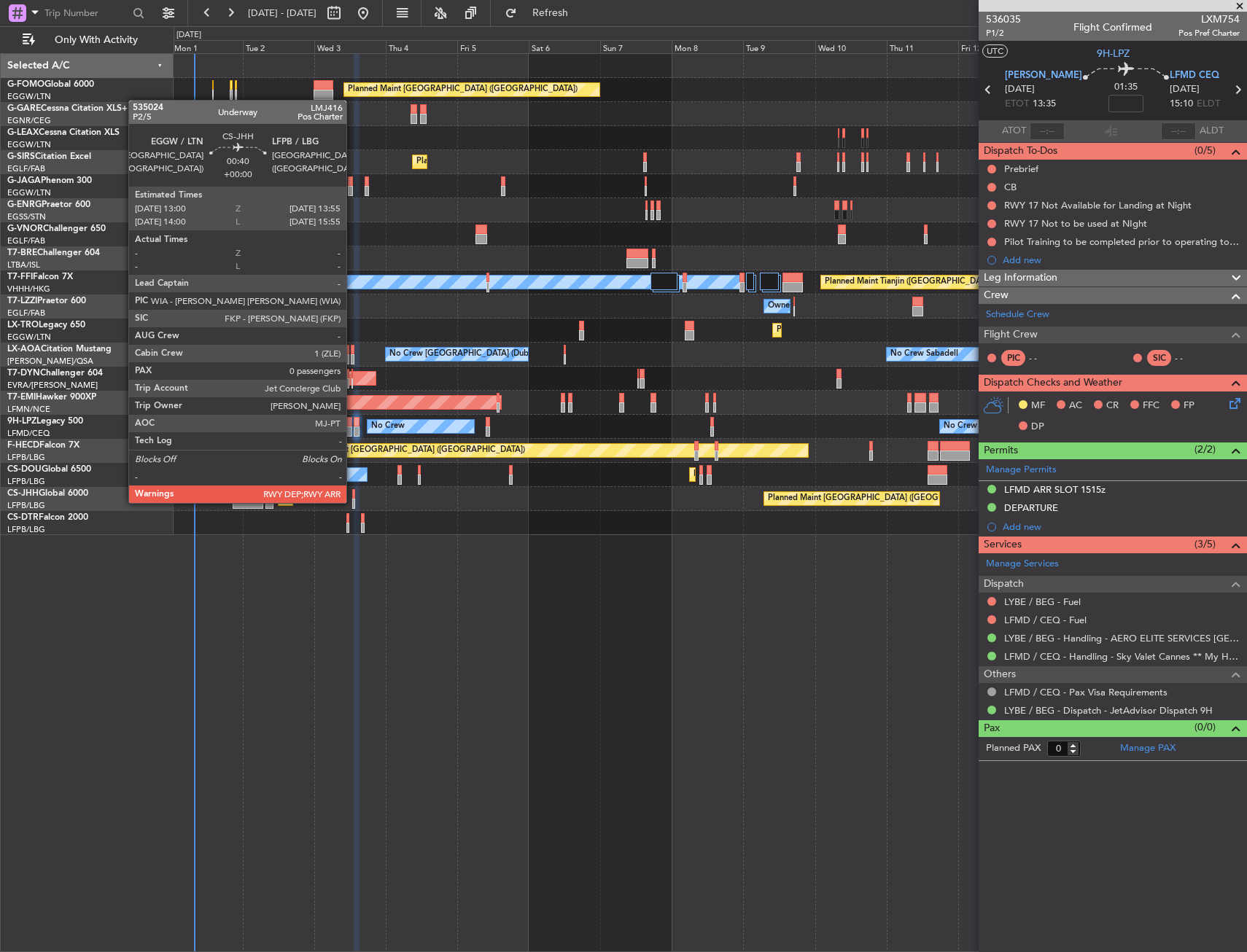
click at [353, 501] on div at bounding box center [353, 503] width 3 height 10
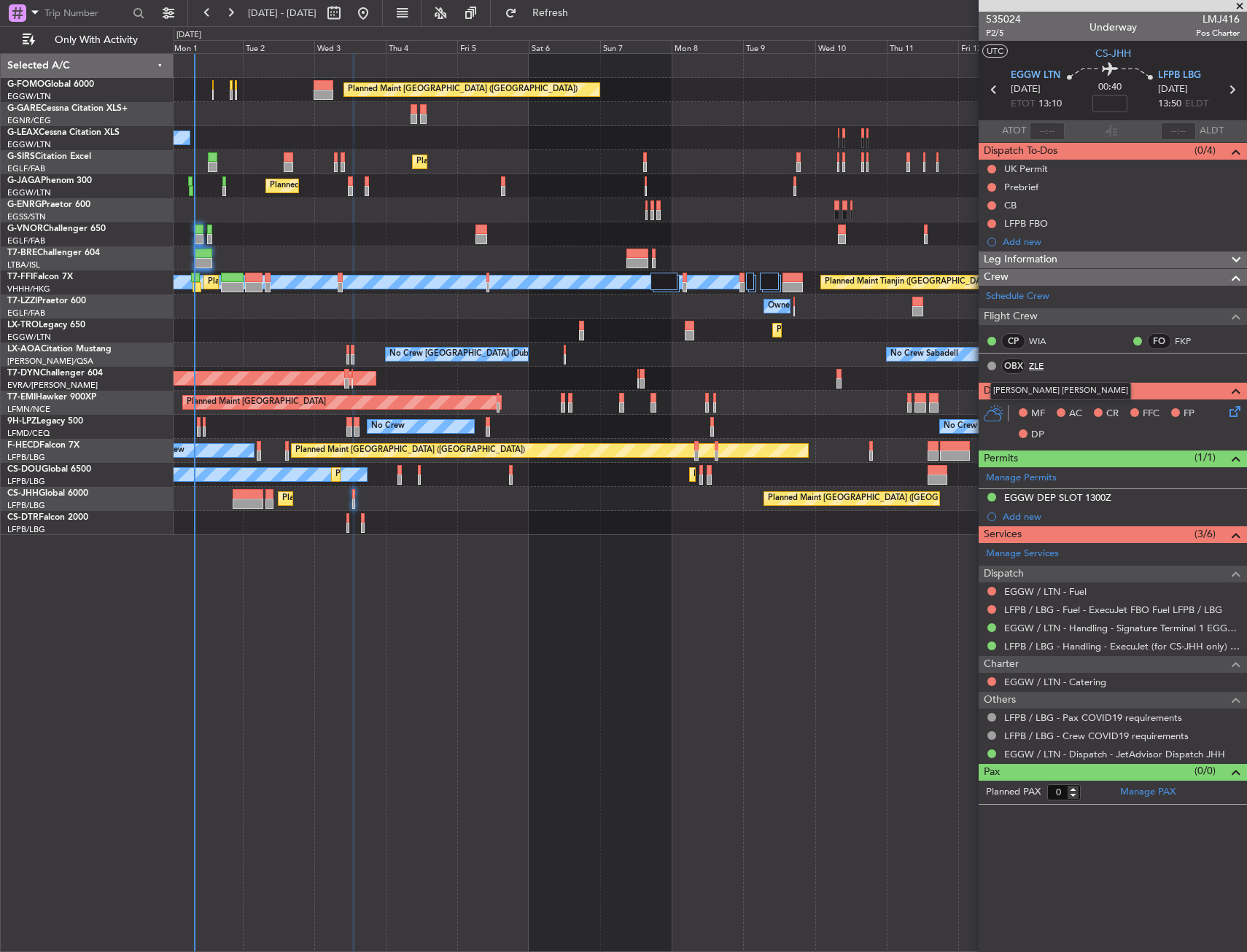
click at [1038, 369] on link "ZLE" at bounding box center [1046, 366] width 33 height 13
click at [998, 36] on span "P2/5" at bounding box center [1004, 32] width 35 height 12
drag, startPoint x: 1112, startPoint y: 108, endPoint x: 1114, endPoint y: 99, distance: 9.2
click at [1113, 108] on input at bounding box center [1110, 103] width 35 height 18
click at [1069, 50] on section "UTC CS-JHH" at bounding box center [1113, 52] width 269 height 22
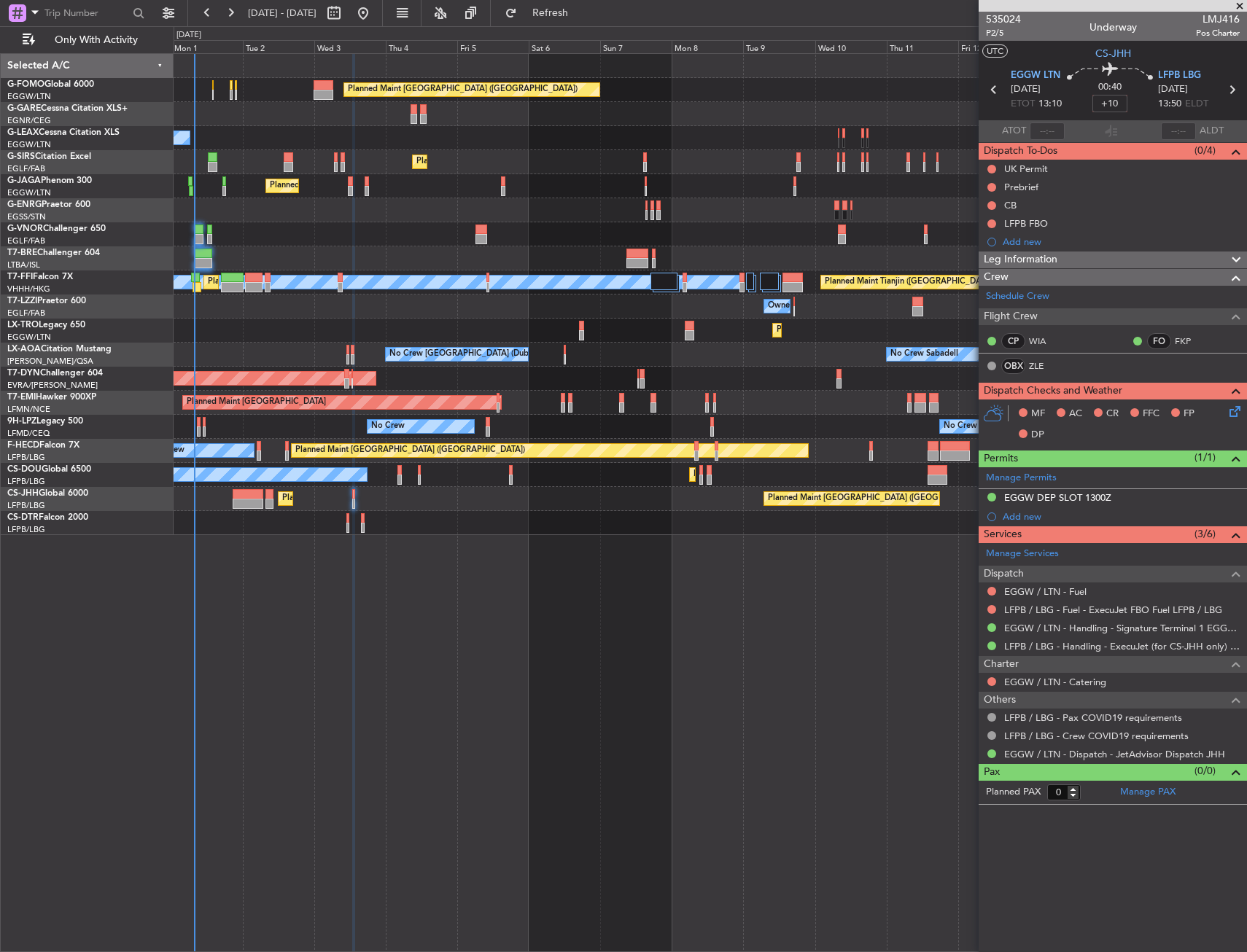
type input "+00:10"
click at [990, 191] on mat-tooltip-component "Not Started" at bounding box center [992, 211] width 70 height 39
click at [990, 186] on button at bounding box center [991, 187] width 8 height 8
click at [976, 224] on span "In Progress" at bounding box center [999, 230] width 50 height 15
click at [993, 202] on button at bounding box center [991, 205] width 8 height 8
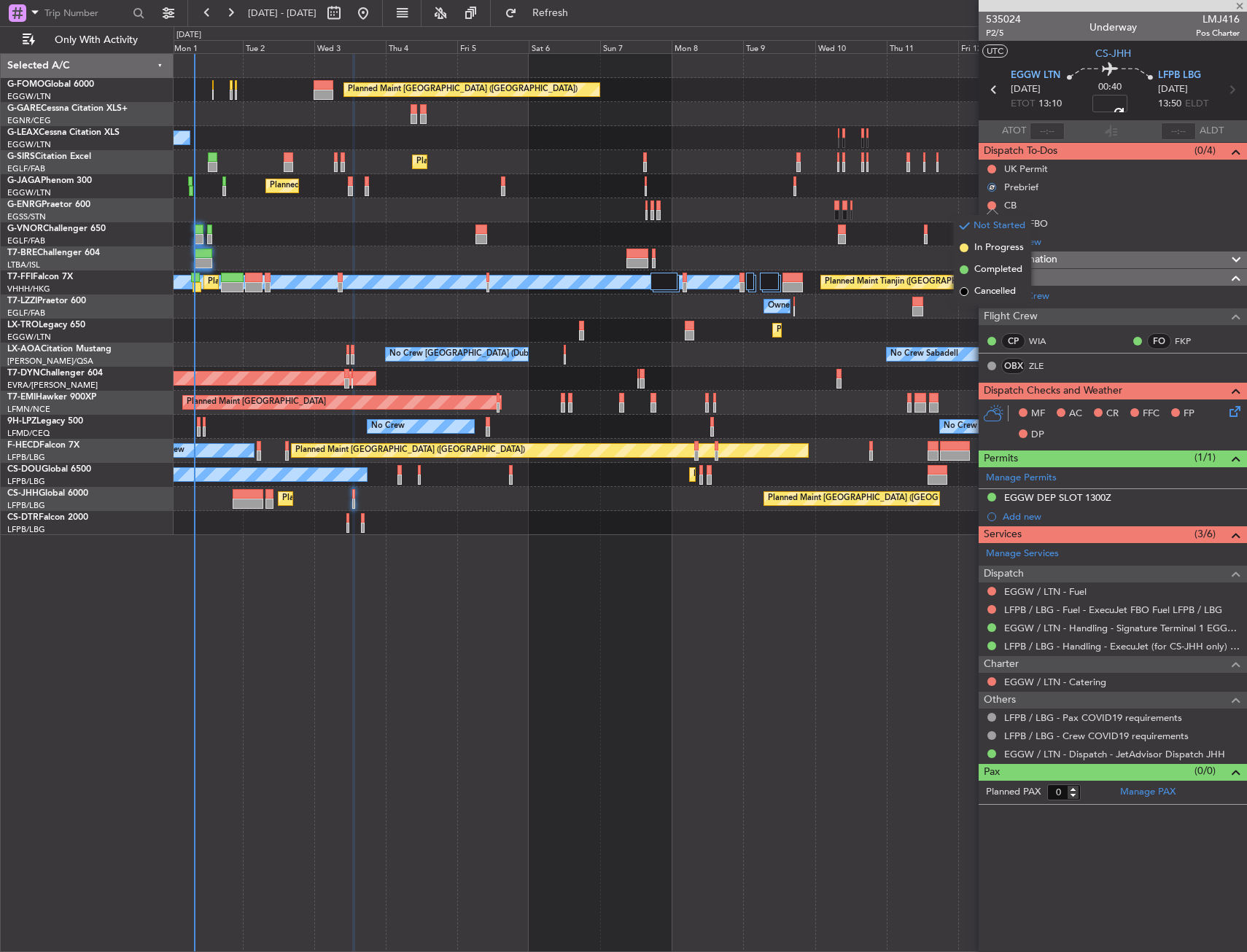
click at [990, 269] on span "Completed" at bounding box center [999, 270] width 48 height 15
click at [1232, 412] on icon at bounding box center [1232, 409] width 12 height 12
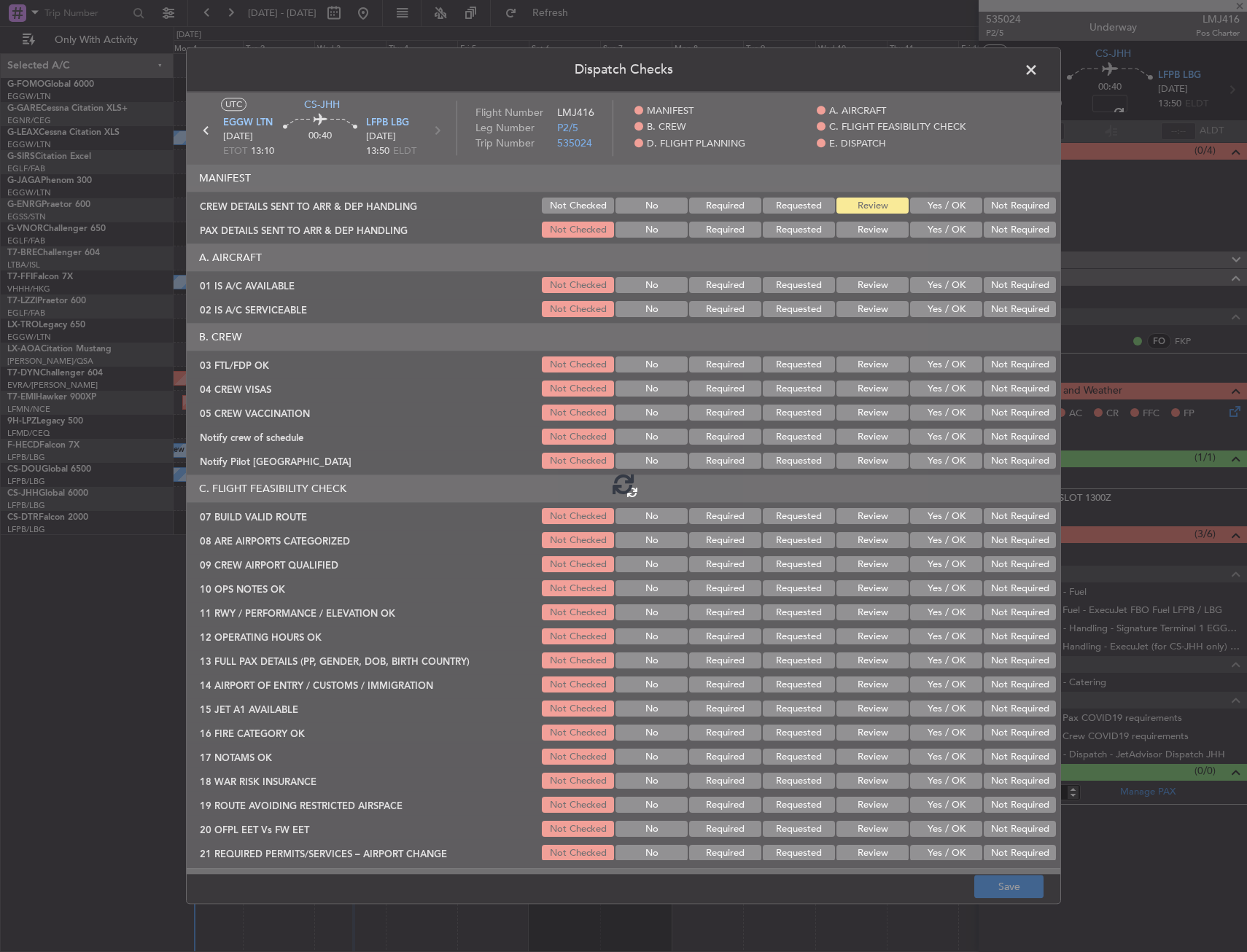
type input "+00:10"
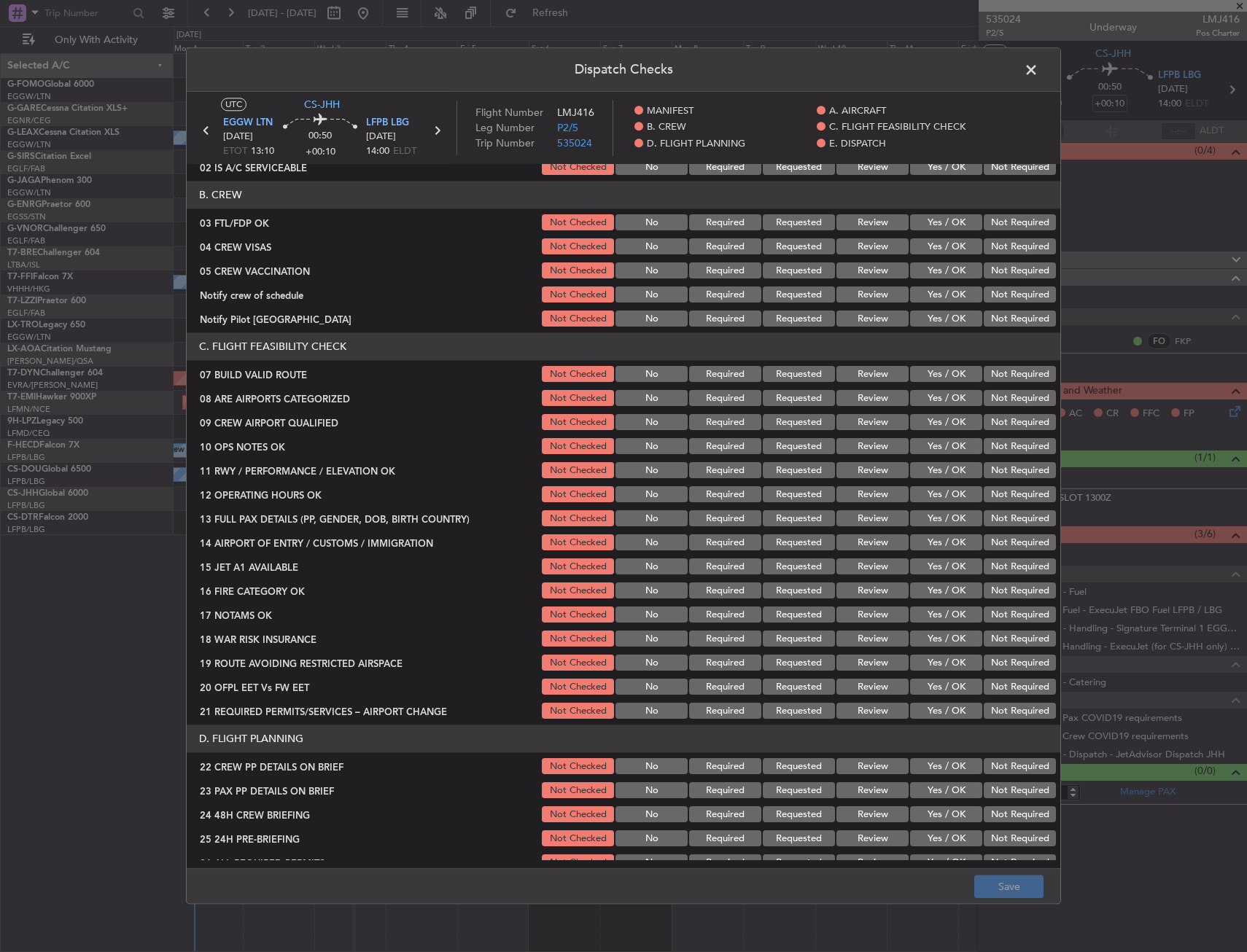
scroll to position [146, 0]
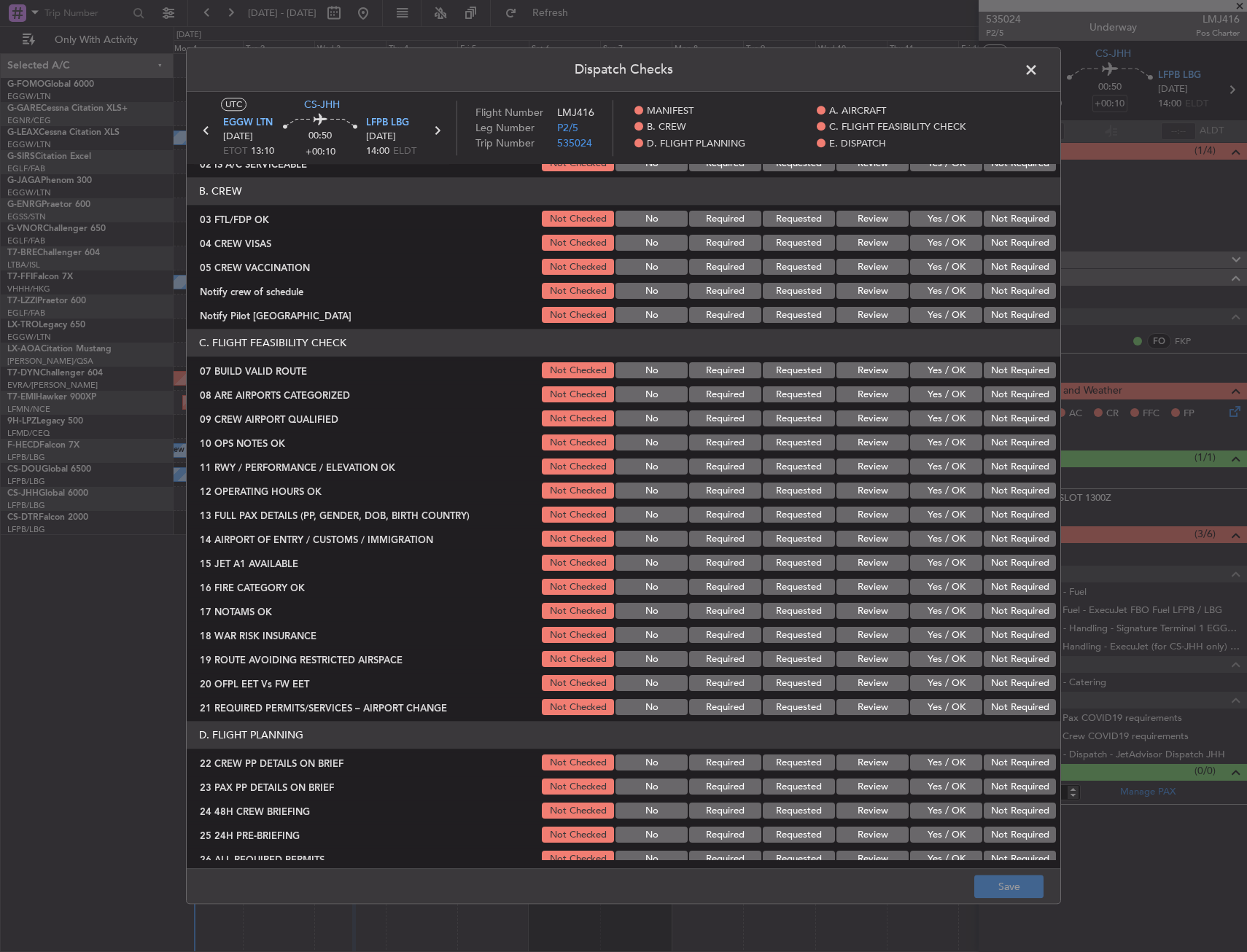
click at [927, 370] on button "Yes / OK" at bounding box center [946, 370] width 72 height 16
click at [927, 442] on button "Yes / OK" at bounding box center [946, 442] width 72 height 16
click at [924, 478] on section "C. FLIGHT FEASIBILITY CHECK 07 BUILD VALID ROUTE Not Checked No Required Reques…" at bounding box center [624, 524] width 874 height 389
click at [931, 464] on button "Yes / OK" at bounding box center [946, 466] width 72 height 16
click at [926, 491] on button "Yes / OK" at bounding box center [946, 491] width 72 height 16
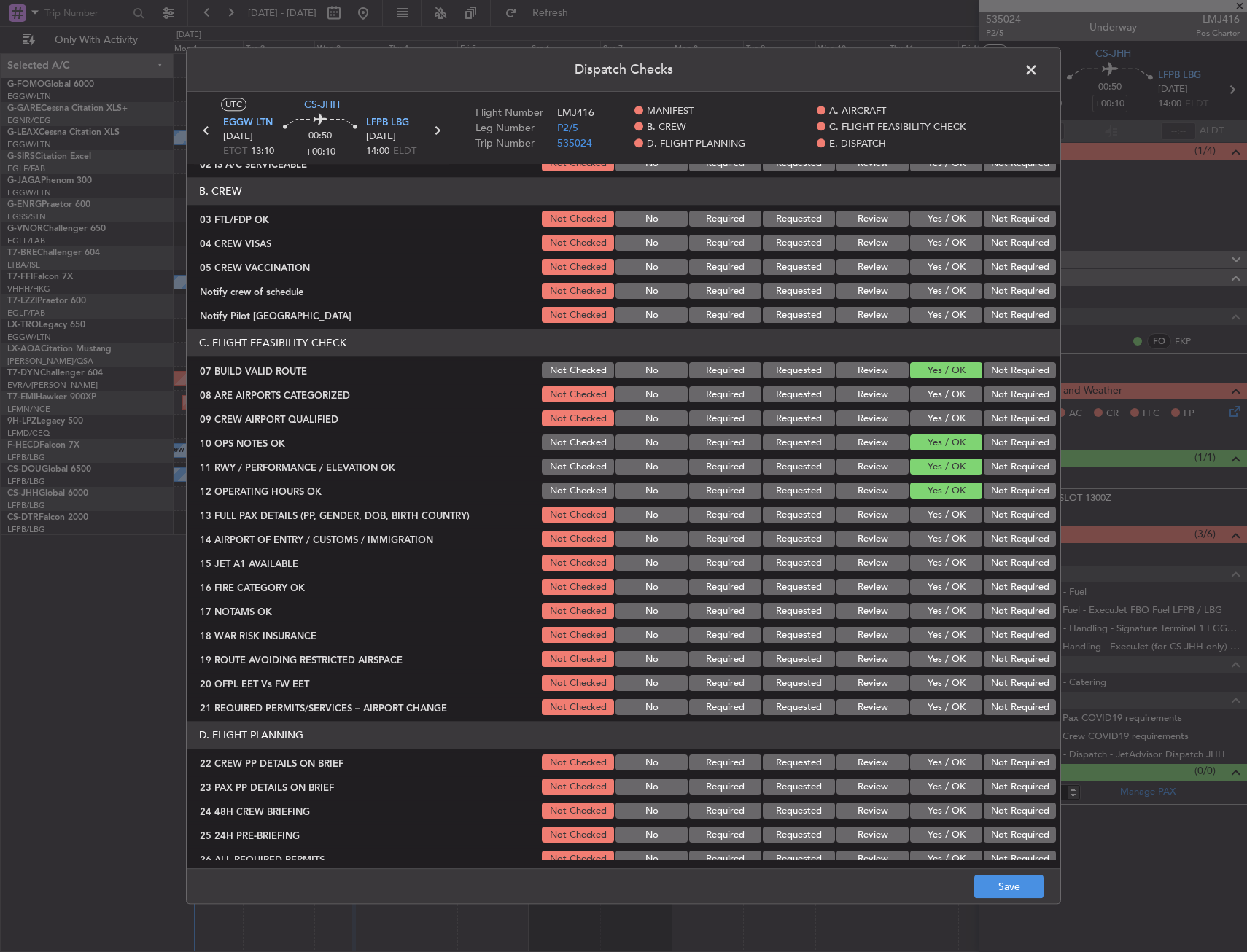
click at [926, 519] on button "Yes / OK" at bounding box center [946, 515] width 72 height 16
click at [928, 539] on button "Yes / OK" at bounding box center [946, 539] width 72 height 16
click at [929, 567] on button "Yes / OK" at bounding box center [946, 563] width 72 height 16
click at [930, 582] on button "Yes / OK" at bounding box center [946, 587] width 72 height 16
click at [930, 609] on button "Yes / OK" at bounding box center [946, 611] width 72 height 16
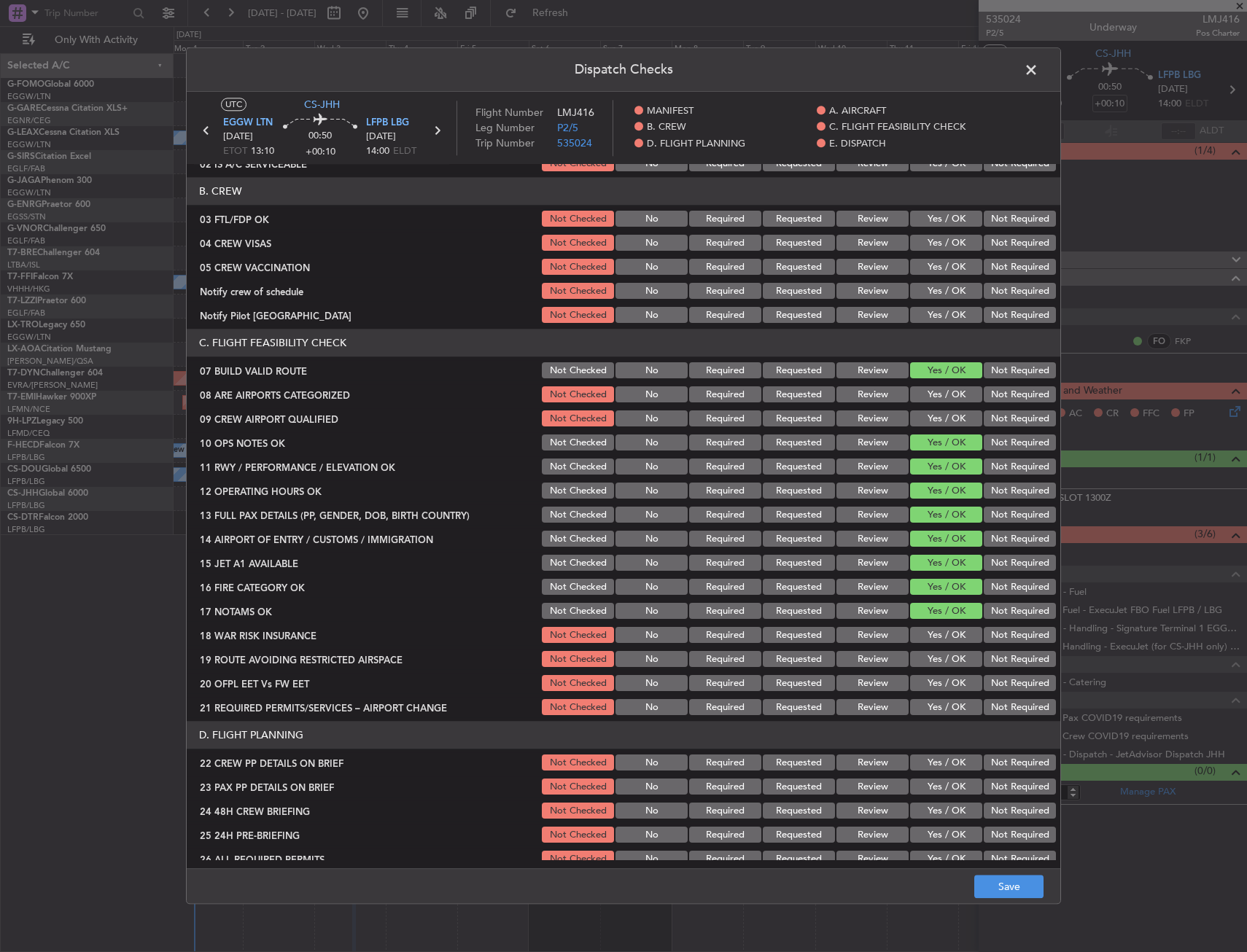
click at [931, 631] on button "Yes / OK" at bounding box center [946, 635] width 72 height 16
click at [932, 657] on button "Yes / OK" at bounding box center [946, 659] width 72 height 16
click at [931, 685] on button "Yes / OK" at bounding box center [946, 683] width 72 height 16
click at [931, 705] on button "Yes / OK" at bounding box center [946, 707] width 72 height 16
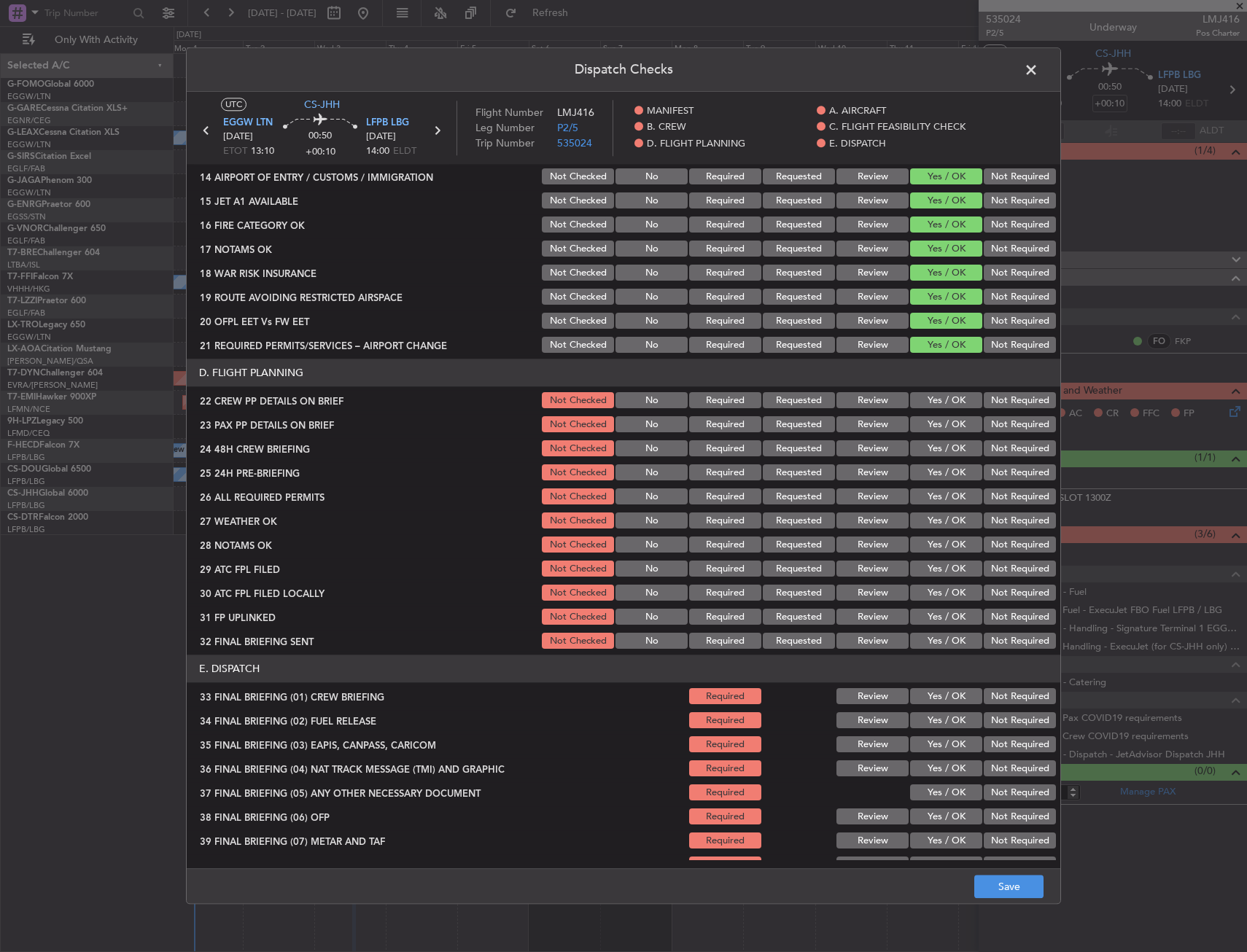
scroll to position [511, 0]
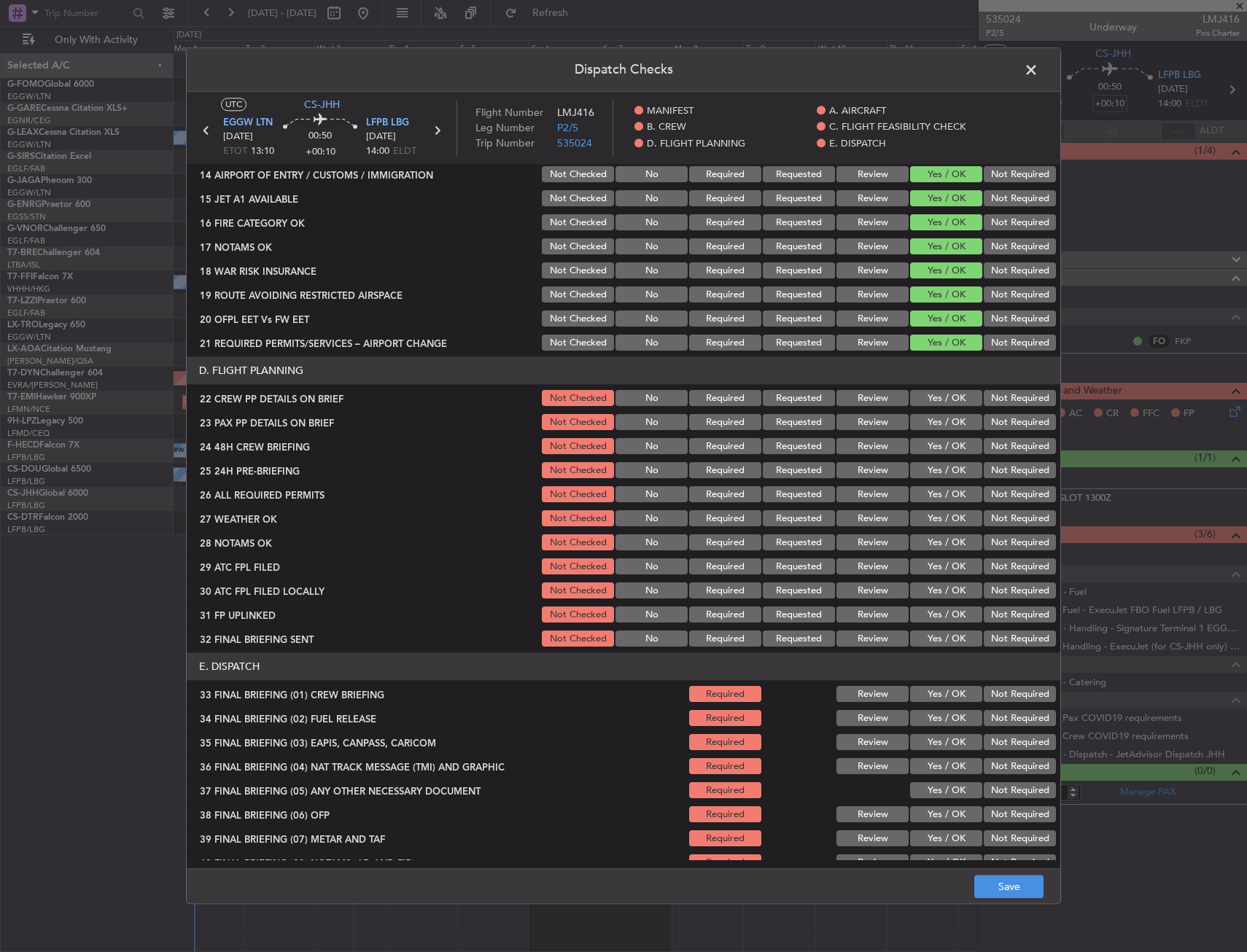
click at [934, 396] on button "Yes / OK" at bounding box center [946, 398] width 72 height 16
click at [935, 417] on button "Yes / OK" at bounding box center [946, 422] width 72 height 16
click at [937, 443] on button "Yes / OK" at bounding box center [946, 446] width 72 height 16
click at [986, 886] on button "Save" at bounding box center [1009, 886] width 69 height 23
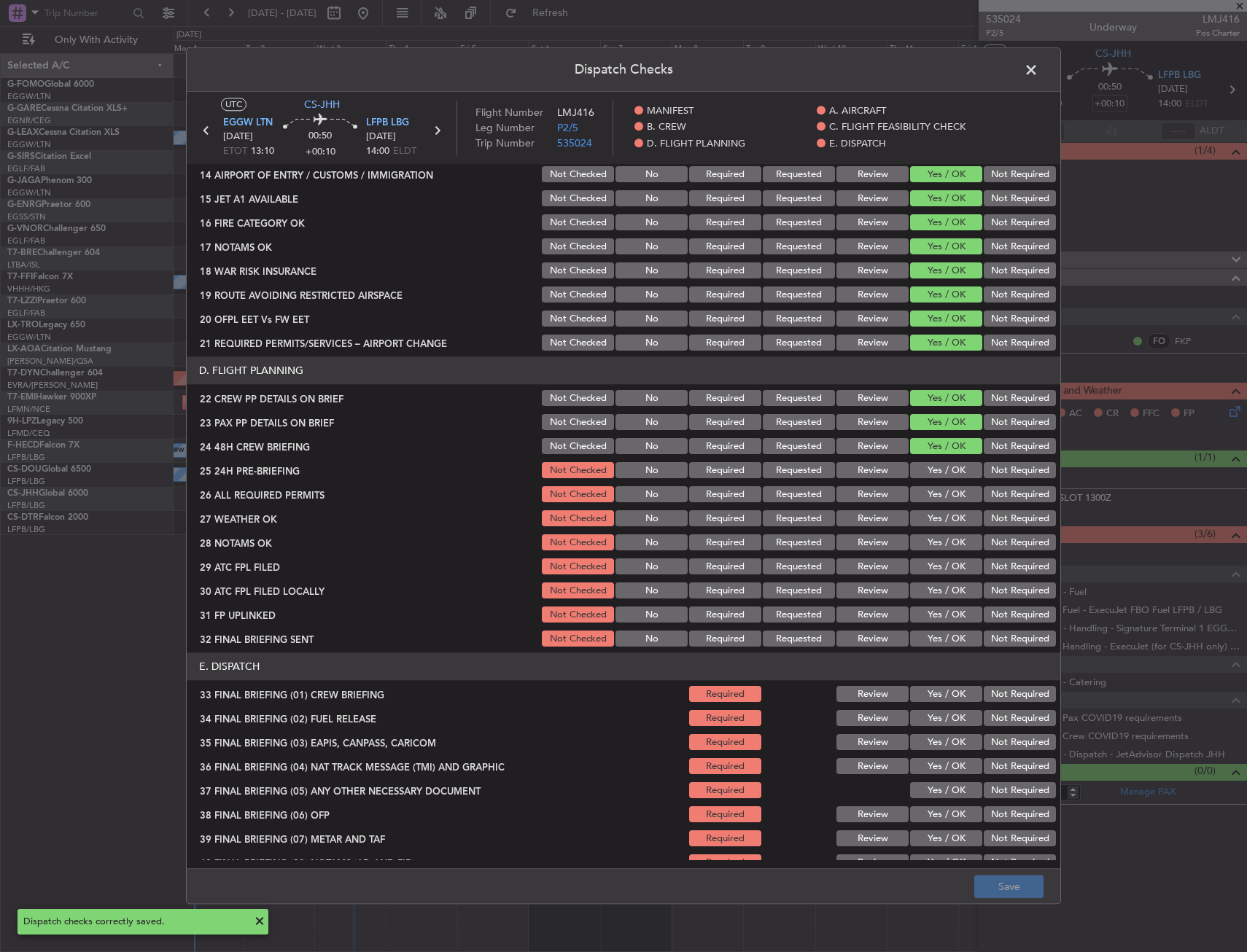
click at [1038, 67] on span at bounding box center [1038, 74] width 0 height 30
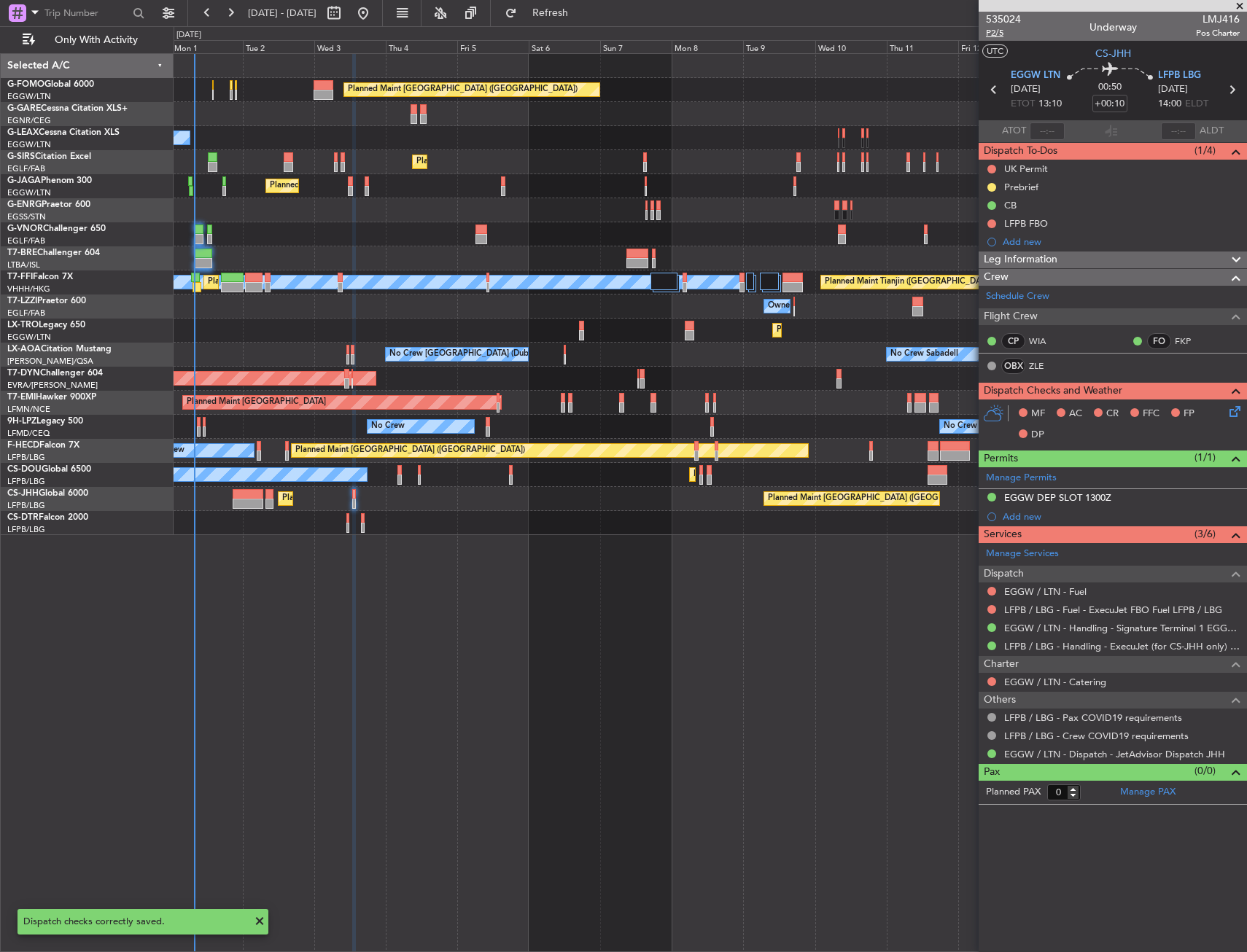
click at [1001, 33] on span "P2/5" at bounding box center [1004, 32] width 35 height 12
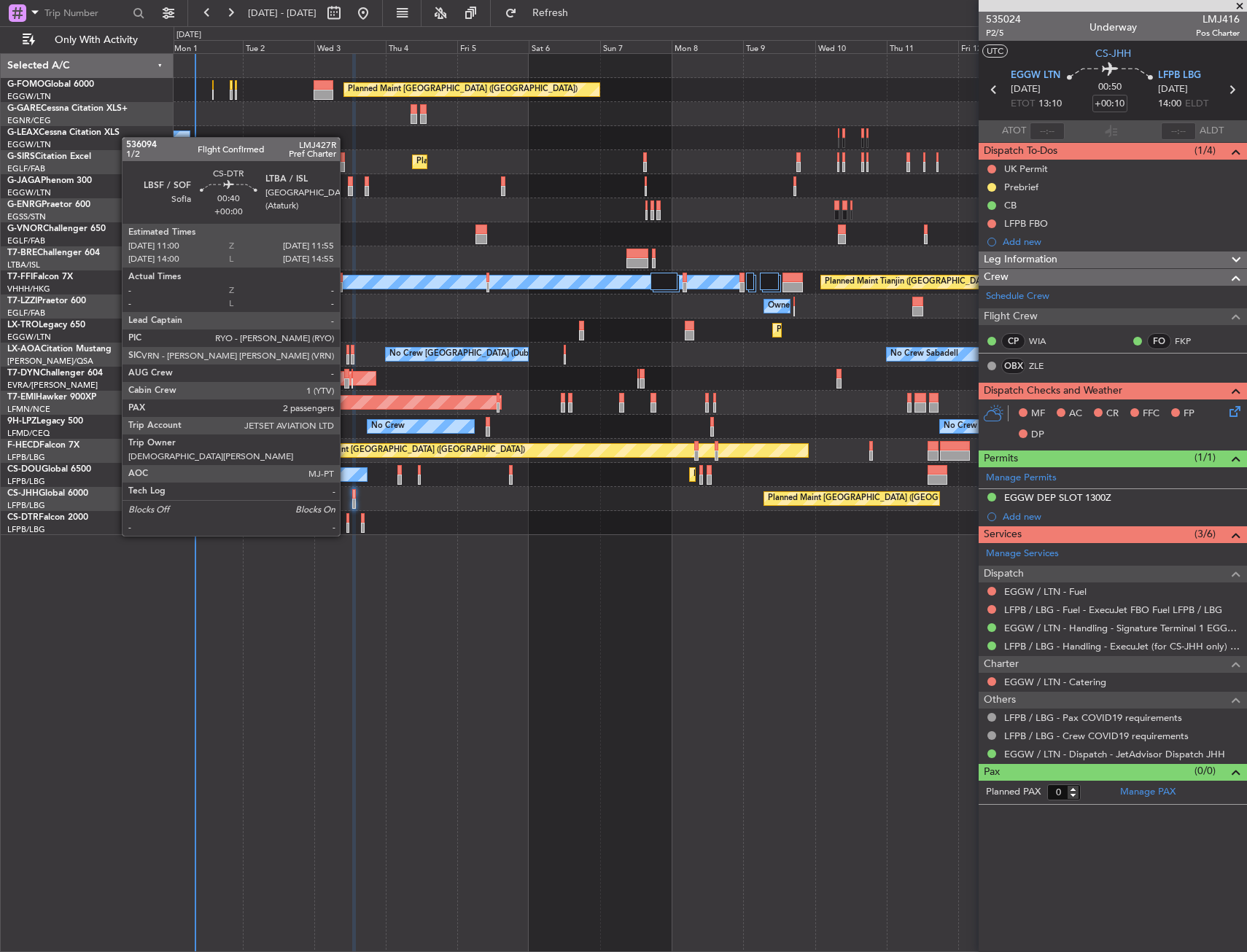
click at [347, 522] on div at bounding box center [347, 518] width 3 height 10
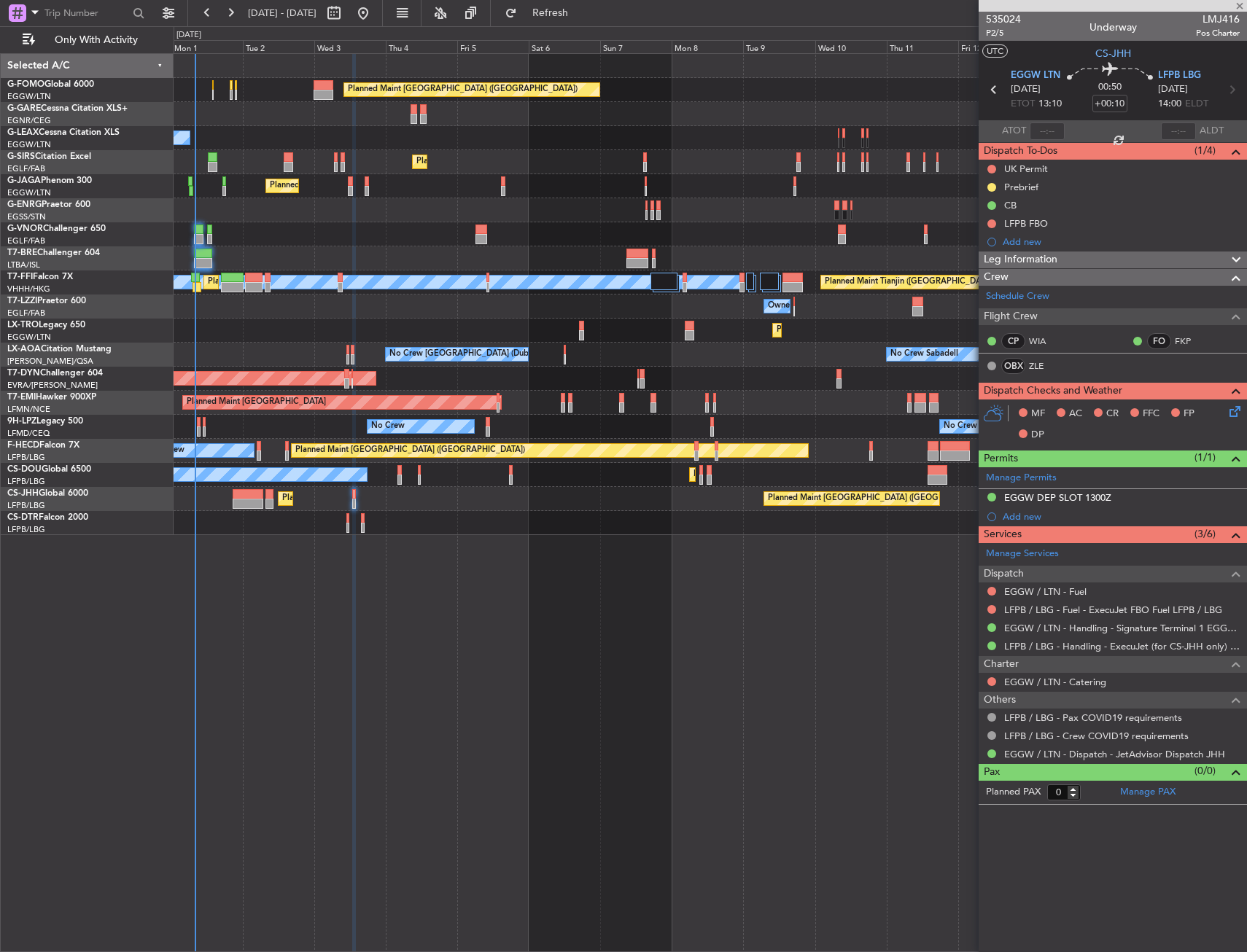
type input "2"
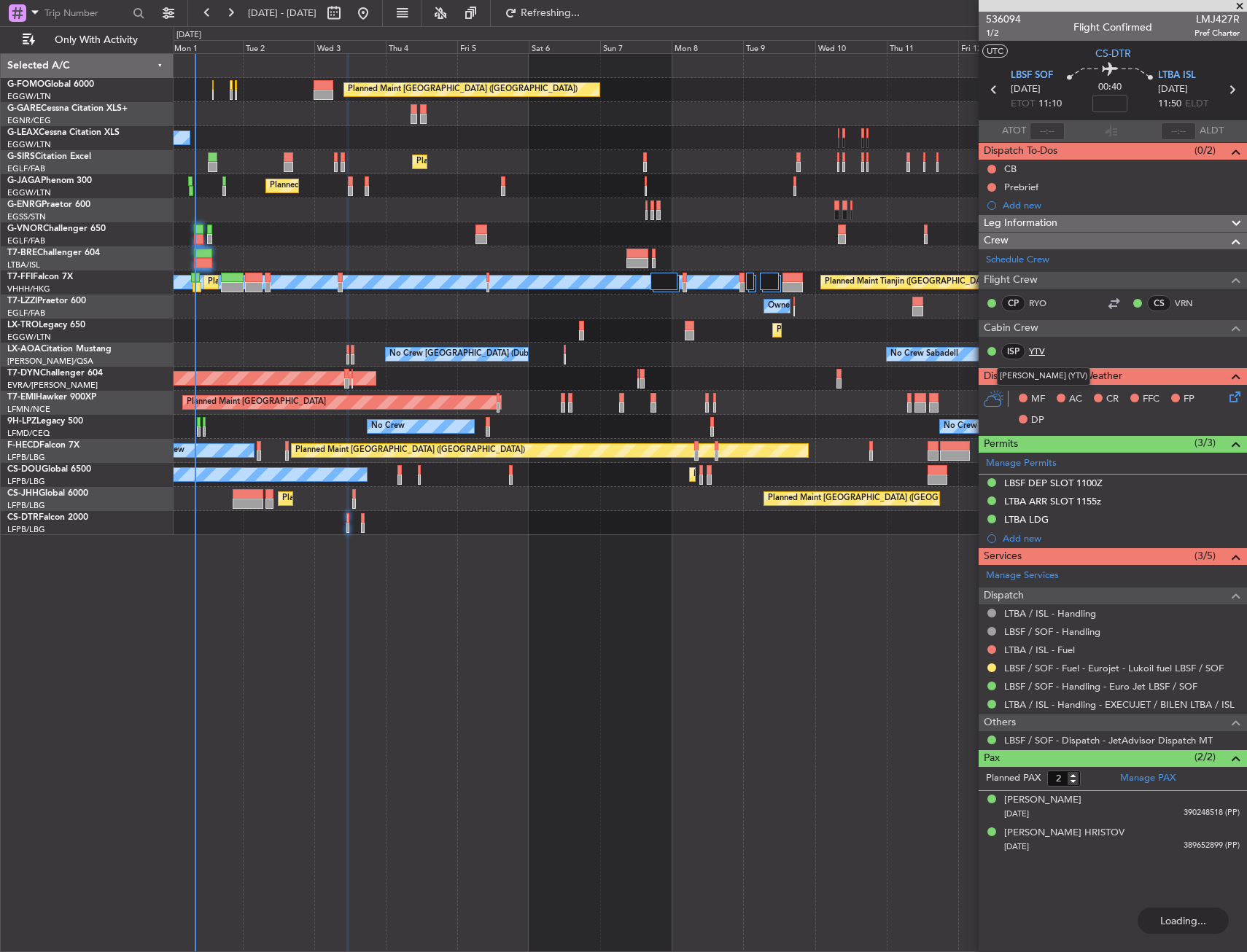
click at [1045, 346] on link "YTV" at bounding box center [1046, 351] width 33 height 13
click at [994, 34] on span "1/2" at bounding box center [1004, 32] width 35 height 12
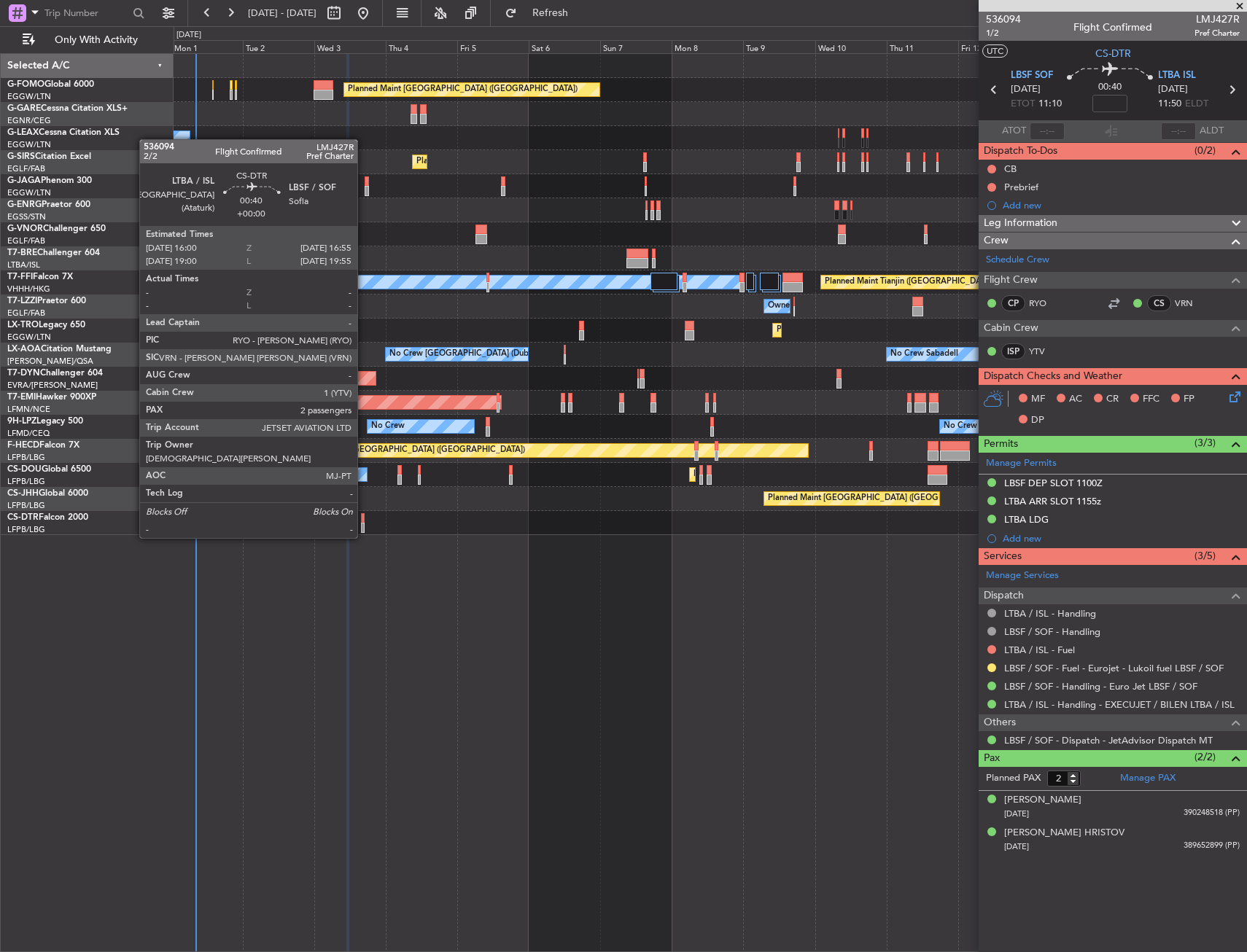
click at [364, 524] on div at bounding box center [362, 527] width 3 height 10
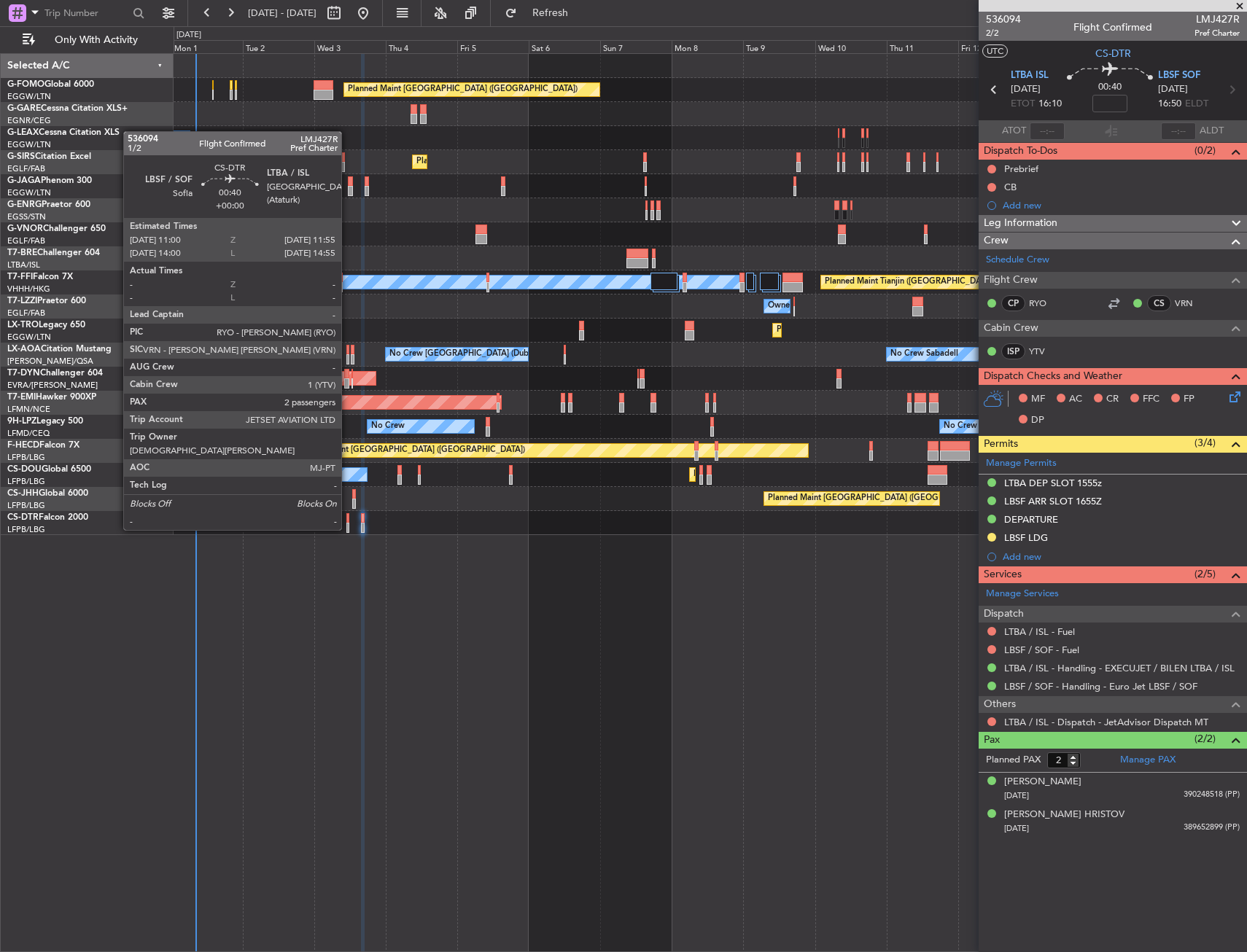
click at [347, 515] on div at bounding box center [347, 518] width 3 height 10
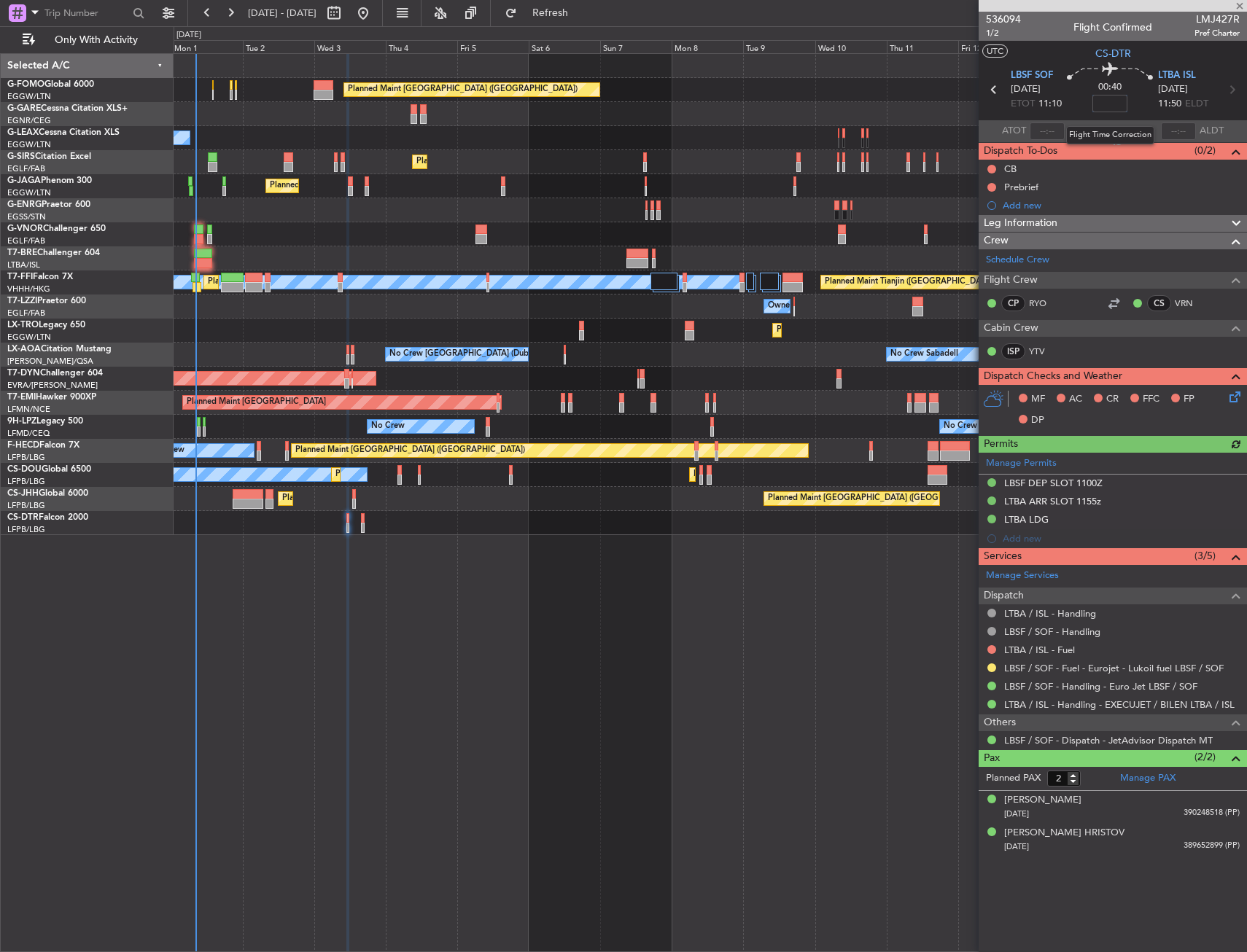
click at [1111, 102] on input at bounding box center [1110, 103] width 35 height 18
click at [1071, 46] on section "UTC CS-DTR" at bounding box center [1113, 52] width 269 height 22
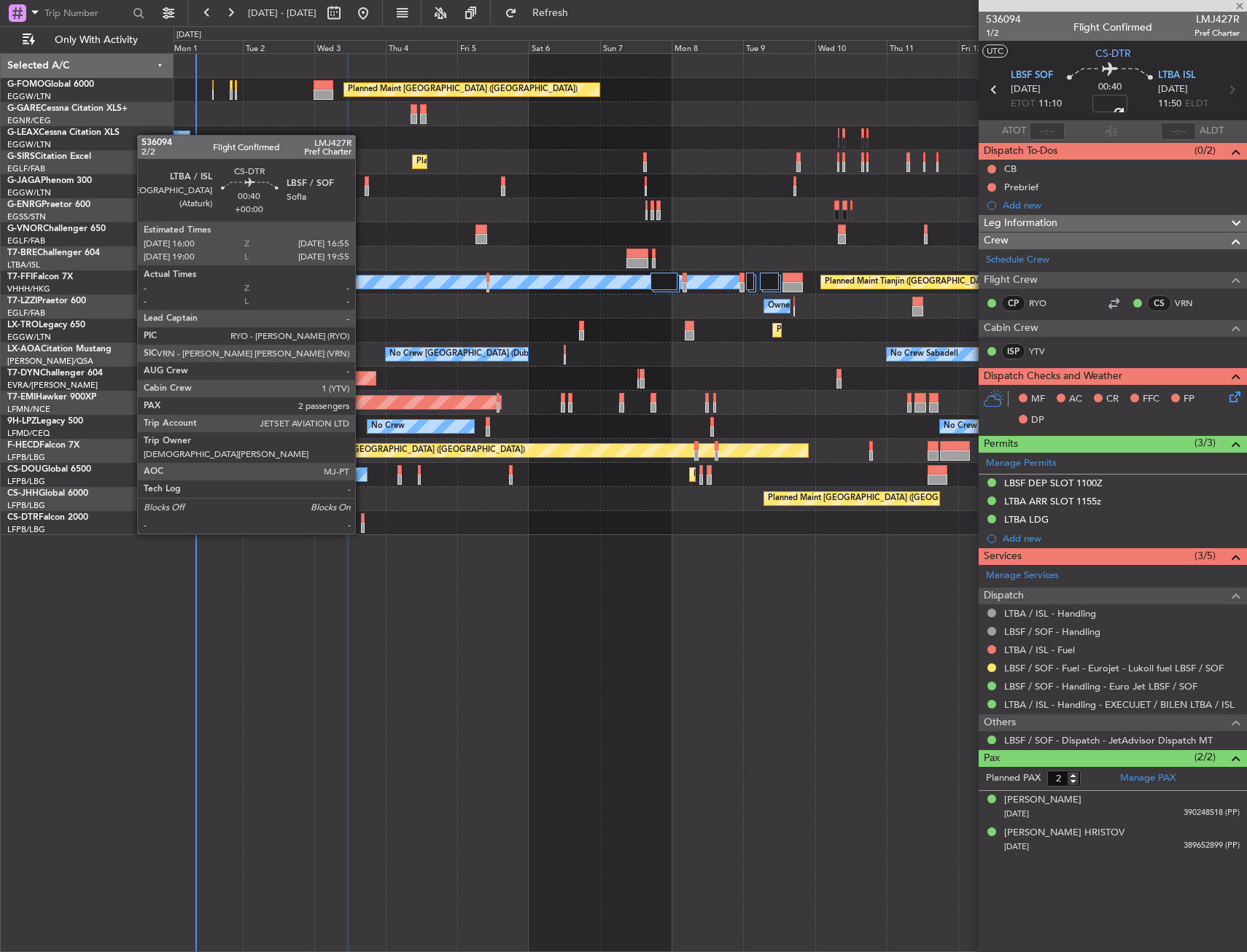
click at [362, 519] on div at bounding box center [362, 518] width 3 height 10
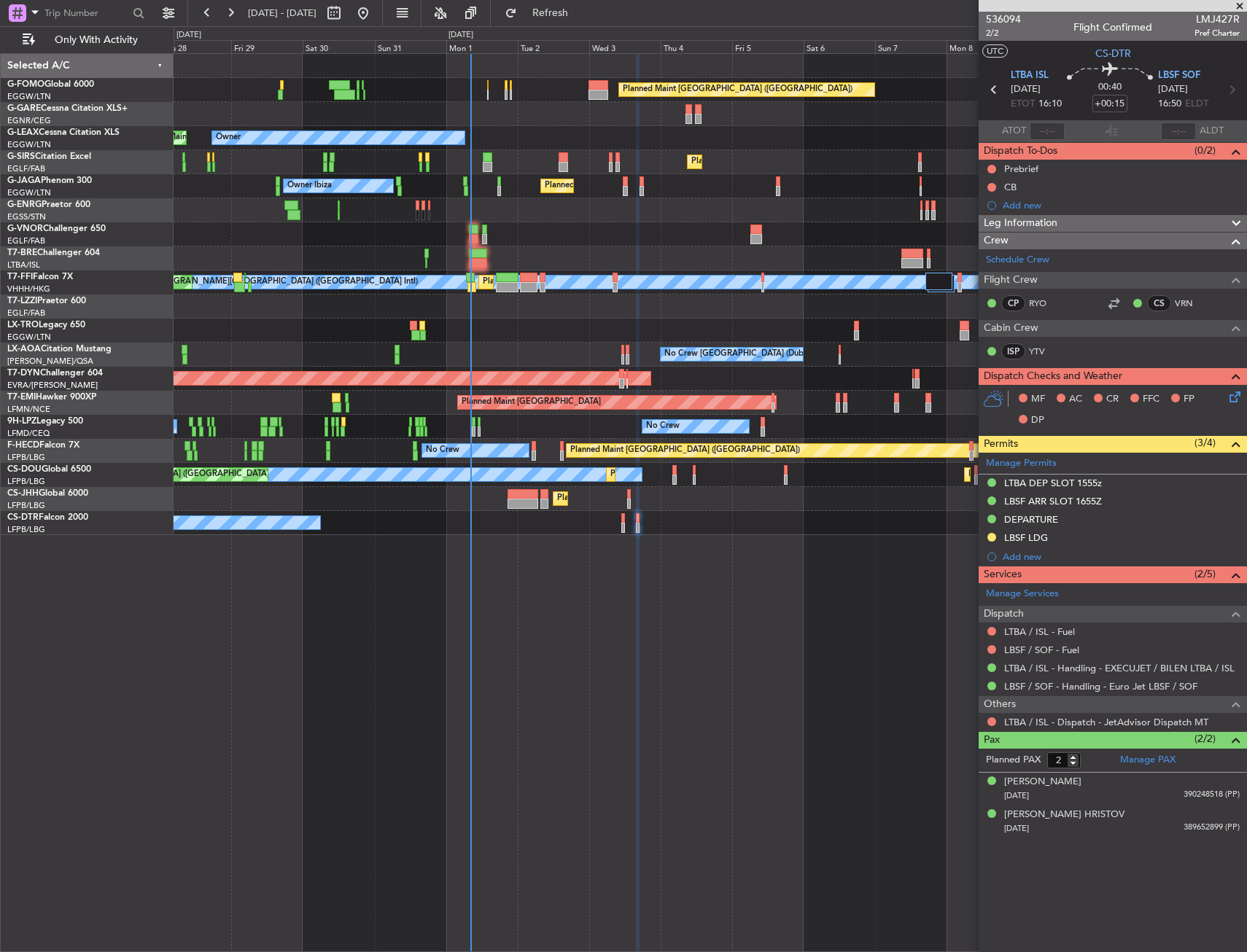
click at [481, 553] on div "Planned Maint [GEOGRAPHIC_DATA] ([GEOGRAPHIC_DATA]) Owner Planned Maint [GEOGRA…" at bounding box center [710, 503] width 1073 height 899
click at [616, 558] on div "Planned Maint [GEOGRAPHIC_DATA] ([GEOGRAPHIC_DATA]) Owner Planned Maint [GEOGRA…" at bounding box center [710, 503] width 1073 height 899
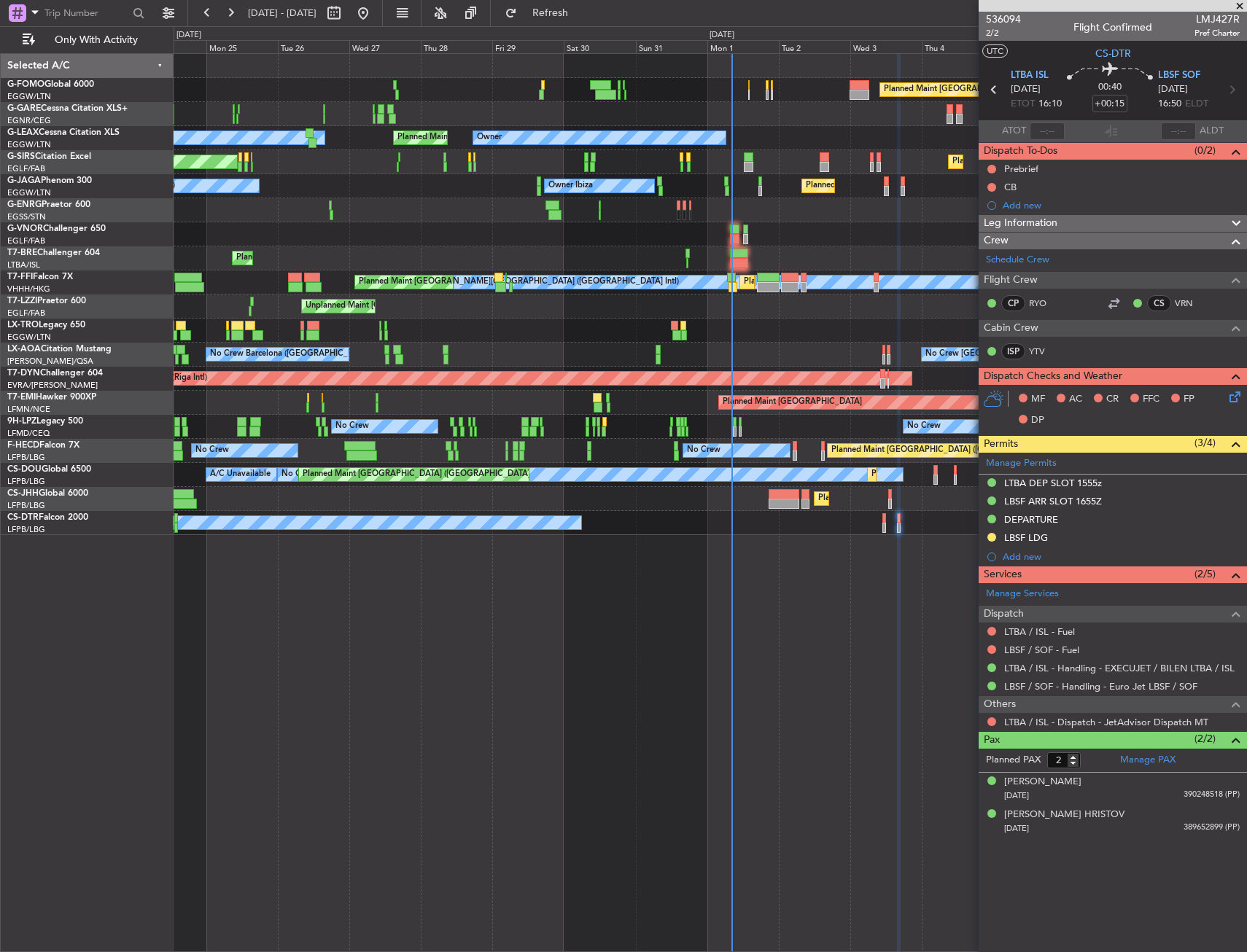
click at [520, 573] on div "Planned Maint [GEOGRAPHIC_DATA] ([GEOGRAPHIC_DATA]) Owner Planned Maint [GEOGRA…" at bounding box center [710, 503] width 1073 height 899
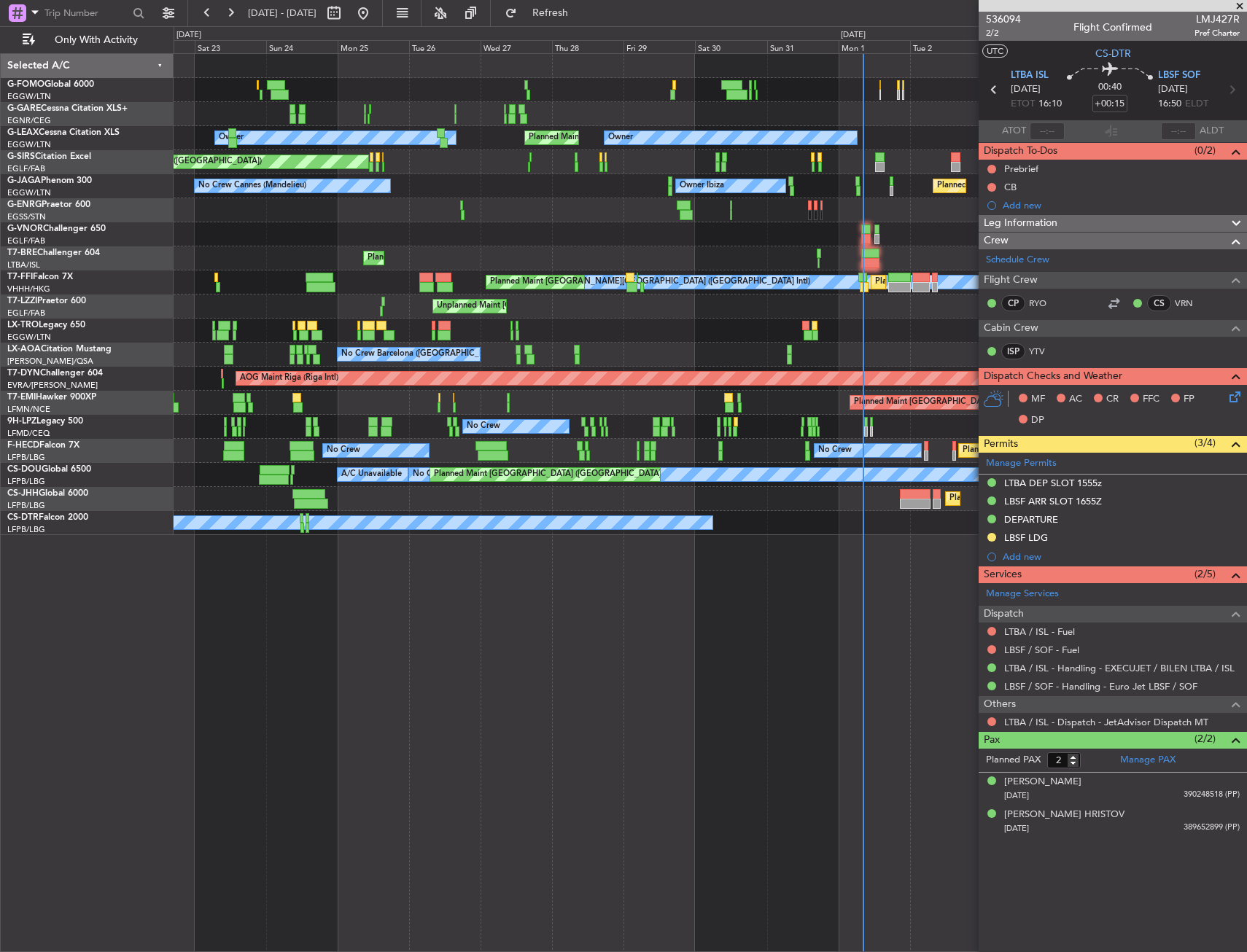
click at [454, 577] on div "Planned Maint [GEOGRAPHIC_DATA] ([GEOGRAPHIC_DATA]) Unplanned Maint [PERSON_NAM…" at bounding box center [710, 503] width 1073 height 899
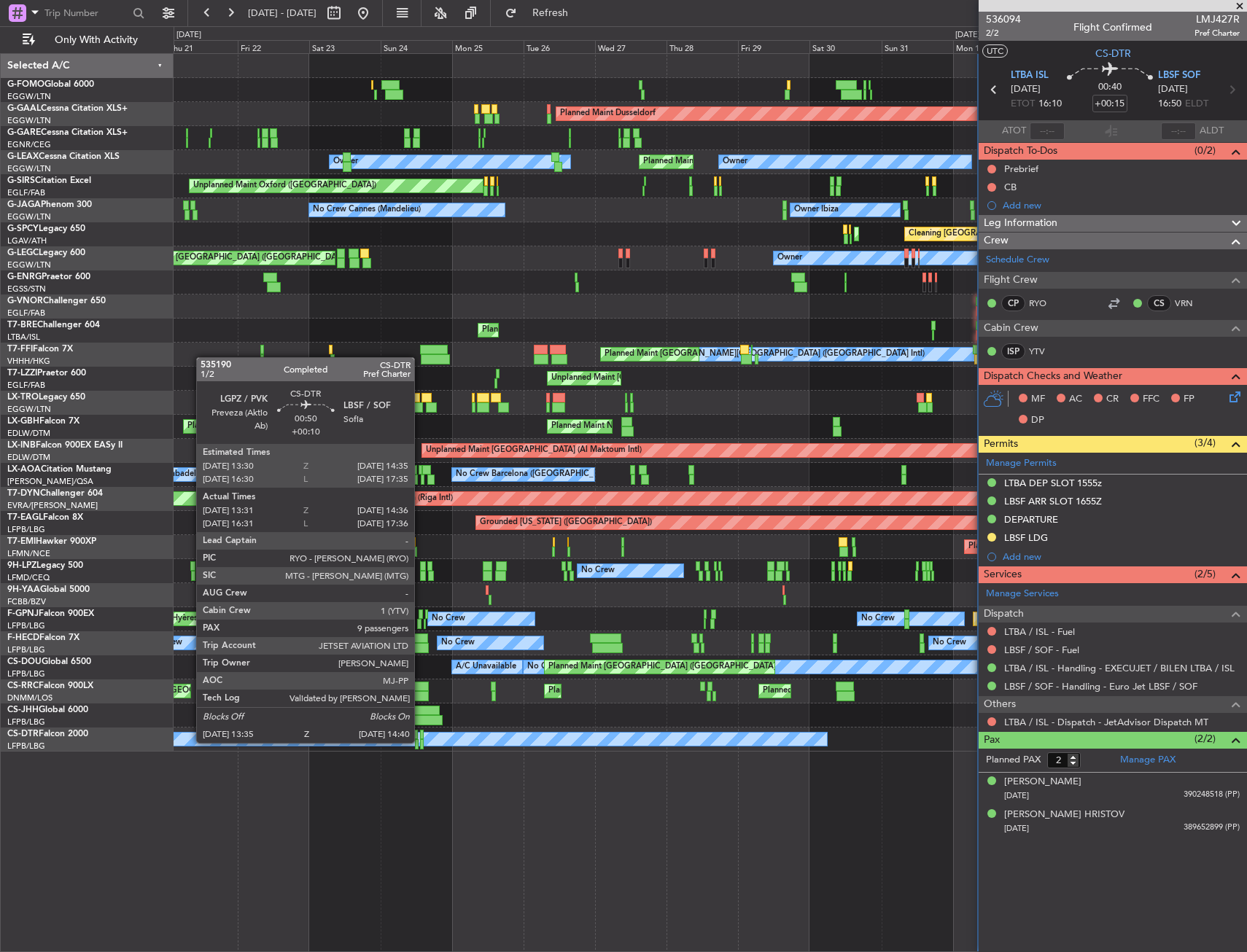
click at [421, 741] on div at bounding box center [422, 744] width 4 height 10
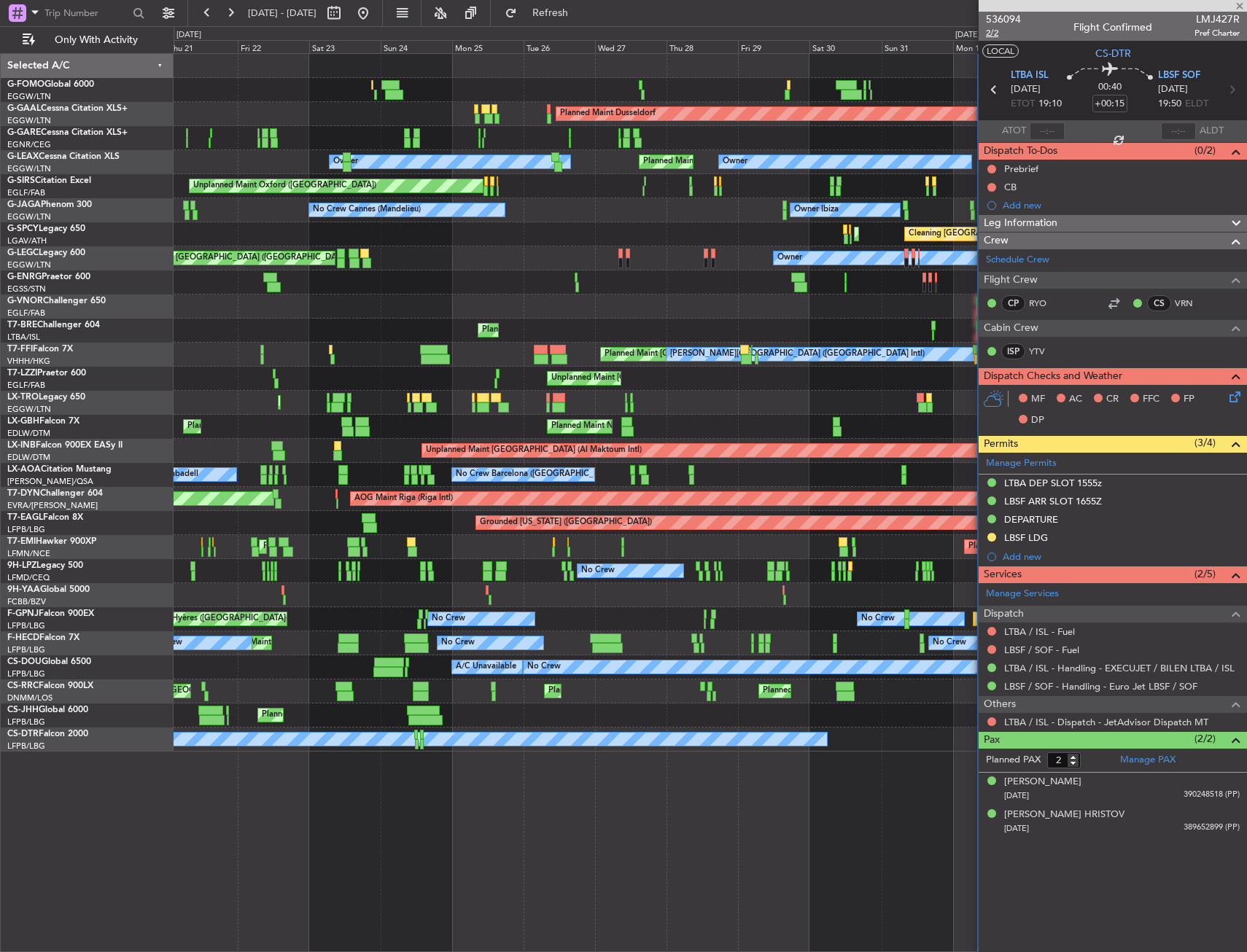
type input "+00:10"
type input "13:41"
type input "14:31"
type input "9"
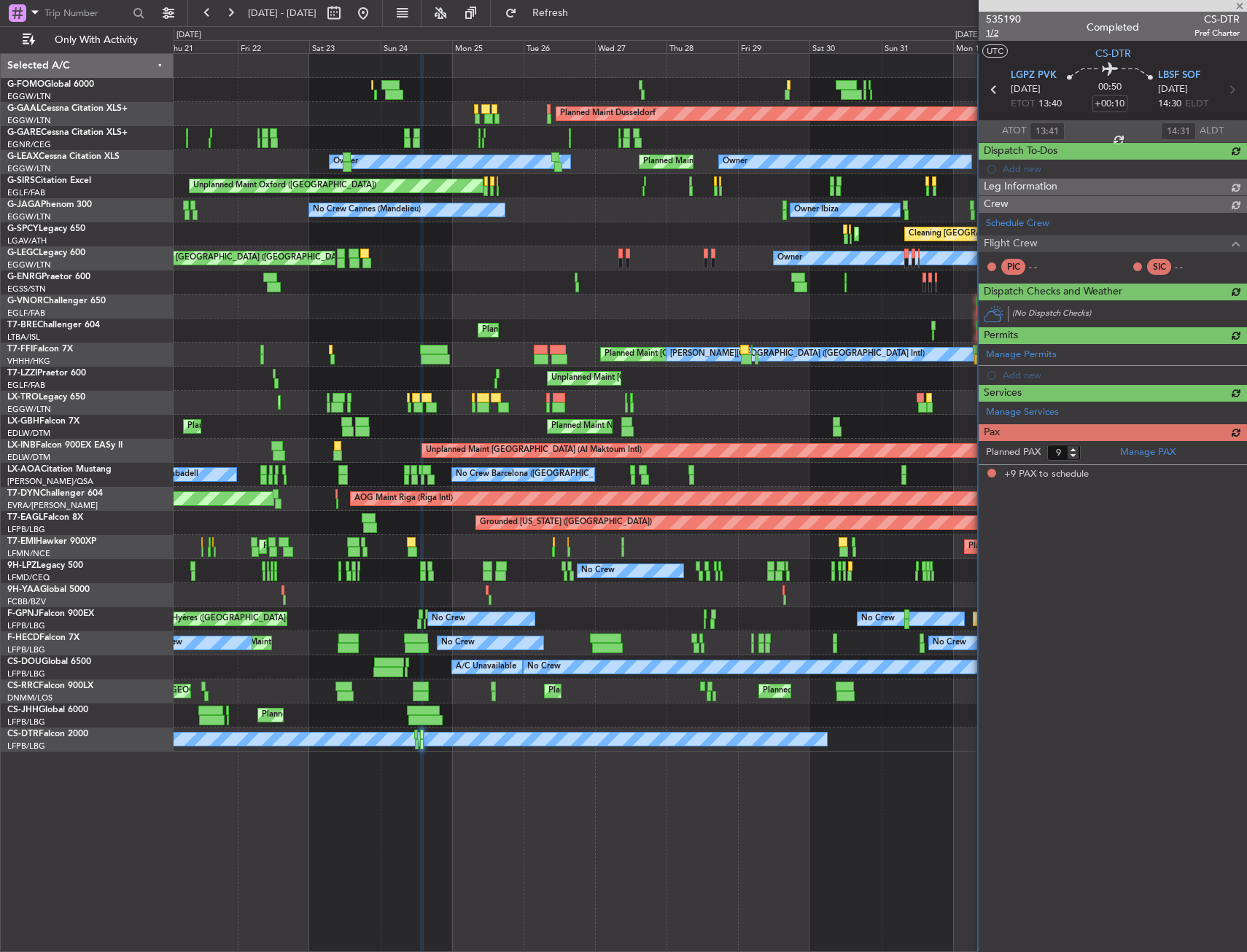
click at [997, 36] on span "1/2" at bounding box center [1004, 32] width 35 height 12
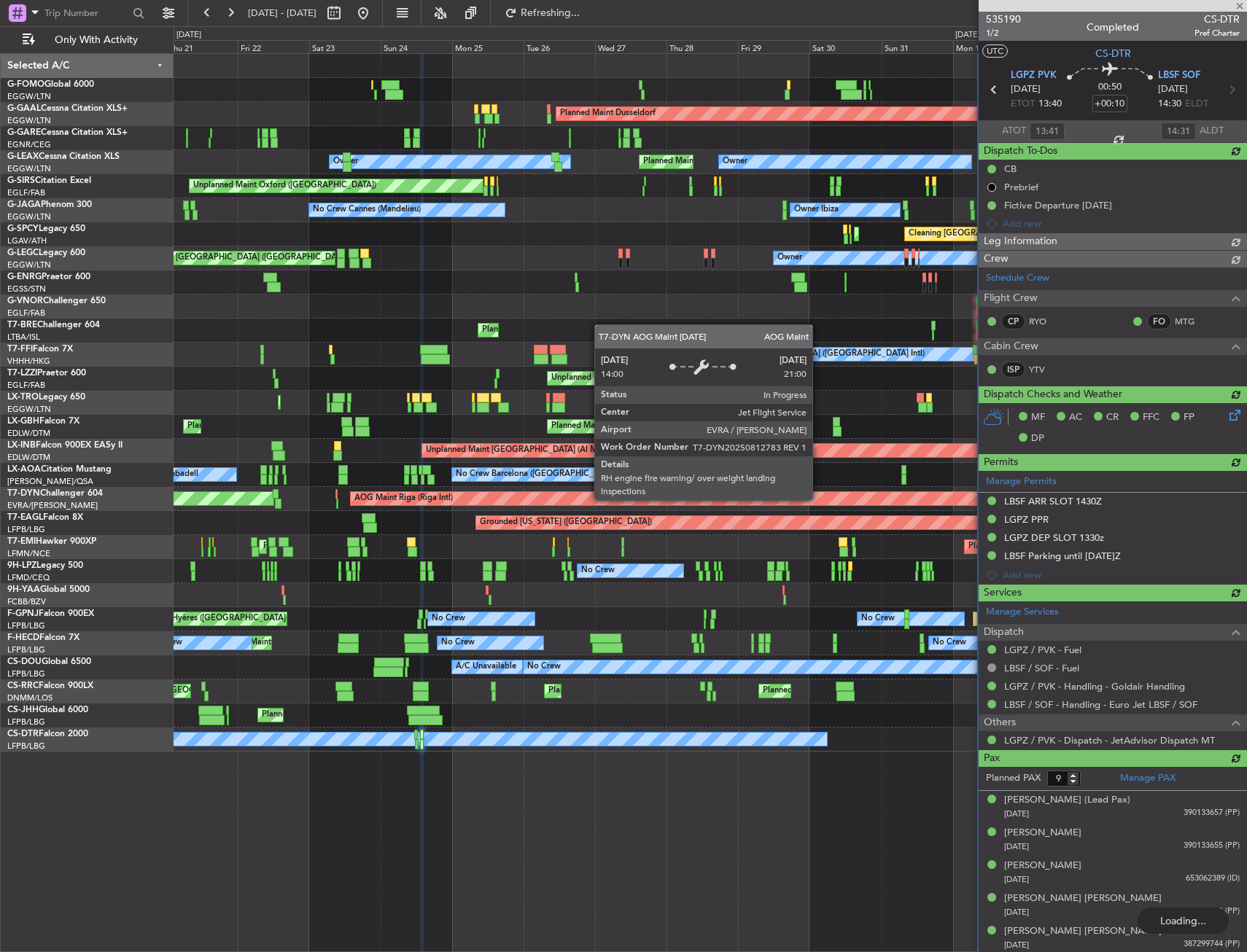
click at [361, 577] on div "Planned Maint [GEOGRAPHIC_DATA] ([GEOGRAPHIC_DATA]) Planned [GEOGRAPHIC_DATA] U…" at bounding box center [710, 403] width 1073 height 698
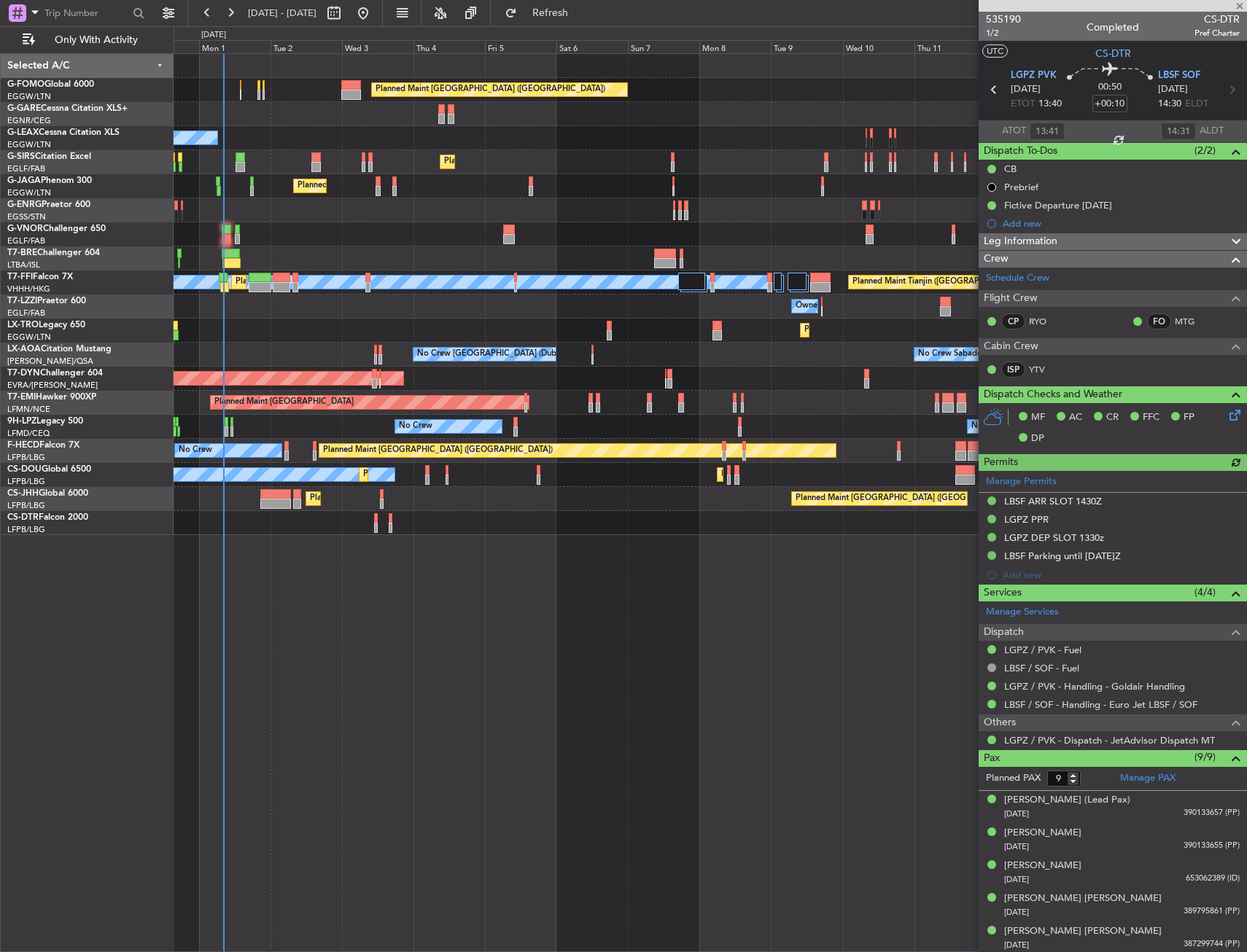
click at [388, 526] on div "No Crew" at bounding box center [710, 524] width 1073 height 24
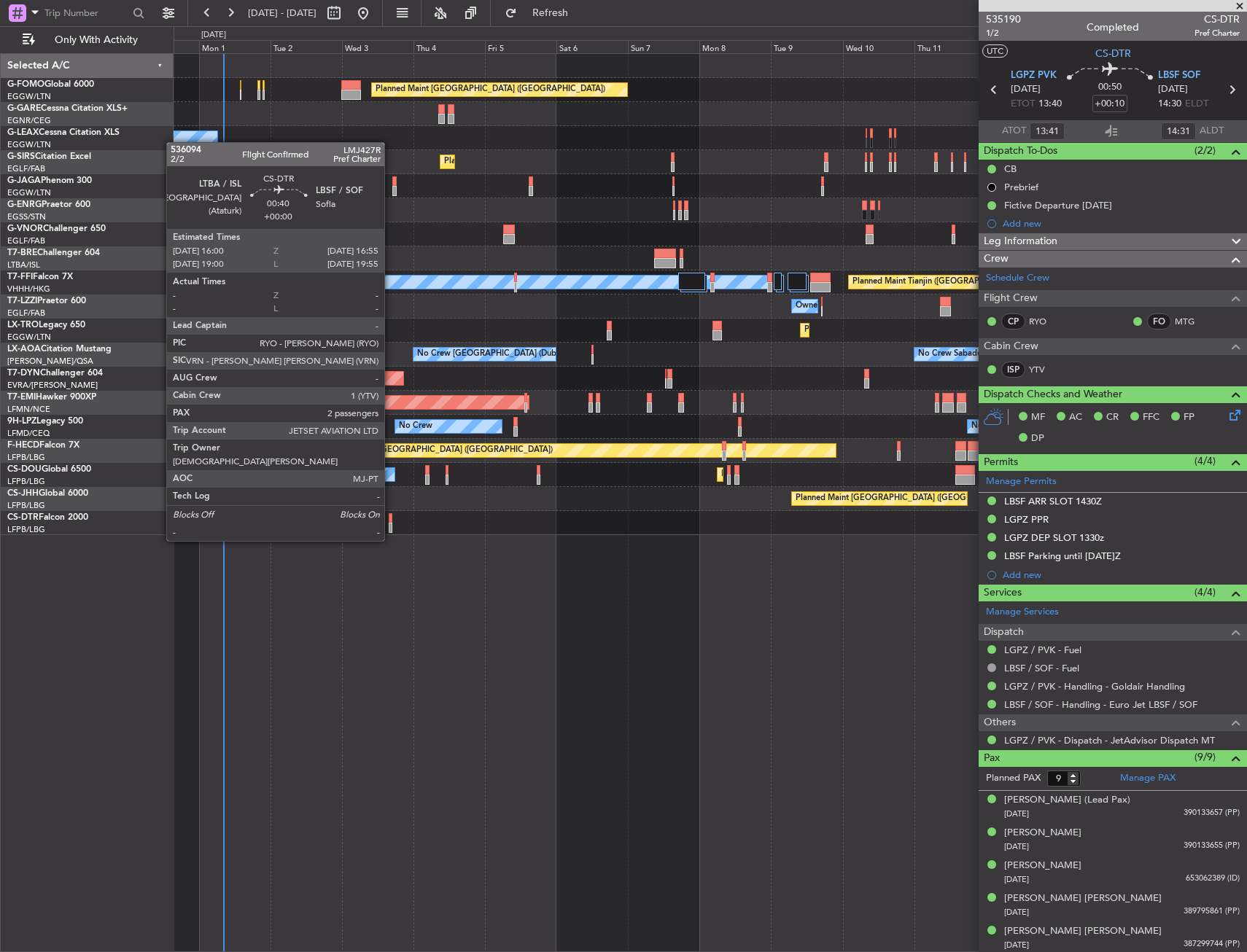
click at [391, 526] on div at bounding box center [390, 527] width 3 height 10
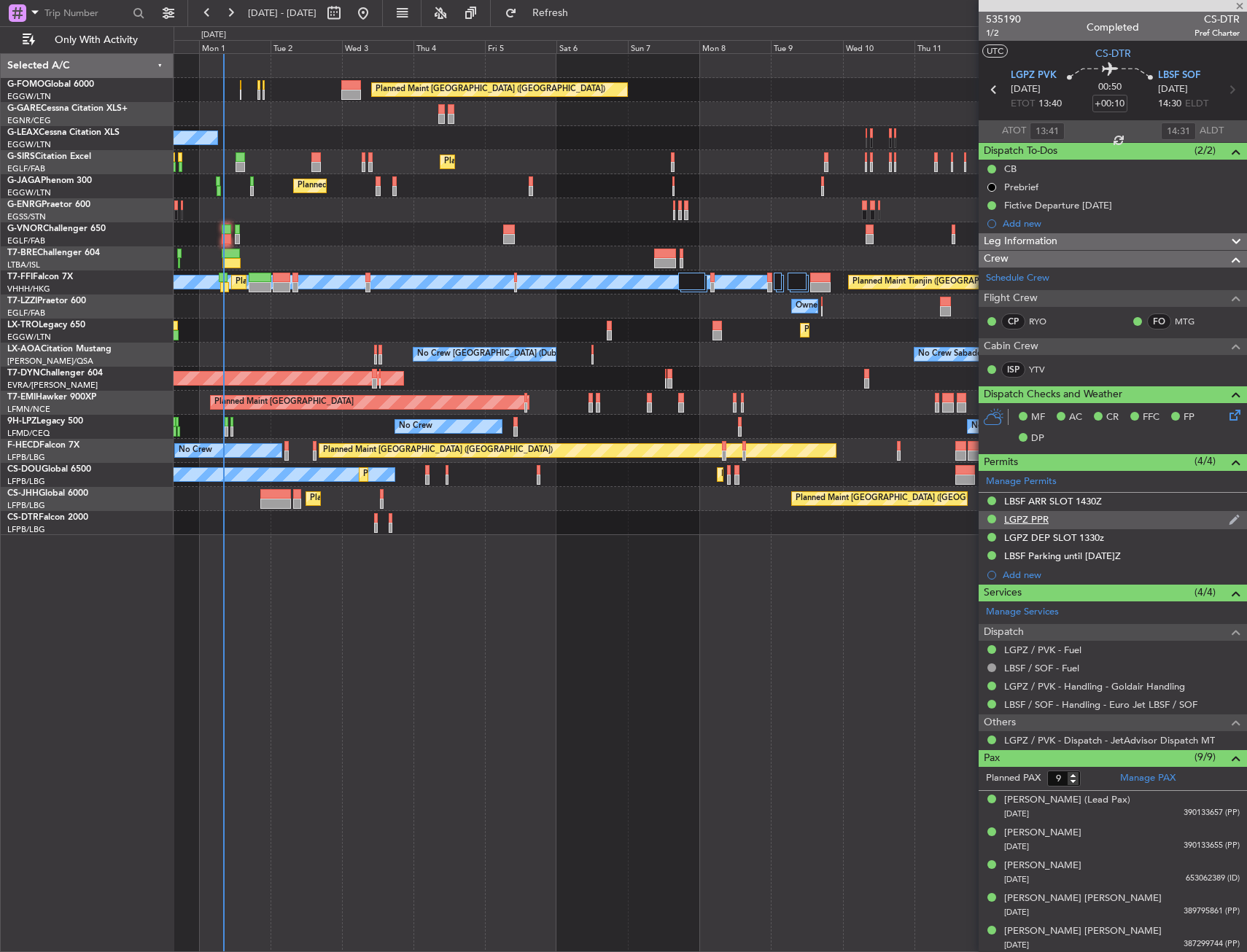
type input "2"
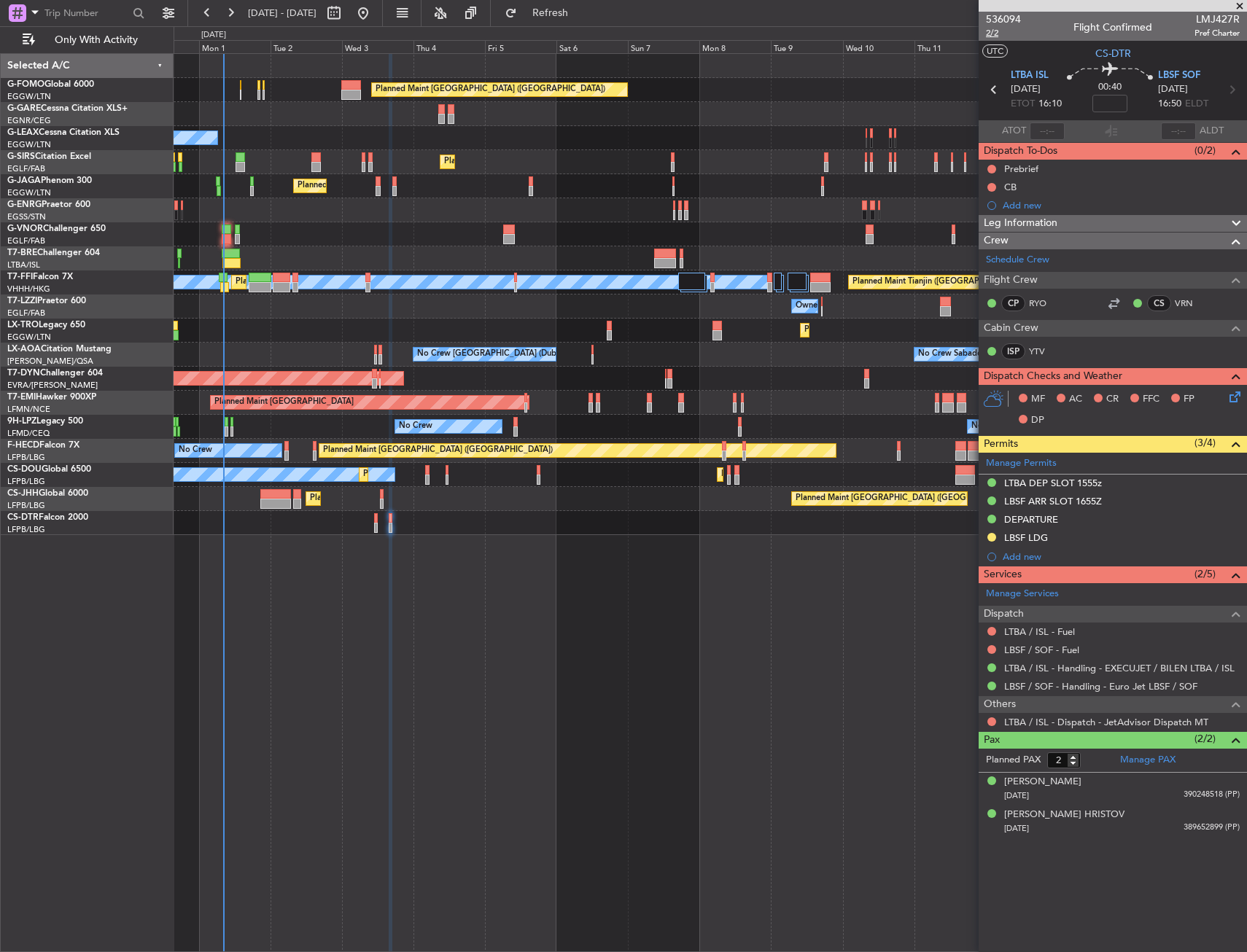
click at [993, 29] on span "2/2" at bounding box center [1004, 32] width 35 height 12
click at [1104, 107] on input at bounding box center [1110, 103] width 35 height 18
click at [1071, 60] on section "UTC CS-DTR" at bounding box center [1113, 52] width 269 height 22
type input "+00:15"
drag, startPoint x: 990, startPoint y: 170, endPoint x: 990, endPoint y: 191, distance: 21.0
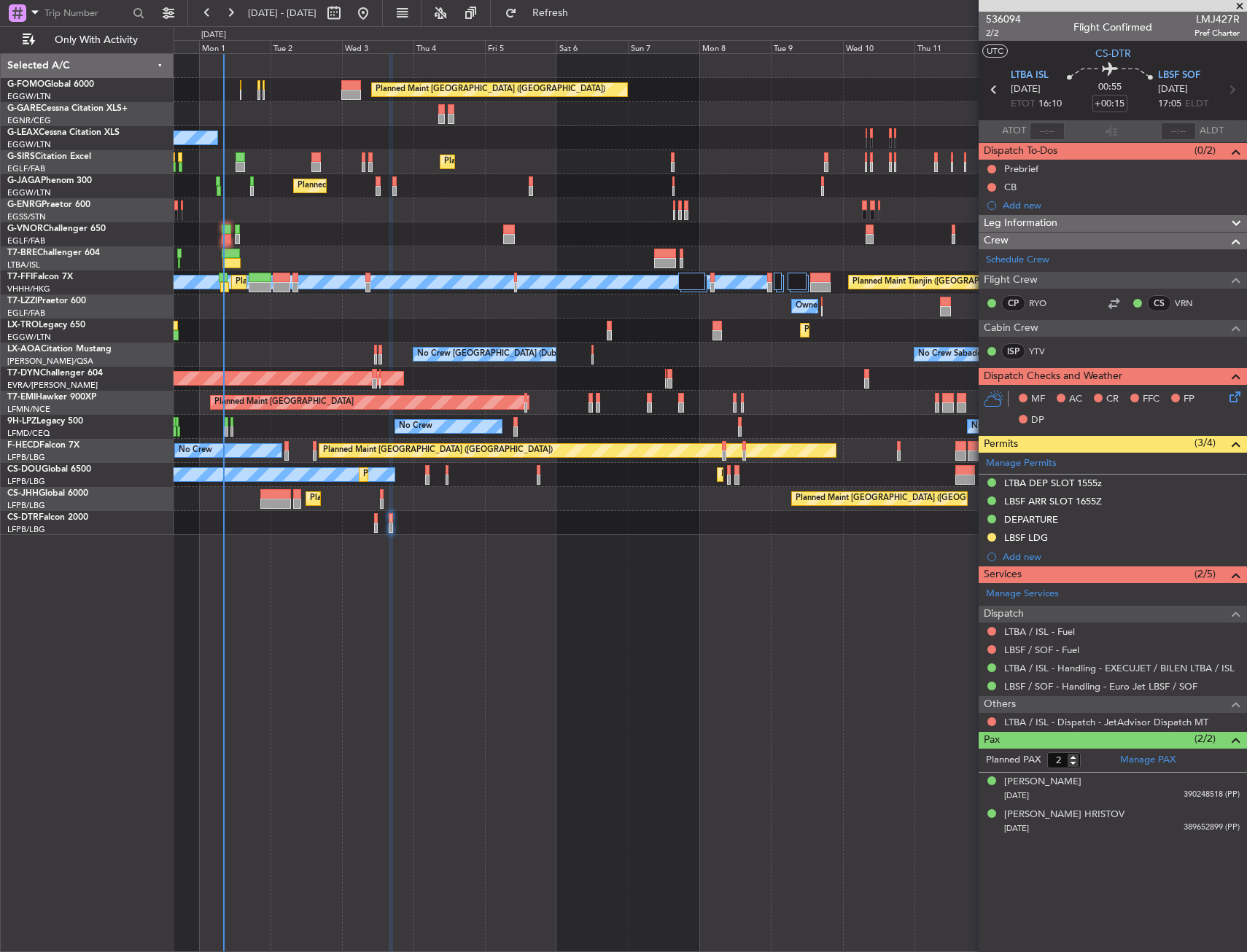
click at [990, 170] on button at bounding box center [991, 168] width 8 height 8
drag, startPoint x: 980, startPoint y: 212, endPoint x: 988, endPoint y: 208, distance: 8.9
click at [981, 212] on span "In Progress" at bounding box center [999, 211] width 50 height 15
click at [993, 184] on button at bounding box center [991, 187] width 8 height 8
click at [983, 249] on span "Completed" at bounding box center [999, 252] width 48 height 15
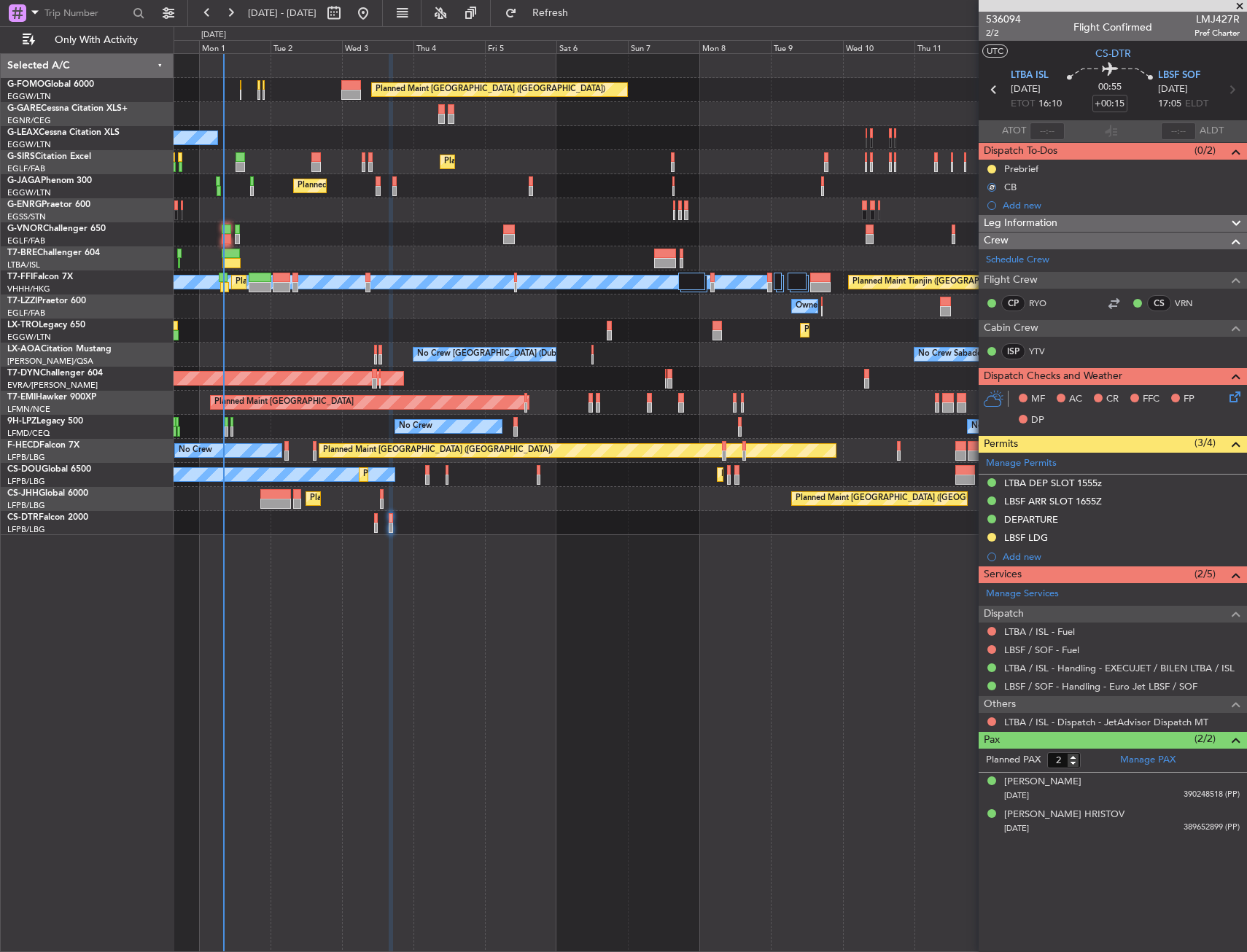
click at [1237, 395] on icon at bounding box center [1232, 394] width 12 height 12
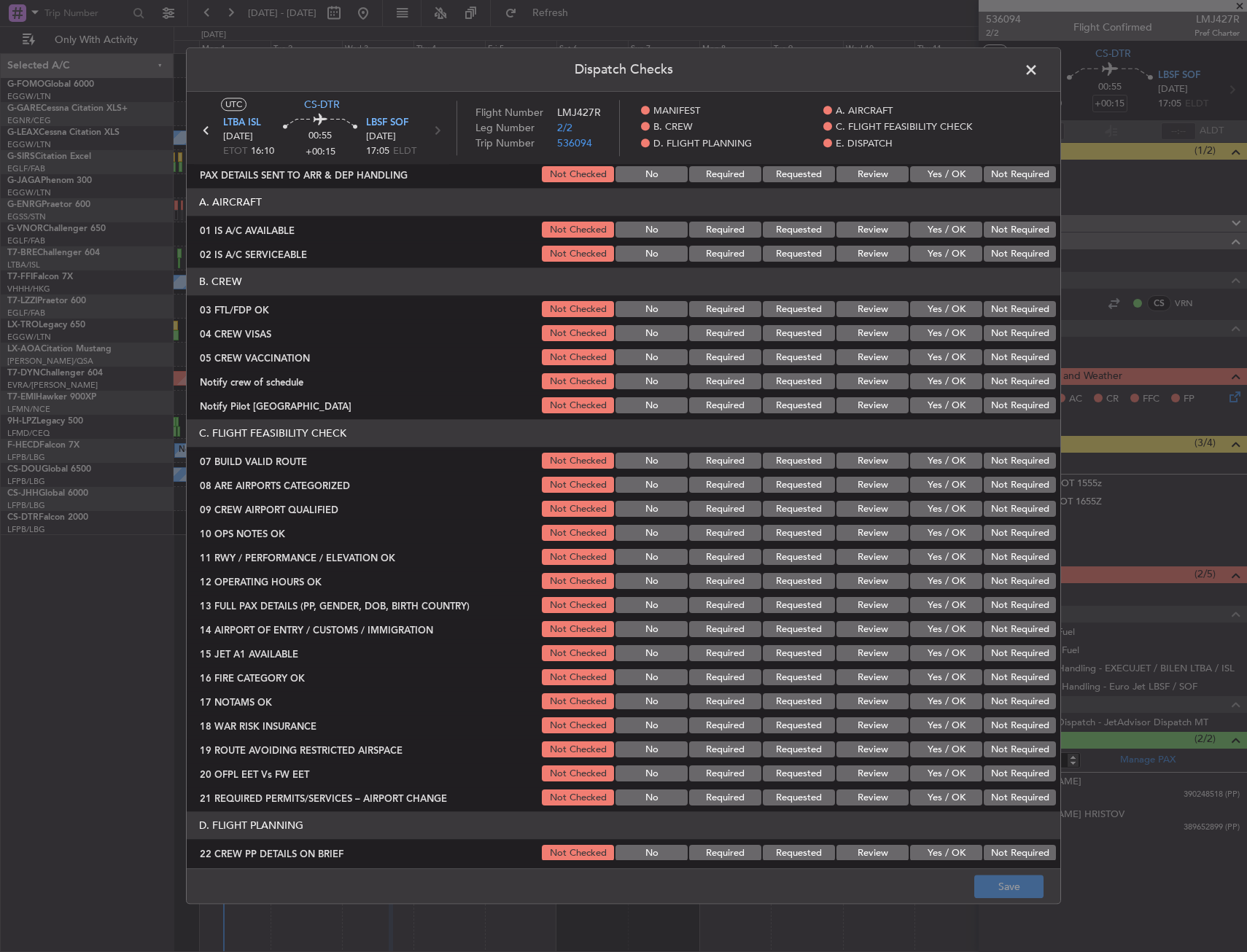
scroll to position [146, 0]
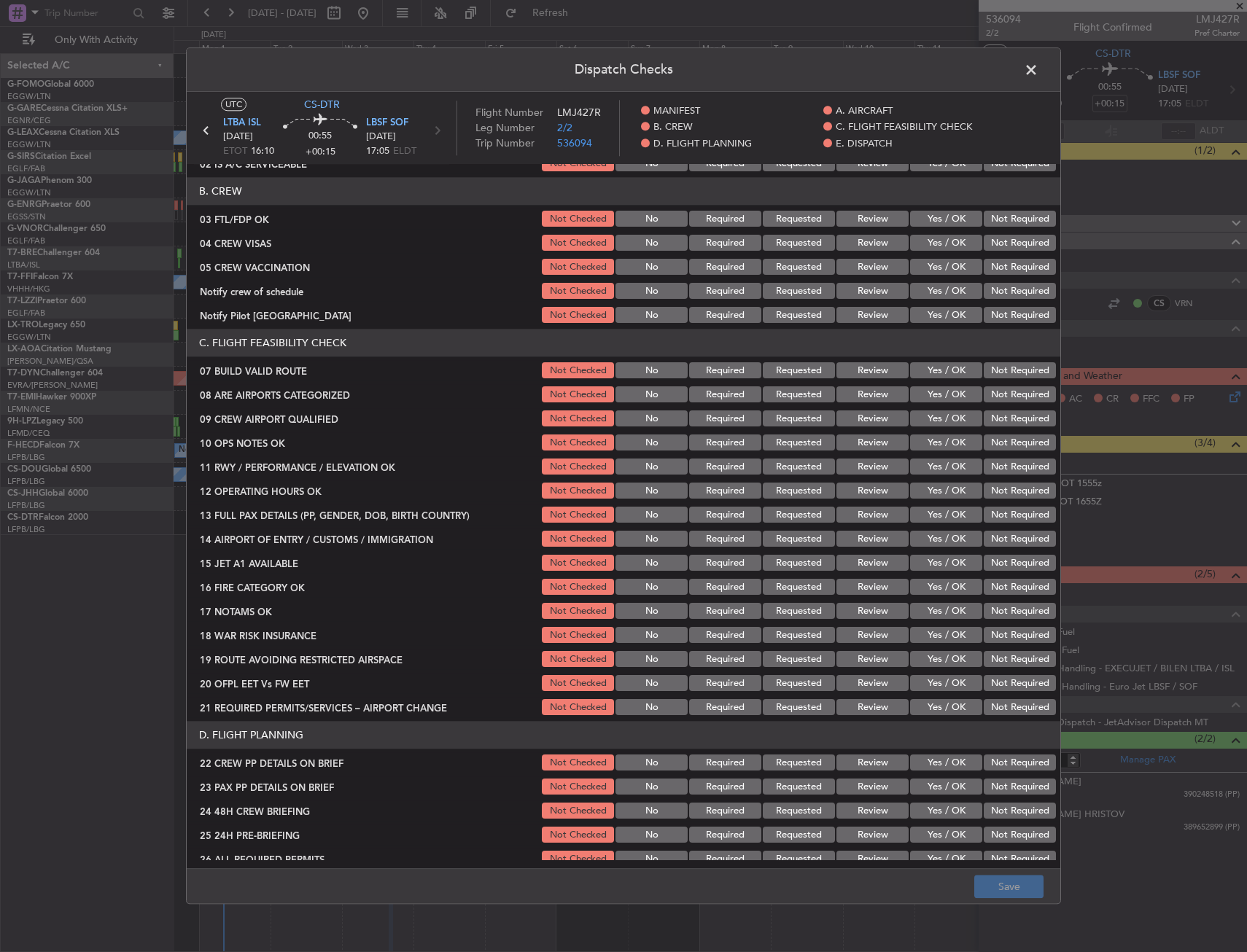
click at [927, 368] on button "Yes / OK" at bounding box center [946, 370] width 72 height 16
click at [931, 439] on button "Yes / OK" at bounding box center [946, 442] width 72 height 16
click at [928, 462] on button "Yes / OK" at bounding box center [946, 466] width 72 height 16
click at [938, 488] on button "Yes / OK" at bounding box center [946, 491] width 72 height 16
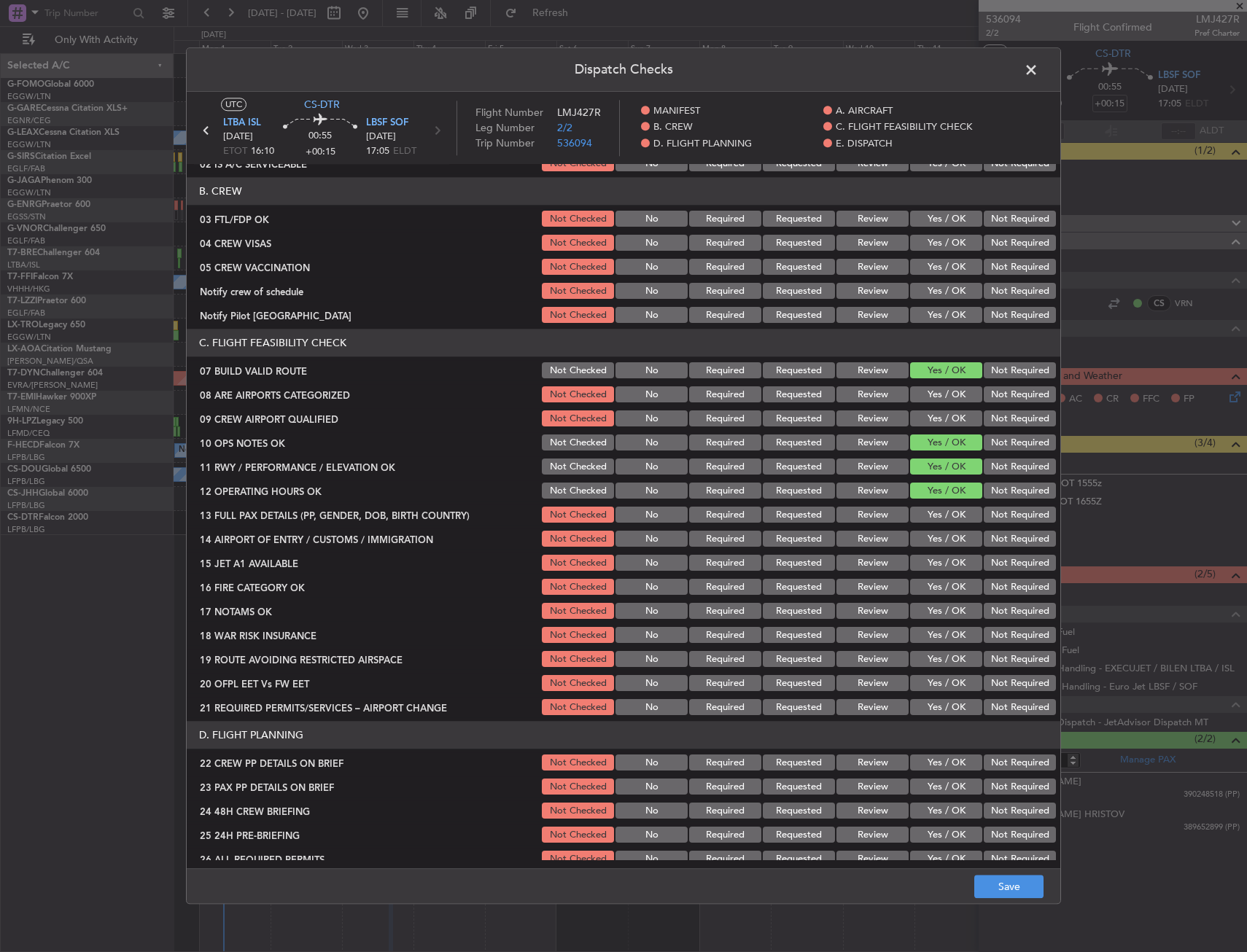
click at [940, 510] on button "Yes / OK" at bounding box center [946, 515] width 72 height 16
click at [935, 539] on button "Yes / OK" at bounding box center [946, 539] width 72 height 16
click at [935, 565] on button "Yes / OK" at bounding box center [946, 563] width 72 height 16
click at [932, 588] on button "Yes / OK" at bounding box center [946, 587] width 72 height 16
click at [932, 615] on button "Yes / OK" at bounding box center [946, 611] width 72 height 16
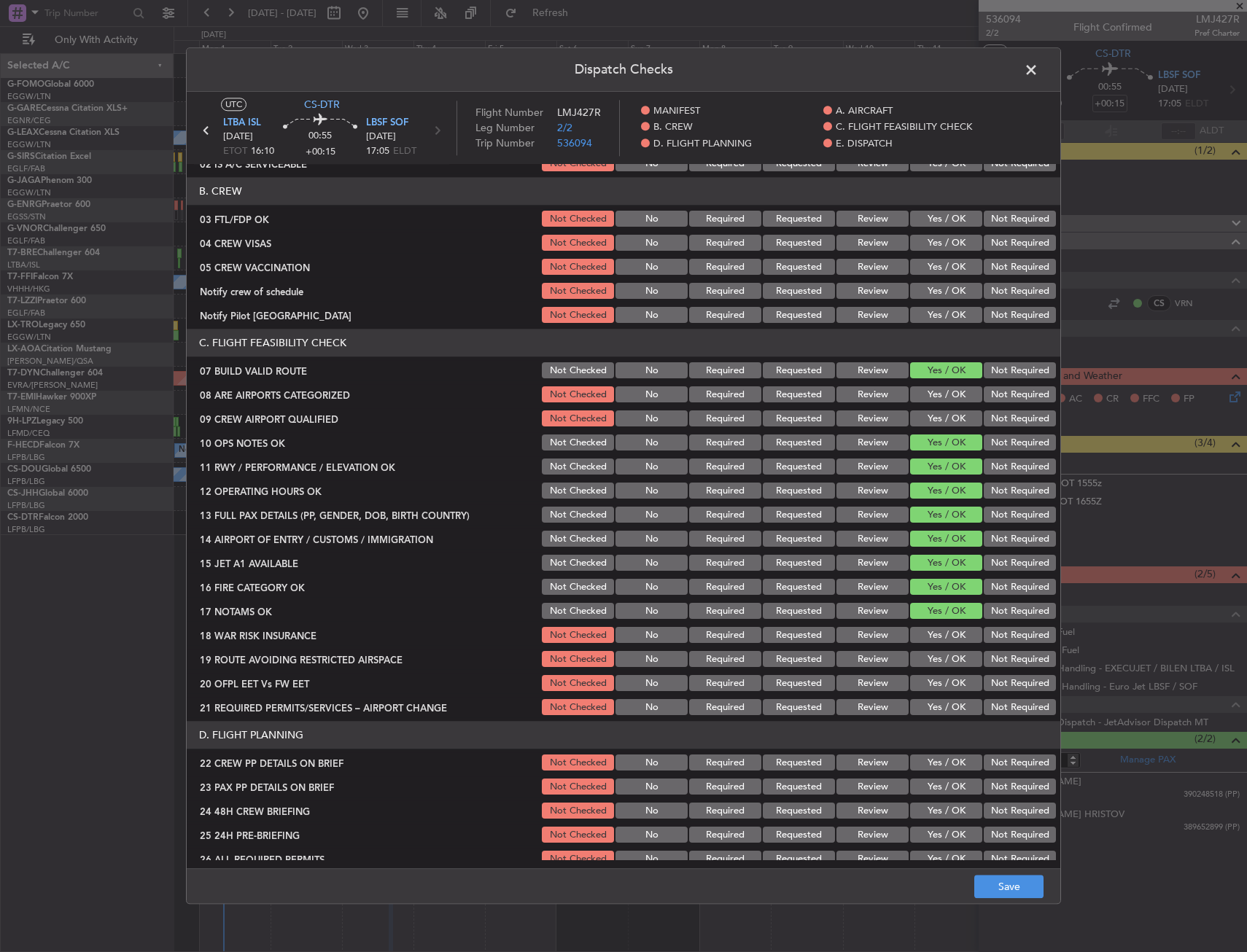
click at [930, 633] on button "Yes / OK" at bounding box center [946, 635] width 72 height 16
click at [927, 657] on button "Yes / OK" at bounding box center [946, 659] width 72 height 16
click at [933, 678] on button "Yes / OK" at bounding box center [946, 683] width 72 height 16
click at [931, 705] on button "Yes / OK" at bounding box center [946, 707] width 72 height 16
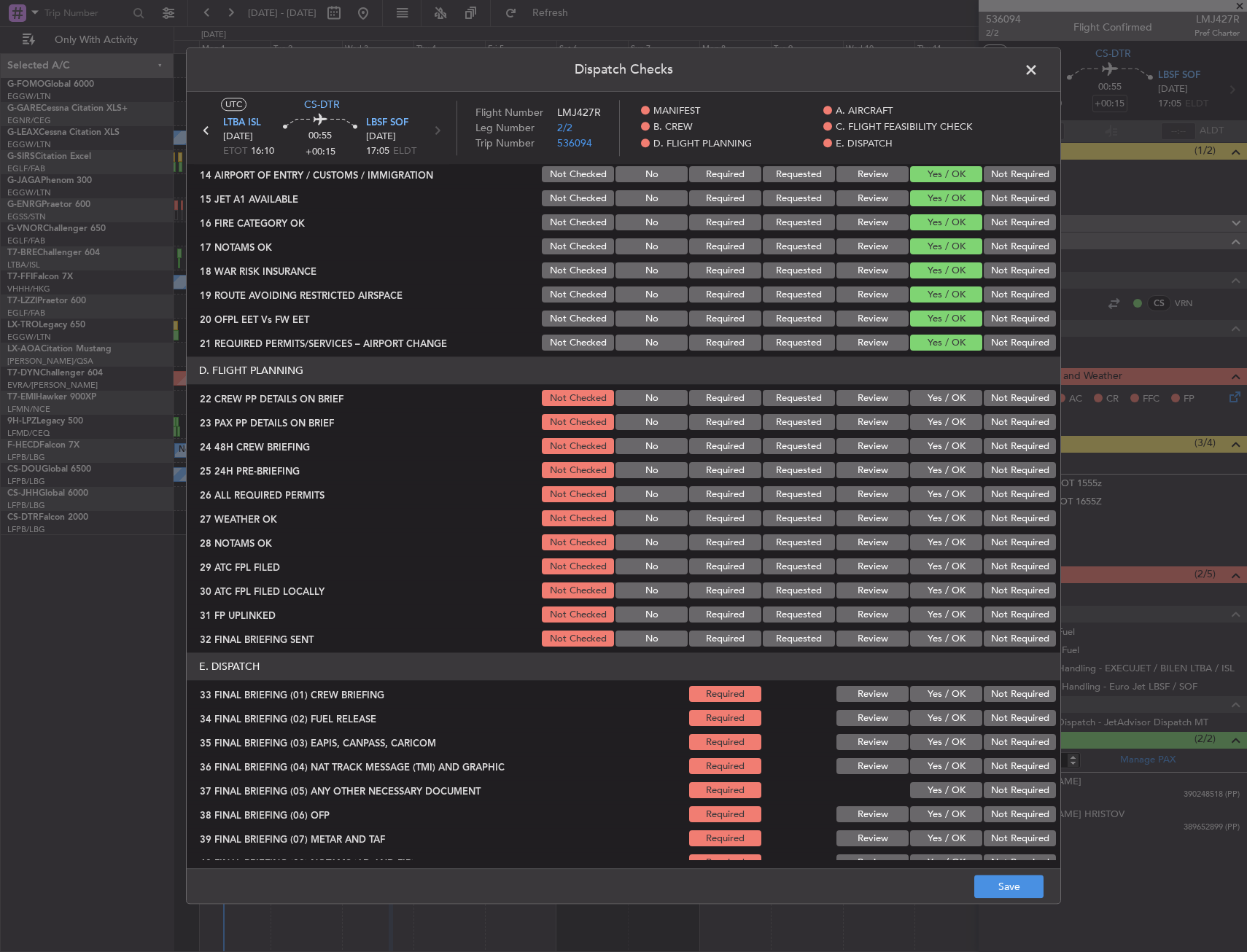
click at [933, 399] on button "Yes / OK" at bounding box center [946, 398] width 72 height 16
click at [933, 417] on button "Yes / OK" at bounding box center [946, 422] width 72 height 16
click at [934, 452] on button "Yes / OK" at bounding box center [946, 446] width 72 height 16
click at [991, 882] on button "Save" at bounding box center [1009, 886] width 69 height 23
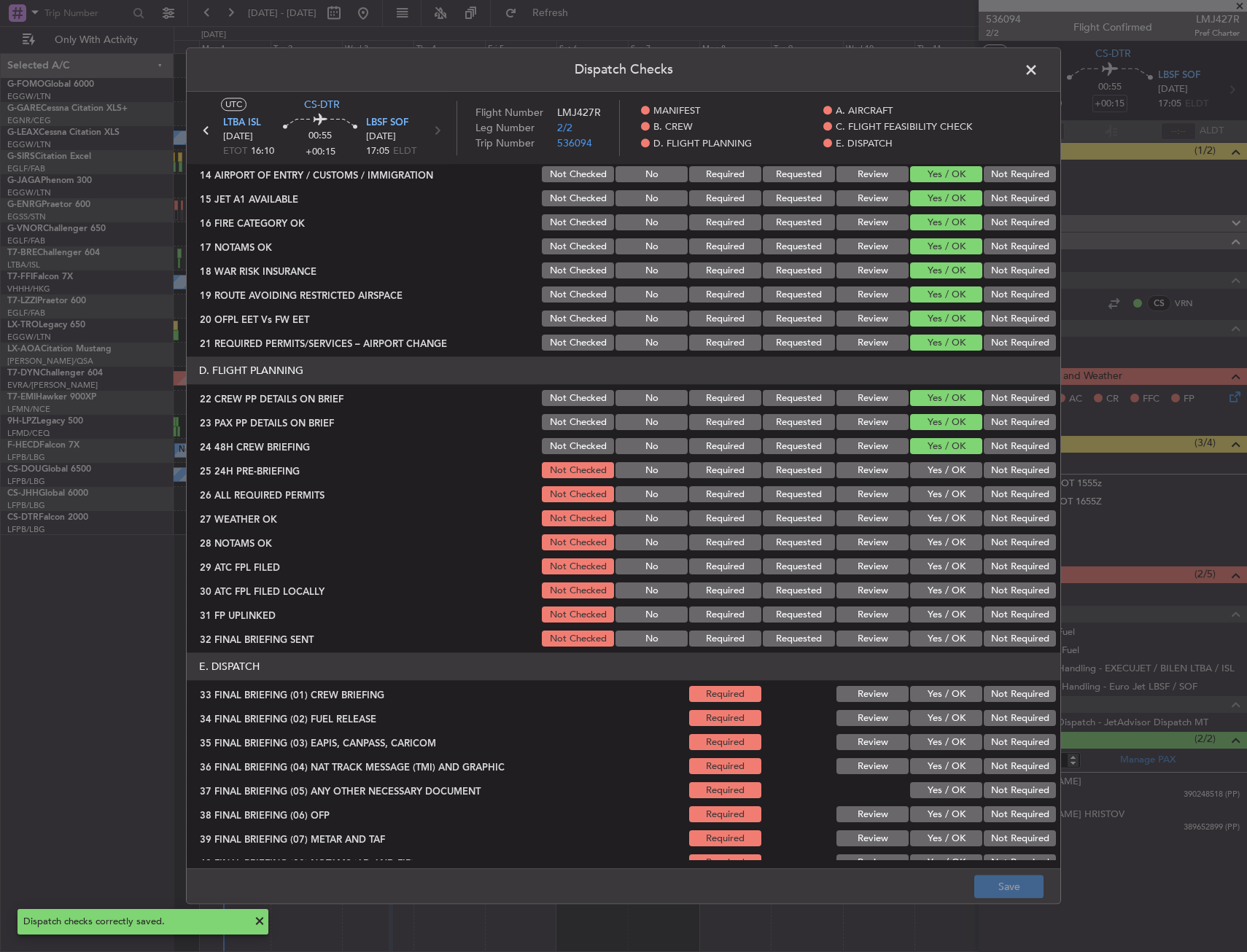
click at [1038, 70] on span at bounding box center [1038, 74] width 0 height 30
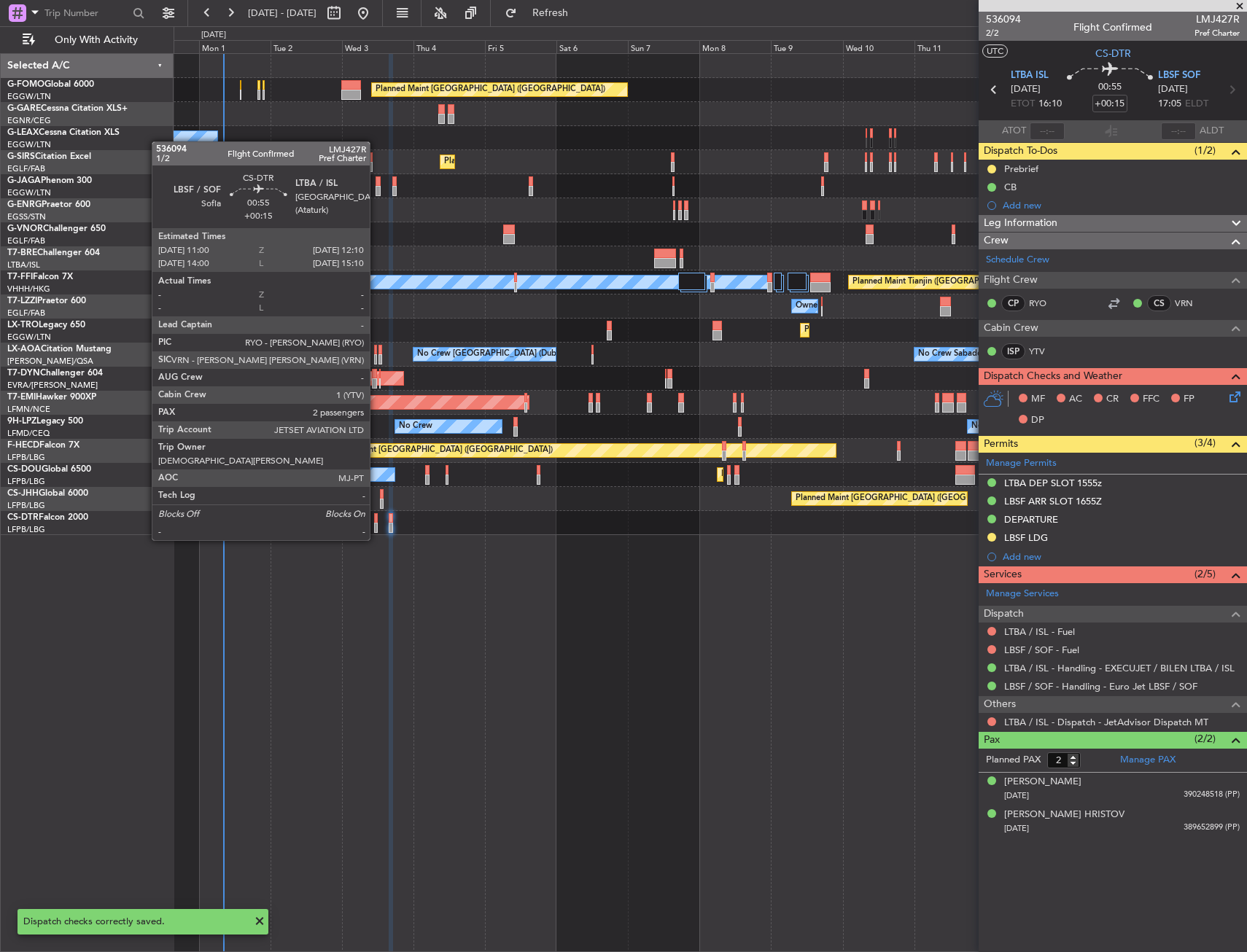
click at [376, 525] on div at bounding box center [376, 527] width 4 height 10
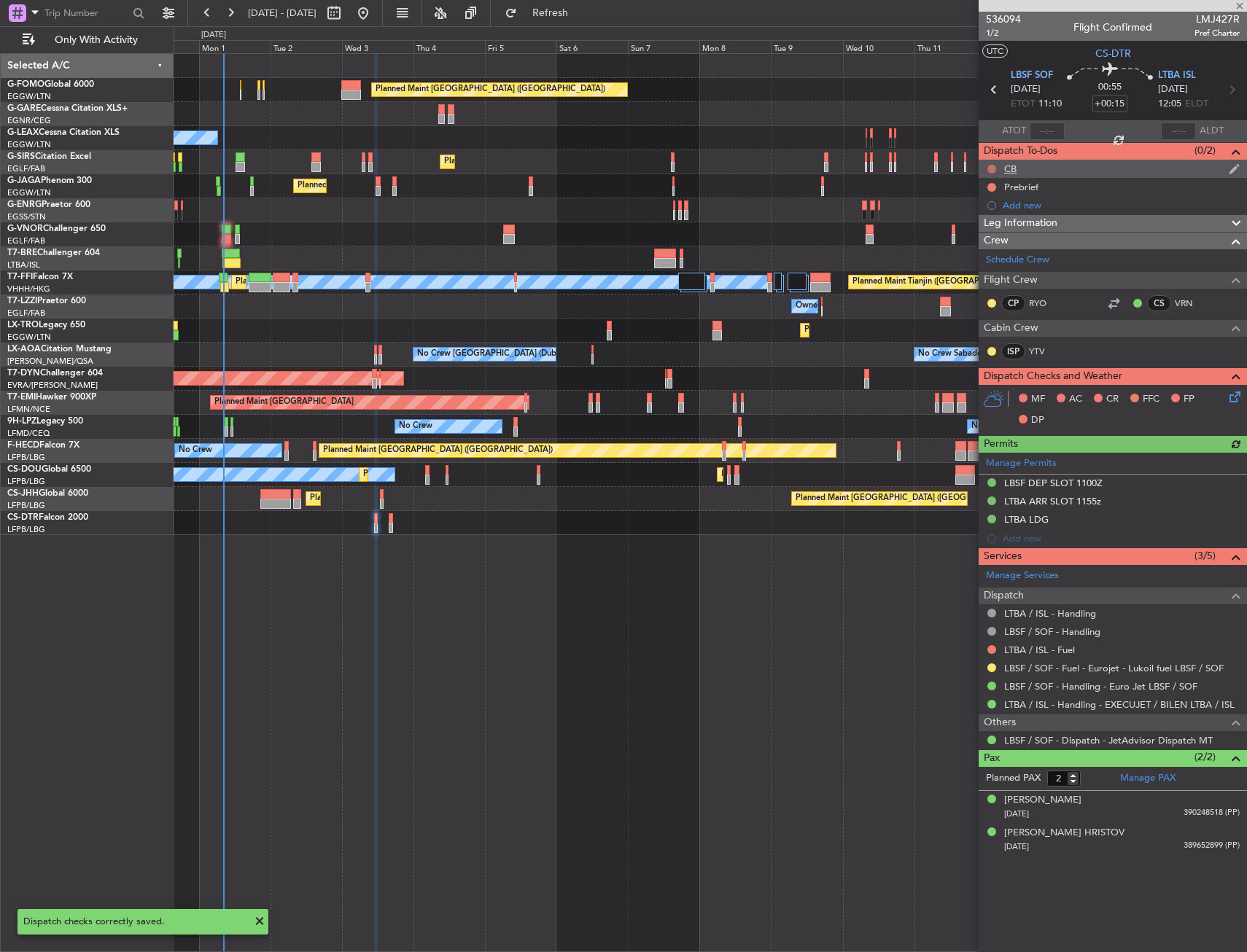
click at [991, 166] on button at bounding box center [991, 168] width 8 height 8
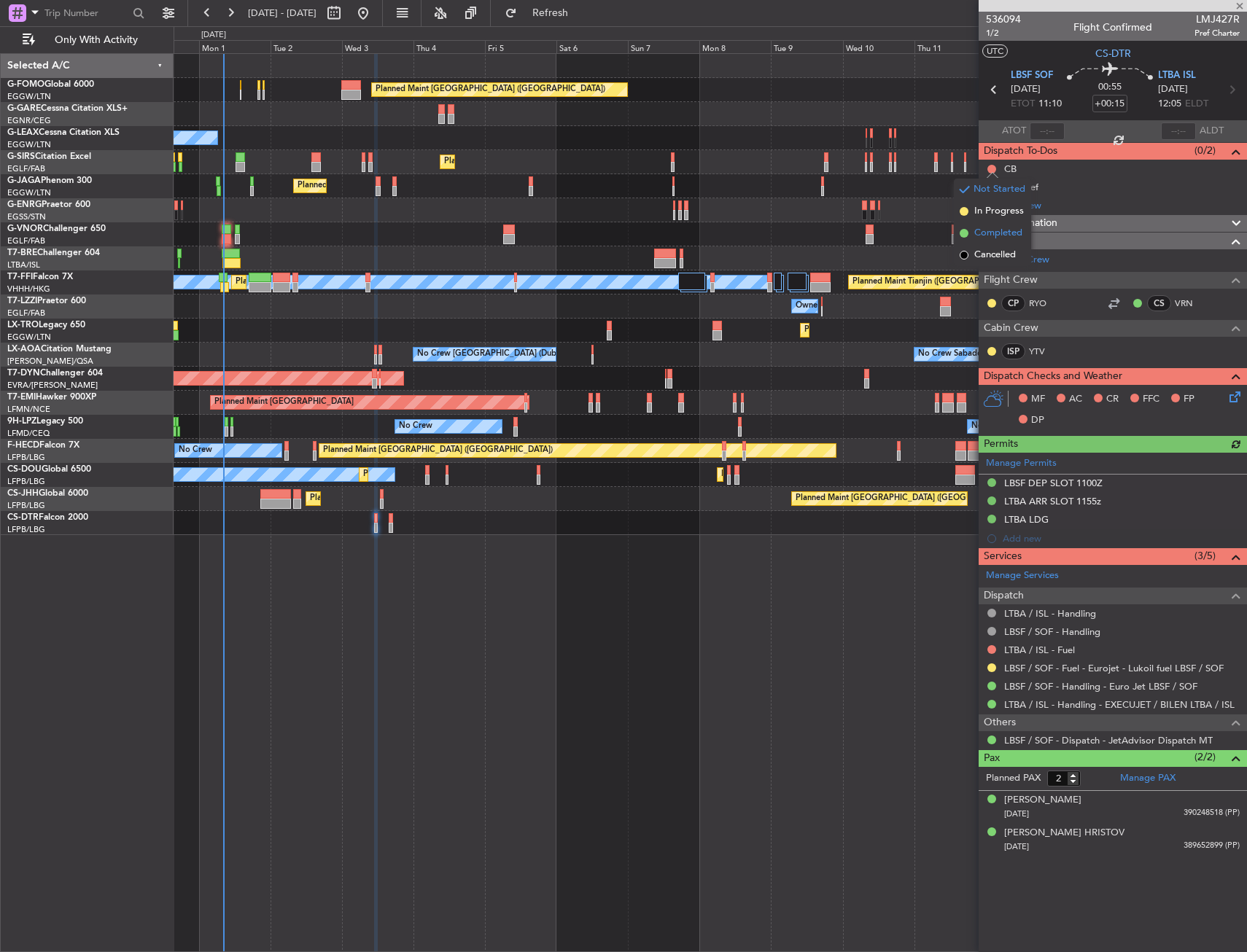
click at [983, 226] on span "Completed" at bounding box center [999, 234] width 48 height 15
click at [990, 187] on button at bounding box center [991, 187] width 8 height 8
click at [983, 227] on mat-tooltip-component "Not Started" at bounding box center [992, 211] width 70 height 39
click at [979, 230] on span "In Progress" at bounding box center [999, 230] width 50 height 15
click at [1235, 397] on icon at bounding box center [1232, 394] width 12 height 12
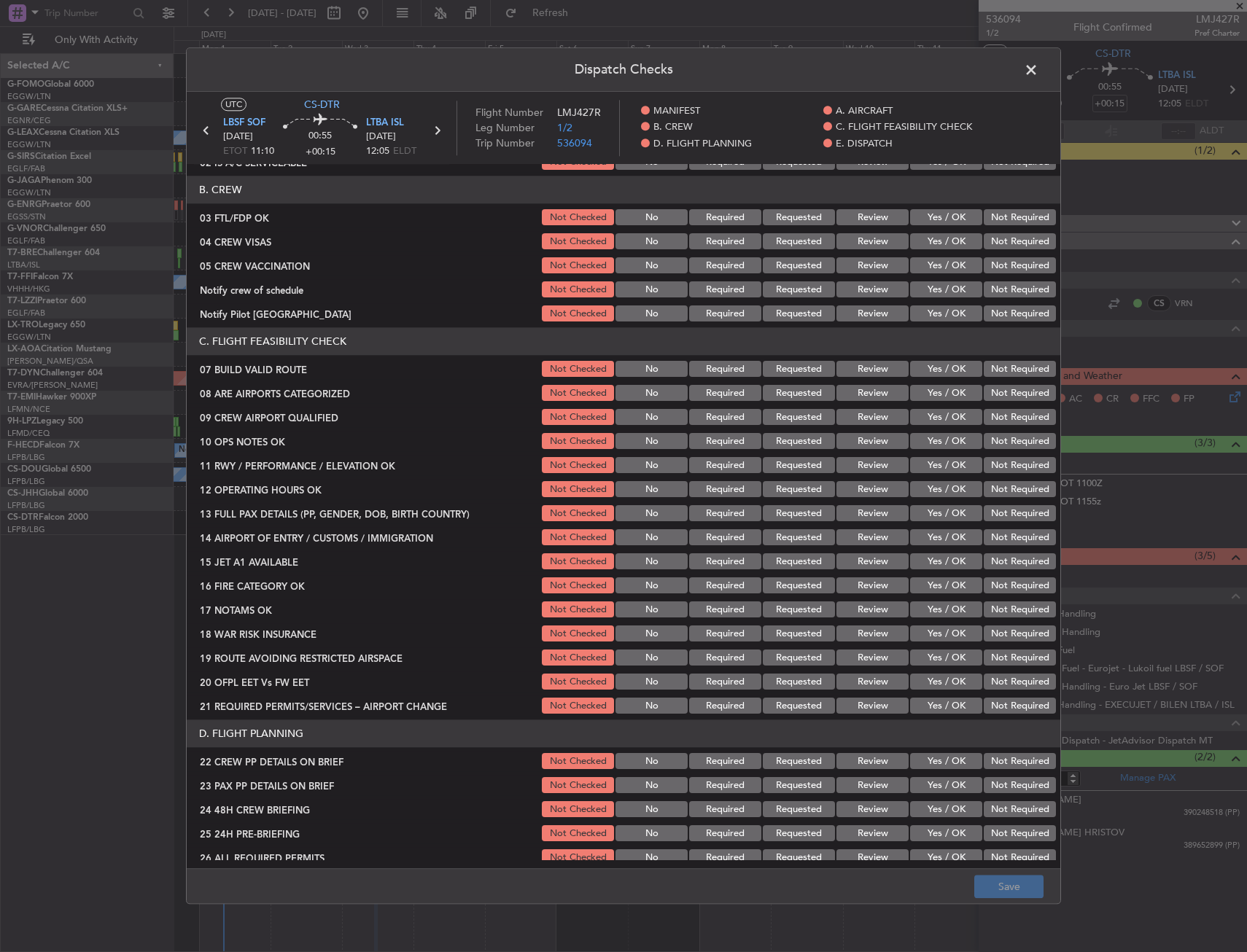
scroll to position [146, 0]
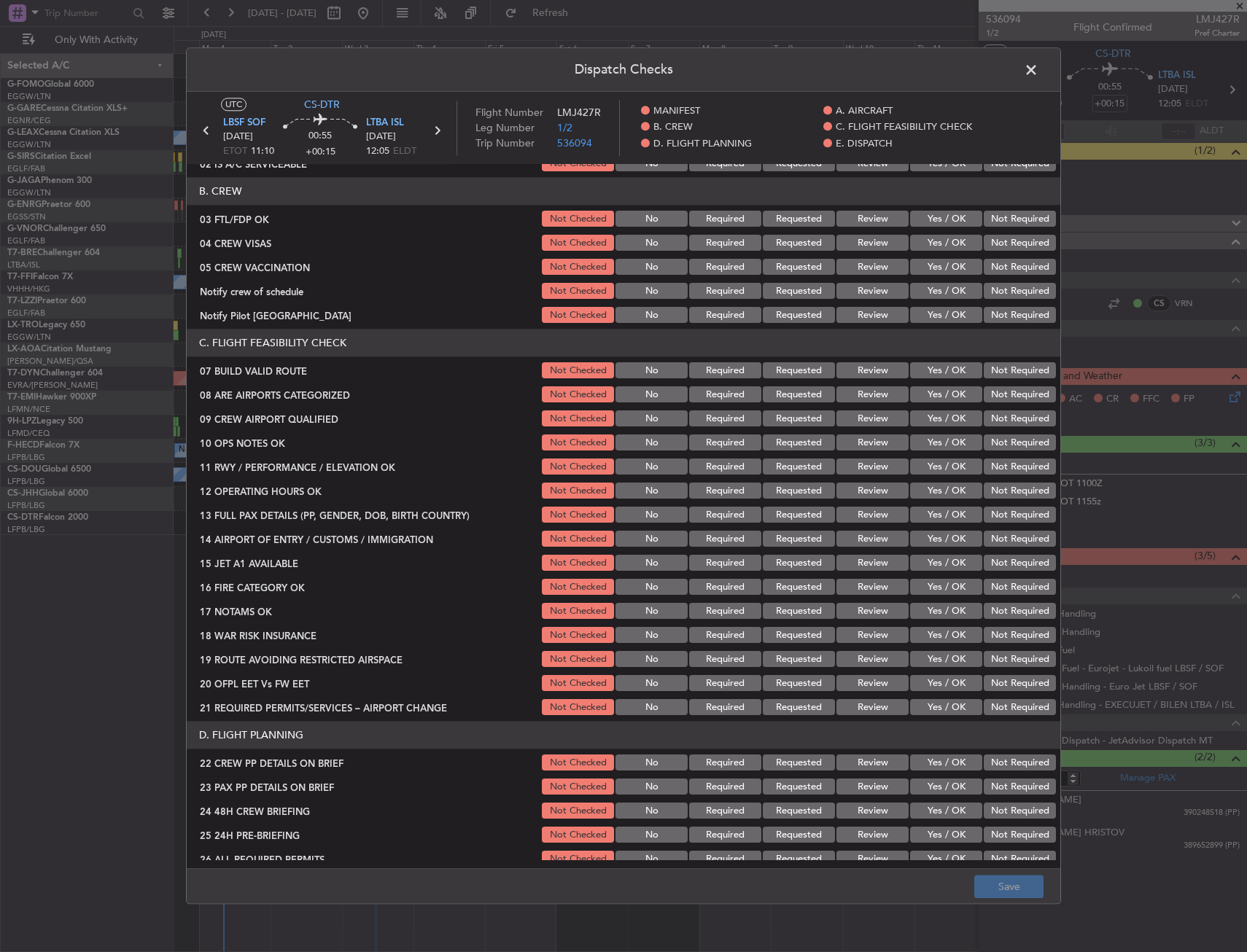
click at [935, 373] on button "Yes / OK" at bounding box center [946, 370] width 72 height 16
click at [937, 438] on button "Yes / OK" at bounding box center [946, 442] width 72 height 16
click at [937, 471] on button "Yes / OK" at bounding box center [946, 466] width 72 height 16
click at [938, 488] on button "Yes / OK" at bounding box center [946, 491] width 72 height 16
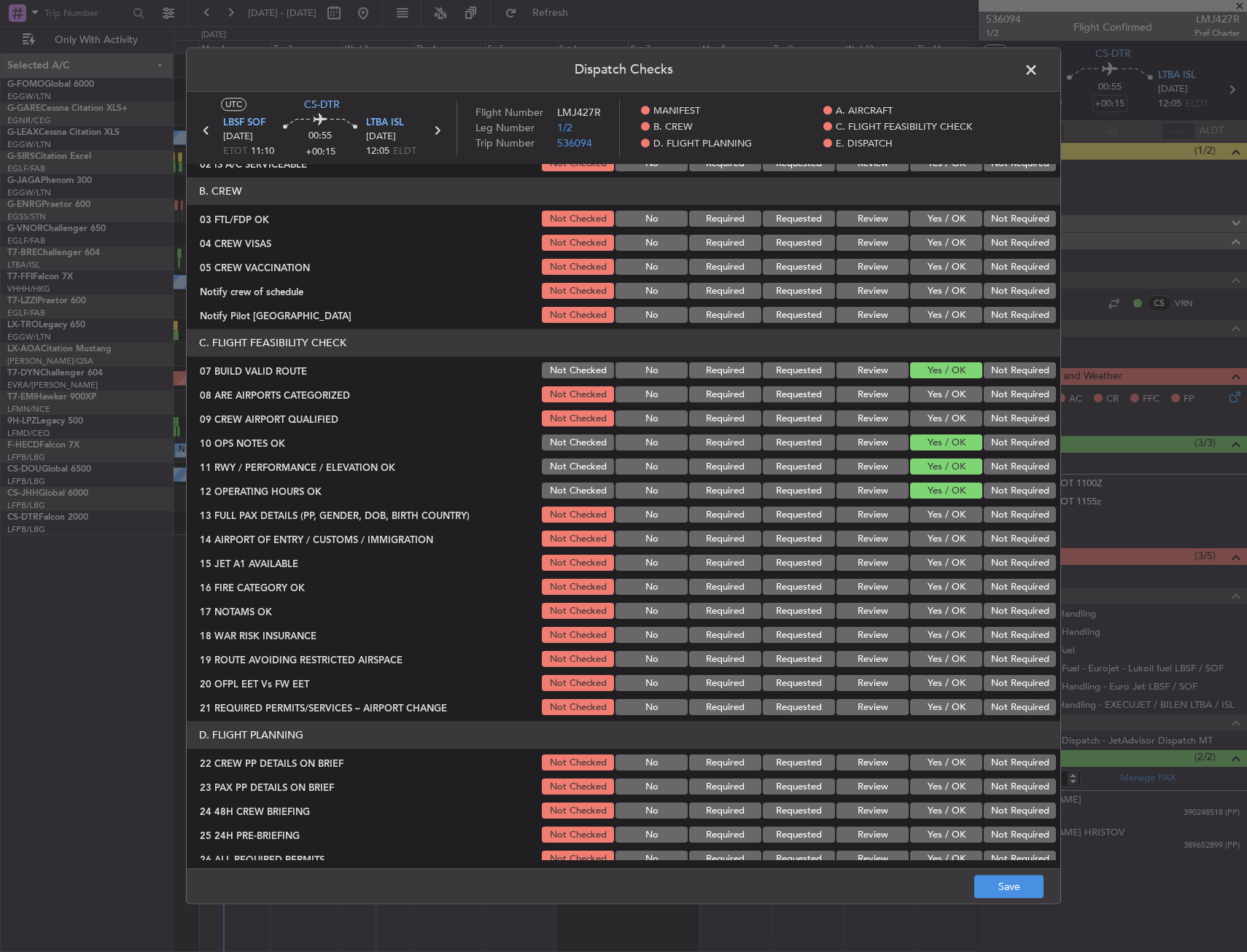
click at [939, 504] on section "C. FLIGHT FEASIBILITY CHECK 07 BUILD VALID ROUTE Not Checked No Required Reques…" at bounding box center [624, 524] width 874 height 389
click at [939, 512] on button "Yes / OK" at bounding box center [946, 515] width 72 height 16
click at [932, 546] on button "Yes / OK" at bounding box center [946, 539] width 72 height 16
click at [931, 556] on button "Yes / OK" at bounding box center [946, 563] width 72 height 16
drag, startPoint x: 935, startPoint y: 580, endPoint x: 928, endPoint y: 584, distance: 8.1
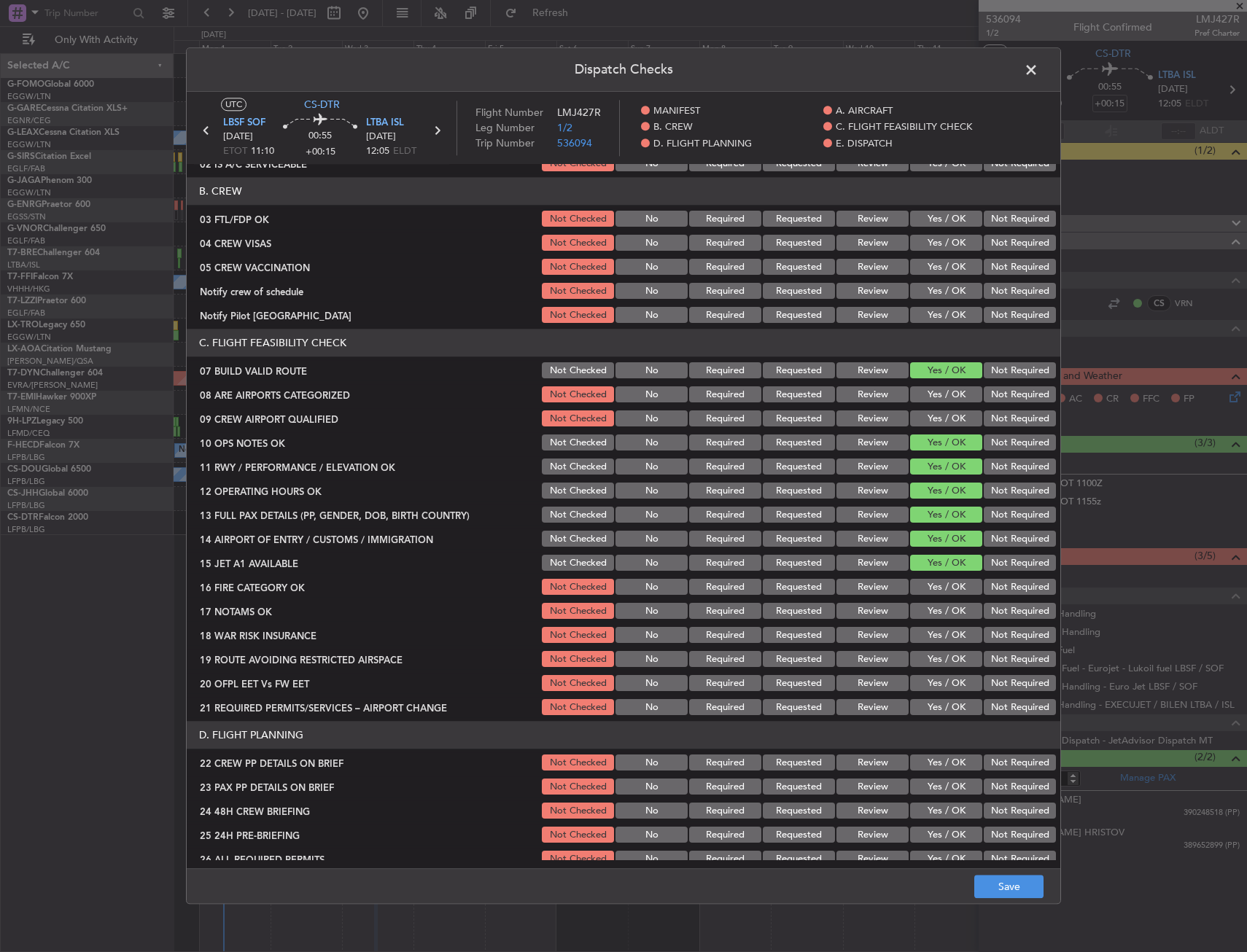
click at [936, 580] on button "Yes / OK" at bounding box center [946, 587] width 72 height 16
click at [932, 606] on button "Yes / OK" at bounding box center [946, 611] width 72 height 16
click at [938, 633] on button "Yes / OK" at bounding box center [946, 635] width 72 height 16
click at [938, 657] on button "Yes / OK" at bounding box center [946, 659] width 72 height 16
click at [938, 685] on button "Yes / OK" at bounding box center [946, 683] width 72 height 16
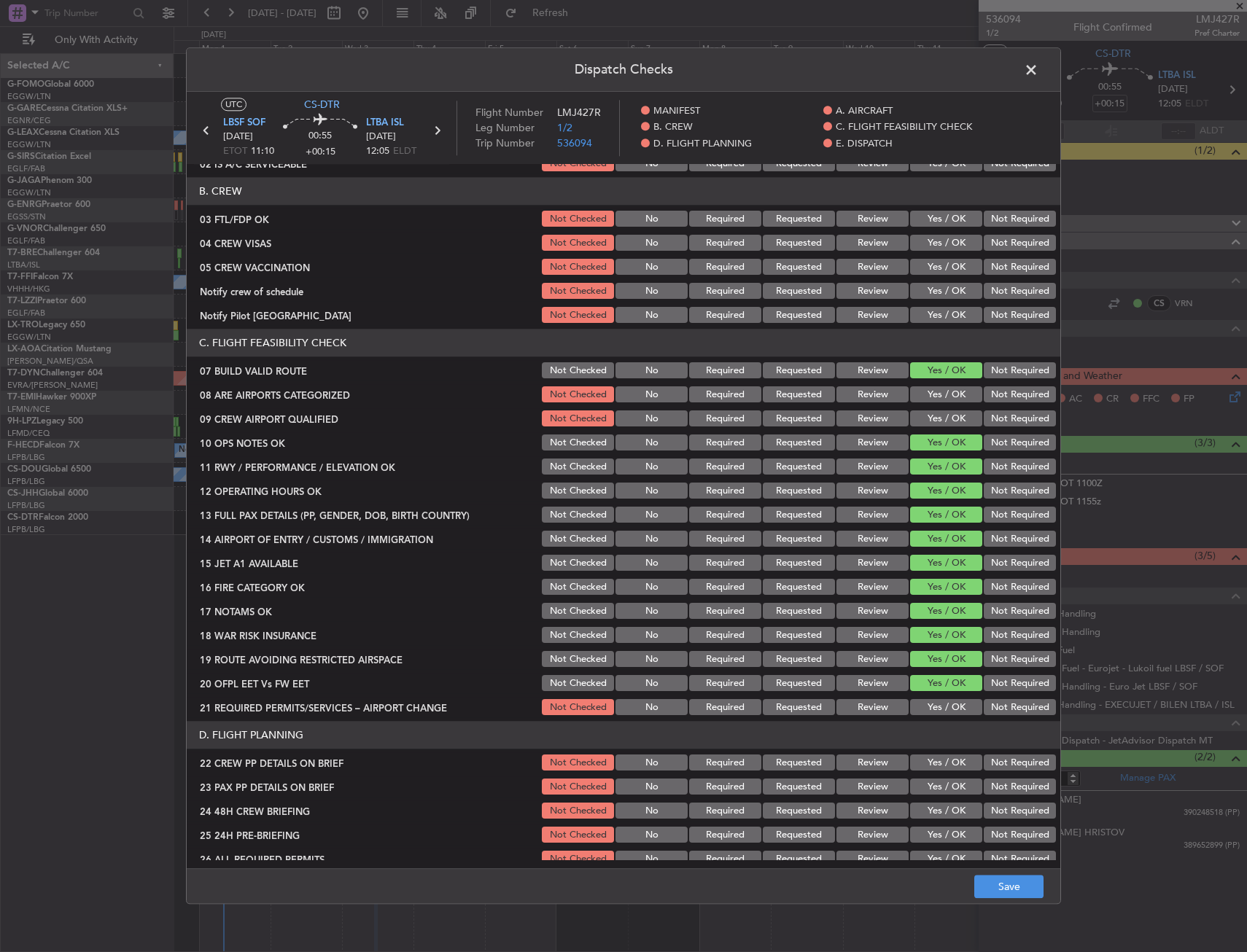
click at [938, 710] on button "Yes / OK" at bounding box center [946, 707] width 72 height 16
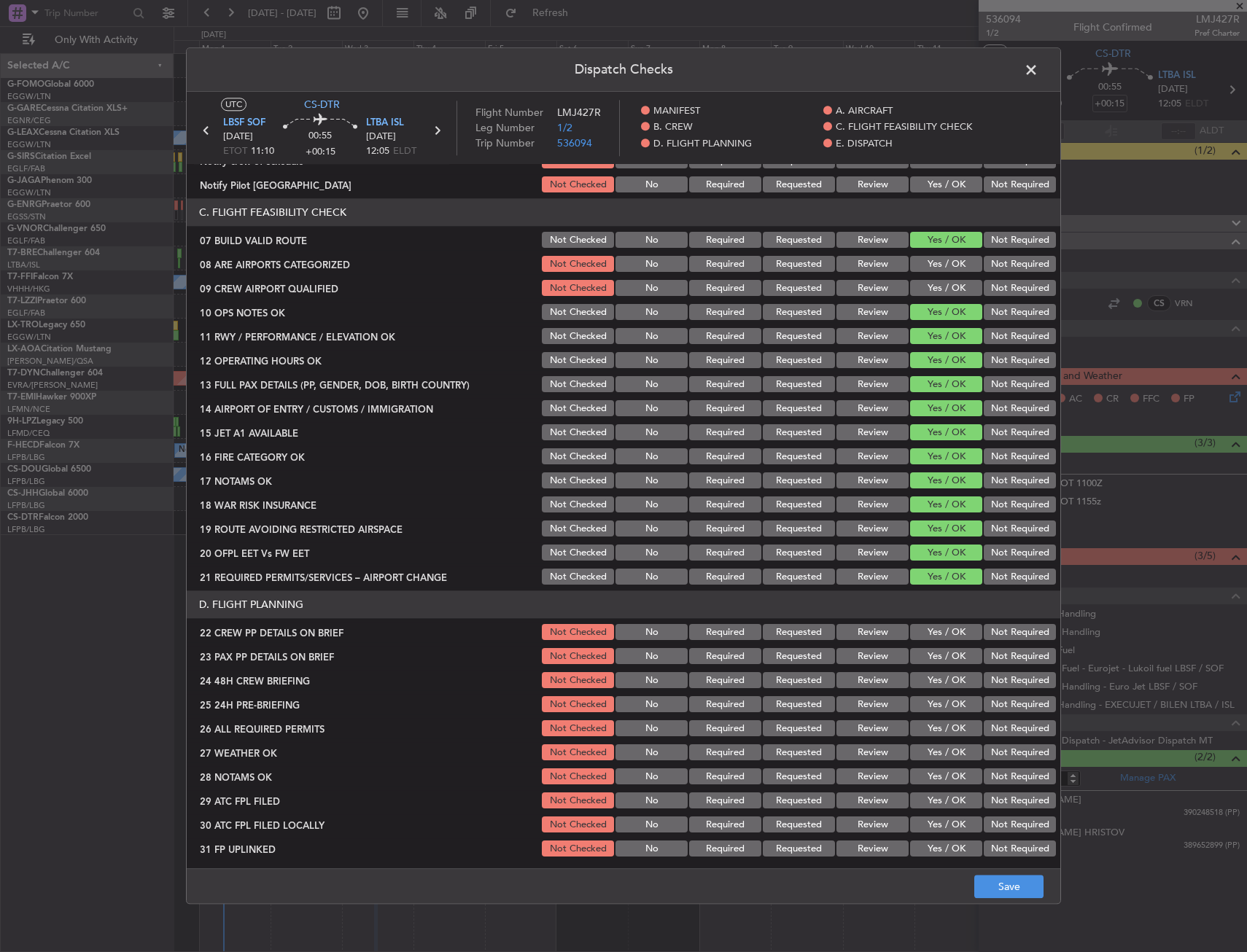
scroll to position [365, 0]
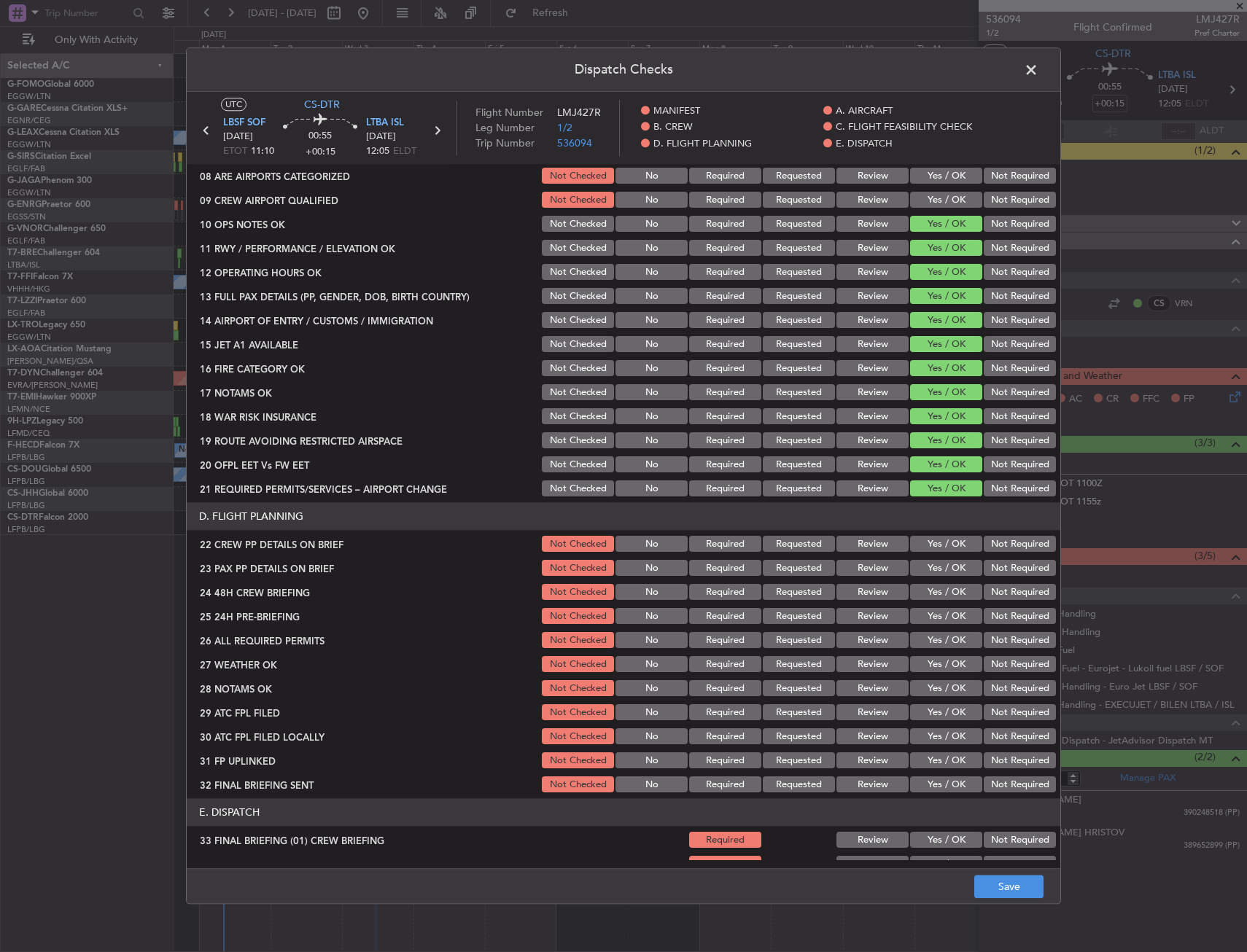
click at [920, 543] on button "Yes / OK" at bounding box center [946, 544] width 72 height 16
click at [924, 570] on button "Yes / OK" at bounding box center [946, 568] width 72 height 16
click at [927, 587] on button "Yes / OK" at bounding box center [946, 592] width 72 height 16
click at [984, 893] on button "Save" at bounding box center [1009, 886] width 69 height 23
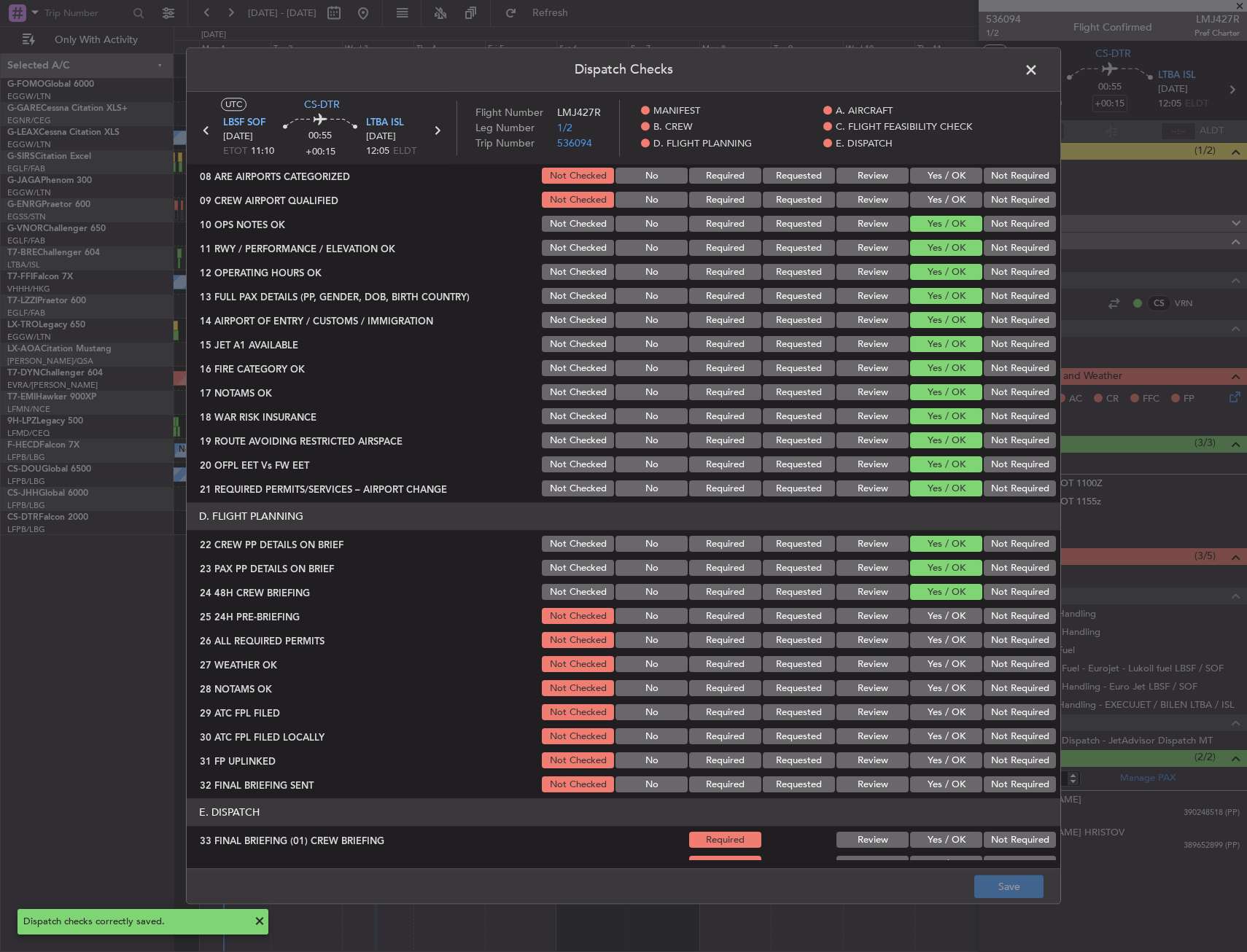
click at [1038, 69] on span at bounding box center [1038, 74] width 0 height 30
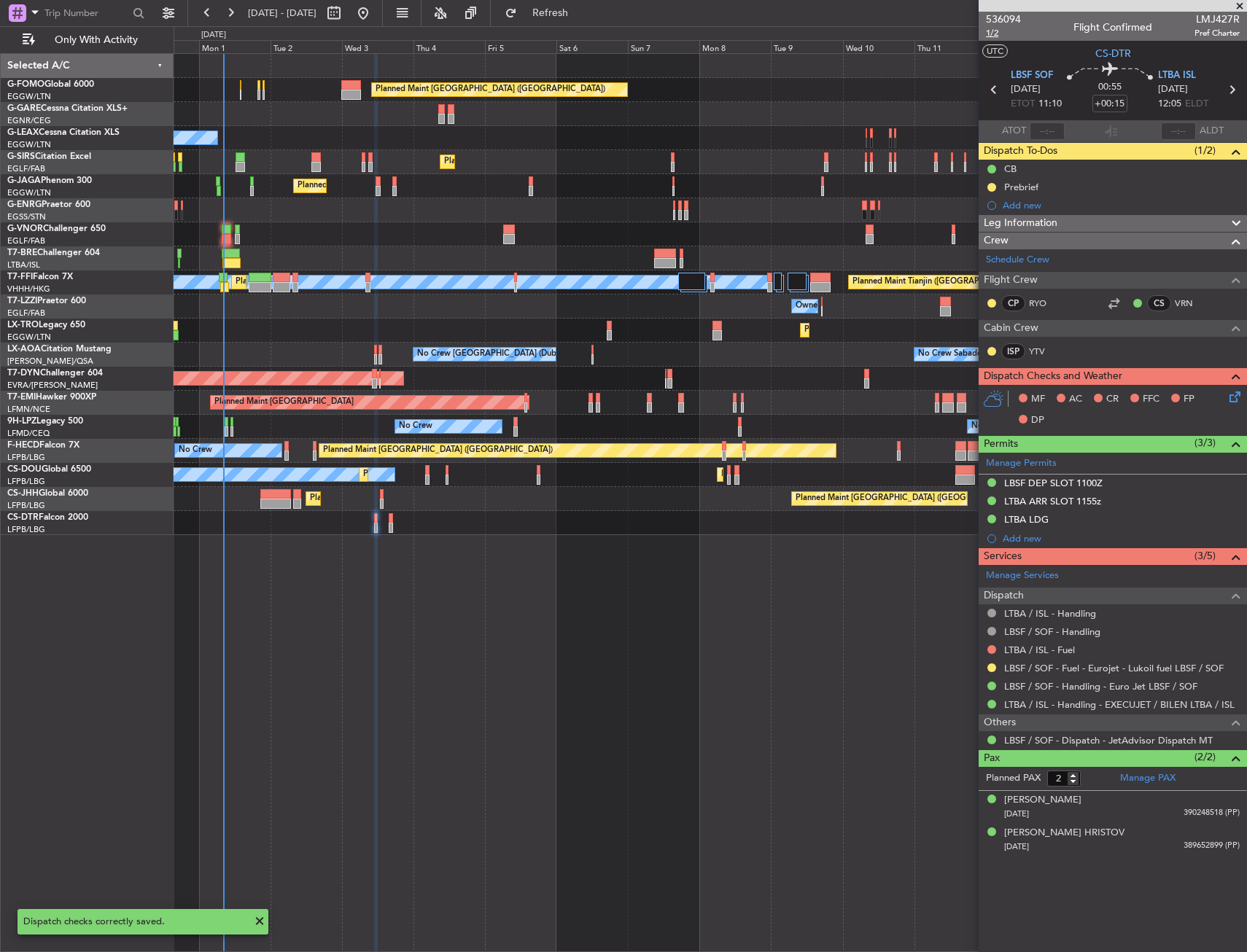
click at [989, 34] on span "1/2" at bounding box center [1004, 32] width 35 height 12
